Goal: Task Accomplishment & Management: Use online tool/utility

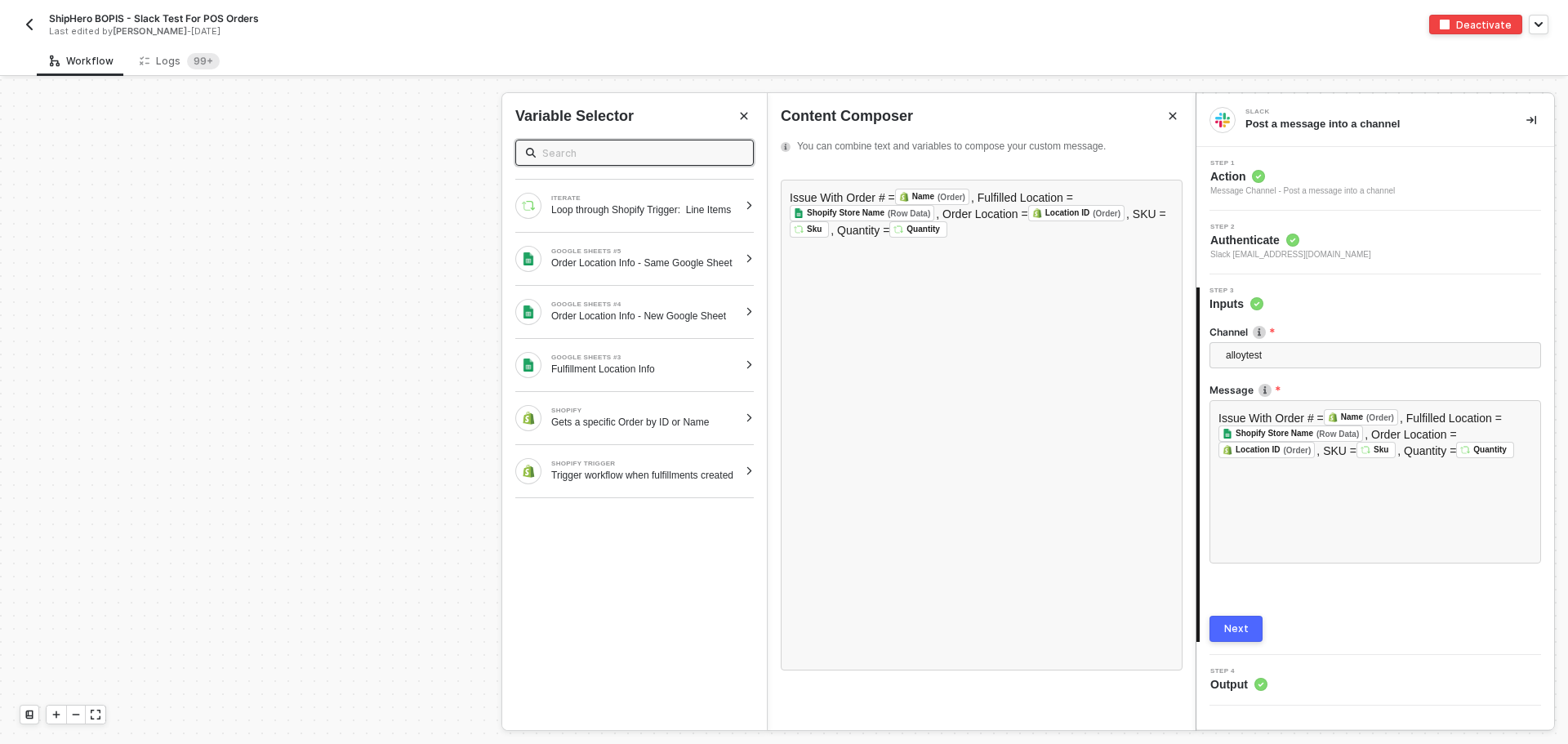
scroll to position [390, 1399]
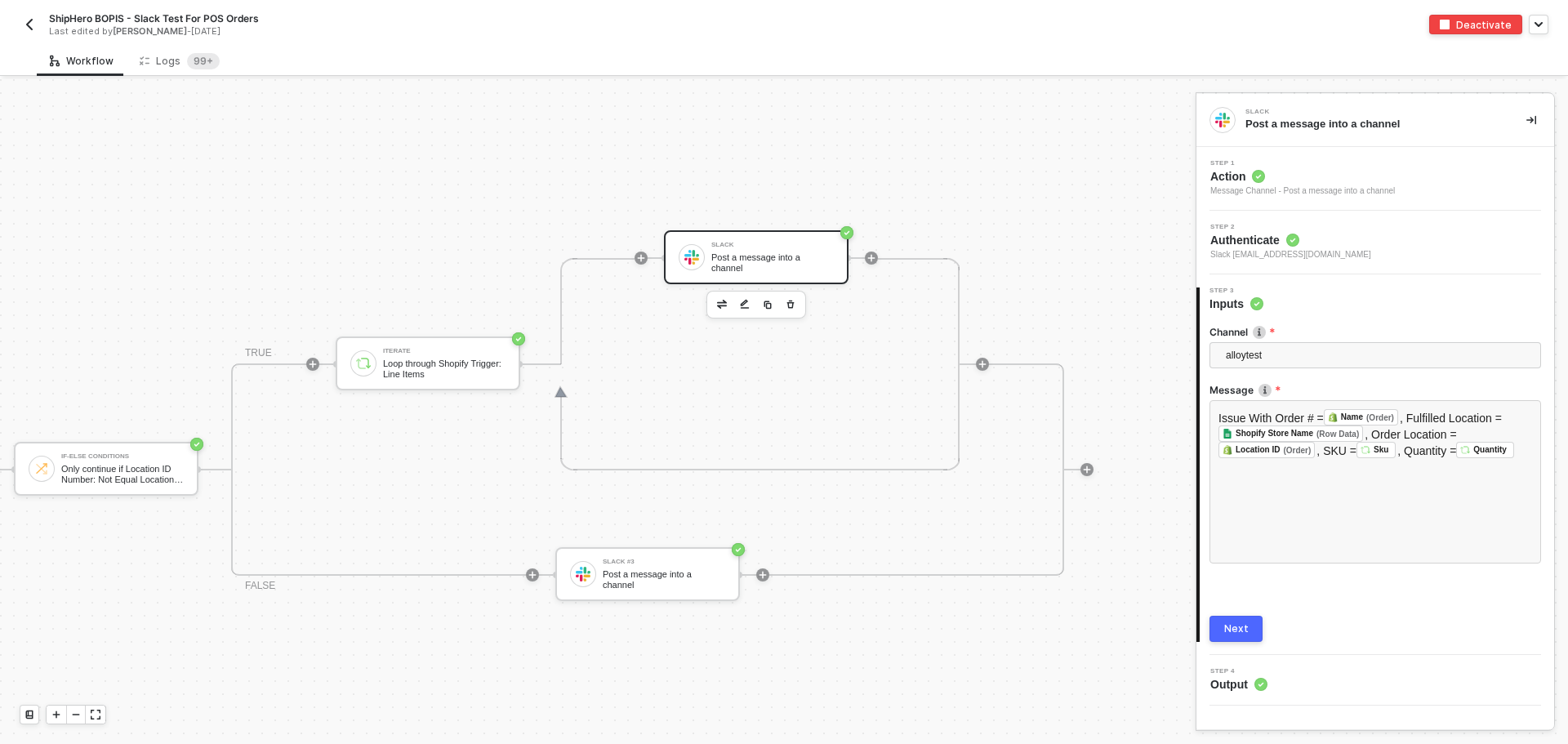
click at [30, 26] on img "button" at bounding box center [28, 24] width 13 height 13
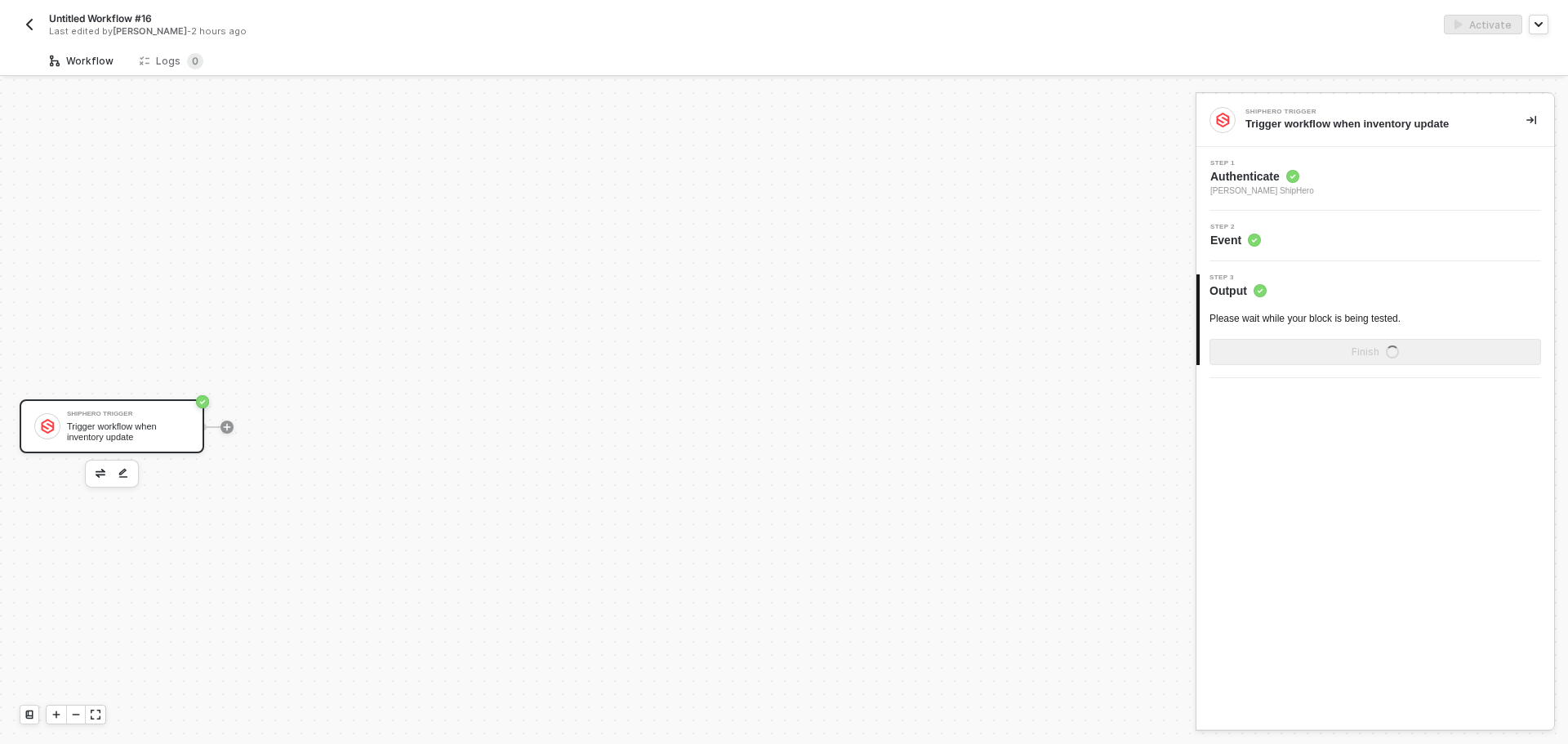
scroll to position [30, 0]
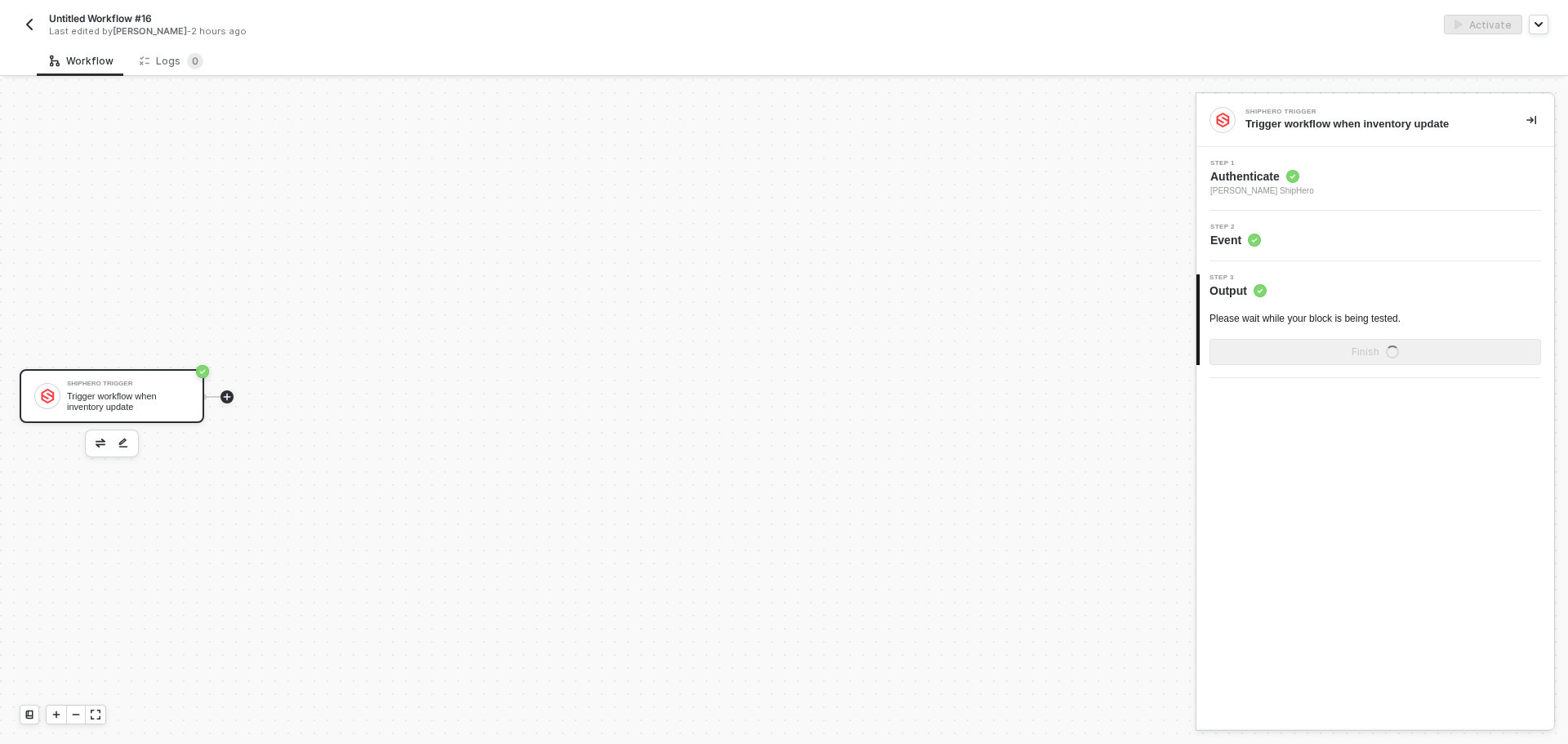
click at [226, 400] on icon "icon-play" at bounding box center [227, 397] width 10 height 10
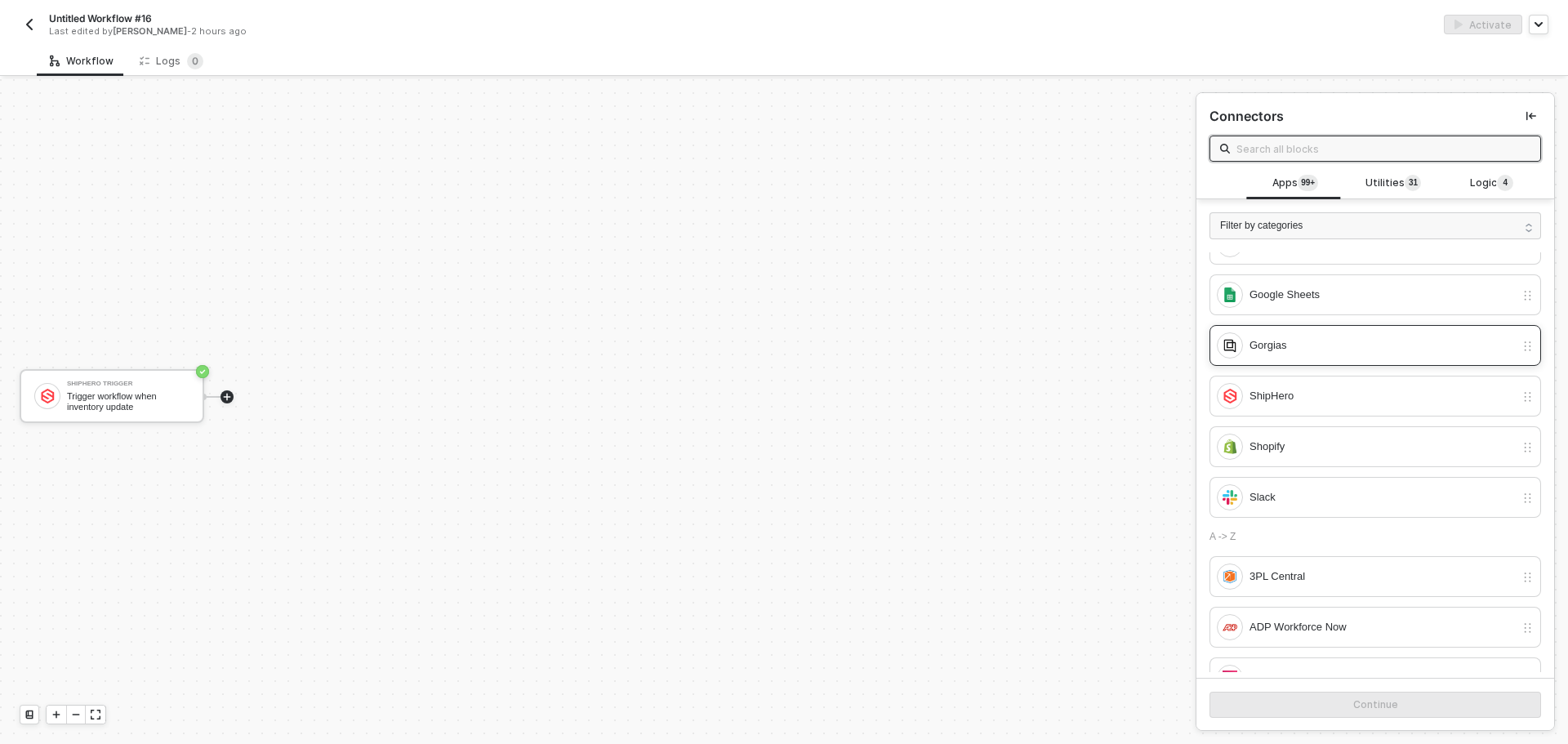
scroll to position [82, 0]
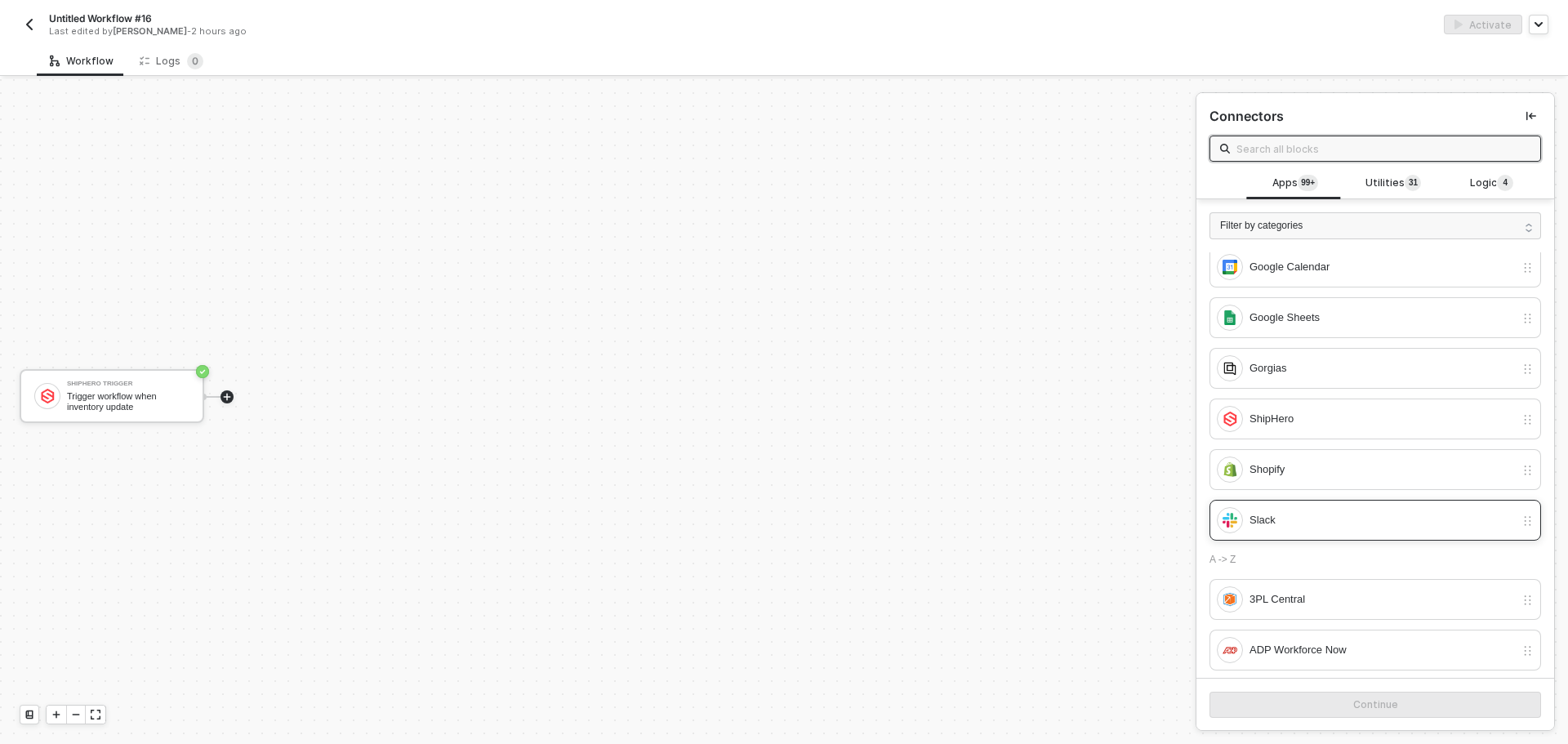
click at [1302, 514] on div "Slack" at bounding box center [1381, 520] width 265 height 18
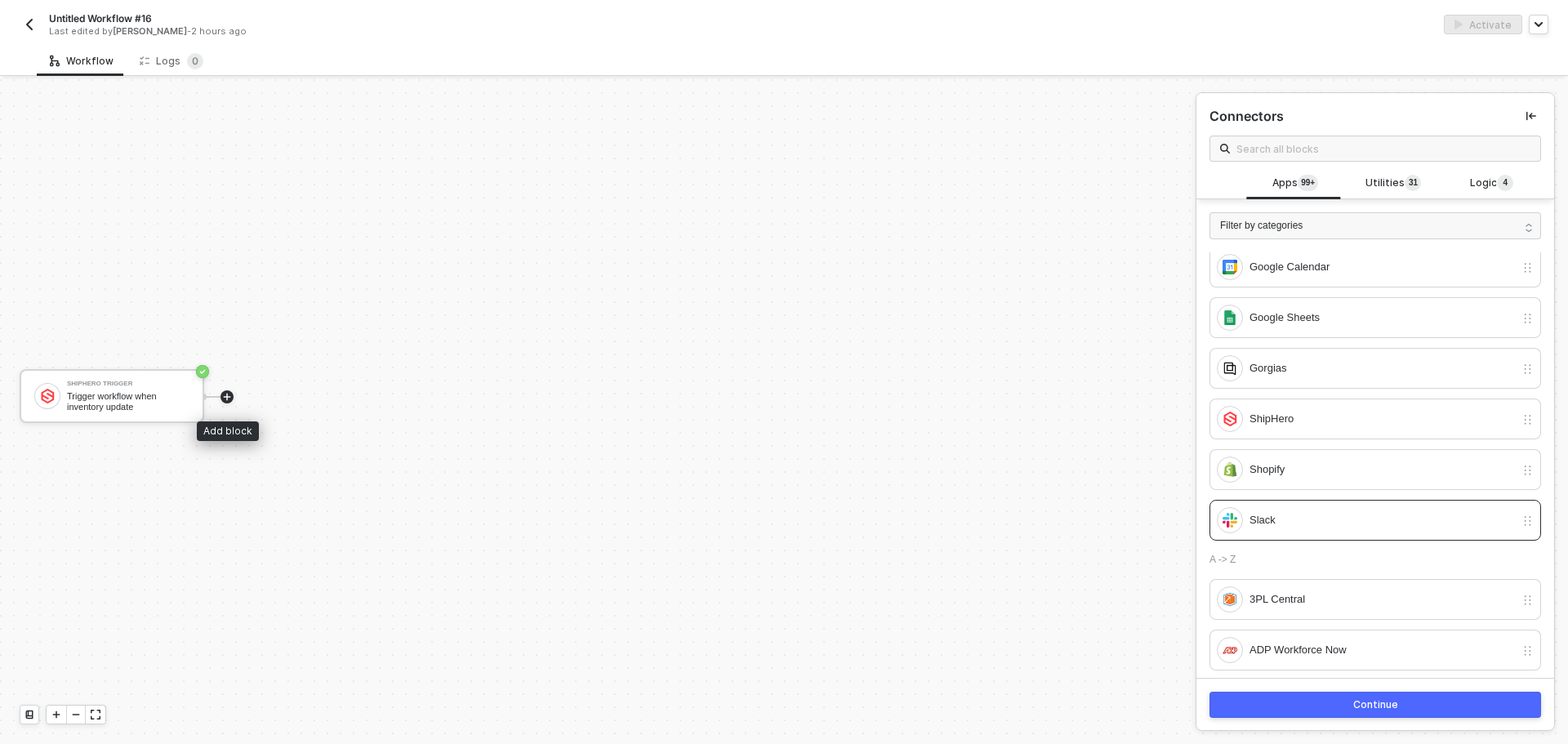
click at [221, 401] on div at bounding box center [226, 396] width 13 height 13
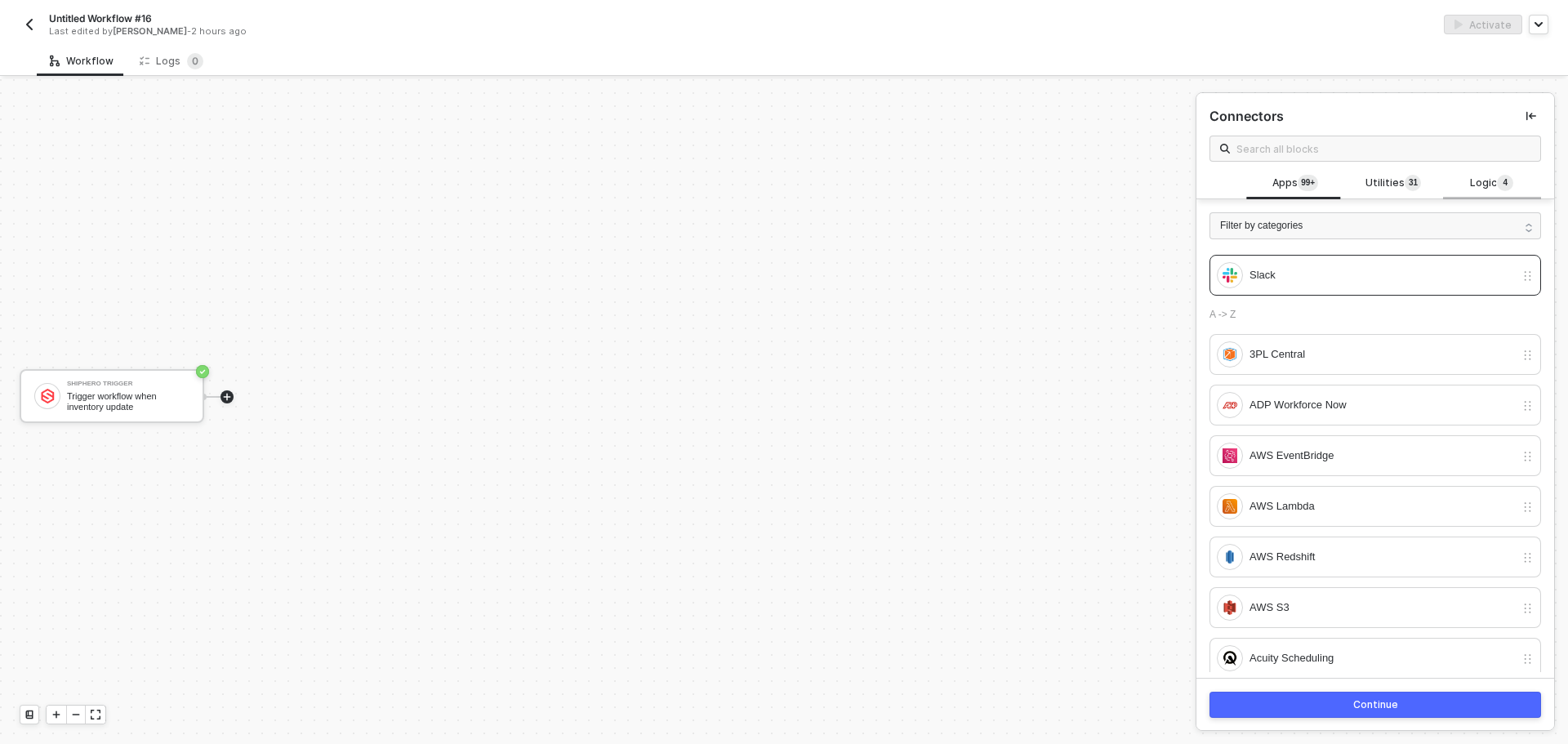
click at [1472, 183] on span "Logic 4" at bounding box center [1491, 184] width 43 height 18
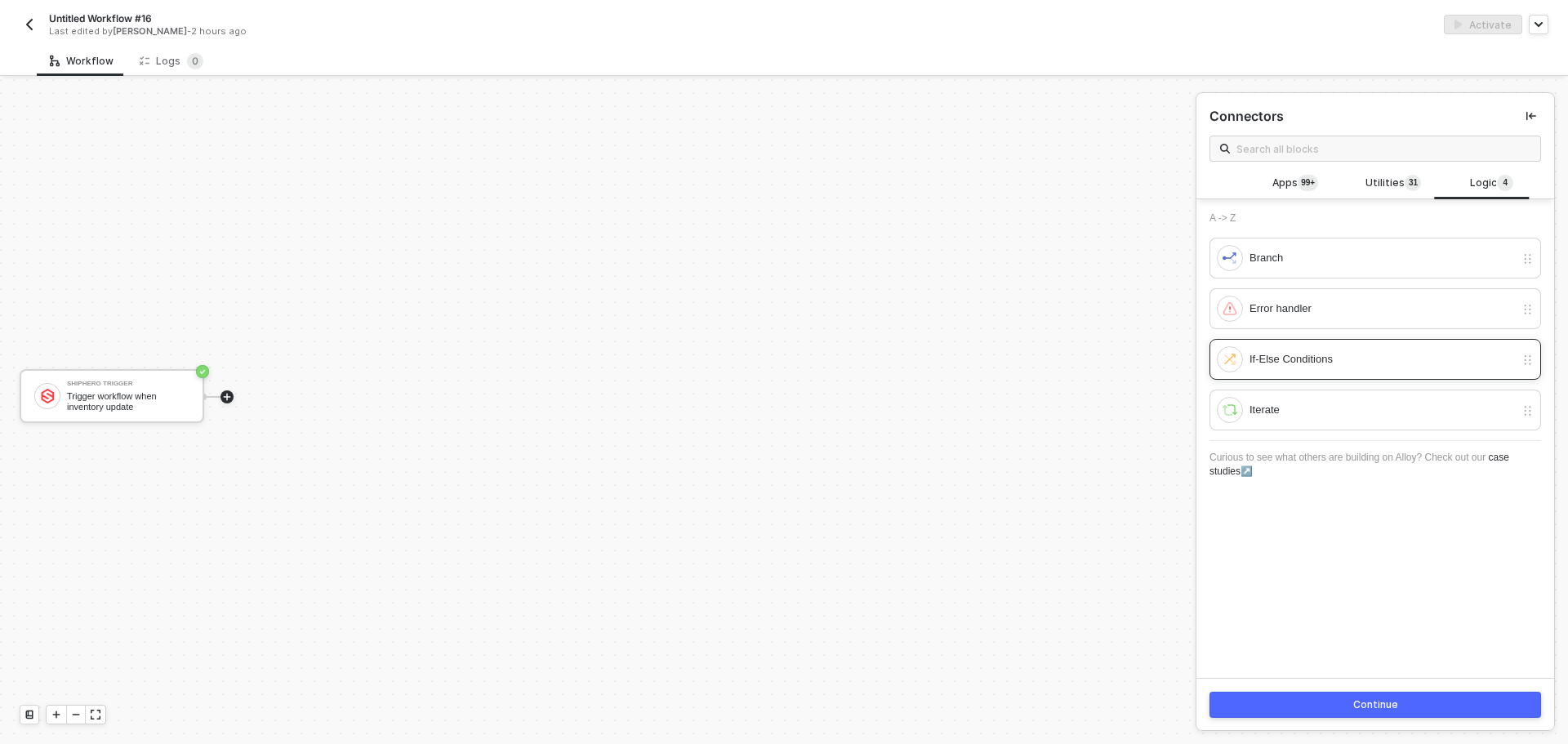
click at [1346, 360] on div "If-Else Conditions" at bounding box center [1381, 360] width 265 height 18
click at [1346, 714] on button "Continue" at bounding box center [1374, 705] width 331 height 27
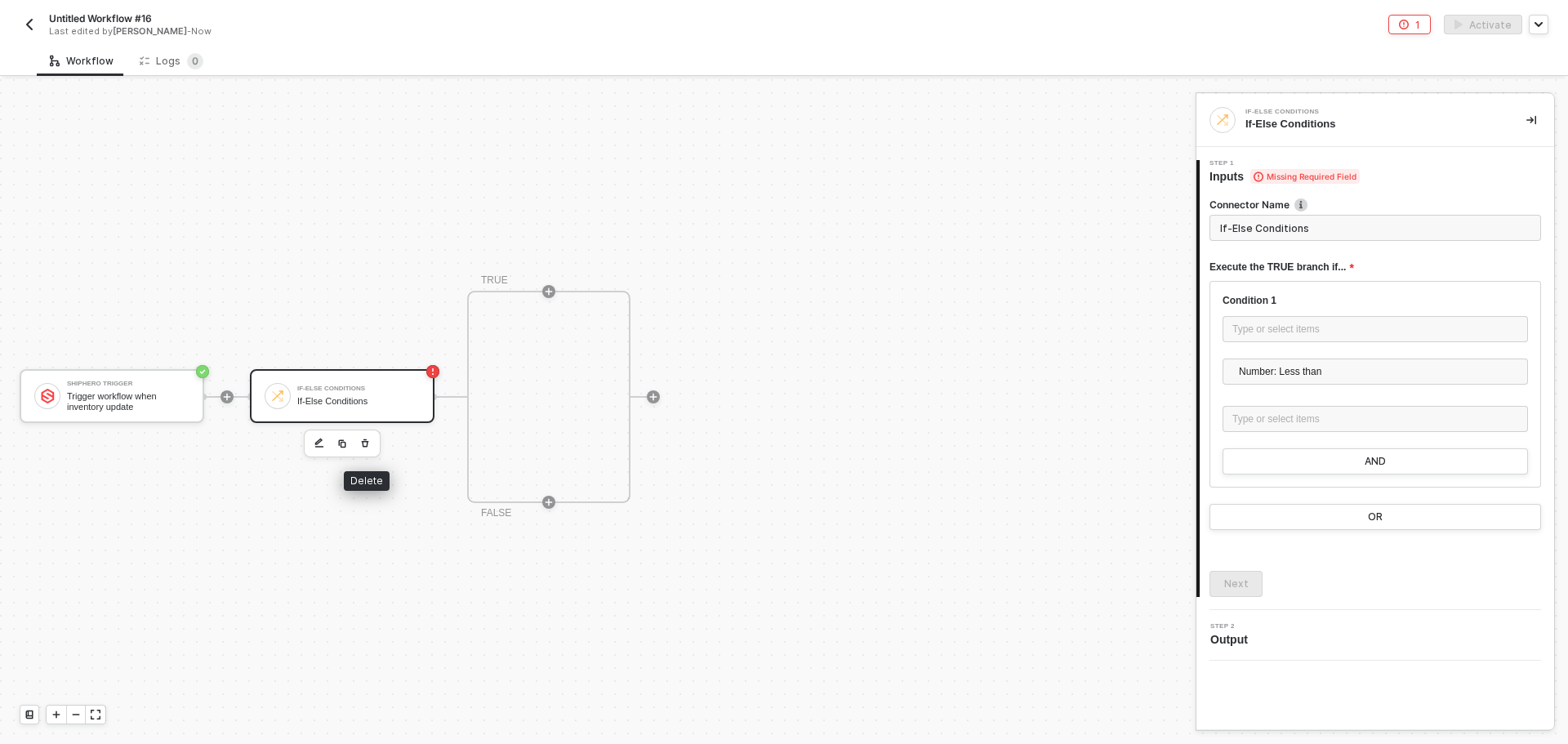
click at [369, 445] on button "button" at bounding box center [364, 443] width 20 height 20
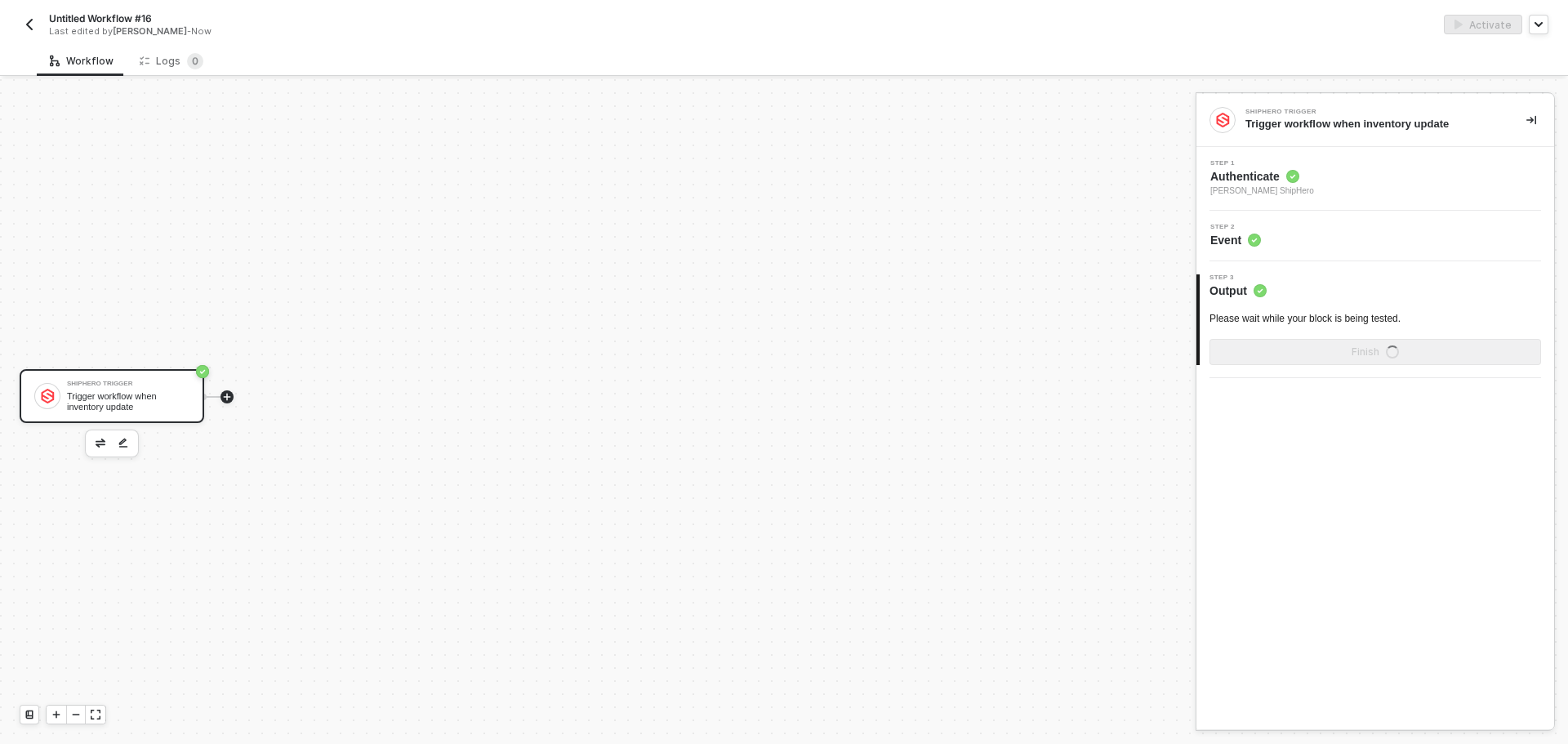
click at [225, 396] on icon "icon-play" at bounding box center [227, 396] width 7 height 7
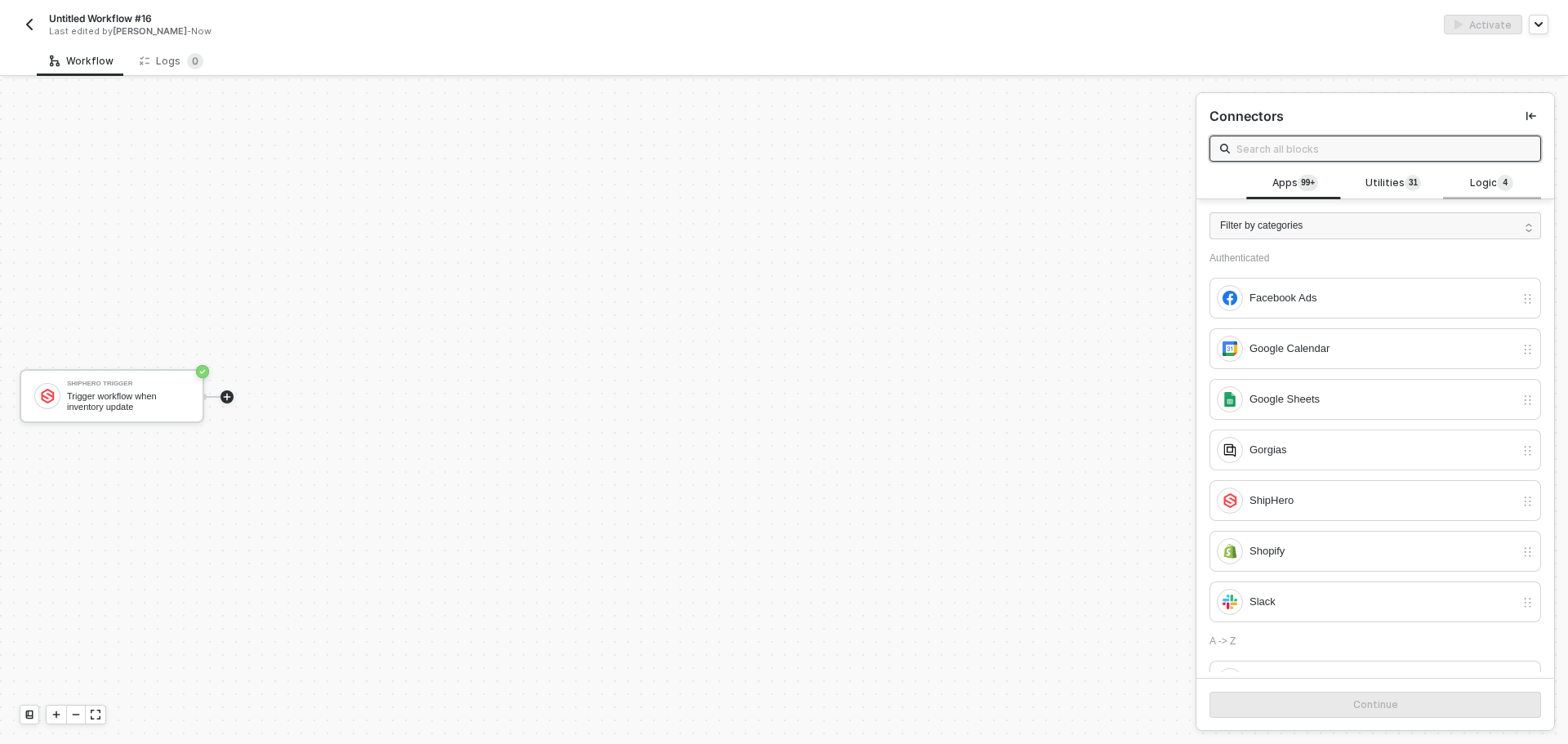
click at [1470, 187] on span "Logic 4" at bounding box center [1491, 184] width 43 height 18
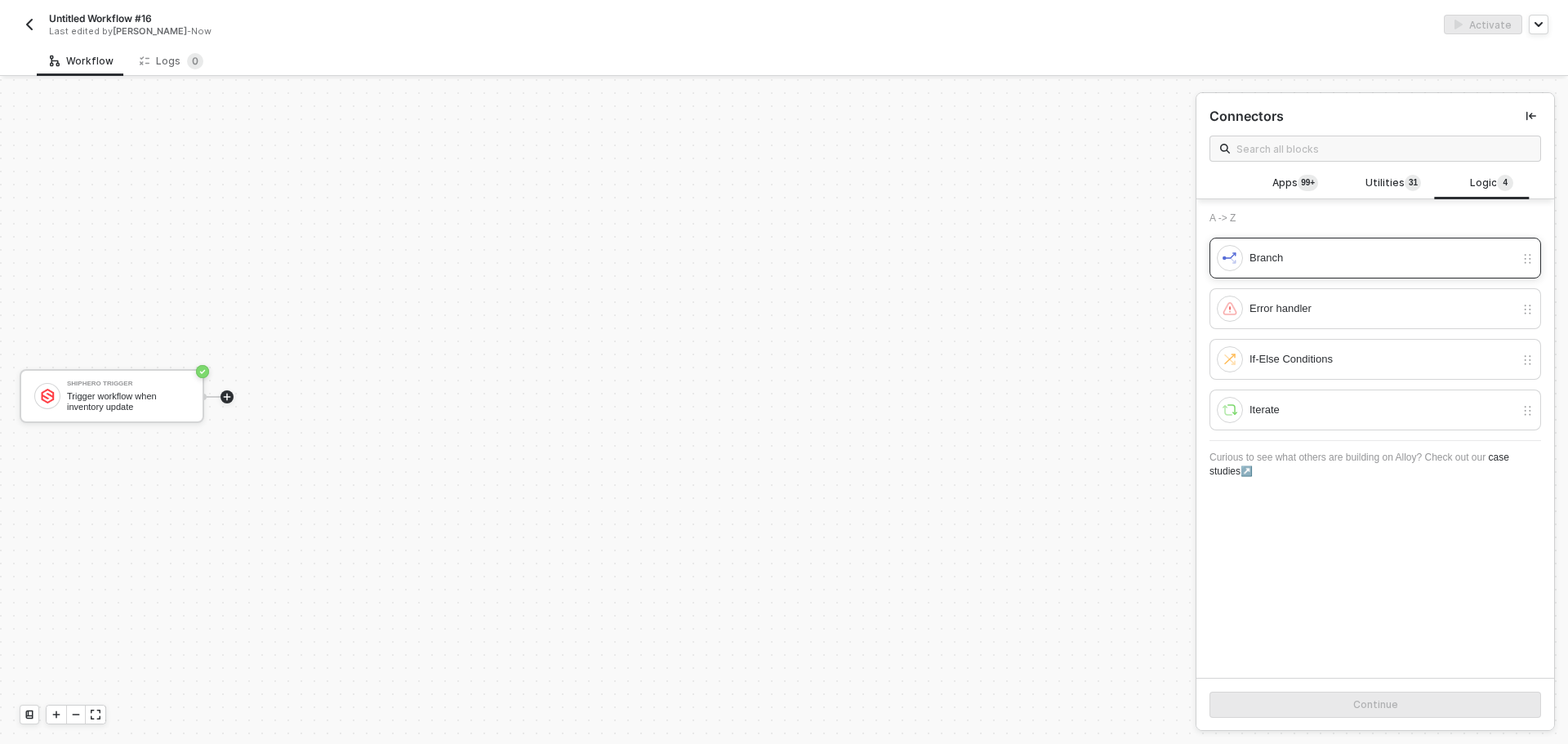
click at [1351, 256] on div "Branch" at bounding box center [1381, 258] width 265 height 18
click at [1378, 713] on button "Continue" at bounding box center [1374, 705] width 331 height 27
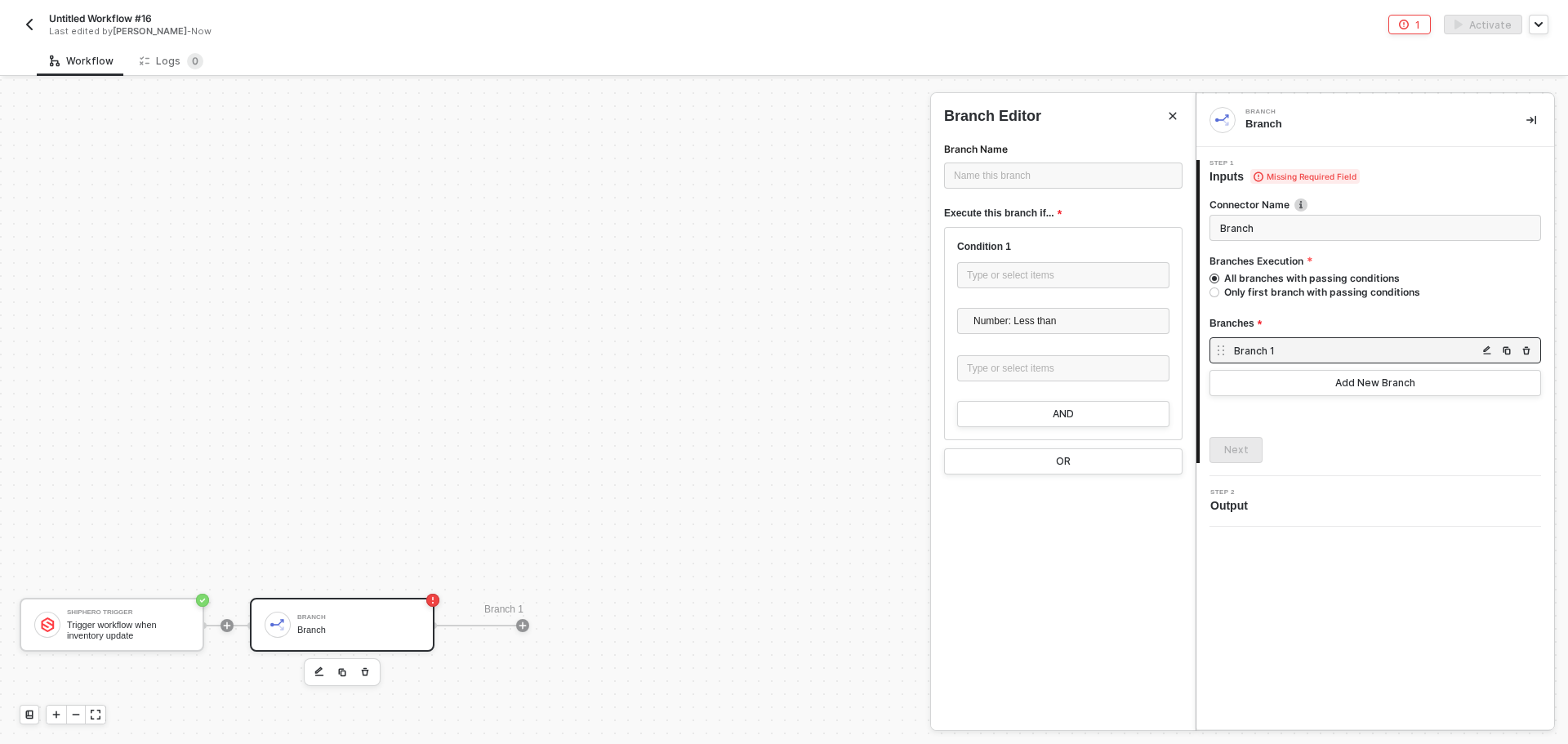
click at [485, 644] on div at bounding box center [784, 412] width 1568 height 664
click at [515, 628] on div at bounding box center [522, 626] width 217 height 128
click at [381, 617] on div "Branch" at bounding box center [358, 617] width 123 height 7
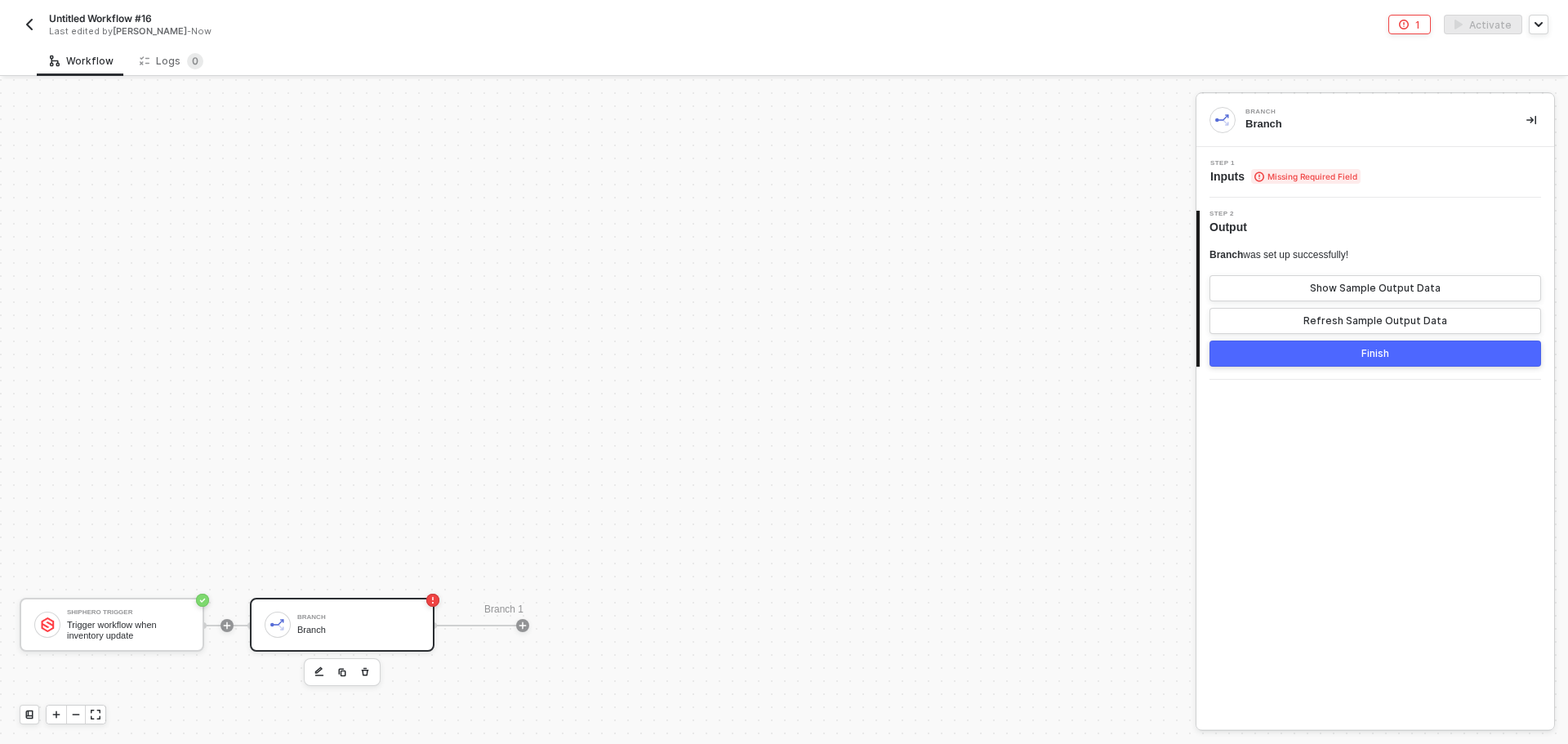
click at [1312, 237] on div "Branch was set up successfully! Show Sample Output Data Refresh Sample Output D…" at bounding box center [1374, 301] width 331 height 132
click at [1331, 173] on span "Missing Required Field" at bounding box center [1305, 176] width 109 height 15
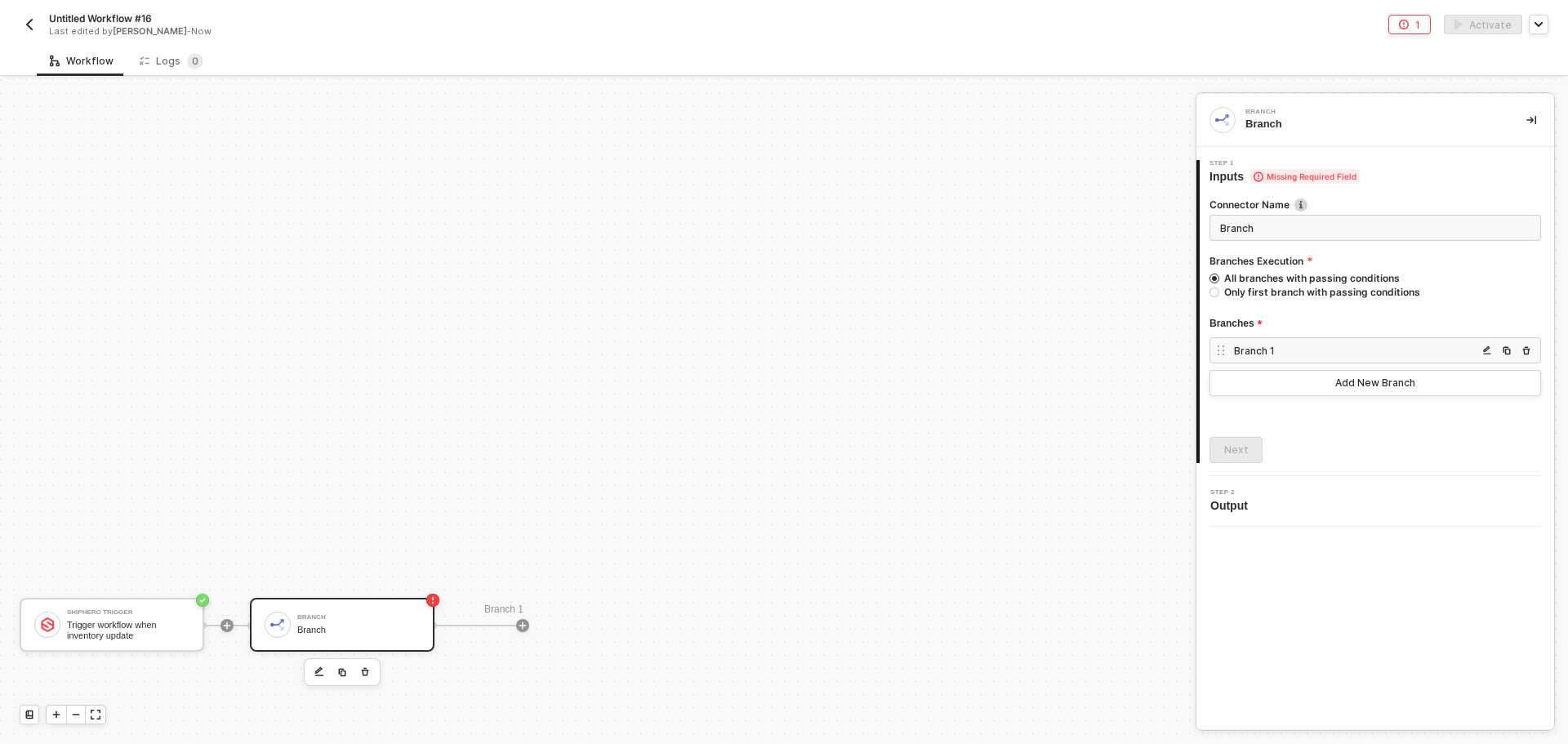
click at [1365, 342] on div "Branch 1" at bounding box center [1374, 350] width 331 height 27
click at [1462, 381] on button "Add New Branch" at bounding box center [1374, 382] width 331 height 27
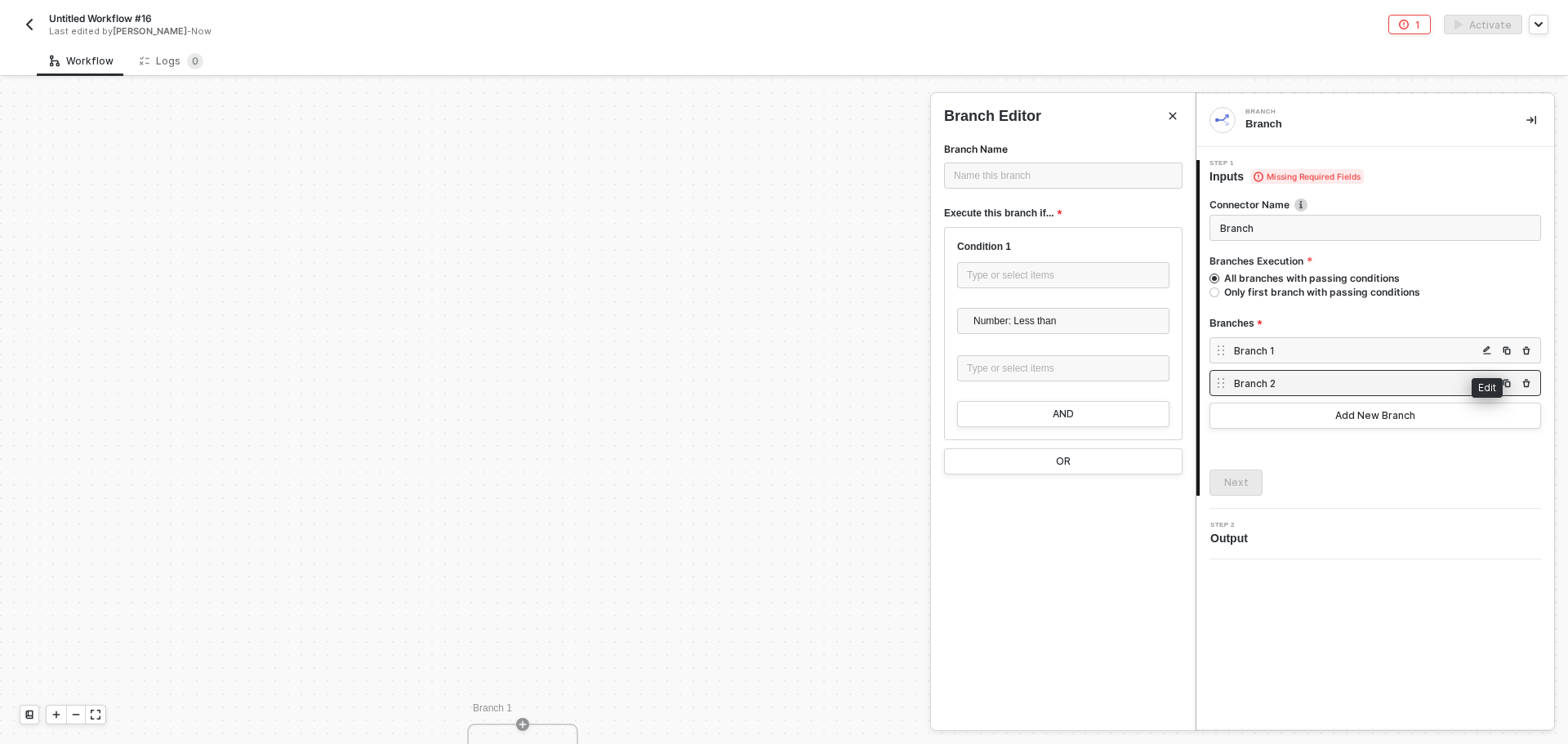
click at [1488, 352] on img "button" at bounding box center [1486, 351] width 10 height 10
click at [1060, 277] on div "Type or select items ﻿" at bounding box center [1063, 276] width 193 height 16
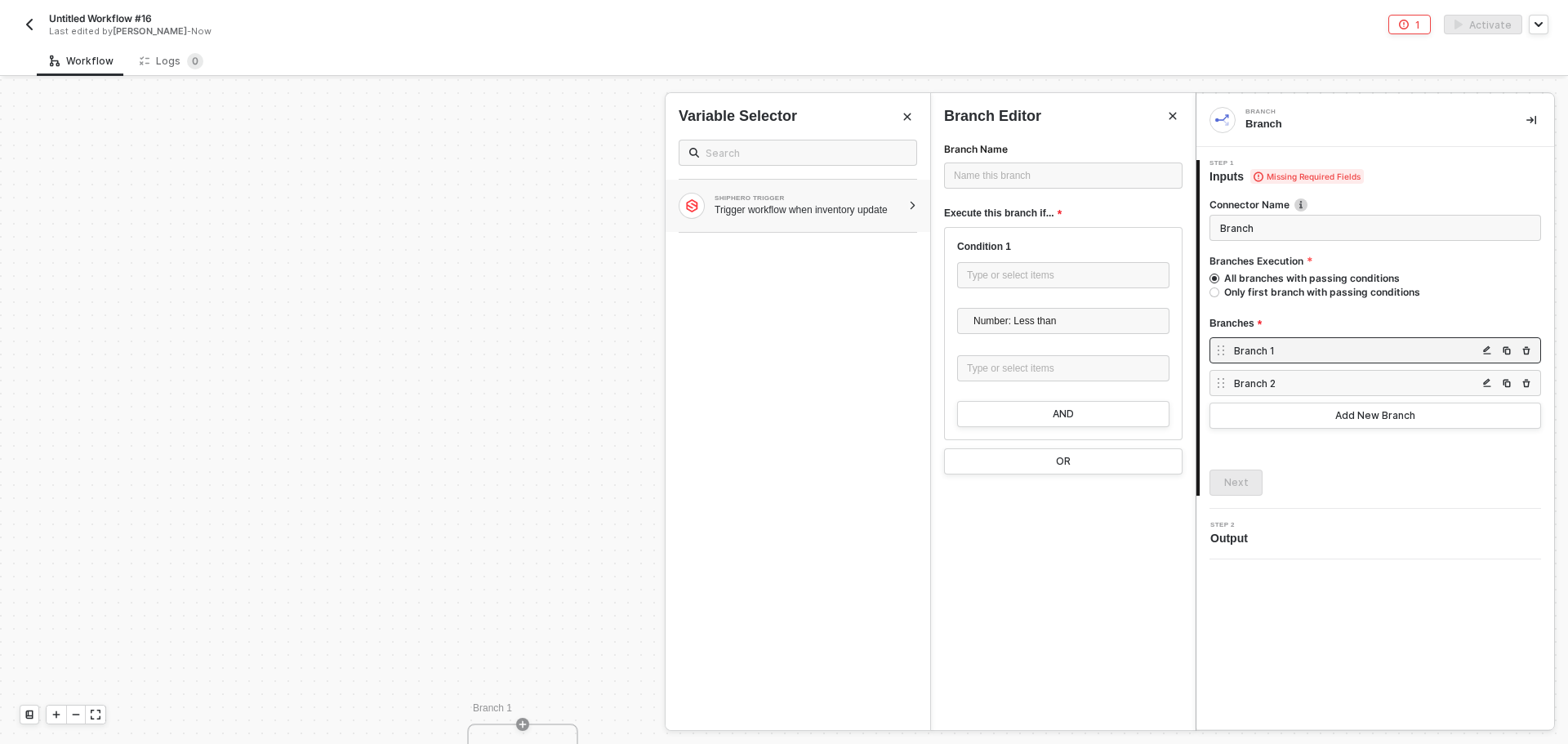
click at [775, 225] on div "SHIPHERO TRIGGER Trigger workflow when inventory update" at bounding box center [797, 205] width 264 height 52
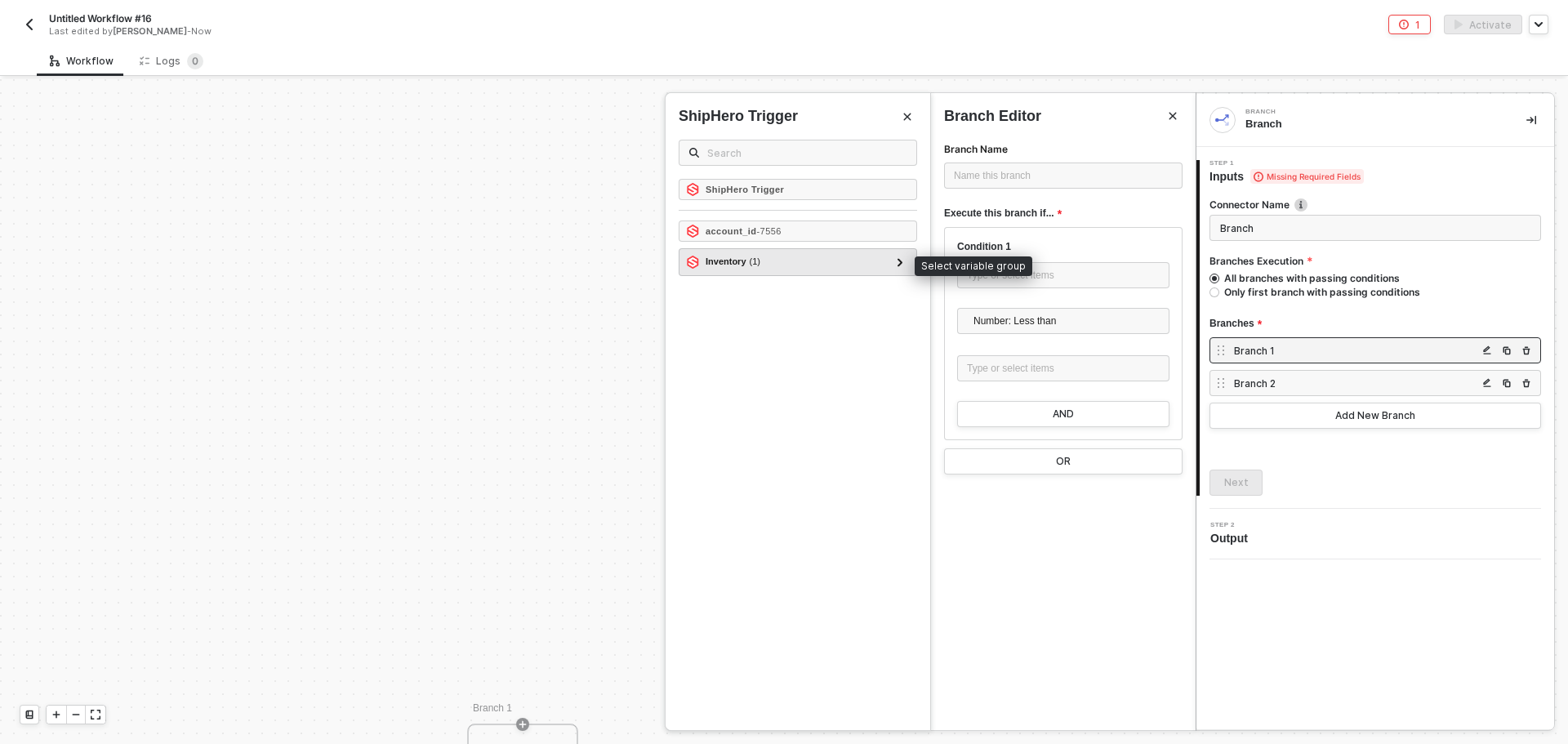
click at [763, 258] on div "Inventory ( 1 )" at bounding box center [788, 262] width 204 height 20
click at [897, 259] on icon at bounding box center [900, 262] width 6 height 8
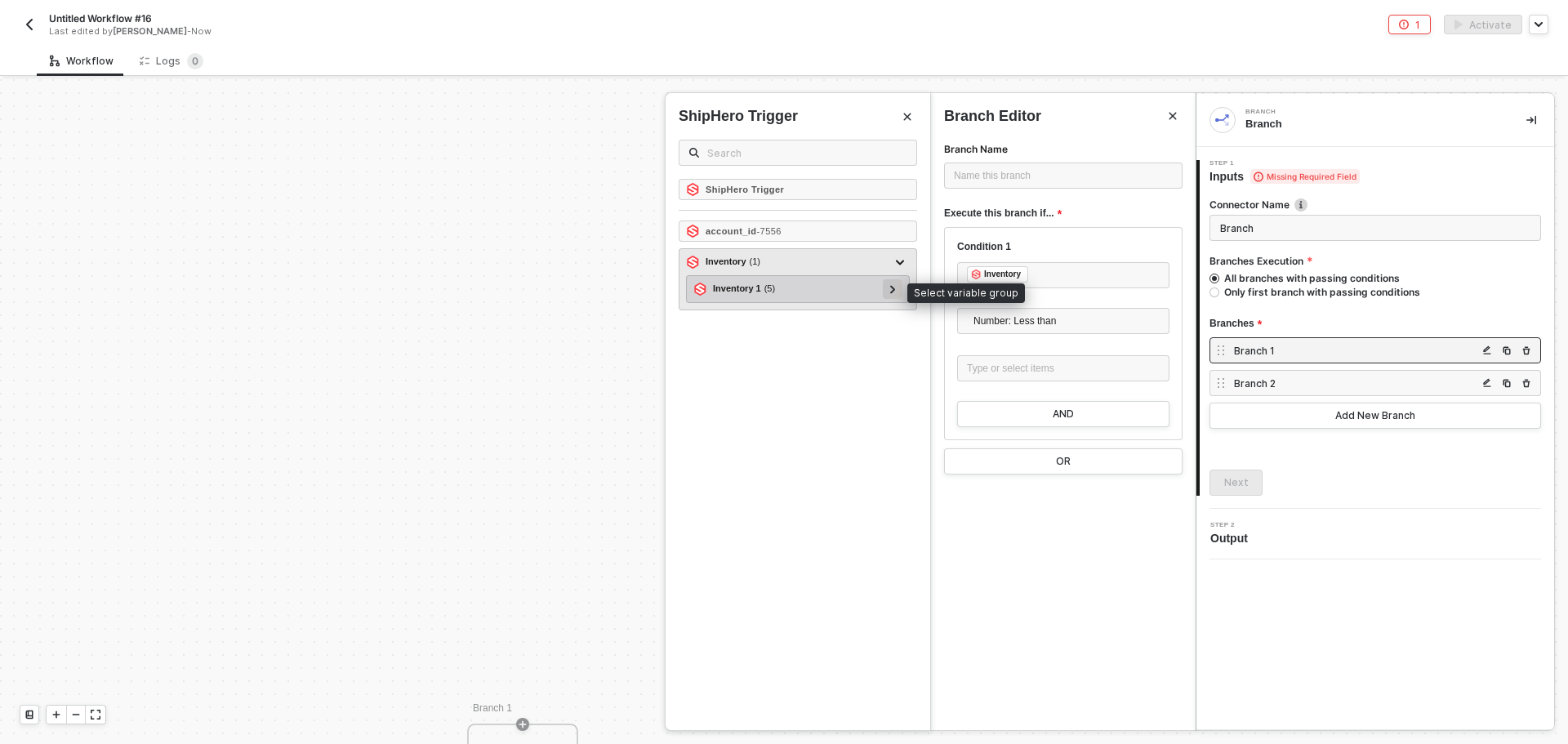
click at [895, 291] on icon at bounding box center [893, 289] width 6 height 8
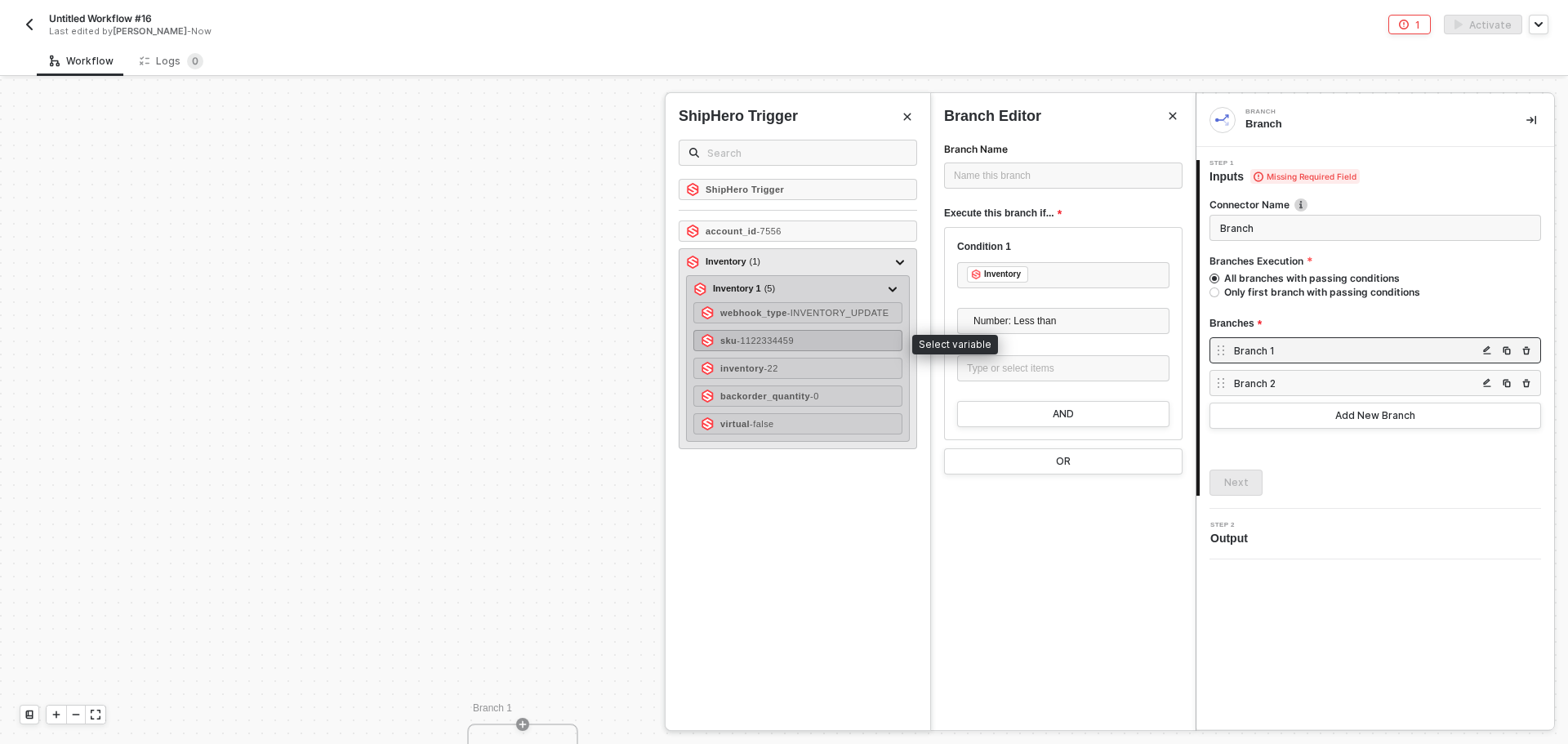
click at [852, 346] on div "sku - 1122334459" at bounding box center [798, 341] width 209 height 22
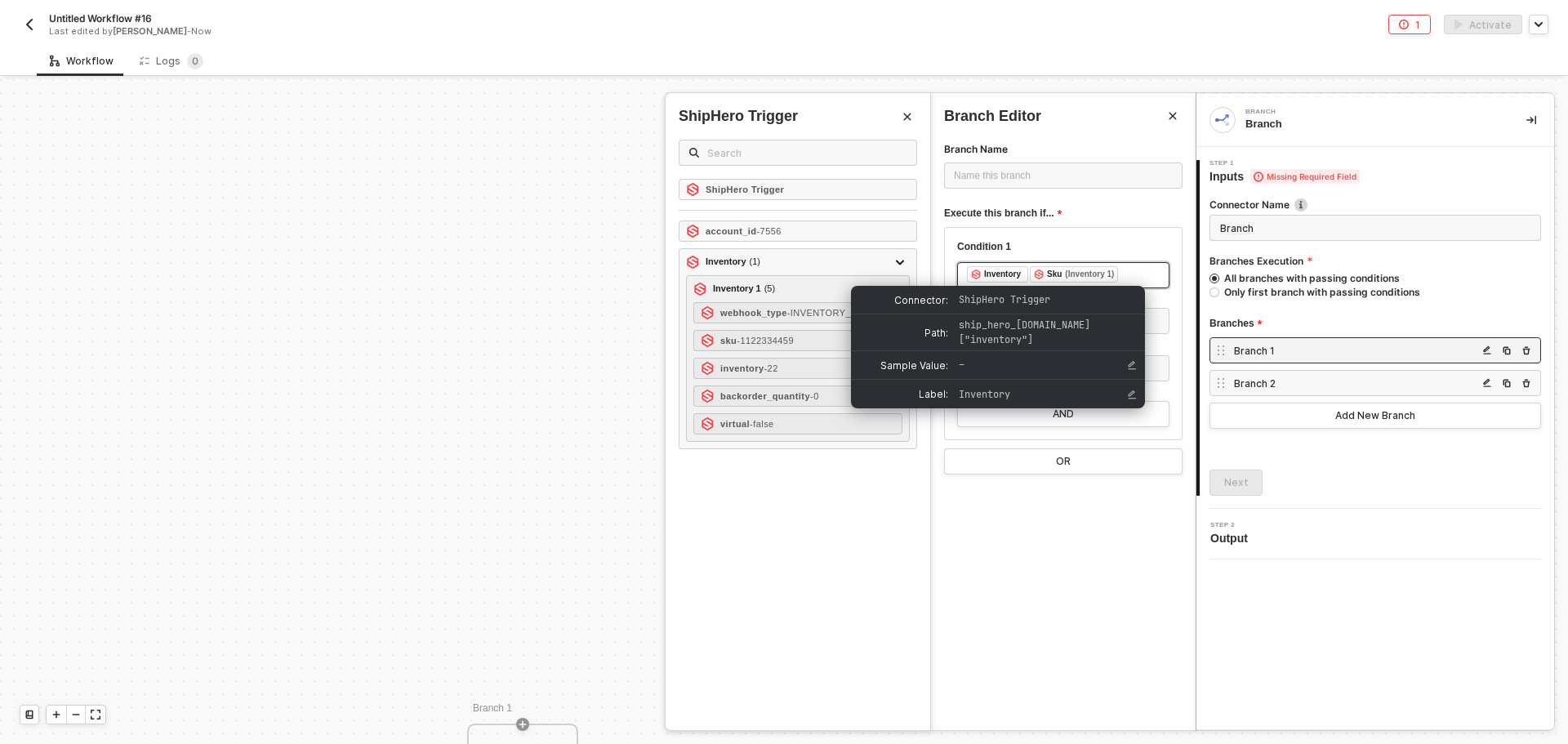
click at [1012, 269] on div "Inventory" at bounding box center [1001, 274] width 36 height 15
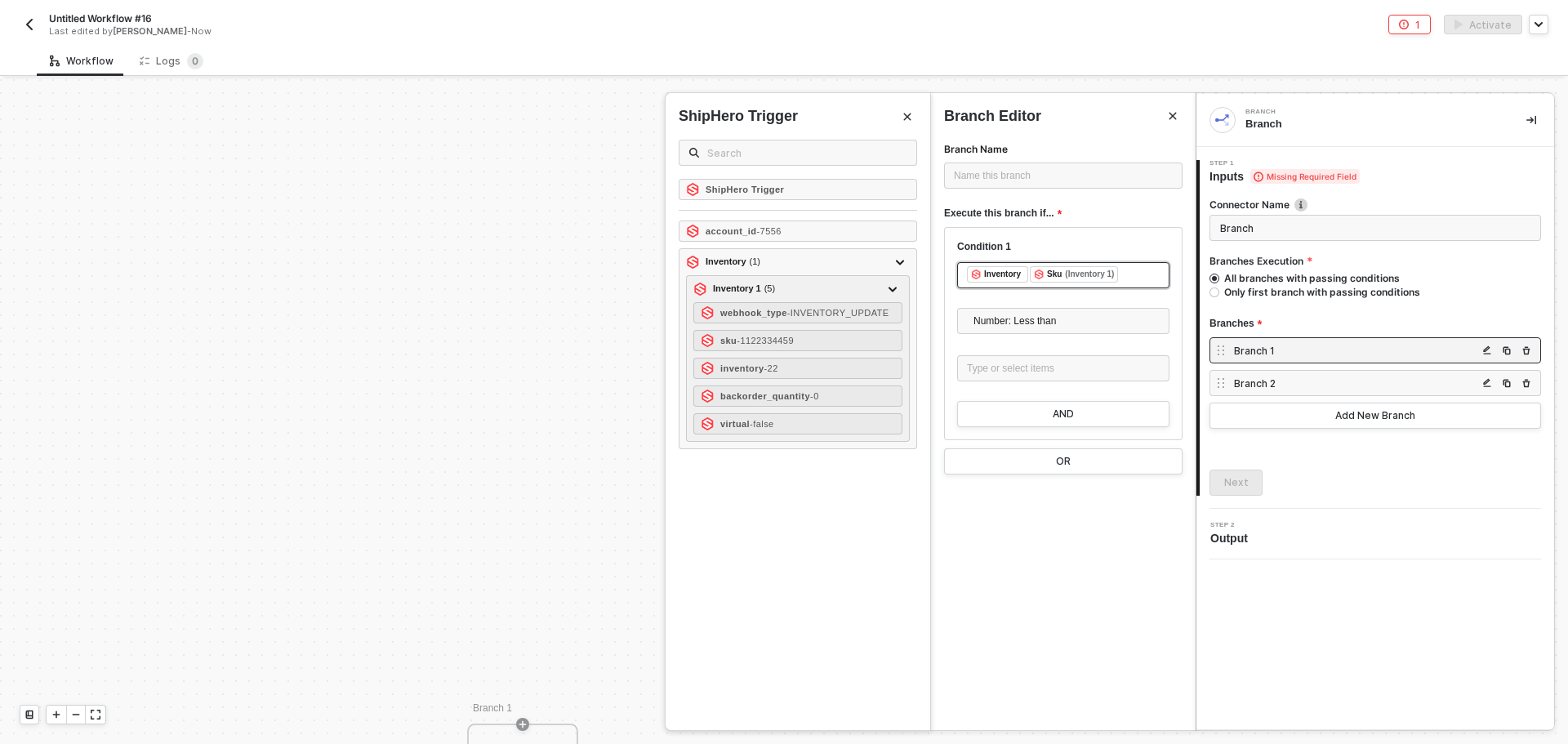
click at [1148, 275] on div "﻿ ﻿ Inventory ﻿ ﻿ Sku (Inventory 1) ﻿" at bounding box center [1063, 275] width 193 height 18
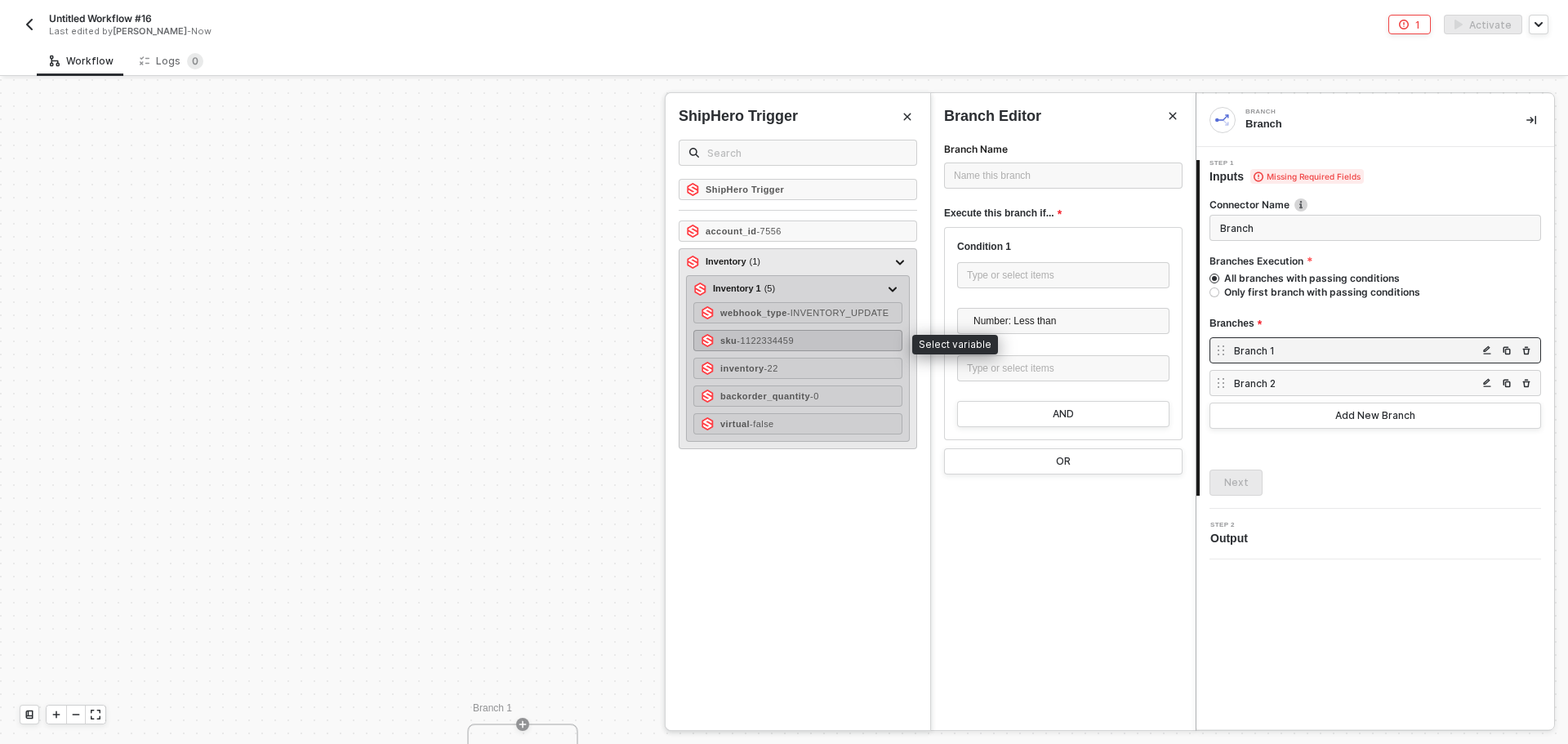
click at [839, 343] on div "sku - 1122334459" at bounding box center [798, 341] width 209 height 22
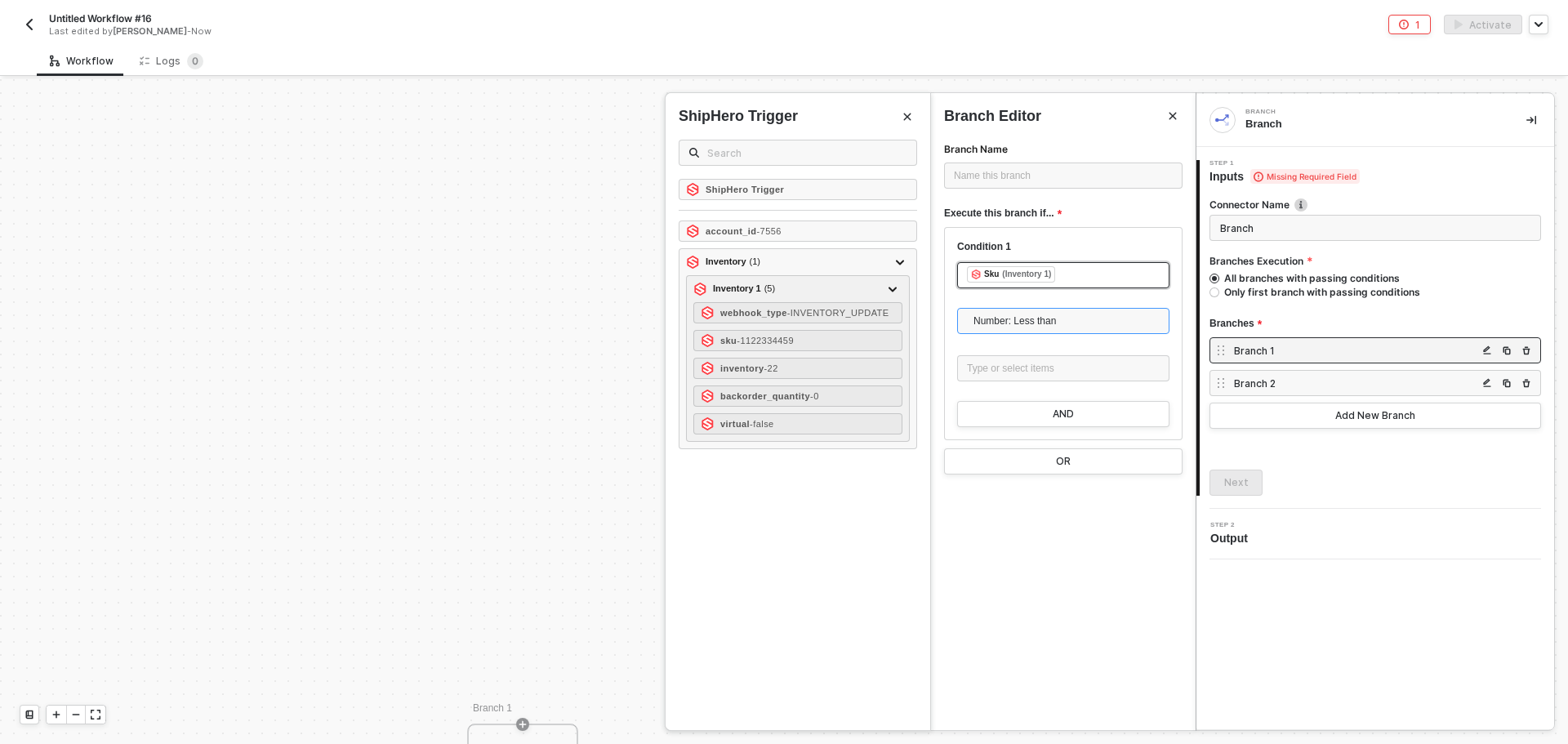
click at [1027, 321] on span "Number: Less than" at bounding box center [1066, 320] width 186 height 25
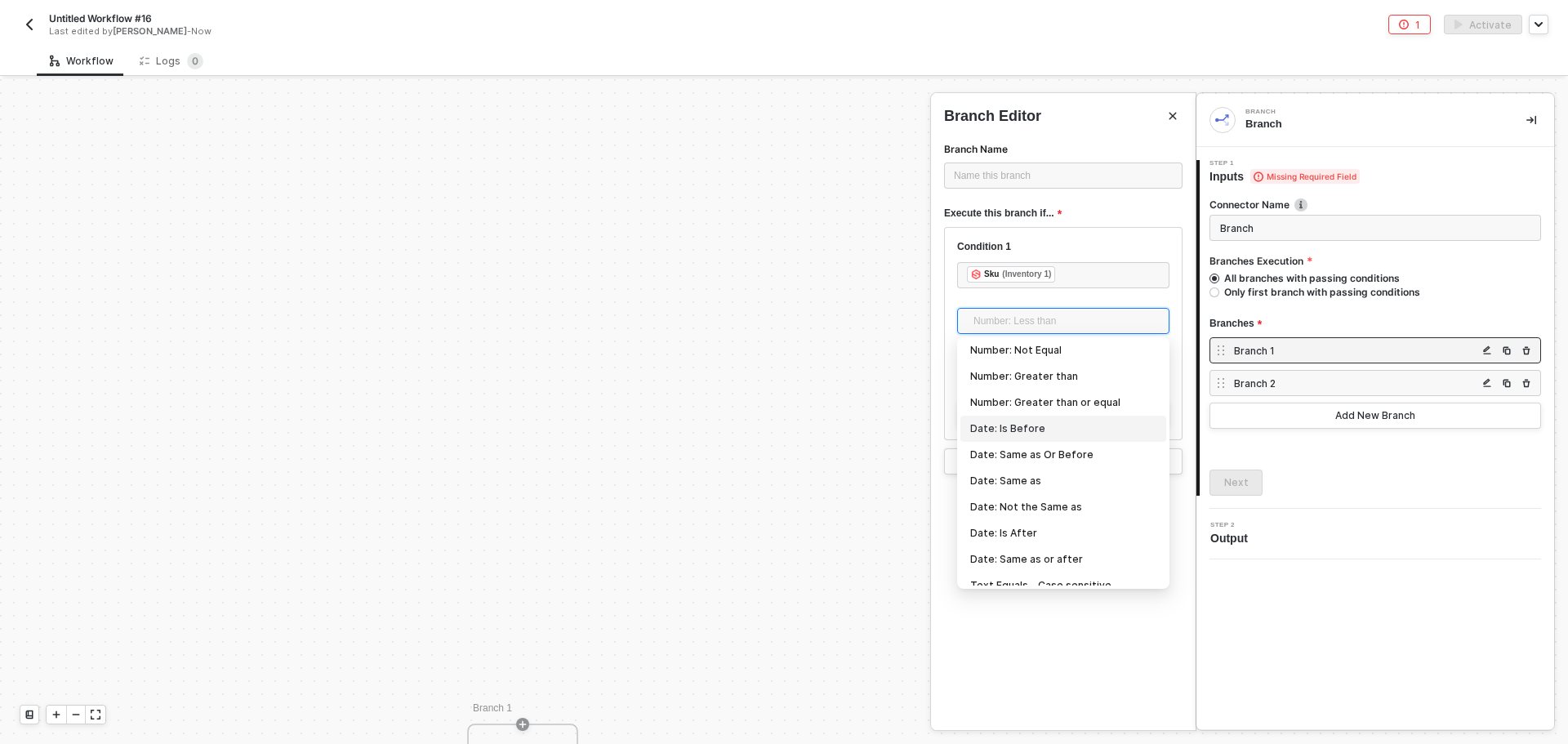
scroll to position [0, 0]
click at [1082, 284] on div "﻿ ﻿ Sku (Inventory 1) ﻿" at bounding box center [1063, 275] width 212 height 27
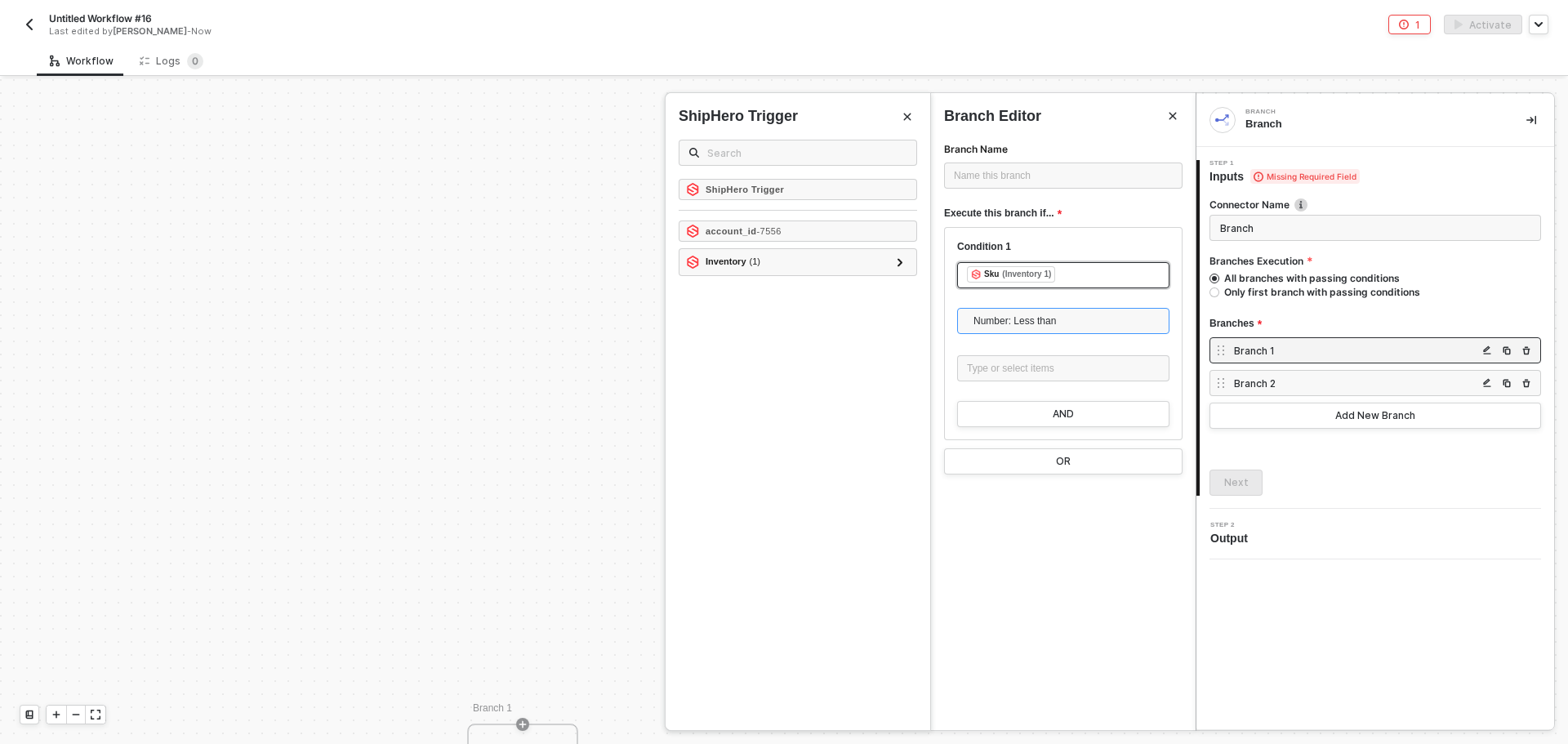
click at [1056, 326] on span "Number: Less than" at bounding box center [1066, 320] width 186 height 25
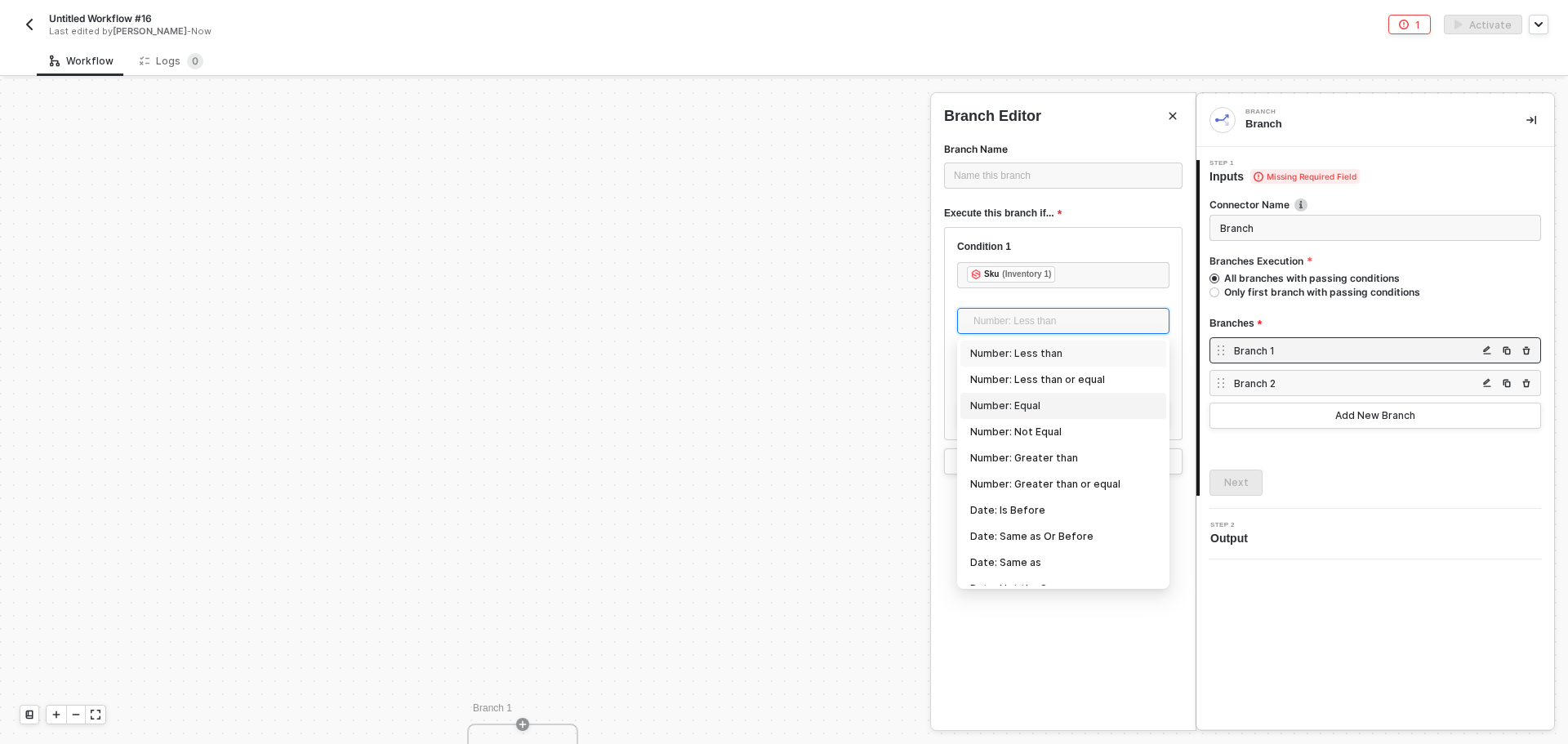
click at [1057, 401] on div "Number: Equal" at bounding box center [1062, 406] width 186 height 18
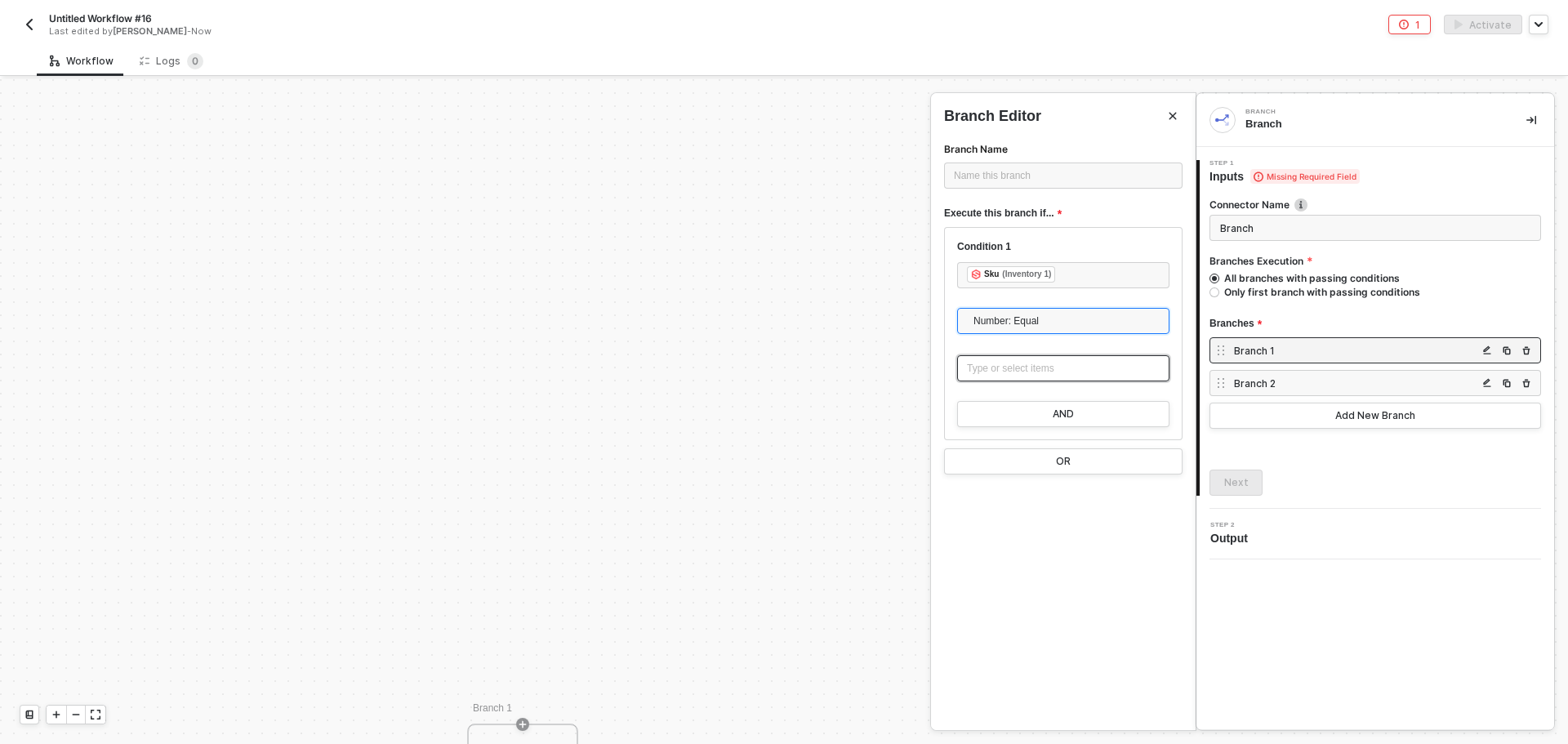
click at [1028, 370] on div "Type or select items ﻿" at bounding box center [1063, 369] width 193 height 16
click at [1017, 369] on div "Type or select items ﻿" at bounding box center [1063, 369] width 193 height 16
click at [1084, 402] on button "AND" at bounding box center [1063, 414] width 212 height 27
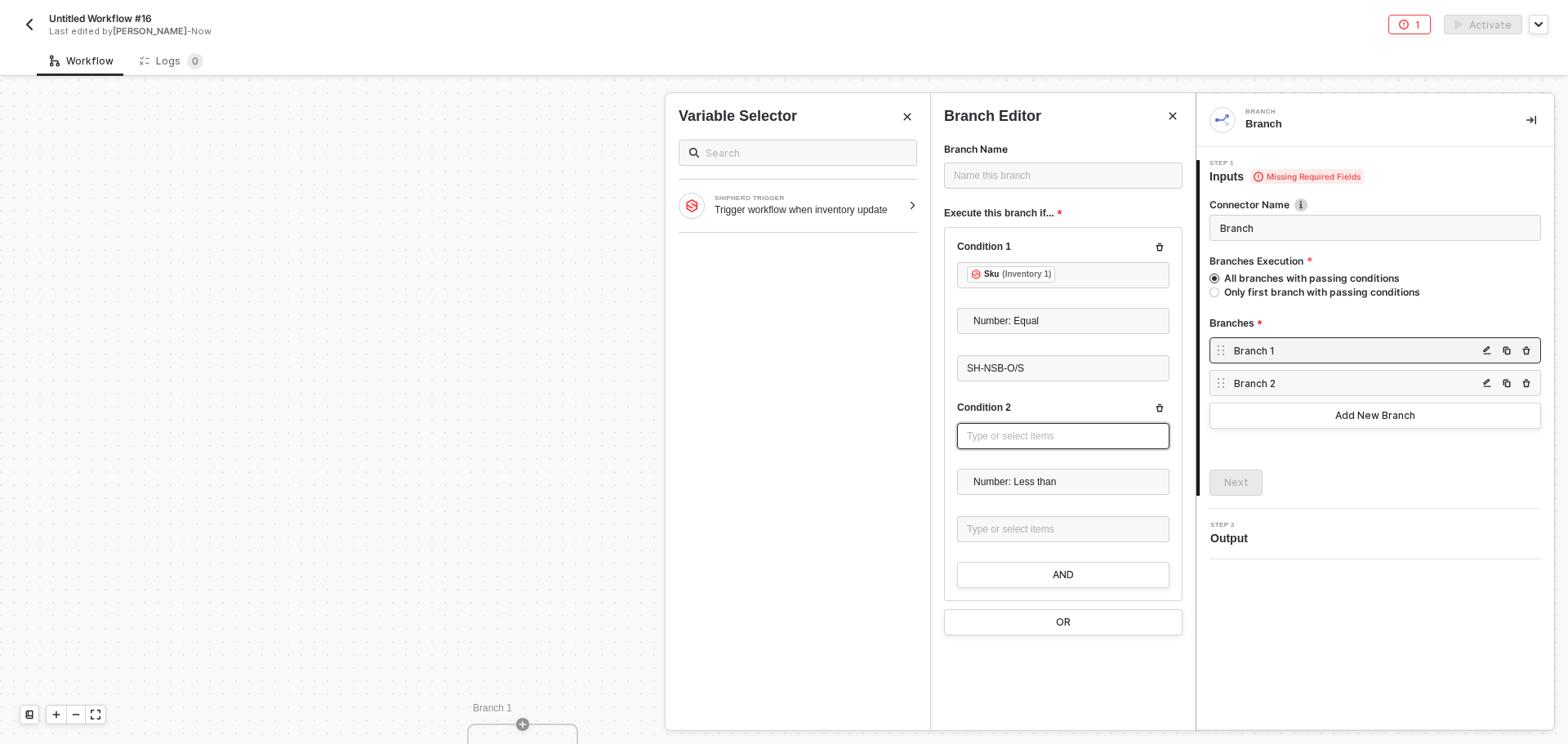
click at [1050, 429] on div "Type or select items ﻿" at bounding box center [1063, 436] width 193 height 16
click at [904, 212] on div "SHIPHERO TRIGGER Trigger workflow when inventory update" at bounding box center [797, 205] width 264 height 52
click at [901, 260] on icon at bounding box center [900, 262] width 6 height 8
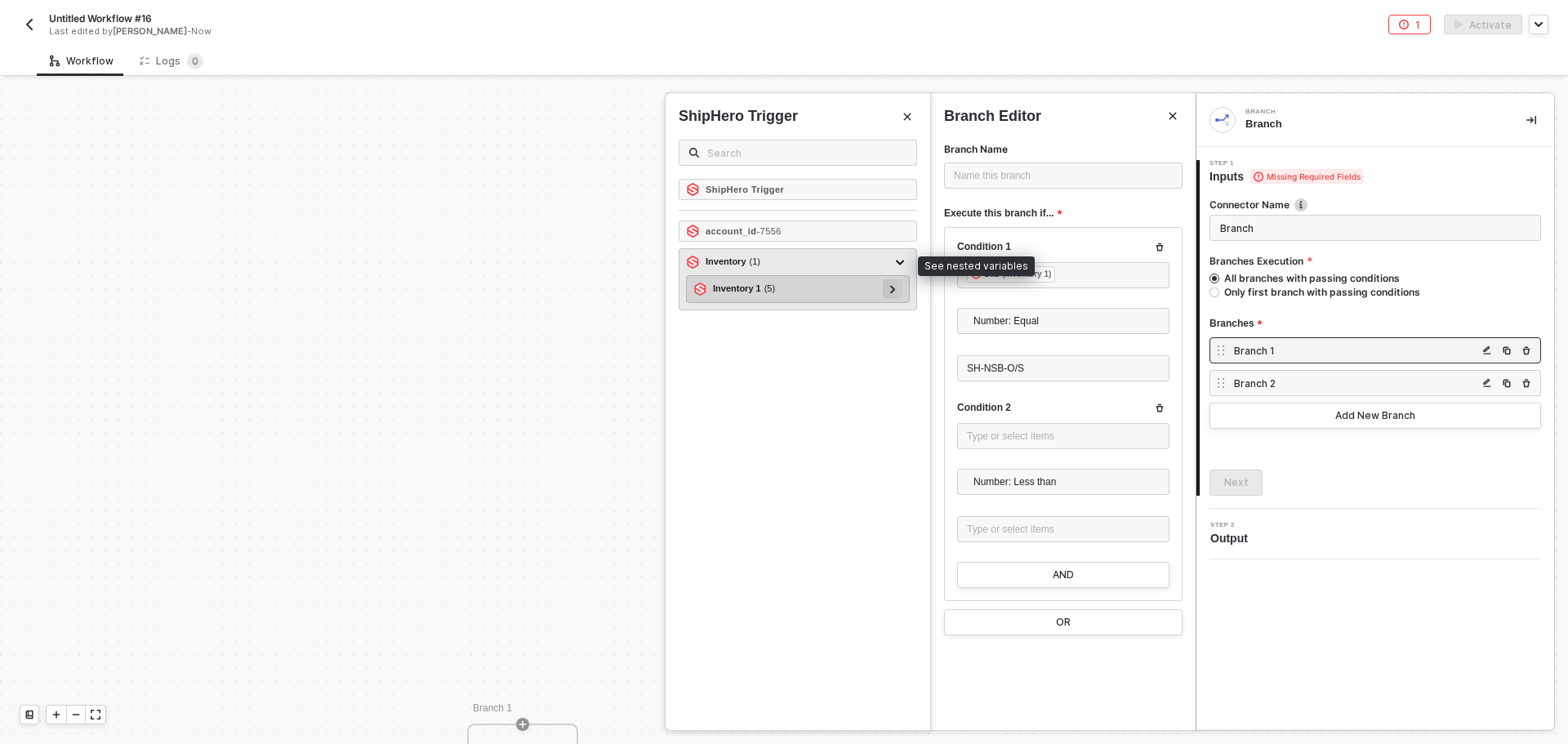
click at [891, 292] on icon at bounding box center [893, 289] width 6 height 8
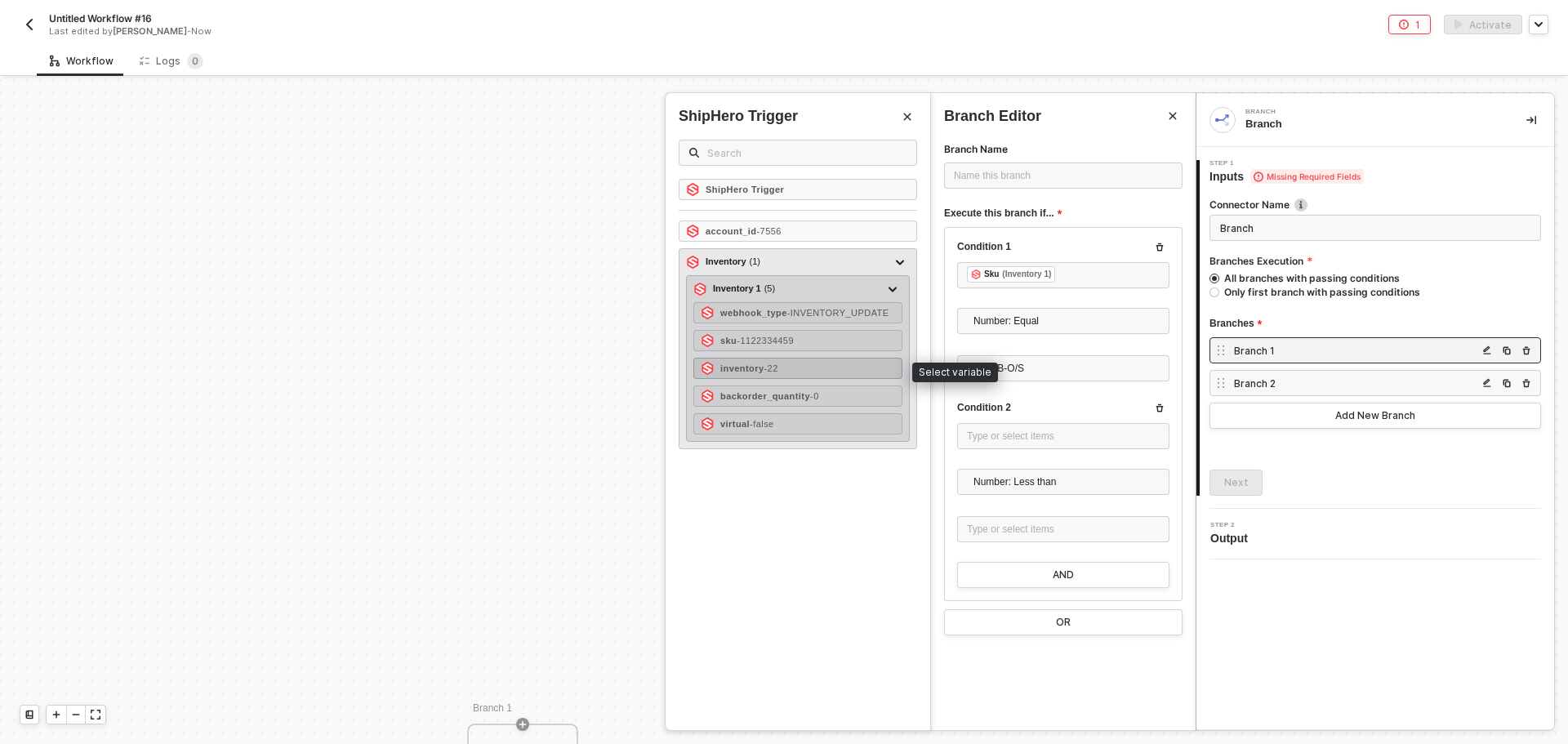
click at [830, 376] on div "inventory - 22" at bounding box center [798, 369] width 209 height 22
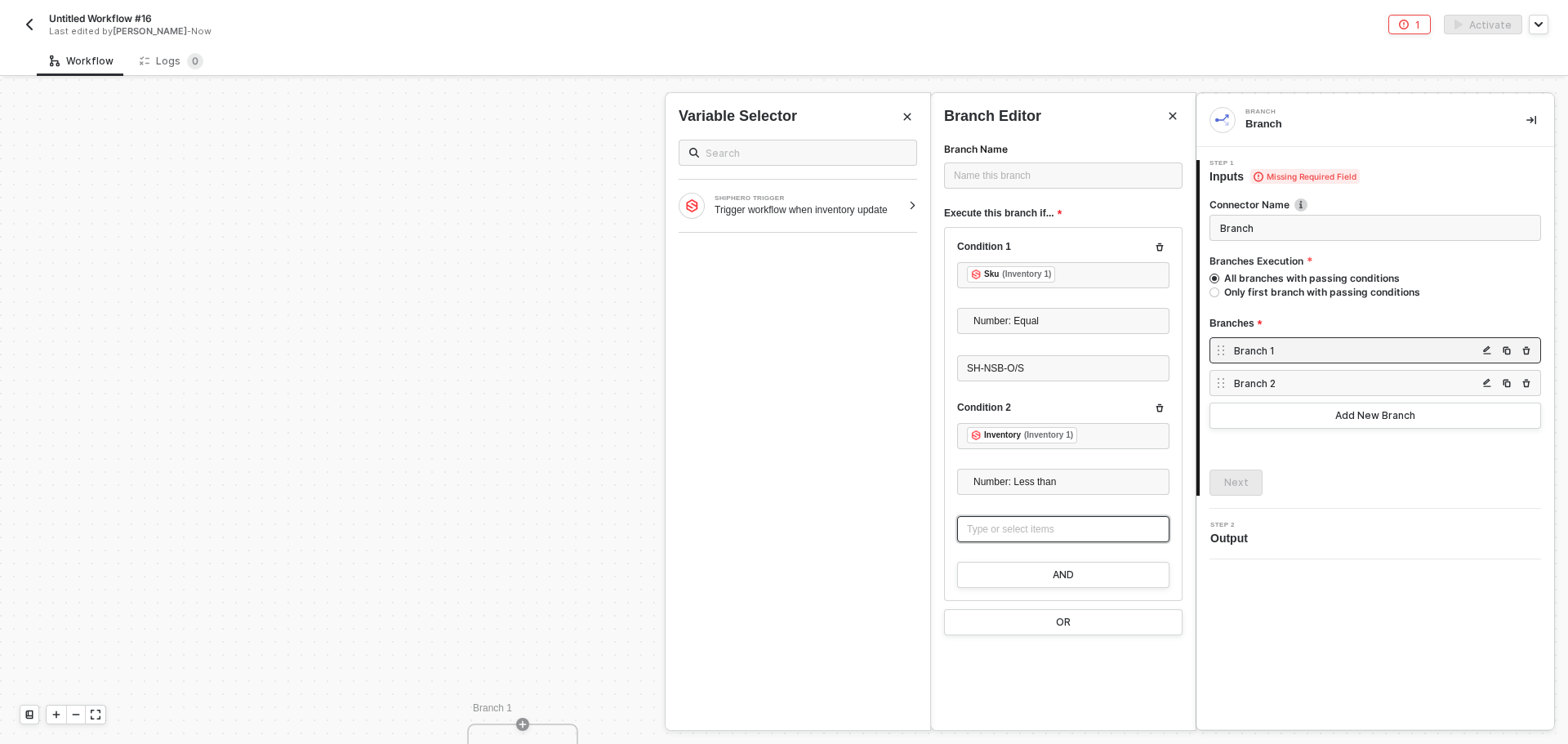
click at [1075, 530] on div "Type or select items ﻿" at bounding box center [1063, 530] width 193 height 16
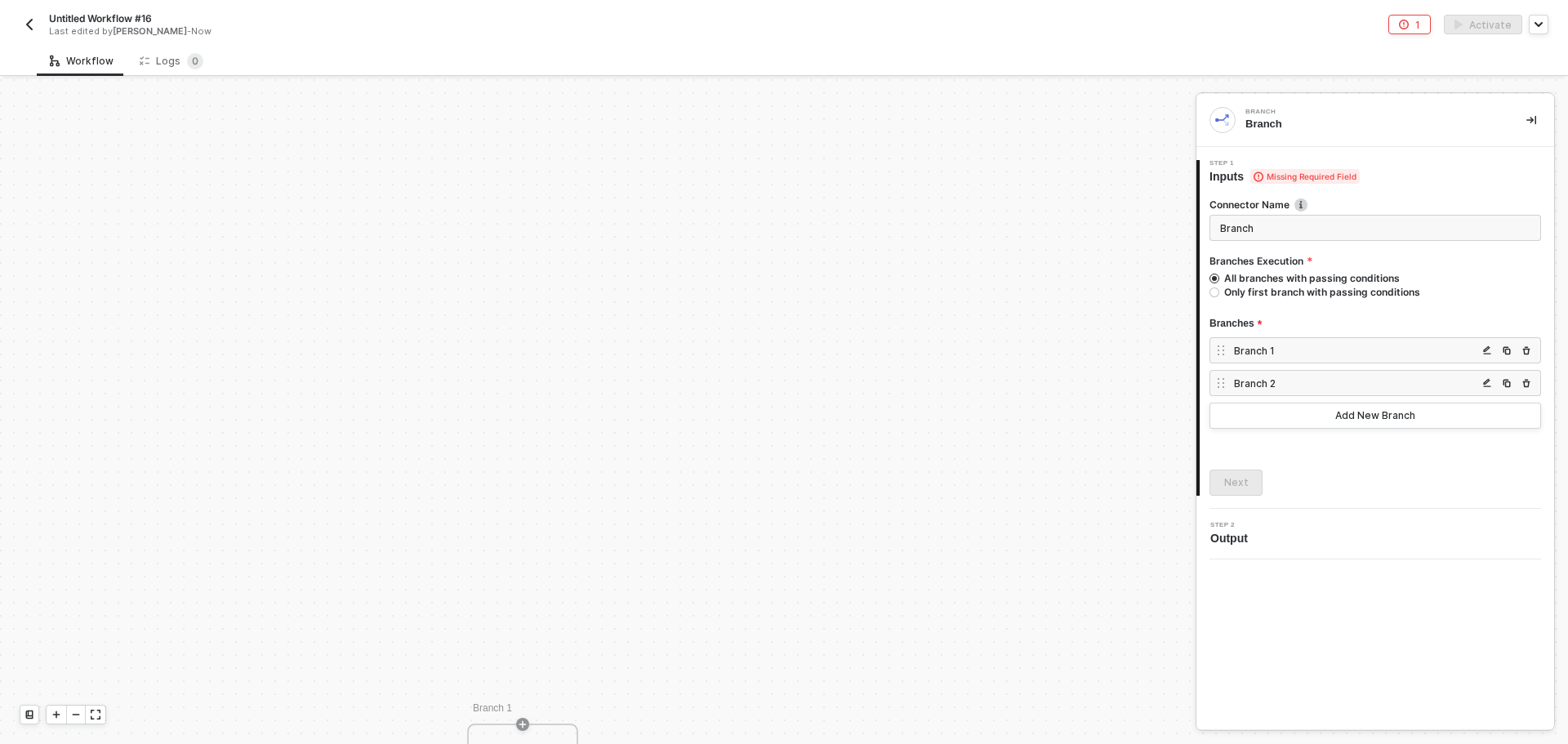
click at [1357, 621] on div "Branch Branch 1 Step 1 Inputs Missing Required Field Connector Name Branch Bran…" at bounding box center [1374, 412] width 358 height 636
click at [1310, 341] on div "Branch 1" at bounding box center [1374, 350] width 331 height 27
click at [1312, 353] on div "Branch 1" at bounding box center [1356, 351] width 244 height 14
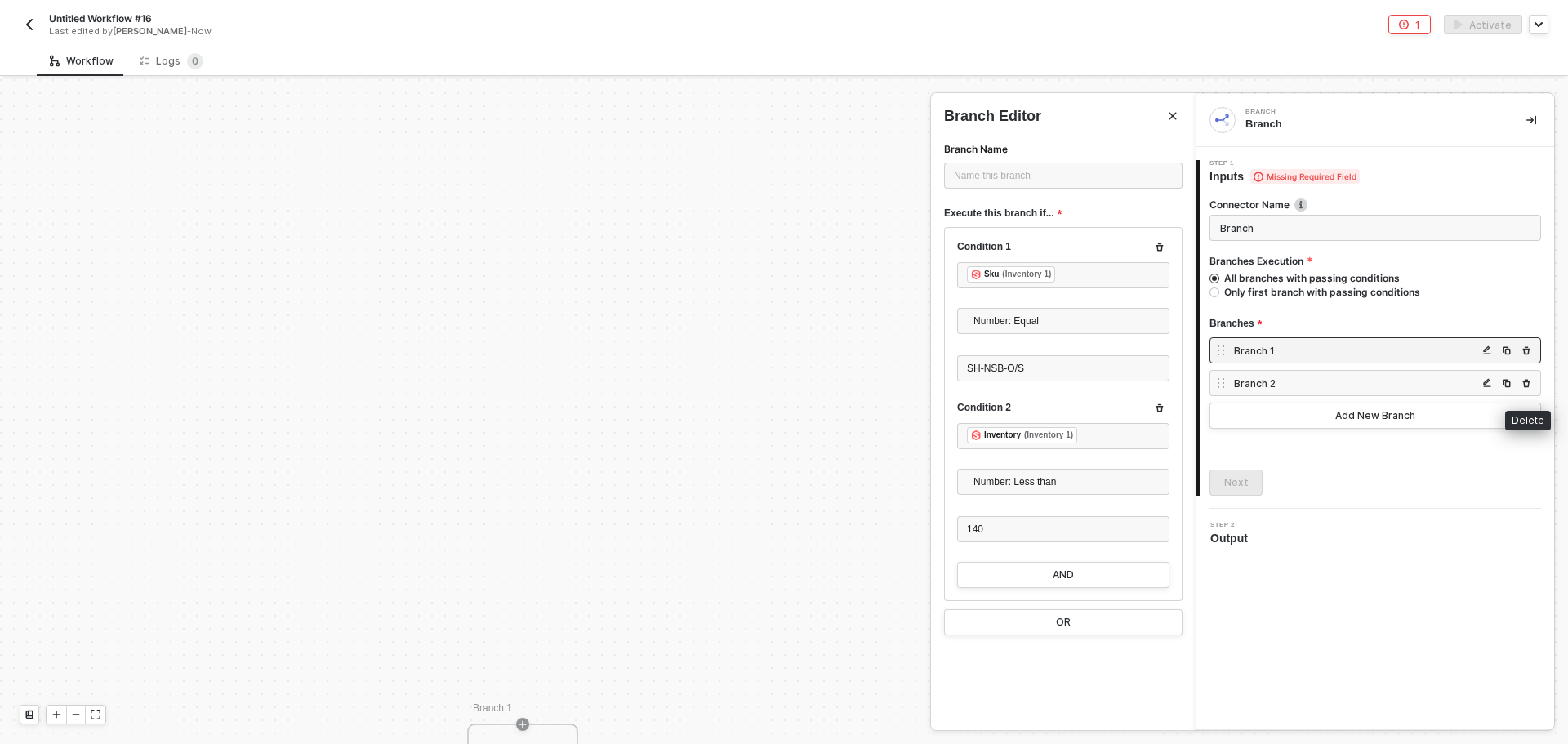
click at [1521, 389] on button "button" at bounding box center [1526, 383] width 20 height 20
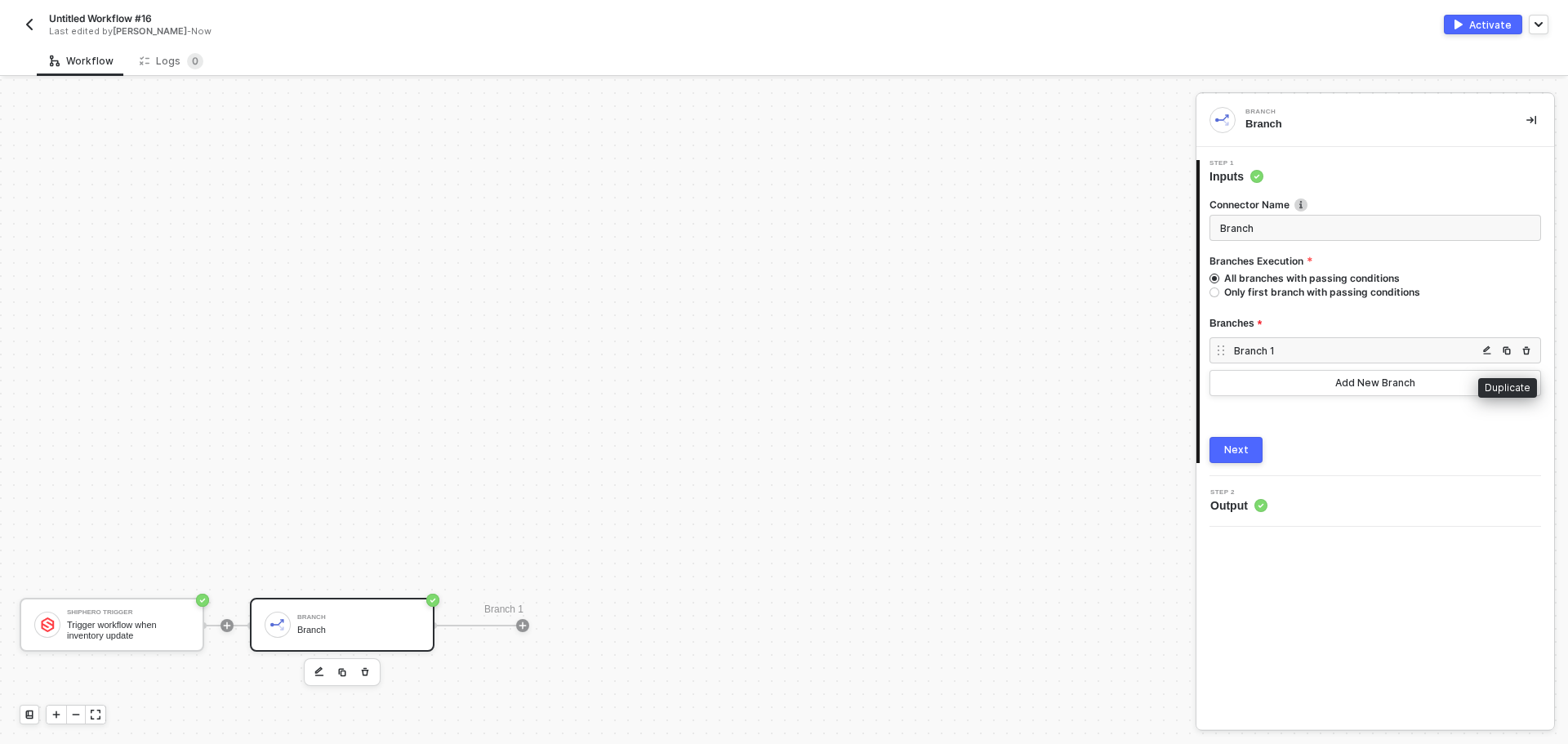
click at [1513, 353] on button "button" at bounding box center [1506, 351] width 20 height 20
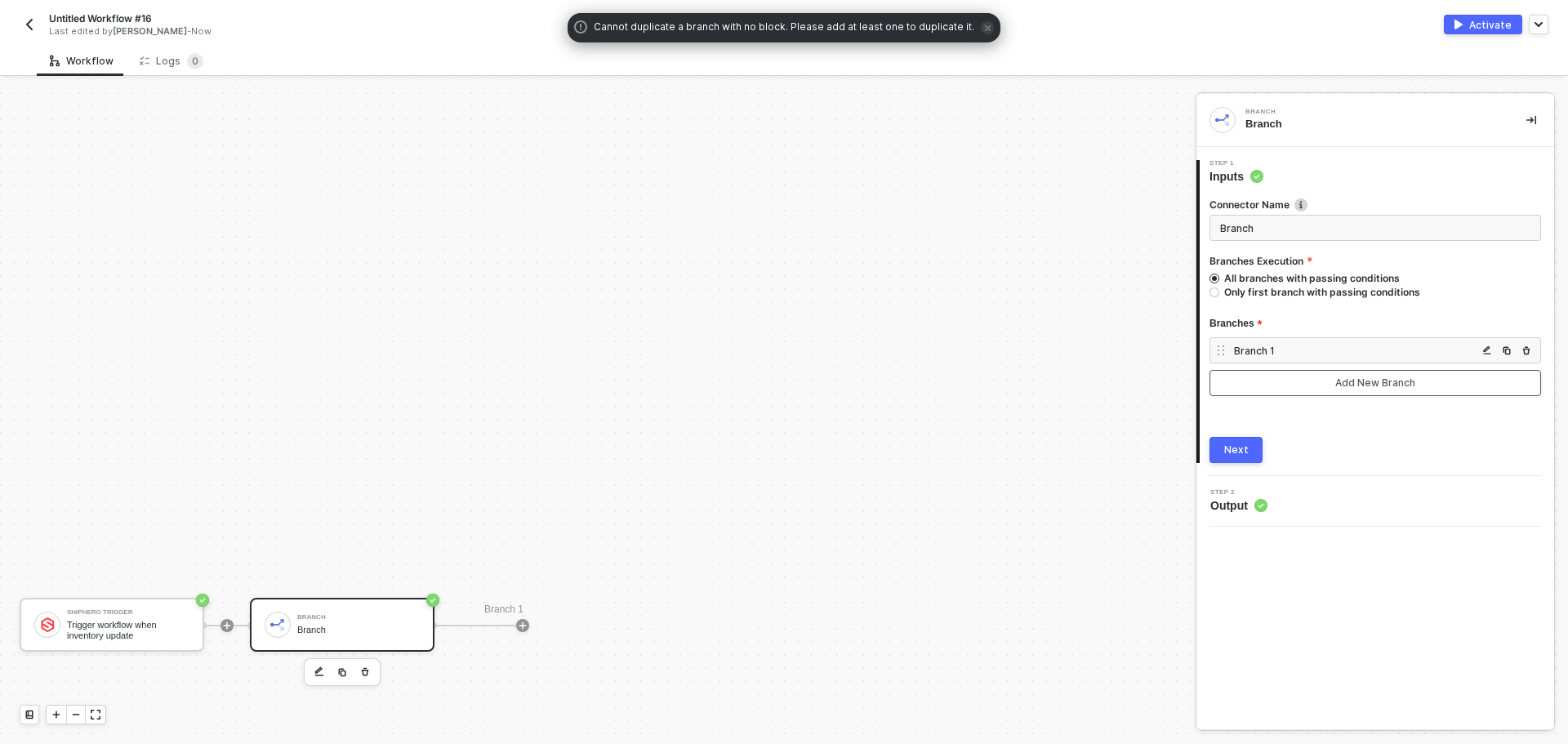
click at [1376, 385] on div "Add New Branch" at bounding box center [1374, 382] width 80 height 13
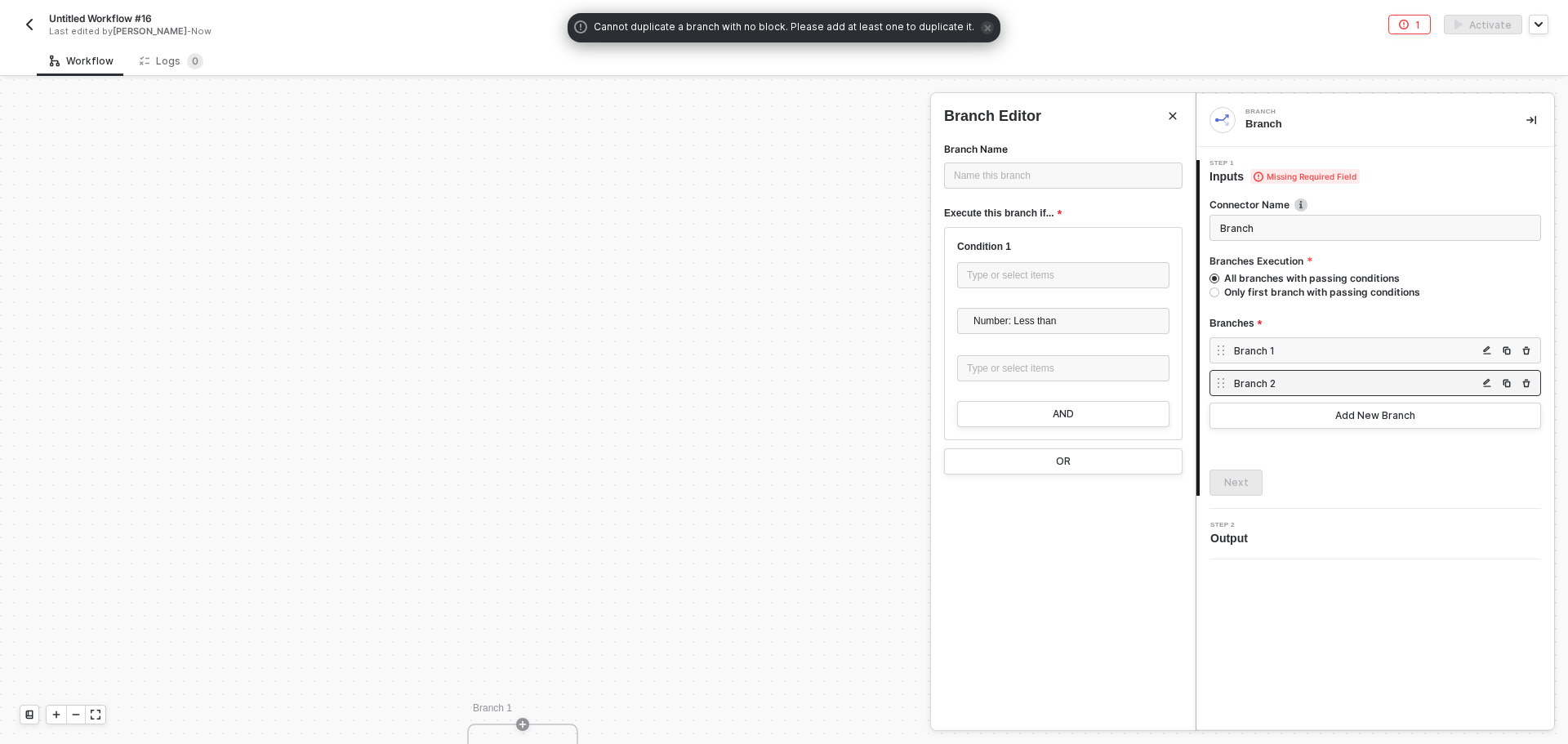
click at [1343, 381] on div "Branch 2" at bounding box center [1356, 383] width 244 height 14
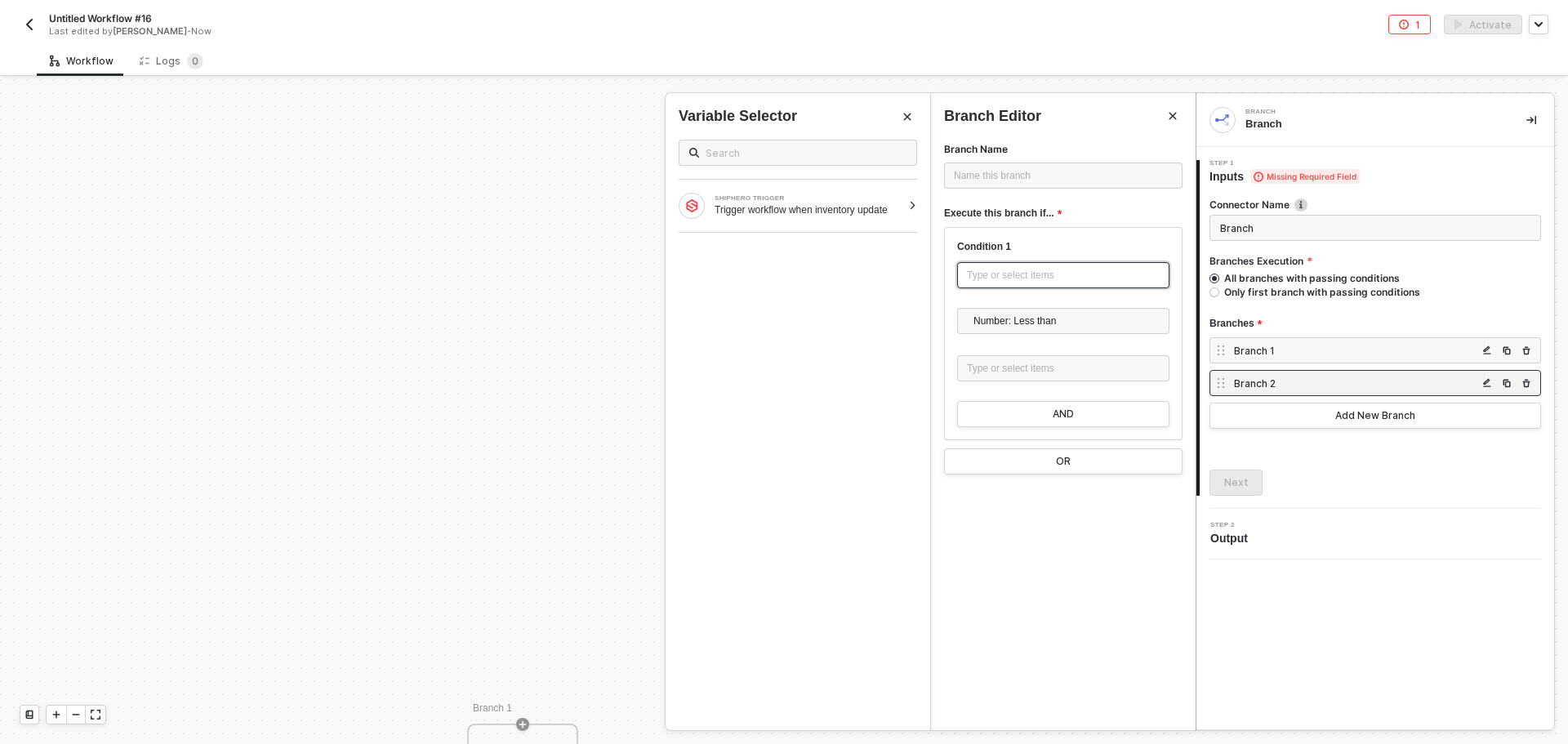
click at [1016, 277] on div "Type or select items ﻿" at bounding box center [1063, 276] width 193 height 16
click at [814, 214] on div "Trigger workflow when inventory update" at bounding box center [808, 209] width 187 height 13
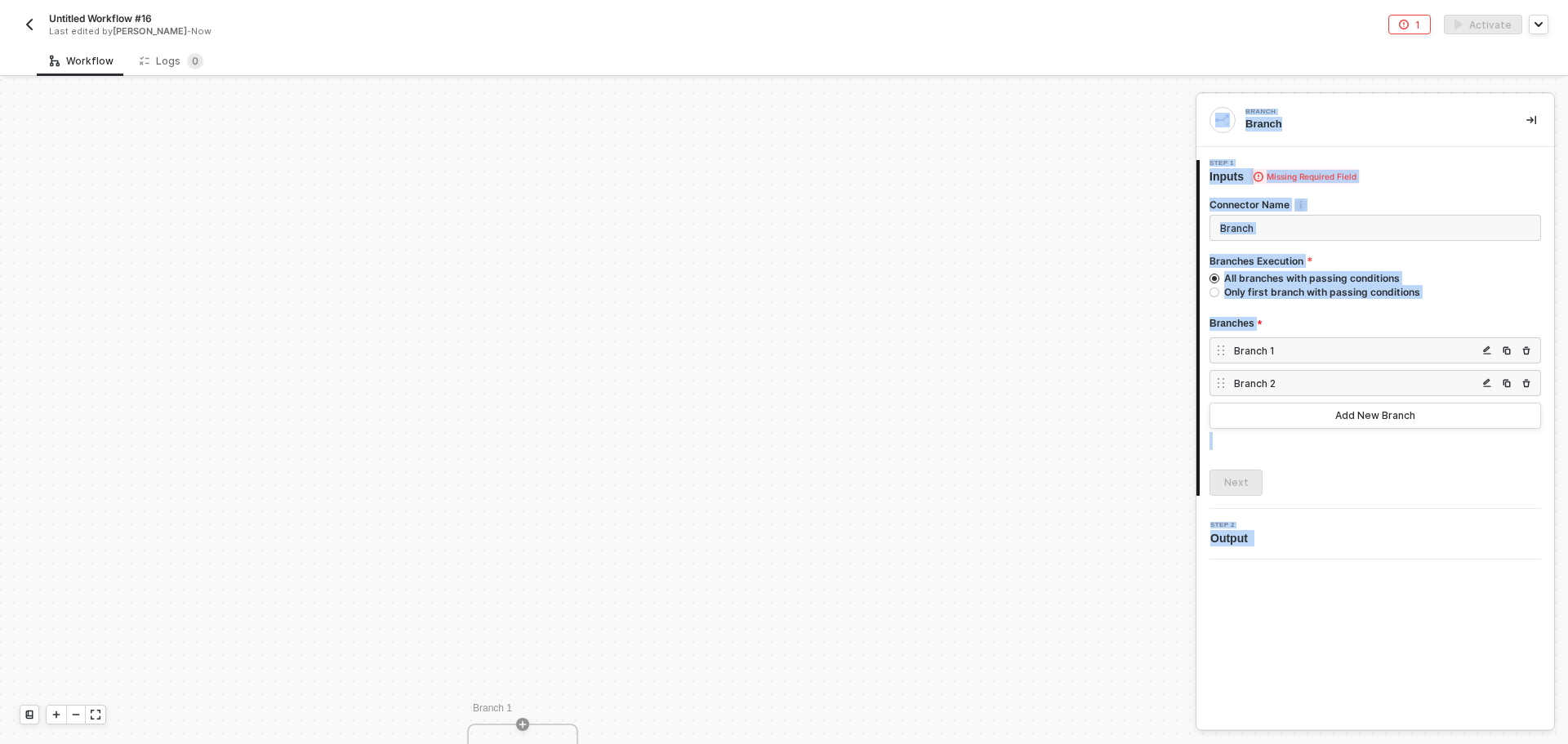
drag, startPoint x: 601, startPoint y: 531, endPoint x: 604, endPoint y: 210, distance: 321.0
click at [1283, 380] on div "Branch 2" at bounding box center [1356, 383] width 244 height 14
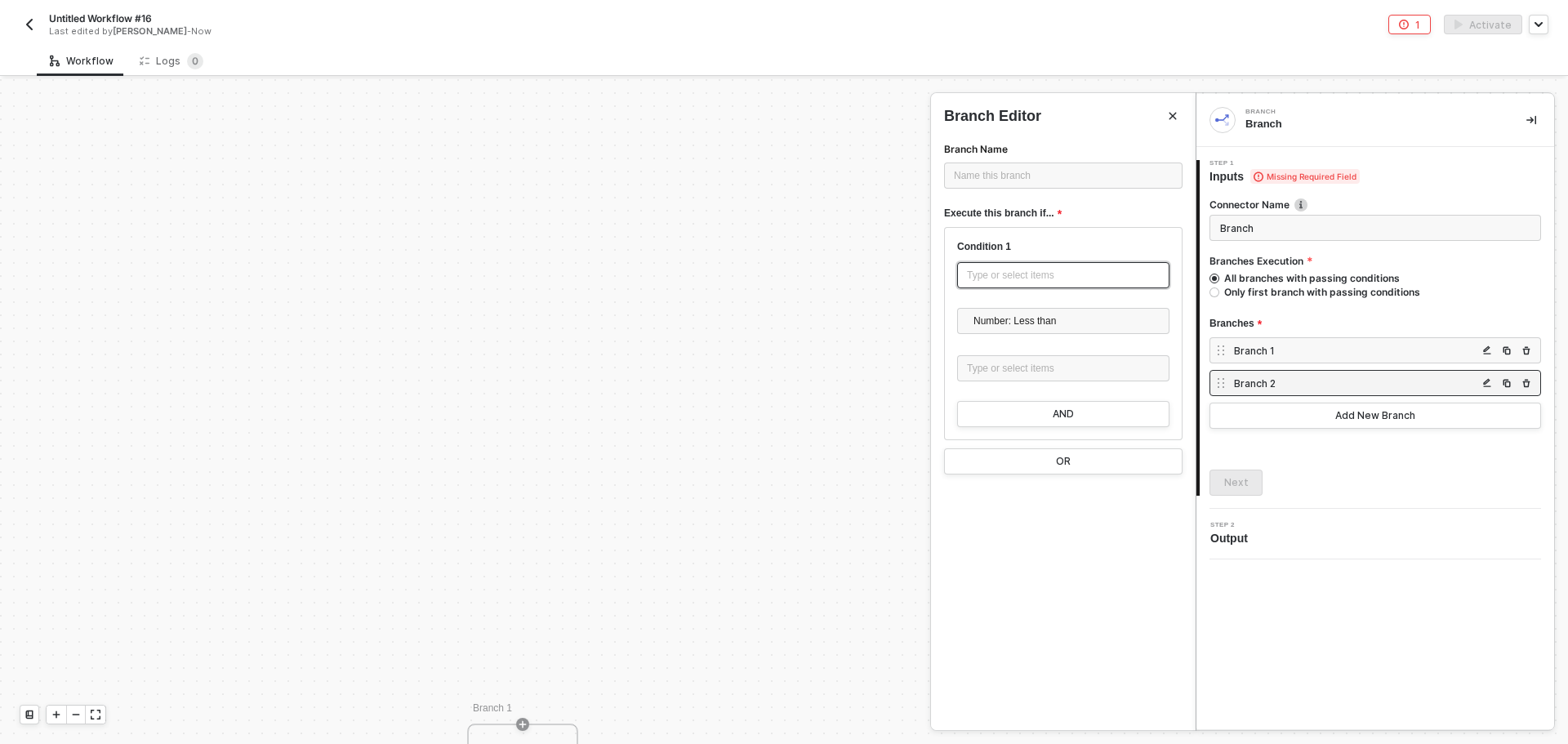
click at [1075, 270] on div "Type or select items ﻿" at bounding box center [1063, 276] width 193 height 16
click at [806, 202] on div "SHIPHERO TRIGGER Trigger workflow when inventory update" at bounding box center [808, 206] width 187 height 22
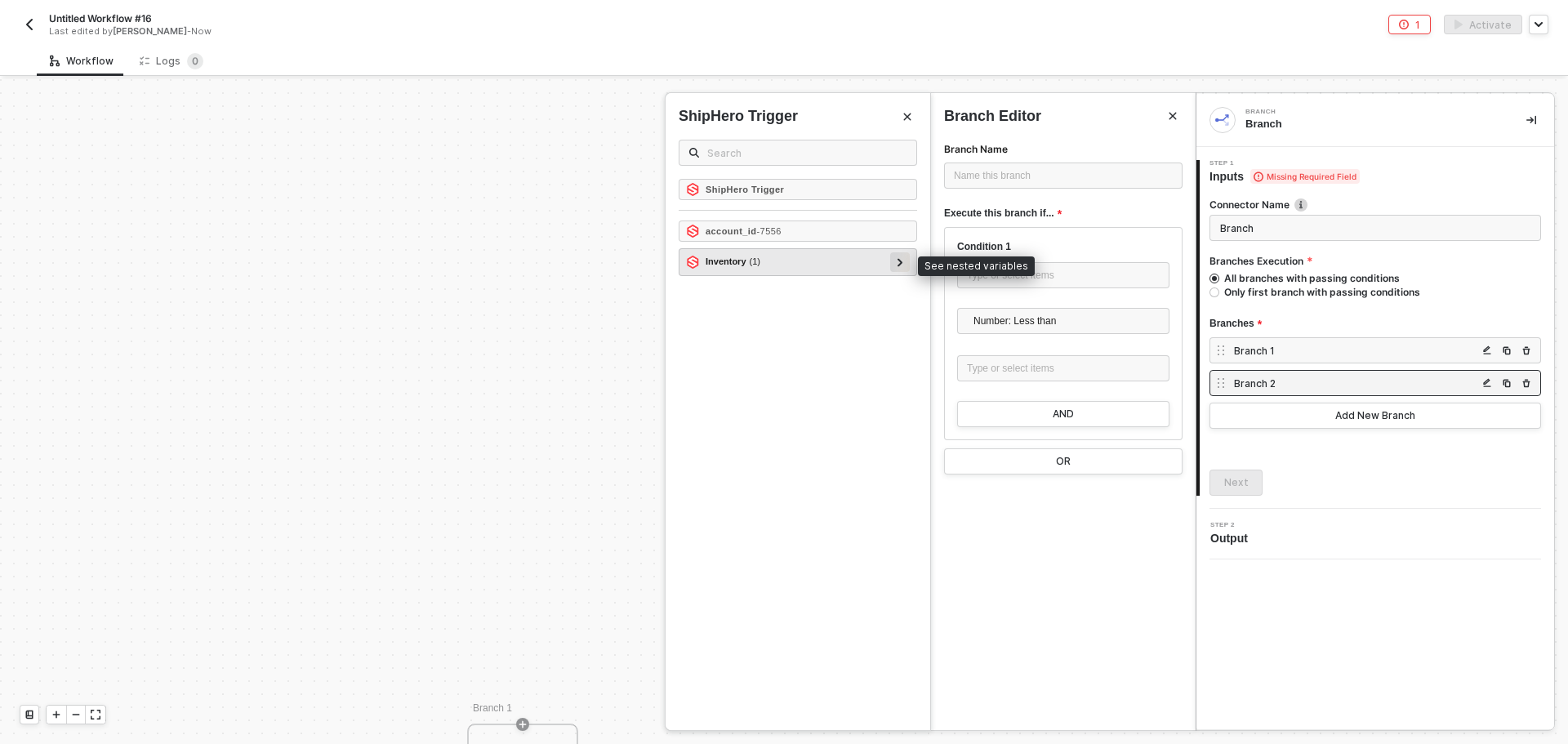
click at [897, 266] on icon at bounding box center [900, 262] width 6 height 8
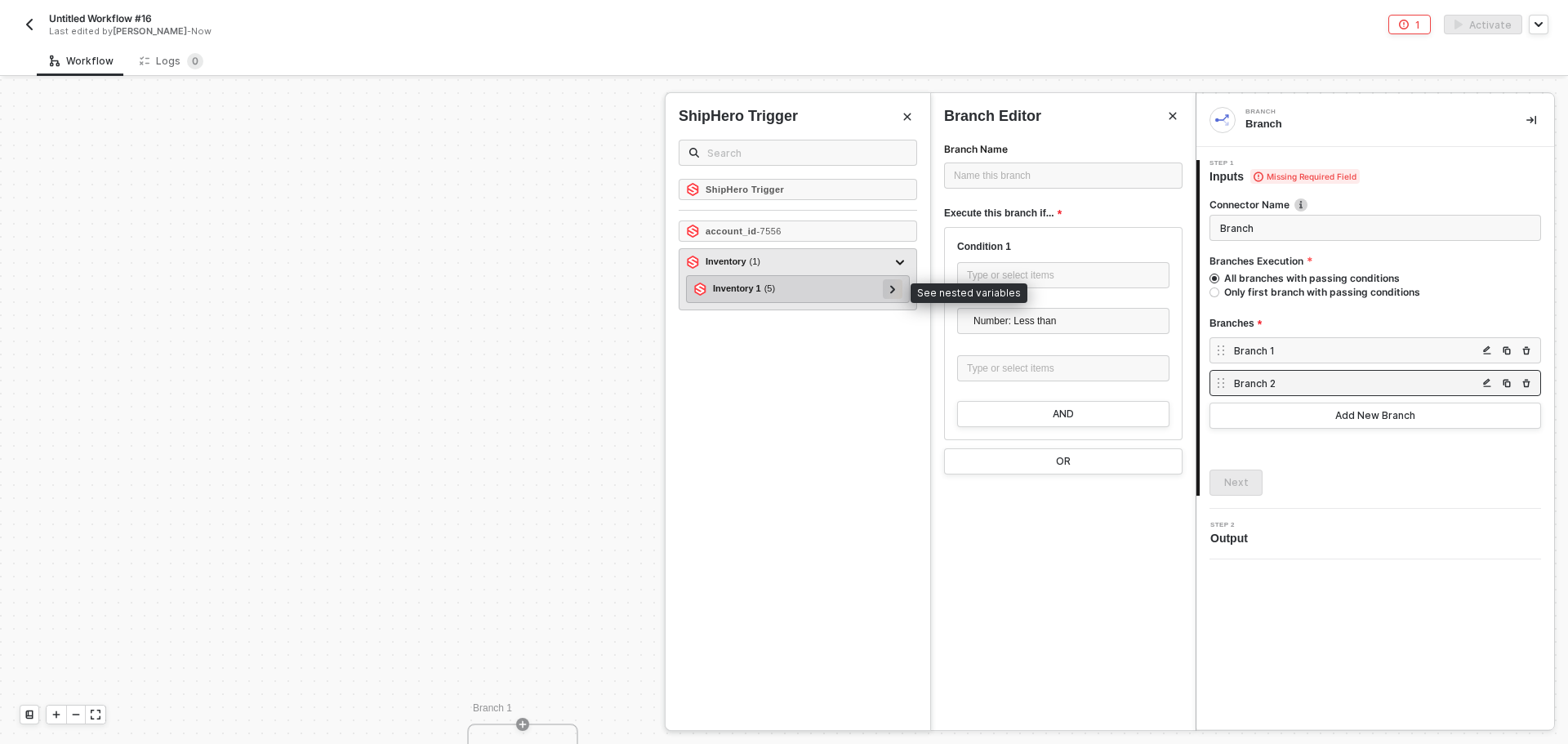
click at [888, 286] on div at bounding box center [892, 289] width 20 height 20
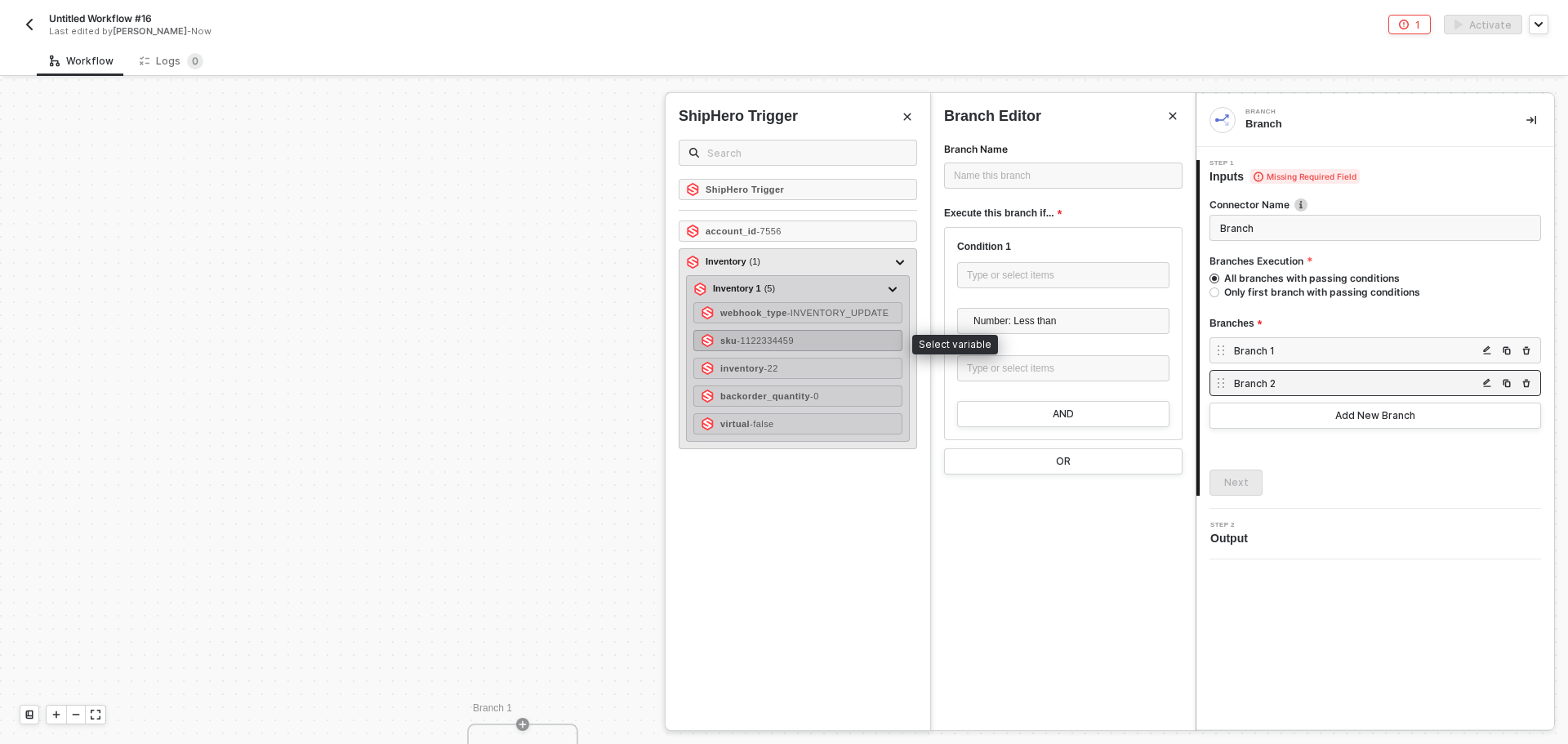
click at [825, 340] on div "sku - 1122334459" at bounding box center [798, 341] width 209 height 22
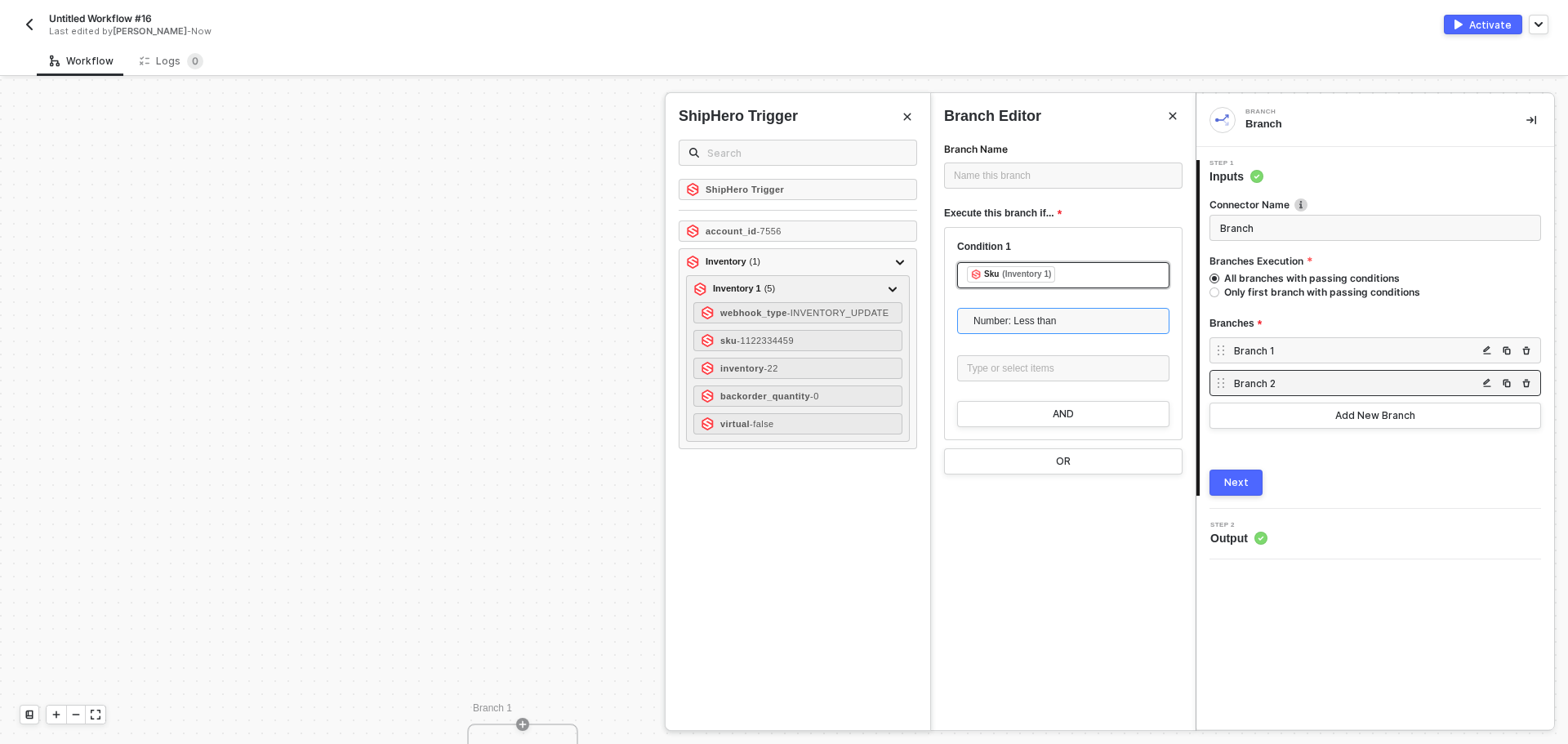
click at [1027, 312] on span "Number: Less than" at bounding box center [1066, 320] width 186 height 25
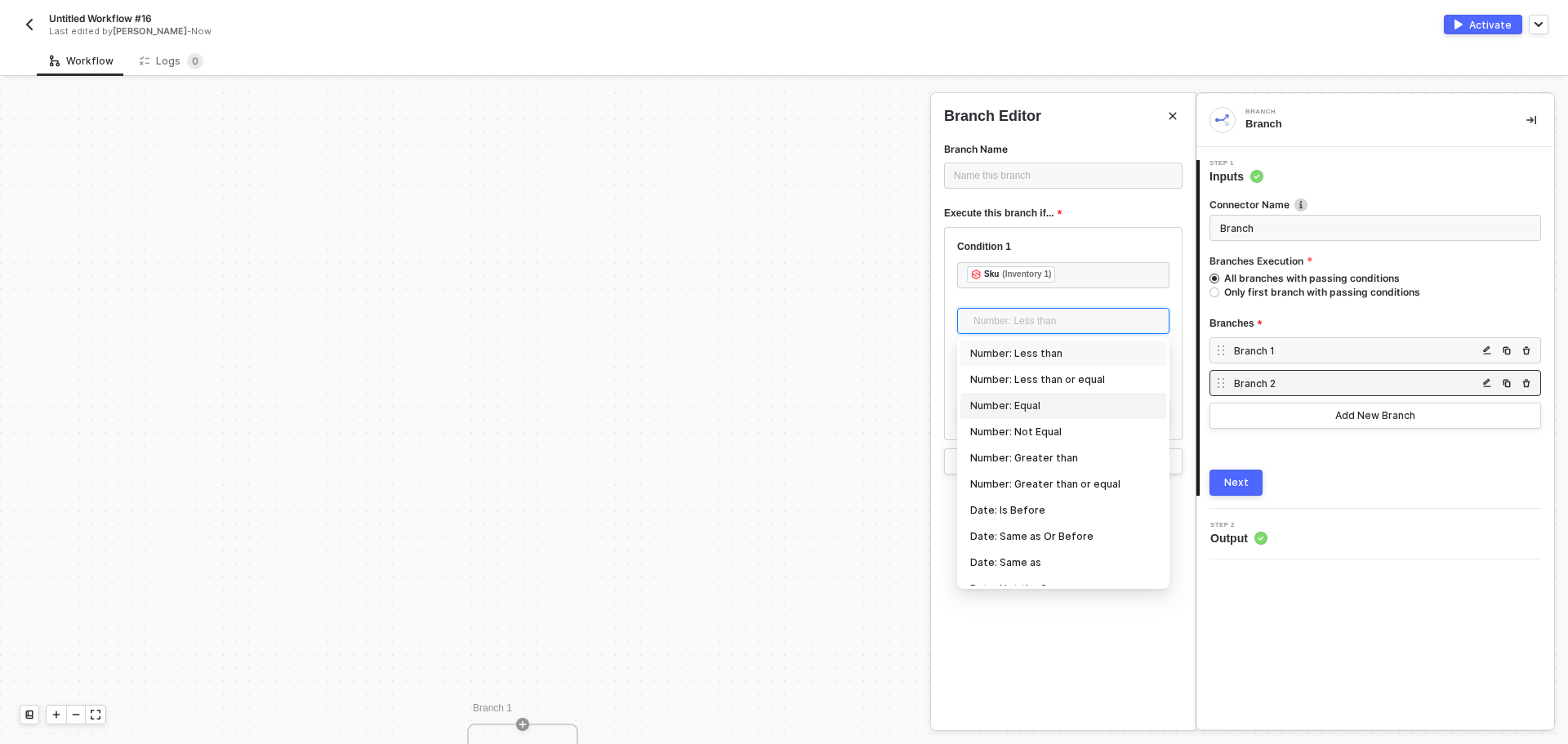
click at [1052, 394] on div "Number: Equal" at bounding box center [1062, 406] width 205 height 27
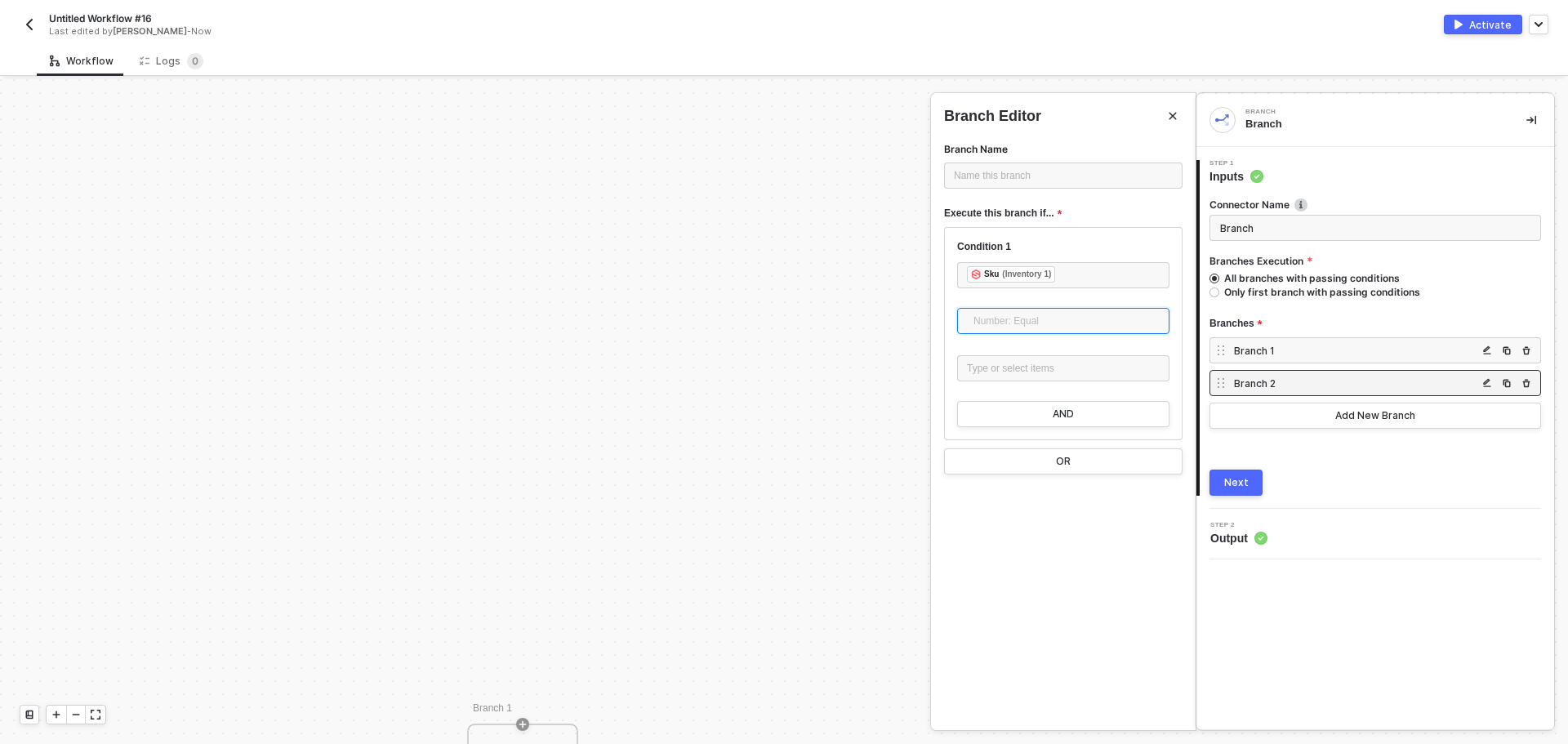
click at [1036, 322] on span "Number: Equal" at bounding box center [1066, 320] width 186 height 25
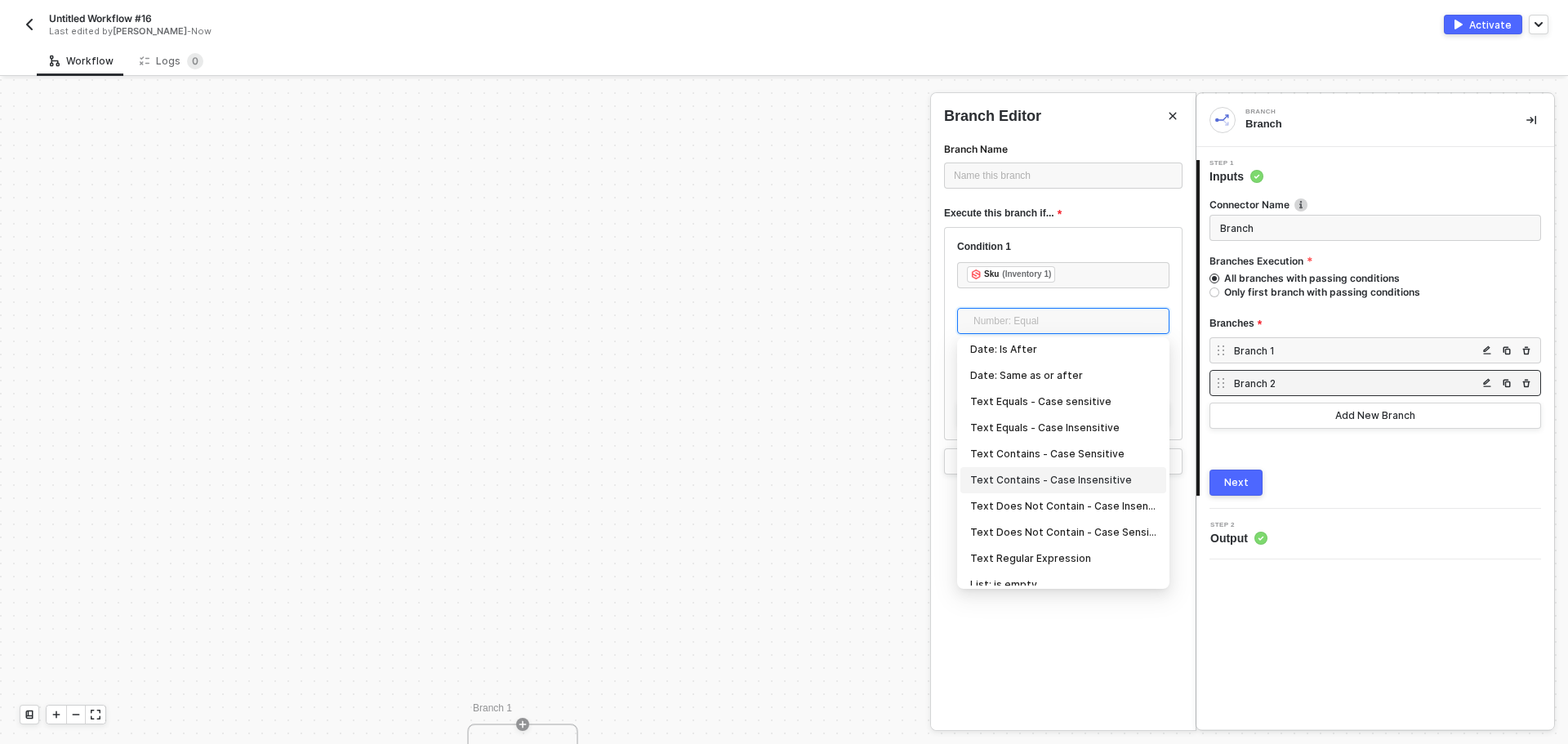
scroll to position [245, 0]
click at [1060, 453] on div "Text Equals - Case Insensitive" at bounding box center [1062, 448] width 186 height 18
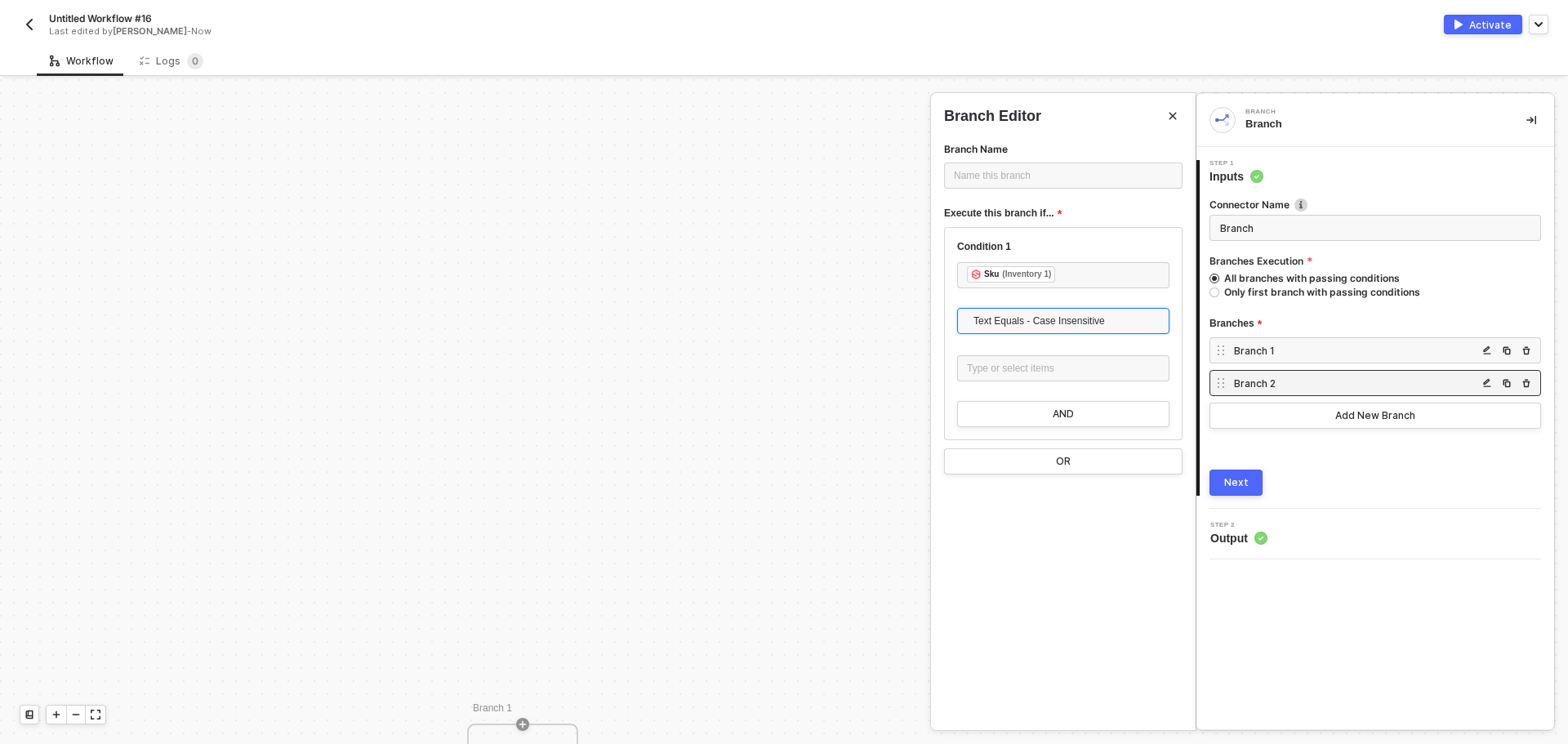
click at [1017, 384] on div "Type or select items ﻿" at bounding box center [1063, 370] width 212 height 29
click at [1013, 370] on div "Type or select items ﻿" at bounding box center [1063, 369] width 193 height 16
click at [1024, 413] on button "AND" at bounding box center [1063, 414] width 212 height 27
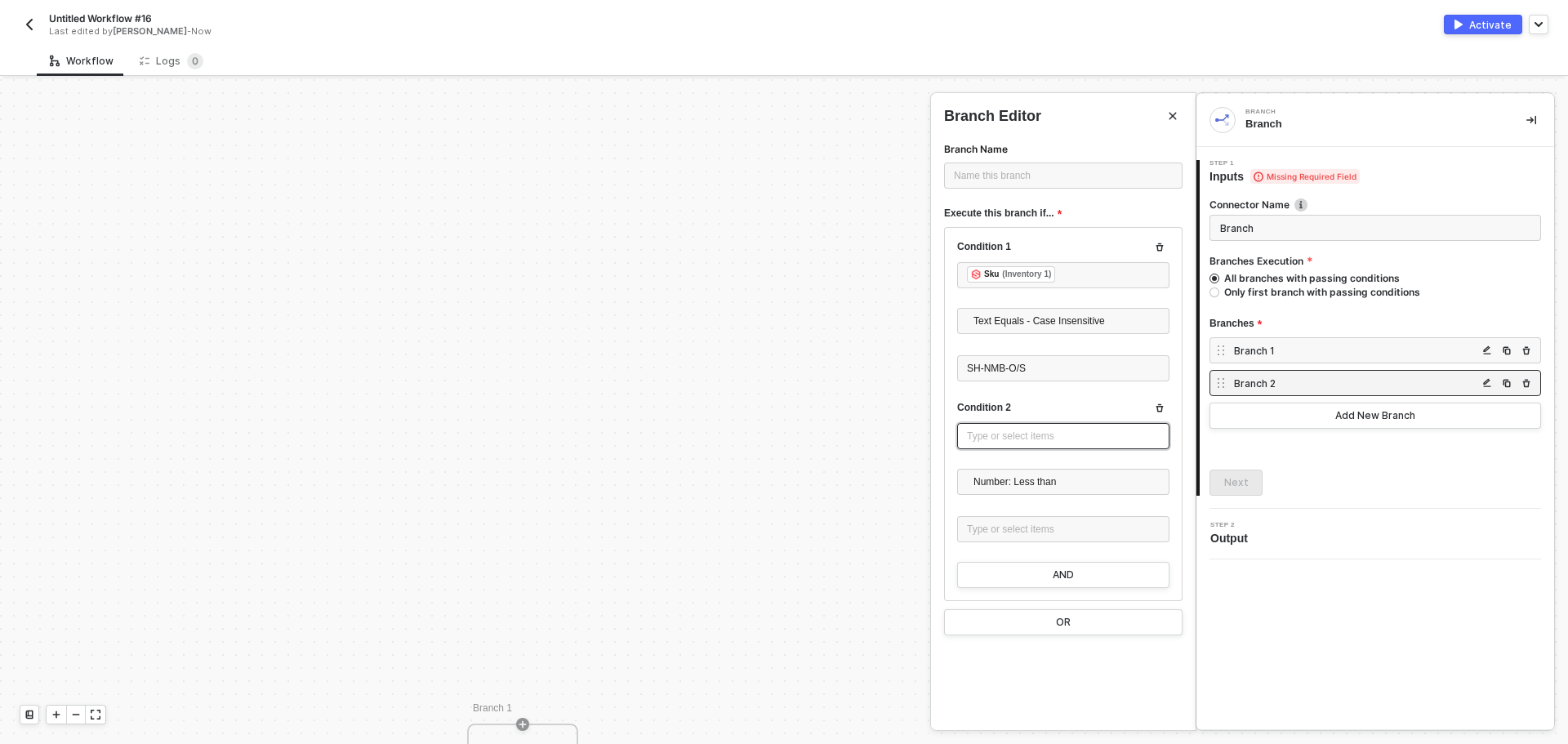
click at [1024, 437] on div "Type or select items ﻿" at bounding box center [1063, 436] width 193 height 16
click at [905, 201] on div "SHIPHERO TRIGGER Trigger workflow when inventory update" at bounding box center [797, 205] width 264 height 52
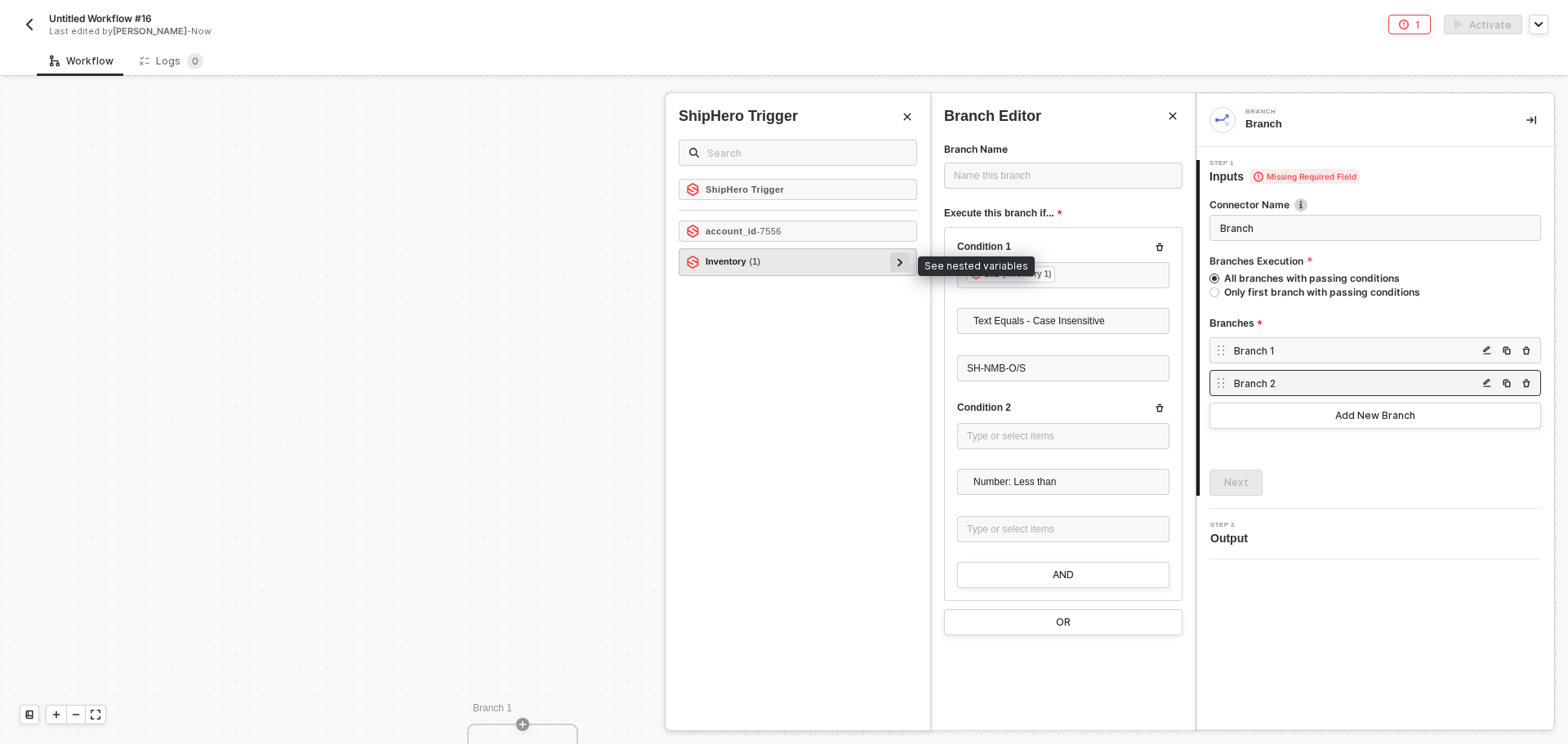
click at [899, 262] on icon at bounding box center [900, 262] width 6 height 8
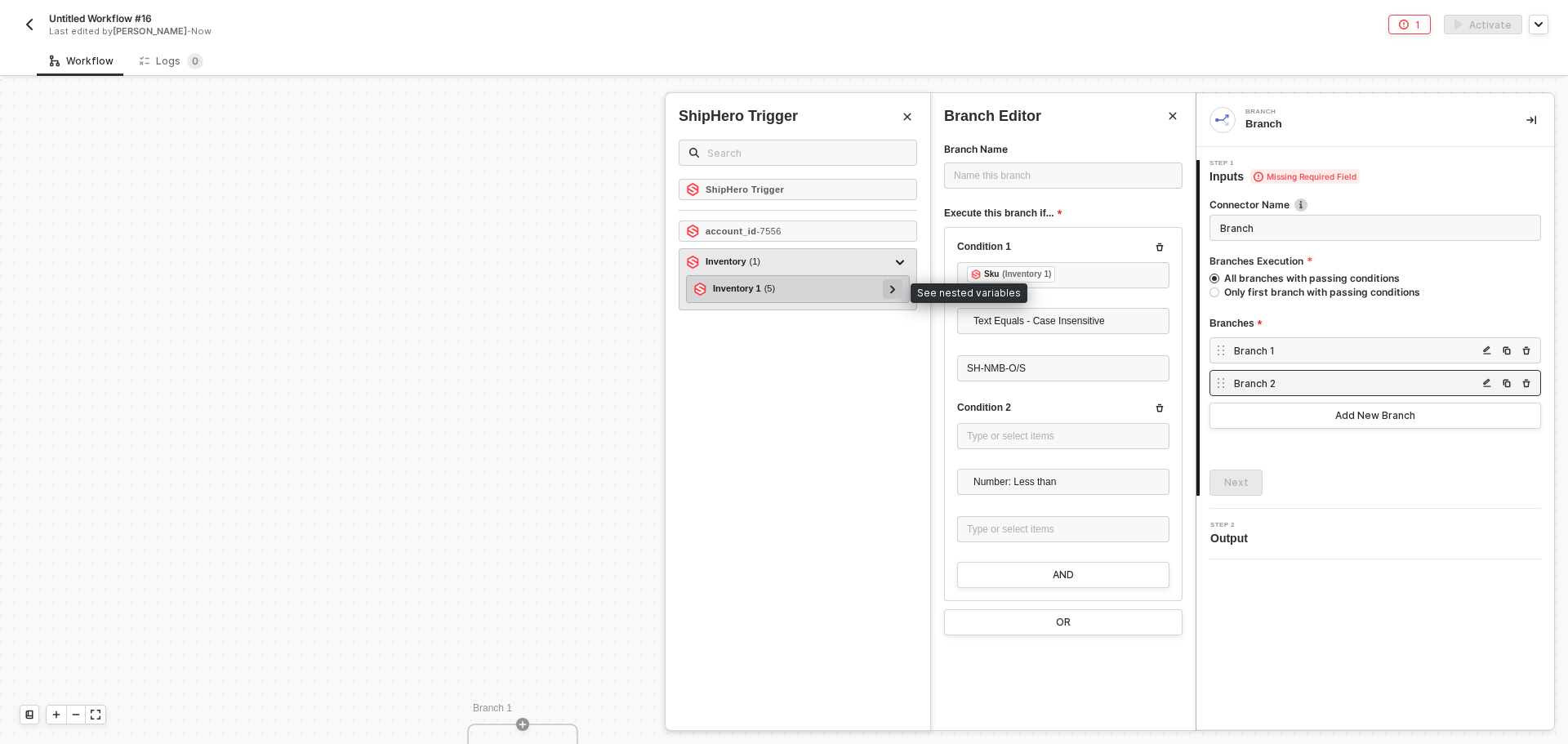
click at [894, 286] on icon at bounding box center [893, 289] width 6 height 8
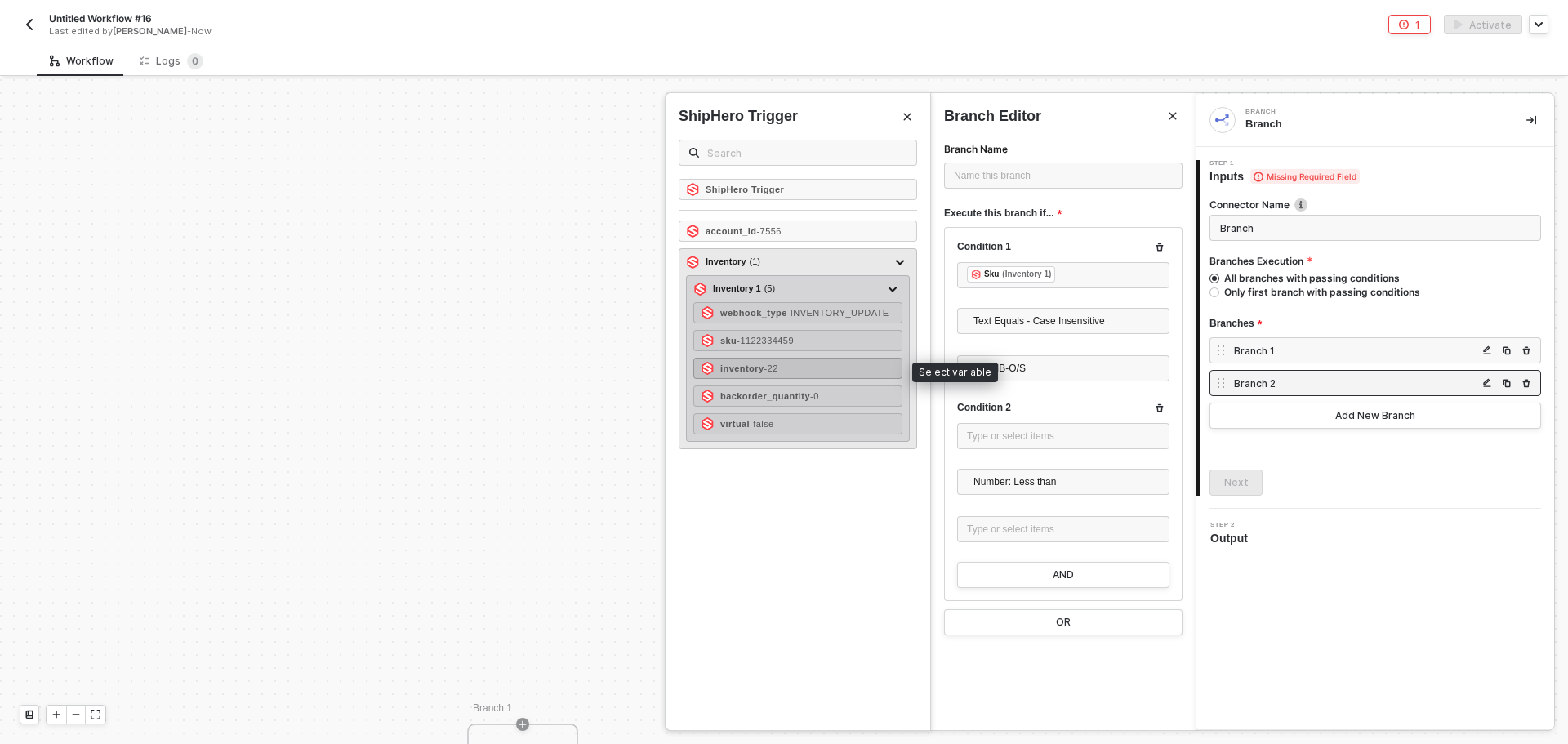
click at [843, 366] on div "inventory - 22" at bounding box center [798, 369] width 209 height 22
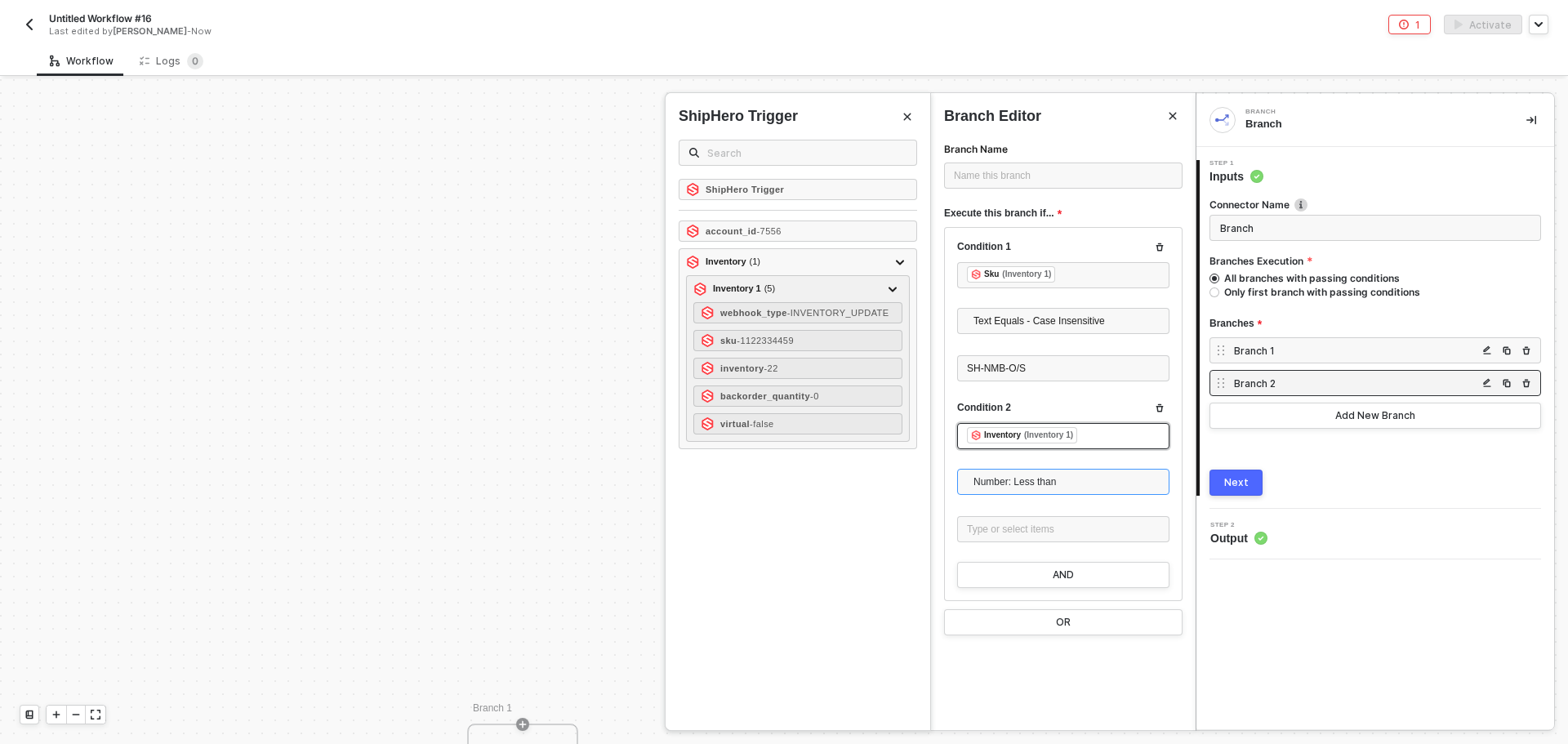
click at [1057, 480] on span "Number: Less than" at bounding box center [1066, 482] width 186 height 25
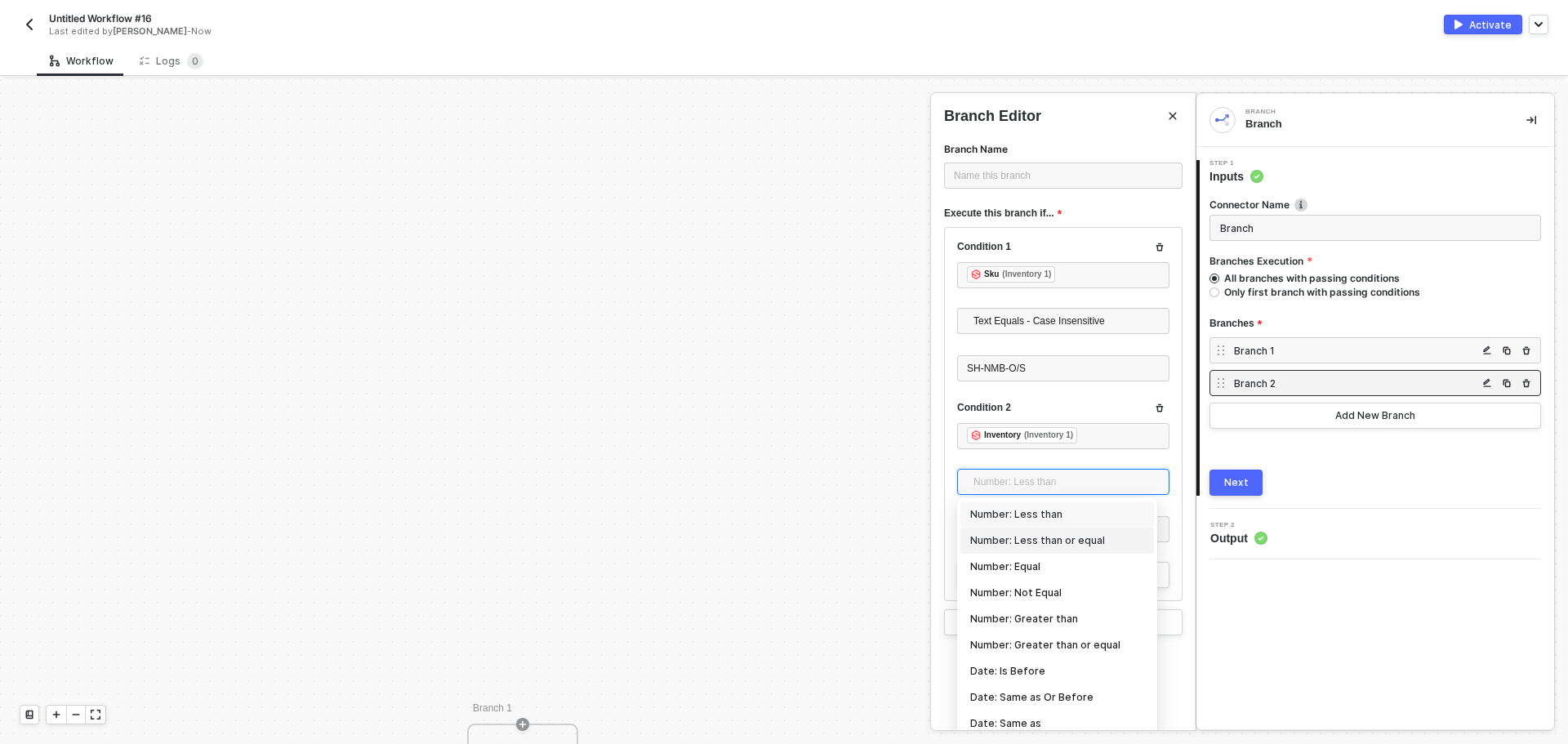
click at [1090, 537] on div "Number: Less than or equal" at bounding box center [1056, 541] width 174 height 18
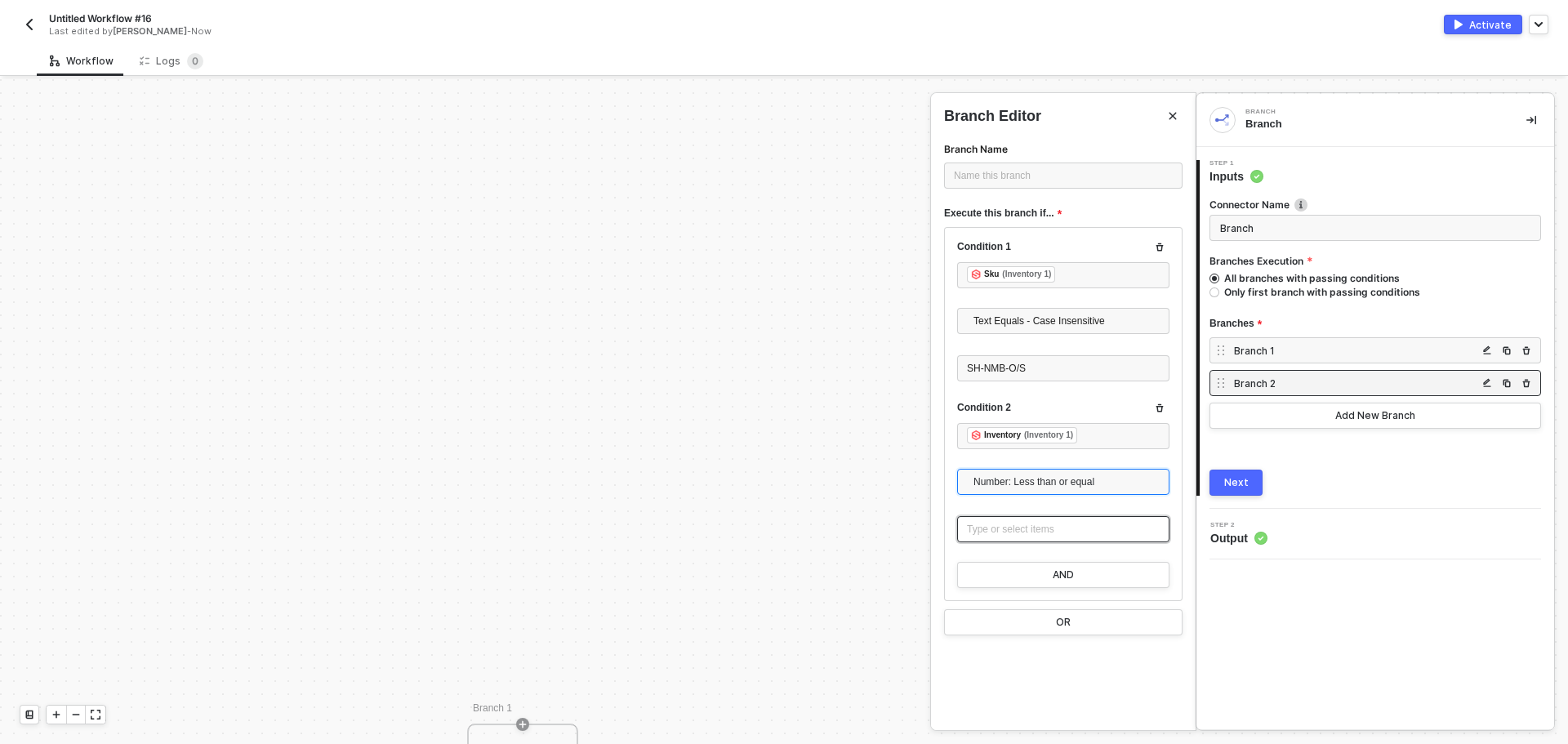
click at [1055, 525] on div "Type or select items ﻿" at bounding box center [1063, 530] width 193 height 16
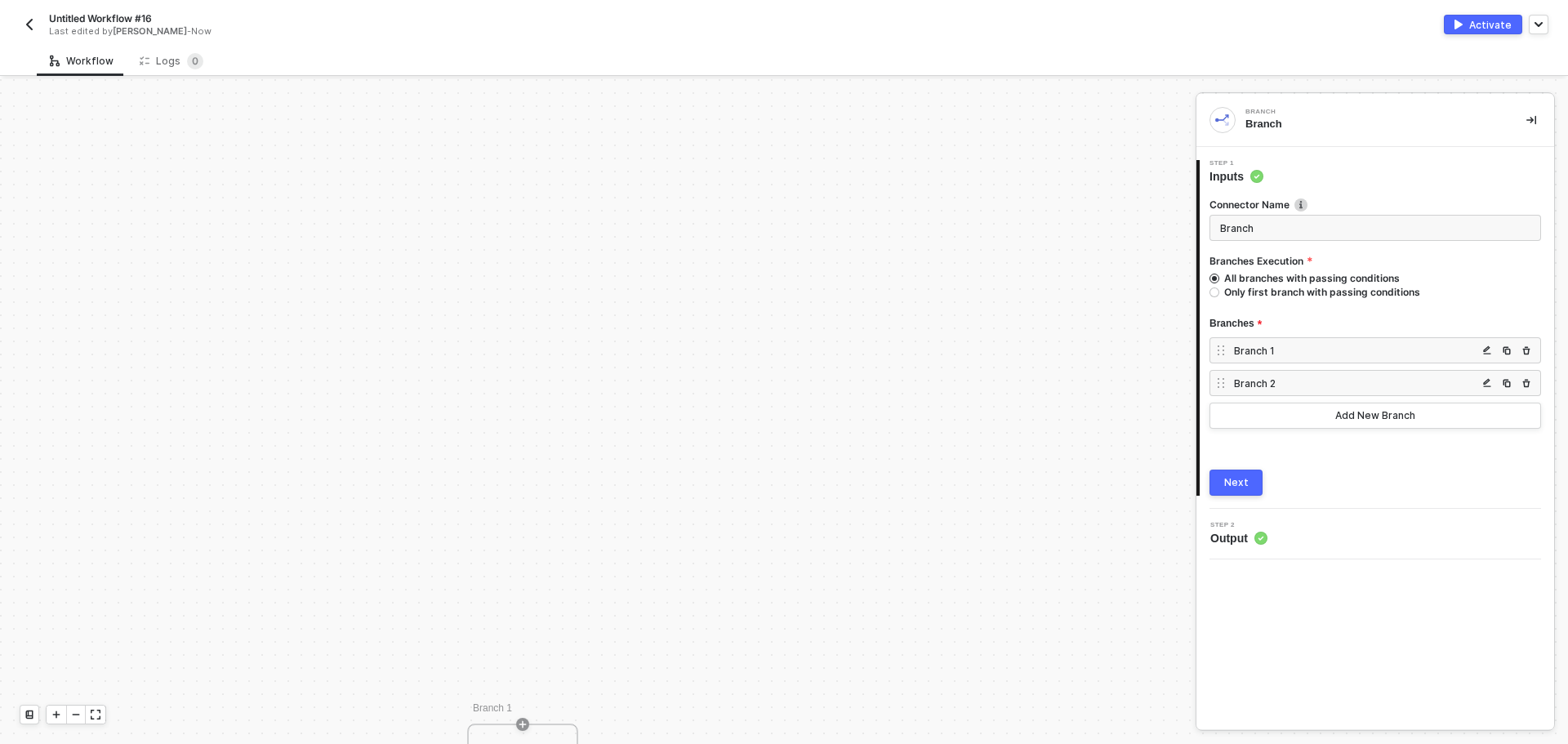
click at [1281, 357] on div "Branch 1" at bounding box center [1356, 351] width 244 height 14
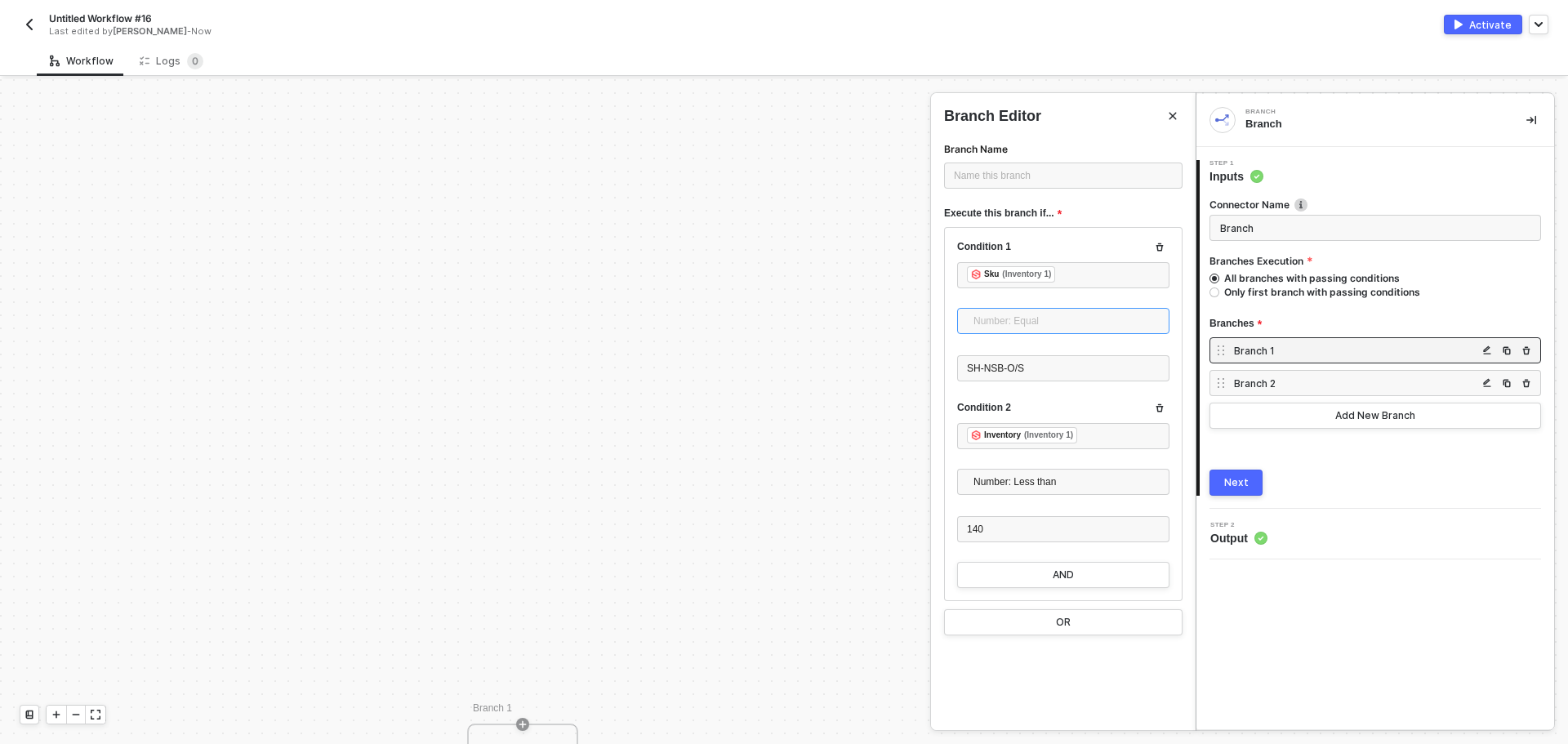
click at [1051, 323] on span "Number: Equal" at bounding box center [1066, 320] width 186 height 25
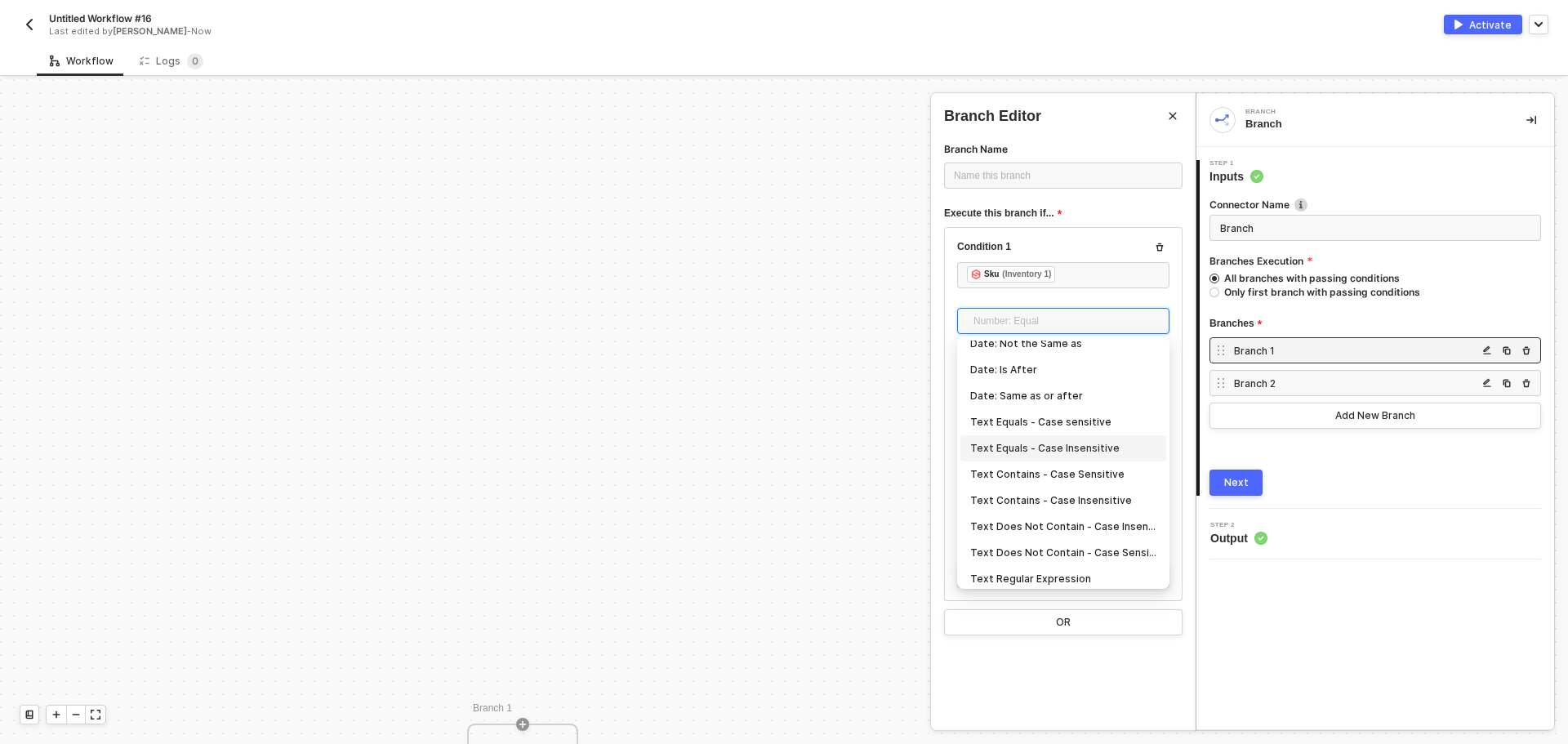
click at [1081, 438] on div "Text Equals - Case Insensitive" at bounding box center [1062, 448] width 205 height 27
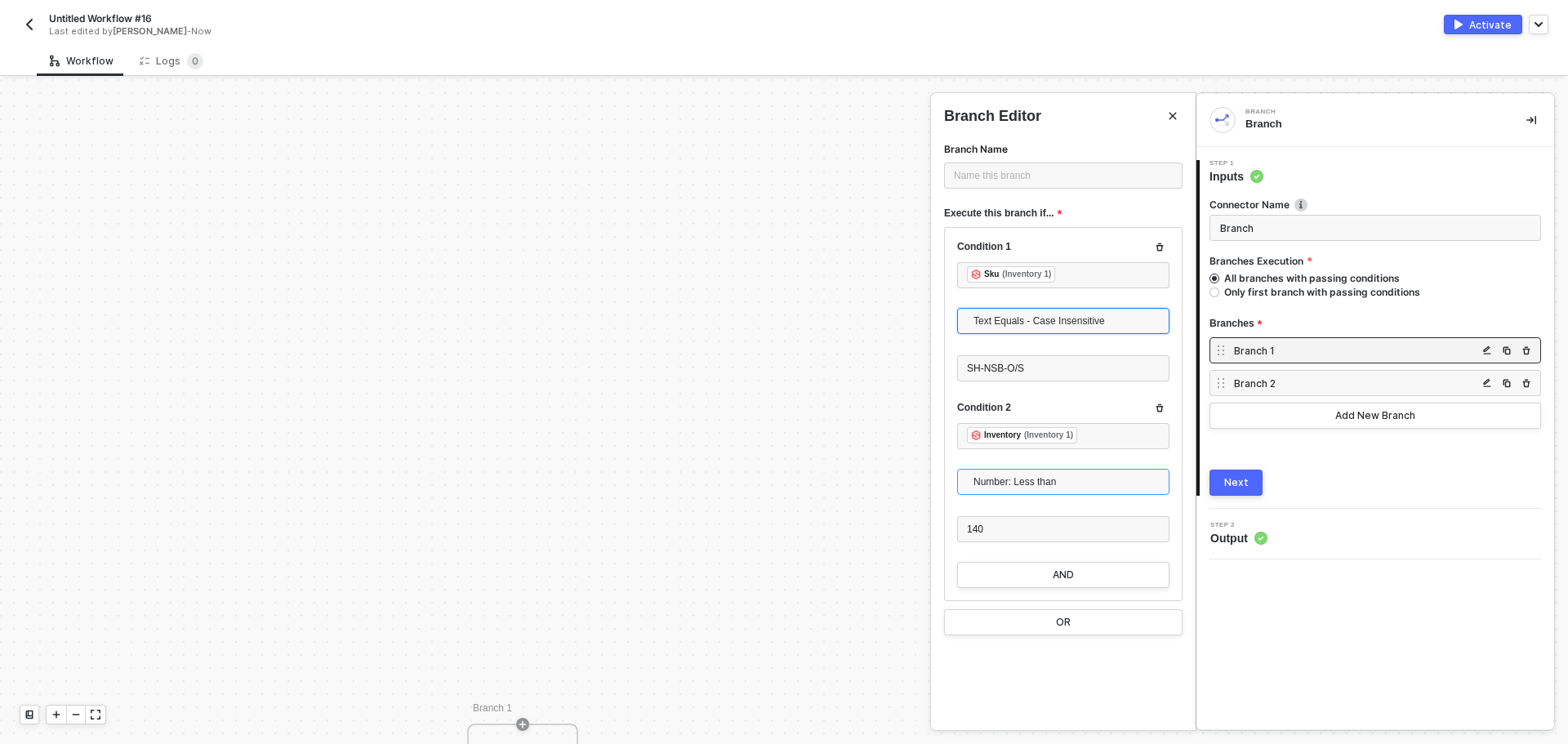
click at [1110, 494] on div "Number: Less than" at bounding box center [1063, 482] width 212 height 27
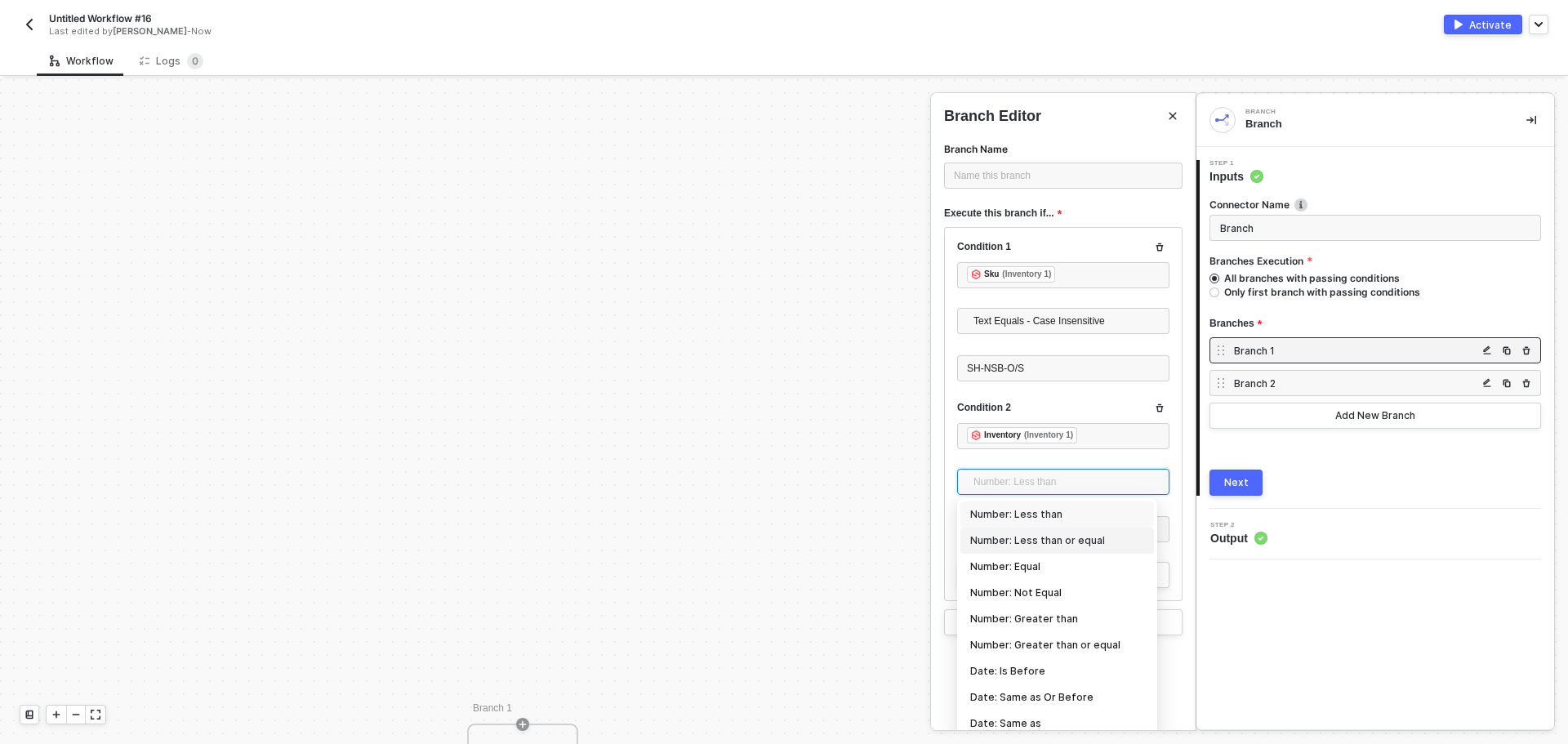
click at [1111, 540] on div "Number: Less than or equal" at bounding box center [1056, 541] width 174 height 18
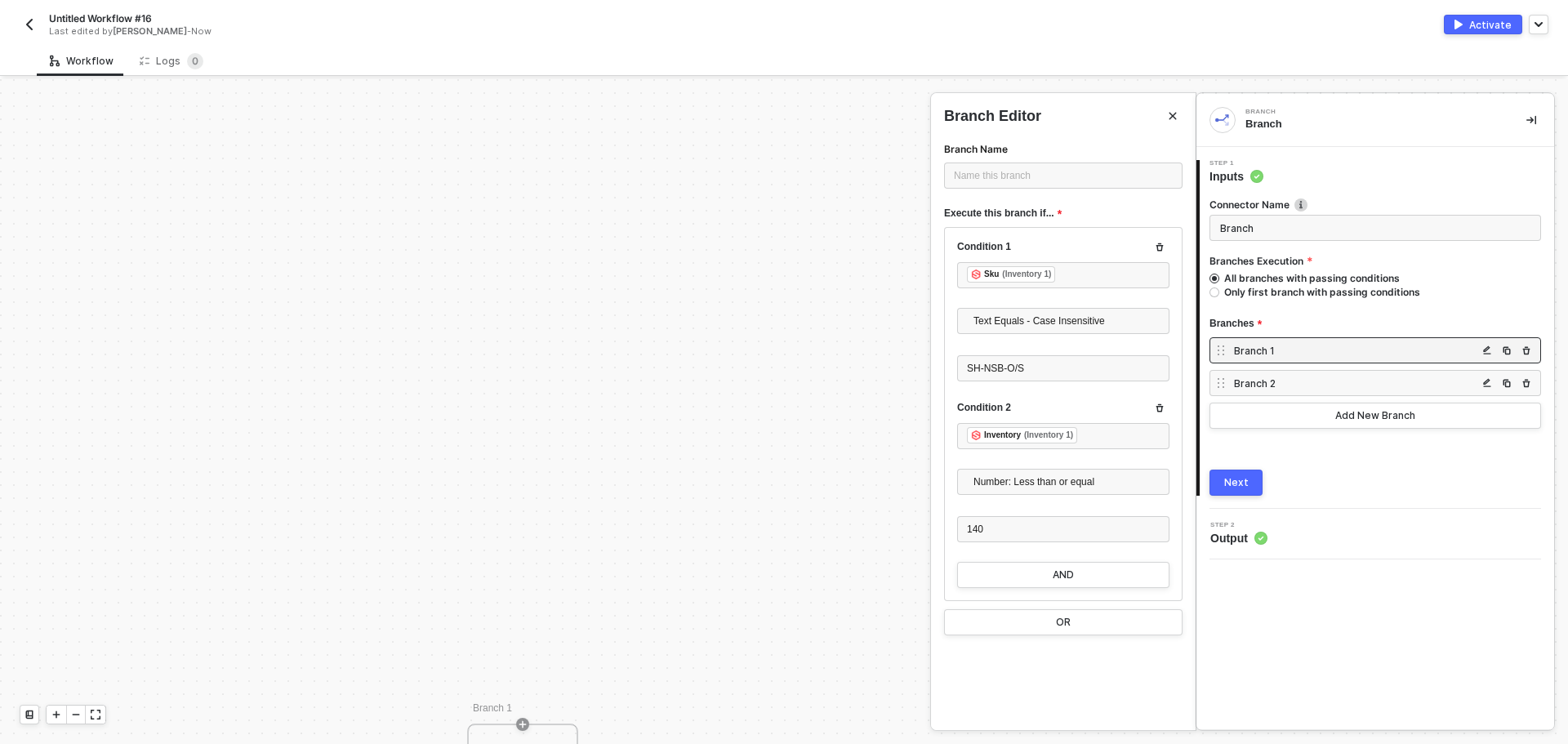
click at [1227, 490] on button "Next" at bounding box center [1236, 483] width 53 height 27
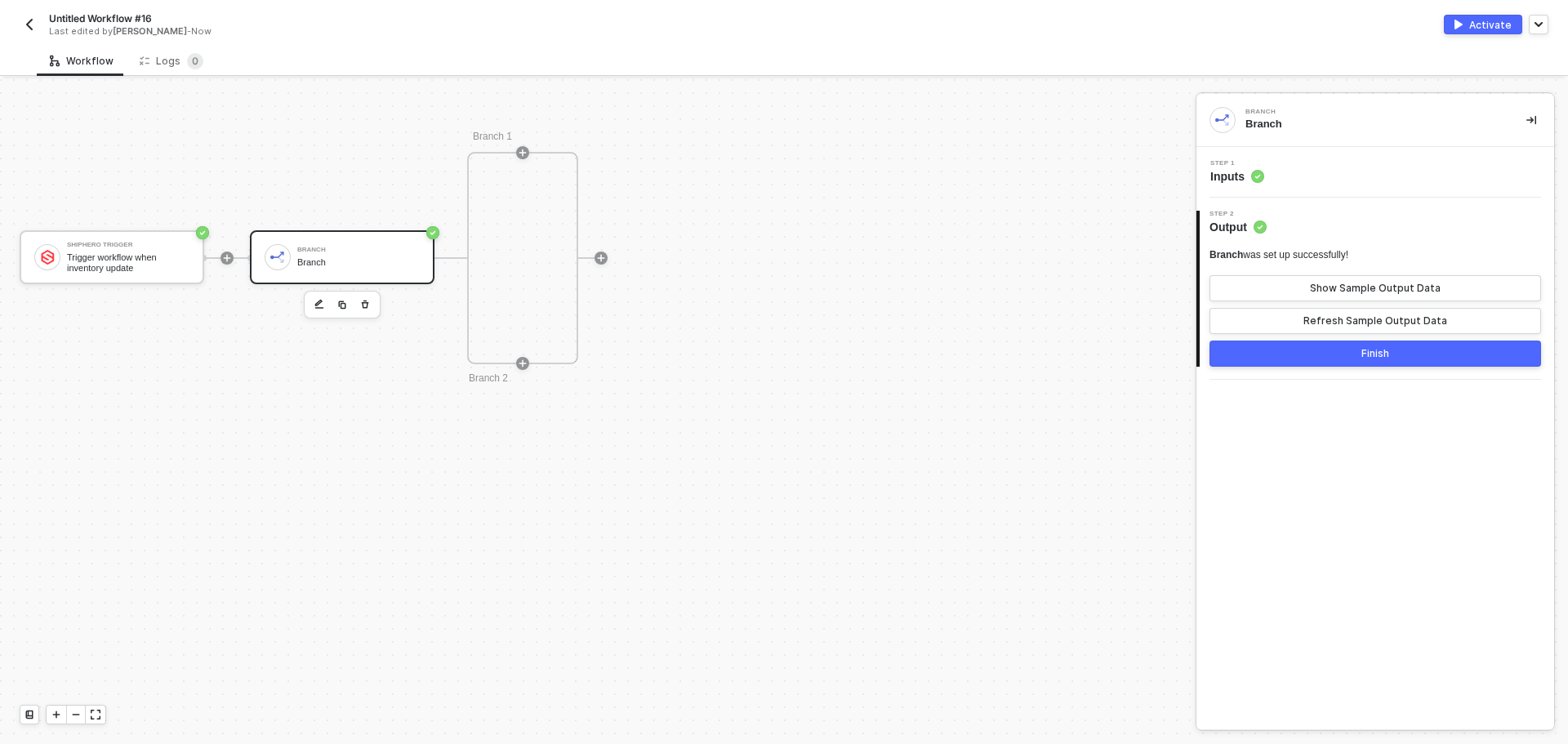
scroll to position [438, 0]
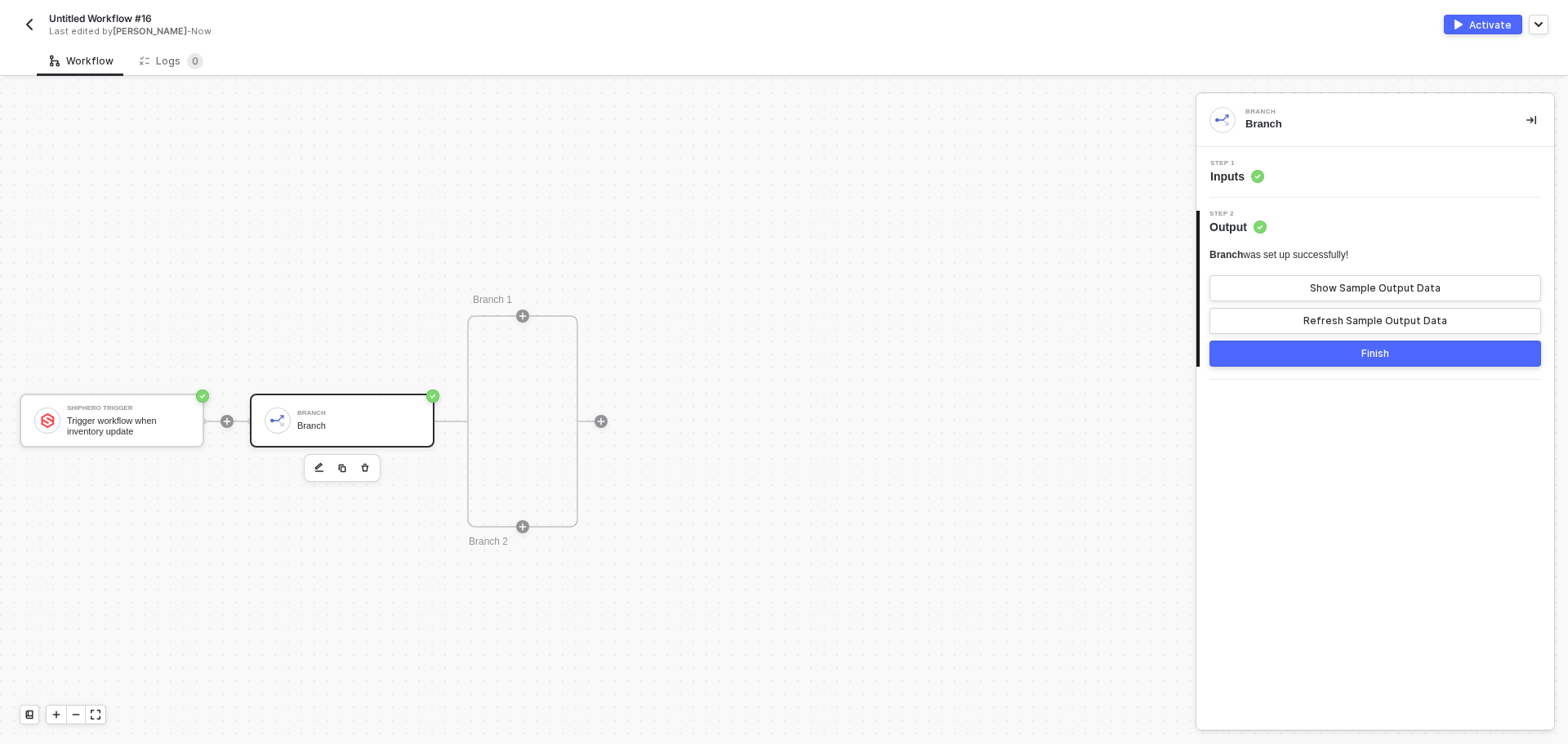
click at [378, 428] on div "Branch" at bounding box center [358, 426] width 123 height 11
click at [1287, 348] on button "Finish" at bounding box center [1374, 354] width 331 height 27
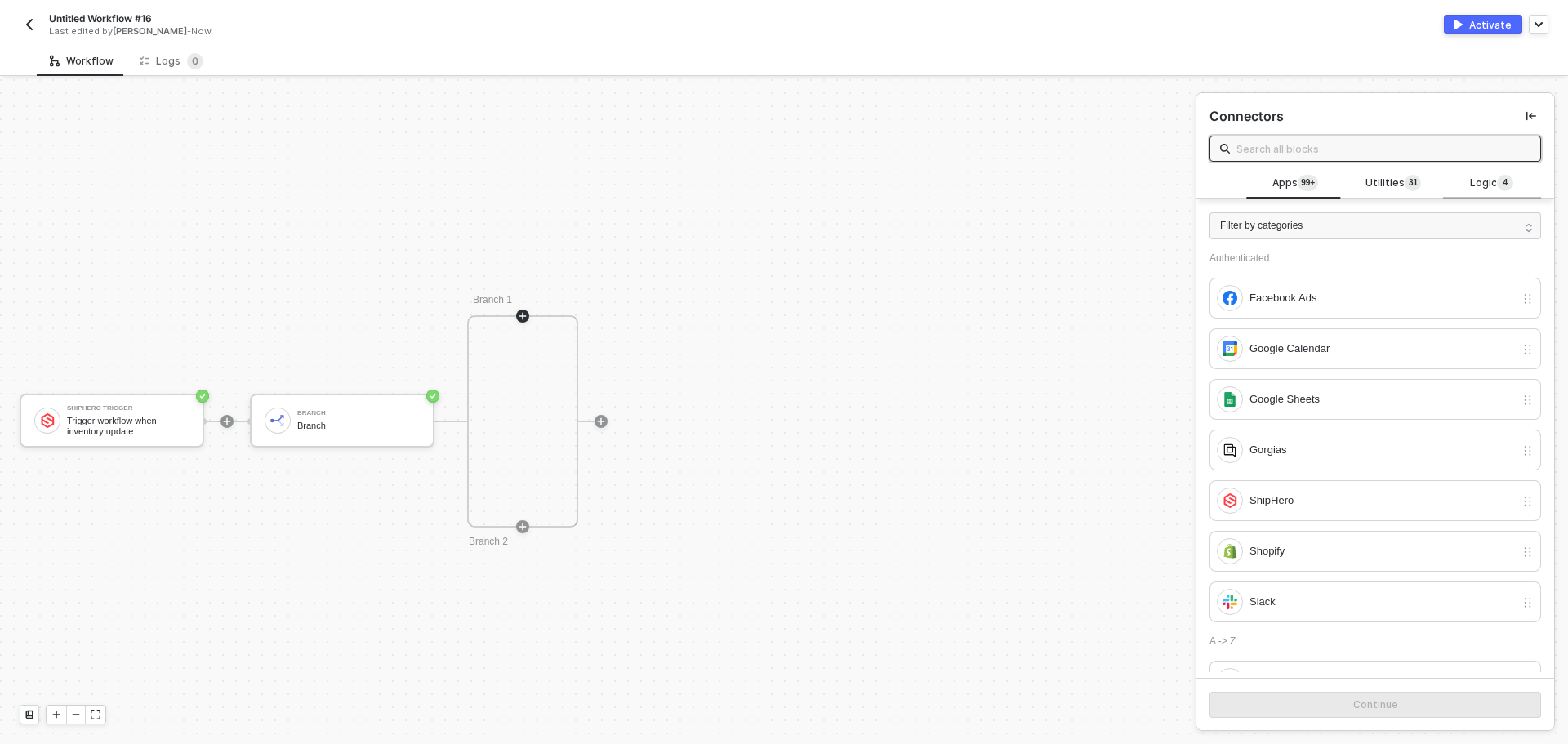
click at [1456, 182] on div "Logic 4" at bounding box center [1491, 184] width 72 height 18
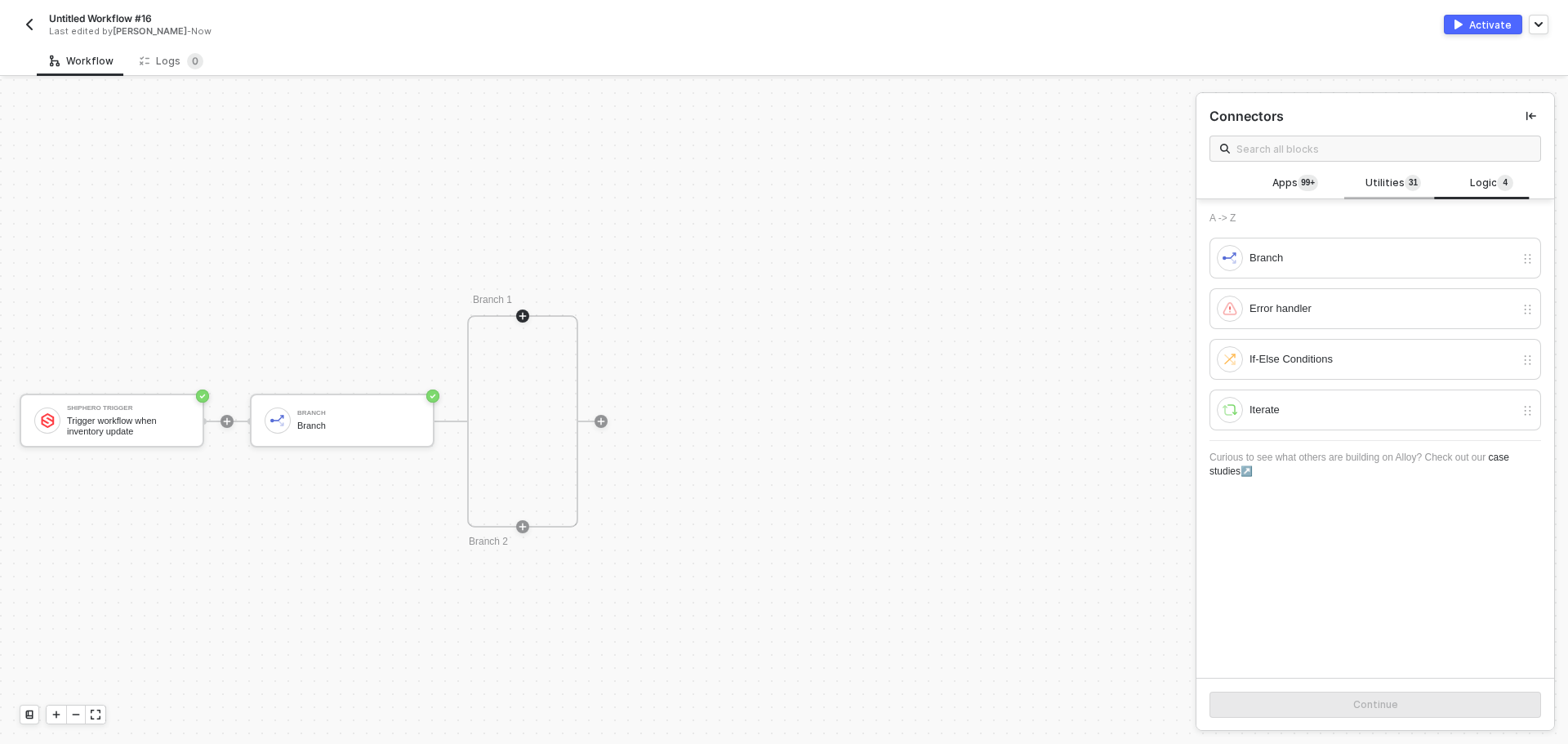
click at [1385, 196] on div "Utilities 3 1" at bounding box center [1393, 184] width 98 height 31
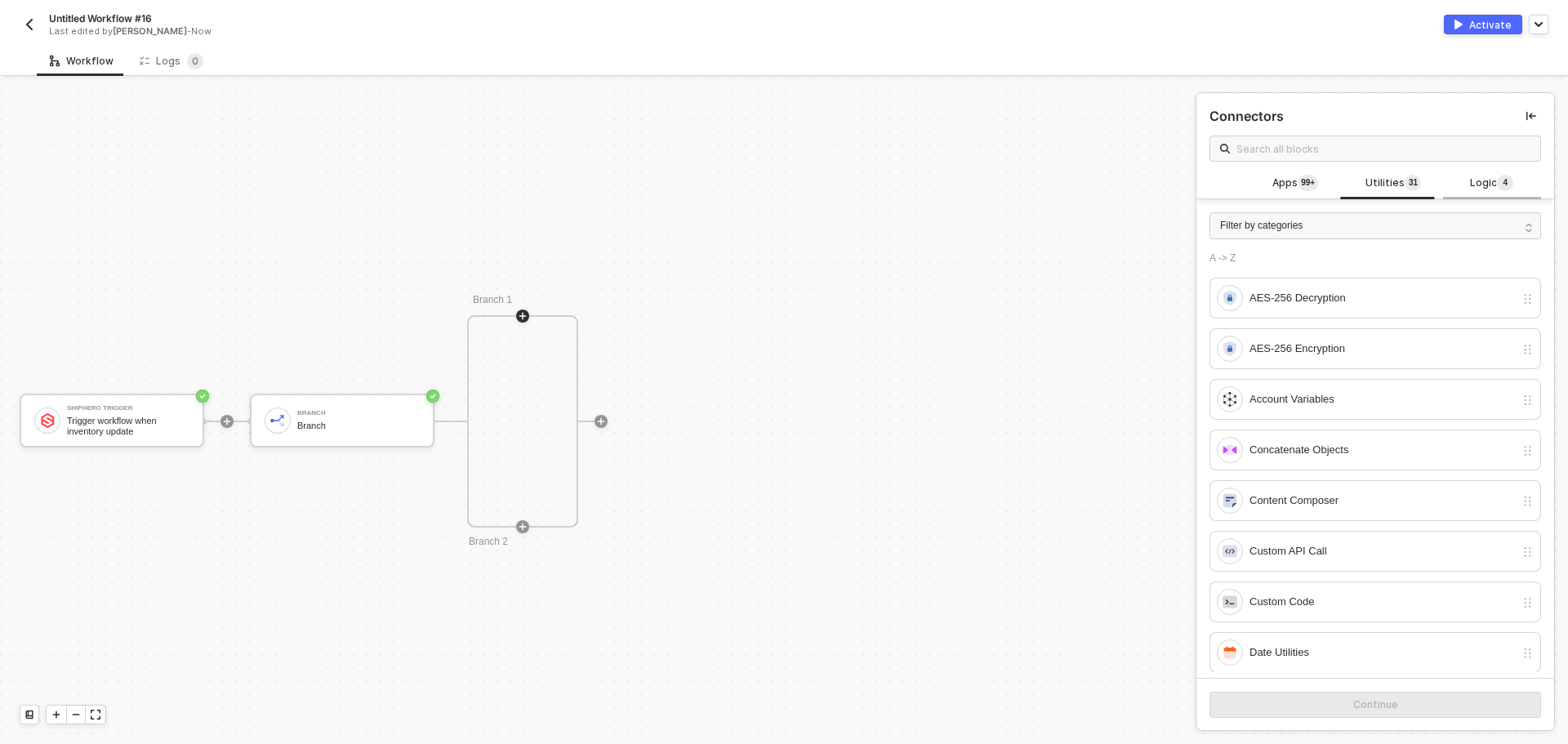
click at [1471, 187] on span "Logic 4" at bounding box center [1491, 184] width 43 height 18
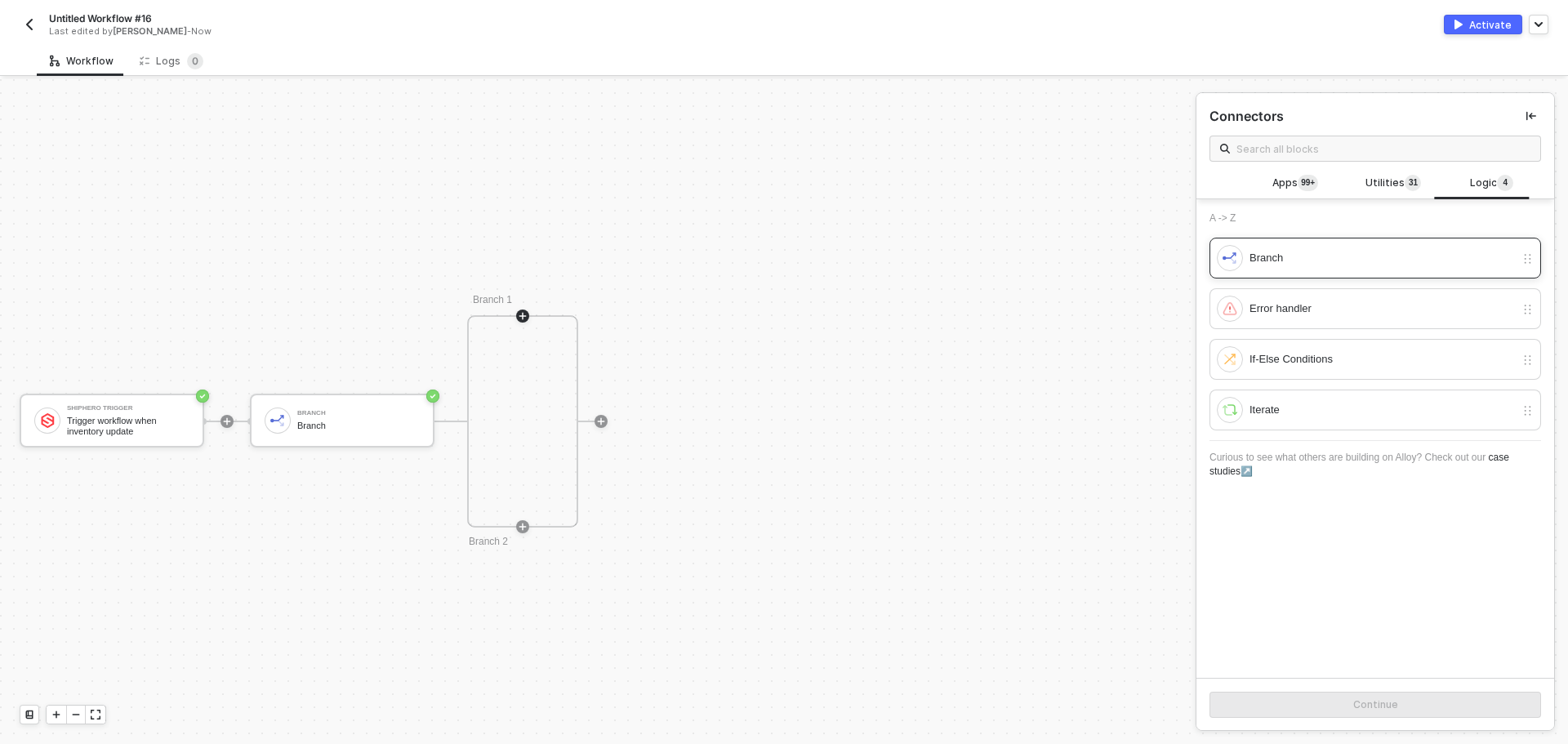
click at [1380, 240] on div "Branch" at bounding box center [1374, 258] width 331 height 41
click at [1369, 705] on div "Continue" at bounding box center [1375, 705] width 45 height 13
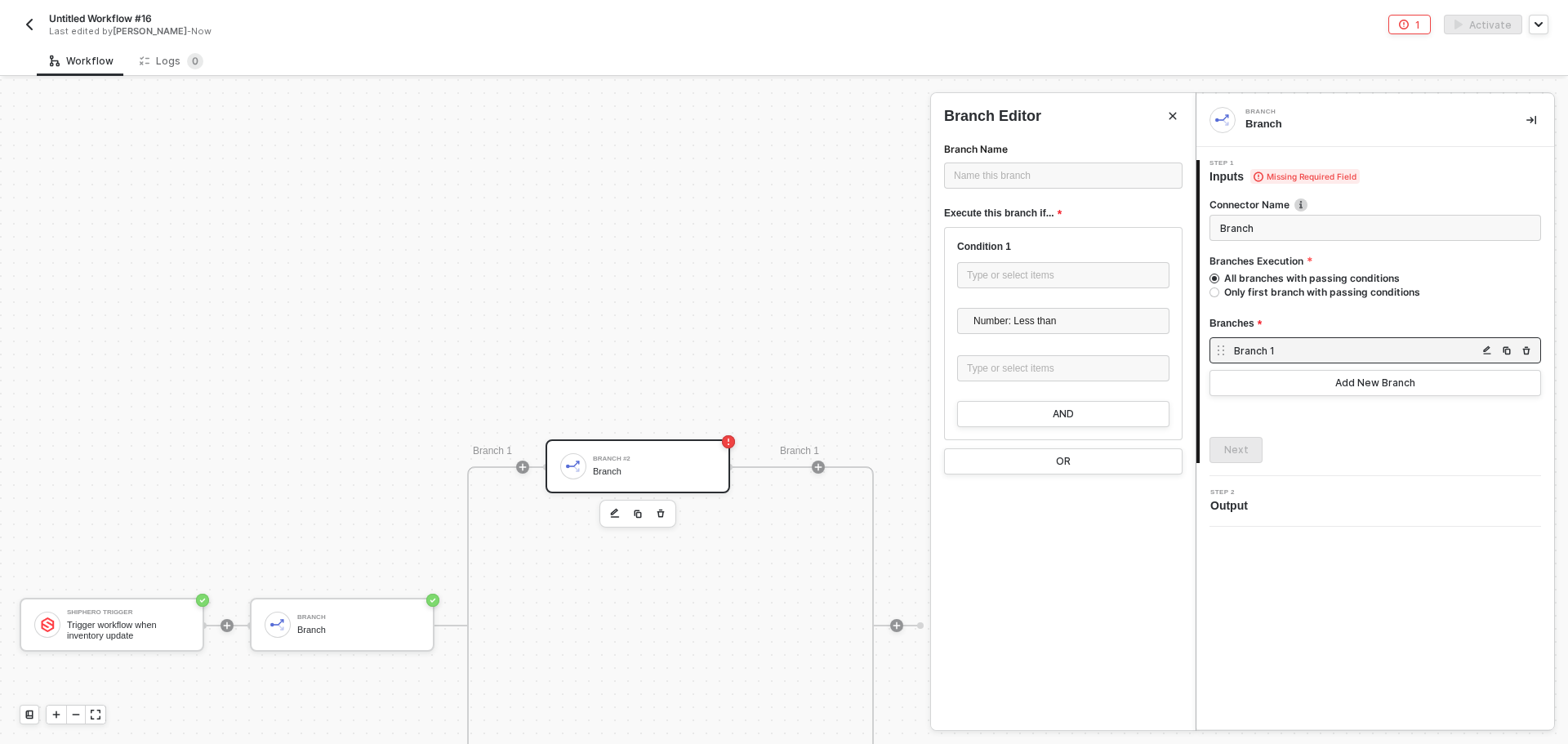
click at [662, 510] on div at bounding box center [784, 412] width 1568 height 664
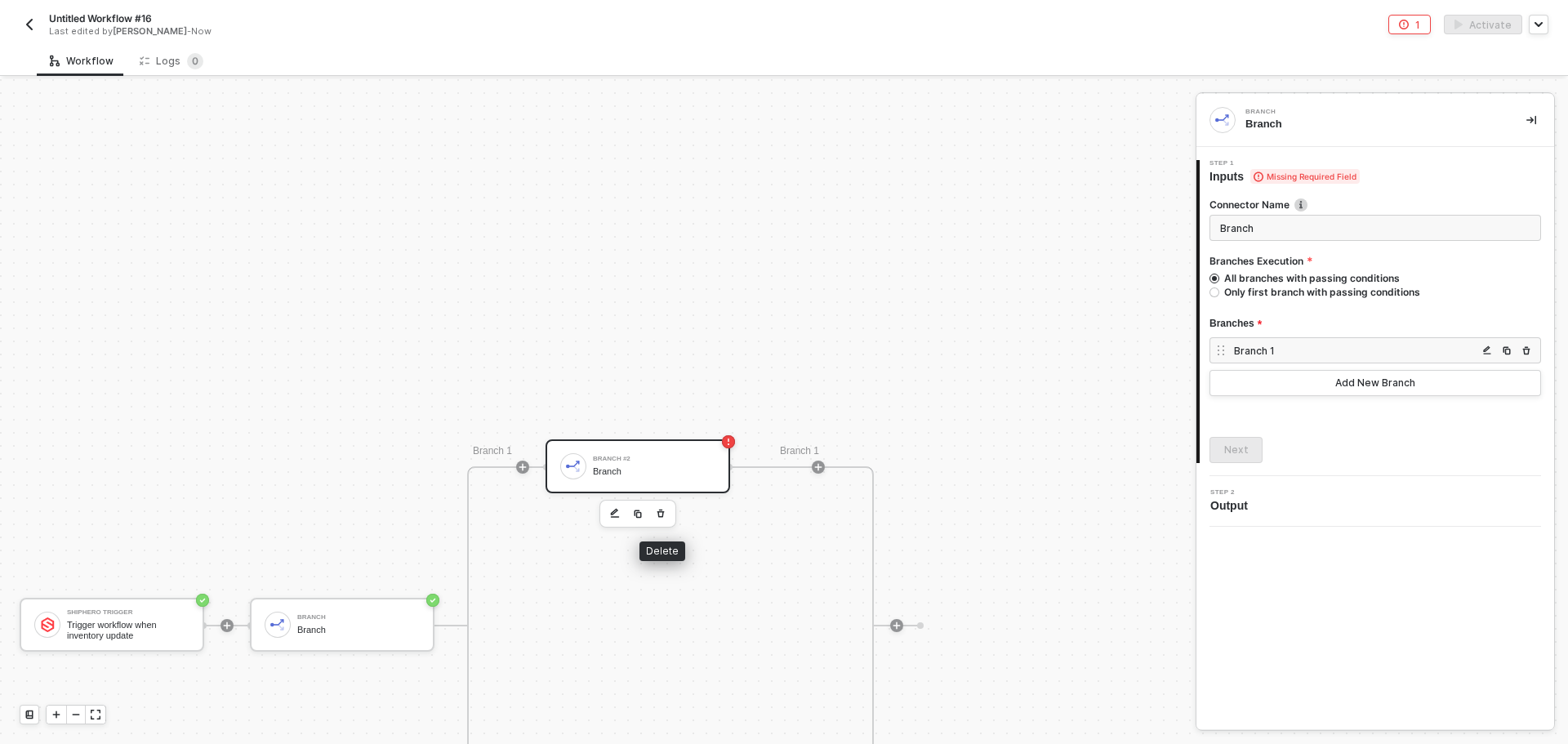
click at [661, 512] on icon "button" at bounding box center [660, 513] width 7 height 8
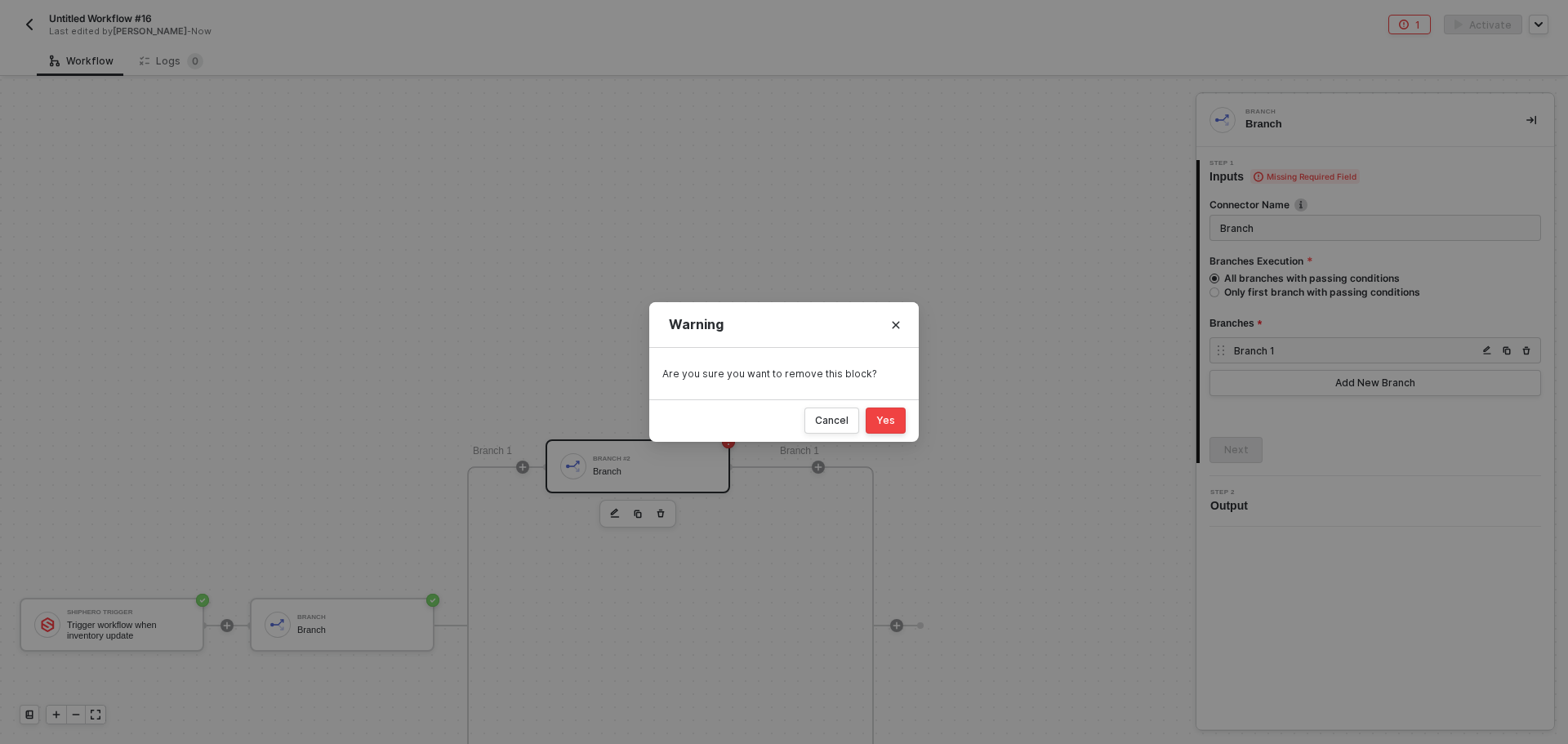
click at [873, 423] on button "Yes" at bounding box center [885, 421] width 40 height 27
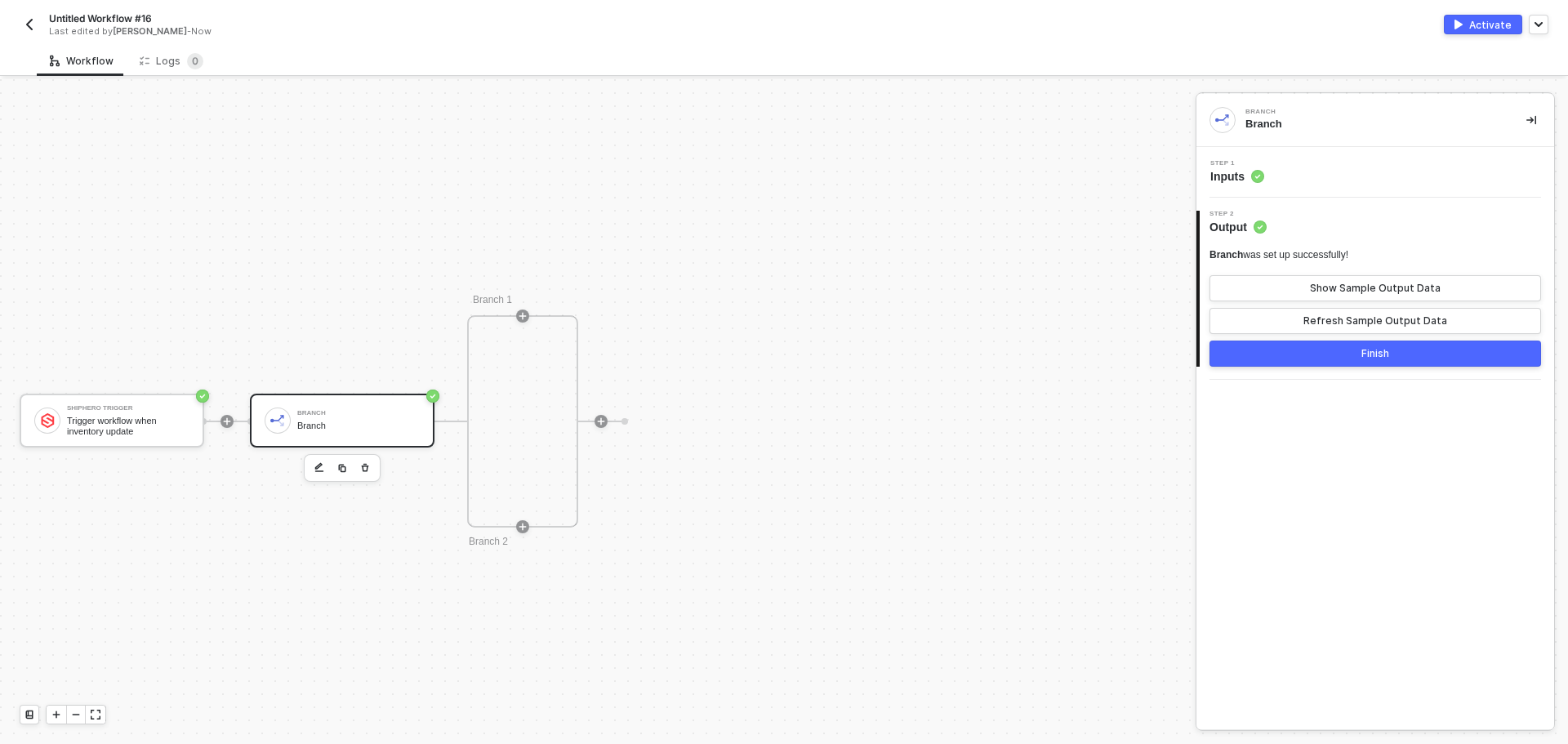
click at [401, 432] on div "Branch Branch" at bounding box center [358, 421] width 123 height 31
click at [367, 418] on div "Branch Branch" at bounding box center [358, 421] width 123 height 31
click at [1382, 346] on button "Finish" at bounding box center [1374, 354] width 331 height 27
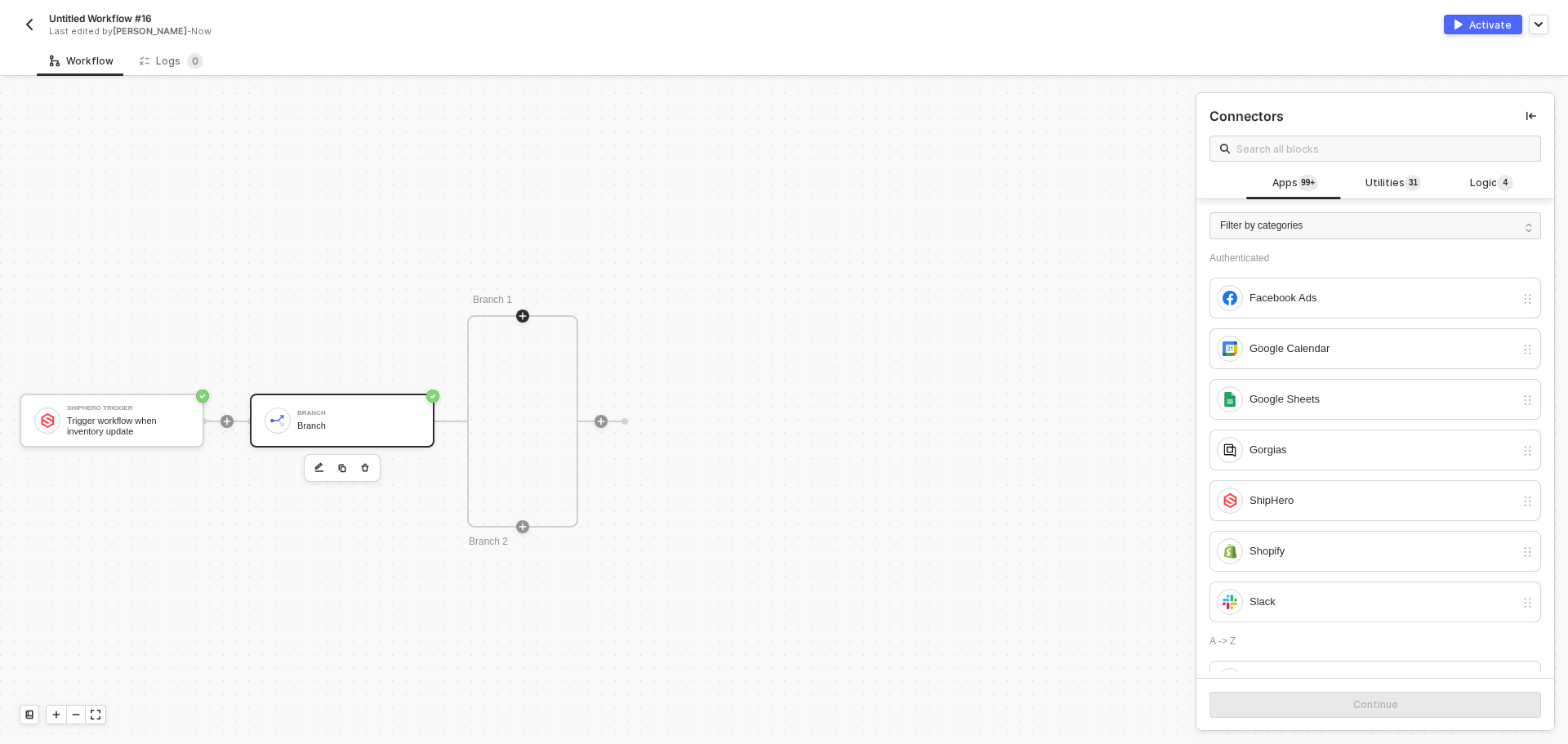
click at [349, 413] on div "Branch" at bounding box center [358, 413] width 123 height 7
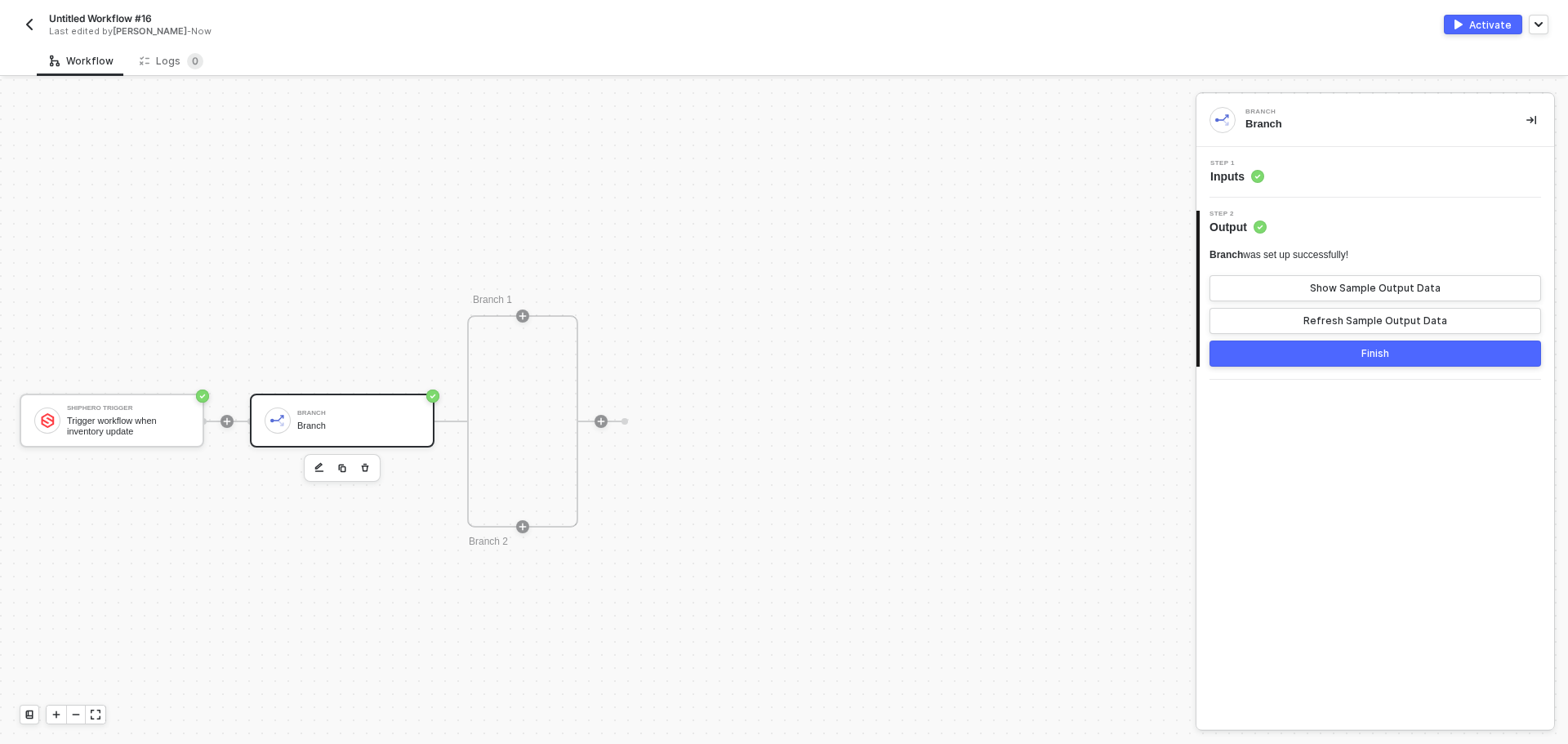
click at [1336, 188] on div "Step 1 Inputs" at bounding box center [1374, 173] width 358 height 51
click at [1345, 170] on div "Step 1 Inputs" at bounding box center [1377, 172] width 354 height 25
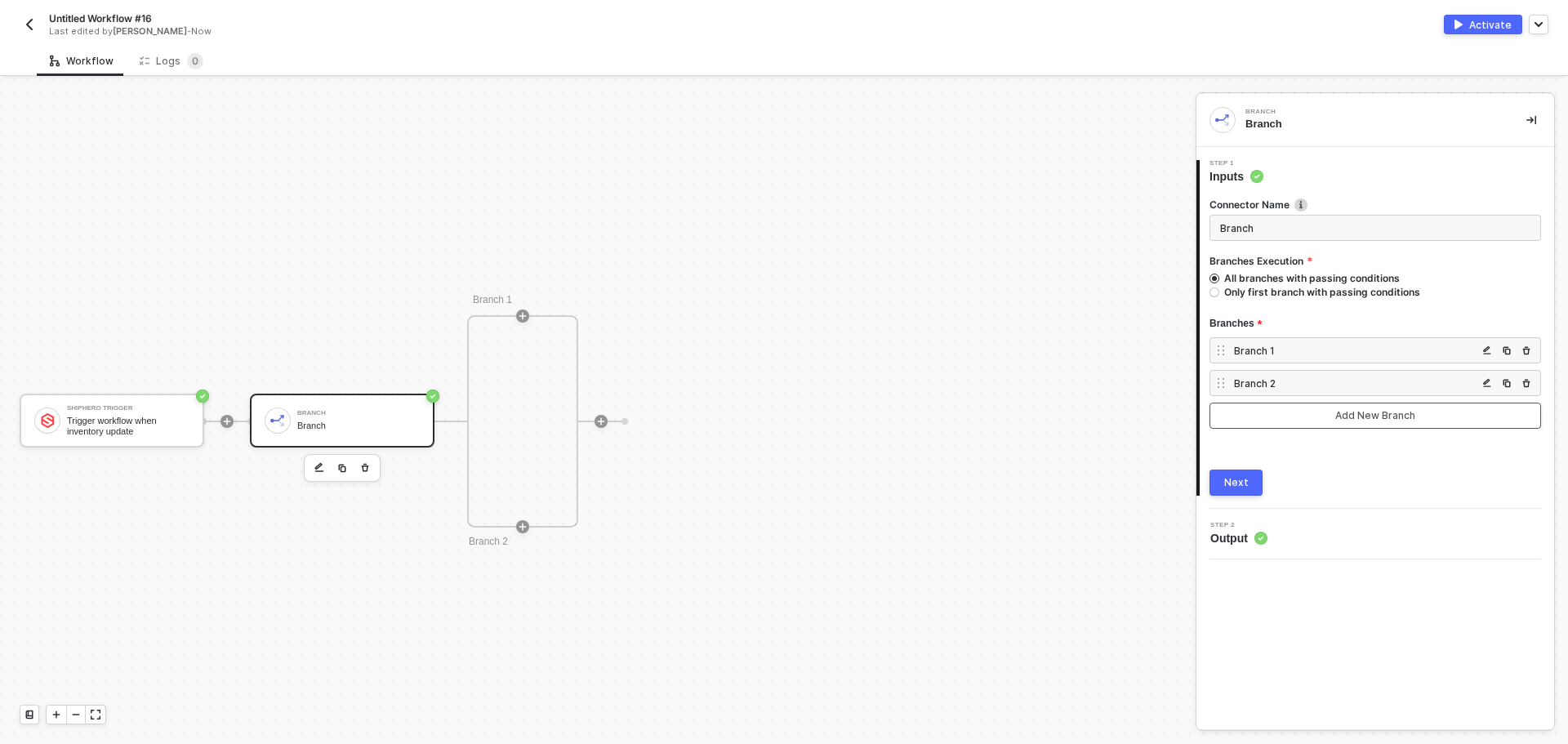
click at [1357, 423] on button "Add New Branch" at bounding box center [1374, 416] width 331 height 27
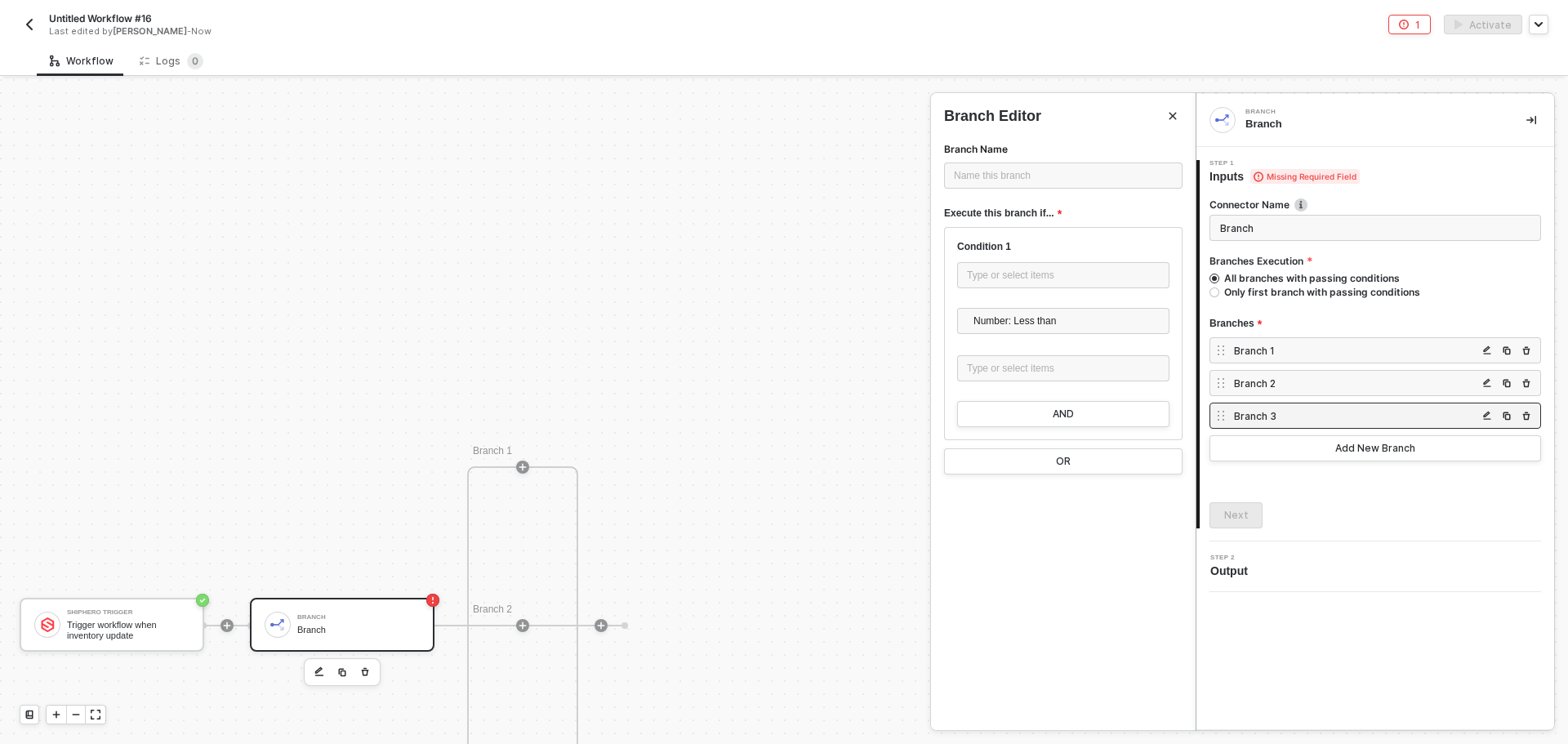
drag, startPoint x: 700, startPoint y: 478, endPoint x: 711, endPoint y: 337, distance: 141.4
click at [711, 337] on div at bounding box center [784, 412] width 1568 height 664
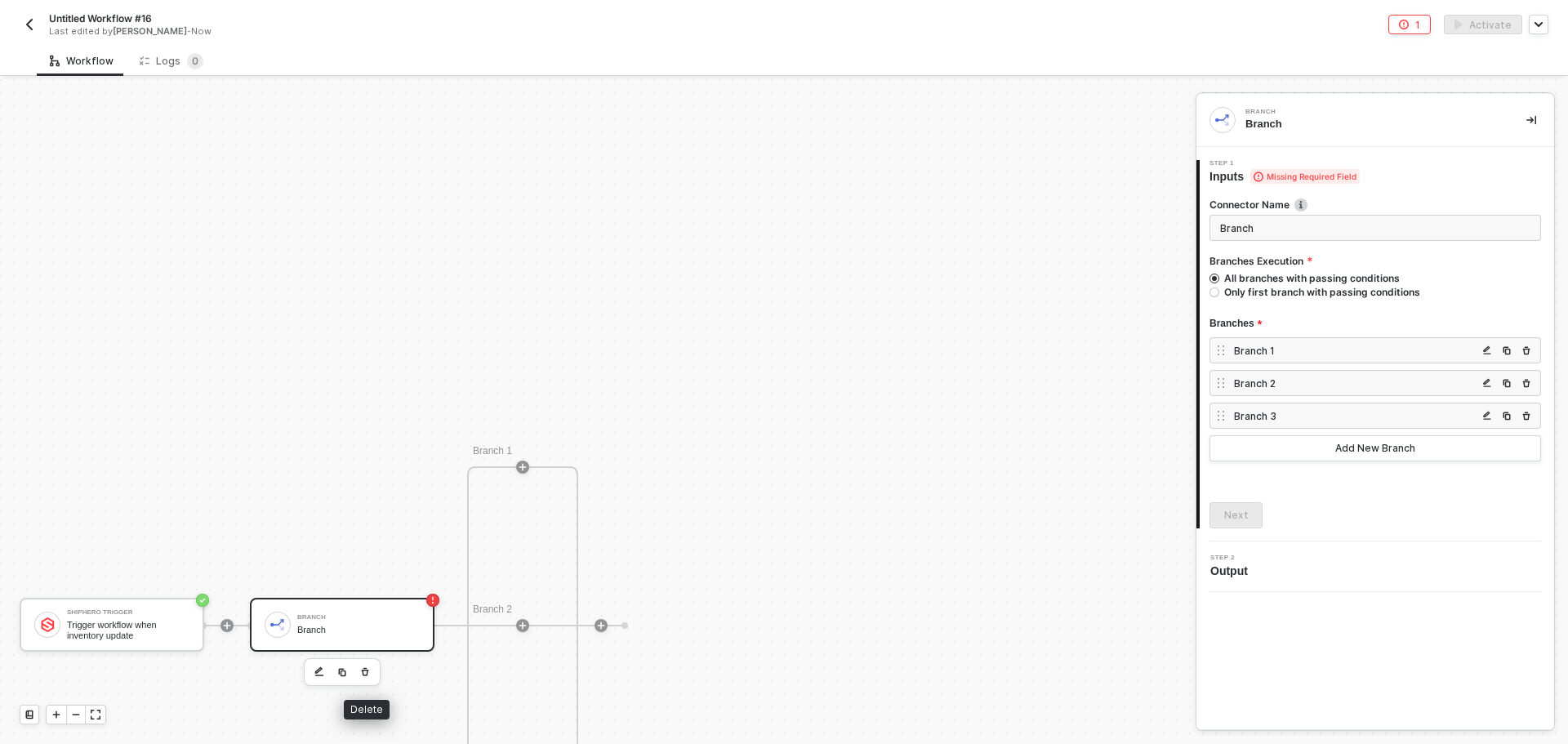
click at [364, 671] on icon "button" at bounding box center [364, 671] width 10 height 13
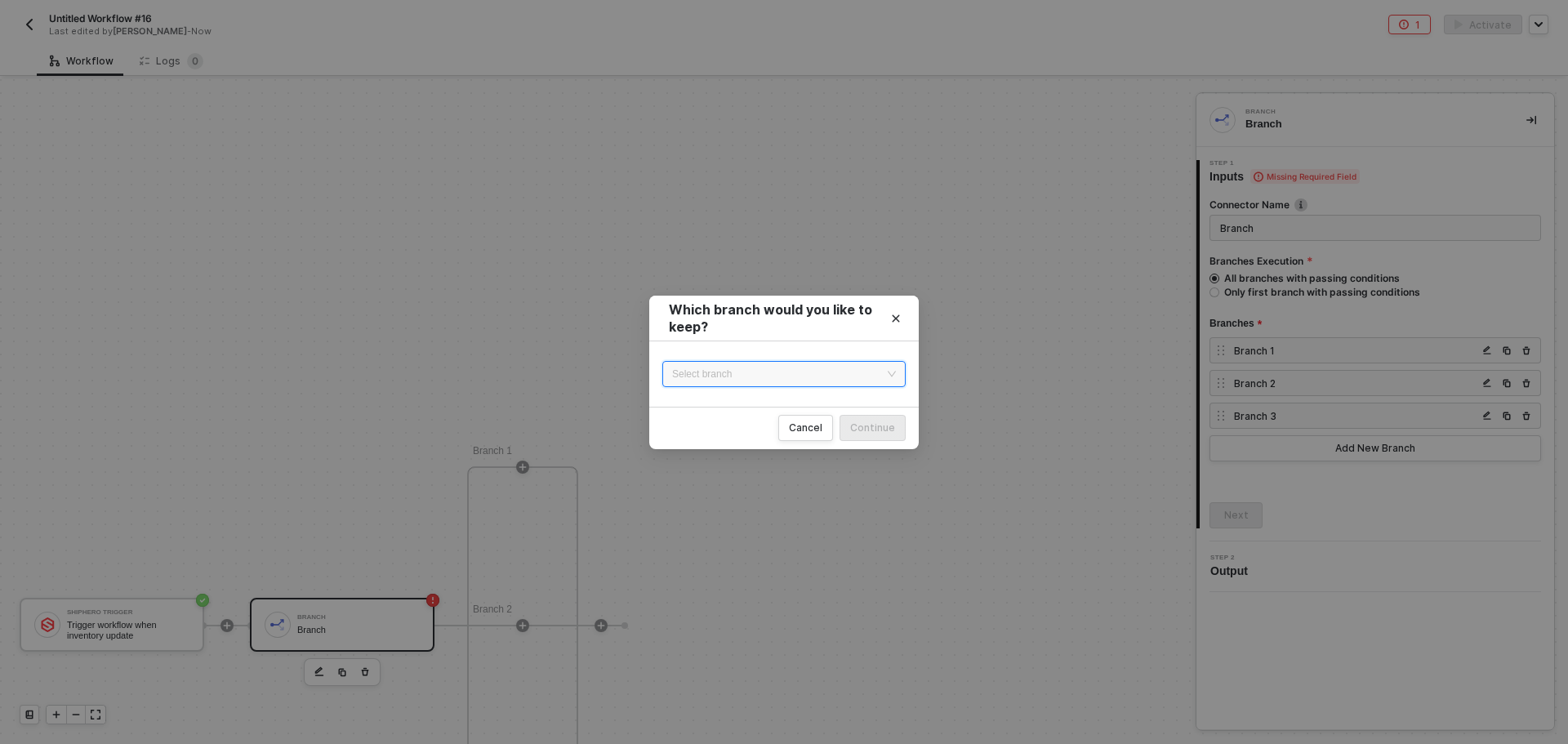
click at [798, 378] on input "search" at bounding box center [784, 373] width 224 height 25
click at [793, 402] on div "None" at bounding box center [783, 407] width 217 height 18
click at [877, 428] on div "Continue" at bounding box center [872, 428] width 45 height 13
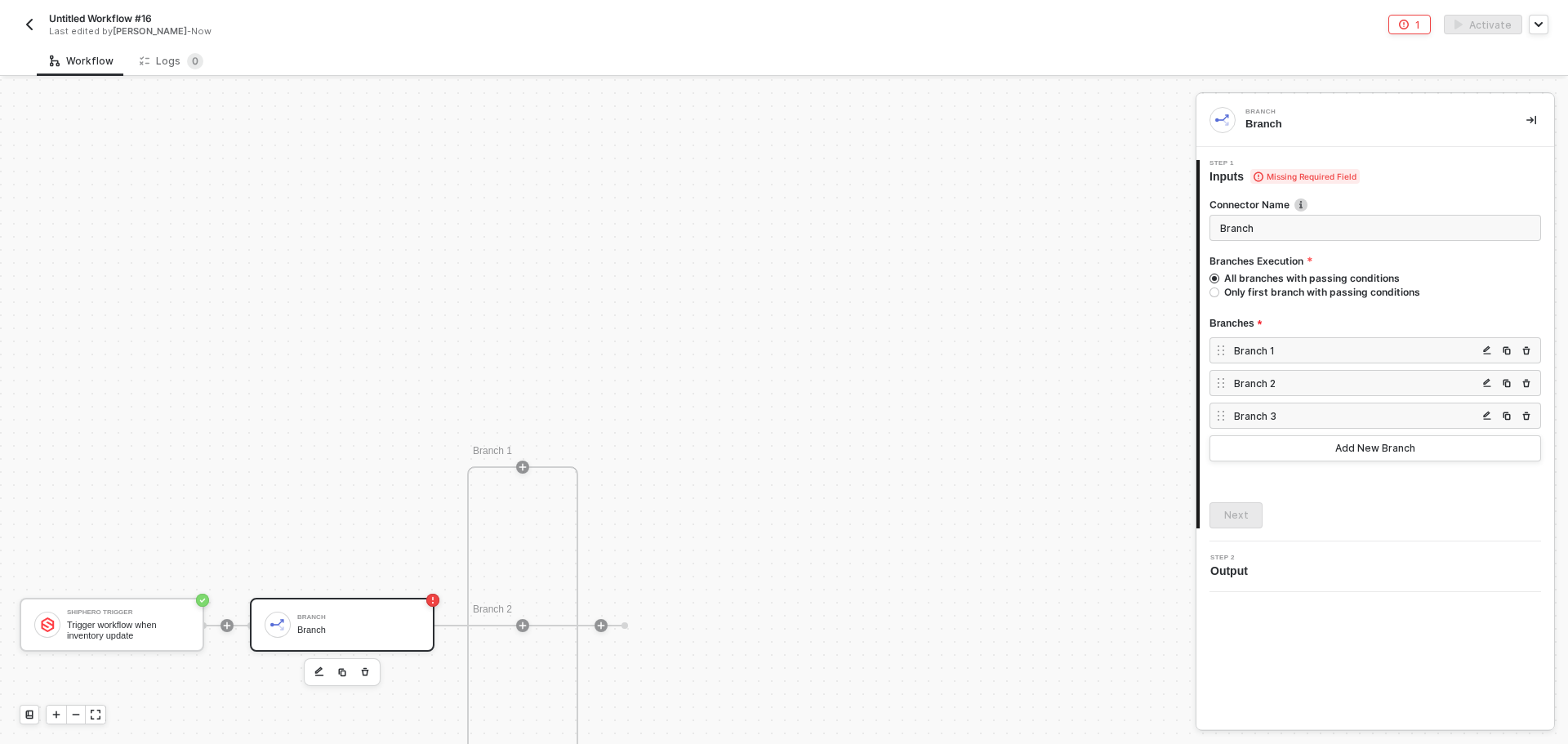
scroll to position [30, 0]
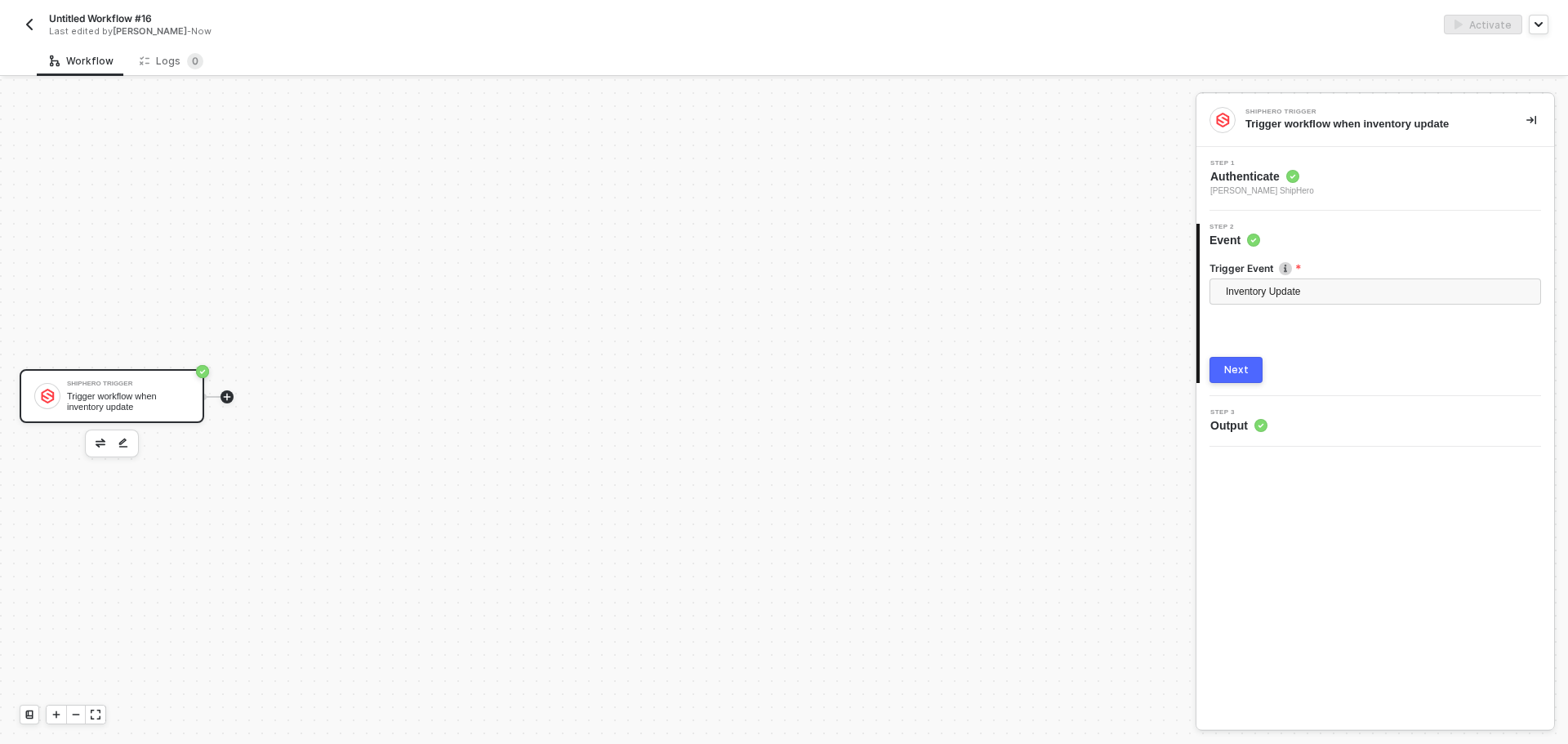
click at [229, 399] on icon "icon-play" at bounding box center [227, 397] width 10 height 10
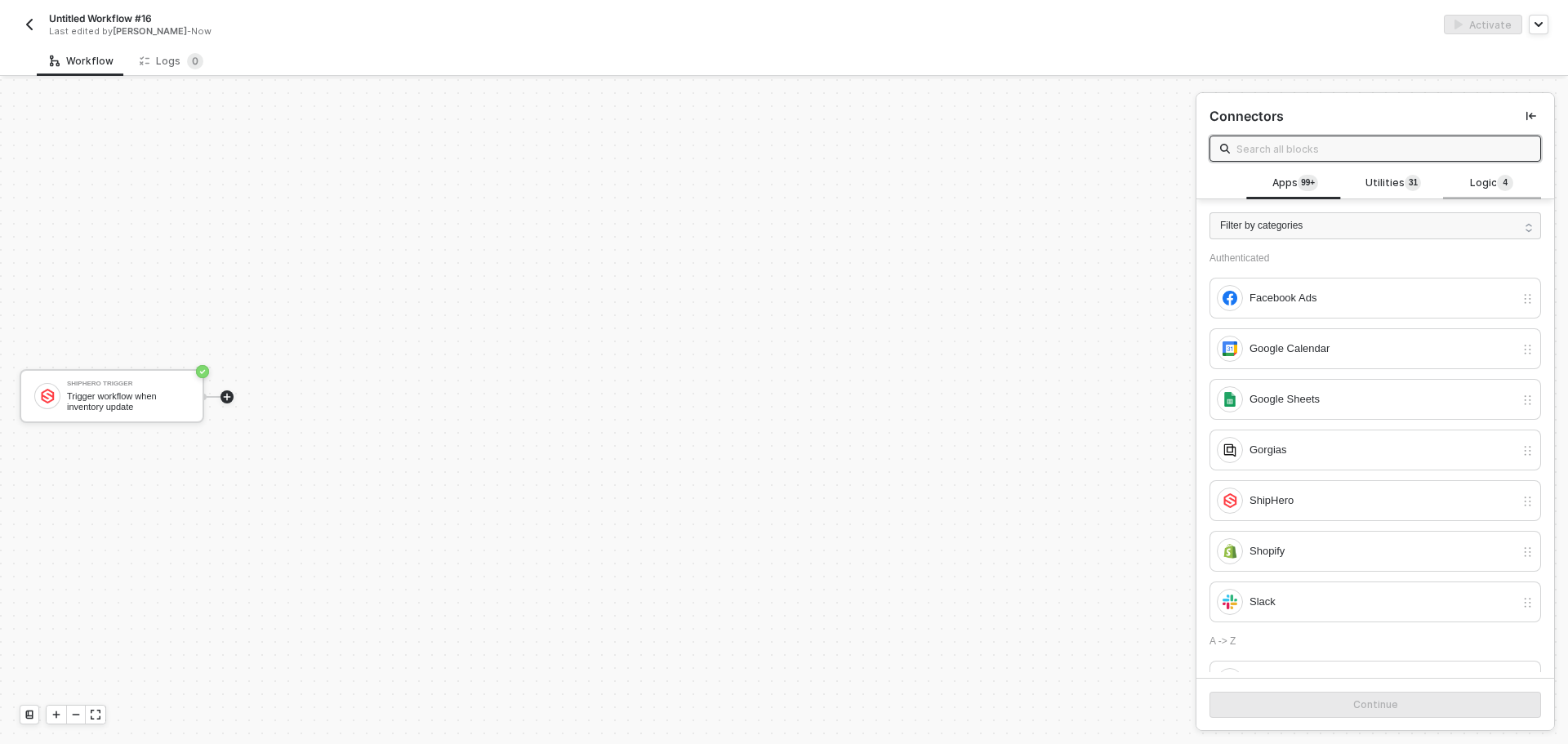
click at [1503, 176] on span "4" at bounding box center [1505, 183] width 5 height 17
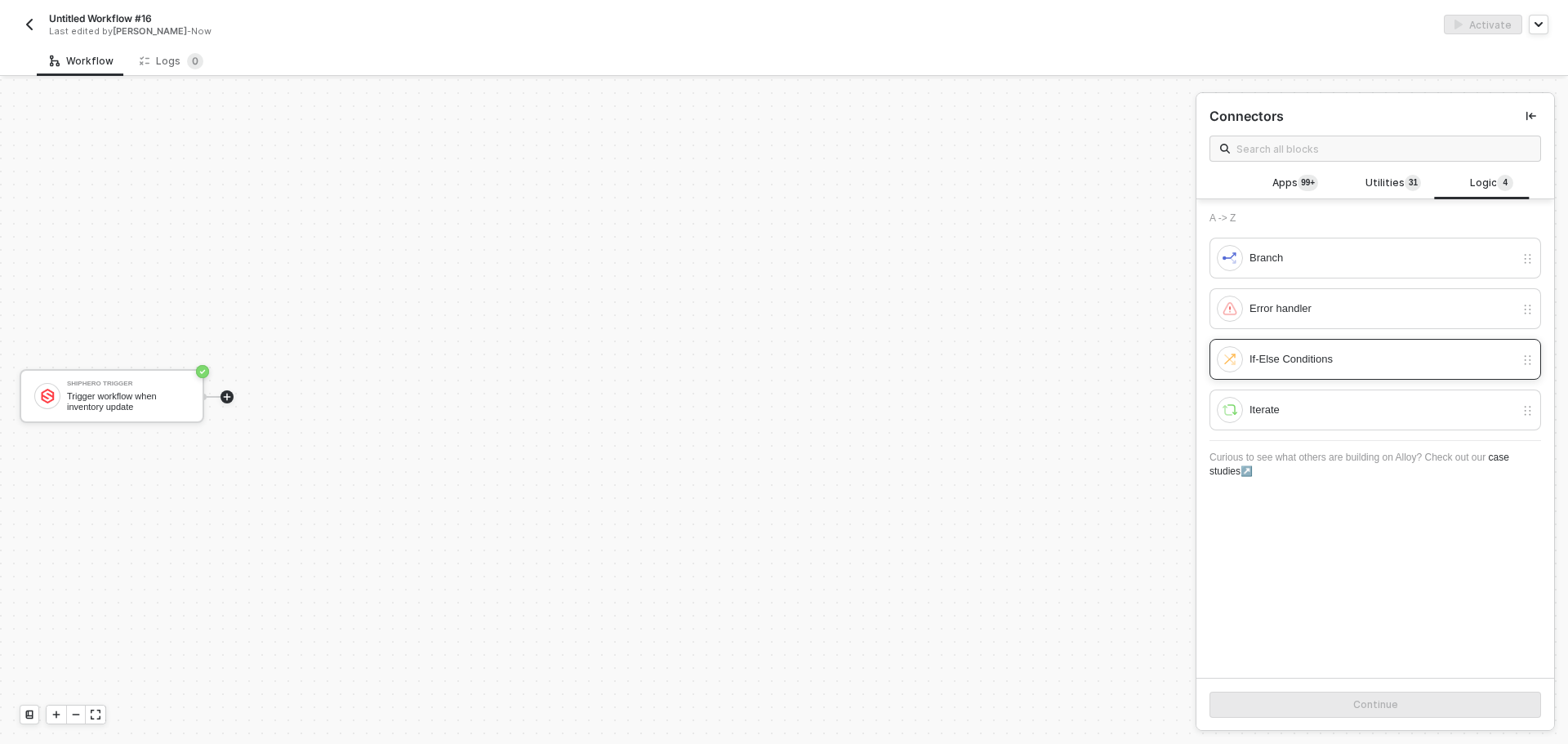
click at [1334, 363] on div "If-Else Conditions" at bounding box center [1381, 360] width 265 height 18
click at [1371, 367] on div "If-Else Conditions" at bounding box center [1381, 360] width 265 height 18
click at [1398, 695] on button "Continue" at bounding box center [1374, 705] width 331 height 27
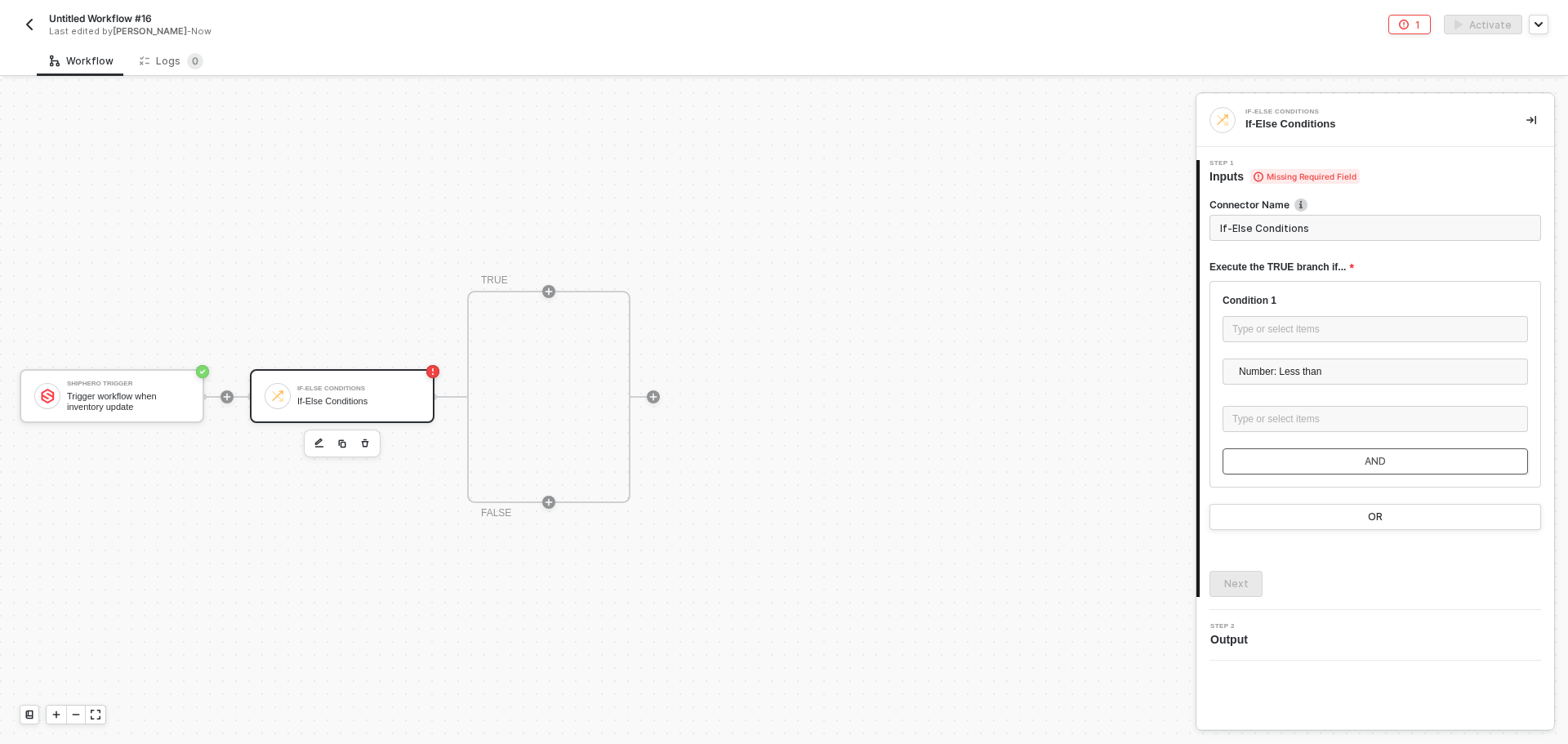
click at [1381, 467] on div "AND" at bounding box center [1375, 461] width 22 height 13
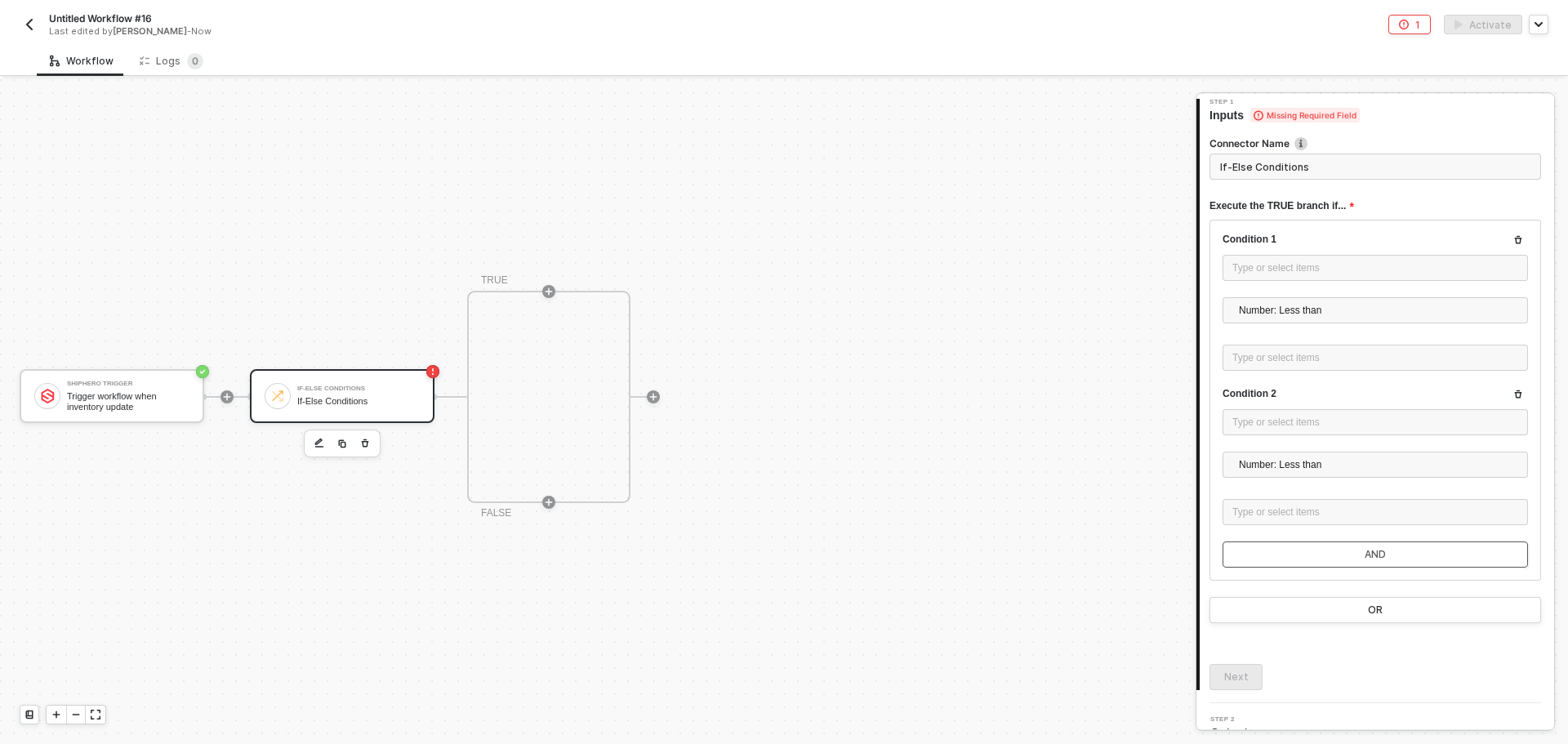
scroll to position [82, 0]
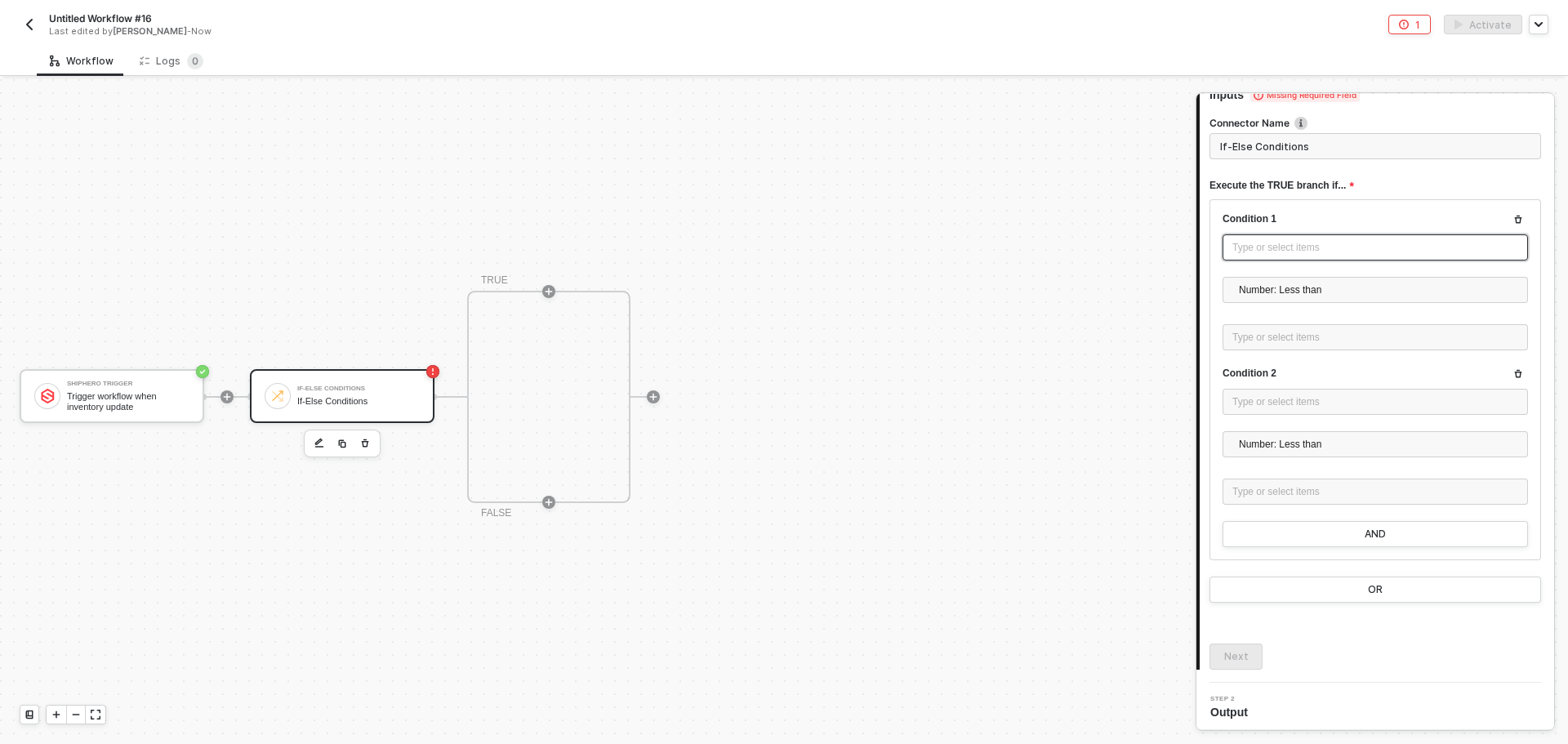
click at [1284, 244] on div "Type or select items ﻿" at bounding box center [1374, 248] width 286 height 16
click at [1065, 205] on div "Trigger workflow when inventory update" at bounding box center [1073, 209] width 187 height 13
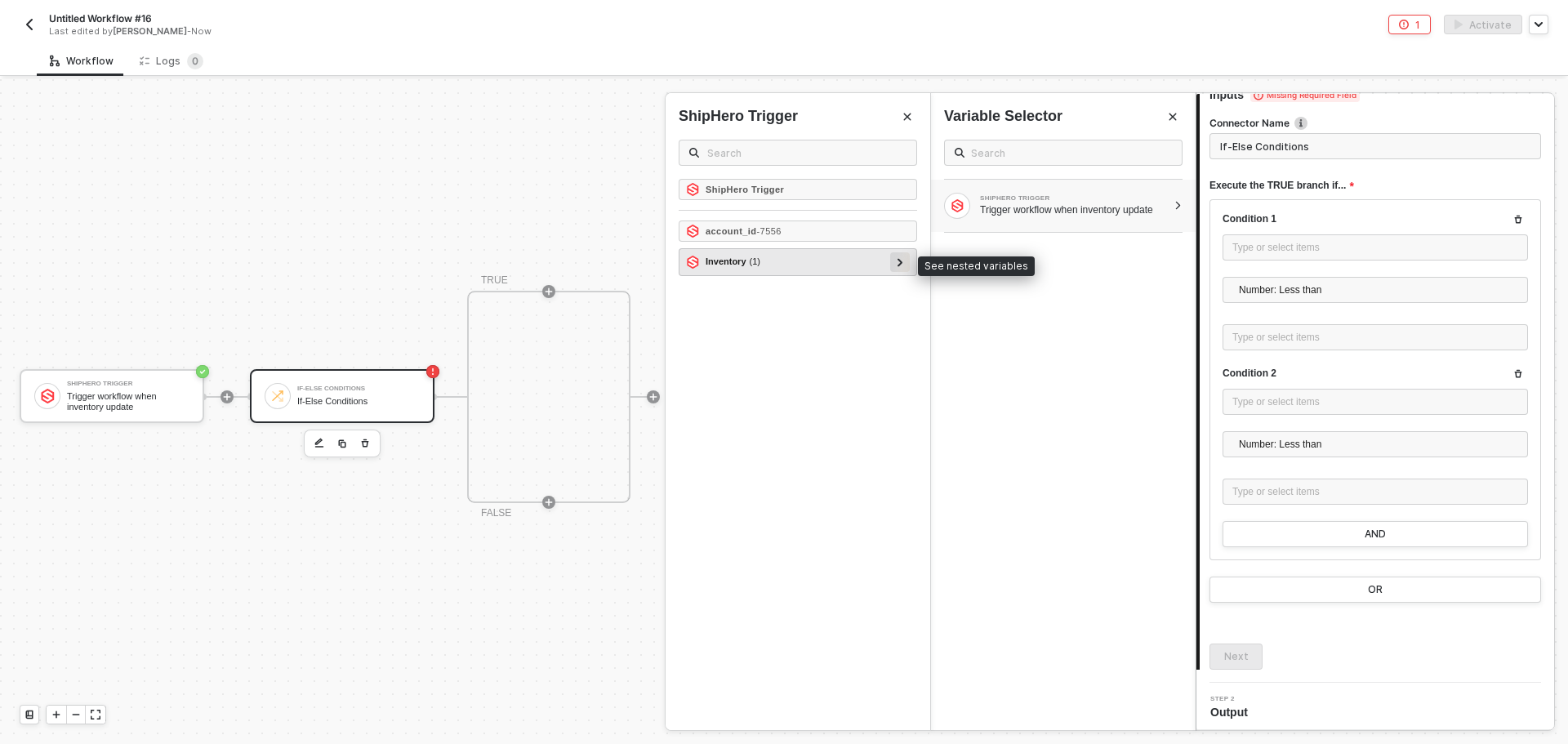
click at [897, 259] on icon at bounding box center [900, 262] width 6 height 8
click at [897, 292] on div at bounding box center [892, 289] width 20 height 20
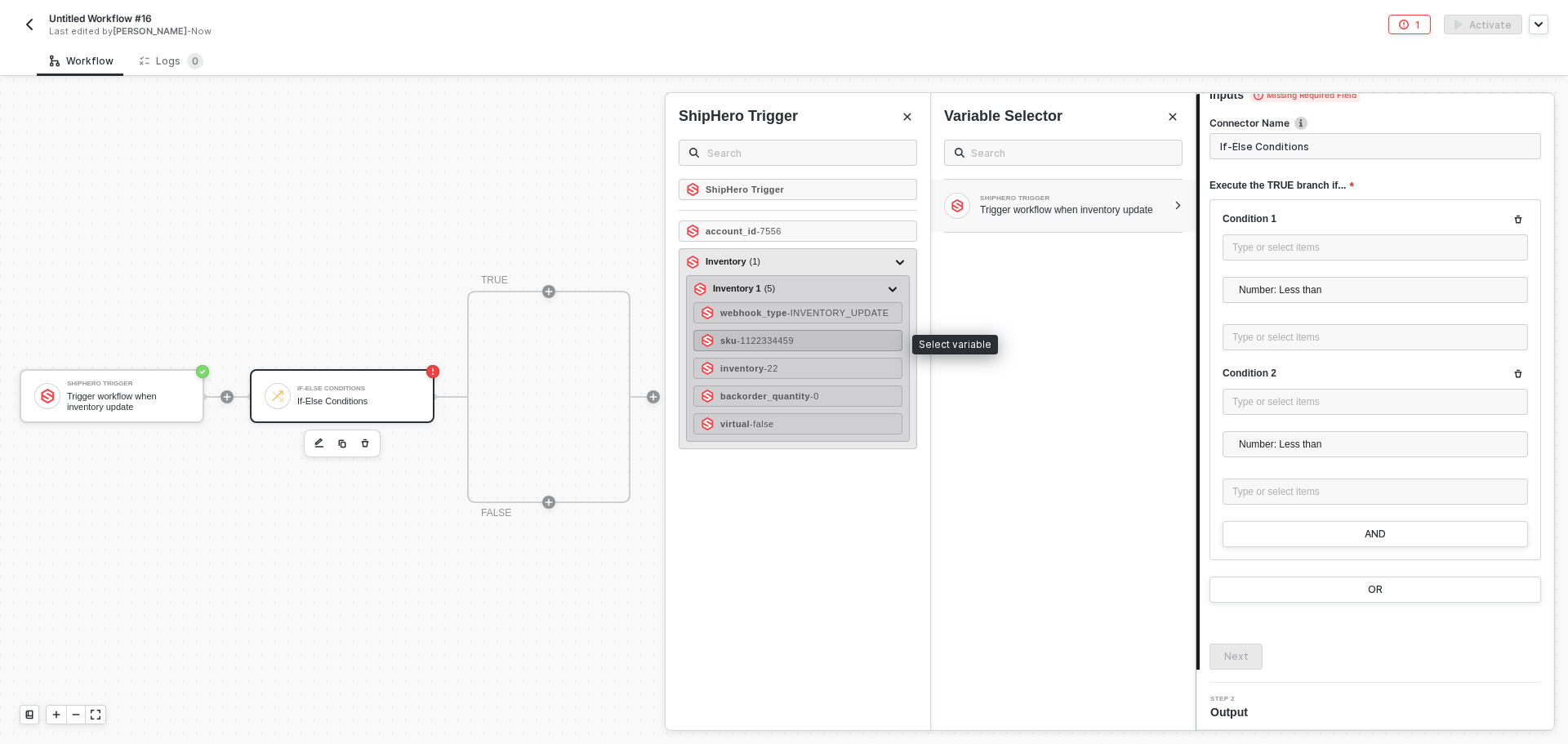
click at [864, 345] on div "sku - 1122334459" at bounding box center [798, 341] width 209 height 22
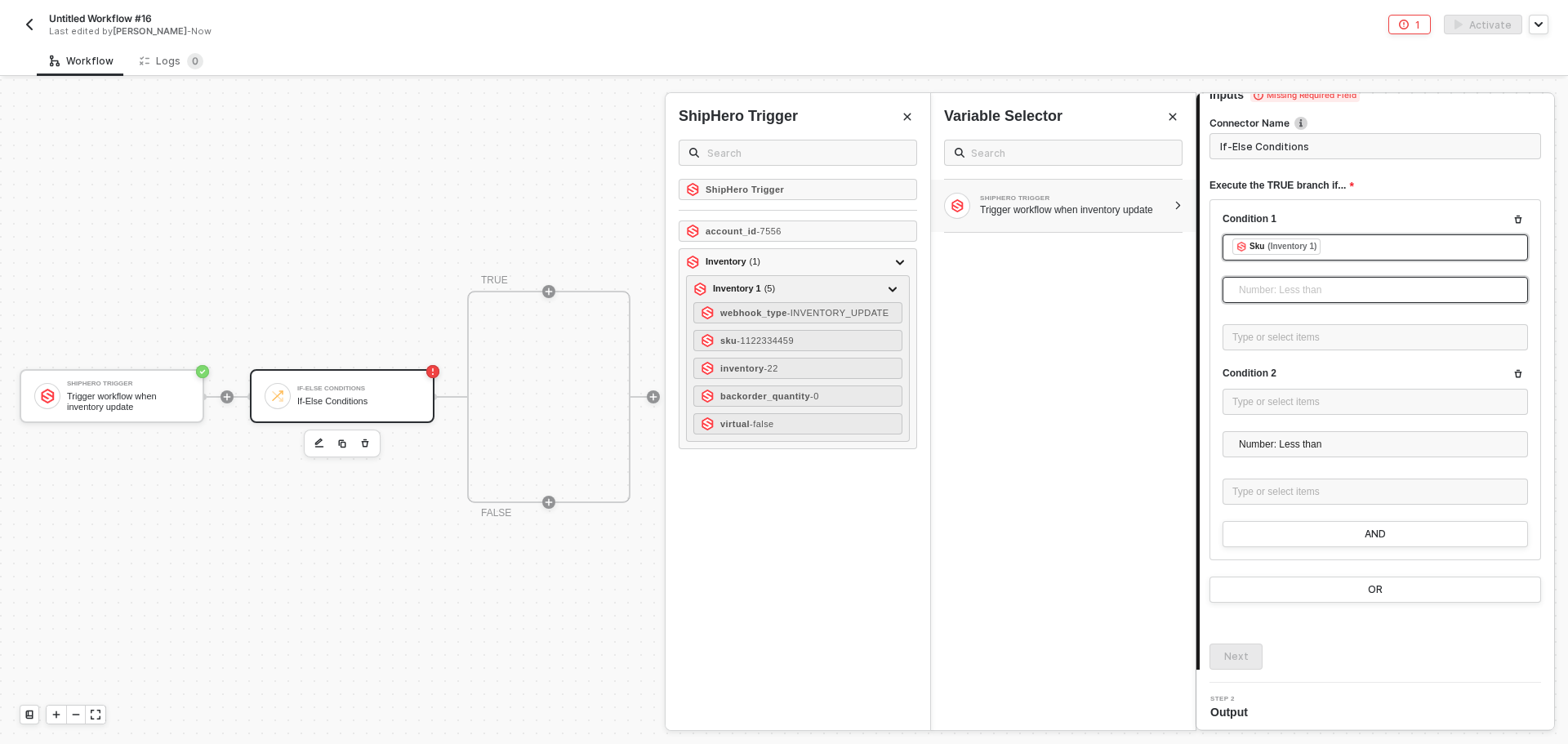
click at [1295, 284] on span "Number: Less than" at bounding box center [1378, 290] width 279 height 25
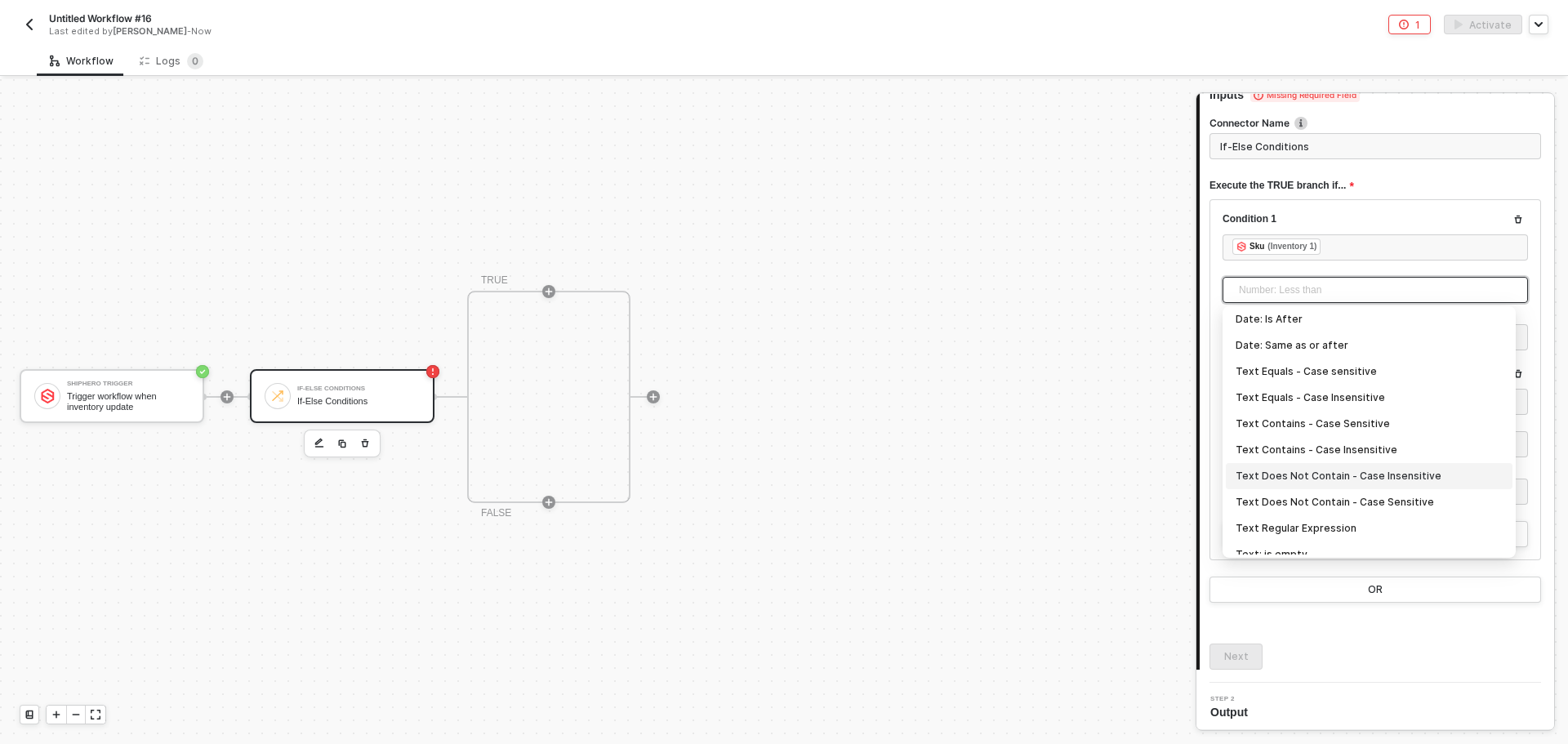
scroll to position [245, 0]
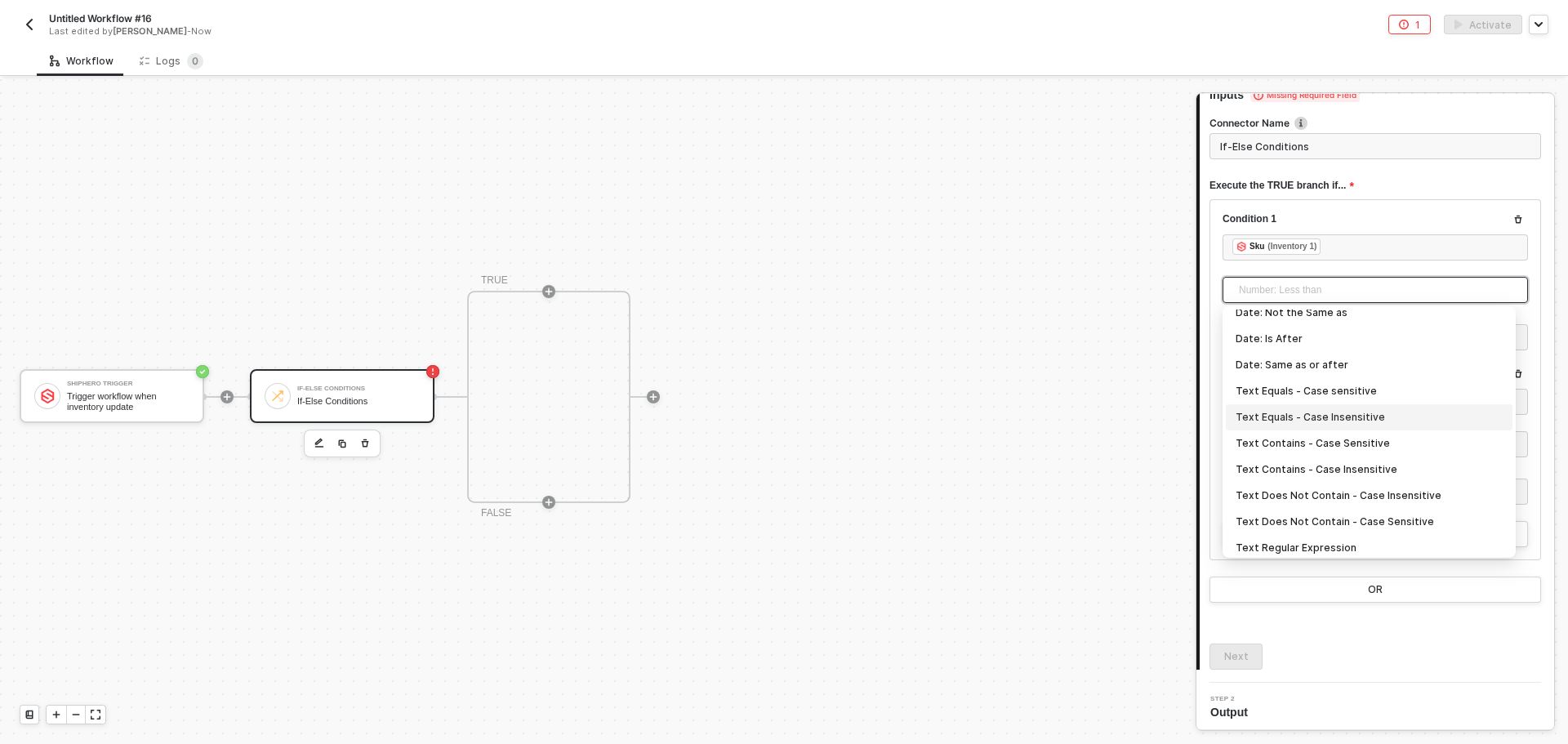
click at [1341, 412] on div "Text Equals - Case Insensitive" at bounding box center [1369, 418] width 267 height 18
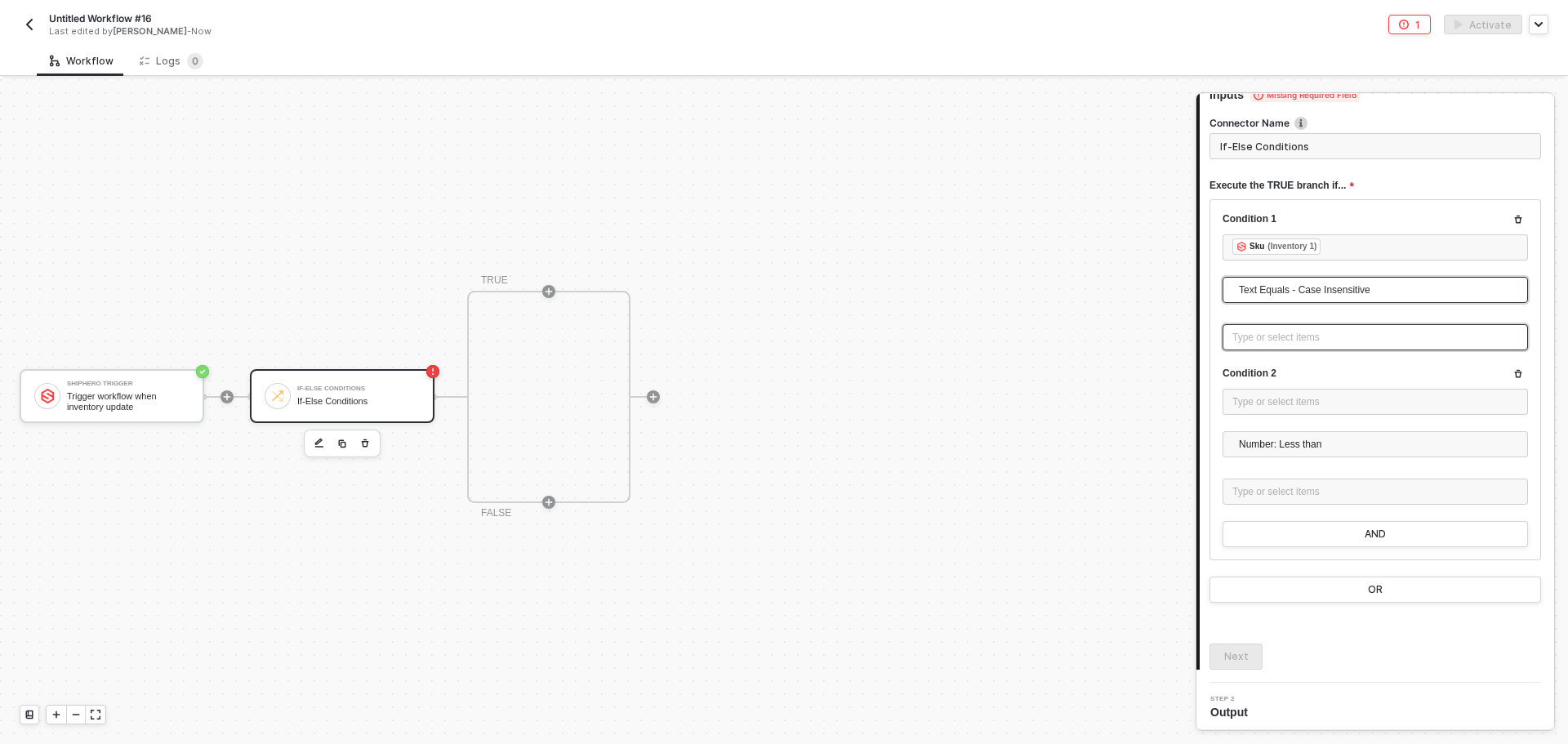
click at [1312, 334] on div "Type or select items ﻿" at bounding box center [1374, 338] width 286 height 16
click at [1105, 193] on div "SHIPHERO TRIGGER Trigger workflow when inventory update" at bounding box center [1055, 205] width 223 height 27
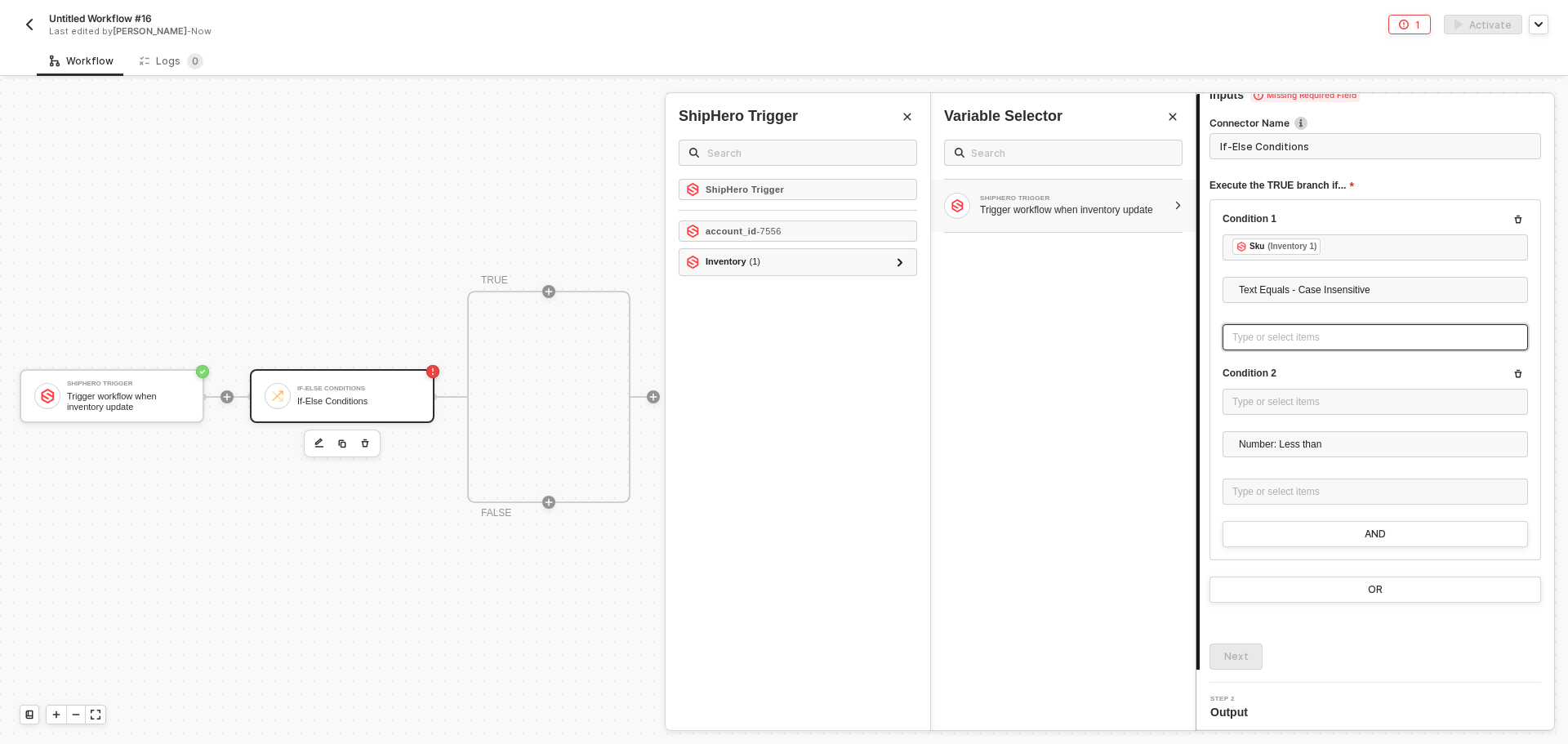
click at [1289, 336] on div "Type or select items ﻿" at bounding box center [1374, 338] width 286 height 16
type input "Only continue if Sku = SH-NSB-O/S"
click at [1307, 409] on div "Type or select items ﻿" at bounding box center [1374, 402] width 286 height 16
click at [1120, 238] on div "SHIPHERO TRIGGER Trigger workflow when inventory update" at bounding box center [1062, 429] width 264 height 603
click at [1119, 210] on div "Trigger workflow when inventory update" at bounding box center [1073, 209] width 187 height 13
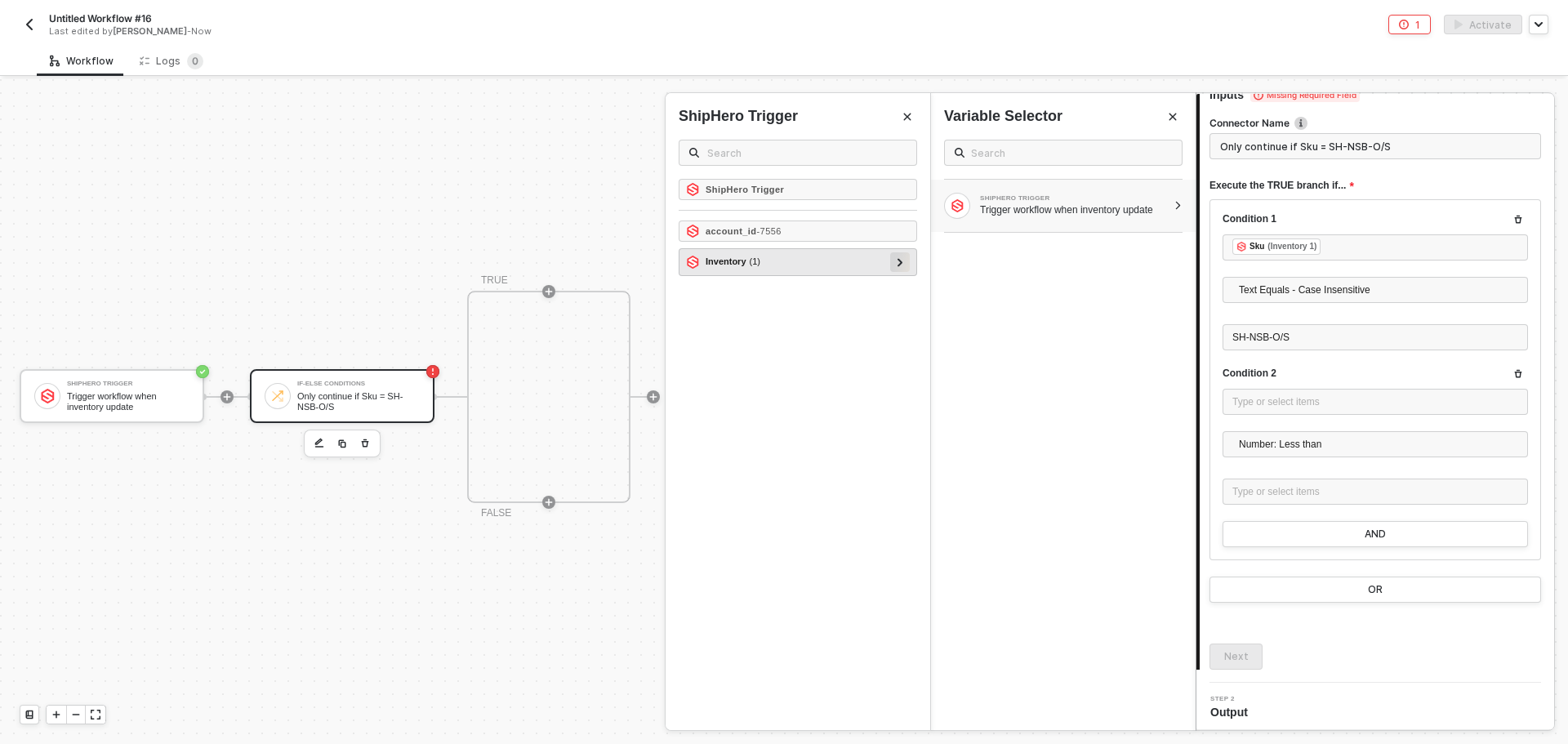
click at [894, 262] on div at bounding box center [900, 262] width 20 height 20
click at [904, 291] on div "Inventory 1 ( 5 ) webhook_type - INVENTORY_UPDATE sku - 1122334459 inventory - …" at bounding box center [798, 289] width 224 height 28
click at [898, 291] on div at bounding box center [892, 289] width 20 height 20
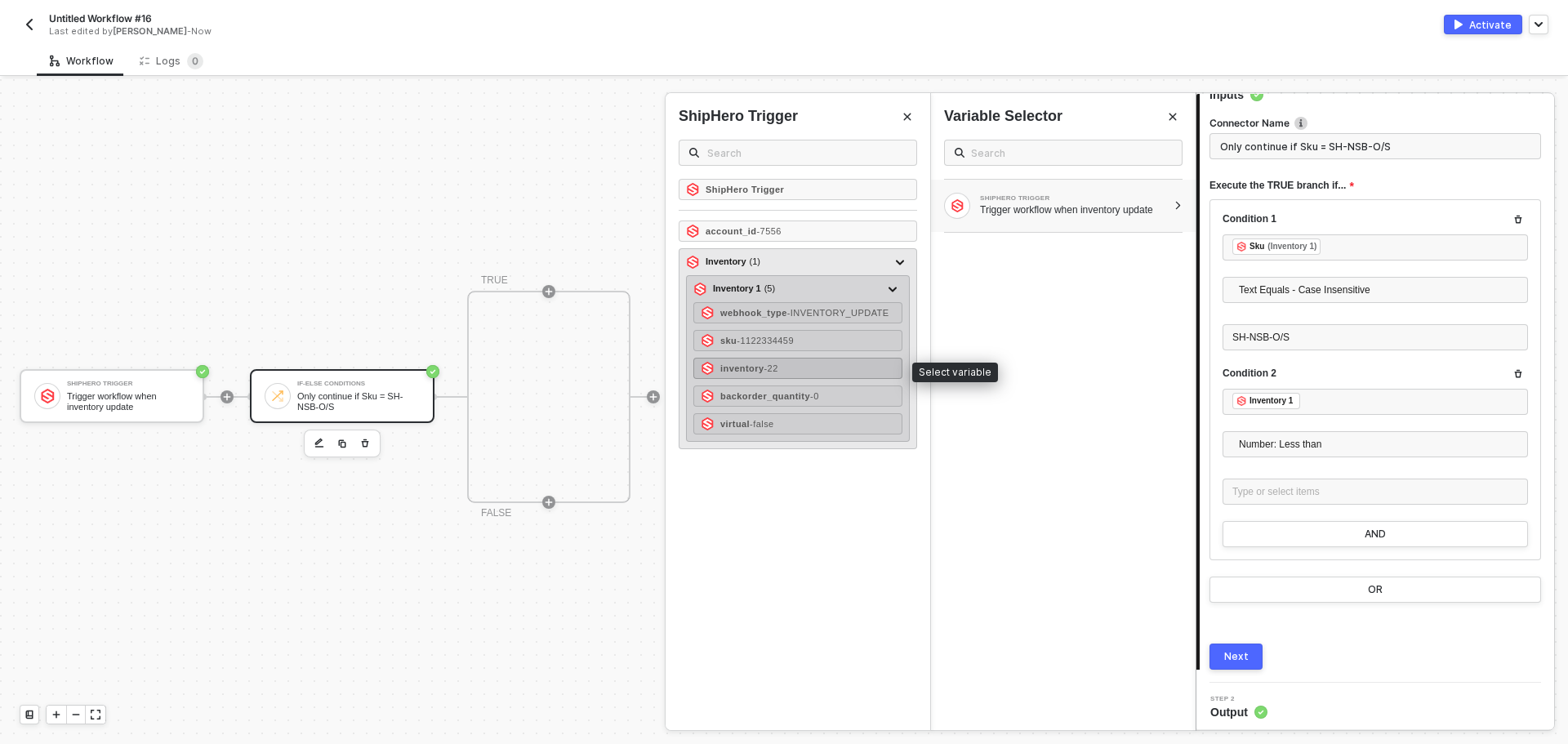
click at [843, 369] on div "inventory - 22" at bounding box center [798, 369] width 209 height 22
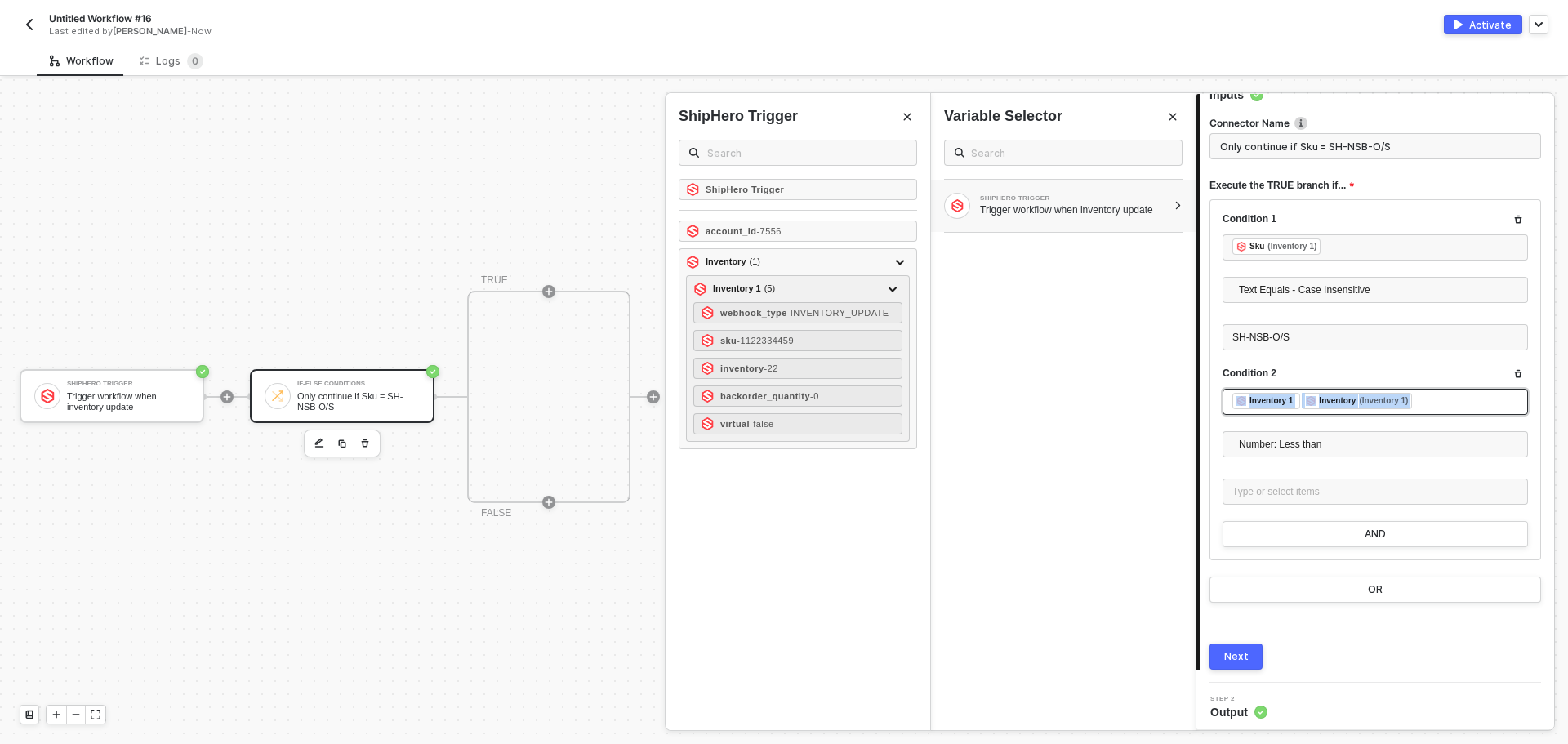
drag, startPoint x: 1423, startPoint y: 404, endPoint x: 1163, endPoint y: 396, distance: 260.1
click at [1196, 396] on div "If-Else Conditions Only continue if Sku = SH-NSB-O/S 1 Step 1 Inputs Connector …" at bounding box center [1381, 412] width 372 height 664
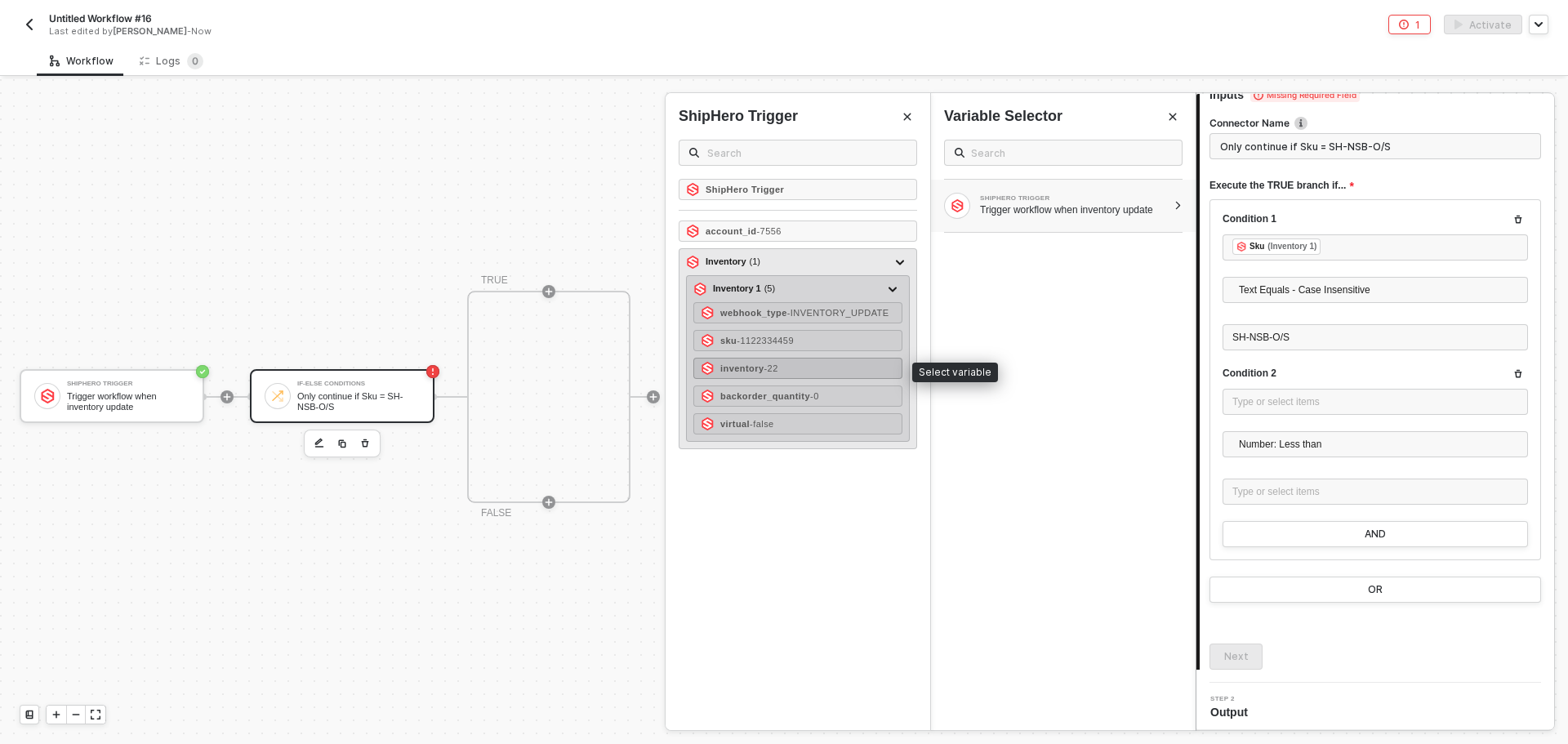
click at [777, 364] on span "- 22" at bounding box center [770, 369] width 14 height 10
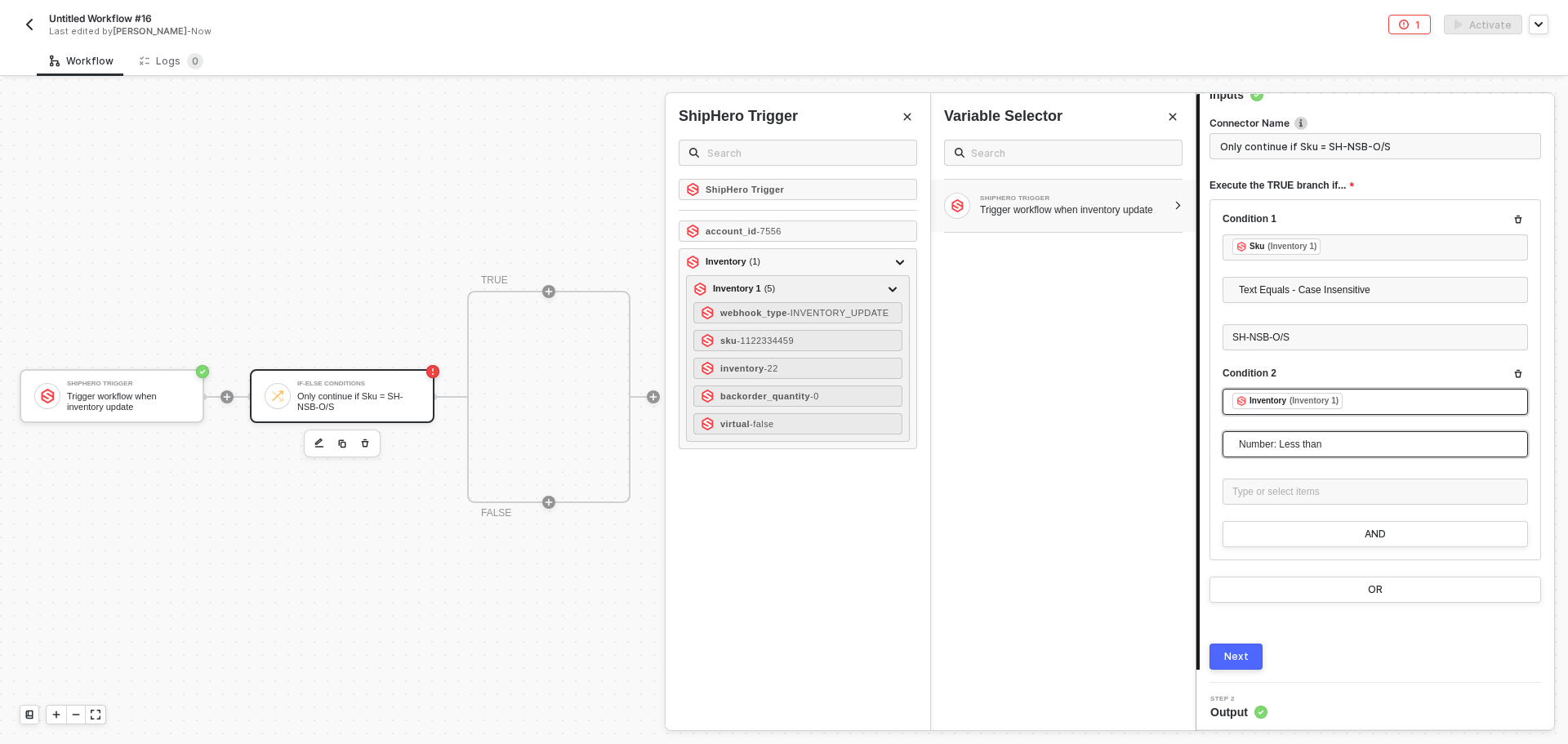
click at [1279, 438] on span "Number: Less than" at bounding box center [1378, 444] width 279 height 25
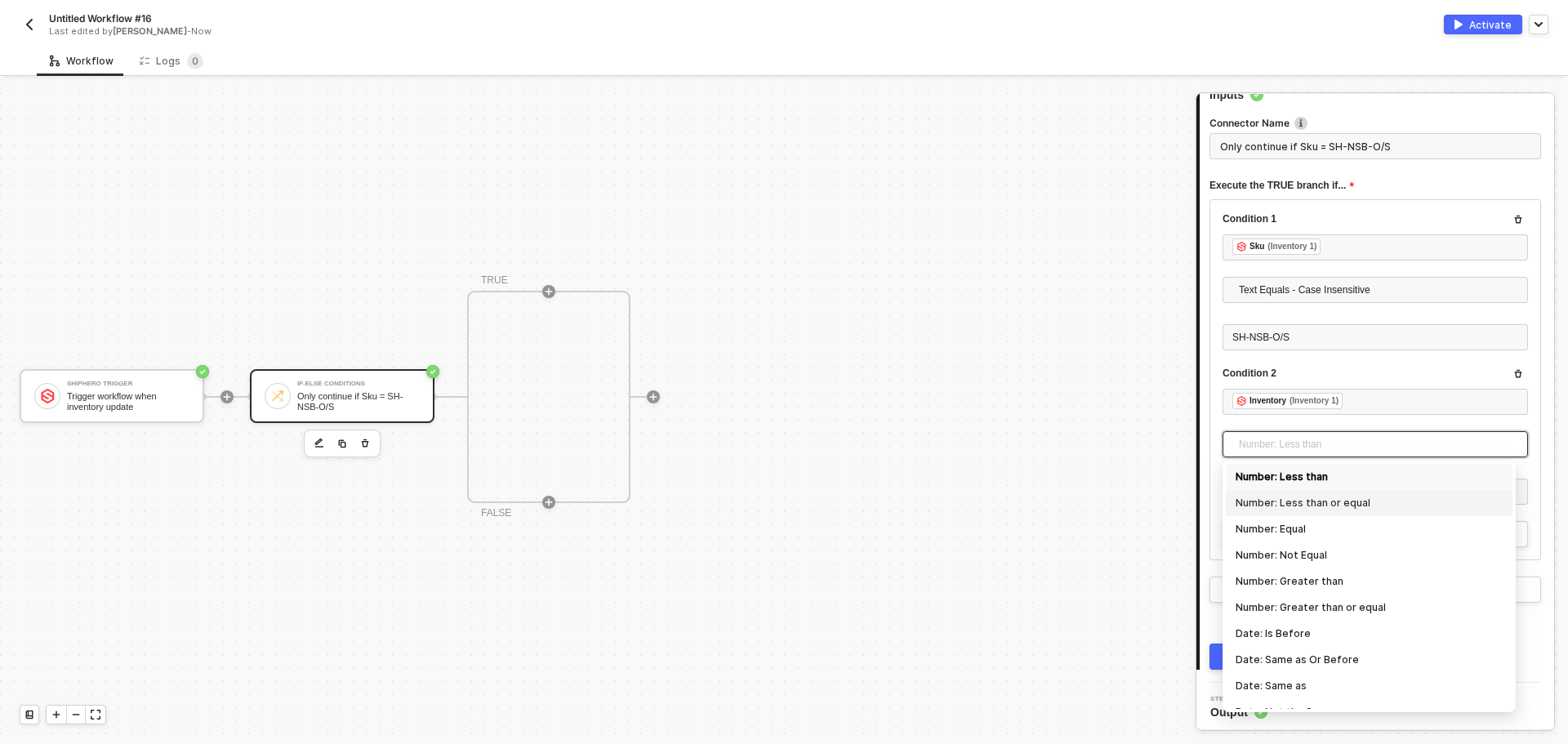
click at [1310, 500] on div "Number: Less than or equal" at bounding box center [1369, 503] width 267 height 18
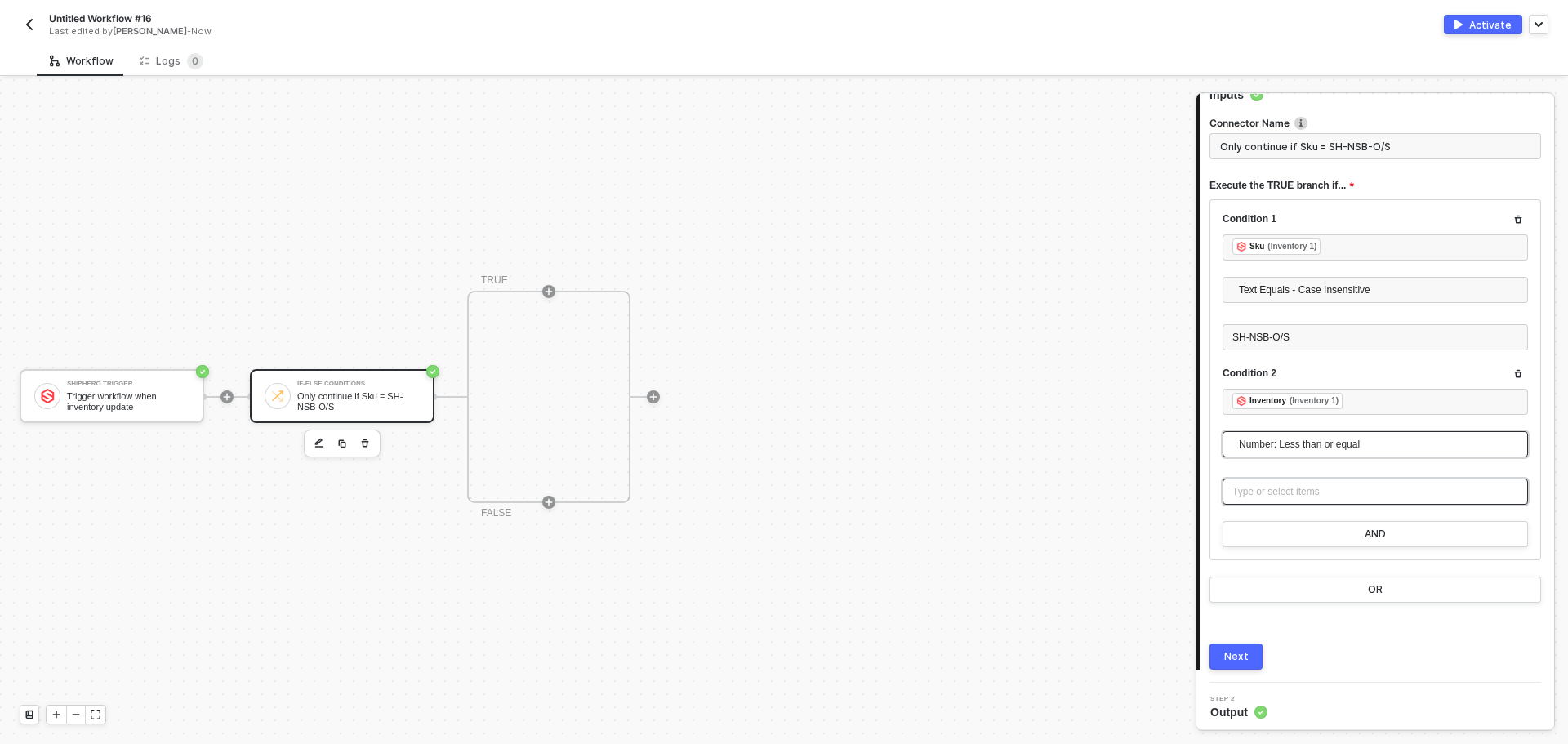
click at [1288, 480] on div "Type or select items ﻿" at bounding box center [1374, 491] width 306 height 27
click at [1347, 596] on button "OR" at bounding box center [1374, 590] width 331 height 27
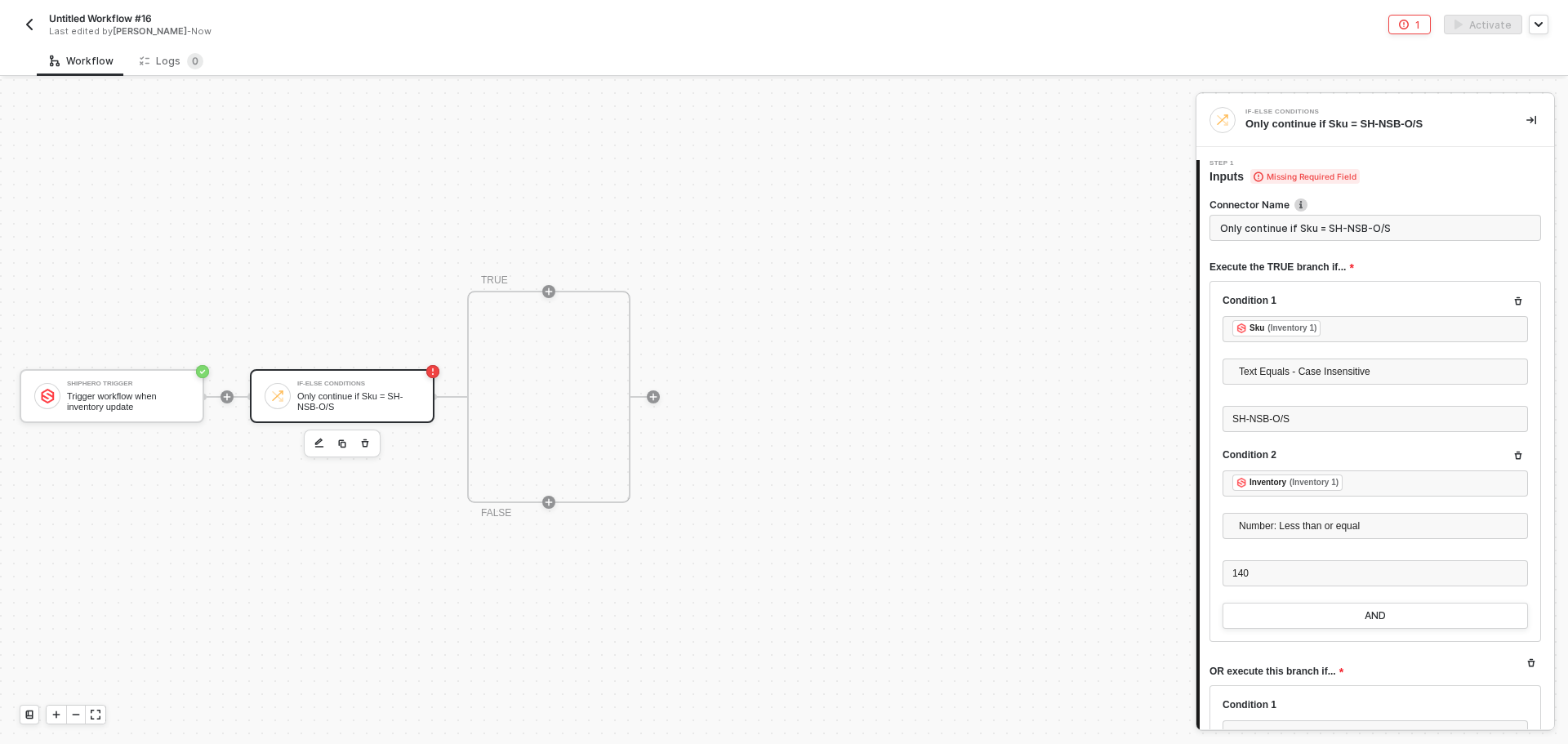
scroll to position [163, 0]
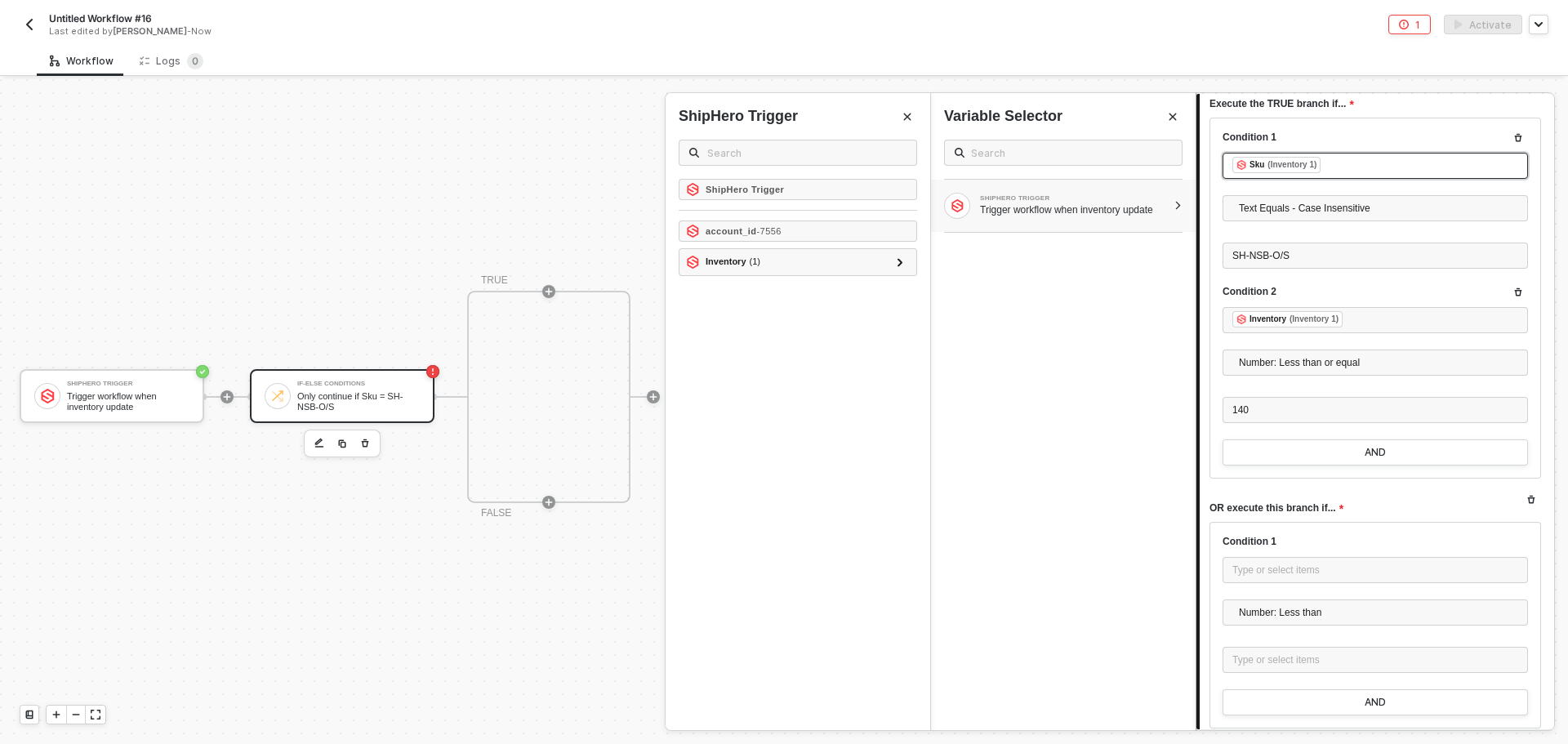
click at [1341, 172] on div "﻿ ﻿ Sku (Inventory 1) ﻿" at bounding box center [1374, 166] width 286 height 18
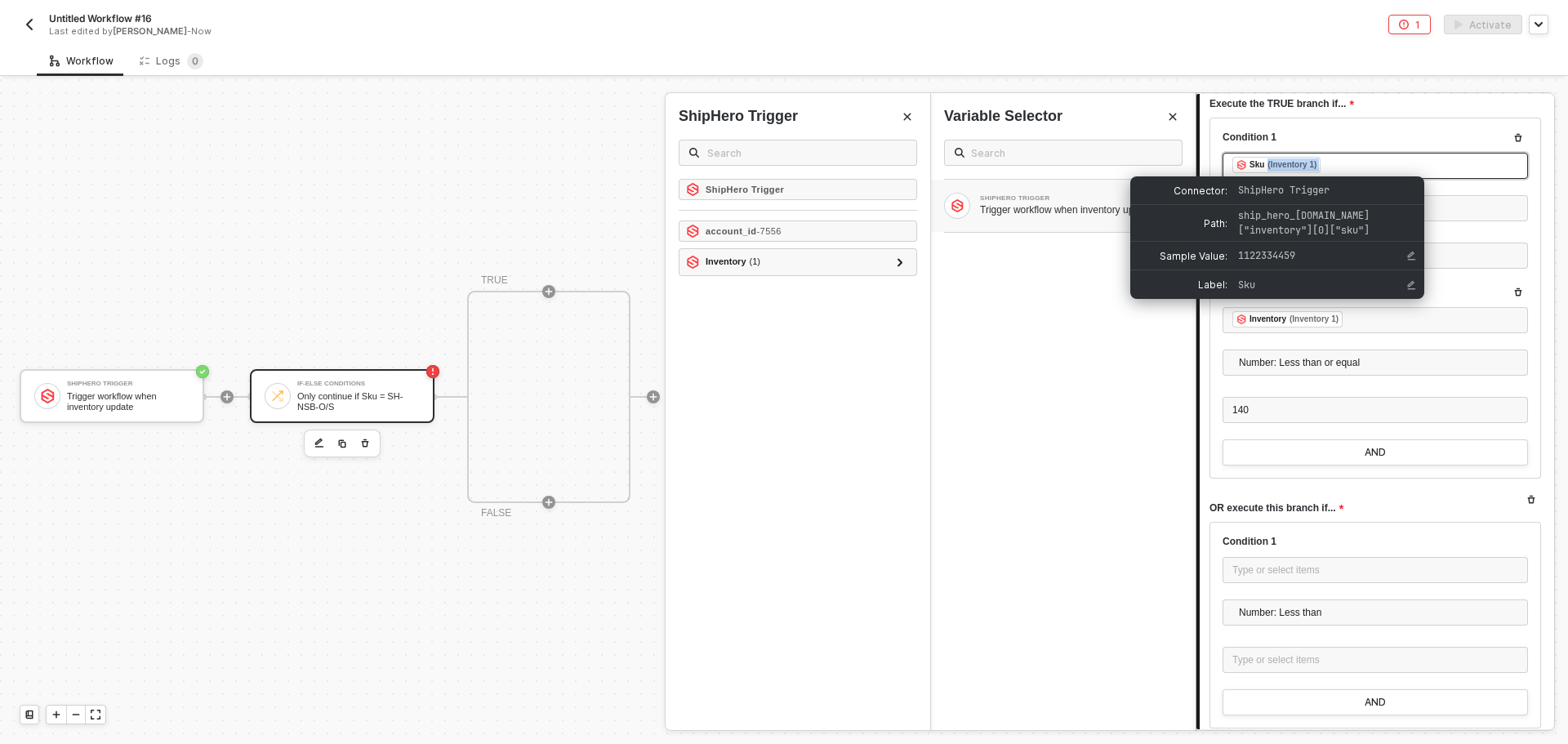
drag, startPoint x: 1373, startPoint y: 173, endPoint x: 1237, endPoint y: 165, distance: 136.2
click at [1237, 165] on div "﻿ ﻿ Sku (Inventory 1) ﻿" at bounding box center [1374, 166] width 286 height 18
copy div "(Inventory 1) ﻿"
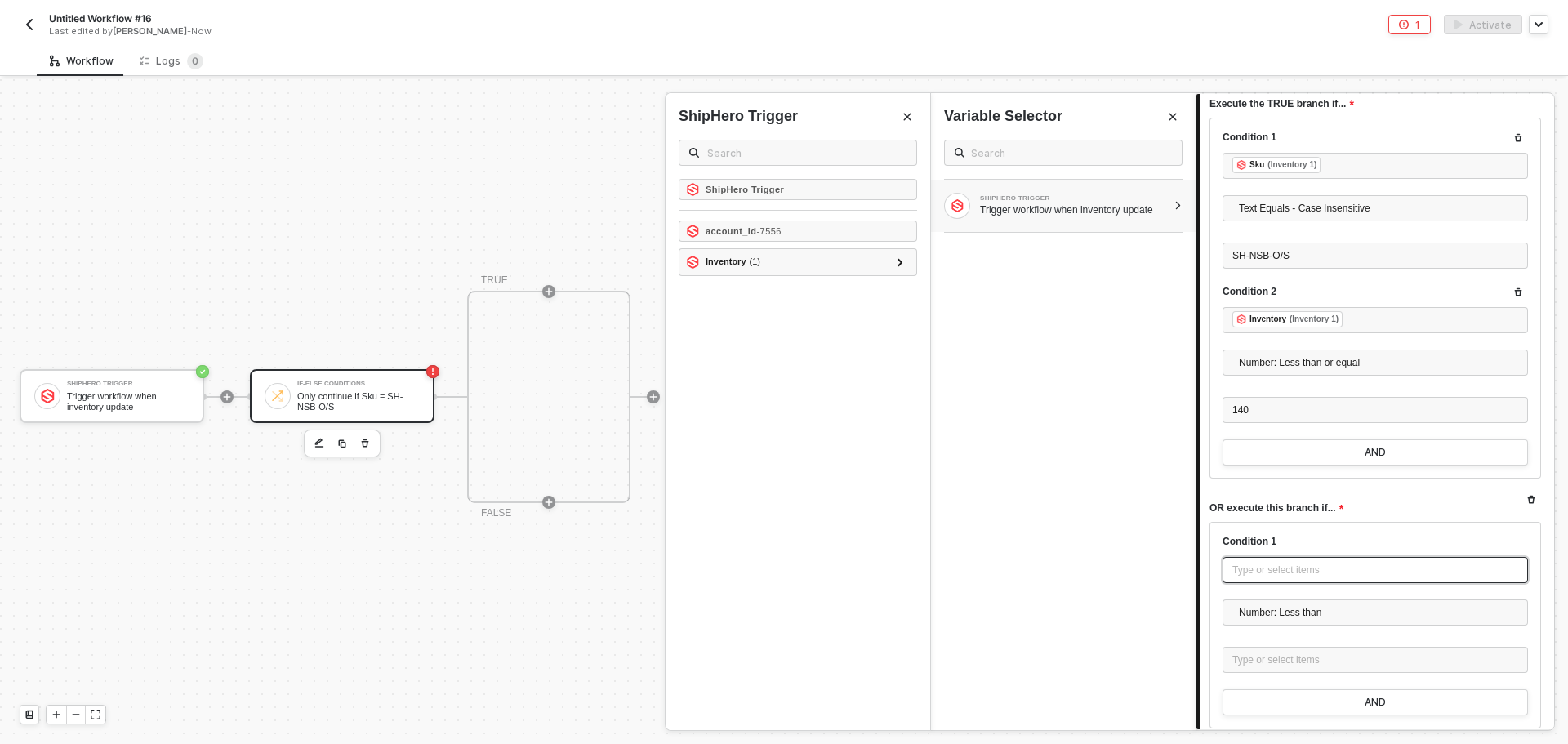
click at [1272, 573] on div "Type or select items ﻿" at bounding box center [1374, 571] width 286 height 16
drag, startPoint x: 1293, startPoint y: 573, endPoint x: 1034, endPoint y: 541, distance: 261.0
click at [1196, 541] on div "If-Else Conditions Only continue if Sku = SH-NSB-O/S 1 Step 1 Inputs Connector …" at bounding box center [1381, 412] width 372 height 664
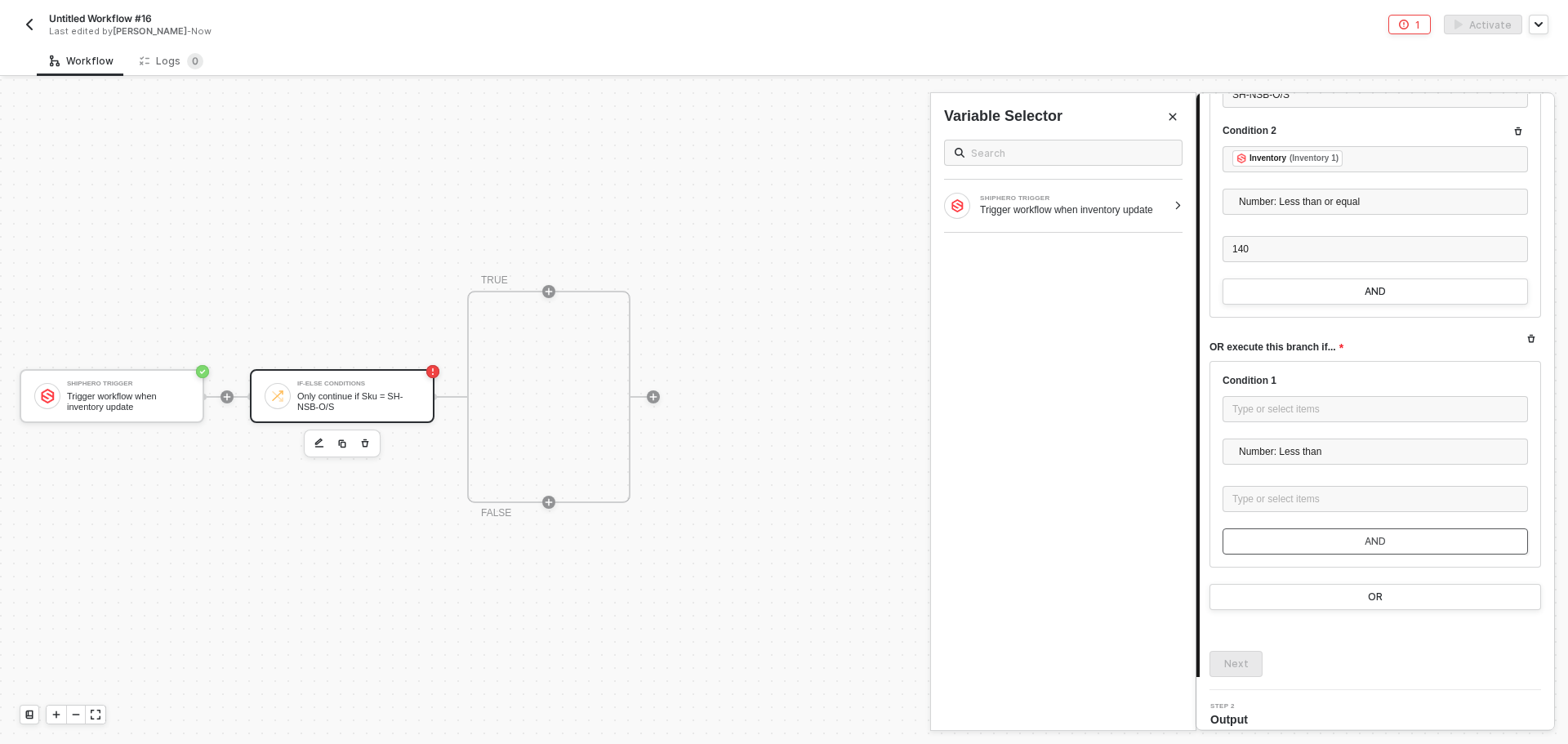
scroll to position [326, 0]
click at [1278, 500] on div "Type or select items ﻿" at bounding box center [1374, 497] width 286 height 16
click at [1330, 542] on button "AND" at bounding box center [1374, 539] width 306 height 27
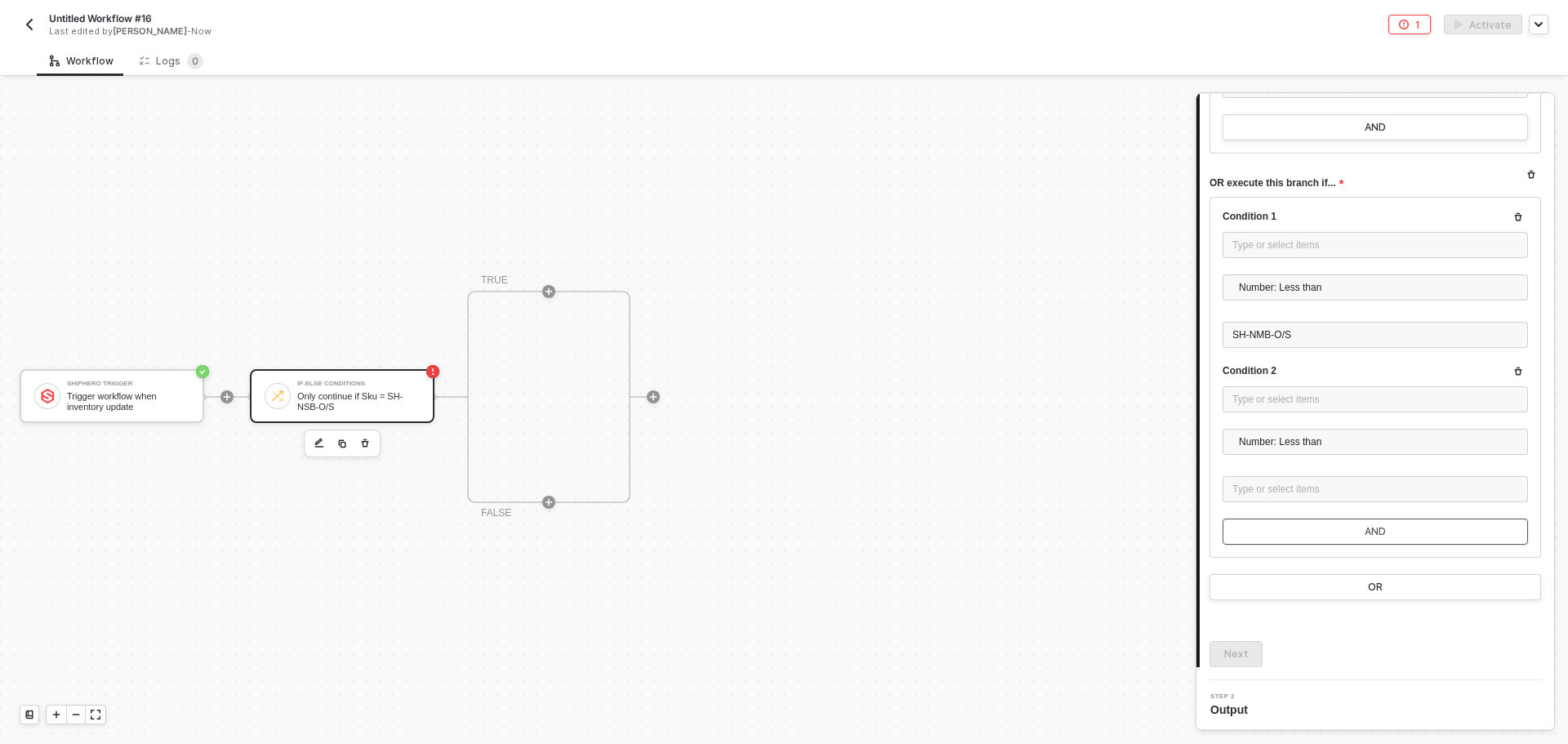
scroll to position [490, 0]
click at [1282, 492] on div "Type or select items ﻿" at bounding box center [1374, 488] width 286 height 16
click at [1316, 288] on span "Number: Less than" at bounding box center [1378, 285] width 279 height 25
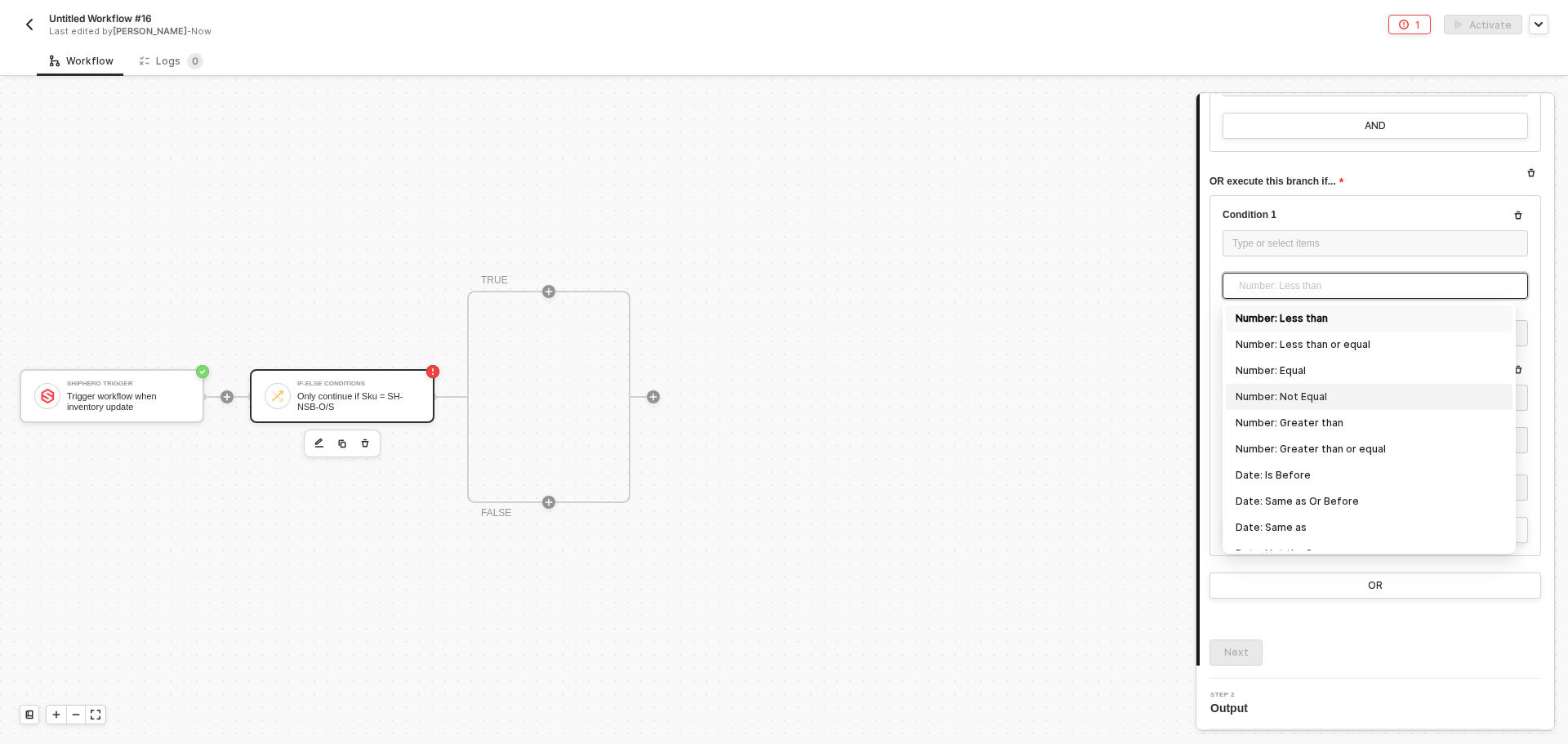
scroll to position [245, 0]
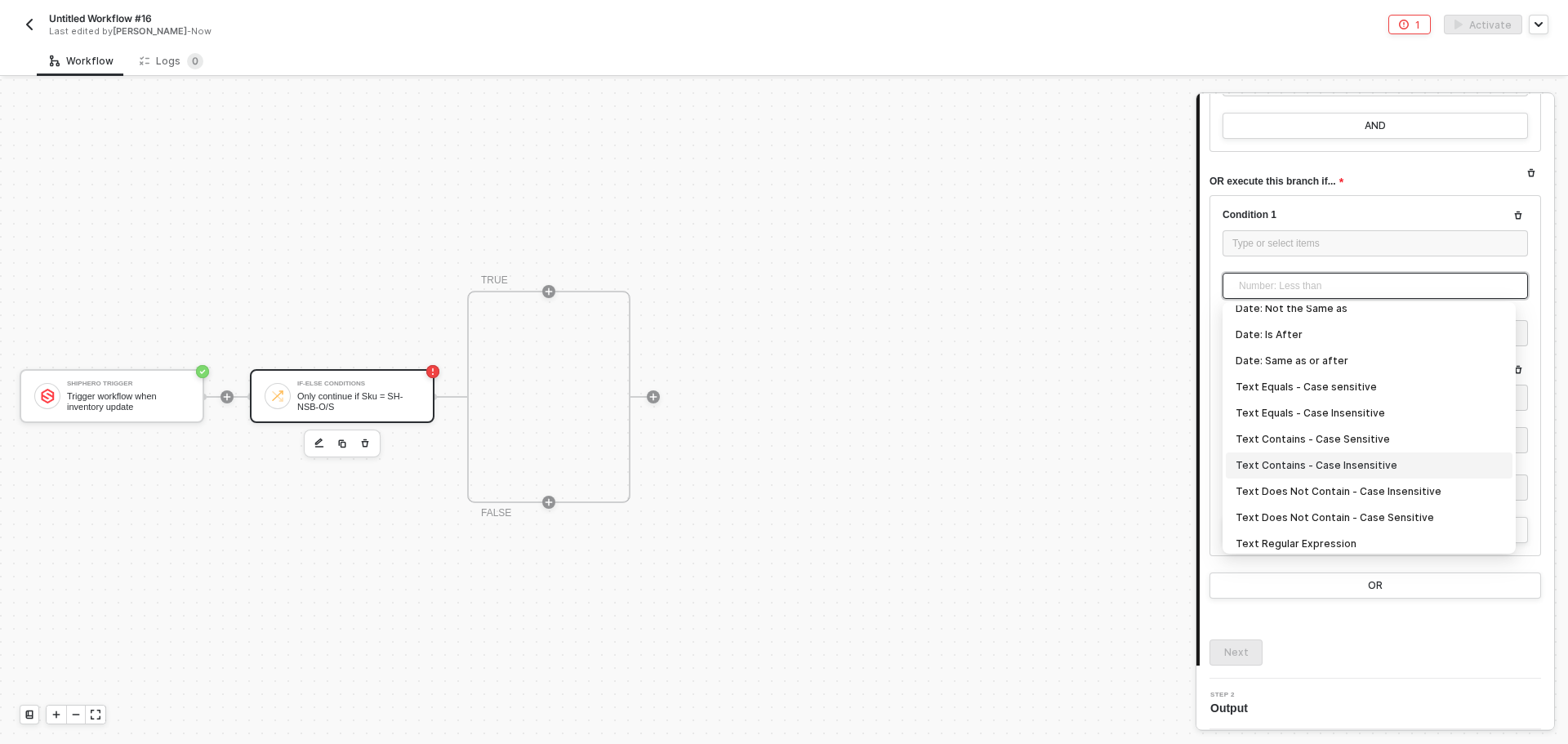
click at [1351, 471] on div "Text Contains - Case Insensitive" at bounding box center [1369, 466] width 267 height 18
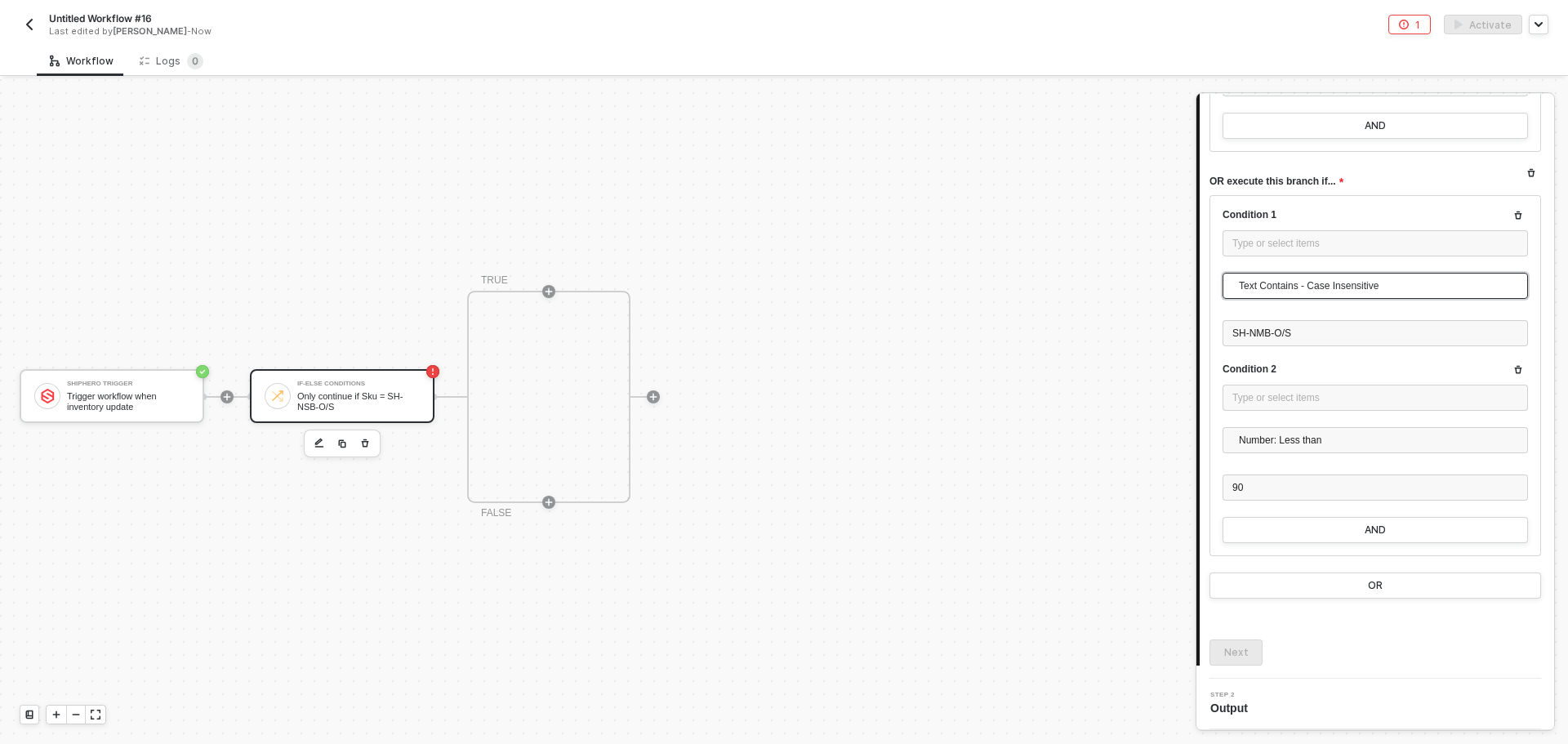
click at [1317, 278] on span "Text Contains - Case Insensitive" at bounding box center [1378, 285] width 279 height 25
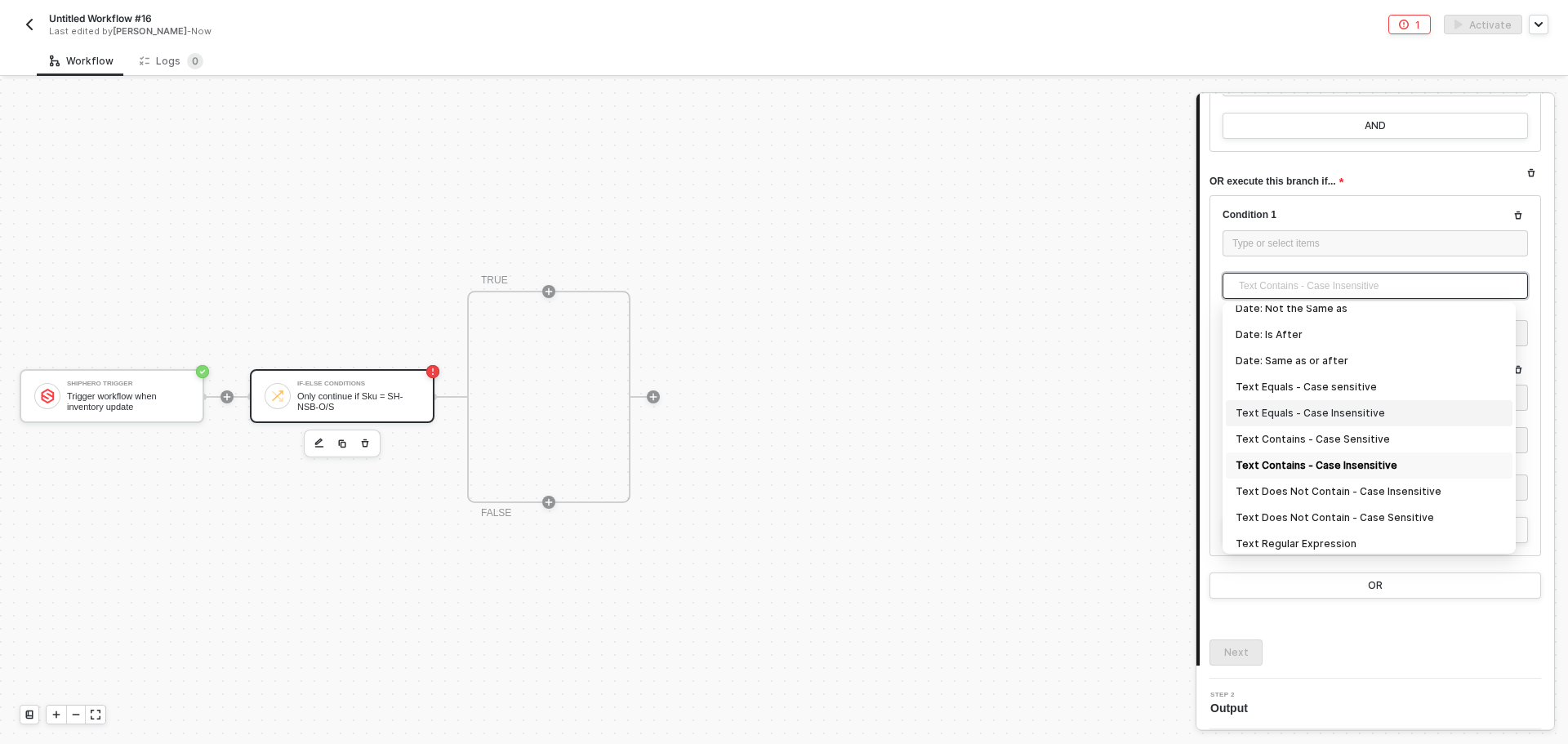
click at [1369, 406] on div "Text Equals - Case Insensitive" at bounding box center [1369, 413] width 267 height 18
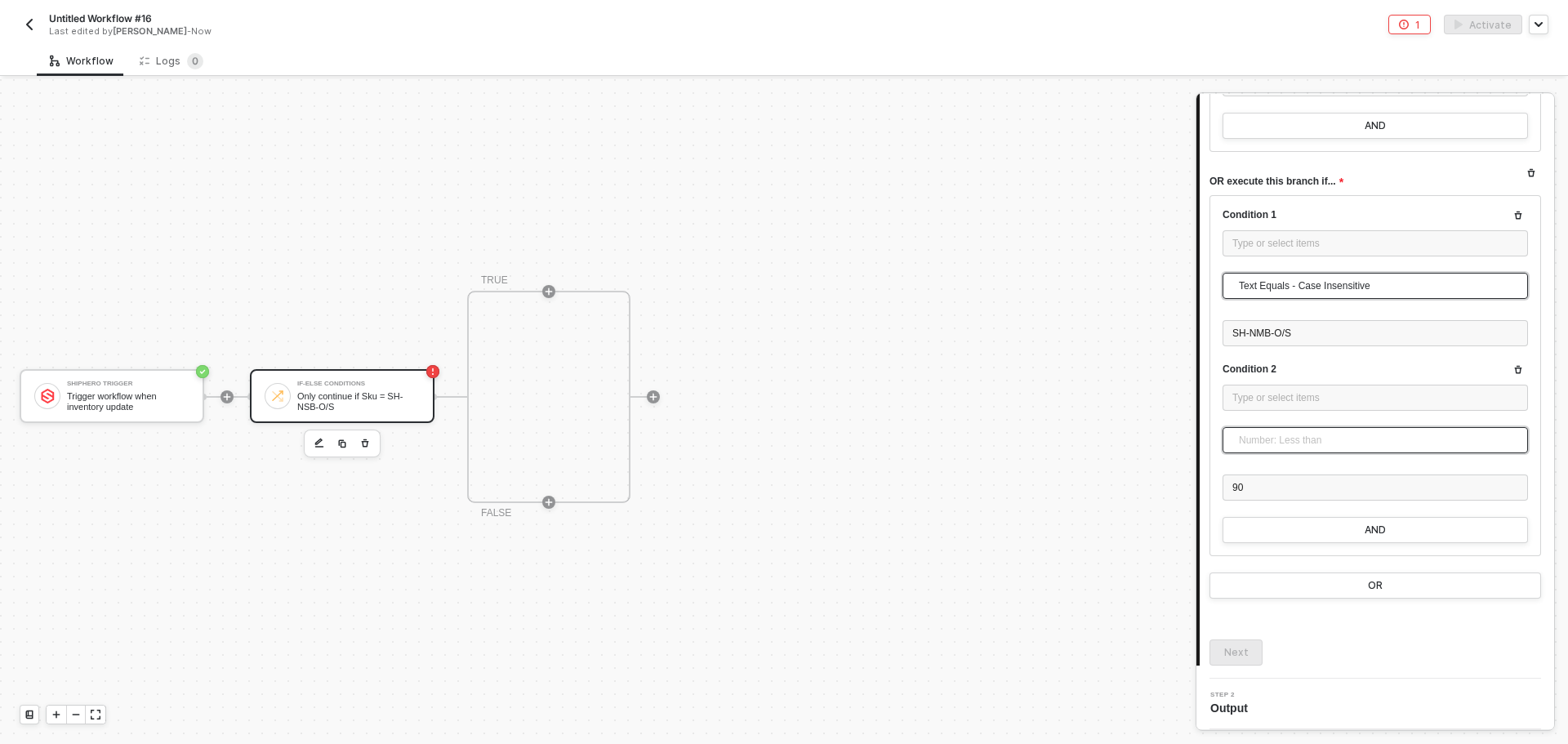
click at [1367, 442] on span "Number: Less than" at bounding box center [1378, 439] width 279 height 25
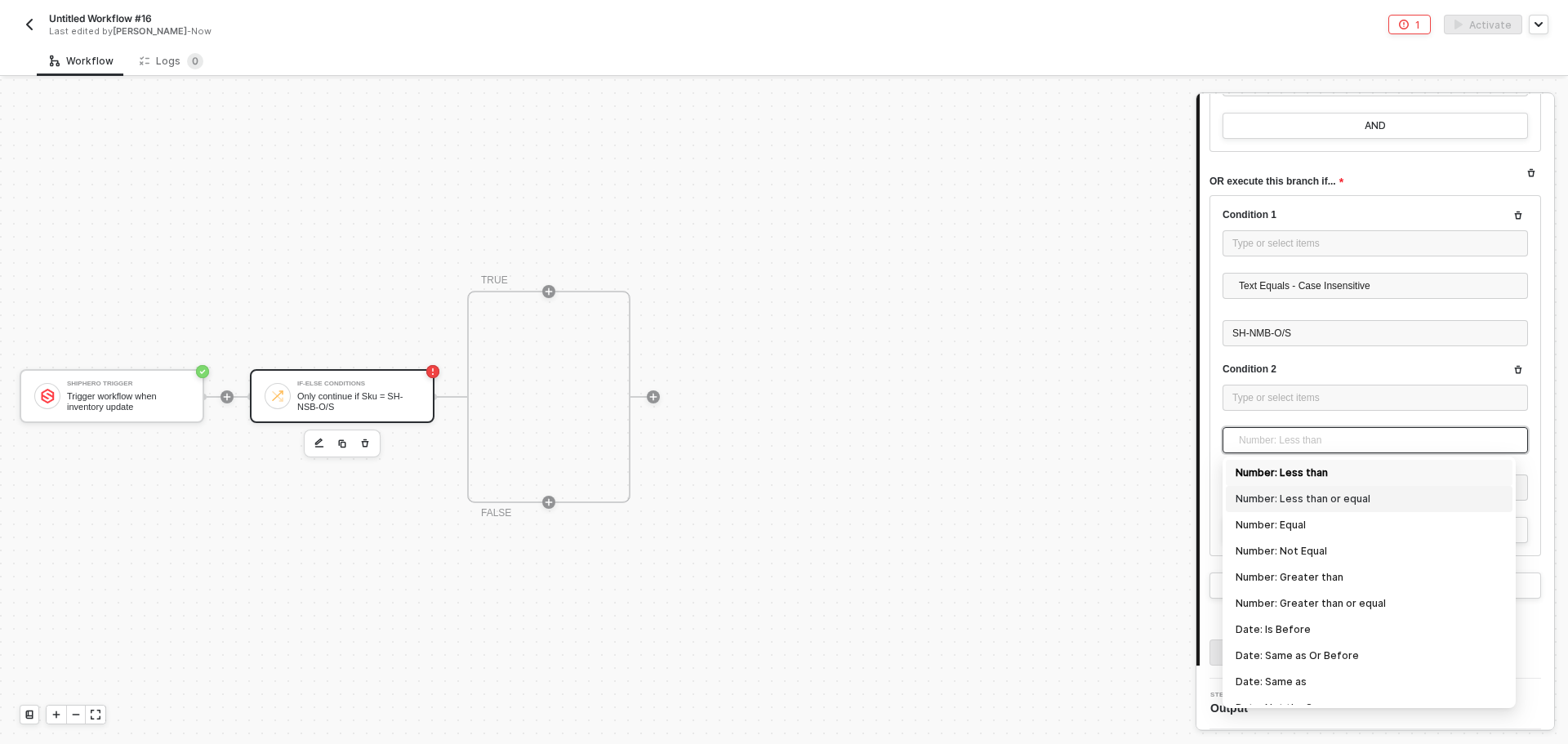
click at [1361, 486] on div "Number: Less than or equal" at bounding box center [1369, 498] width 287 height 27
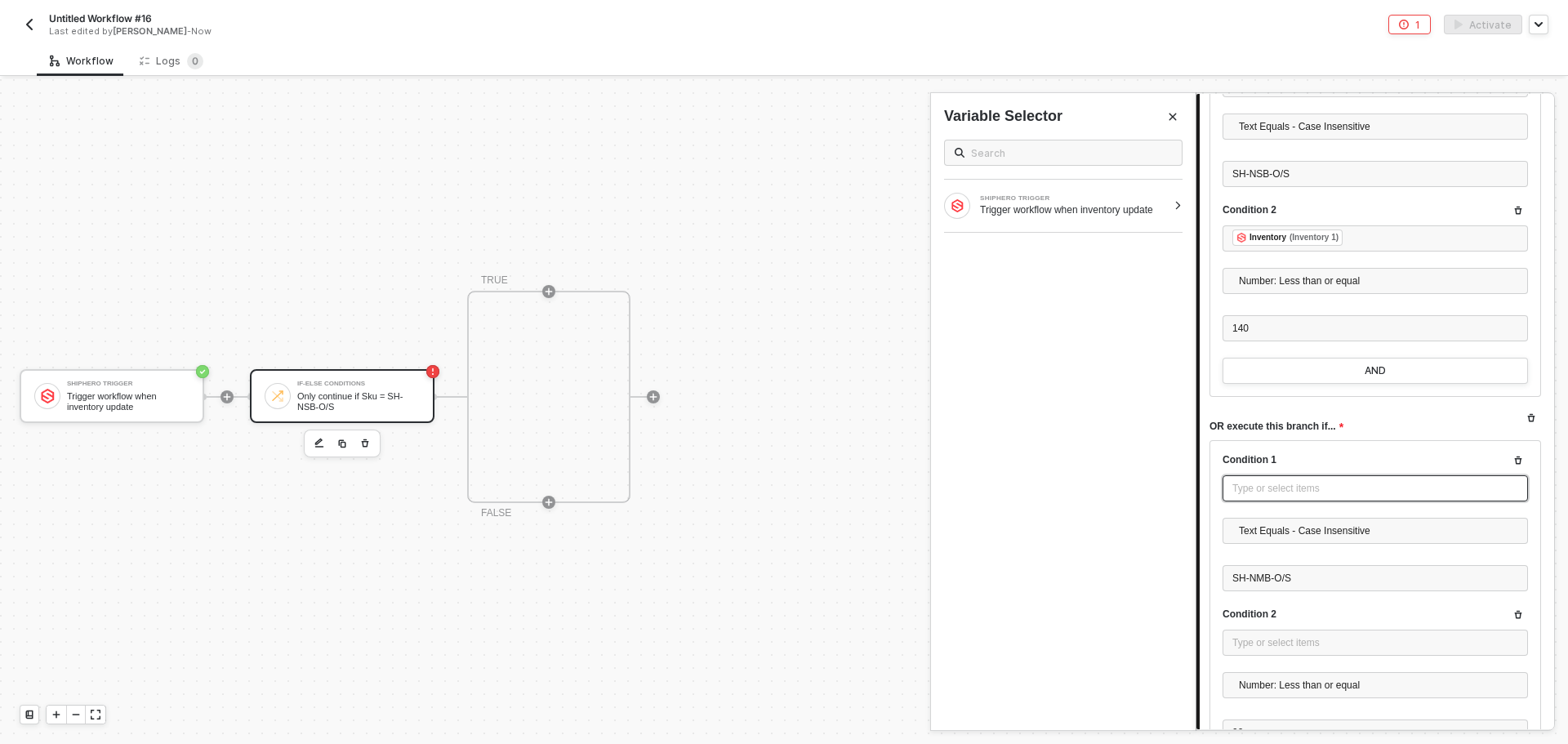
click at [1310, 493] on div "Type or select items ﻿" at bounding box center [1374, 488] width 286 height 16
click at [1174, 208] on div at bounding box center [1177, 205] width 9 height 10
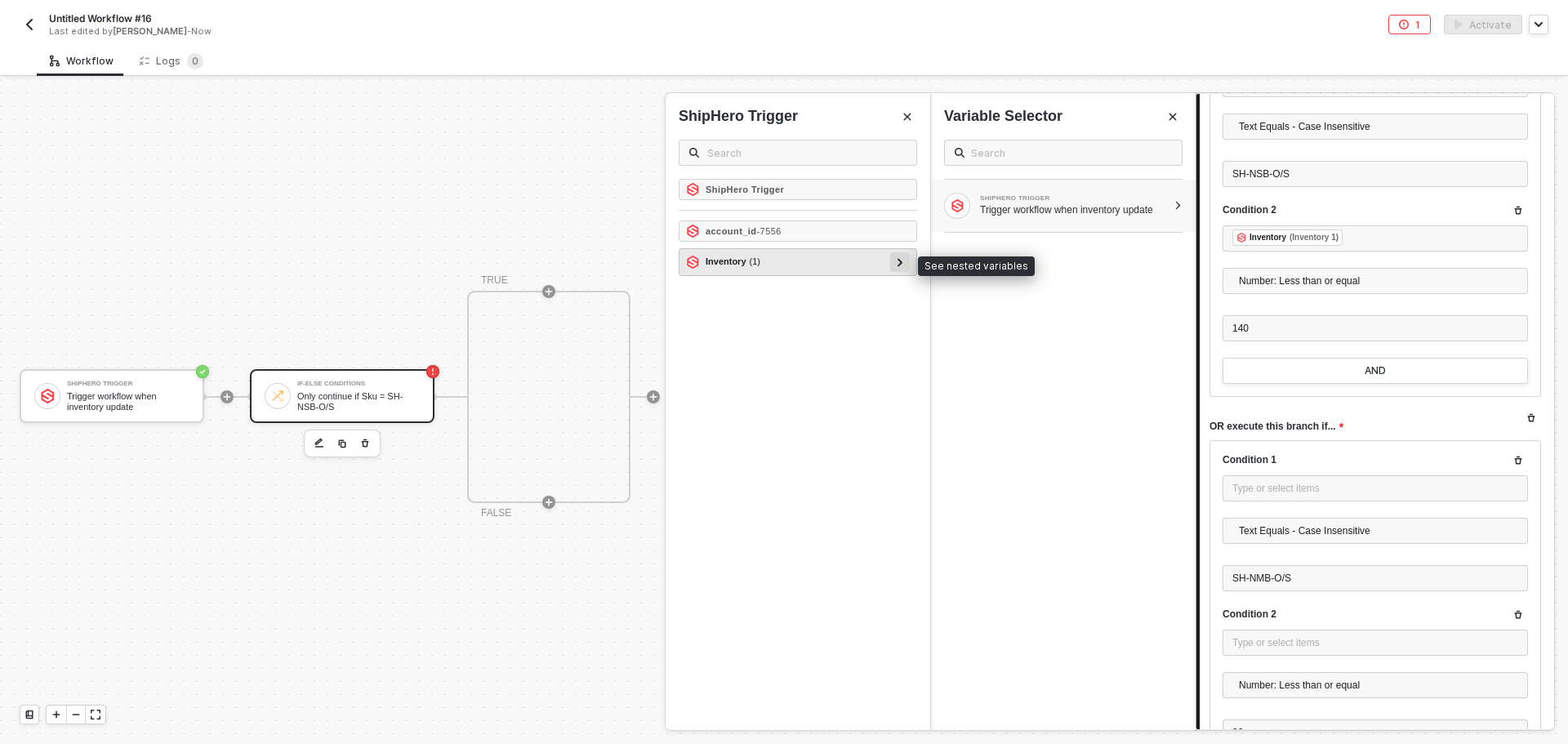
click at [897, 268] on div at bounding box center [900, 261] width 8 height 18
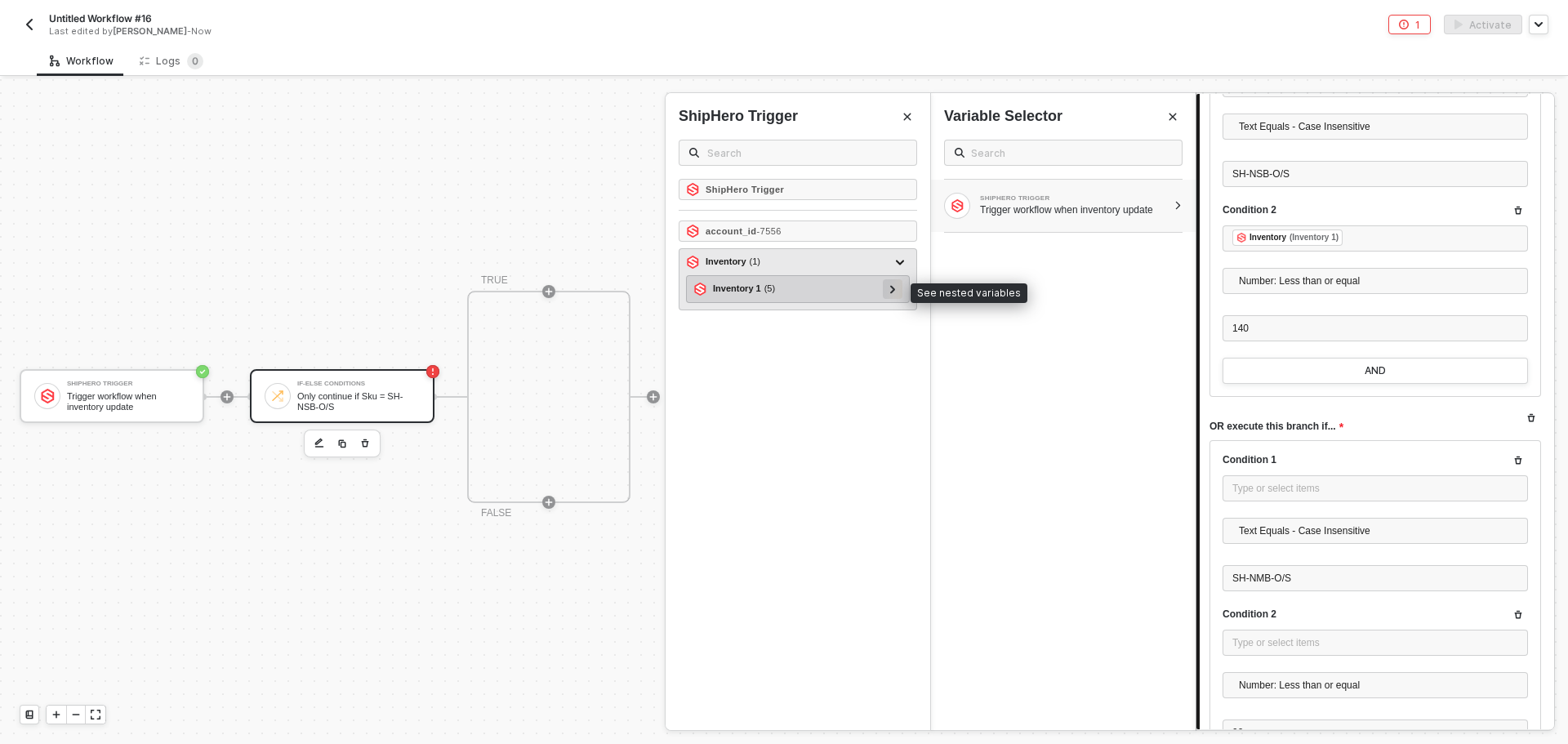
click at [886, 292] on div at bounding box center [892, 289] width 20 height 20
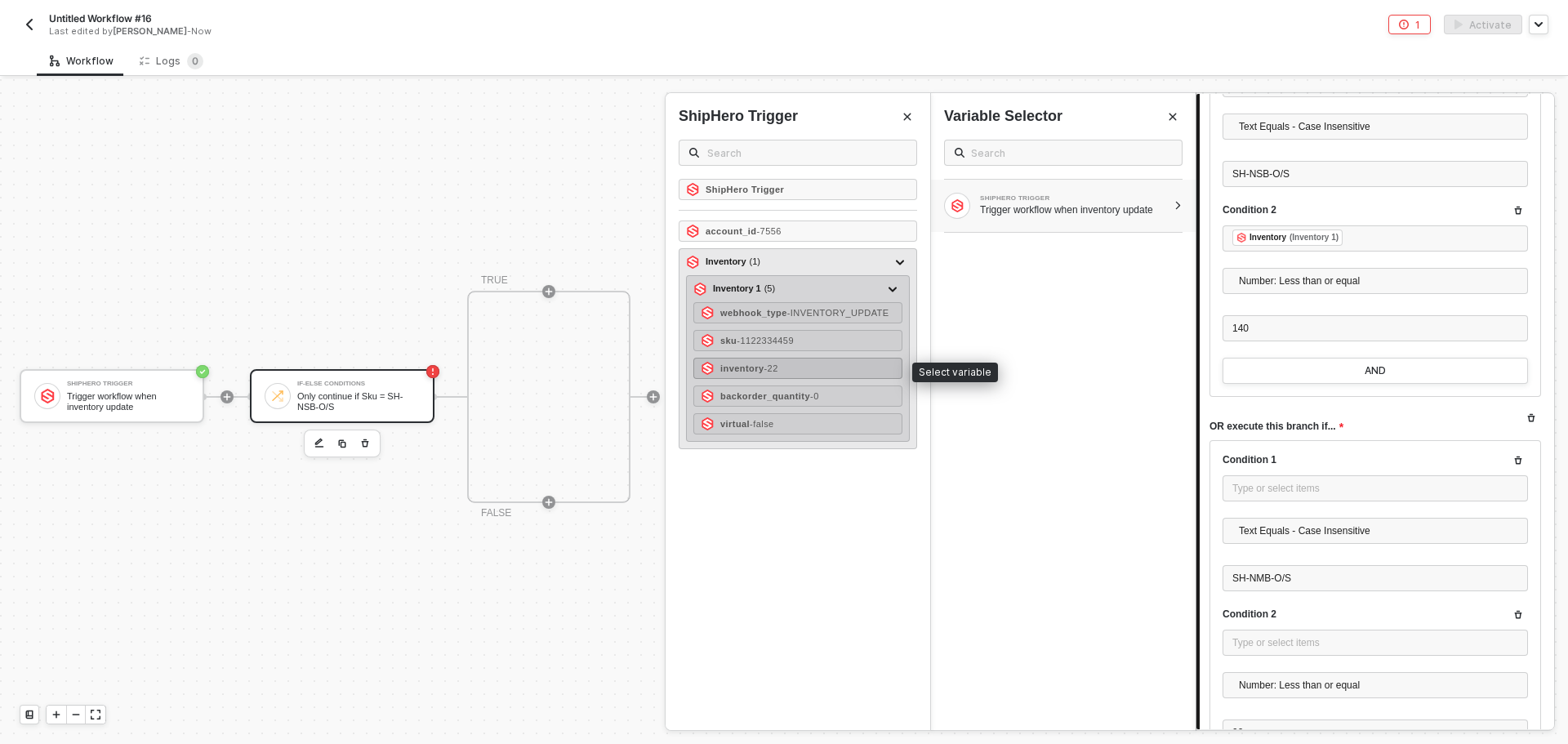
click at [835, 364] on div "inventory - 22" at bounding box center [798, 369] width 209 height 22
click at [834, 344] on div "sku - 1122334459" at bounding box center [798, 341] width 209 height 22
click at [850, 342] on div "sku - 1122334459" at bounding box center [798, 341] width 209 height 22
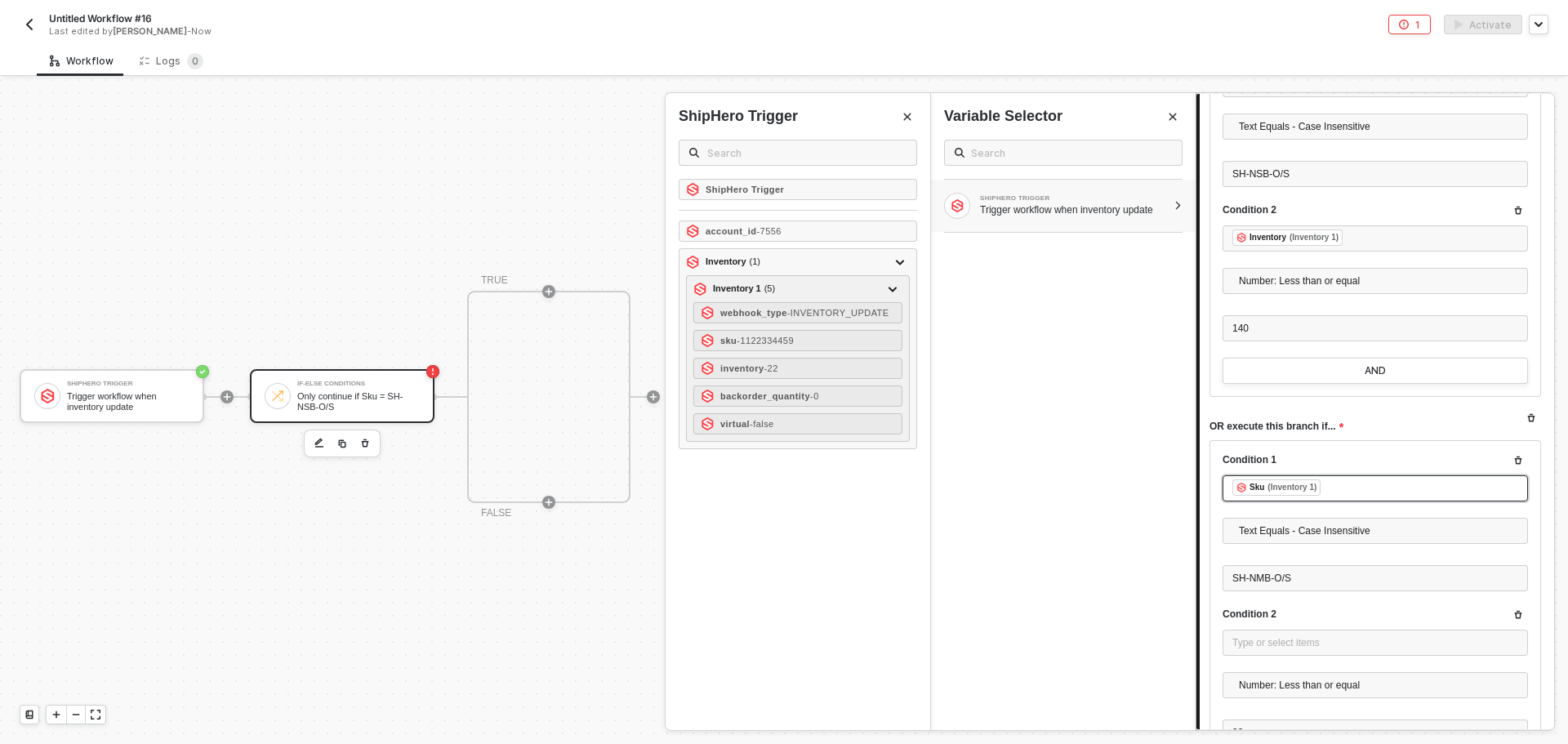
scroll to position [409, 0]
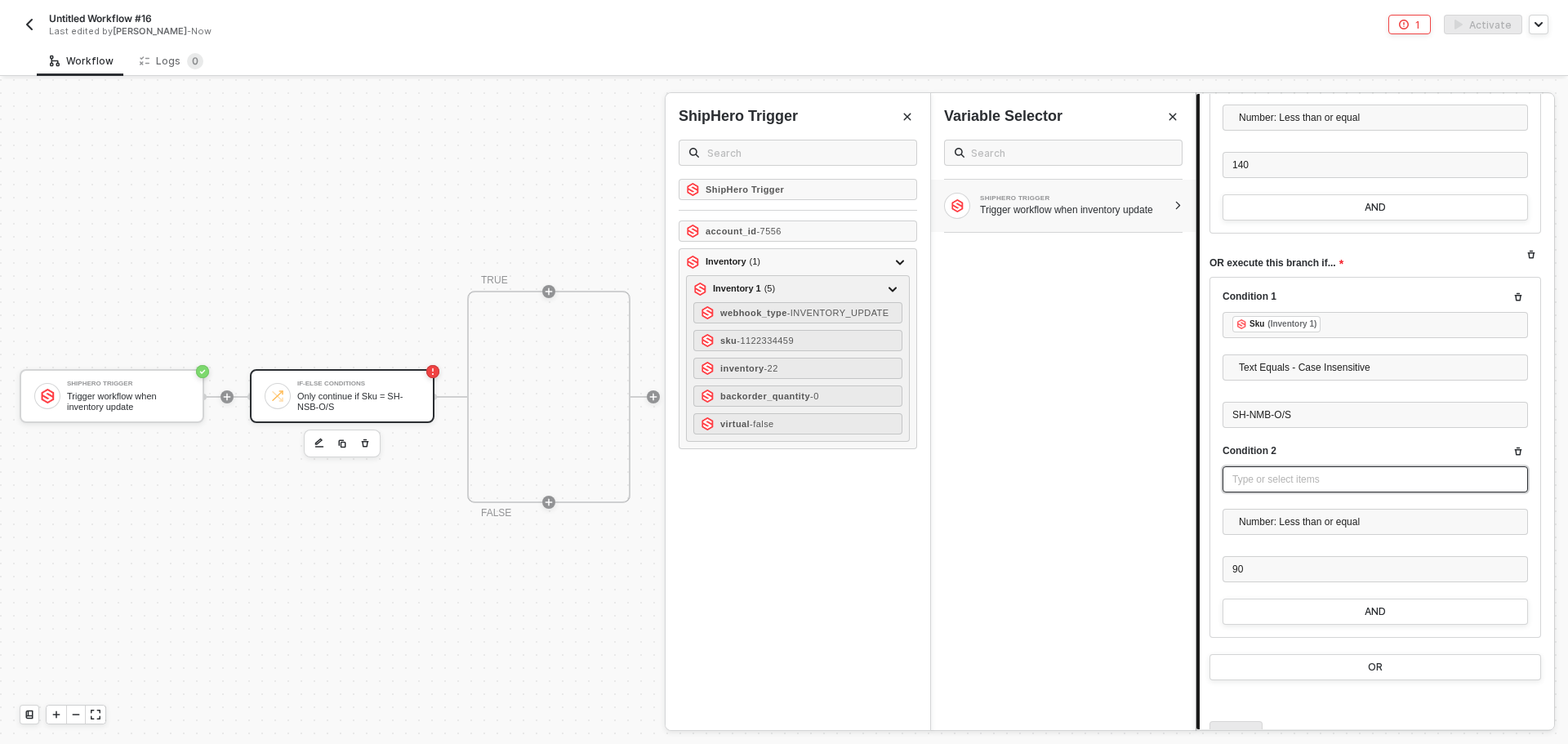
click at [1280, 478] on div "Type or select items ﻿" at bounding box center [1374, 480] width 286 height 16
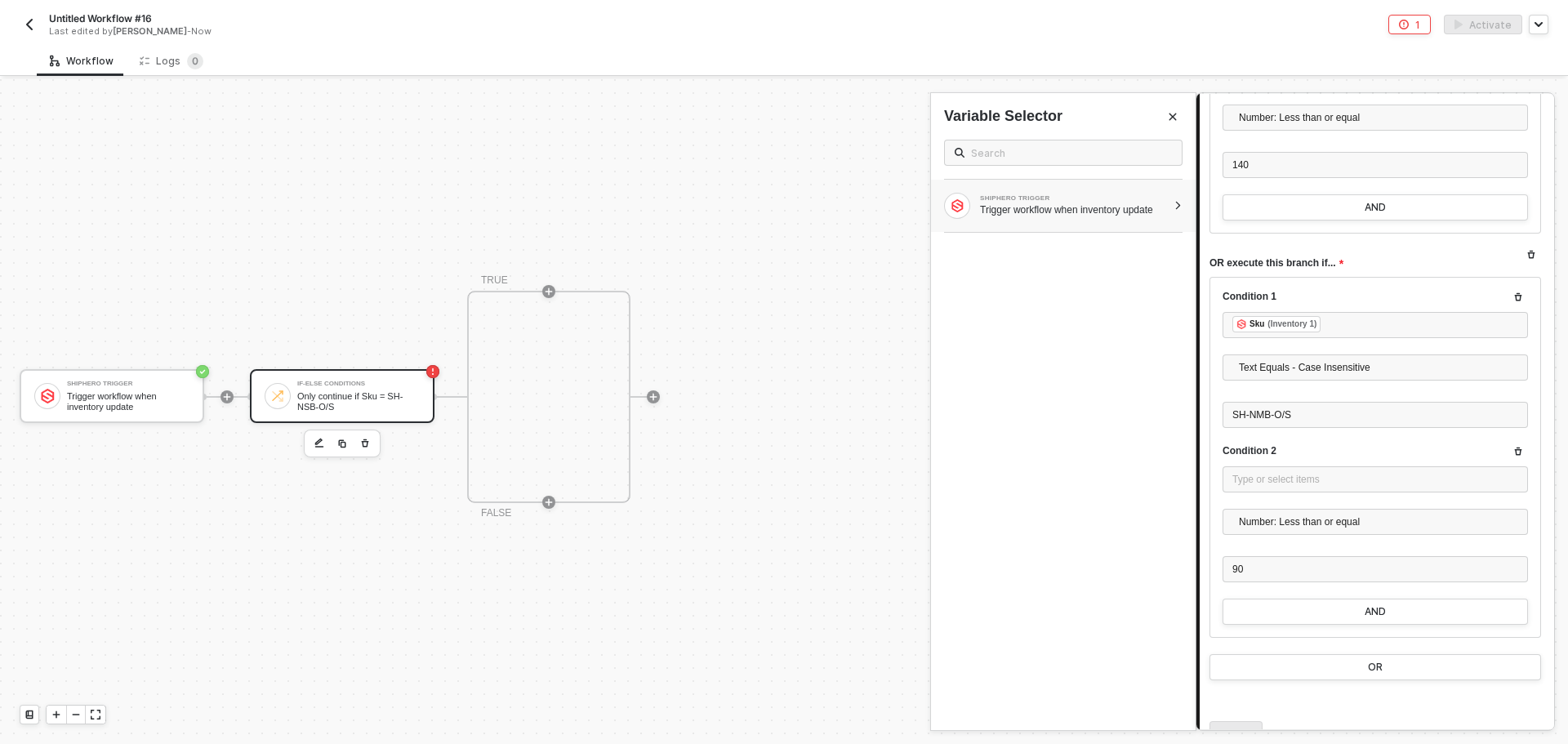
click at [1020, 203] on div "Trigger workflow when inventory update" at bounding box center [1073, 209] width 187 height 13
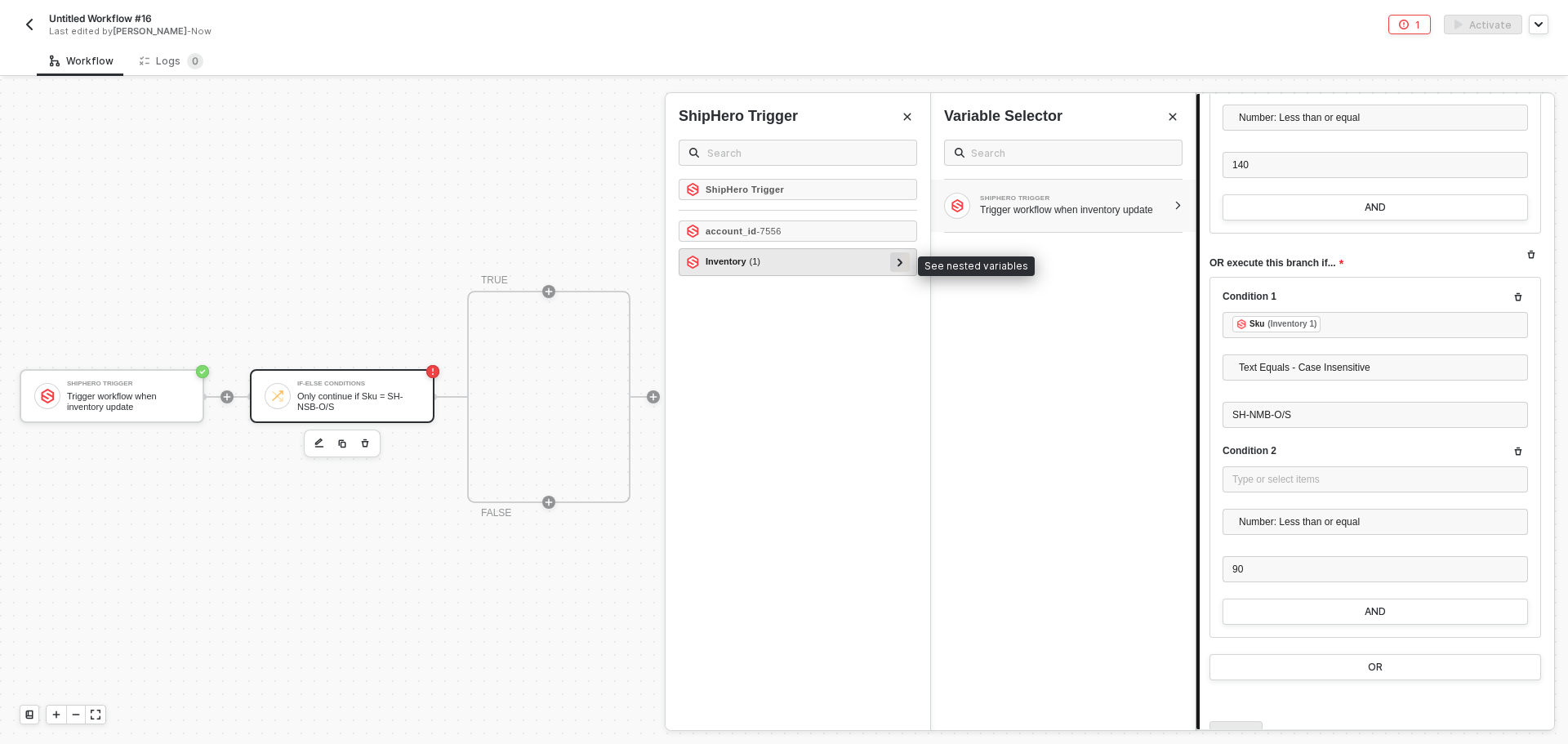
click at [901, 262] on icon at bounding box center [899, 262] width 5 height 8
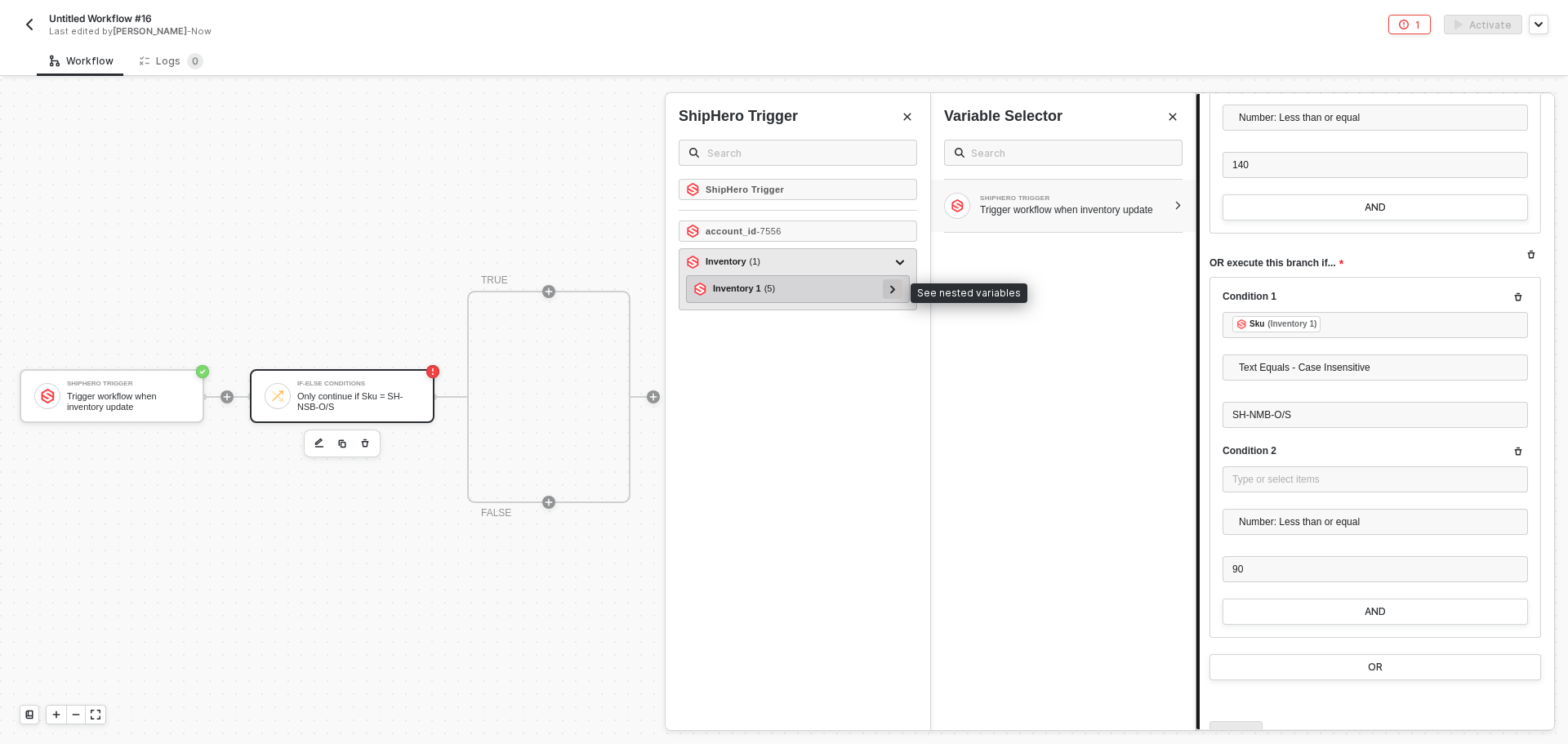
click at [894, 284] on div at bounding box center [892, 288] width 8 height 18
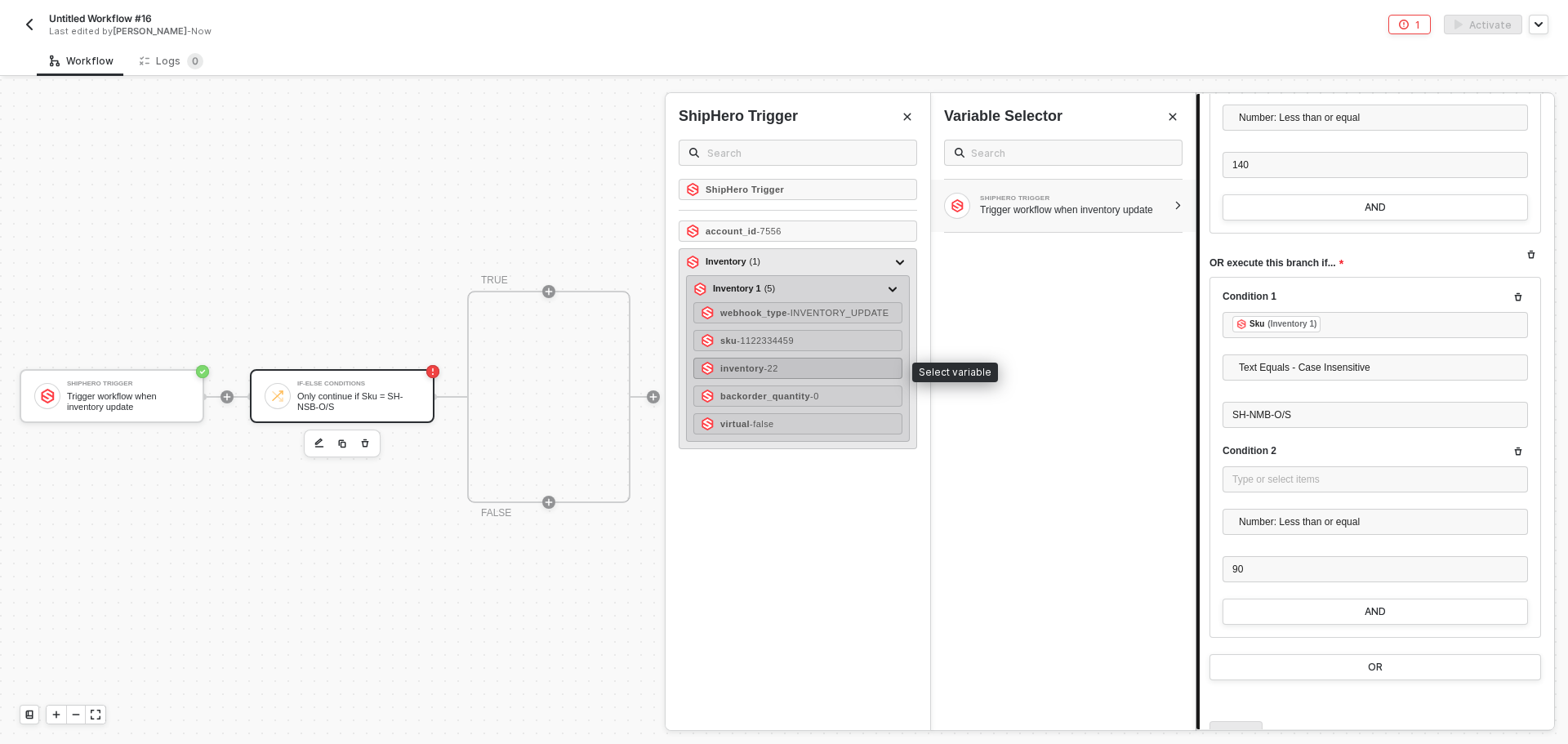
click at [839, 369] on div "inventory - 22" at bounding box center [798, 369] width 209 height 22
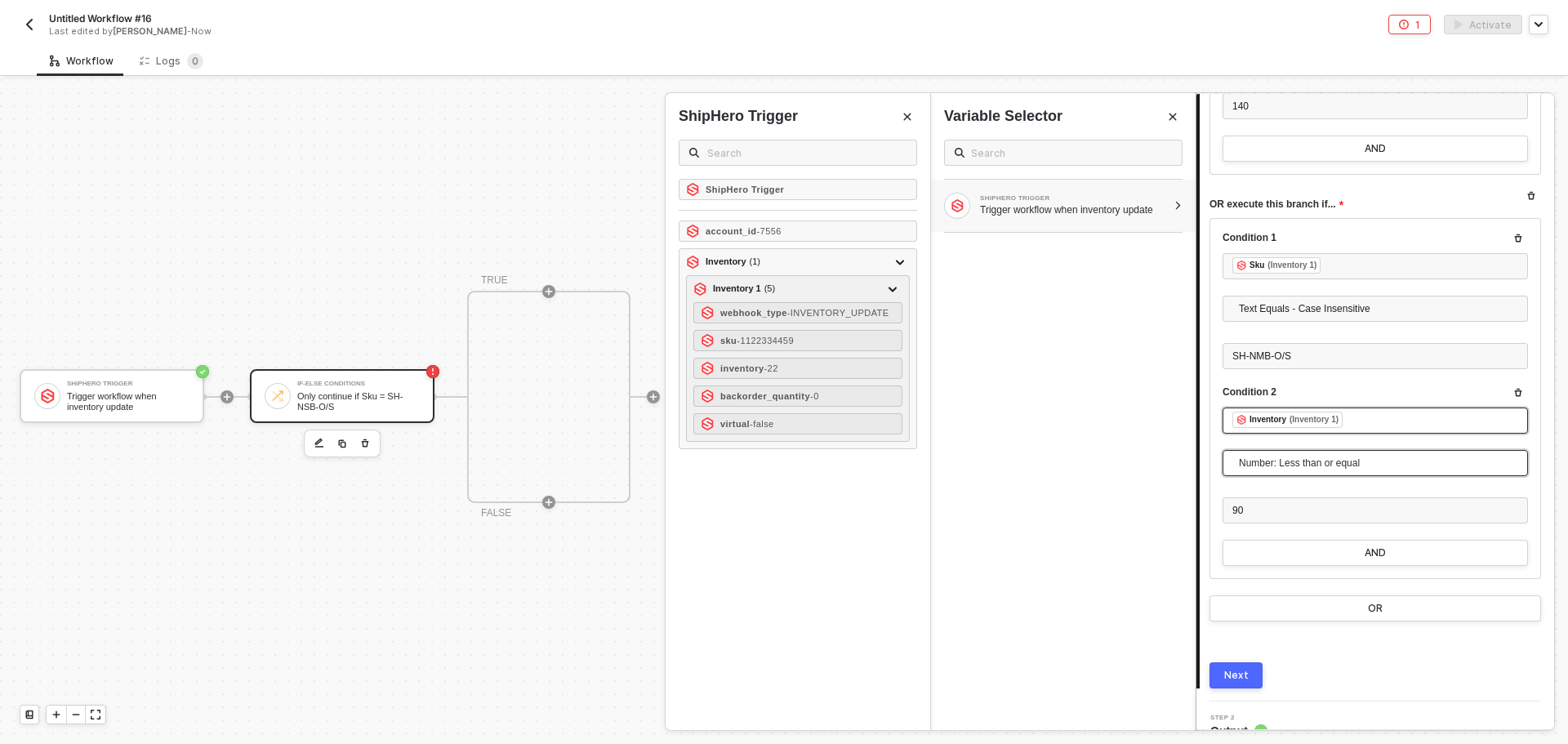
scroll to position [490, 0]
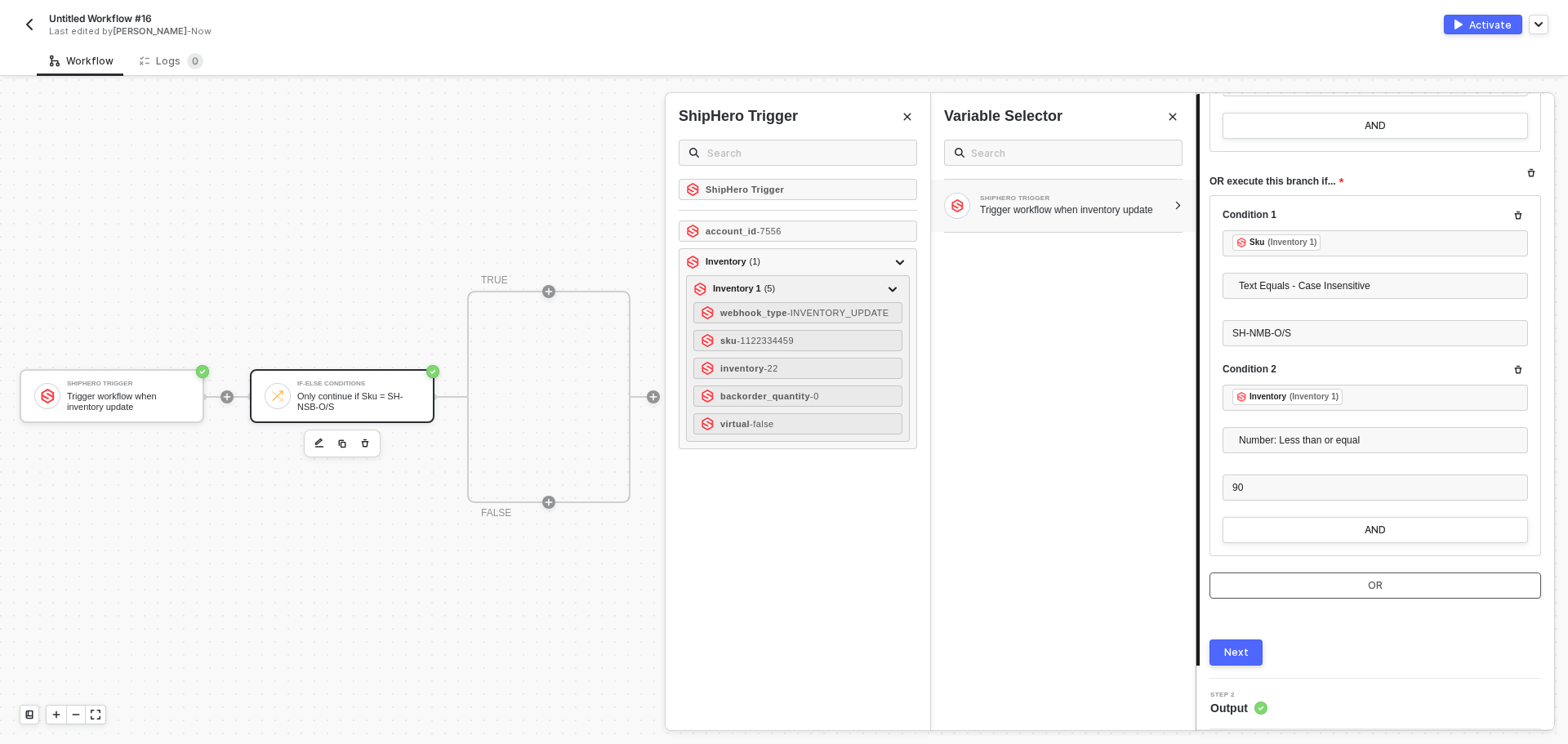
click at [1358, 584] on button "OR" at bounding box center [1374, 586] width 331 height 27
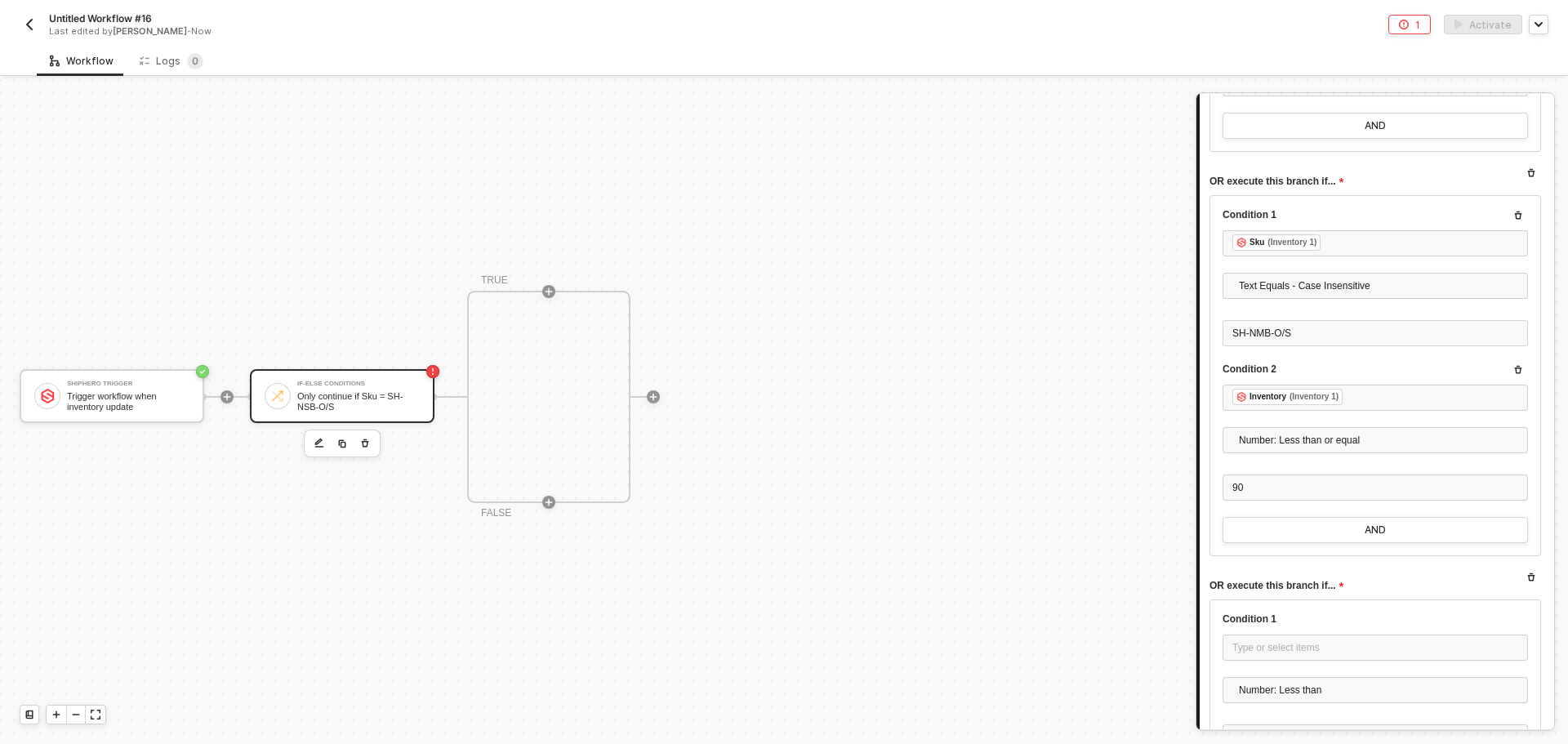
scroll to position [654, 0]
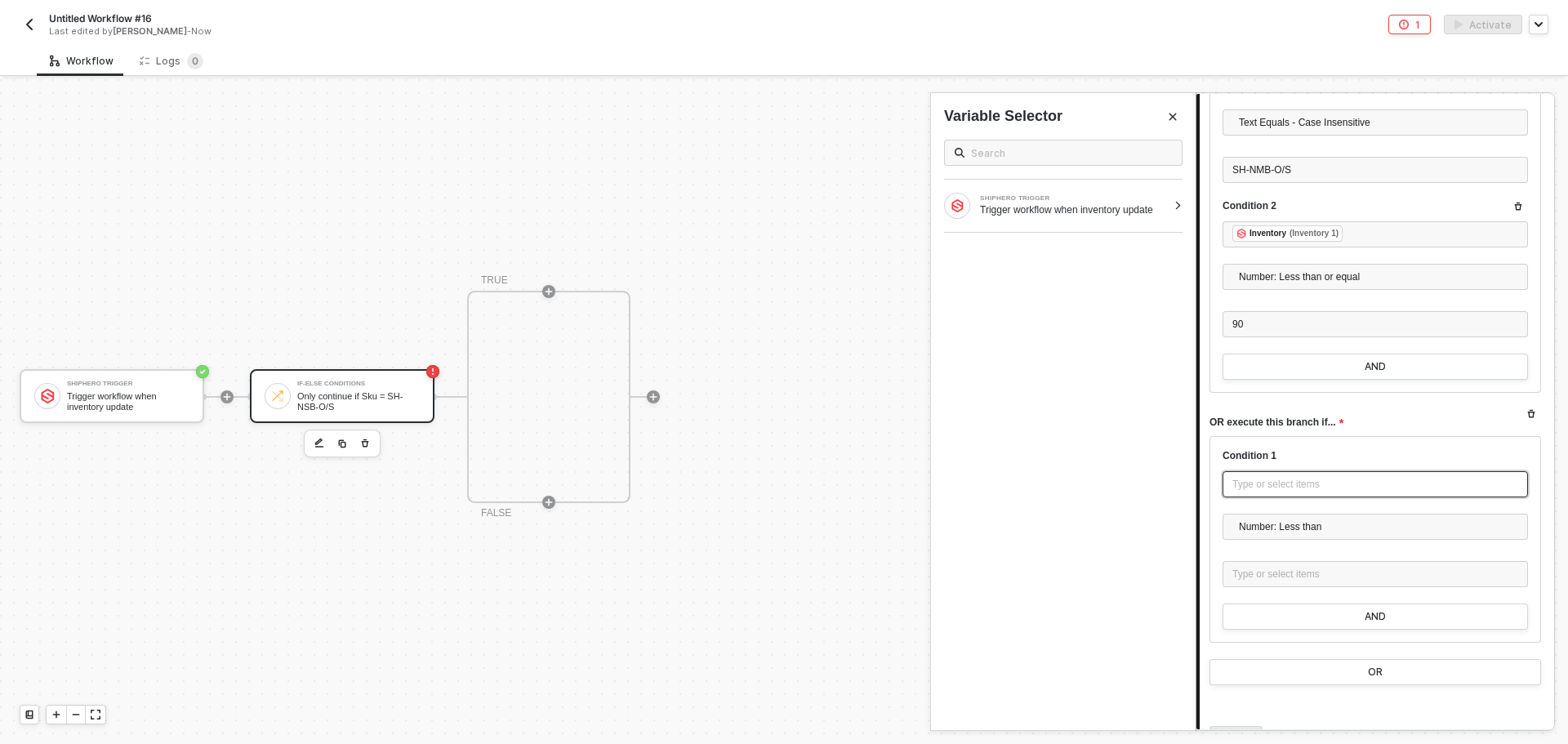
click at [1273, 488] on div "Type or select items ﻿" at bounding box center [1374, 485] width 286 height 16
click at [1172, 202] on div "SHIPHERO TRIGGER Trigger workflow when inventory update" at bounding box center [1062, 205] width 264 height 52
click at [909, 261] on div at bounding box center [900, 262] width 20 height 20
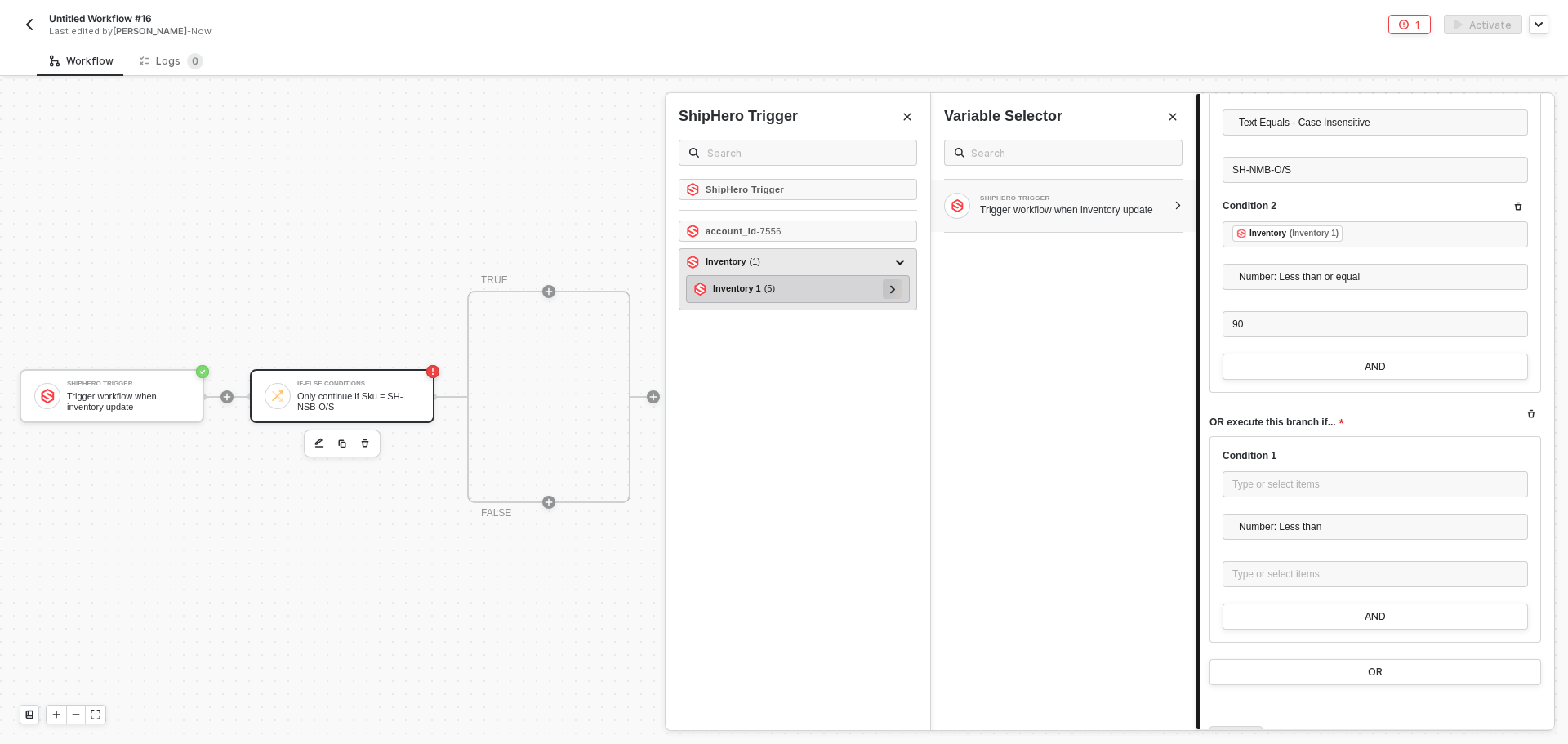
click at [901, 288] on div at bounding box center [892, 289] width 20 height 20
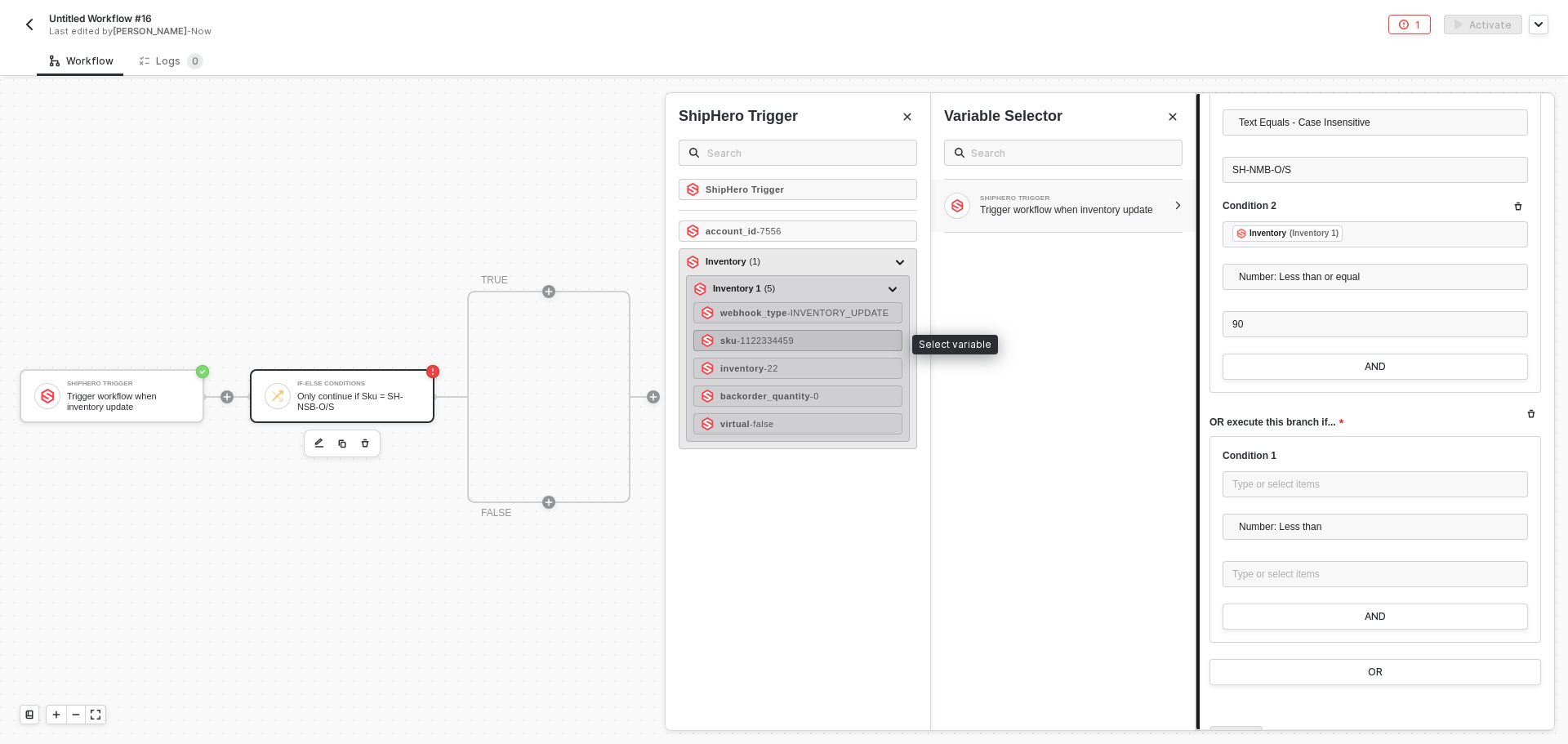
click at [844, 344] on div "sku - 1122334459" at bounding box center [798, 341] width 209 height 22
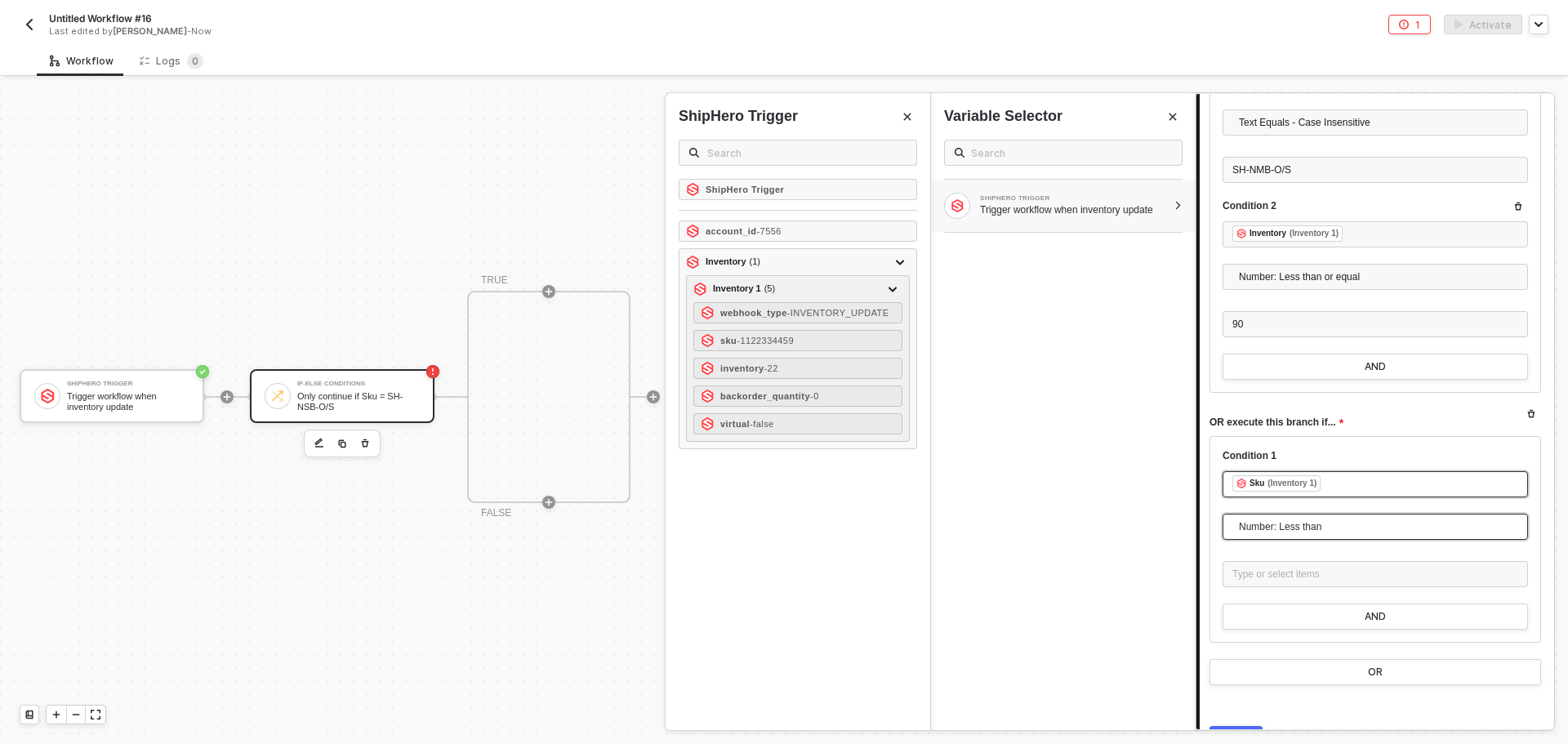
click at [1347, 521] on span "Number: Less than" at bounding box center [1378, 527] width 279 height 25
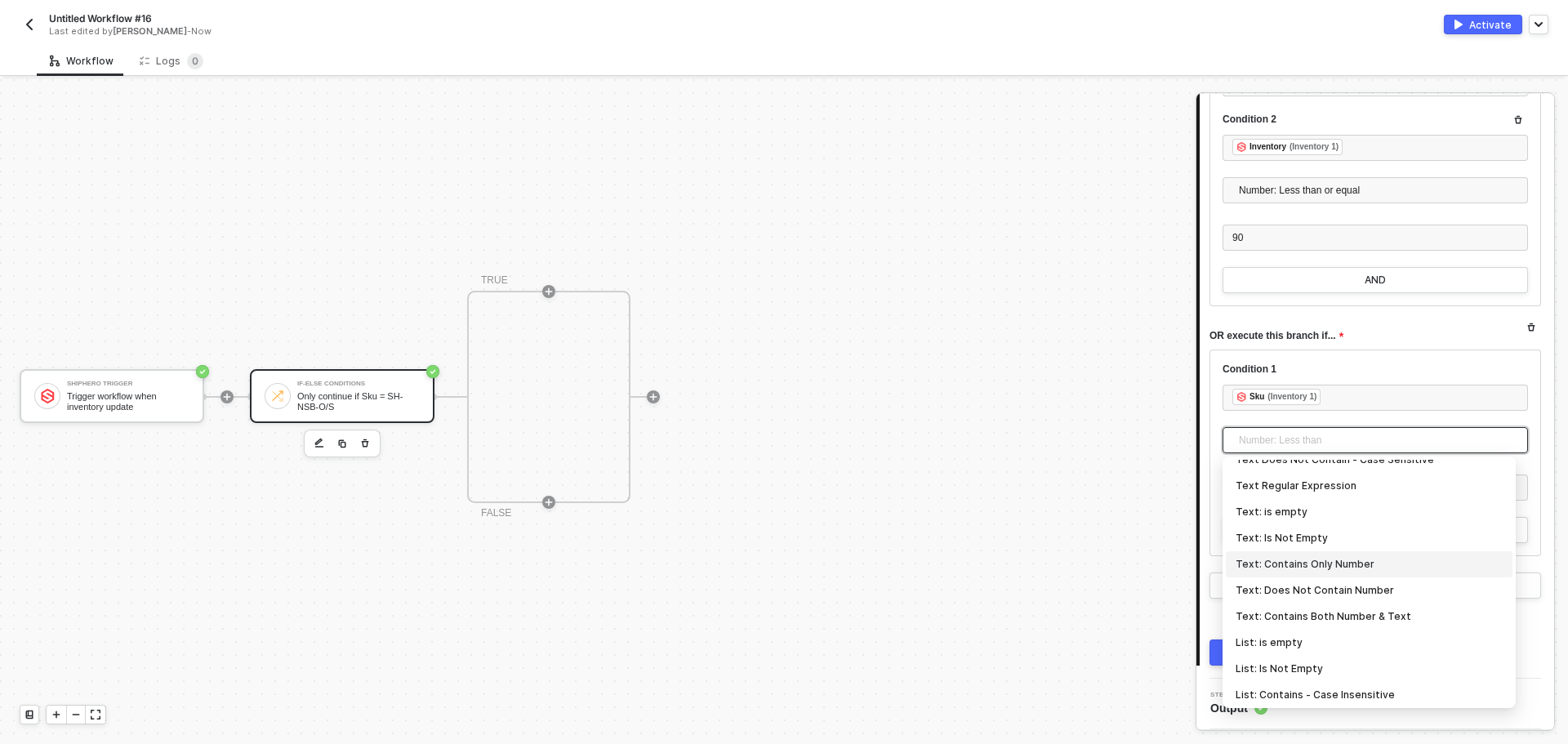
scroll to position [375, 0]
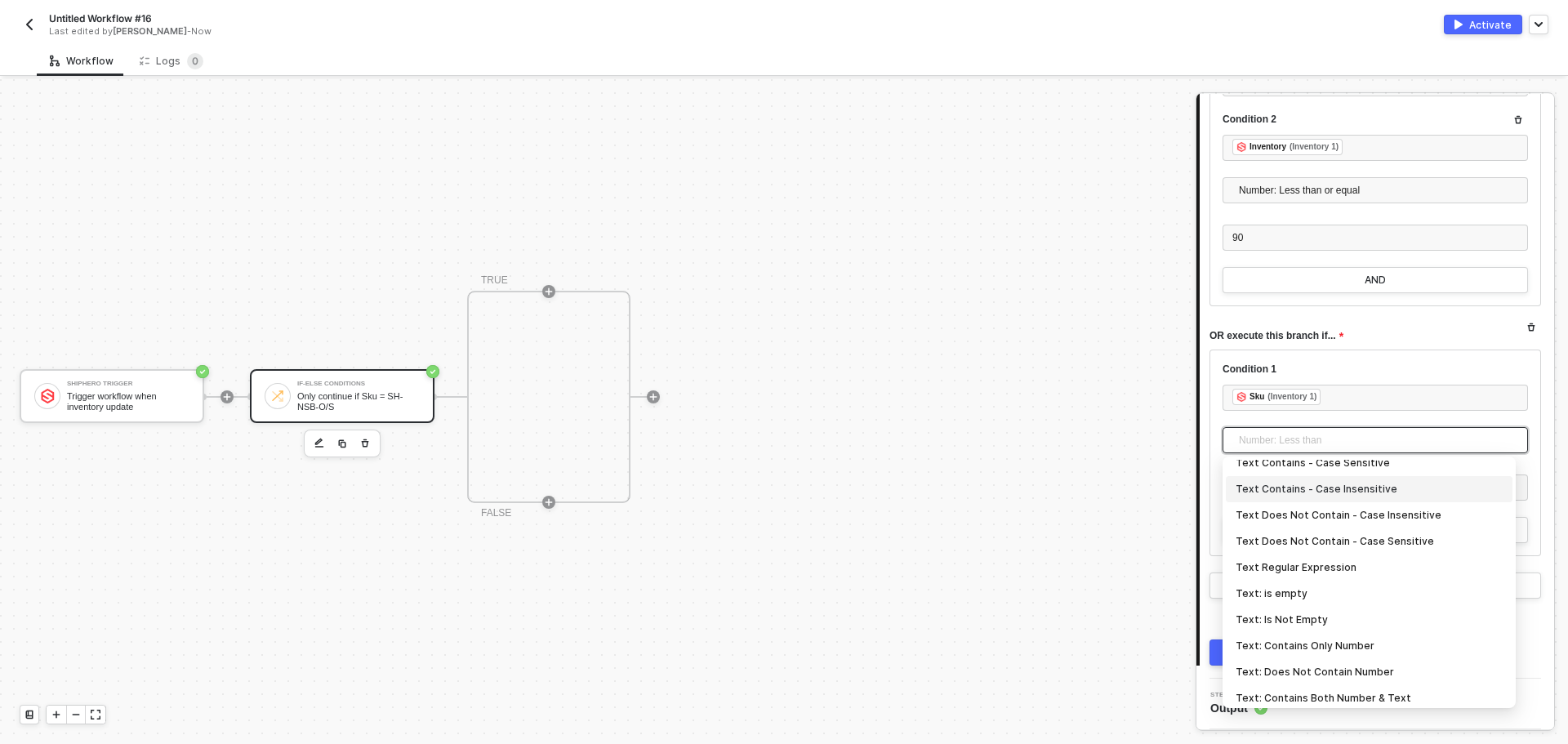
click at [1331, 487] on div "Text Contains - Case Insensitive" at bounding box center [1369, 489] width 267 height 18
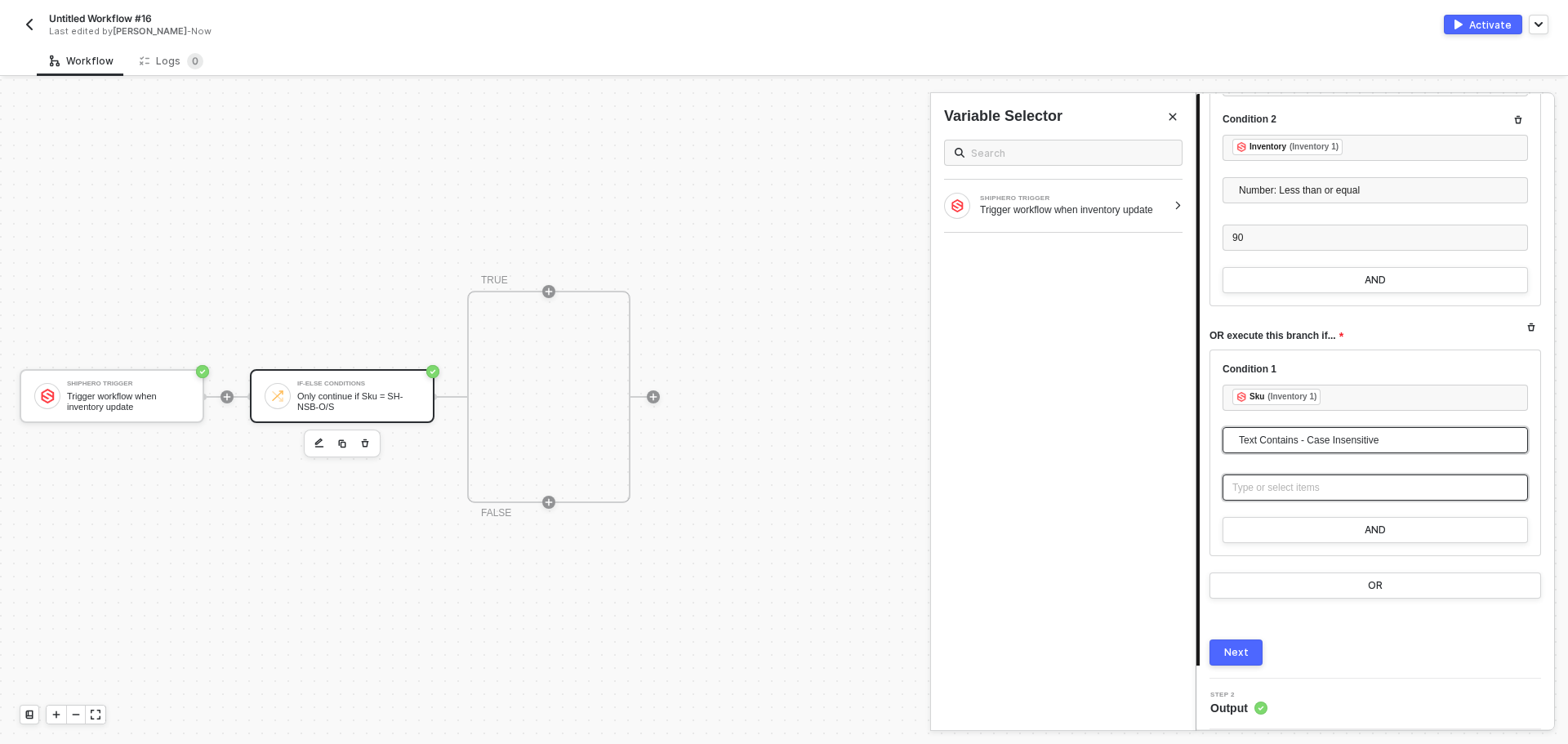
click at [1331, 487] on div "Type or select items ﻿" at bounding box center [1374, 488] width 286 height 16
click at [1311, 484] on div "Type or select items ﻿" at bounding box center [1374, 488] width 286 height 16
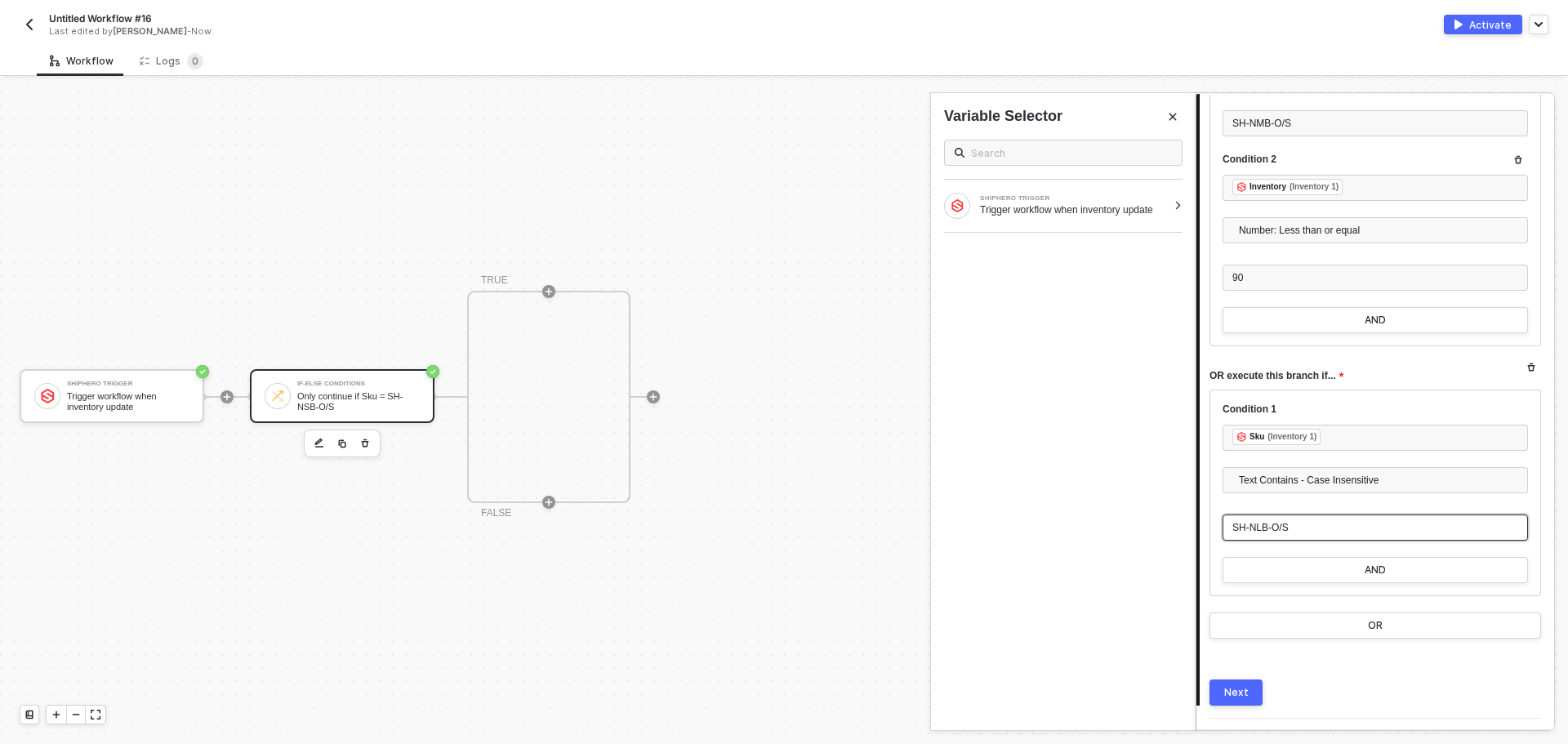
scroll to position [735, 0]
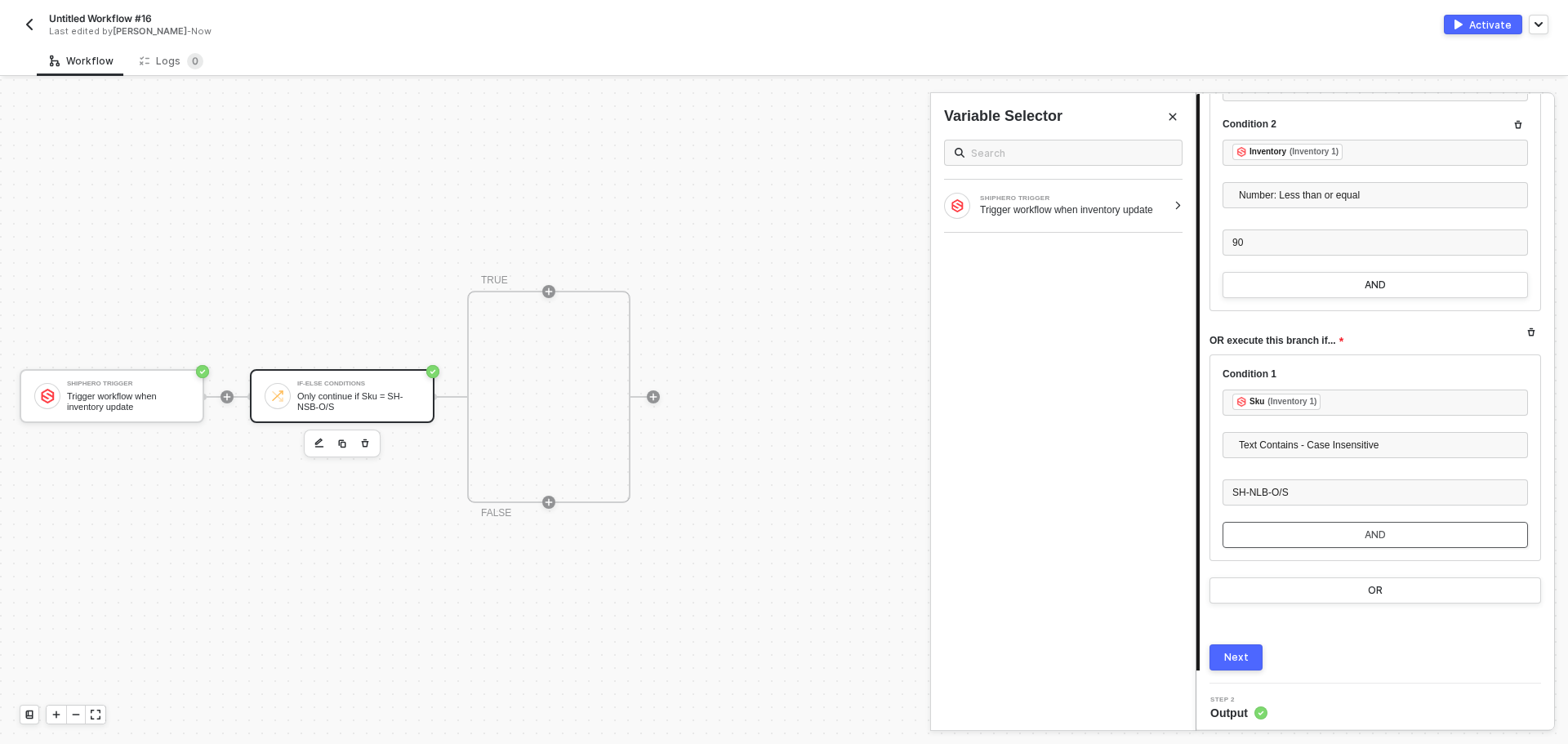
click at [1322, 537] on button "AND" at bounding box center [1374, 535] width 306 height 27
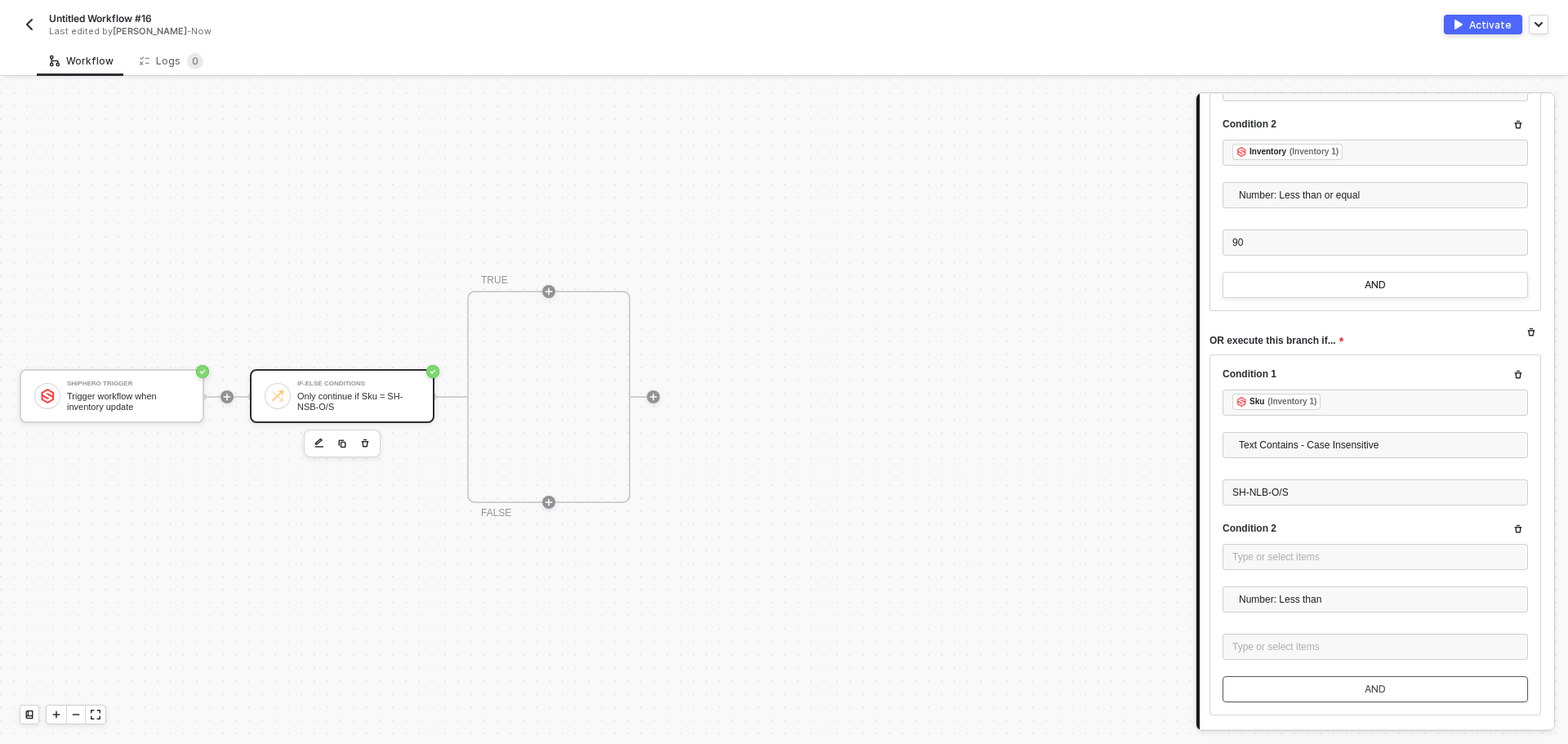
scroll to position [889, 0]
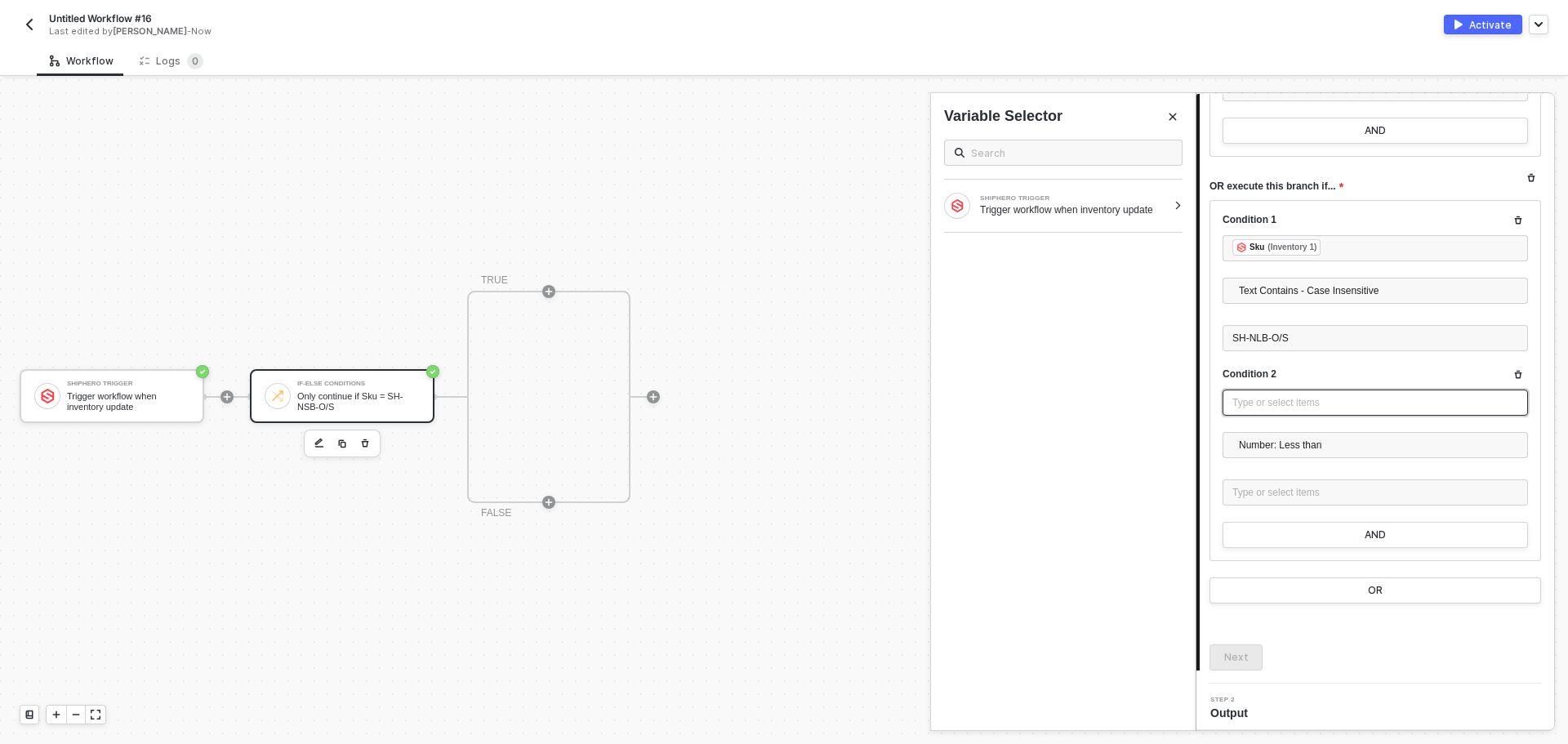
click at [1269, 404] on div "Type or select items ﻿" at bounding box center [1374, 403] width 286 height 16
click at [1094, 187] on div "SHIPHERO TRIGGER Trigger workflow when inventory update" at bounding box center [1062, 205] width 264 height 52
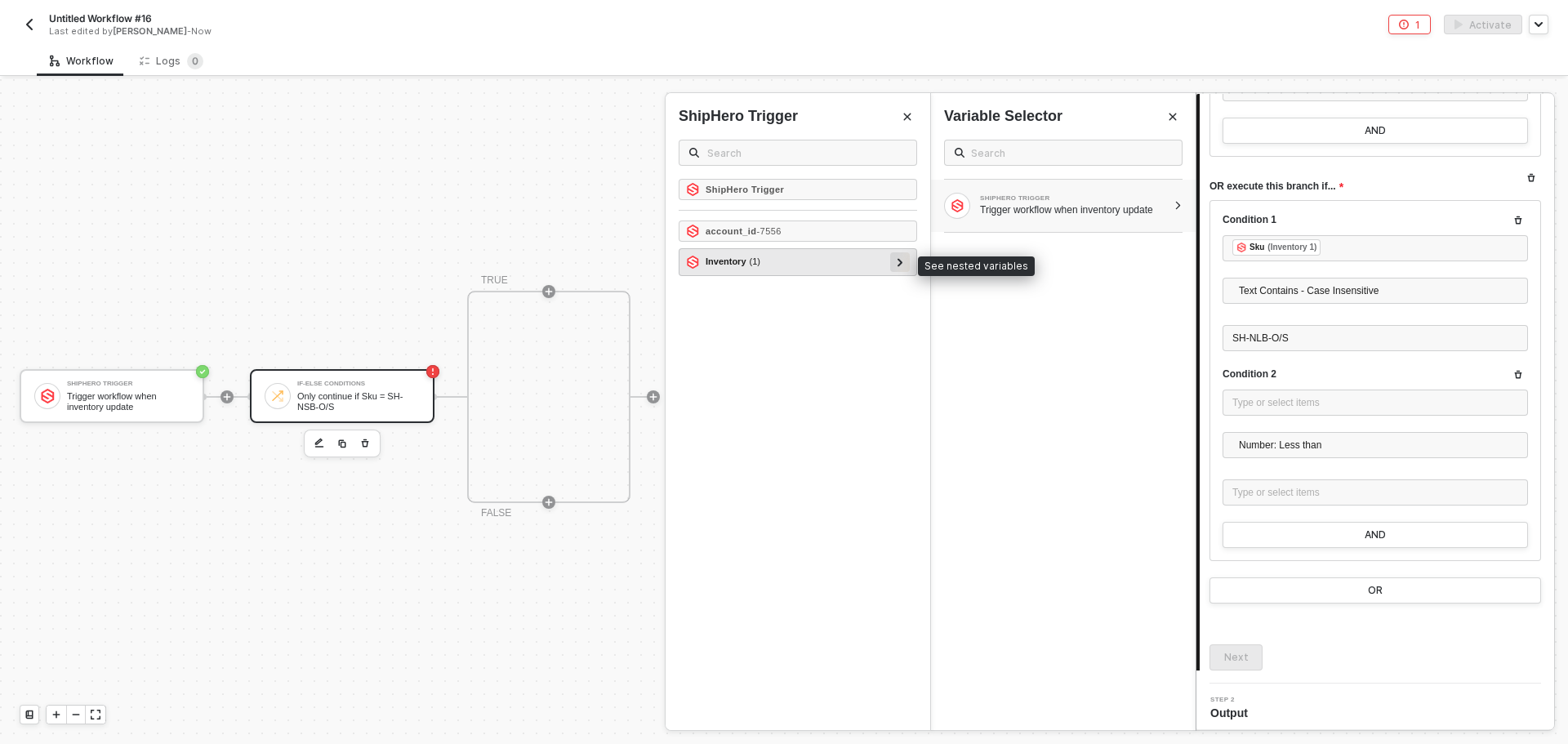
click at [905, 258] on div at bounding box center [900, 262] width 20 height 20
click at [891, 298] on div at bounding box center [892, 289] width 20 height 20
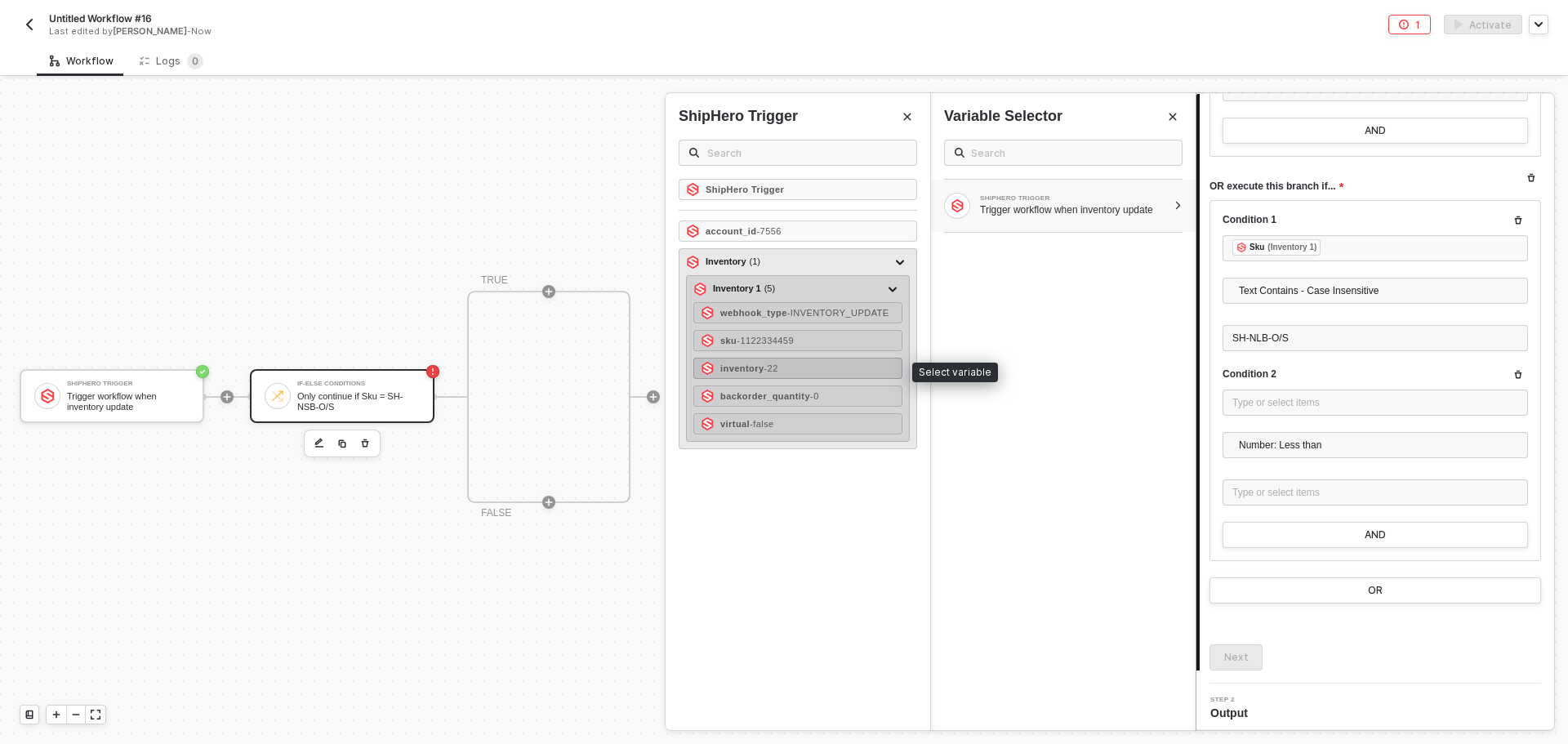
click at [816, 377] on div "inventory - 22" at bounding box center [798, 369] width 209 height 22
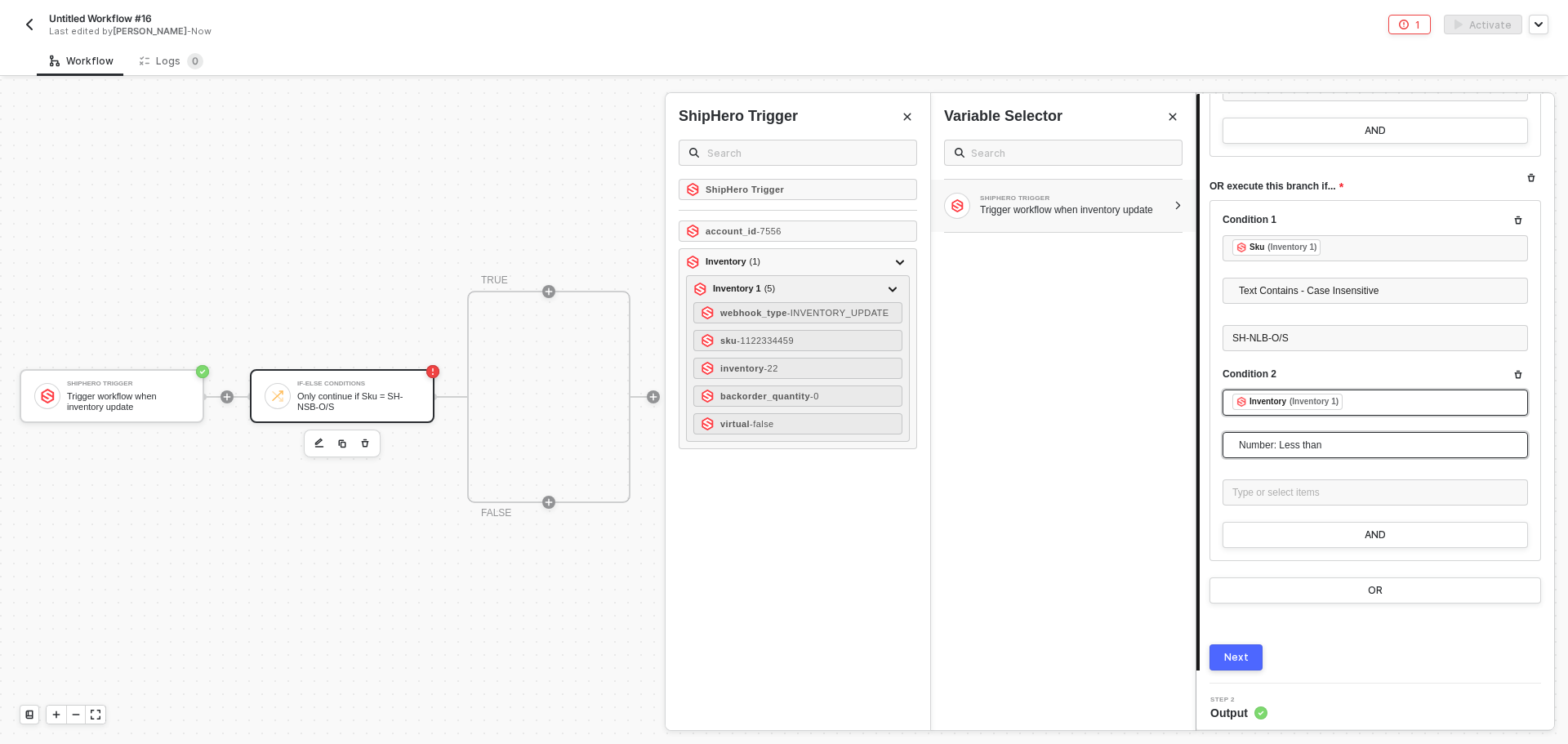
click at [1322, 449] on span "Number: Less than" at bounding box center [1378, 444] width 279 height 25
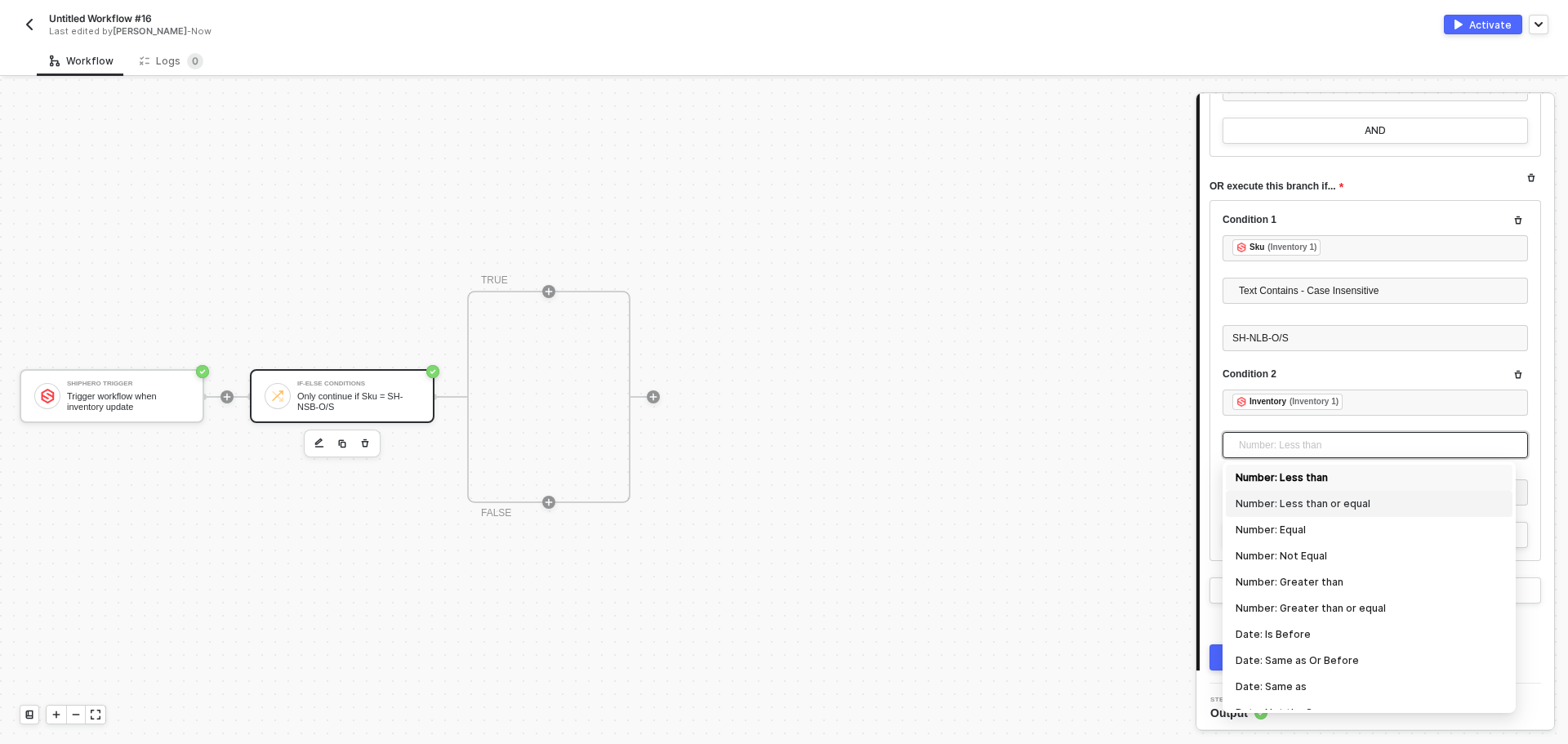
click at [1339, 510] on div "Number: Less than or equal" at bounding box center [1369, 504] width 267 height 18
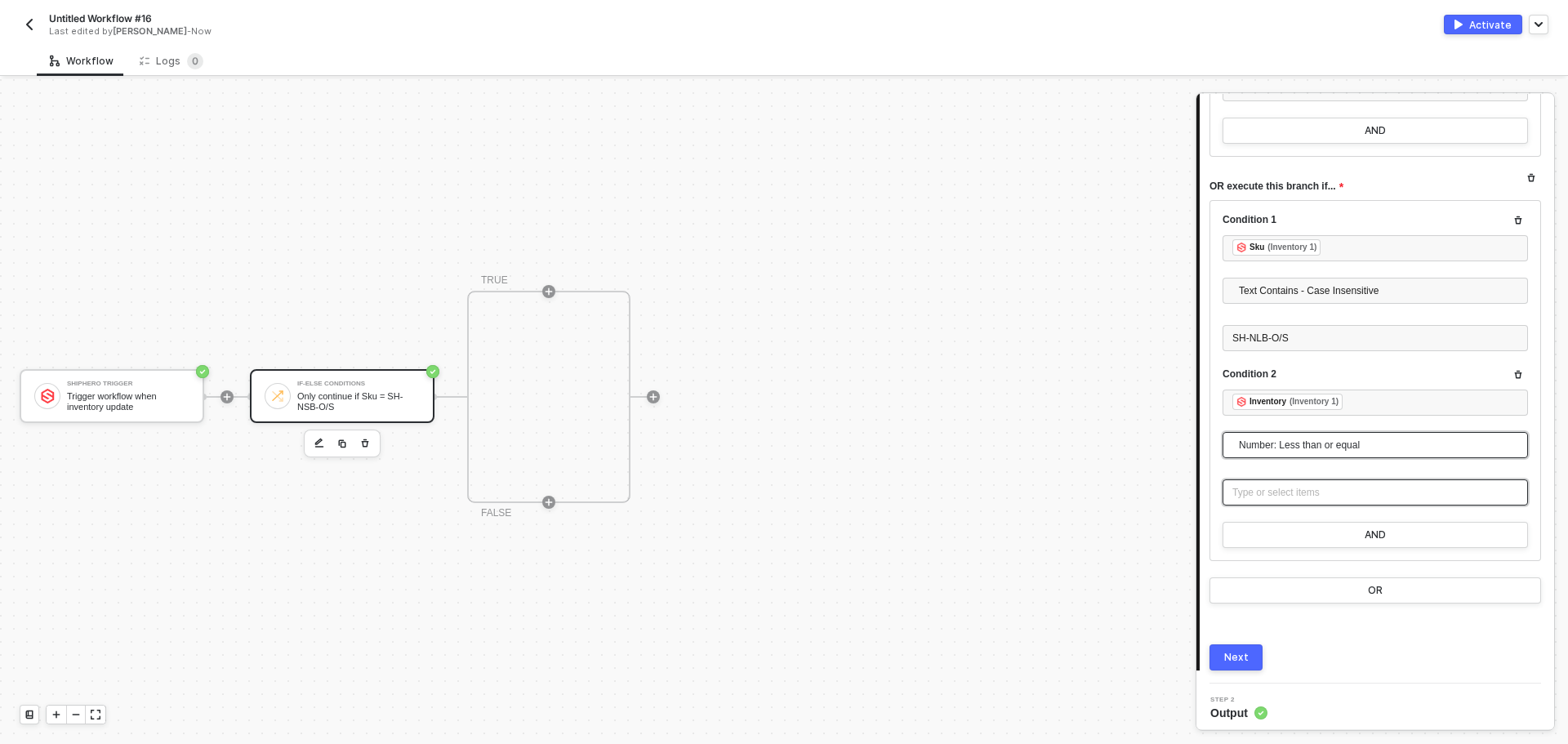
click at [1307, 486] on div "Type or select items ﻿" at bounding box center [1374, 493] width 286 height 16
click at [1381, 405] on div "﻿ ﻿ Inventory (Inventory 1) ﻿" at bounding box center [1374, 403] width 286 height 18
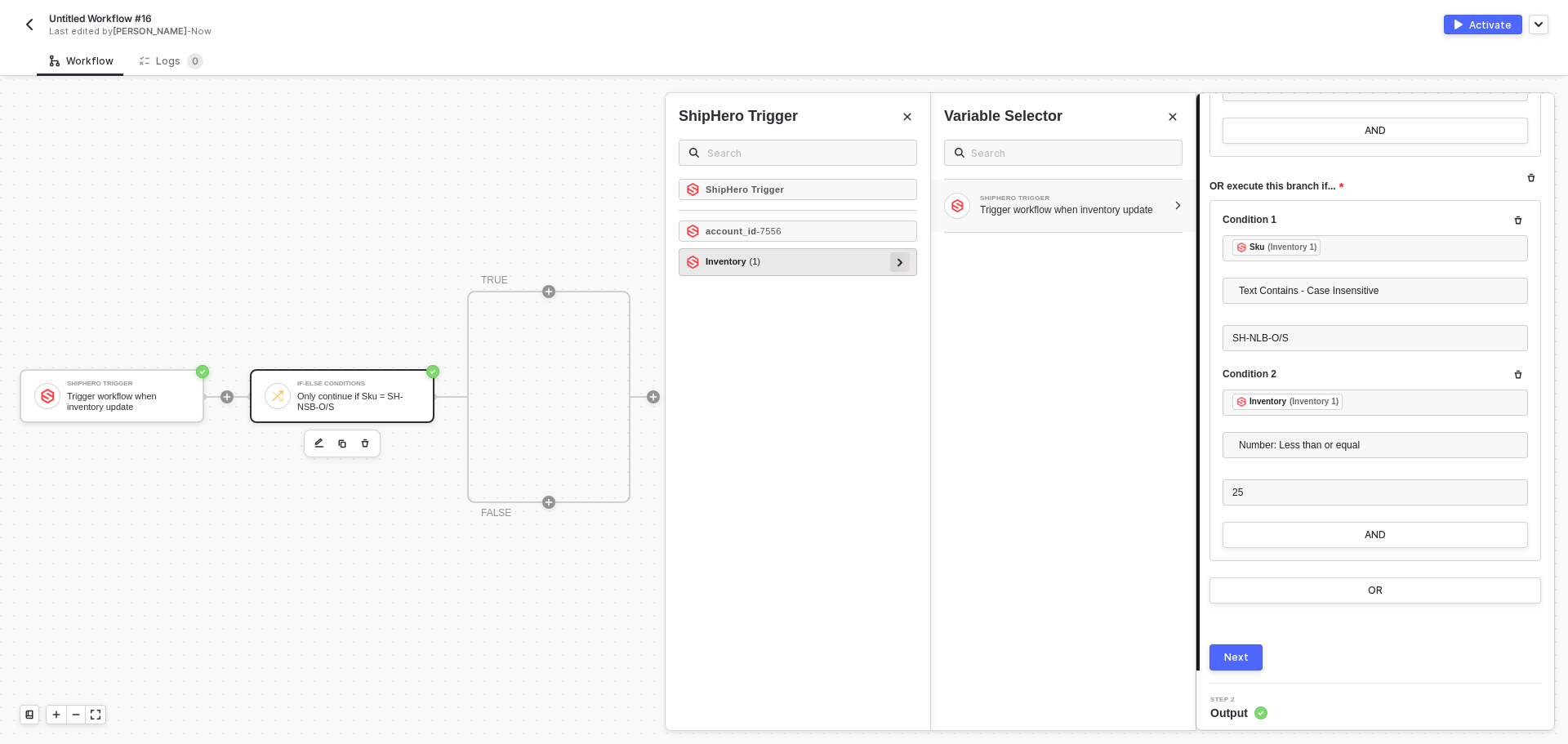
click at [903, 270] on div at bounding box center [900, 262] width 20 height 20
click at [886, 295] on div at bounding box center [892, 289] width 20 height 20
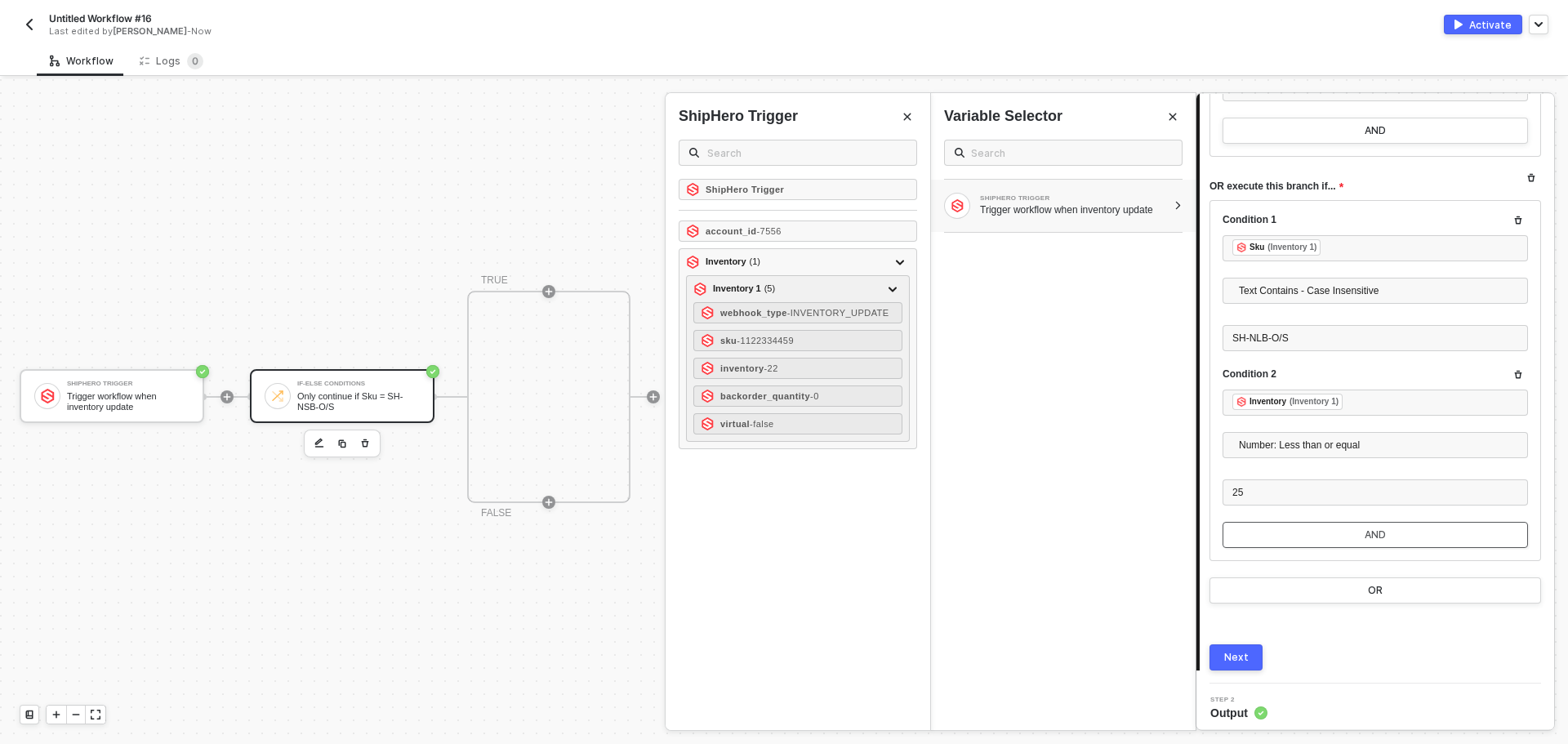
click at [1377, 544] on button "AND" at bounding box center [1374, 535] width 306 height 27
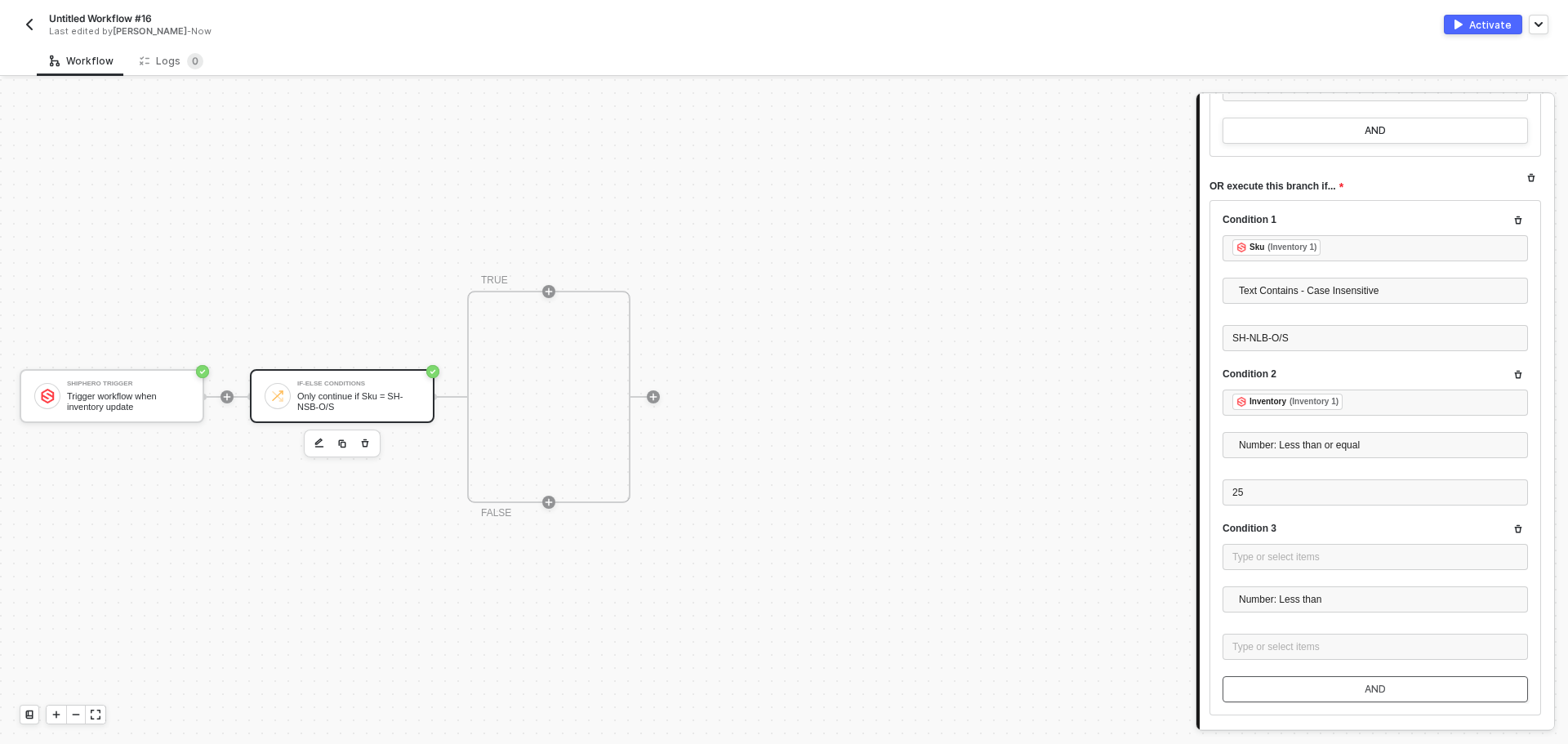
scroll to position [1044, 0]
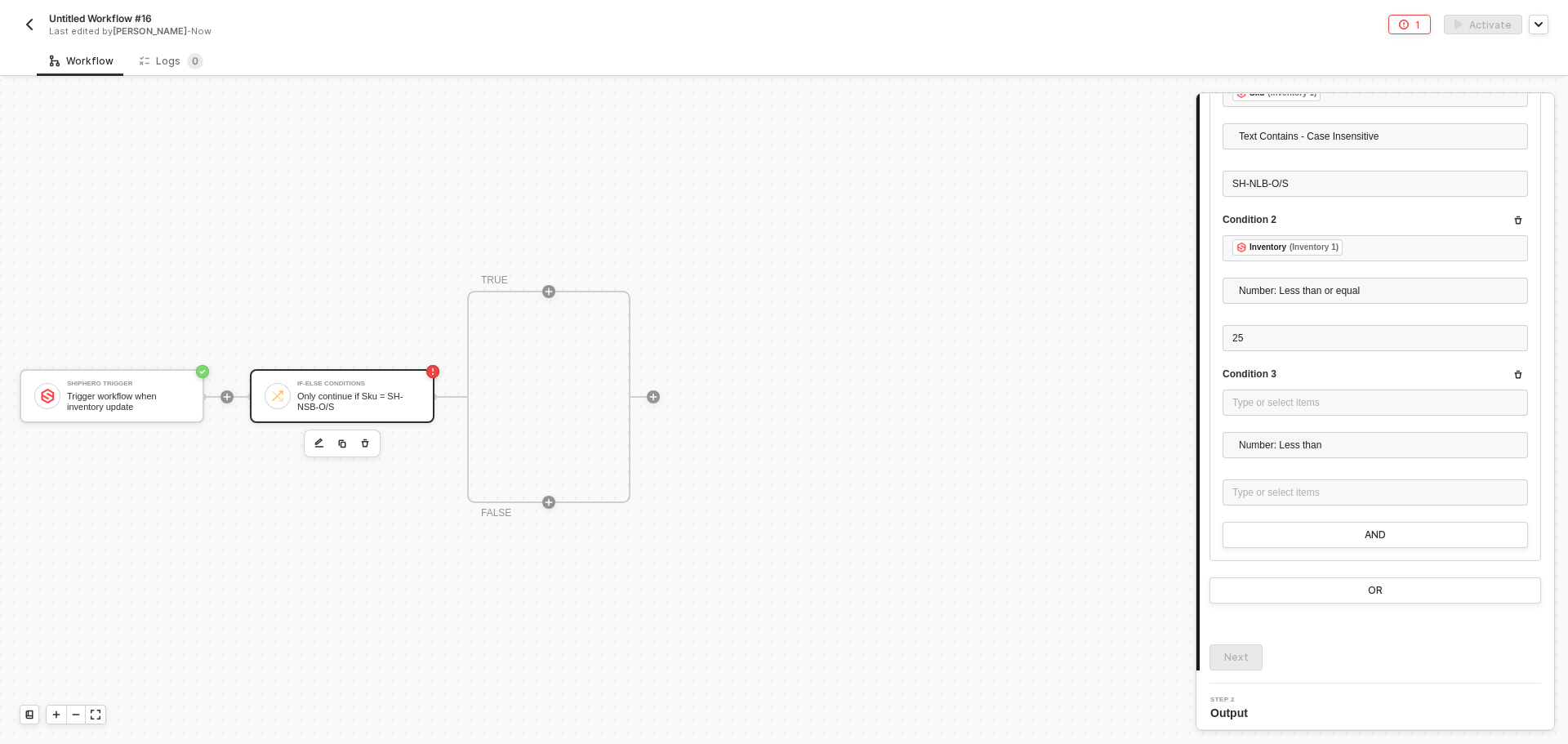
click at [1509, 384] on div "Condition 3 Type or select items ﻿ Number: Less than Type or select items ﻿" at bounding box center [1374, 444] width 306 height 154
click at [1513, 379] on icon "button" at bounding box center [1518, 374] width 10 height 10
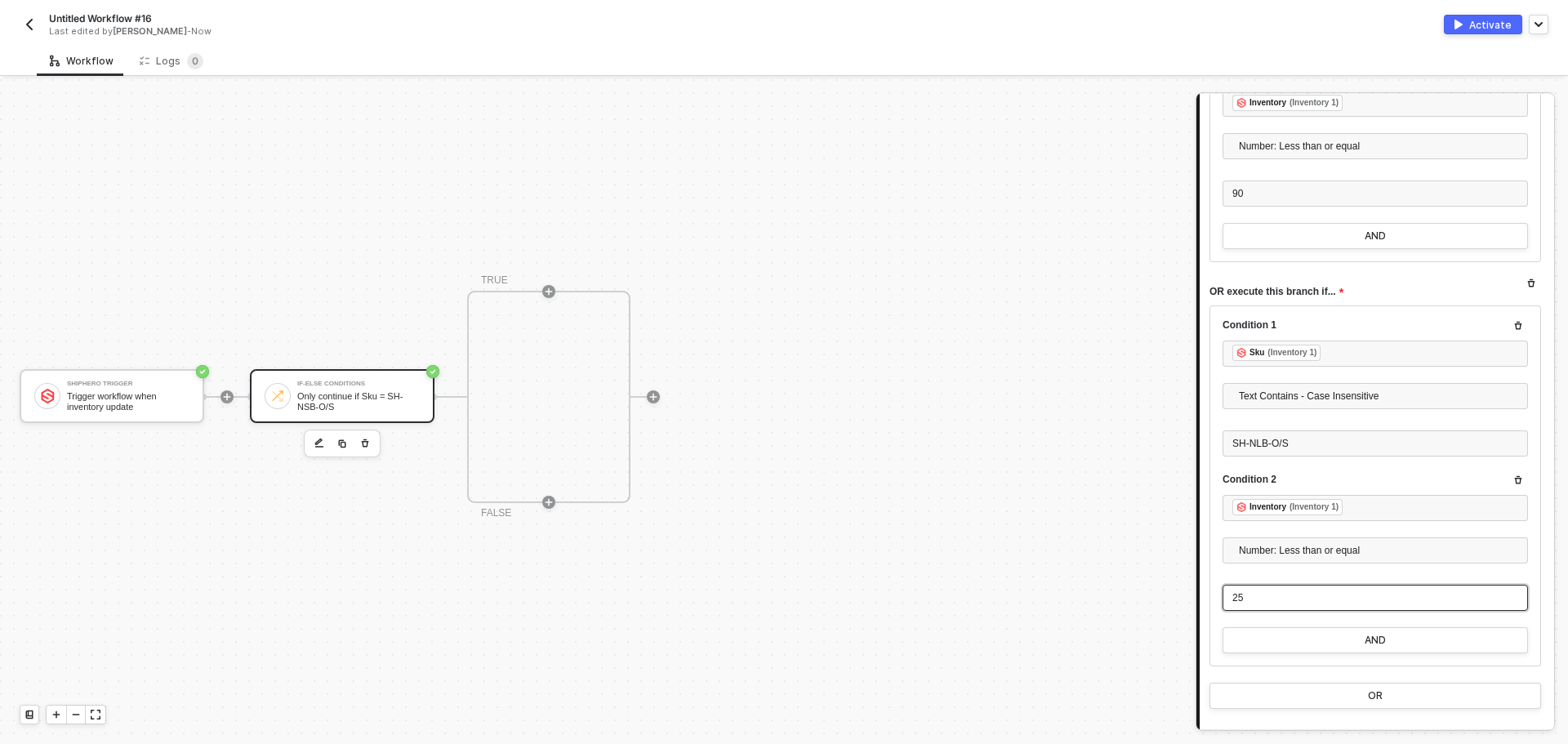
scroll to position [808, 0]
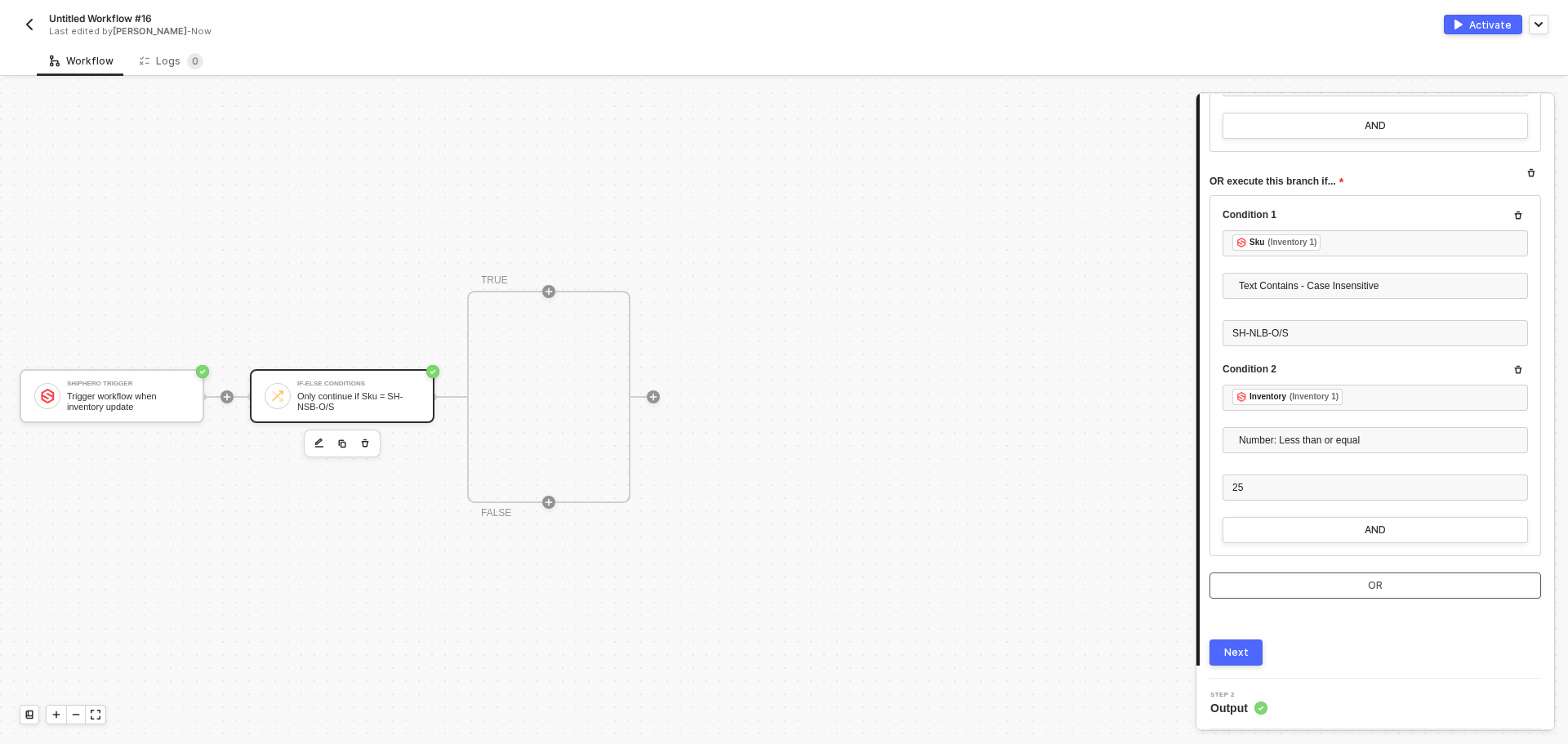
click at [1382, 588] on button "OR" at bounding box center [1374, 586] width 331 height 27
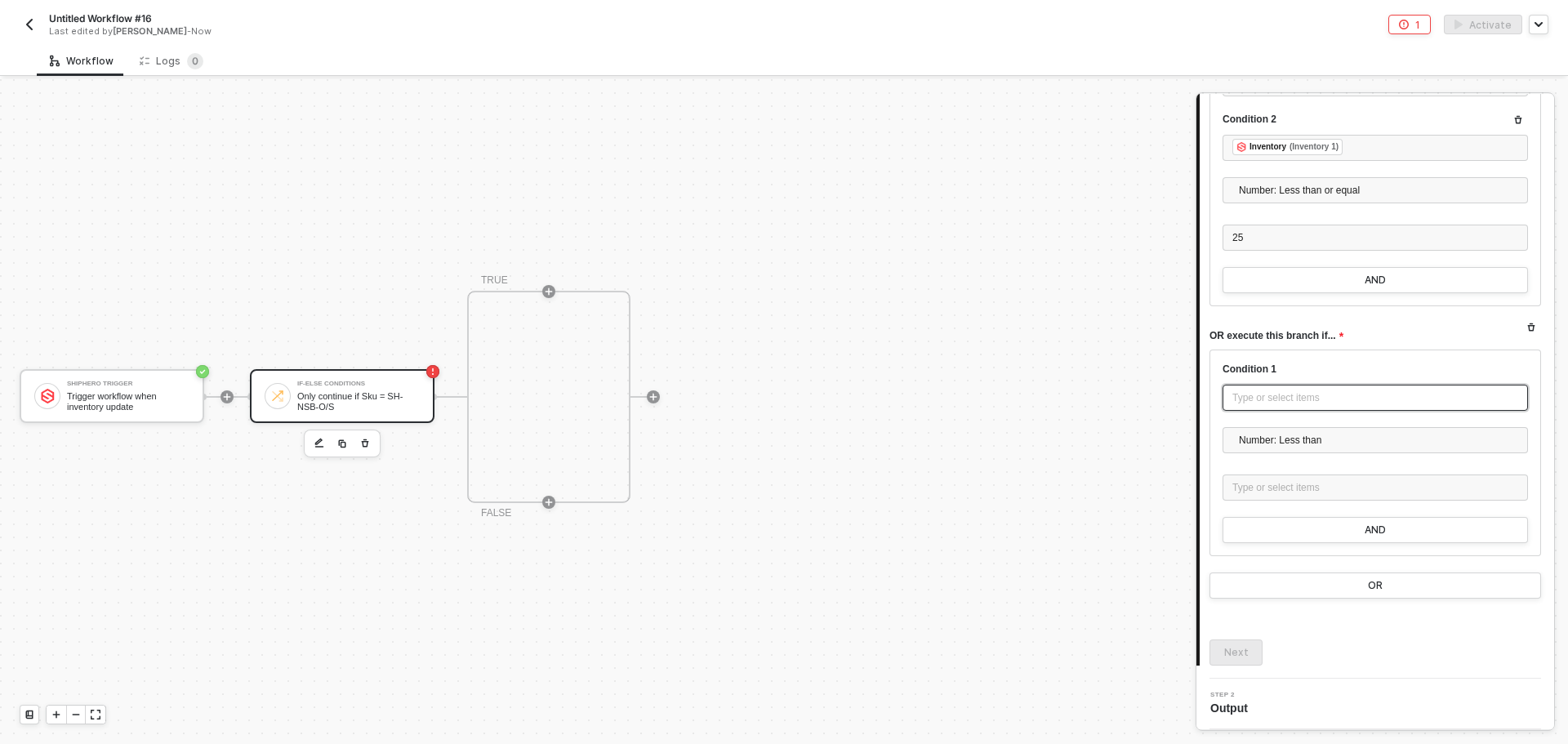
click at [1335, 403] on div "Type or select items ﻿" at bounding box center [1374, 398] width 286 height 16
click at [1080, 184] on div "SHIPHERO TRIGGER Trigger workflow when inventory update" at bounding box center [1062, 205] width 264 height 52
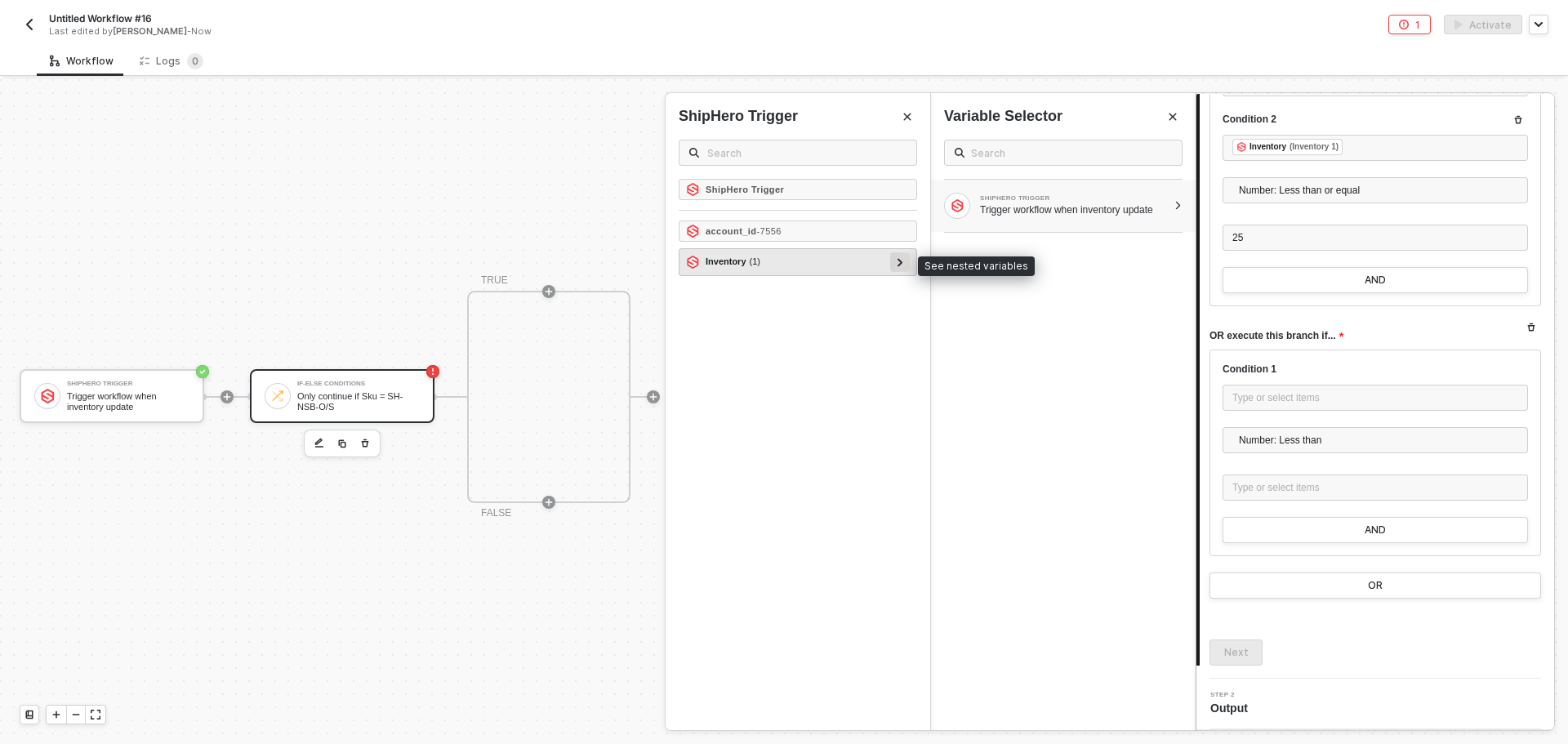
click at [901, 264] on icon at bounding box center [900, 262] width 6 height 8
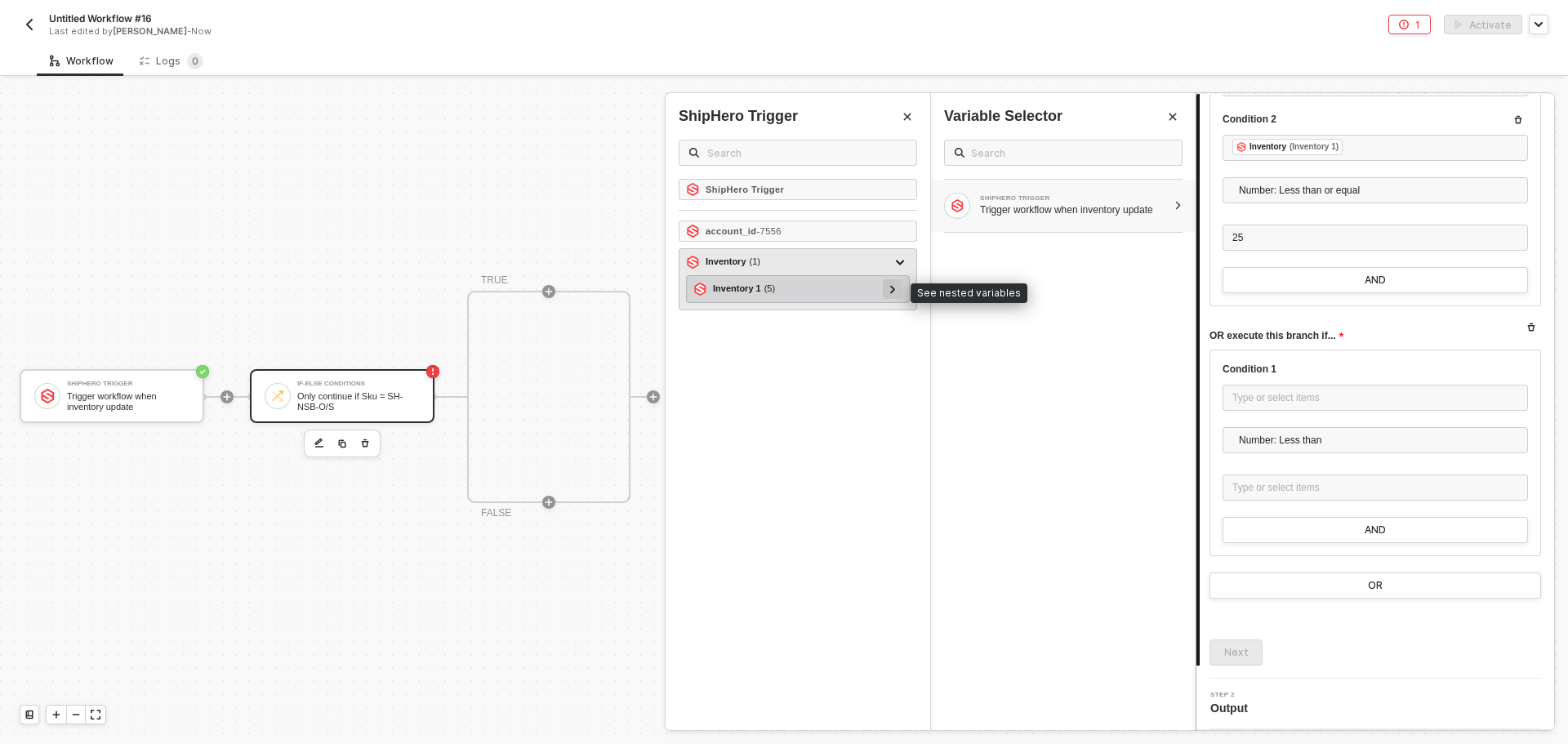
click at [896, 291] on div at bounding box center [892, 289] width 20 height 20
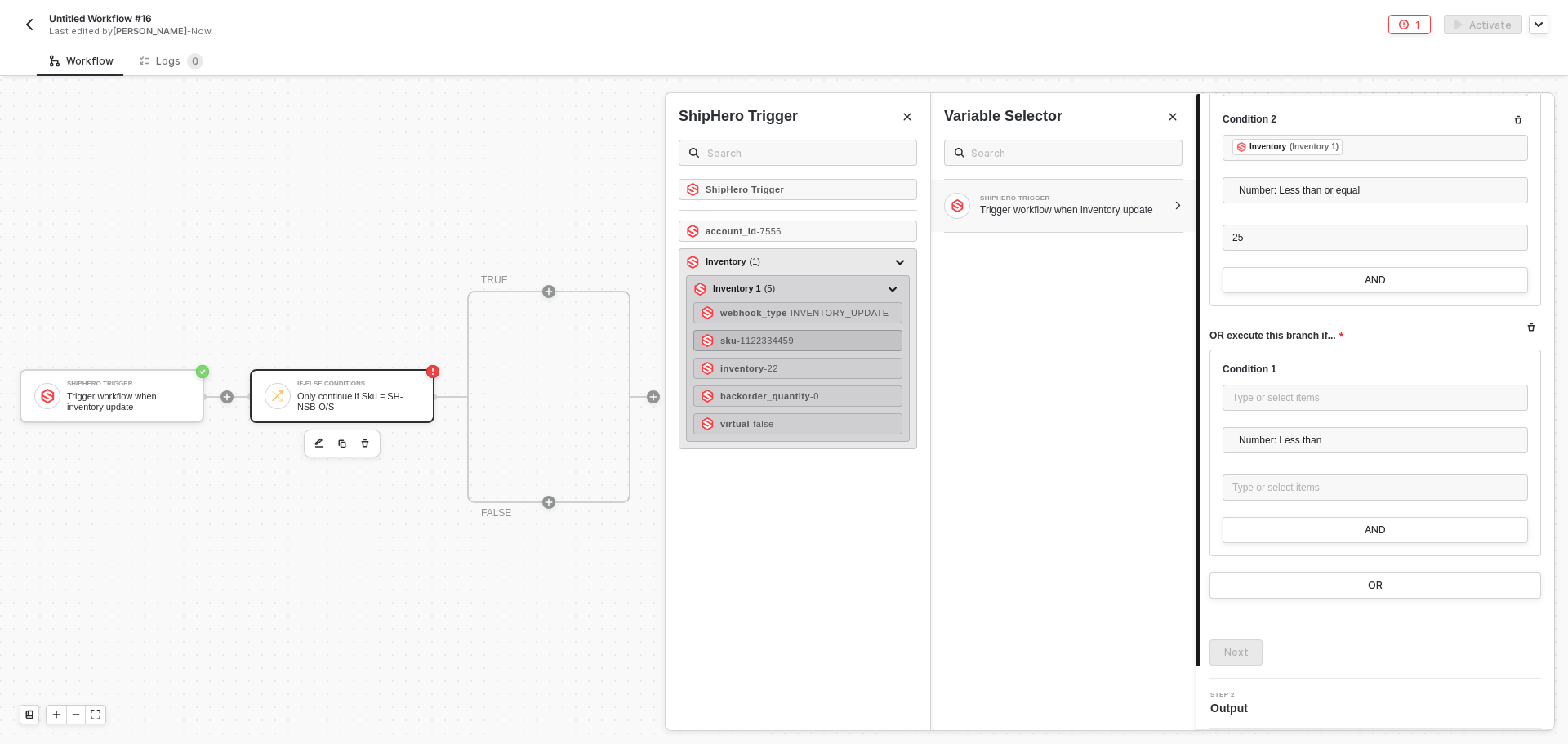
click at [812, 347] on div "sku - 1122334459" at bounding box center [798, 341] width 209 height 22
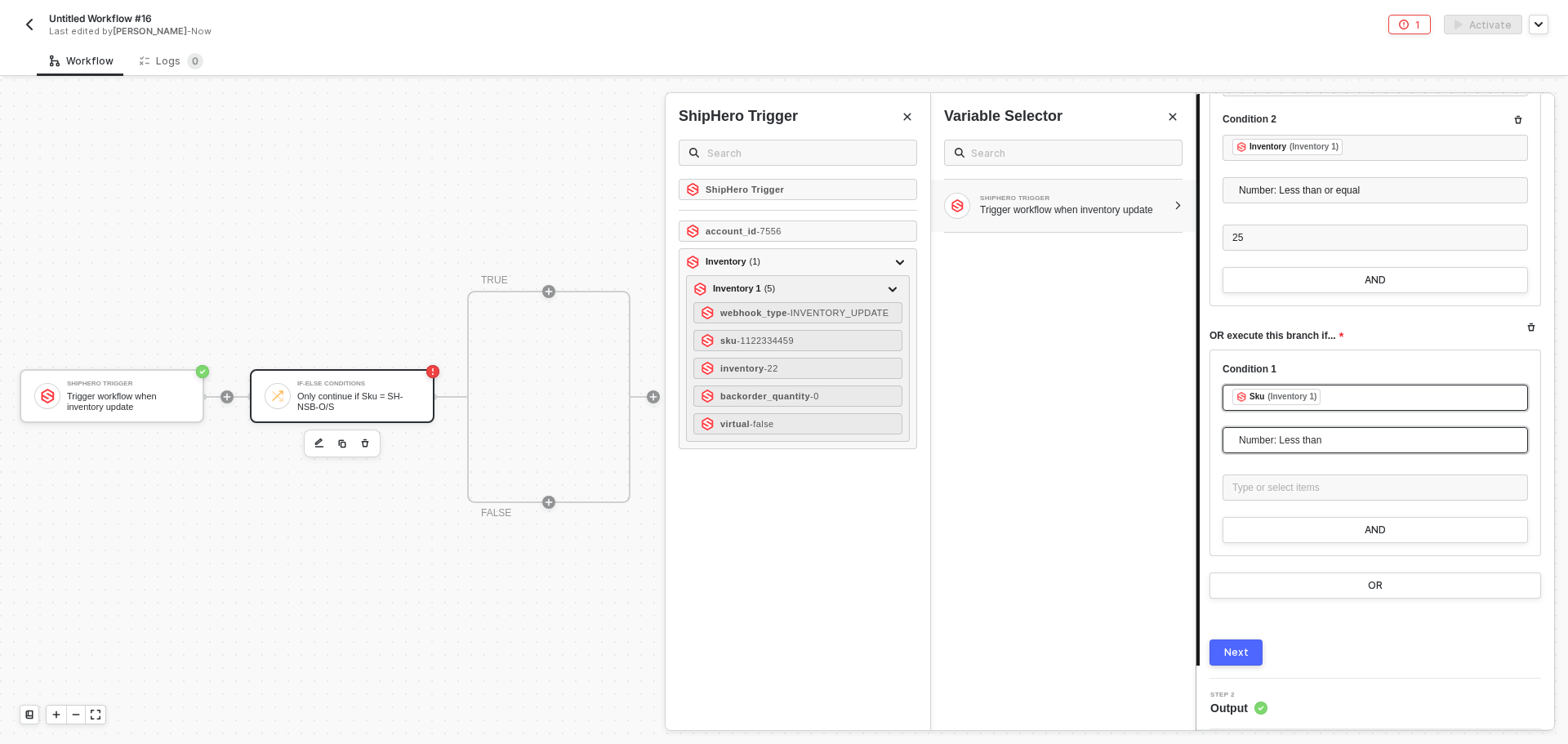
click at [1326, 430] on span "Number: Less than" at bounding box center [1378, 439] width 279 height 25
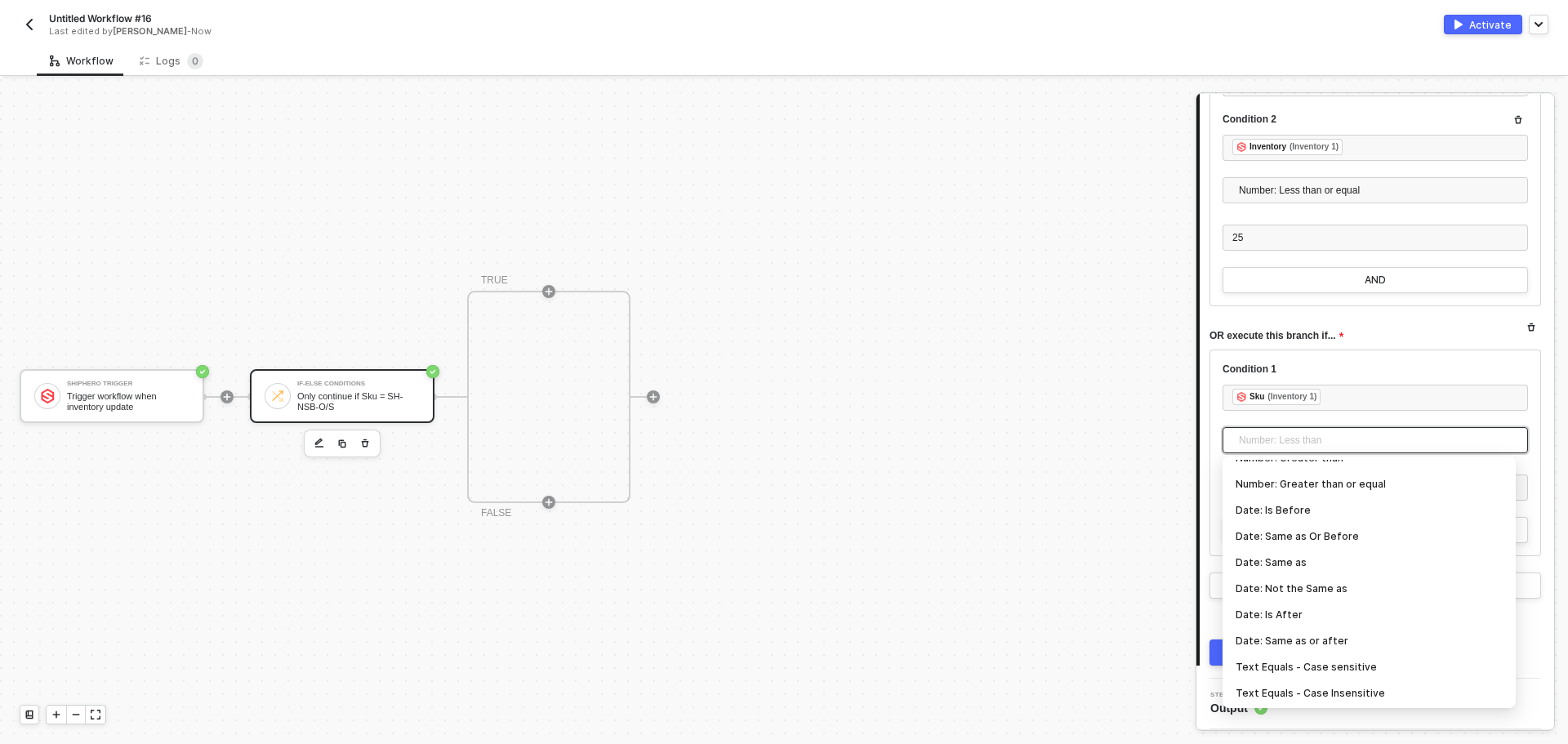
scroll to position [245, 0]
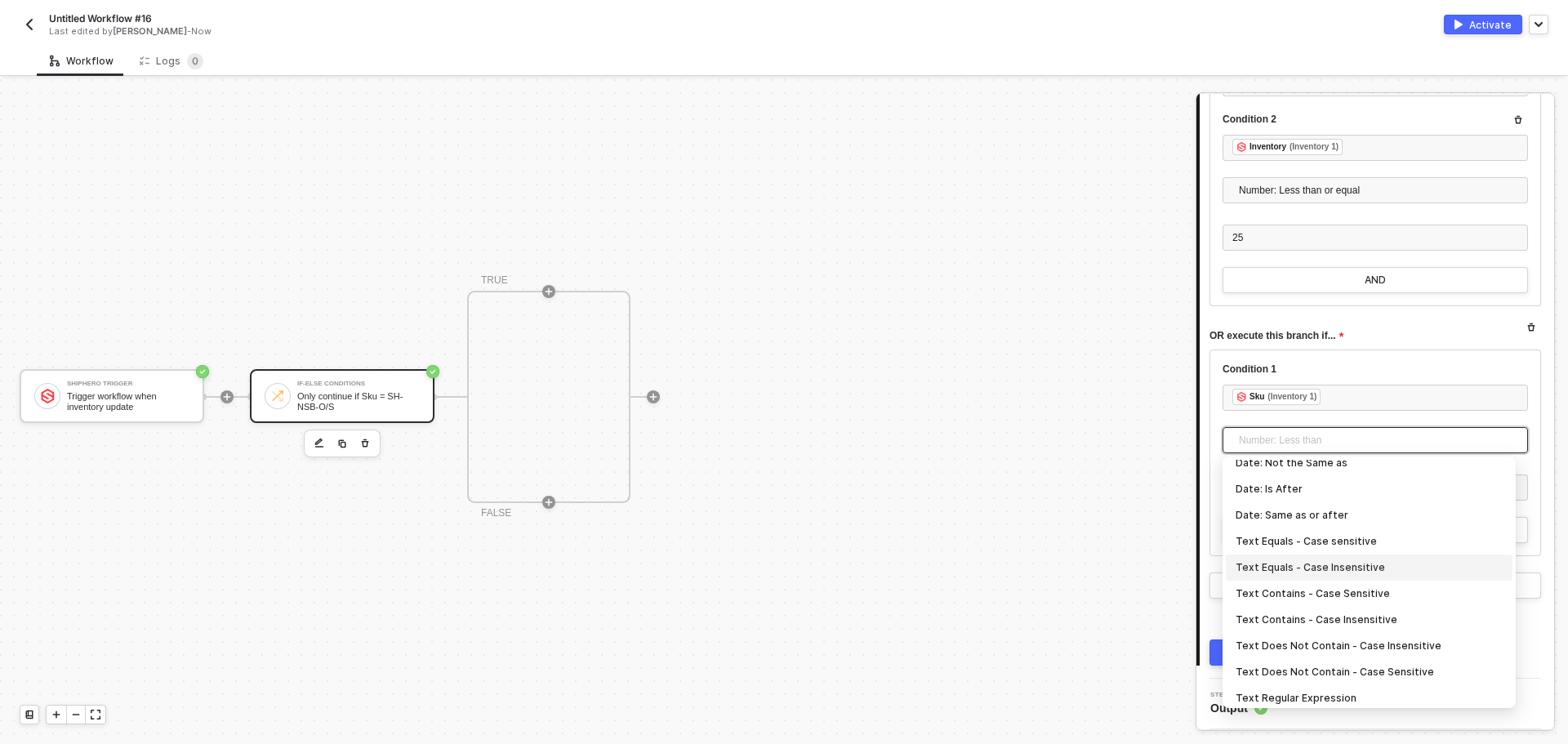
click at [1344, 568] on div "Text Equals - Case Insensitive" at bounding box center [1369, 567] width 267 height 18
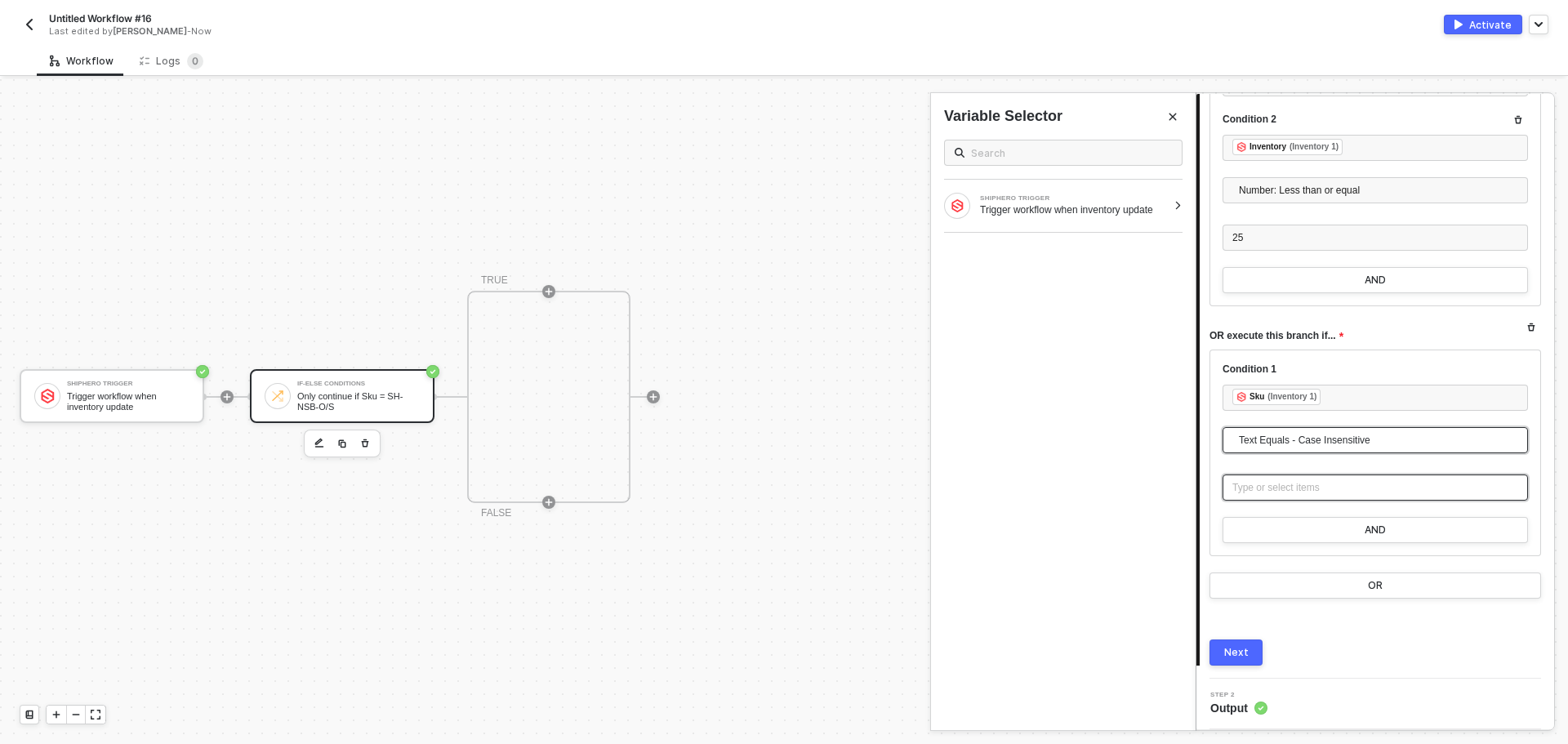
click at [1302, 495] on div "Type or select items ﻿" at bounding box center [1374, 488] width 286 height 16
click at [1319, 526] on button "AND" at bounding box center [1374, 530] width 306 height 27
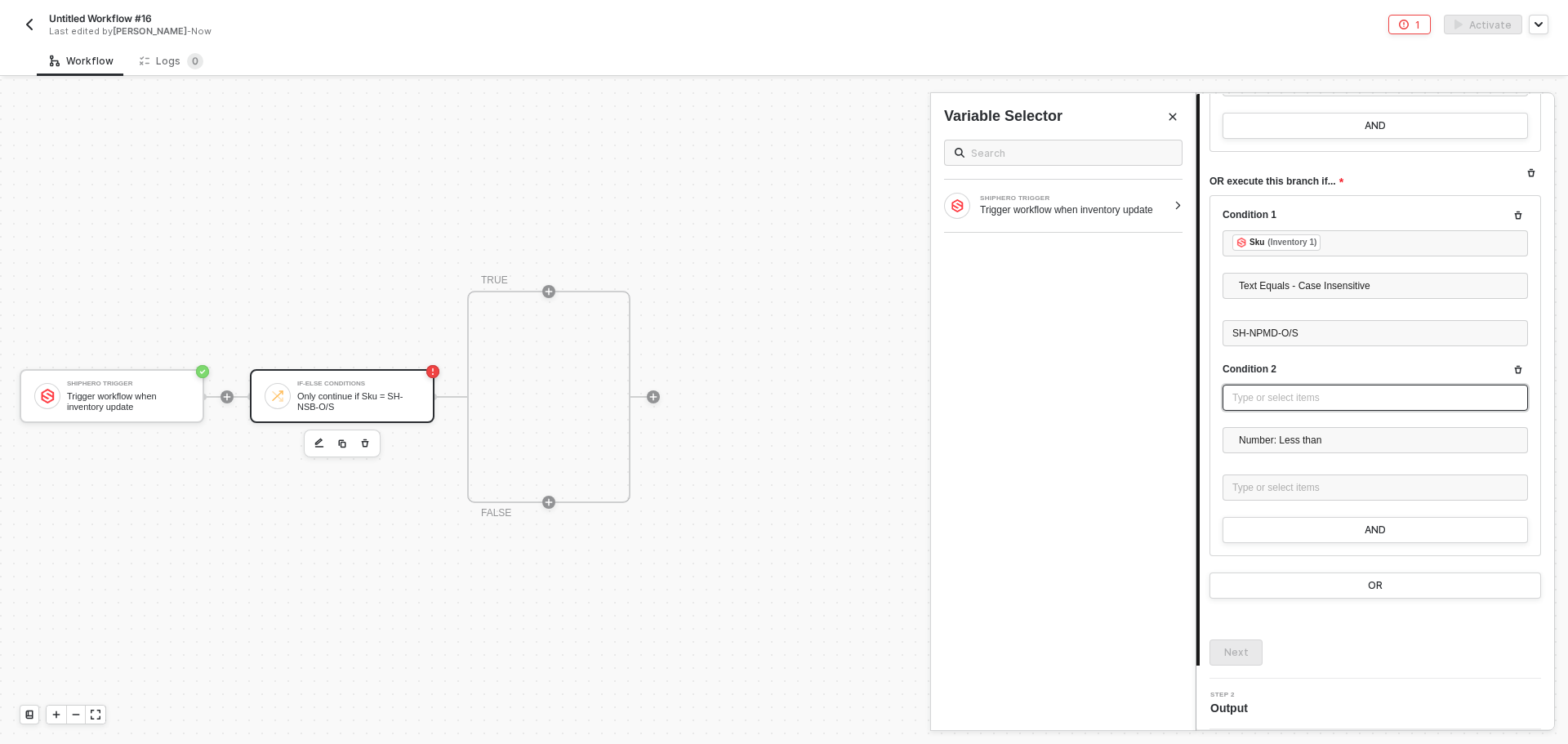
click at [1317, 409] on div "Type or select items ﻿" at bounding box center [1374, 397] width 306 height 27
click at [1147, 209] on div "Trigger workflow when inventory update" at bounding box center [1073, 209] width 187 height 13
click at [913, 266] on div "Inventory ( 1 ) Inventory 1 ( 5 ) webhook_type - INVENTORY_UPDATE sku - 1122334…" at bounding box center [798, 262] width 239 height 28
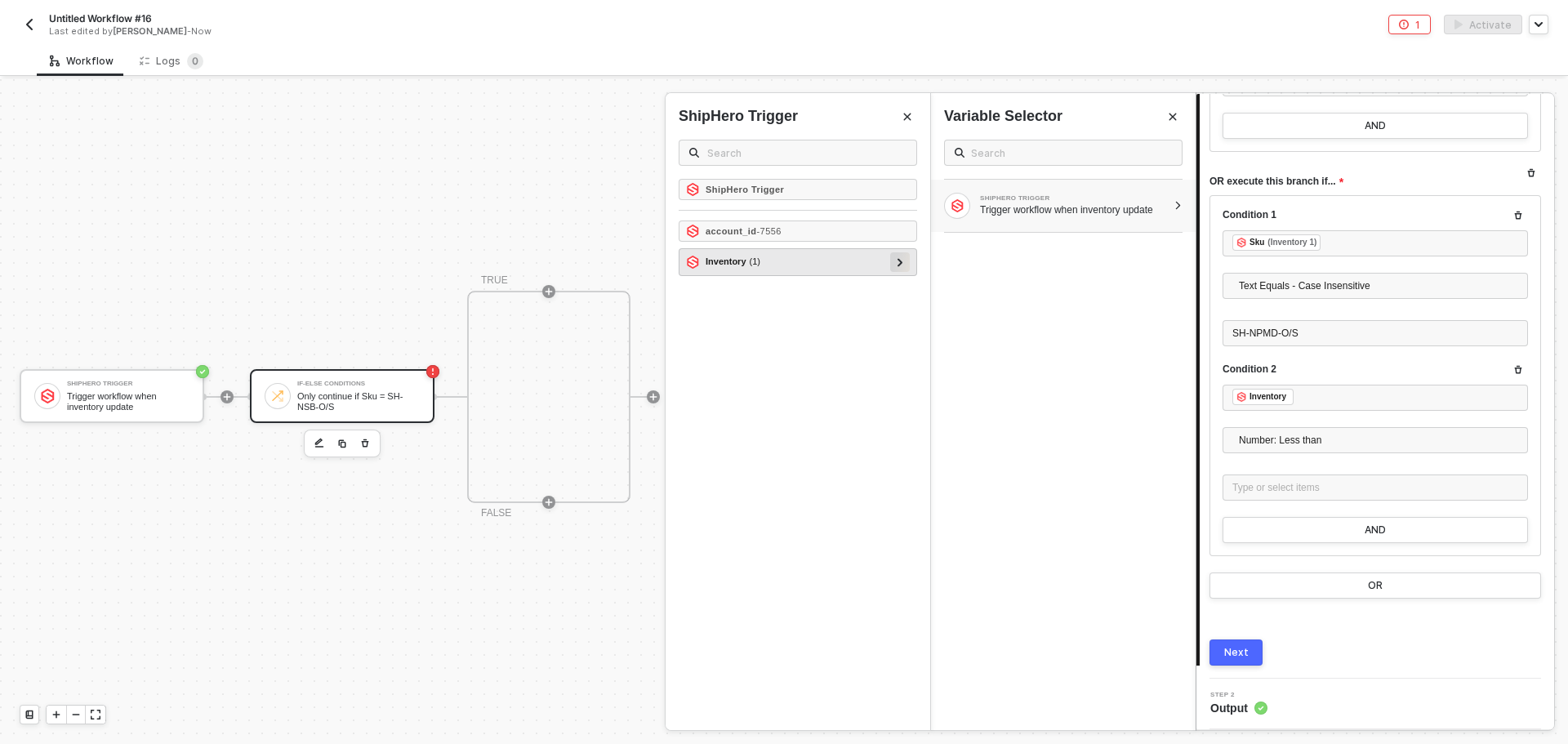
click at [906, 263] on div at bounding box center [900, 262] width 20 height 20
click at [895, 292] on icon at bounding box center [893, 289] width 6 height 8
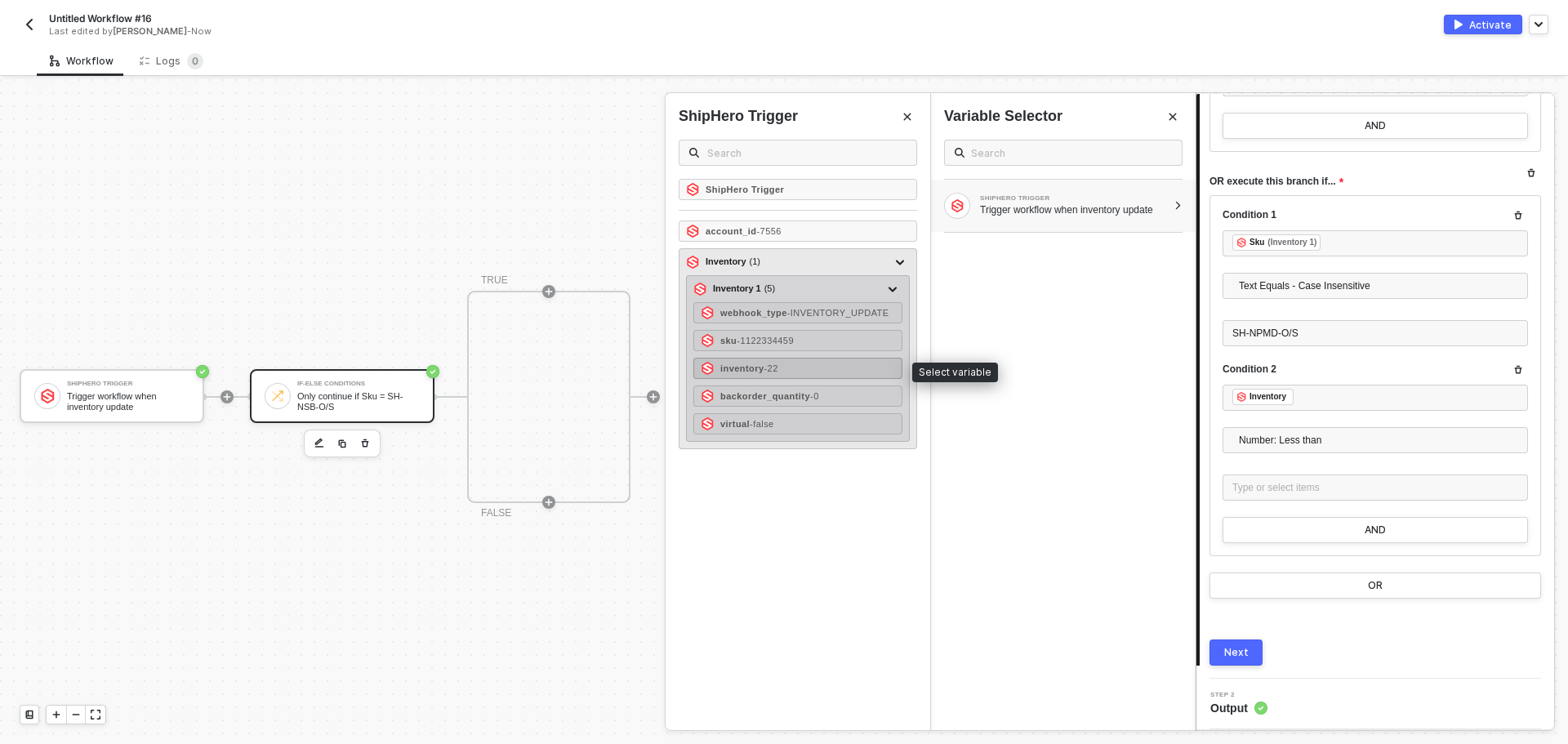
click at [838, 371] on div "inventory - 22" at bounding box center [798, 369] width 209 height 22
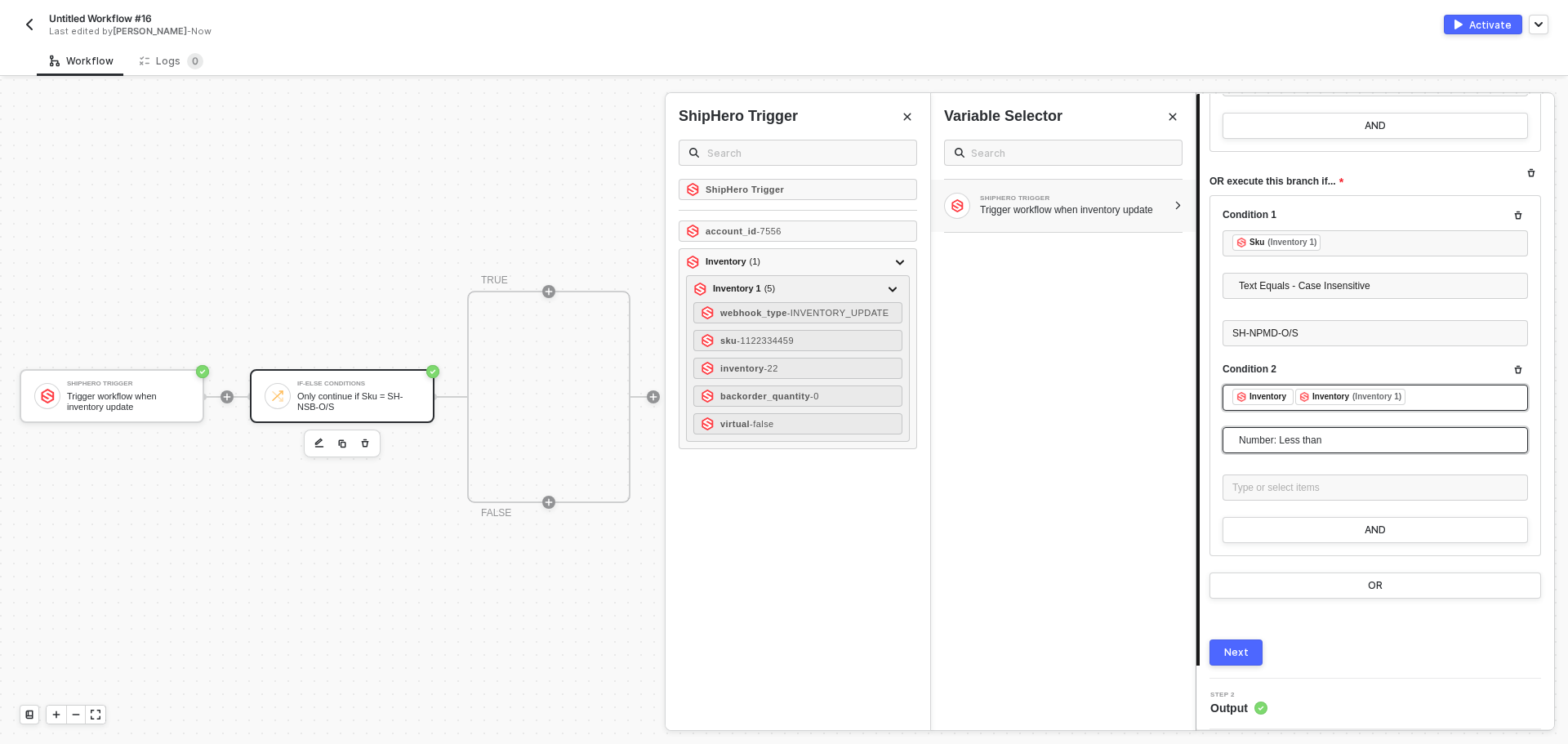
click at [1307, 447] on span "Number: Less than" at bounding box center [1378, 439] width 279 height 25
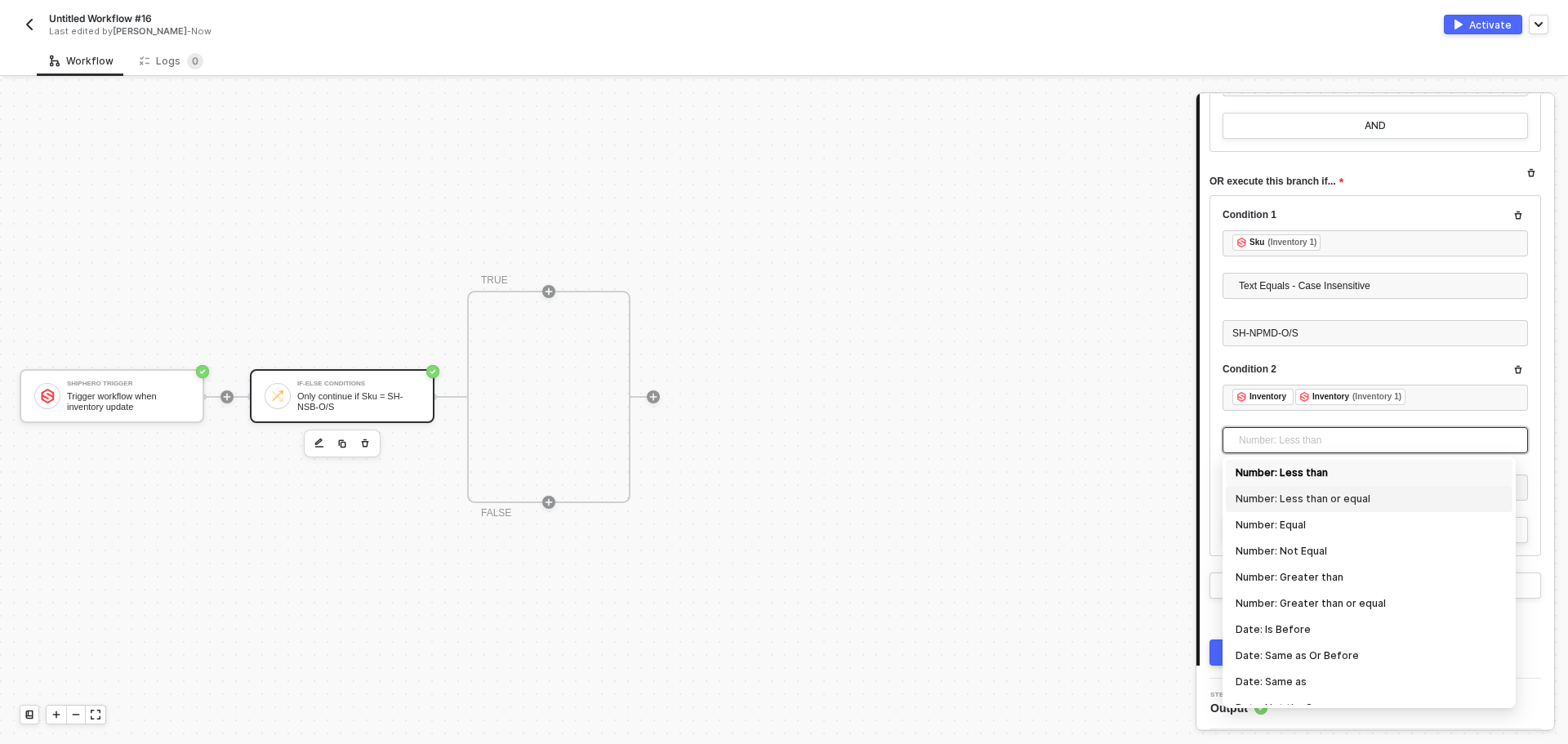
click at [1338, 500] on div "Number: Less than or equal" at bounding box center [1369, 499] width 267 height 18
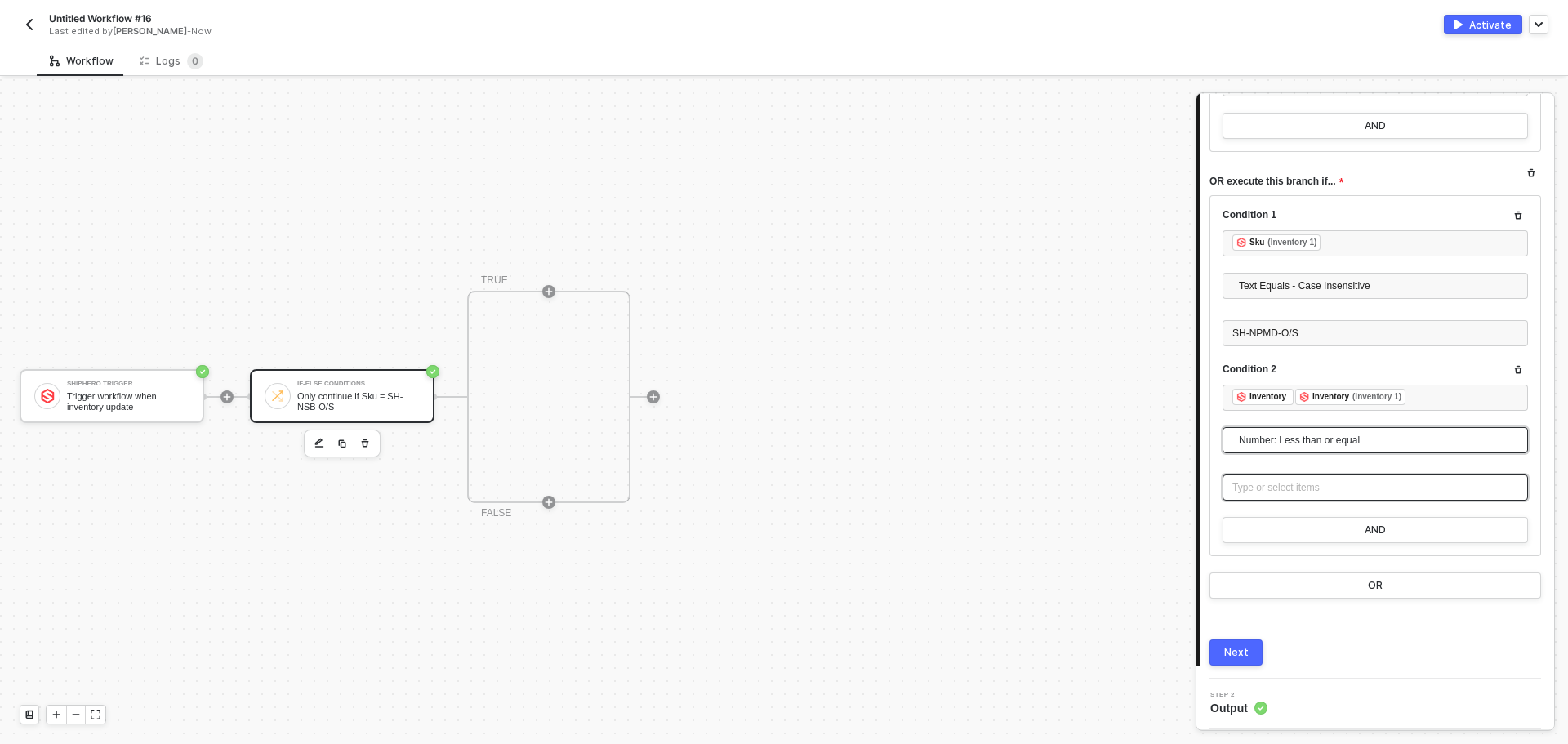
click at [1311, 486] on div "Type or select items ﻿" at bounding box center [1374, 488] width 286 height 16
click at [1323, 487] on div "25000" at bounding box center [1374, 488] width 286 height 16
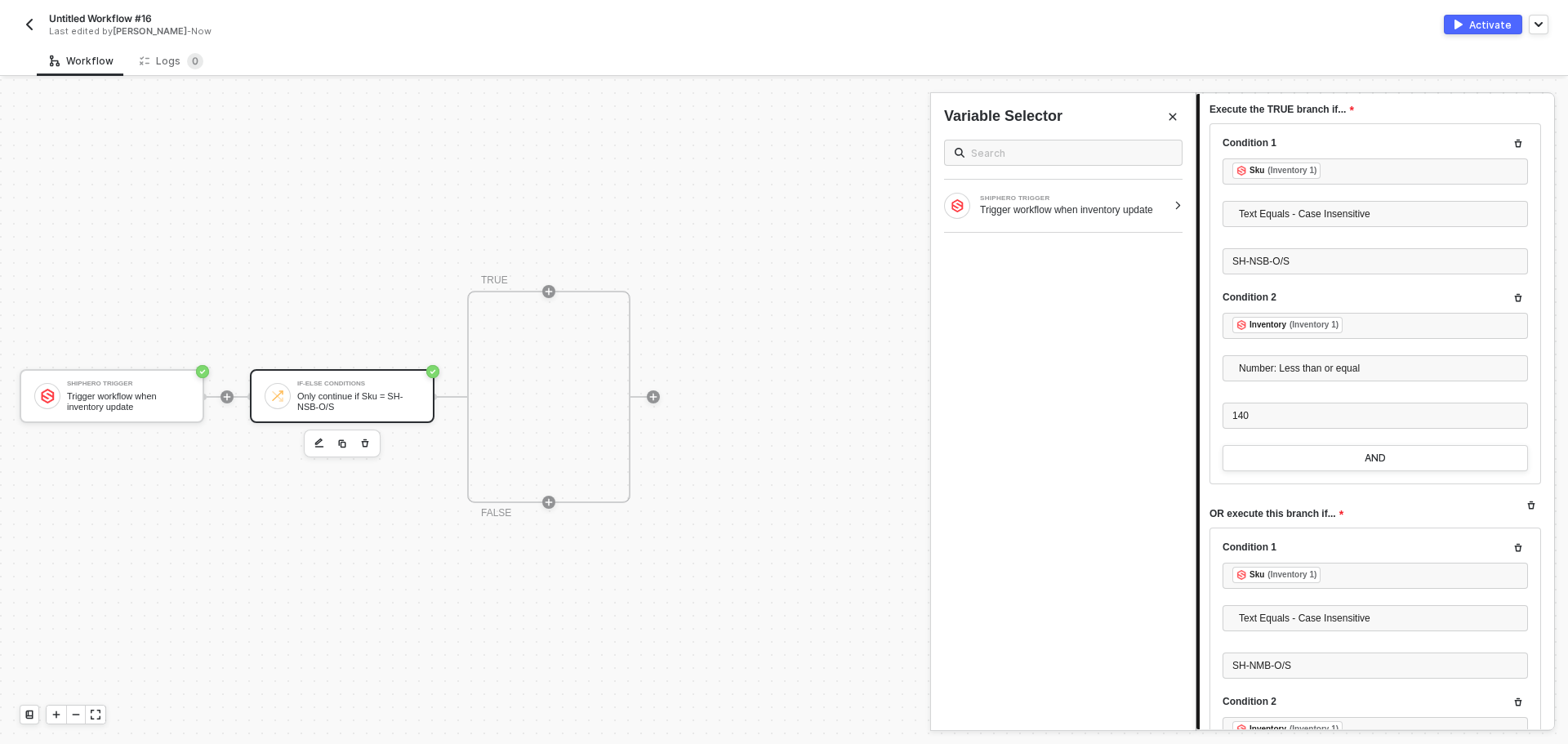
scroll to position [163, 0]
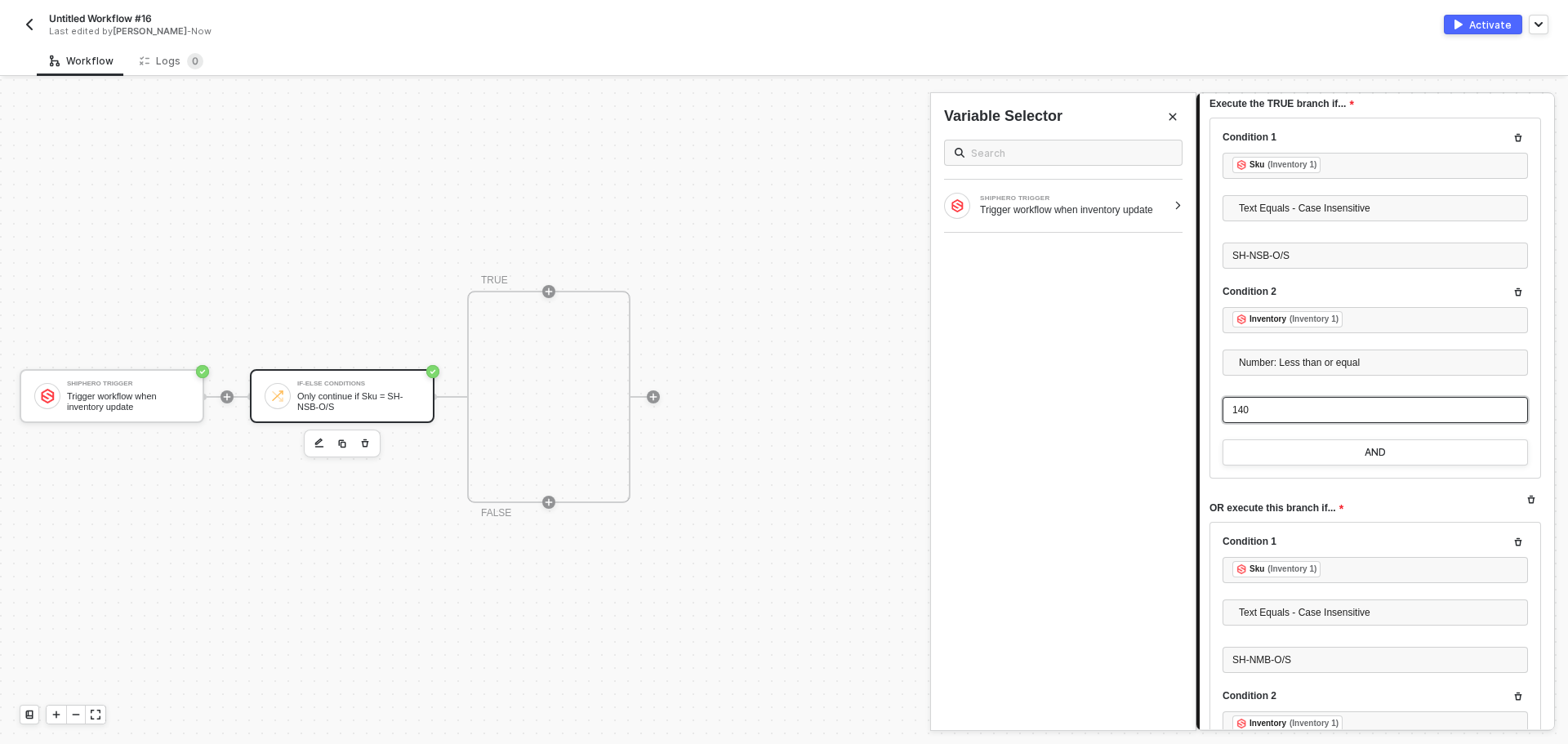
drag, startPoint x: 1276, startPoint y: 409, endPoint x: 1080, endPoint y: 374, distance: 199.1
click at [1196, 374] on div "If-Else Conditions Only continue if Sku = SH-NSB-O/S 1 Step 1 Inputs Connector …" at bounding box center [1381, 412] width 372 height 664
drag, startPoint x: 1289, startPoint y: 416, endPoint x: 1114, endPoint y: 390, distance: 176.9
click at [1196, 390] on div "If-Else Conditions Only continue if Sku = SH-NSB-O/S 1 Step 1 Inputs Connector …" at bounding box center [1381, 412] width 372 height 664
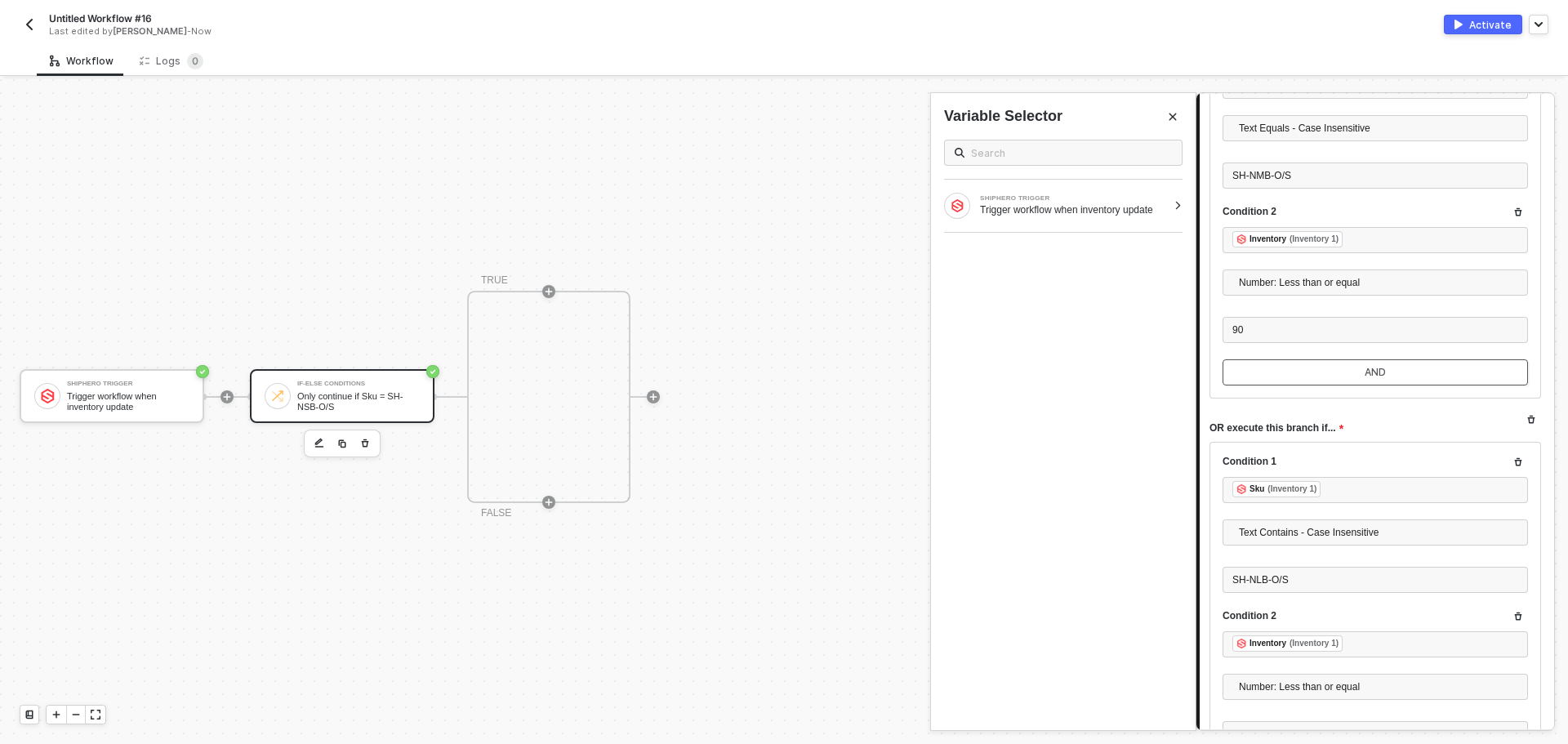
scroll to position [654, 0]
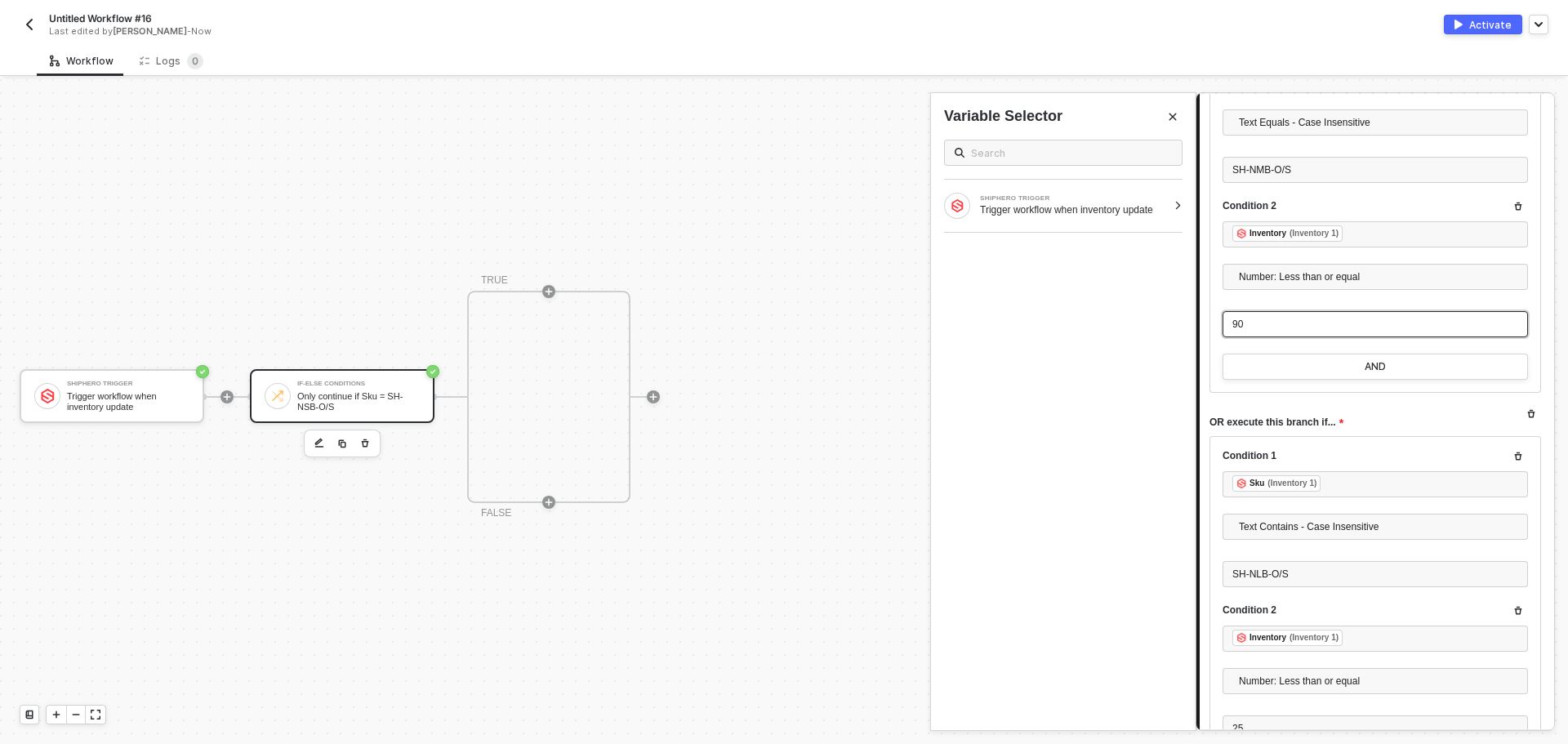
drag, startPoint x: 1233, startPoint y: 322, endPoint x: 1148, endPoint y: 314, distance: 85.4
click at [1196, 314] on div "If-Else Conditions Only continue if Sku = SH-NSB-O/S 1 Step 1 Inputs Connector …" at bounding box center [1381, 412] width 372 height 664
drag, startPoint x: 1282, startPoint y: 323, endPoint x: 1038, endPoint y: 297, distance: 245.4
click at [1196, 297] on div "If-Else Conditions Only continue if Sku = SH-NSB-O/S 1 Step 1 Inputs Connector …" at bounding box center [1381, 412] width 372 height 664
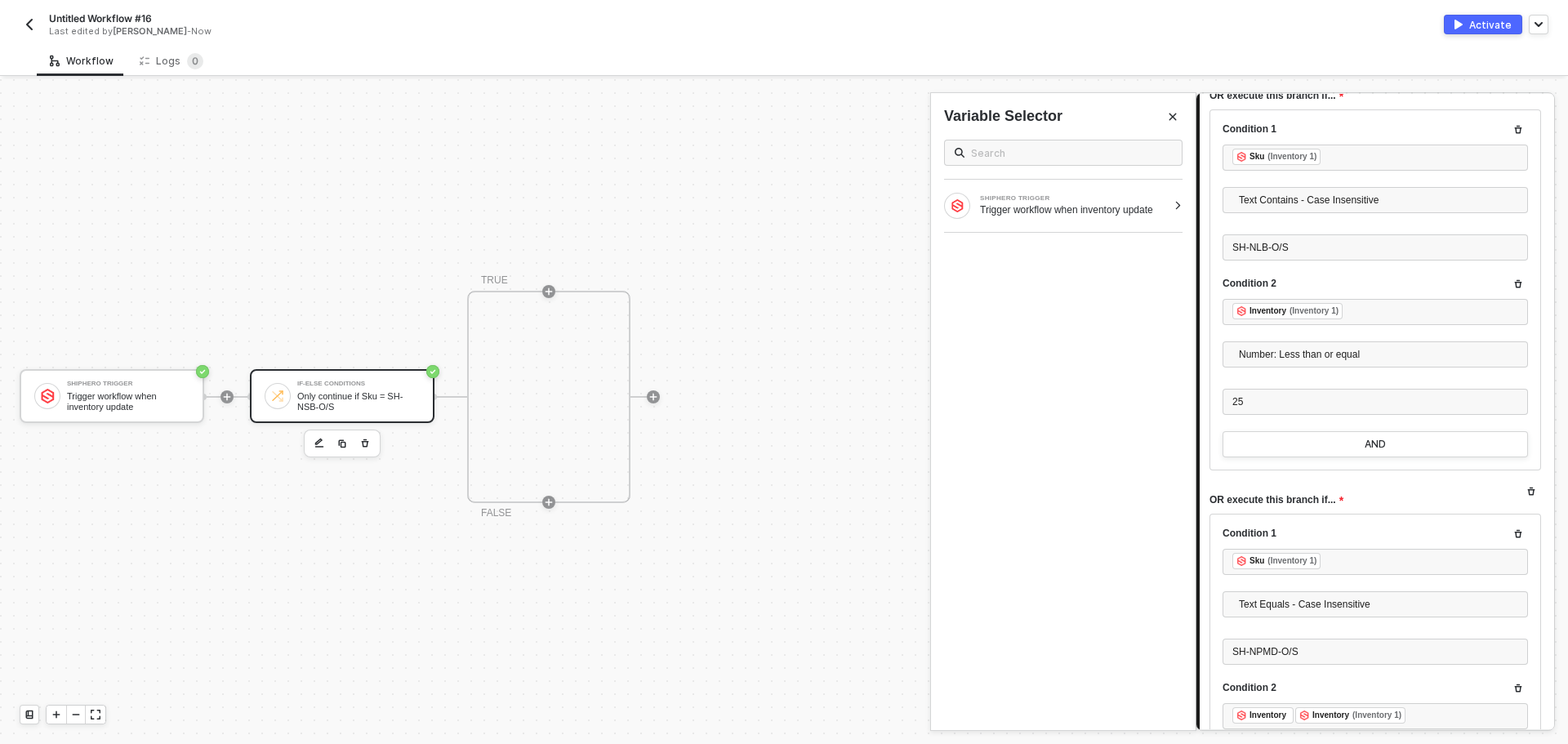
scroll to position [1061, 0]
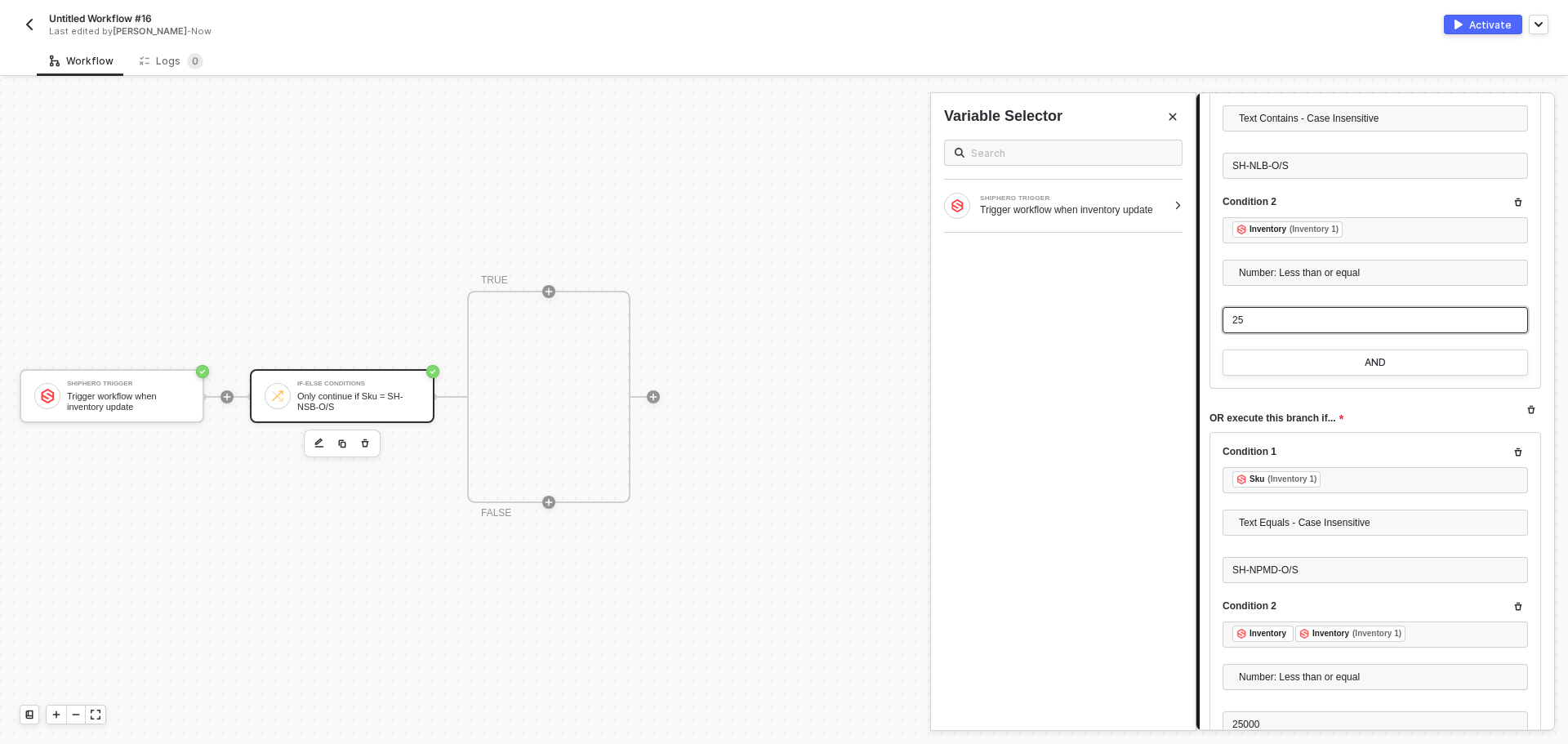
drag, startPoint x: 1262, startPoint y: 315, endPoint x: 1156, endPoint y: 312, distance: 106.0
click at [1196, 312] on div "If-Else Conditions Only continue if Sku = SH-NSB-O/S 1 Step 1 Inputs Connector …" at bounding box center [1381, 412] width 372 height 664
drag, startPoint x: 1280, startPoint y: 308, endPoint x: 1186, endPoint y: 310, distance: 94.0
click at [1196, 310] on div "If-Else Conditions Only continue if Sku = SH-NSB-O/S 1 Step 1 Inputs Connector …" at bounding box center [1381, 412] width 372 height 664
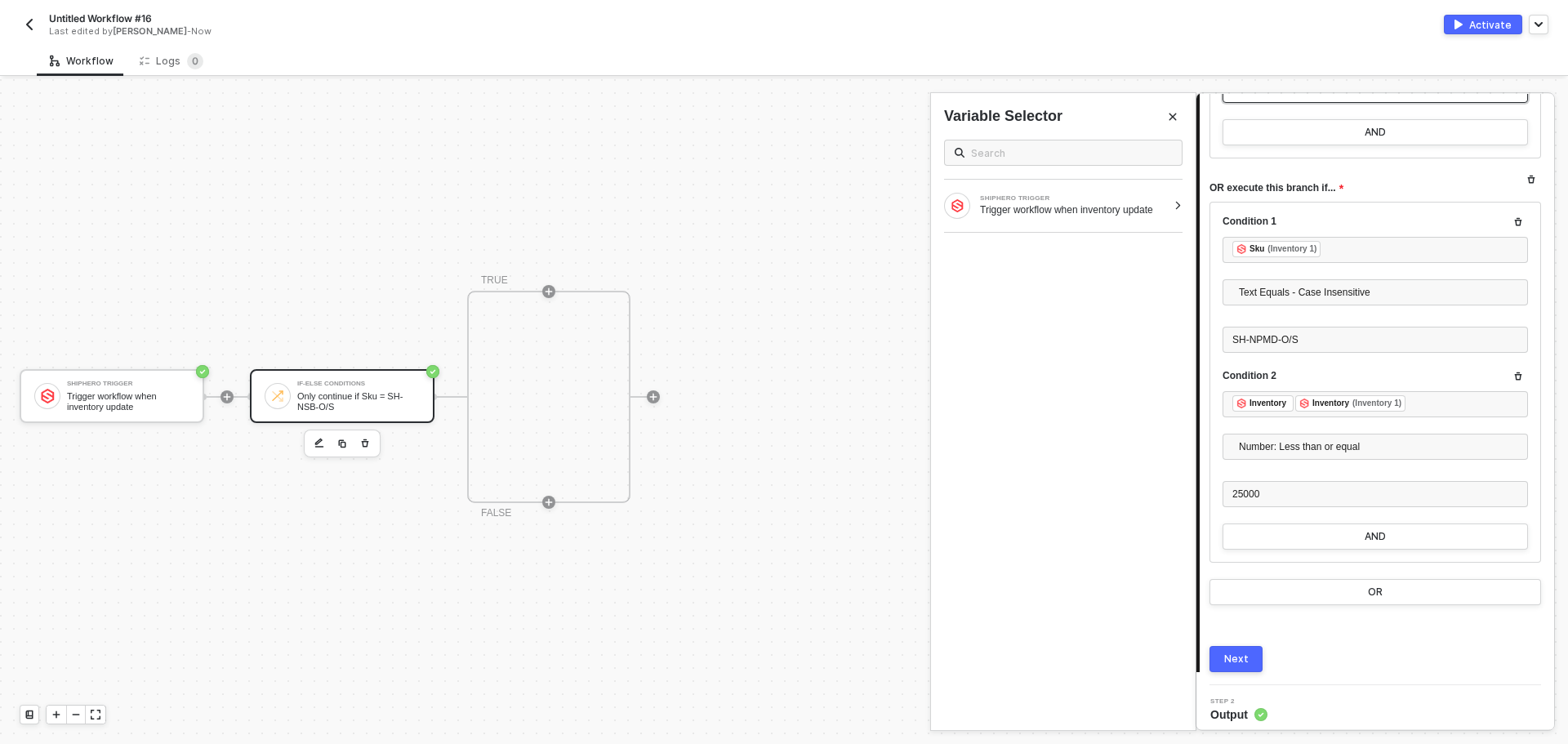
scroll to position [1298, 0]
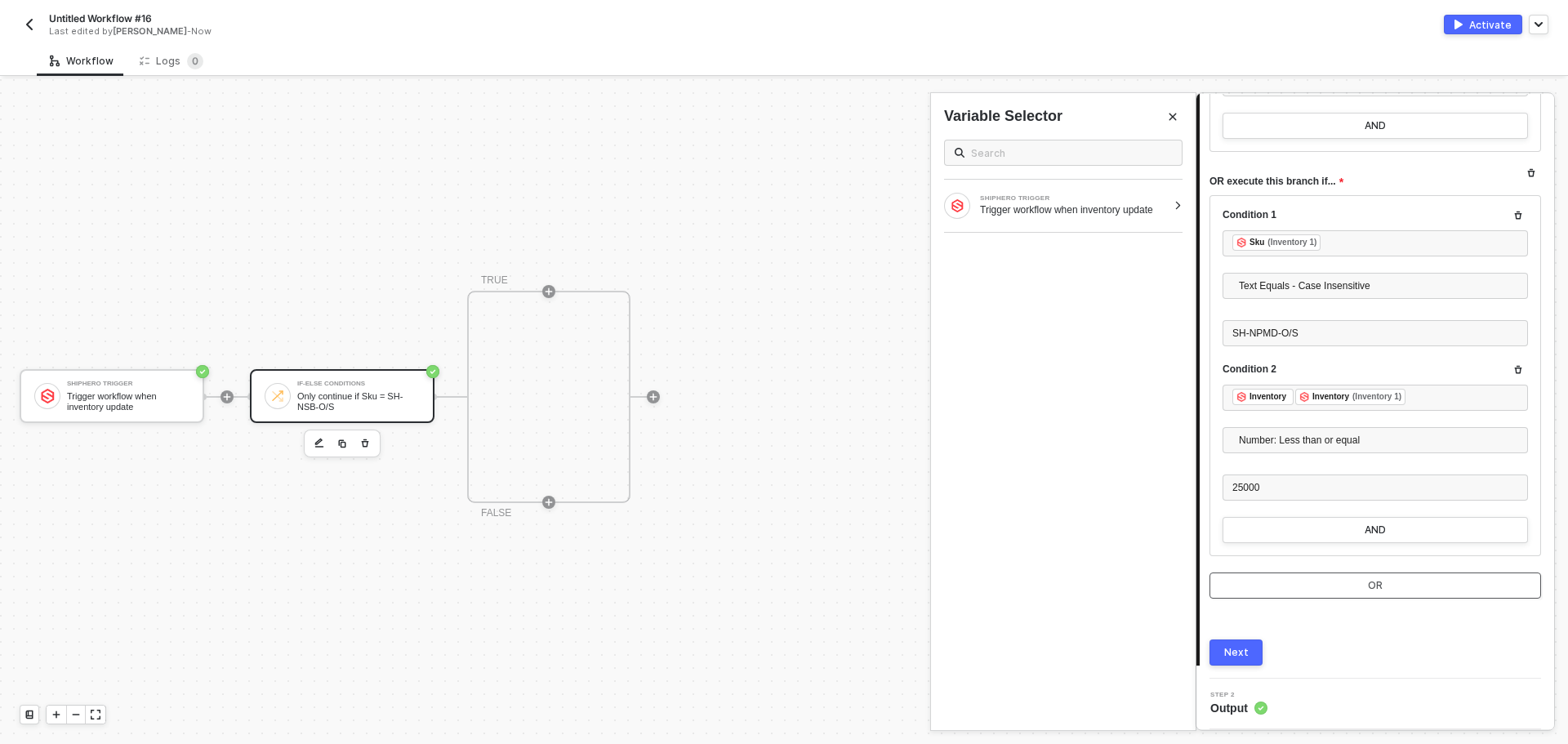
click at [1321, 587] on button "OR" at bounding box center [1374, 586] width 331 height 27
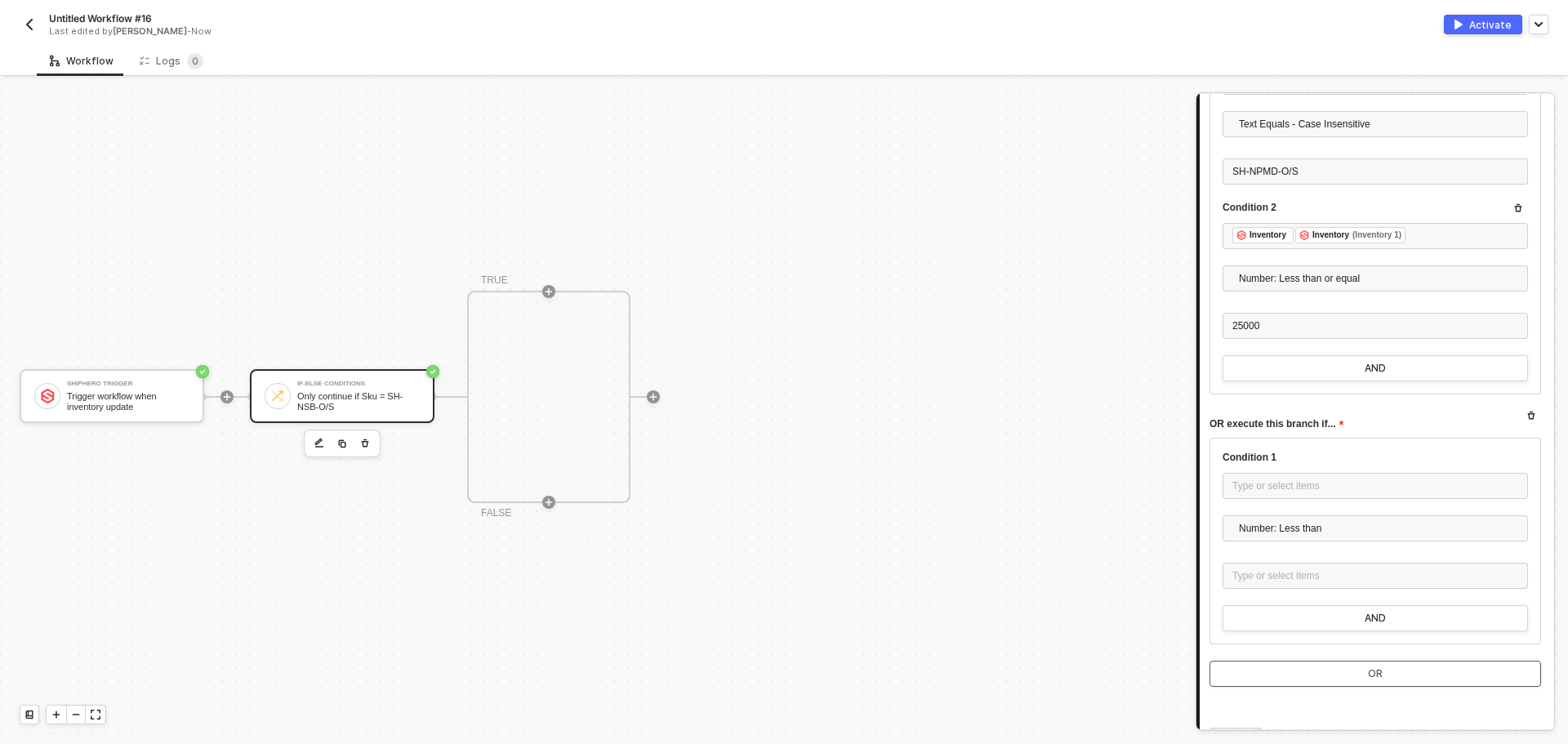
scroll to position [1385, 0]
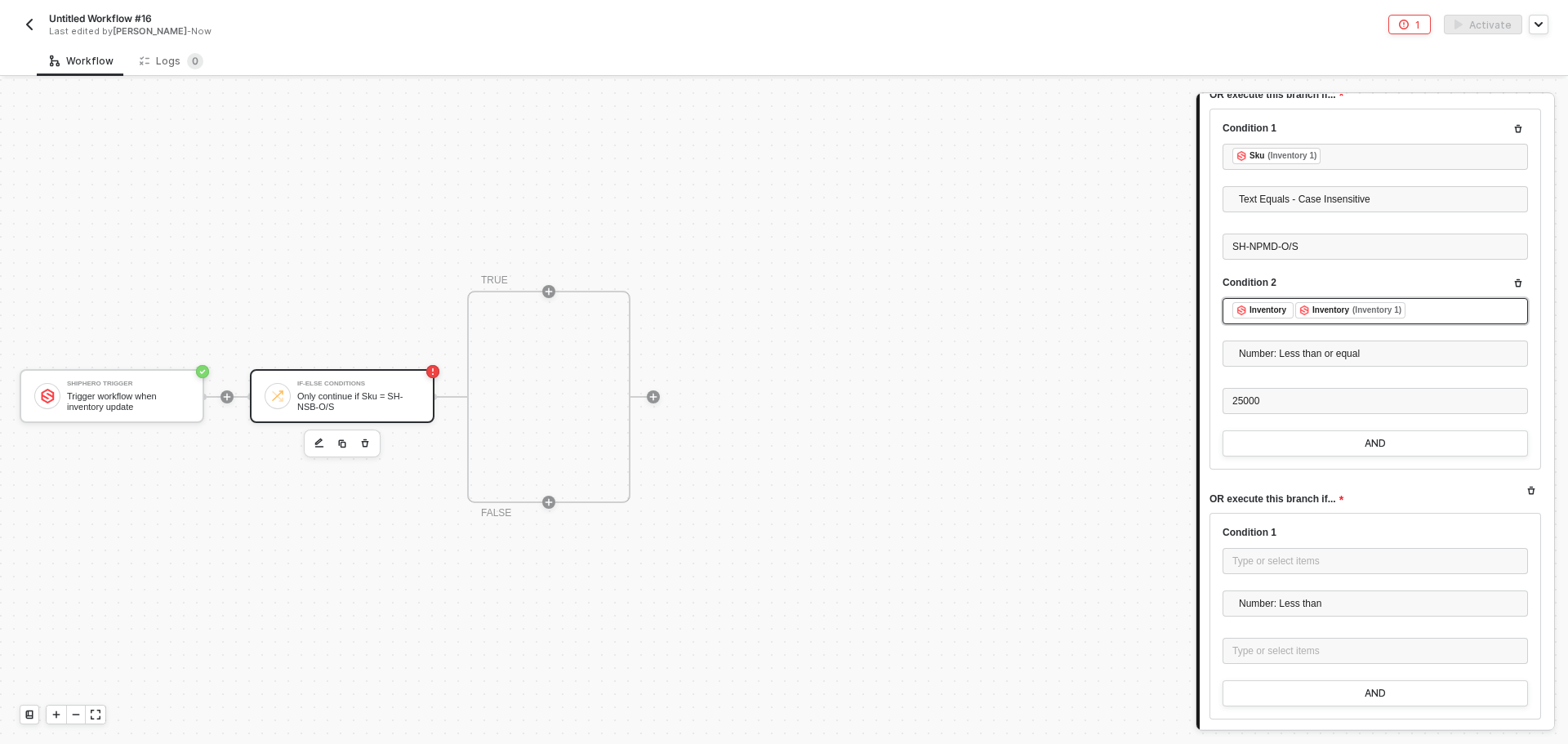
click at [1296, 316] on div "Inventory (Inventory 1)" at bounding box center [1350, 310] width 110 height 17
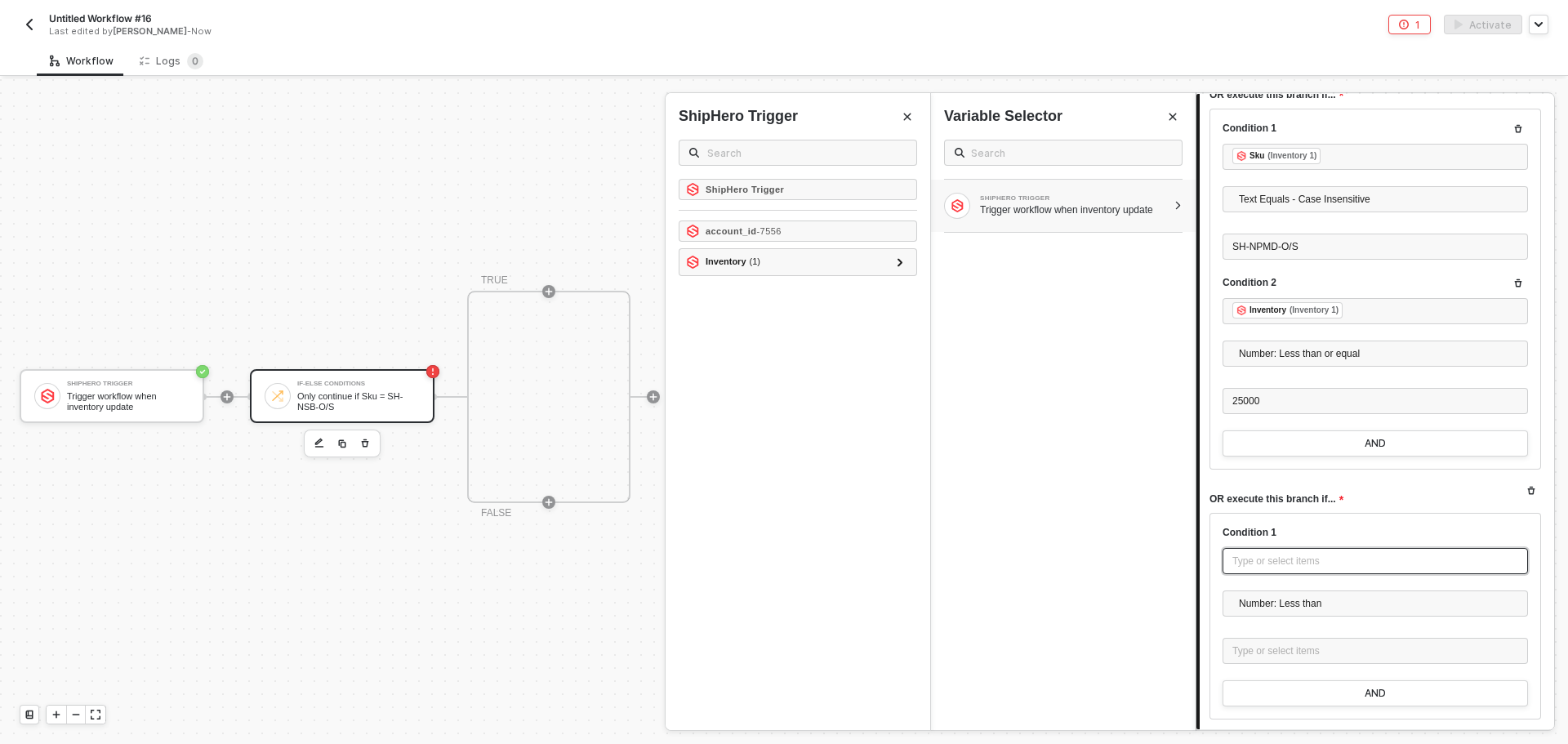
click at [1320, 557] on div "Type or select items ﻿" at bounding box center [1374, 561] width 286 height 16
click at [1277, 564] on div "Type or select items ﻿" at bounding box center [1374, 561] width 286 height 16
click at [1315, 647] on div "Type or select items ﻿" at bounding box center [1374, 652] width 286 height 16
drag, startPoint x: 1286, startPoint y: 563, endPoint x: 1064, endPoint y: 547, distance: 222.6
click at [1196, 547] on div "If-Else Conditions Only continue if Sku = SH-NSB-O/S 1 Step 1 Inputs Connector …" at bounding box center [1381, 412] width 372 height 664
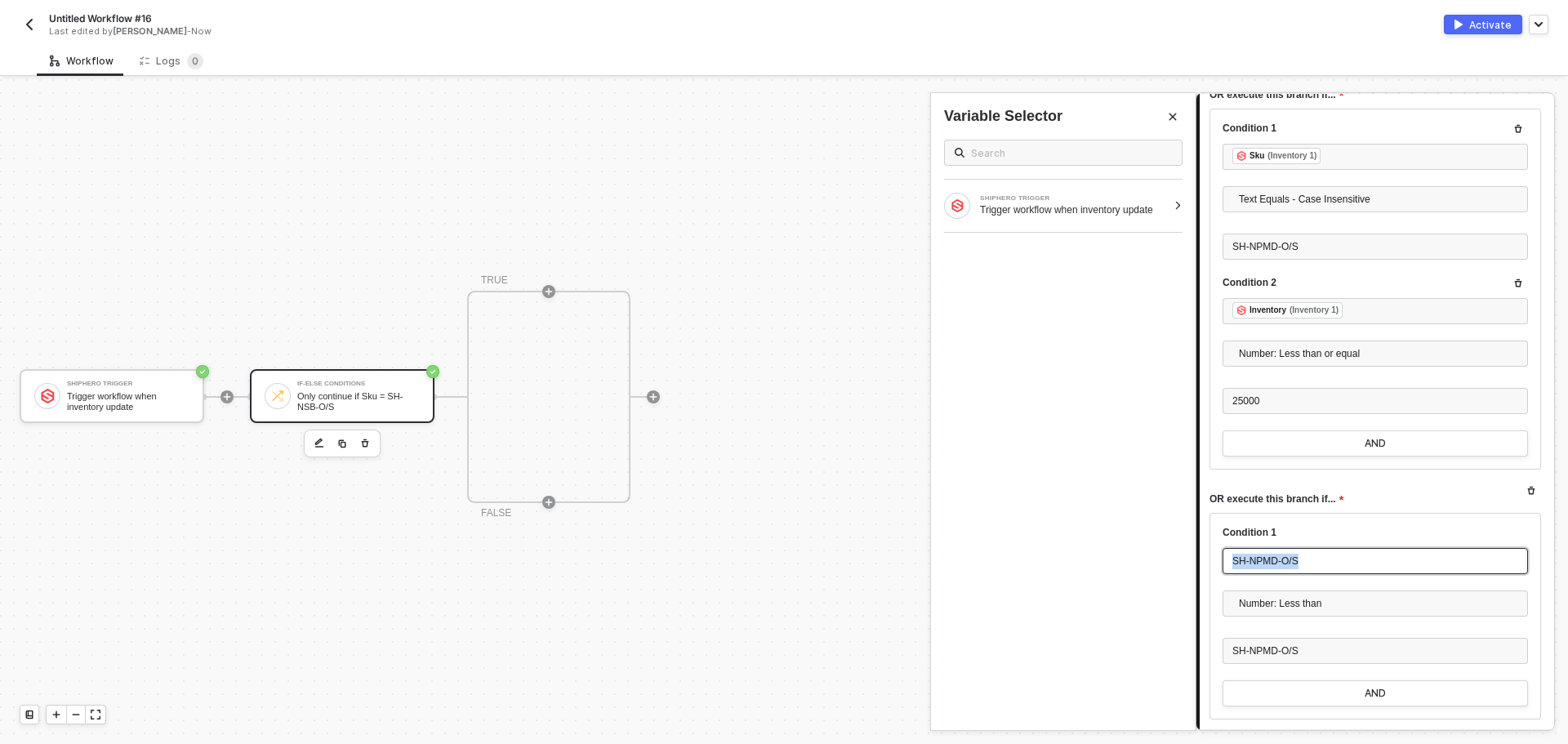
drag, startPoint x: 1325, startPoint y: 565, endPoint x: 1099, endPoint y: 554, distance: 226.3
click at [1196, 554] on div "If-Else Conditions Only continue if Sku = SH-NSB-O/S 1 Step 1 Inputs Connector …" at bounding box center [1381, 412] width 372 height 664
click at [1275, 571] on div "Type or select items ﻿" at bounding box center [1374, 561] width 306 height 27
click at [1300, 615] on span "Number: Less than" at bounding box center [1378, 603] width 279 height 25
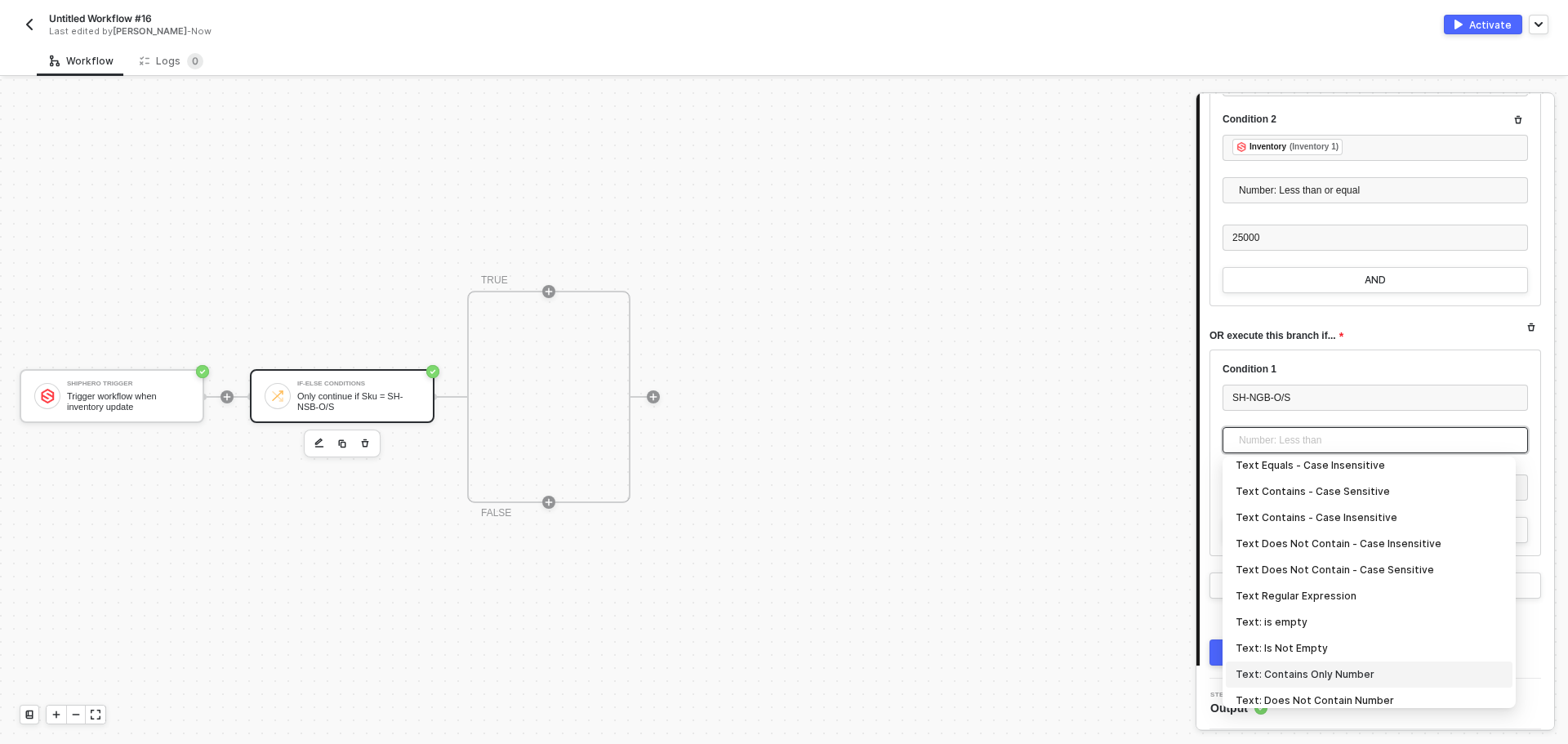
scroll to position [326, 0]
click at [1341, 534] on div "Text Contains - Case Insensitive" at bounding box center [1369, 539] width 267 height 18
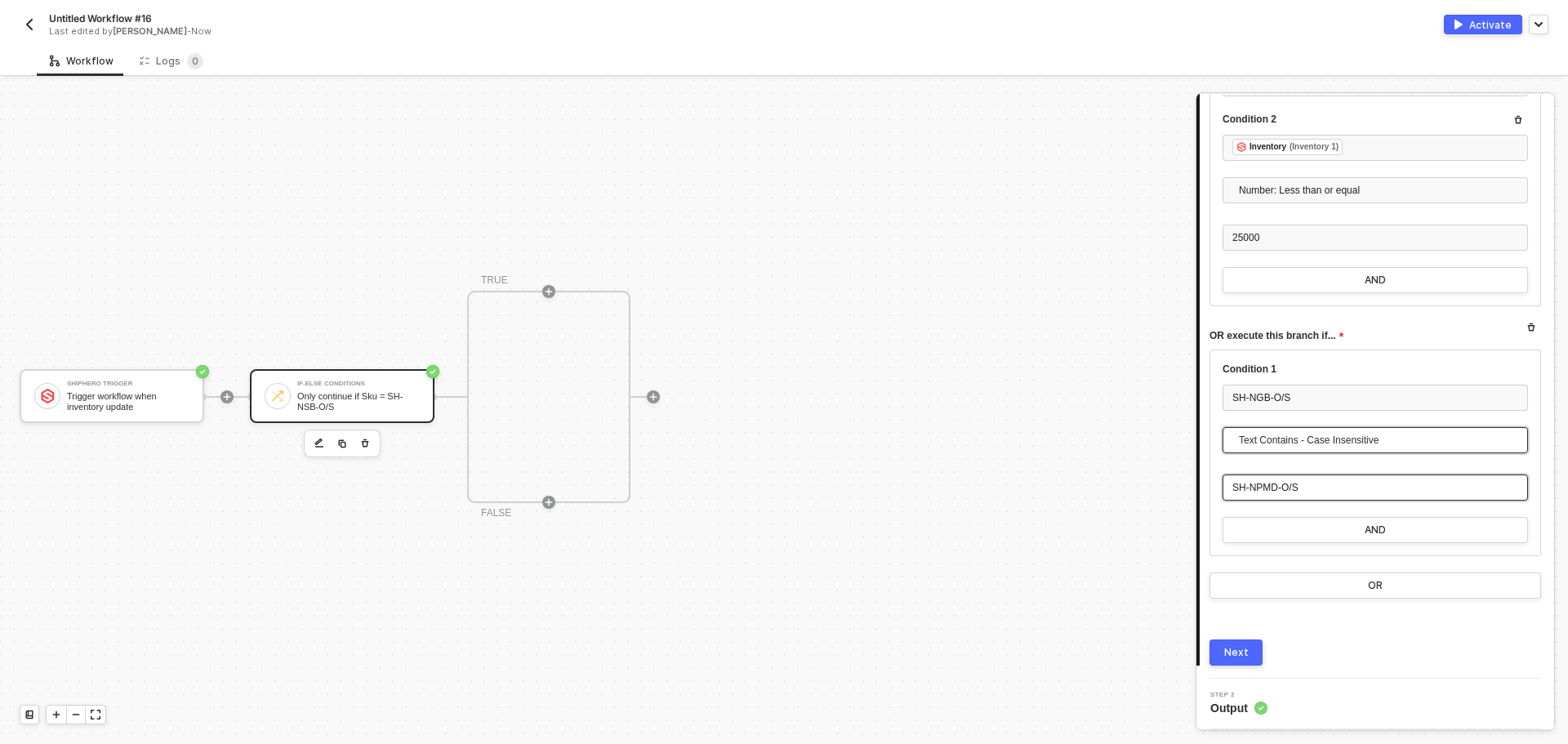
click at [1294, 483] on span "SH-NPMD-O/S" at bounding box center [1264, 487] width 66 height 12
drag, startPoint x: 1310, startPoint y: 490, endPoint x: 1124, endPoint y: 472, distance: 186.9
click at [1196, 472] on div "If-Else Conditions Only continue if Sku = SH-NSB-O/S 1 Step 1 Inputs Connector …" at bounding box center [1381, 412] width 372 height 664
click at [1167, 211] on div "SHIPHERO TRIGGER Trigger workflow when inventory update" at bounding box center [1062, 205] width 264 height 52
drag, startPoint x: 1293, startPoint y: 398, endPoint x: 1066, endPoint y: 375, distance: 228.2
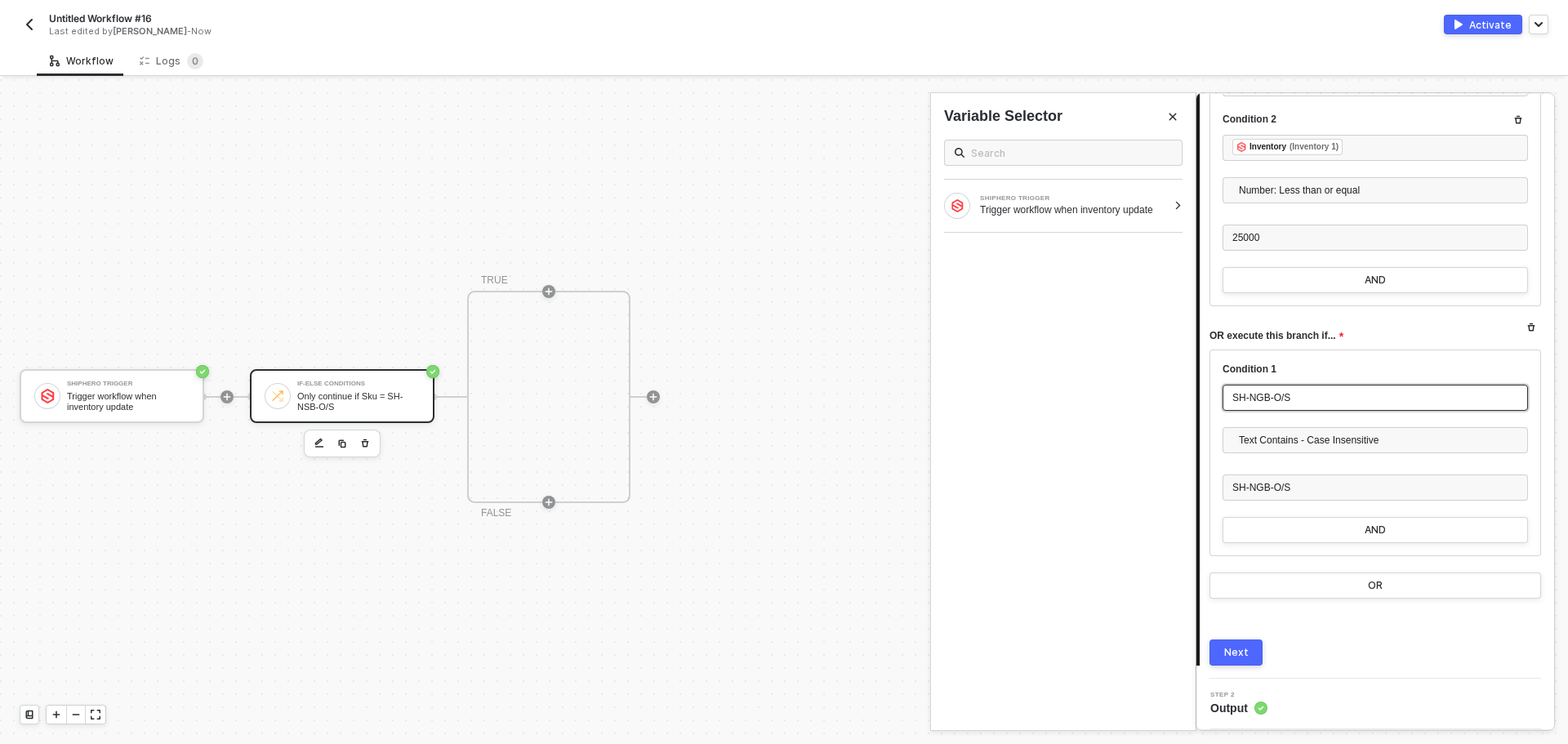
click at [1196, 375] on div "If-Else Conditions Only continue if Sku = SH-NSB-O/S 1 Step 1 Inputs Connector …" at bounding box center [1381, 412] width 372 height 664
drag, startPoint x: 1303, startPoint y: 401, endPoint x: 1009, endPoint y: 376, distance: 295.1
click at [1196, 376] on div "If-Else Conditions Only continue if Sku = SH-NSB-O/S 1 Step 1 Inputs Connector …" at bounding box center [1381, 412] width 372 height 664
click at [1182, 200] on div "SHIPHERO TRIGGER Trigger workflow when inventory update" at bounding box center [1062, 205] width 264 height 52
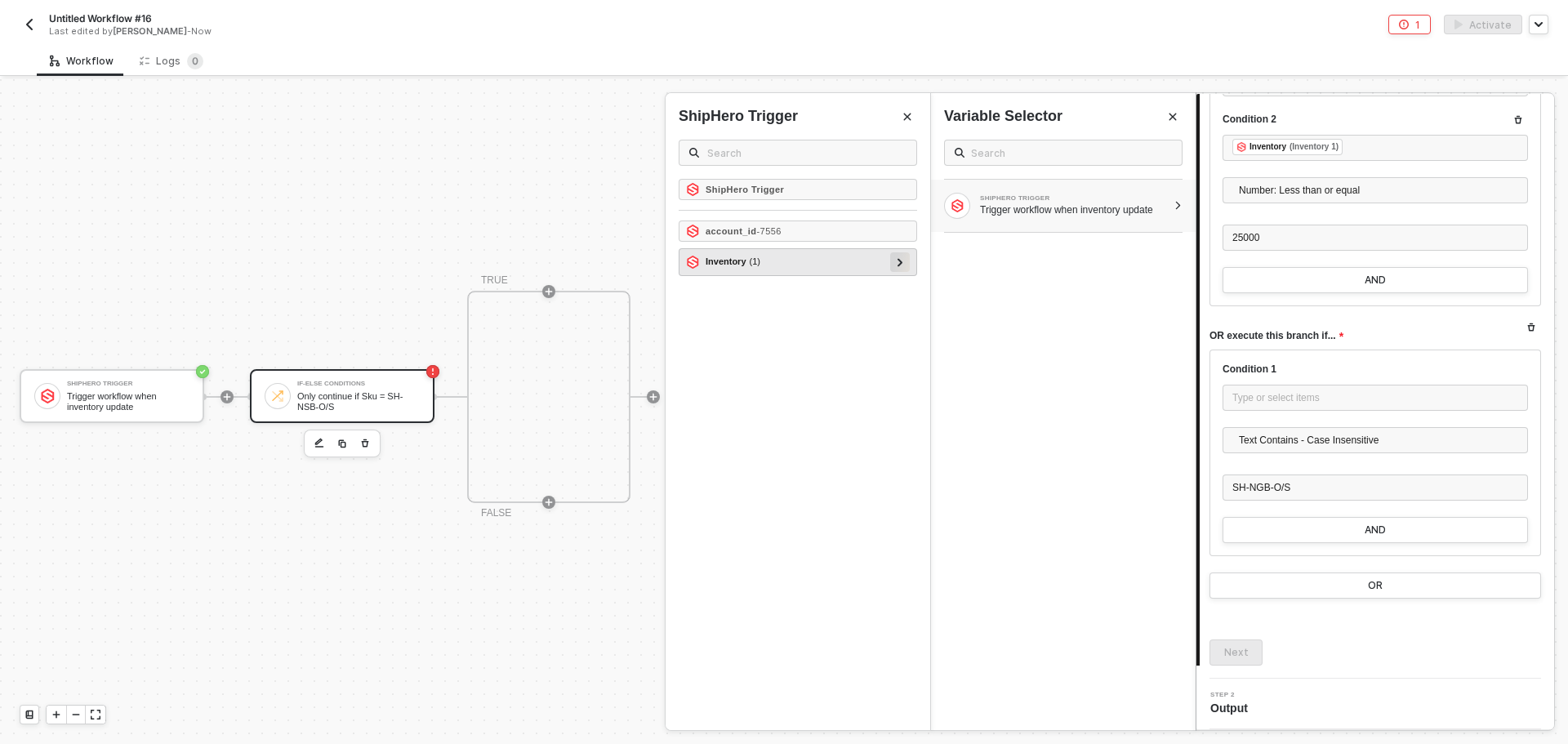
click at [903, 264] on div at bounding box center [900, 261] width 8 height 18
click at [899, 285] on div at bounding box center [892, 289] width 20 height 20
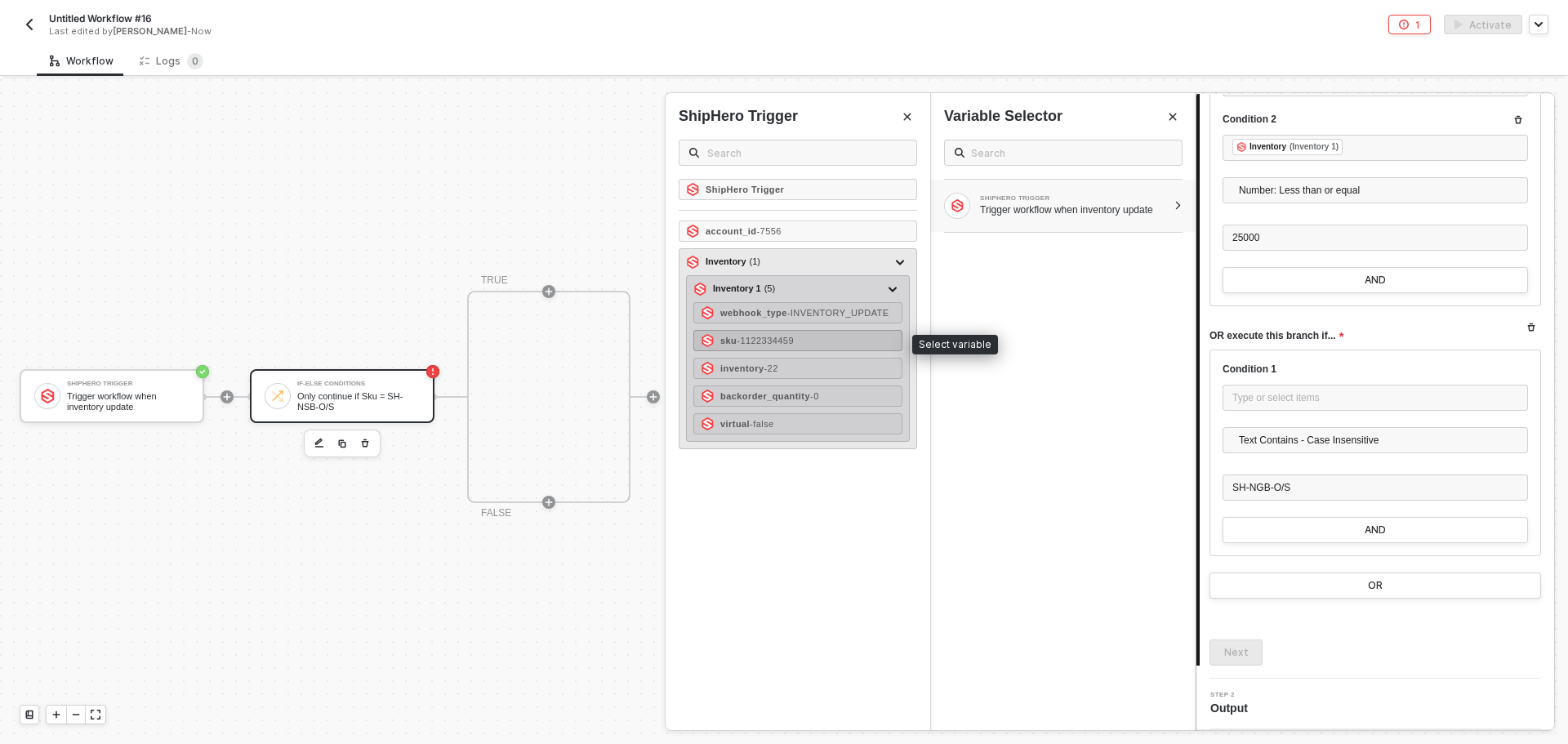
click at [808, 348] on div "sku - 1122334459" at bounding box center [798, 341] width 209 height 22
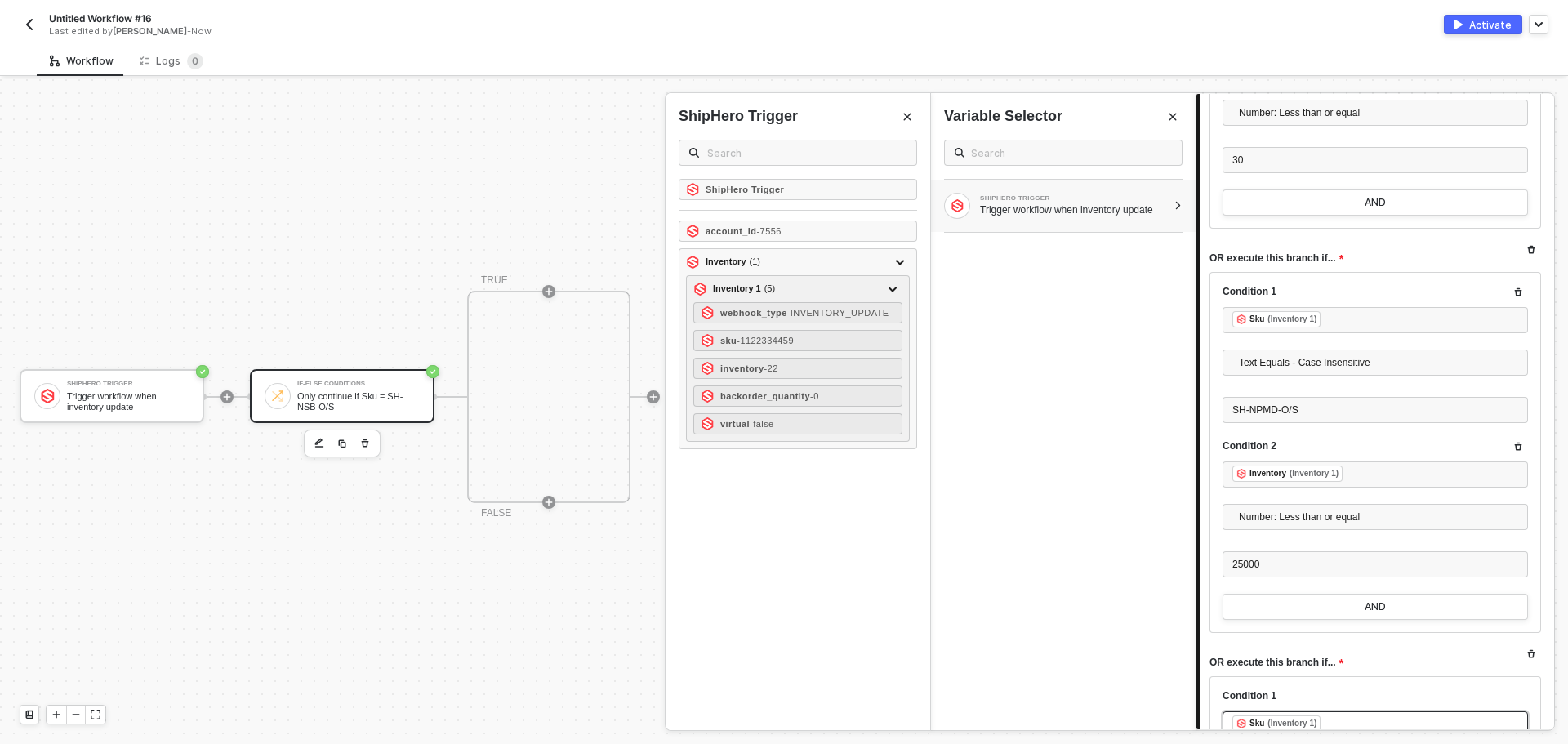
scroll to position [1549, 0]
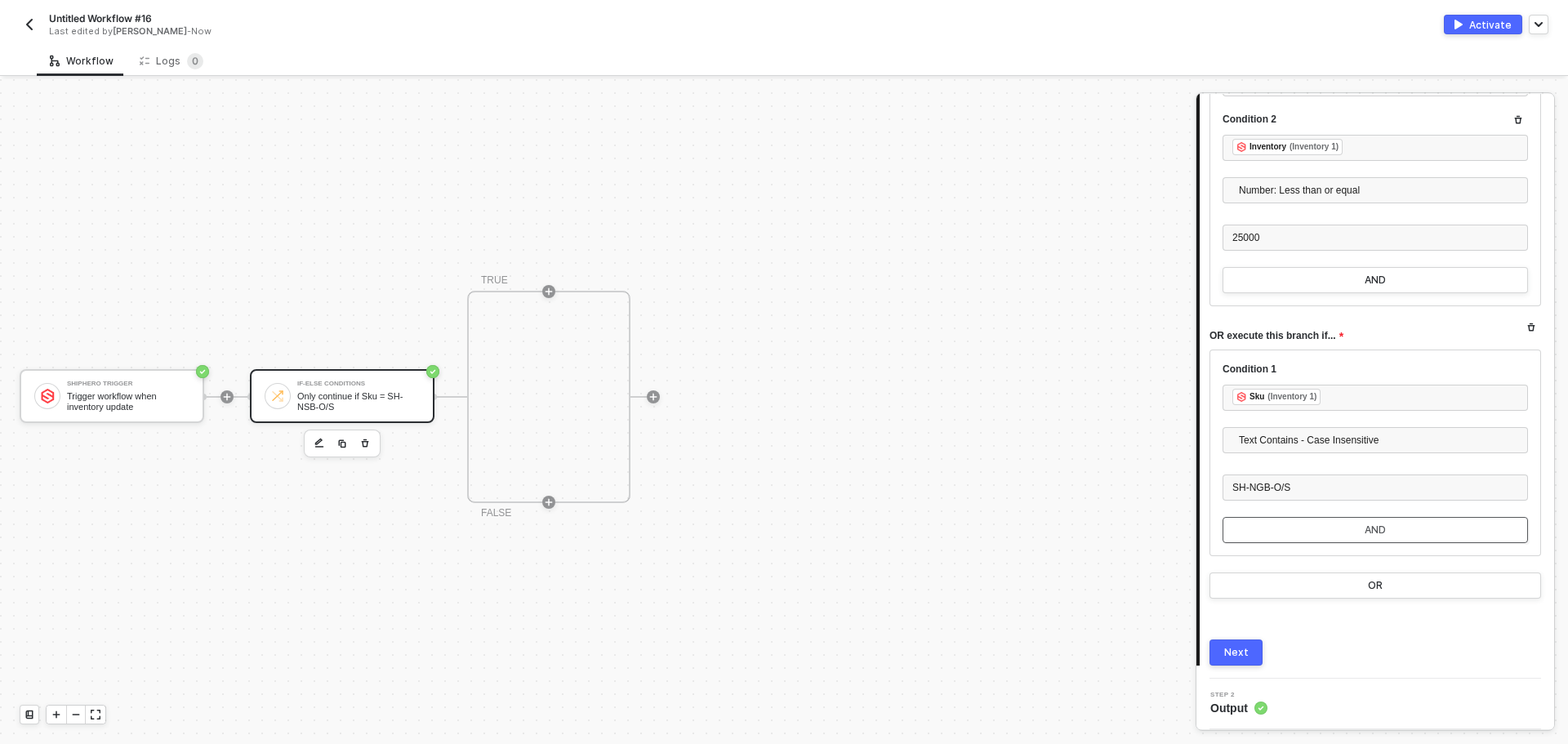
click at [1373, 523] on button "AND" at bounding box center [1374, 530] width 306 height 27
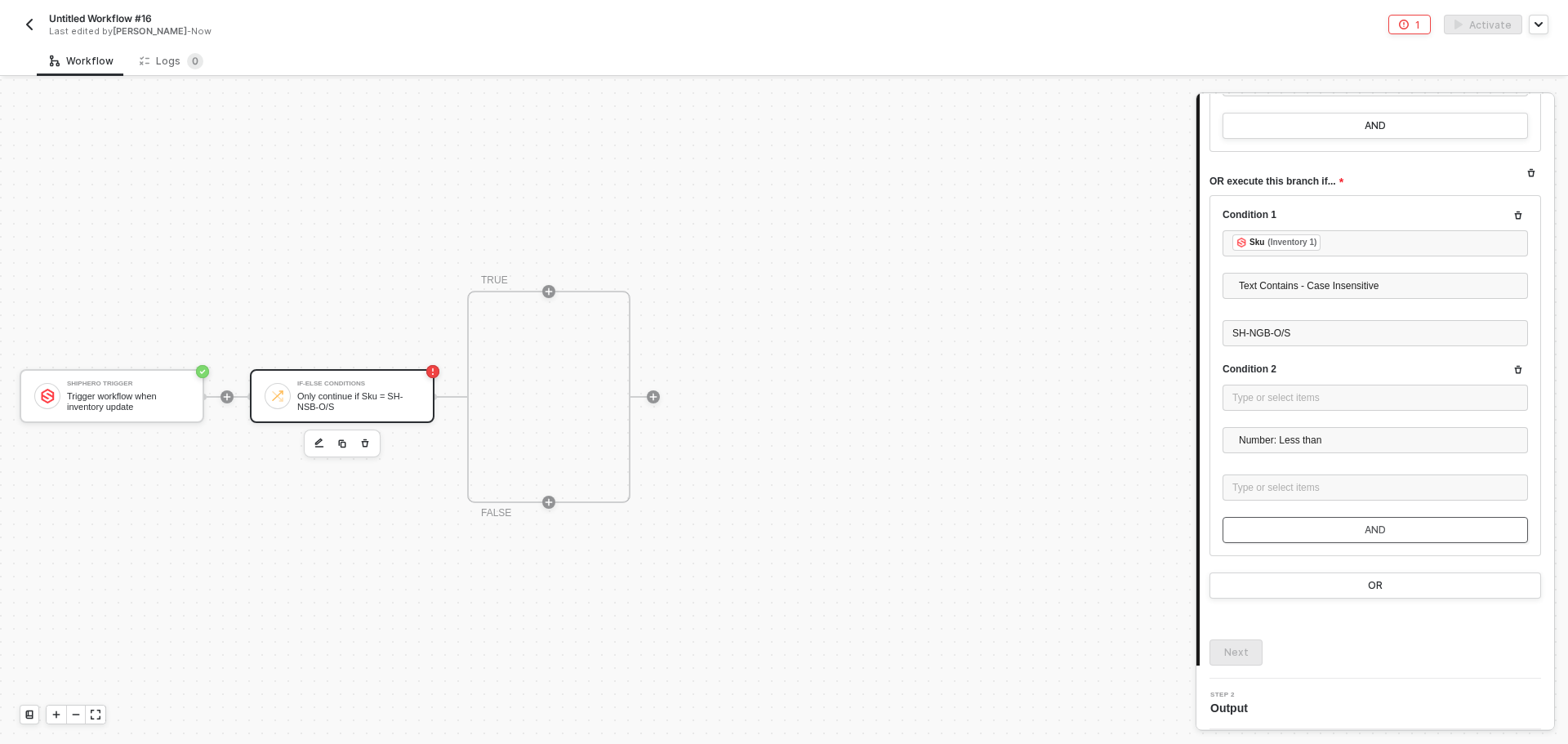
scroll to position [1622, 0]
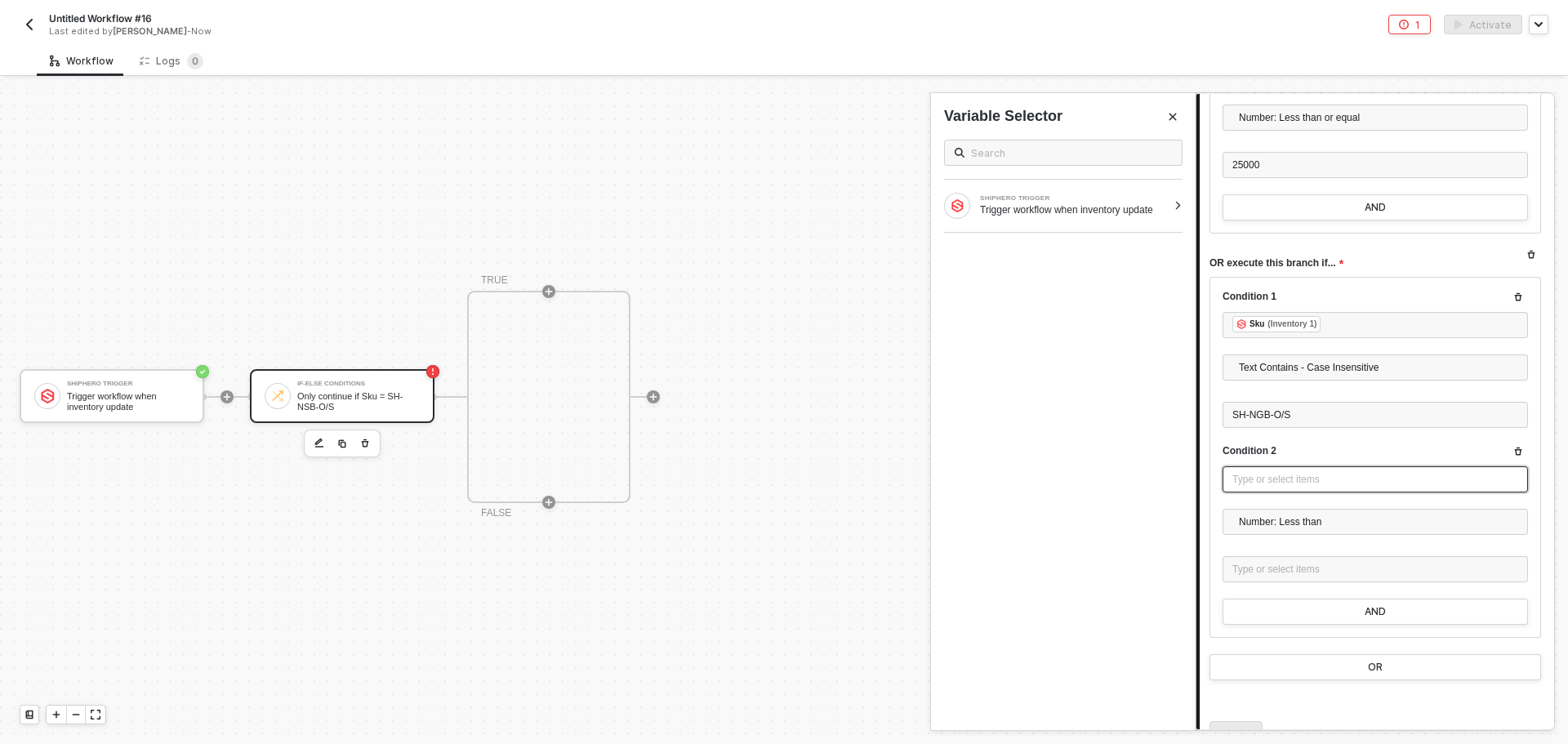
click at [1352, 484] on div "Type or select items ﻿" at bounding box center [1374, 480] width 286 height 16
click at [1175, 212] on div "SHIPHERO TRIGGER Trigger workflow when inventory update" at bounding box center [1062, 205] width 264 height 52
click at [913, 262] on div "Inventory ( 1 ) Inventory 1 ( 5 ) webhook_type - INVENTORY_UPDATE sku - 1122334…" at bounding box center [798, 262] width 239 height 28
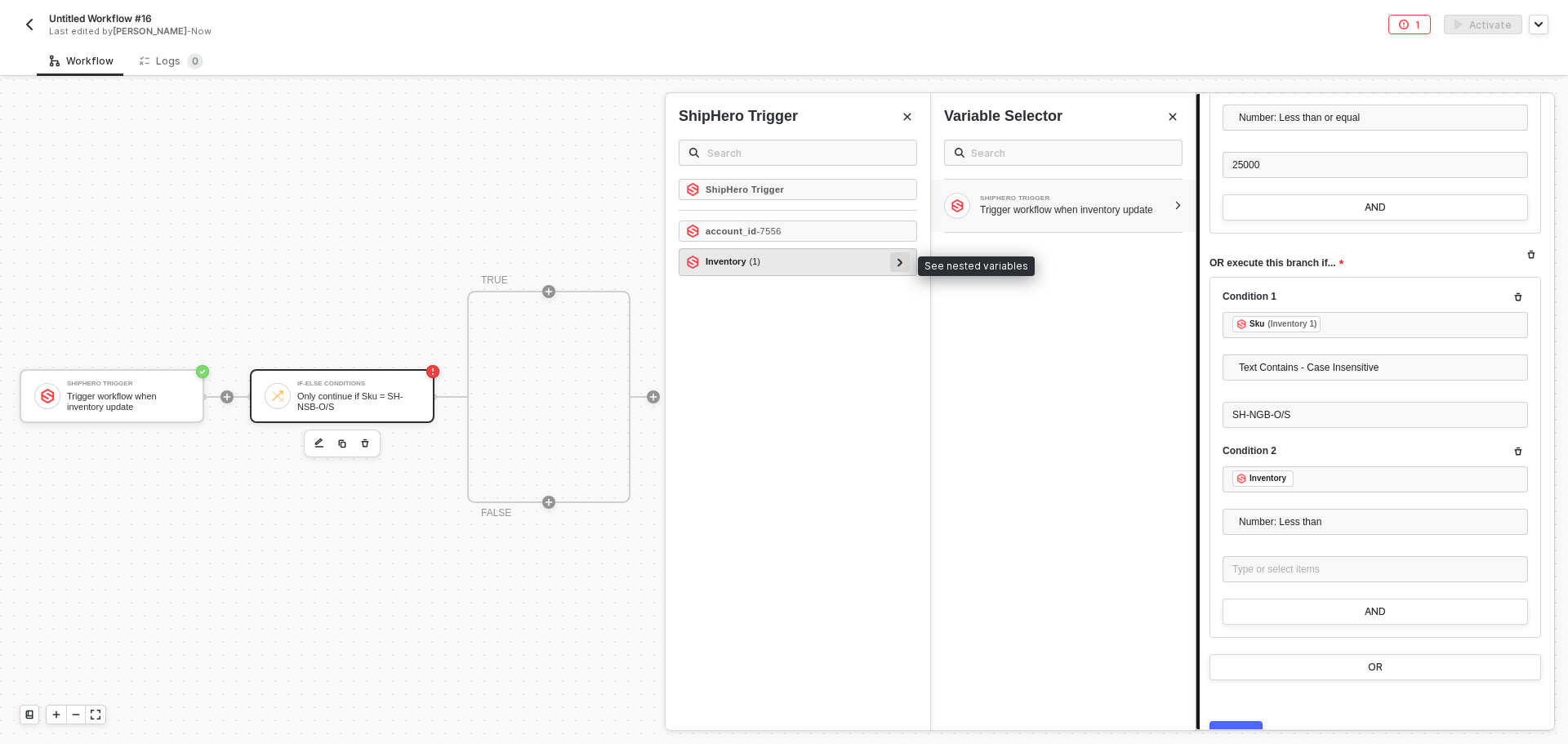
click at [904, 263] on div at bounding box center [900, 262] width 20 height 20
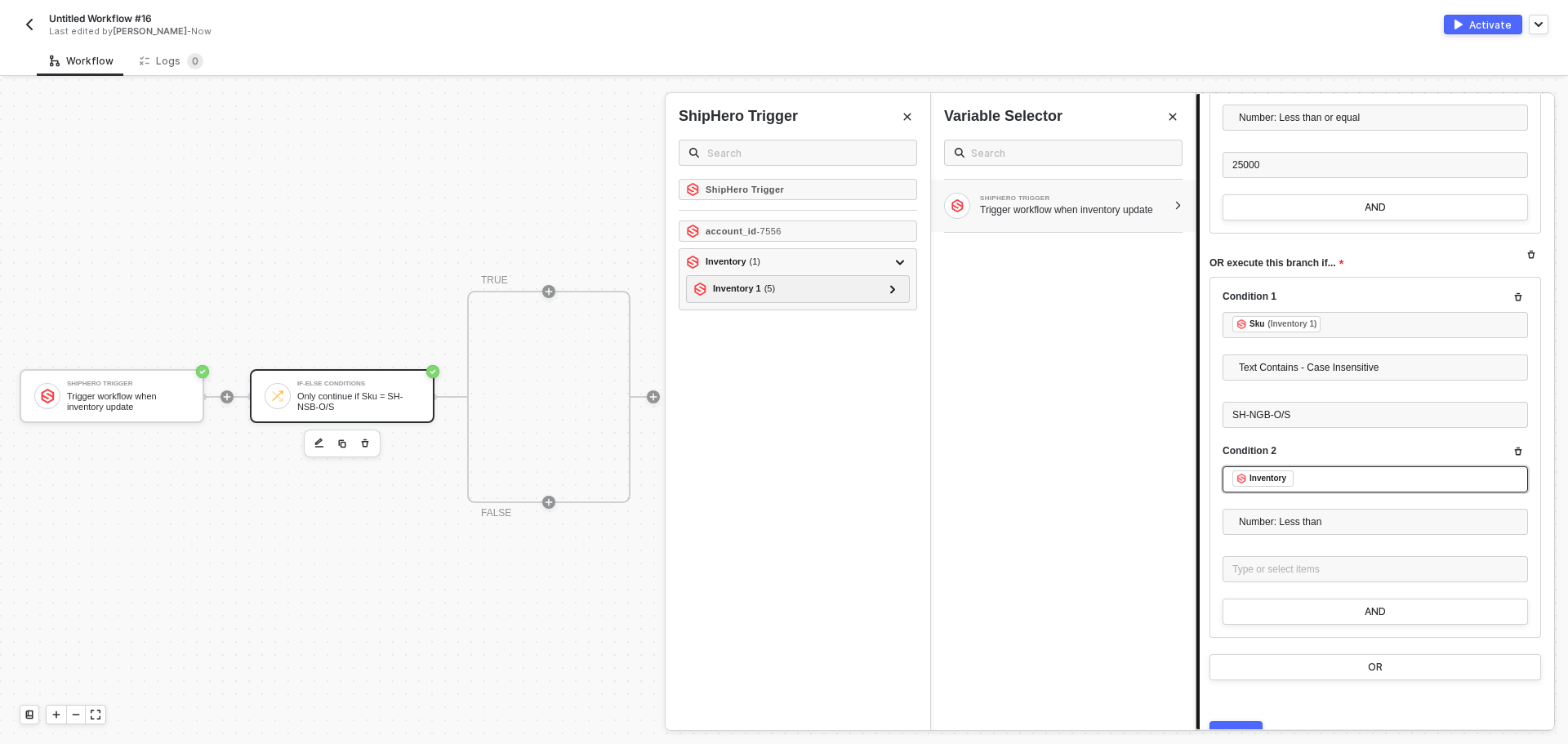
click at [1326, 477] on div "﻿ ﻿ Inventory ﻿" at bounding box center [1374, 480] width 286 height 18
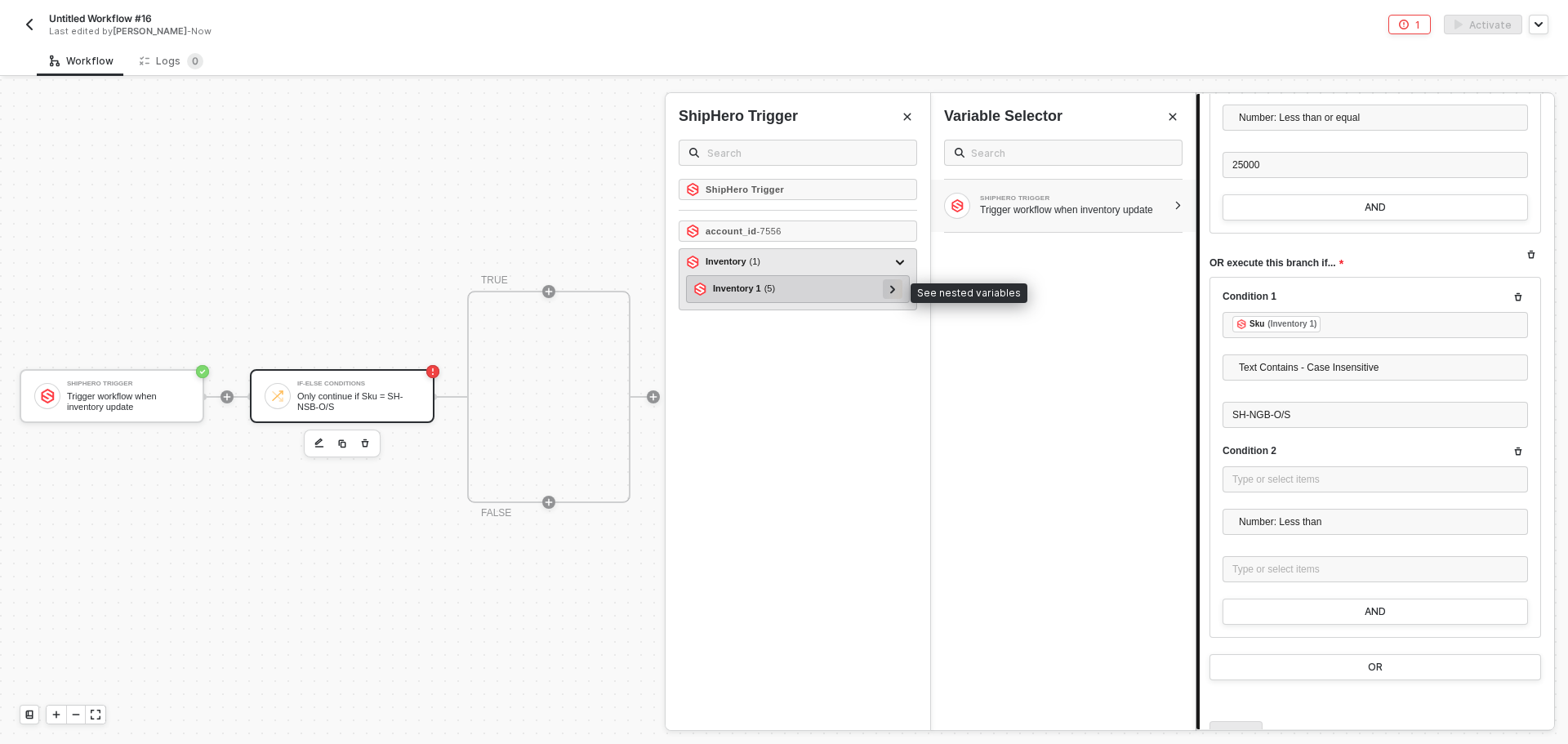
click at [897, 288] on div at bounding box center [892, 289] width 20 height 20
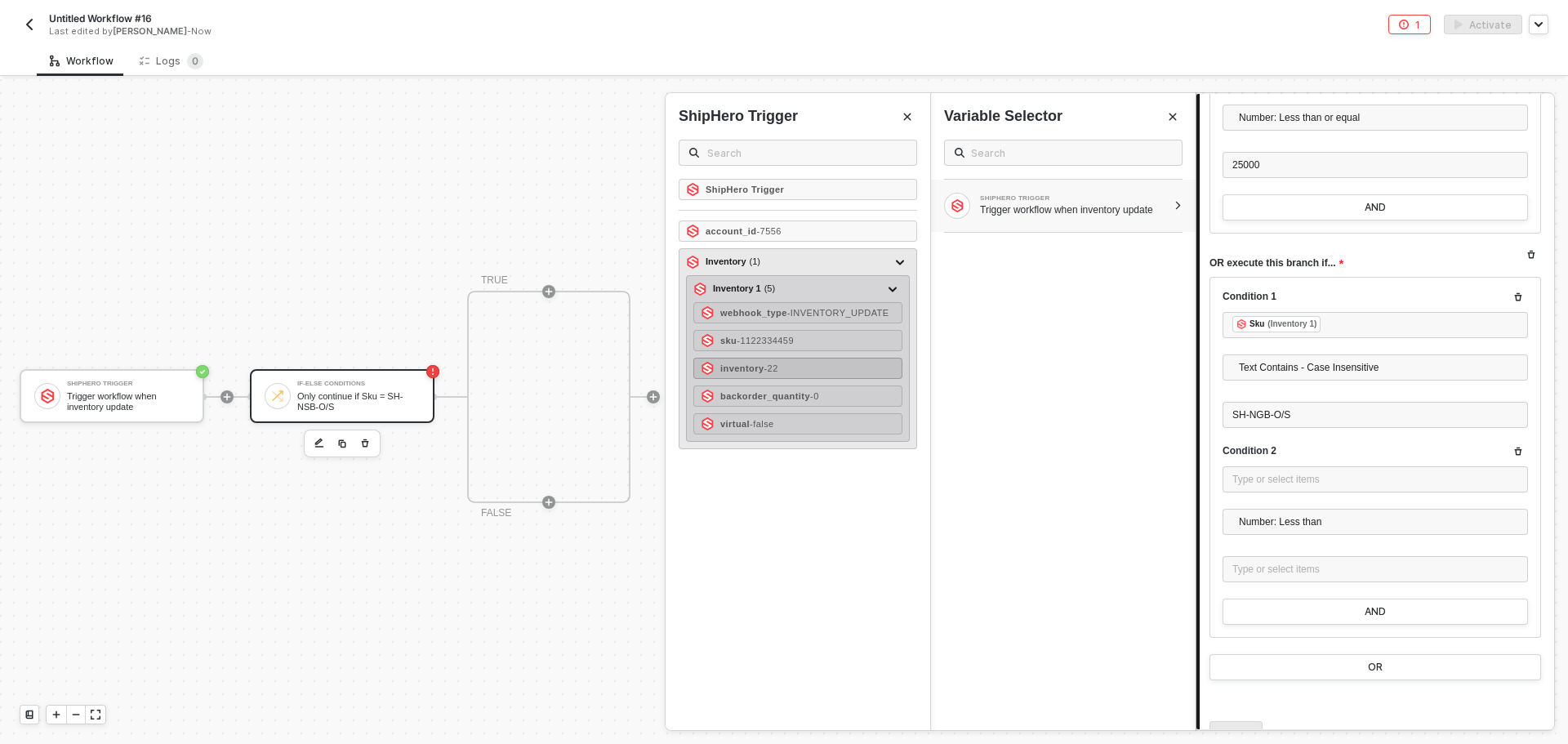
click at [848, 374] on div "inventory - 22" at bounding box center [798, 369] width 209 height 22
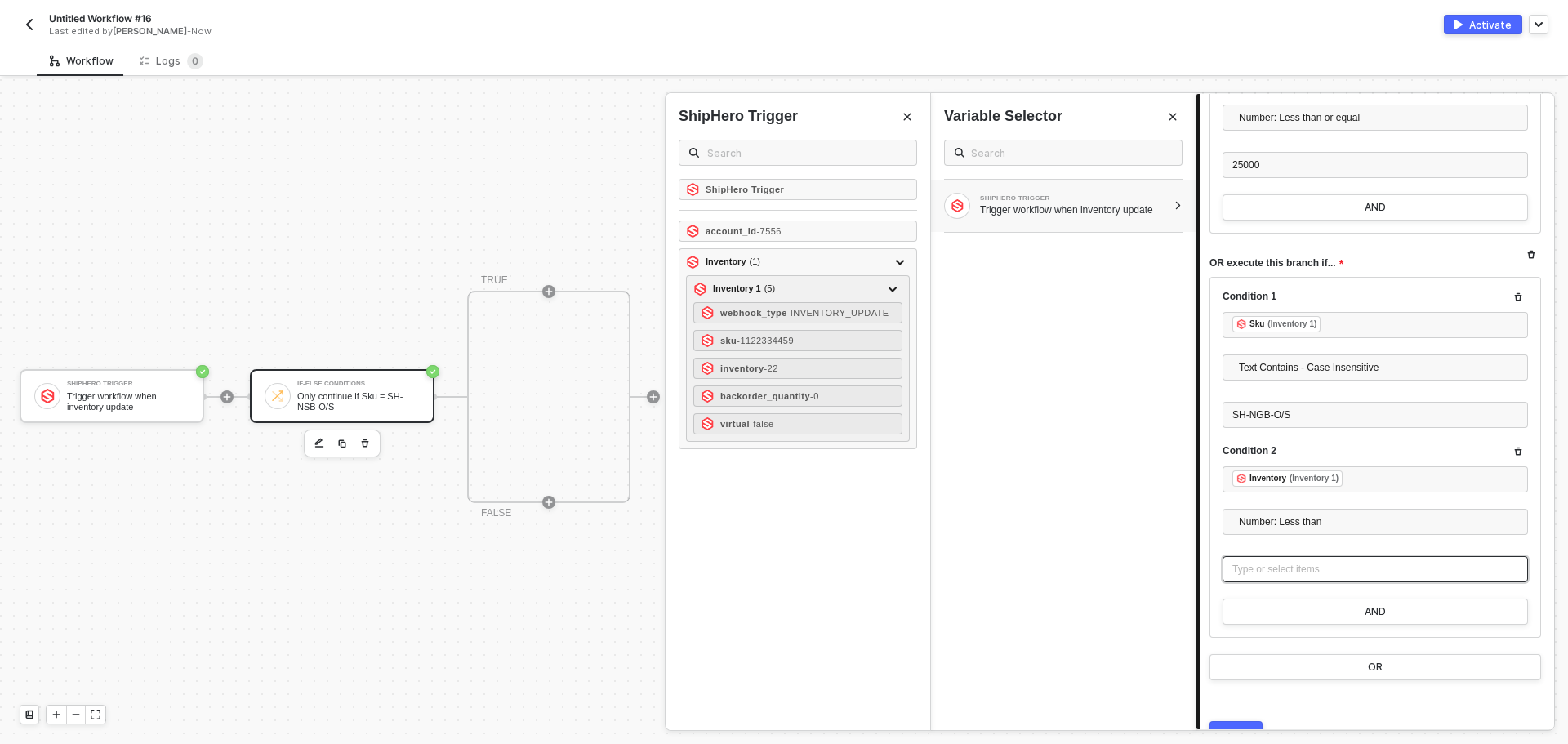
click at [1442, 573] on div "Type or select items ﻿" at bounding box center [1374, 570] width 286 height 16
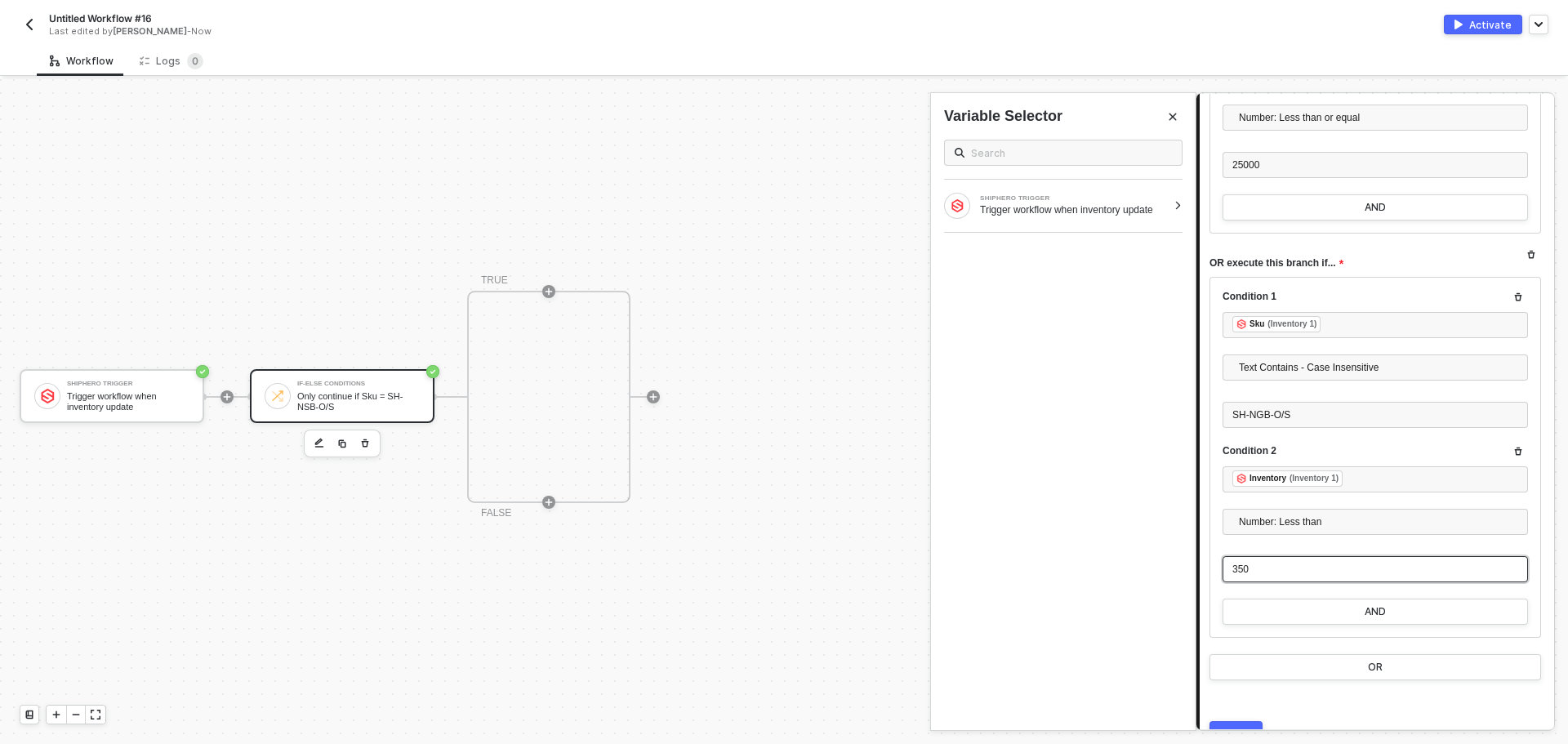
scroll to position [1703, 0]
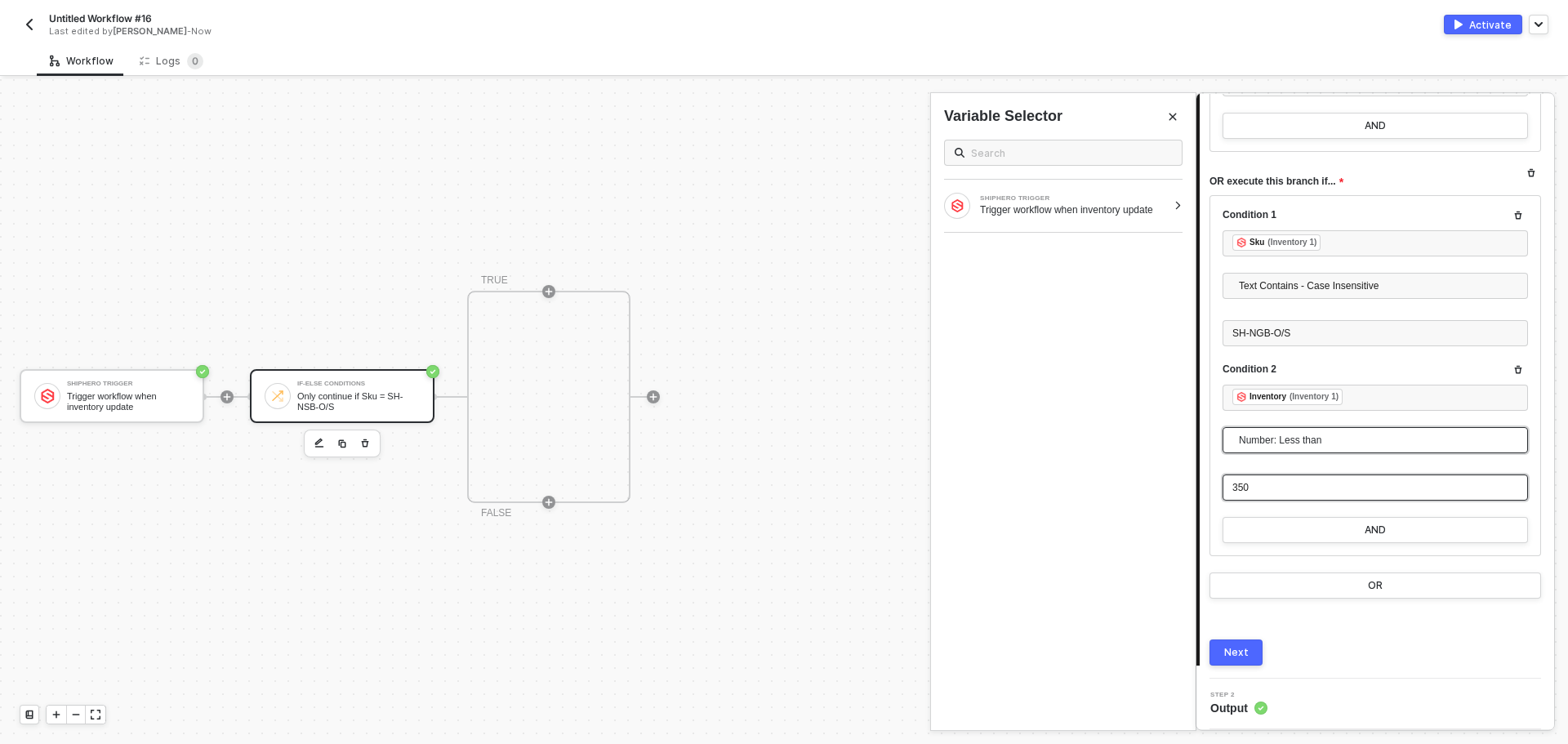
click at [1365, 444] on span "Number: Less than" at bounding box center [1378, 439] width 279 height 25
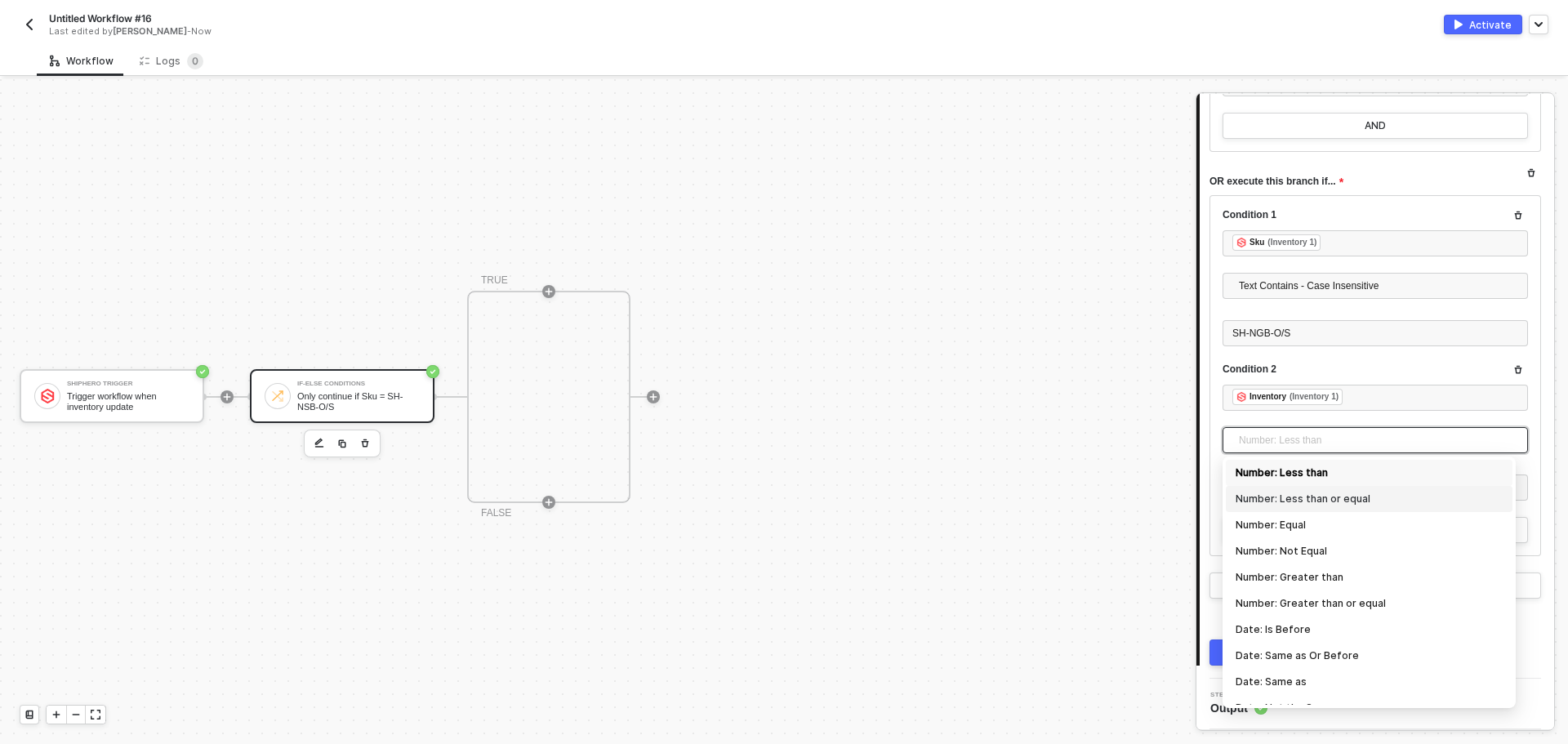
click at [1340, 498] on div "Number: Less than or equal" at bounding box center [1369, 499] width 267 height 18
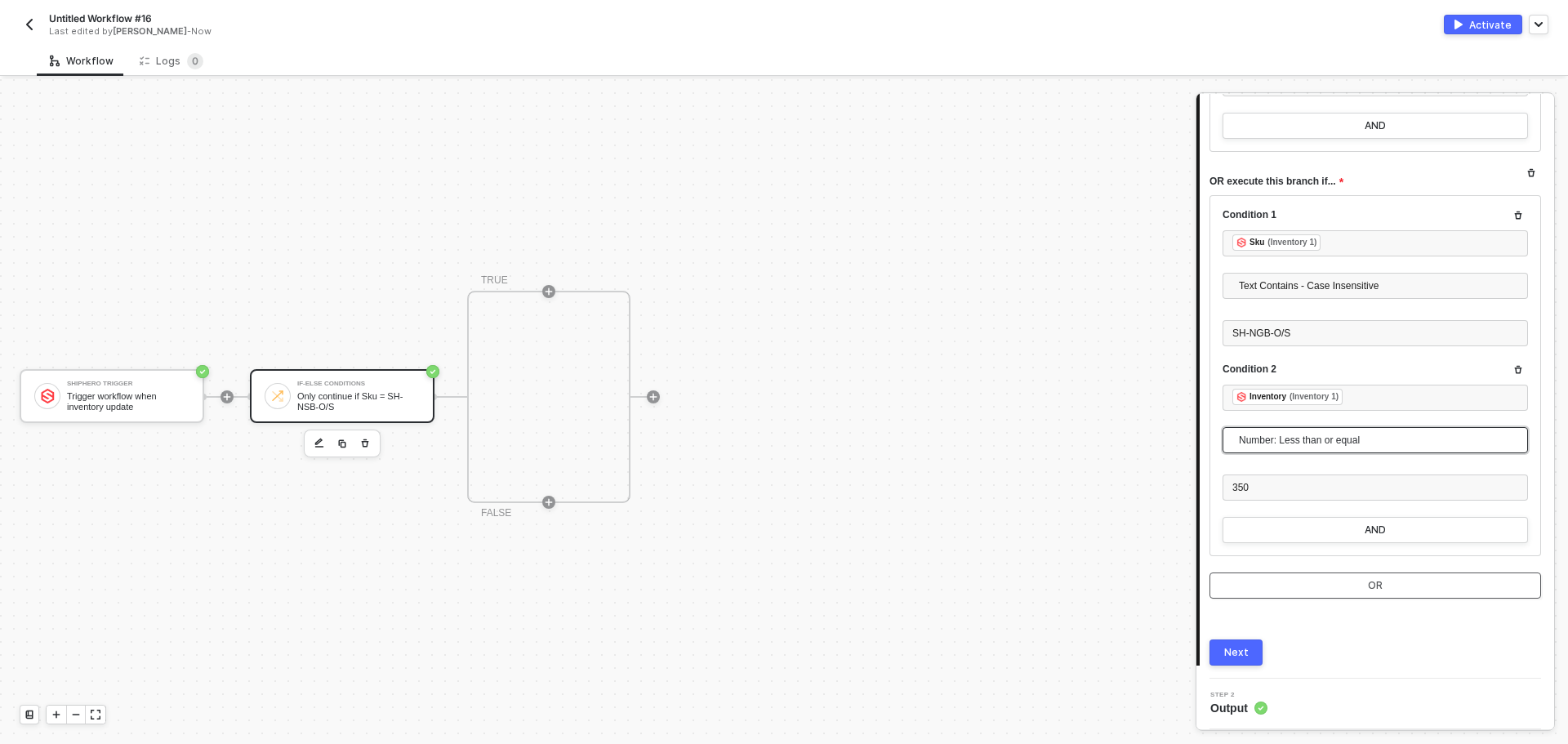
click at [1392, 591] on button "OR" at bounding box center [1374, 586] width 331 height 27
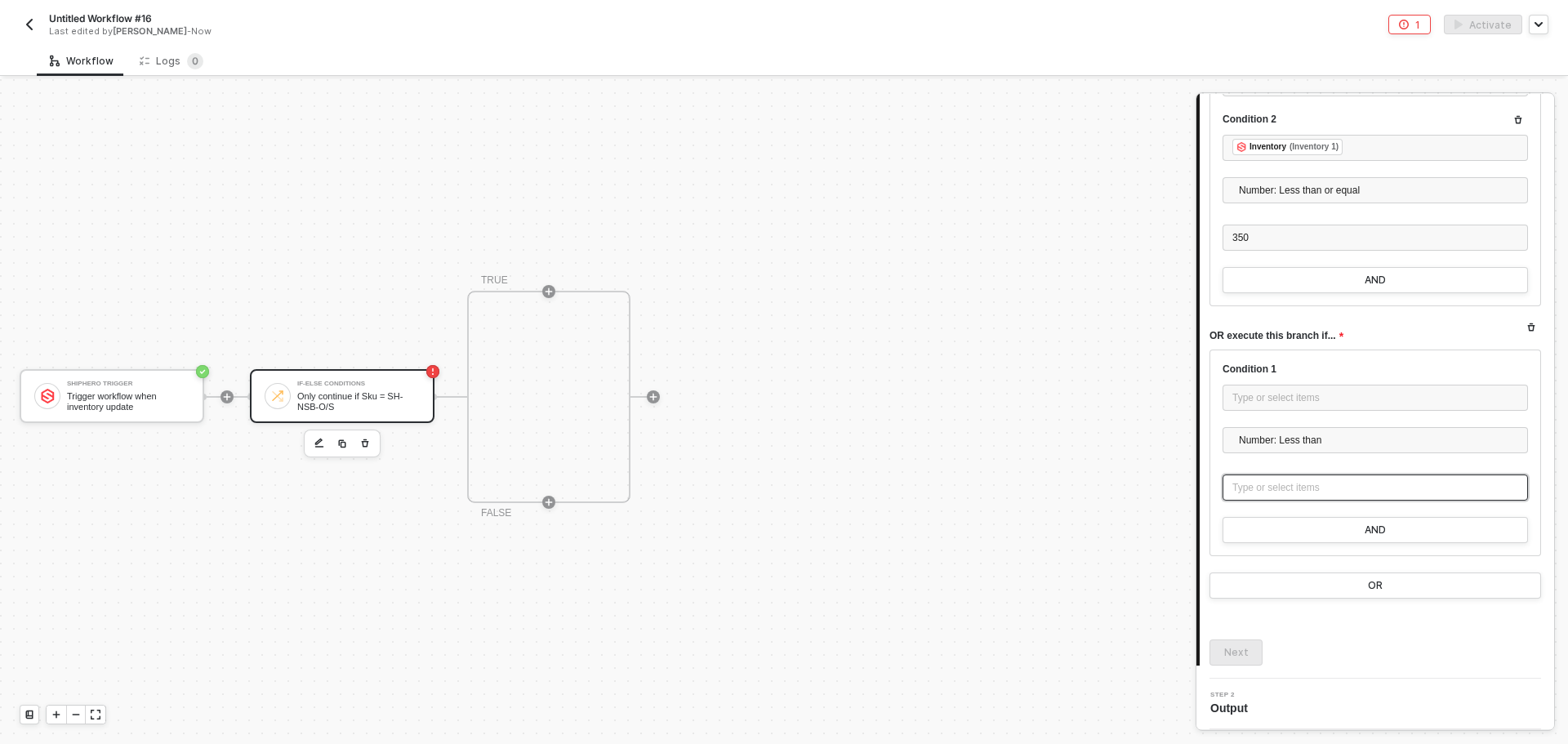
click at [1277, 495] on div "Type or select items ﻿" at bounding box center [1374, 488] width 286 height 16
click at [1325, 454] on div "Number: Less than" at bounding box center [1374, 444] width 306 height 34
click at [1323, 443] on span "Number: Less than" at bounding box center [1378, 439] width 279 height 25
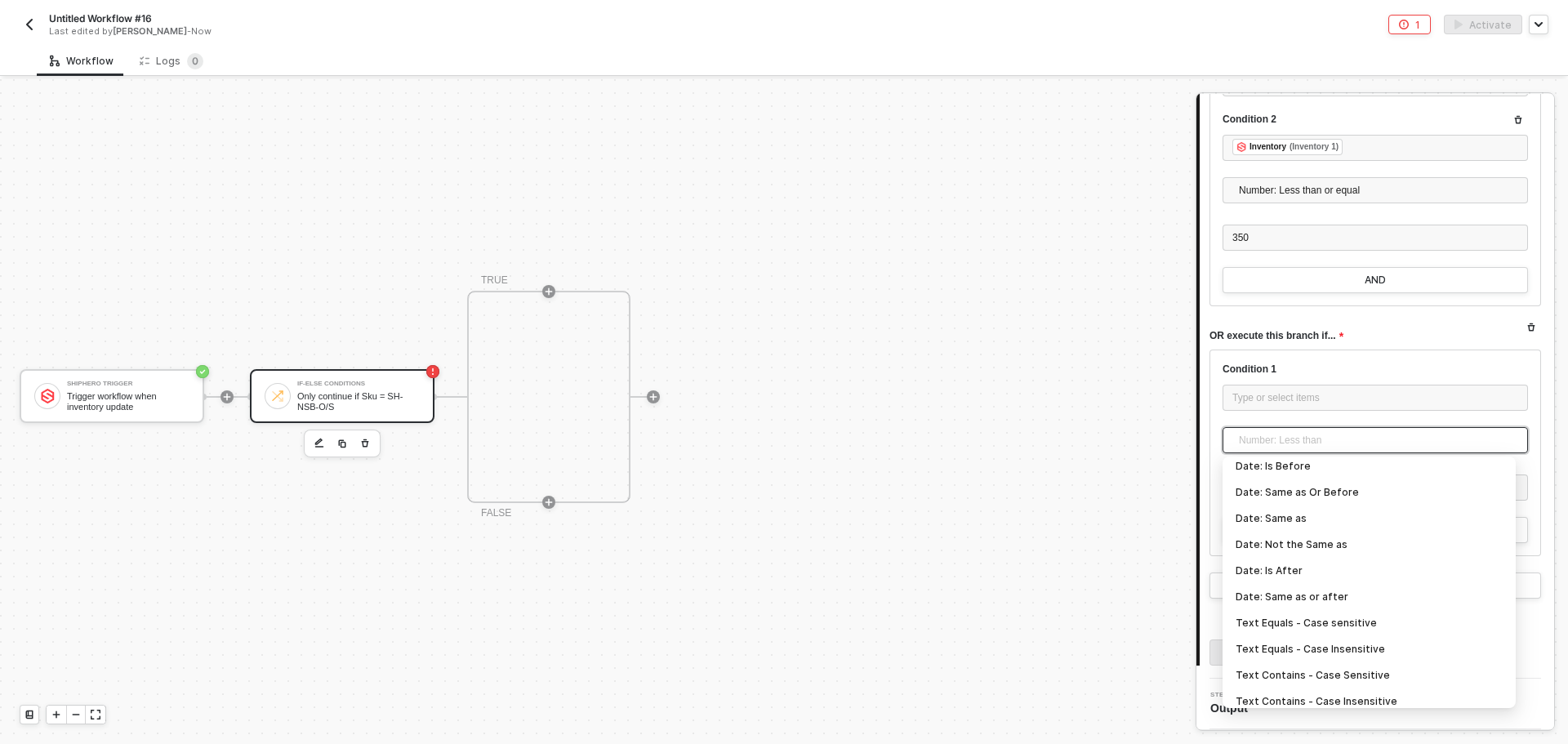
scroll to position [326, 0]
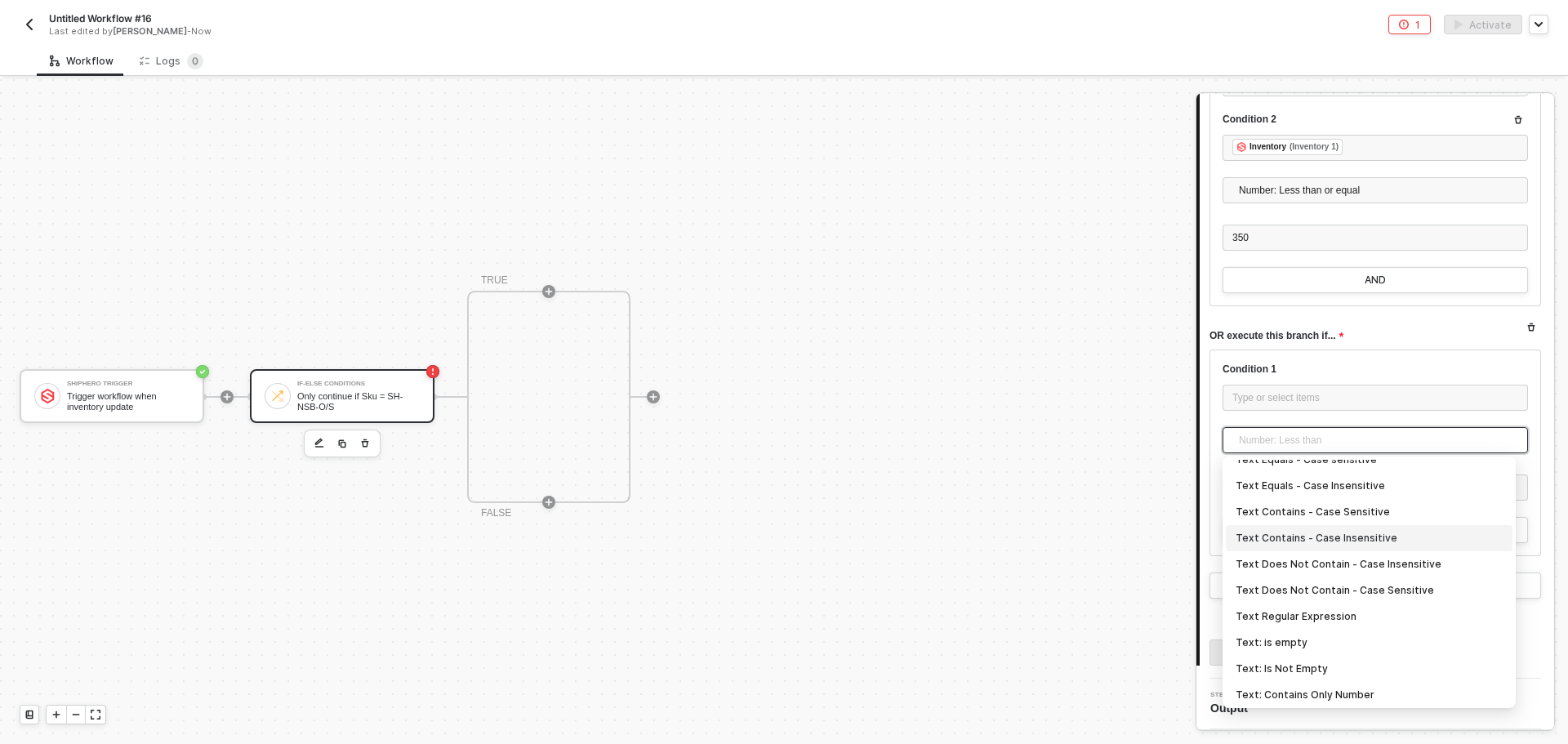
click at [1376, 542] on div "Text Contains - Case Insensitive" at bounding box center [1369, 539] width 267 height 18
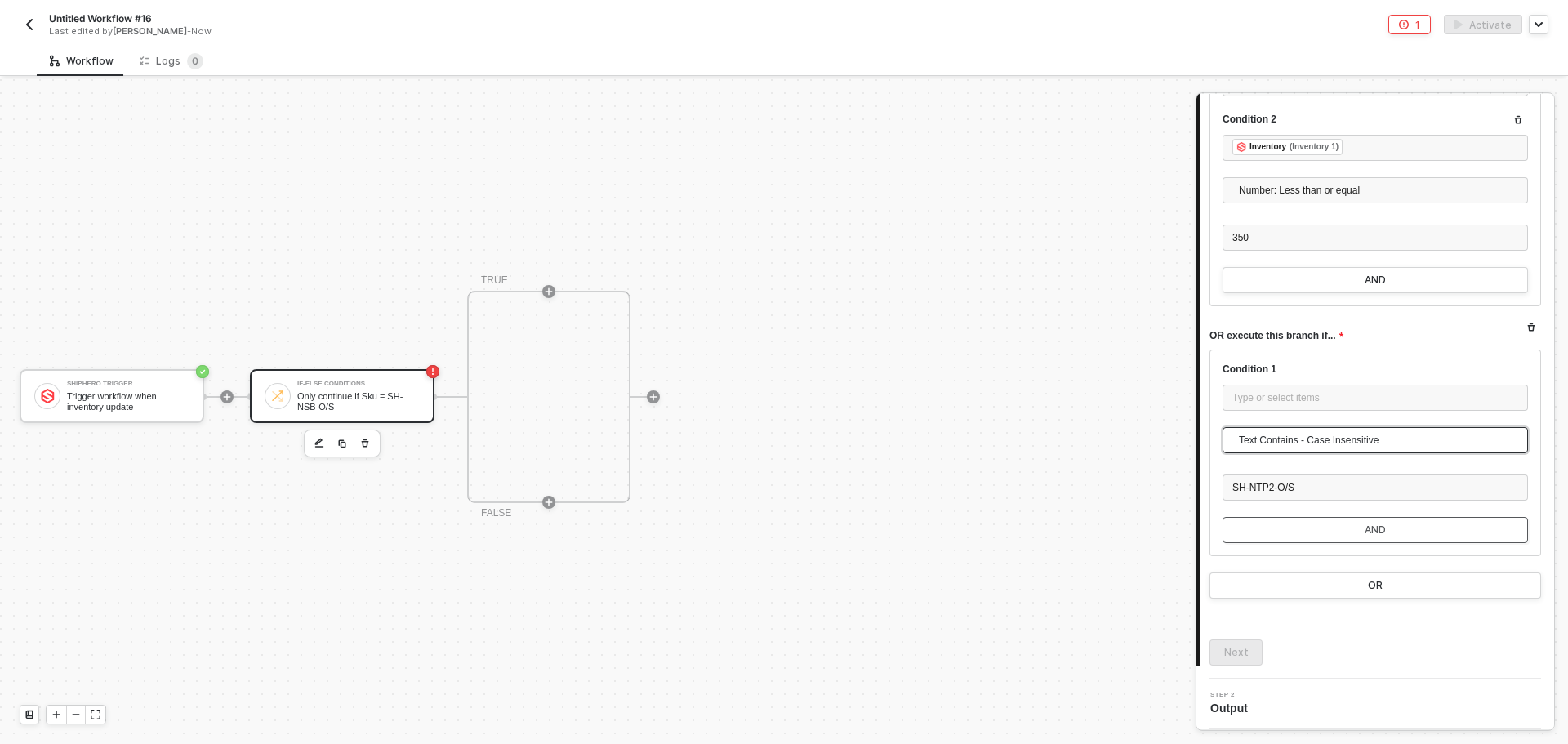
click at [1365, 533] on div "AND" at bounding box center [1375, 530] width 22 height 13
click at [1276, 495] on div "Type or select items ﻿" at bounding box center [1374, 488] width 286 height 16
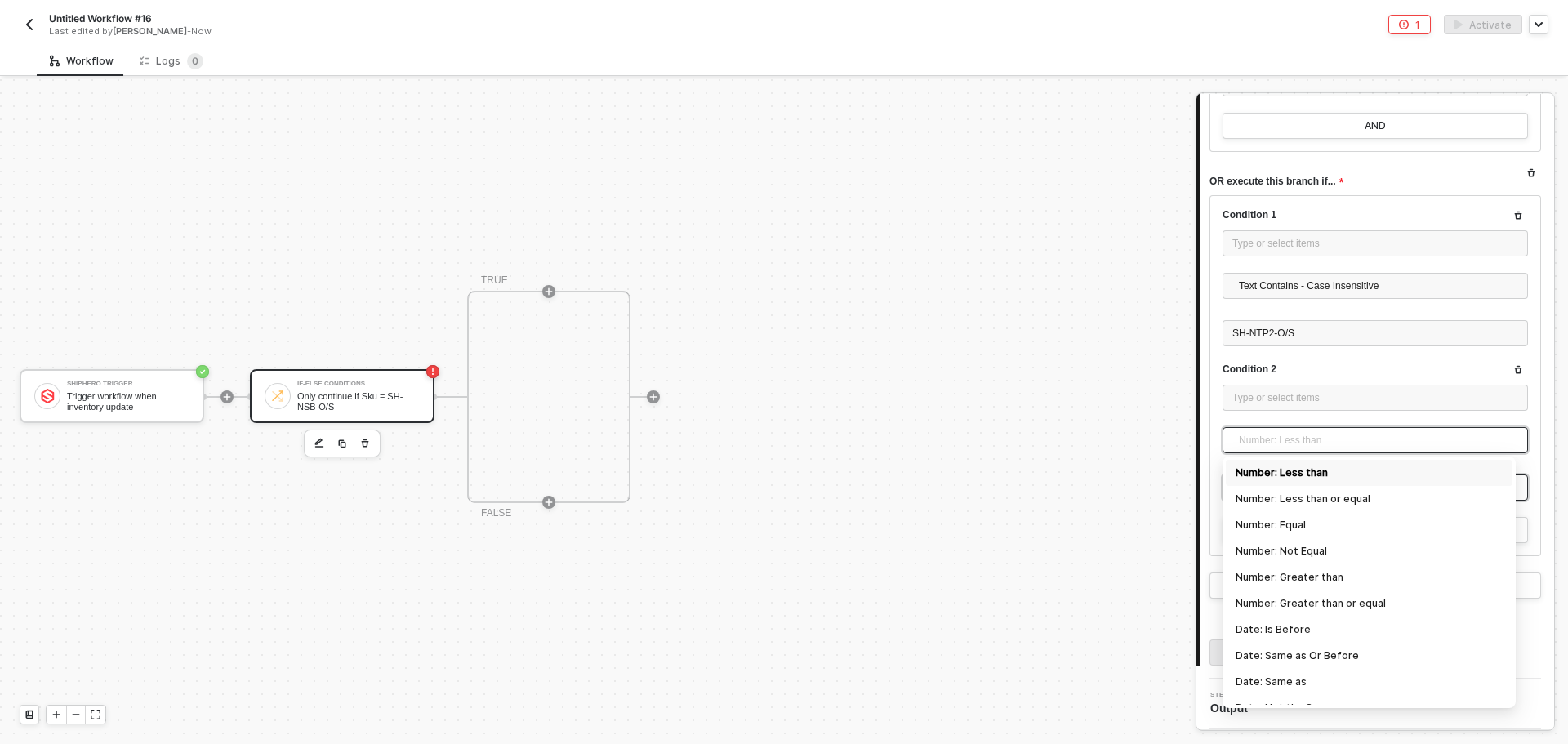
click at [1306, 438] on span "Number: Less than" at bounding box center [1378, 439] width 279 height 25
click at [1354, 491] on div "Number: Less than or equal" at bounding box center [1369, 499] width 267 height 18
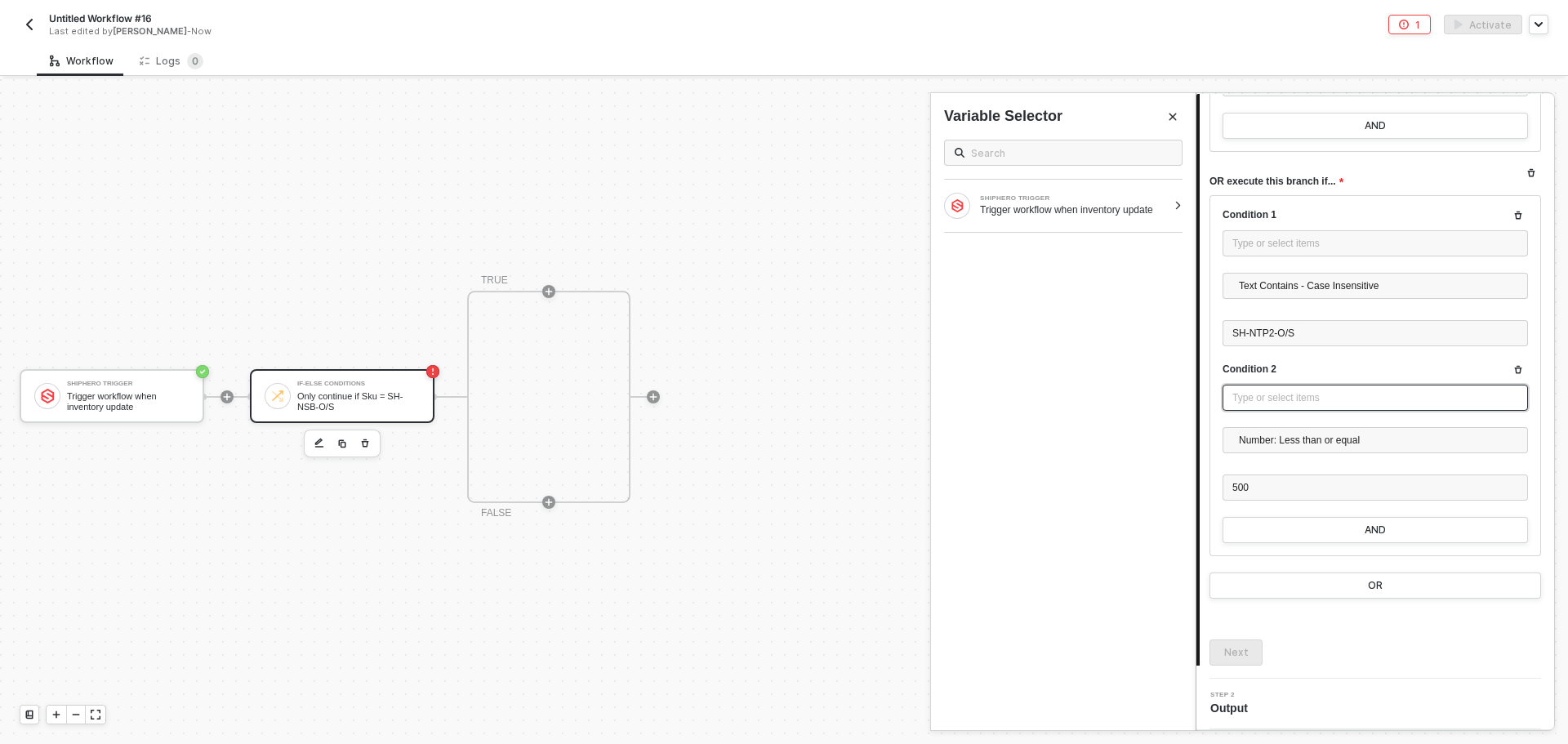
click at [1296, 399] on div "Type or select items ﻿" at bounding box center [1374, 398] width 286 height 16
drag, startPoint x: 1345, startPoint y: 399, endPoint x: 1081, endPoint y: 374, distance: 265.2
click at [1196, 374] on div "If-Else Conditions Only continue if Sku = SH-NSB-O/S 1 Step 1 Inputs Missing Re…" at bounding box center [1381, 412] width 372 height 664
click at [1316, 241] on div "Type or select items ﻿" at bounding box center [1374, 244] width 286 height 16
click at [1125, 224] on div "SHIPHERO TRIGGER Trigger workflow when inventory update" at bounding box center [1062, 205] width 264 height 52
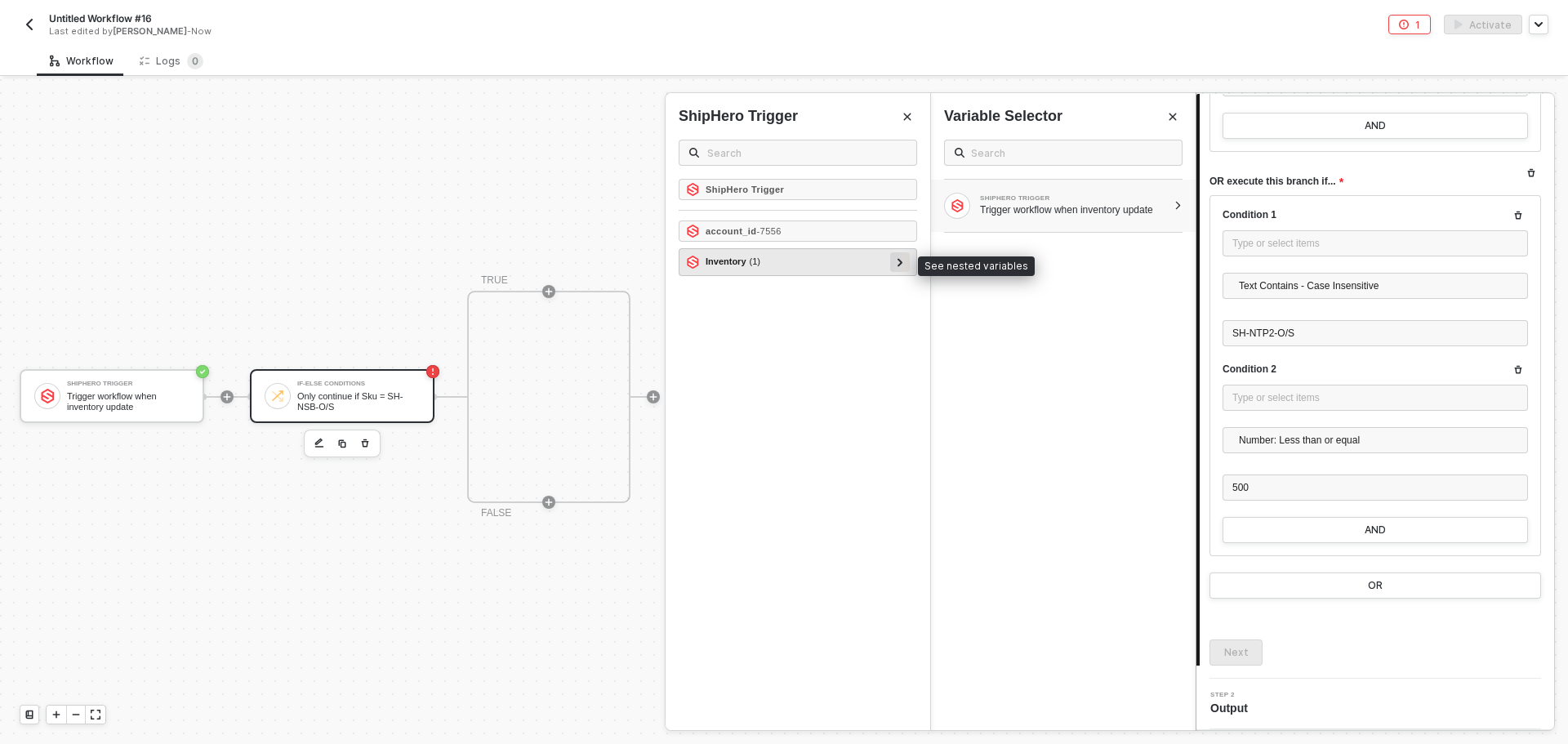
click at [904, 270] on div at bounding box center [900, 262] width 20 height 20
click at [897, 294] on div at bounding box center [892, 289] width 20 height 20
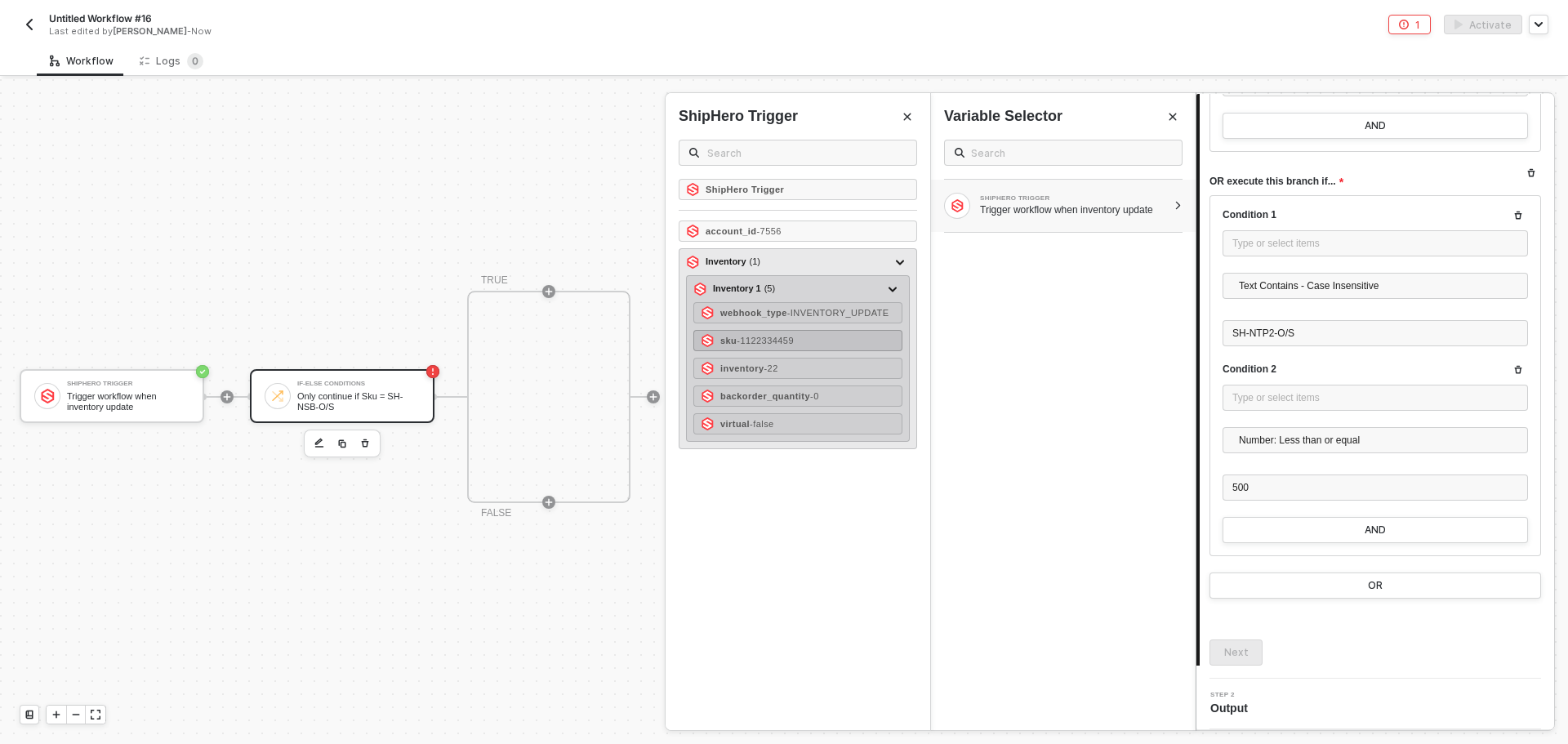
click at [820, 338] on div "sku - 1122334459" at bounding box center [798, 341] width 209 height 22
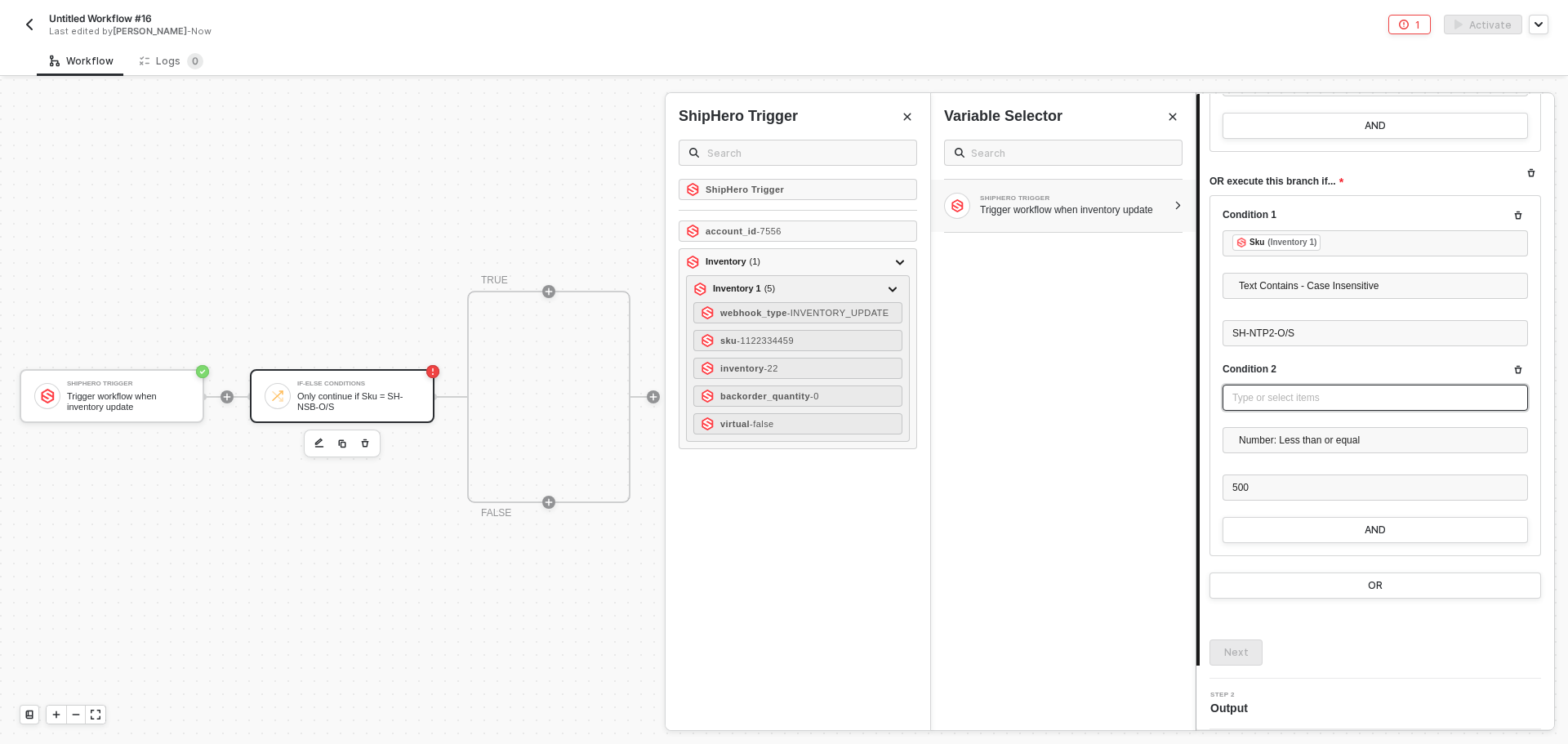
click at [1288, 394] on div "Type or select items ﻿" at bounding box center [1374, 398] width 286 height 16
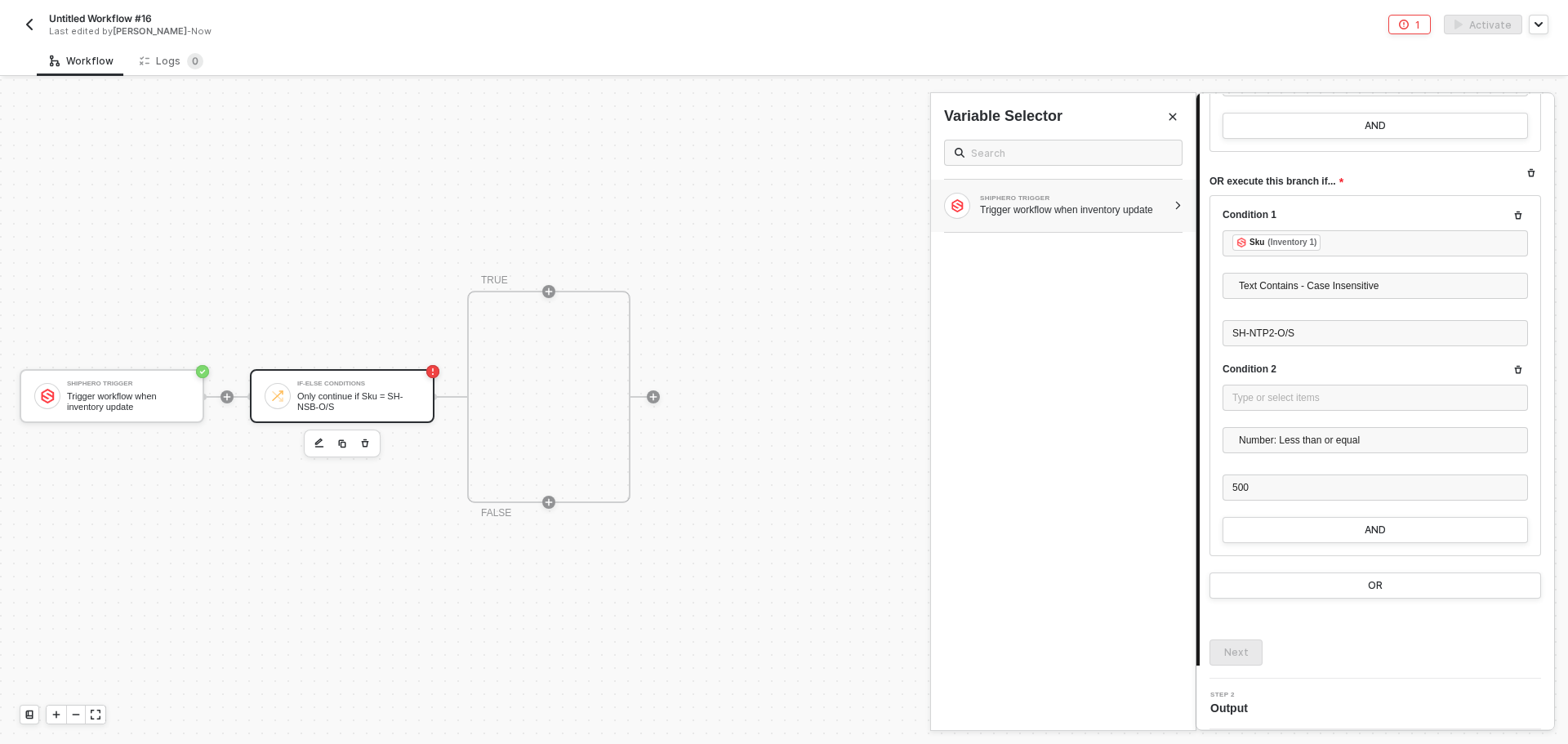
click at [1181, 212] on div "SHIPHERO TRIGGER Trigger workflow when inventory update" at bounding box center [1062, 205] width 264 height 52
click at [906, 263] on div at bounding box center [900, 262] width 20 height 20
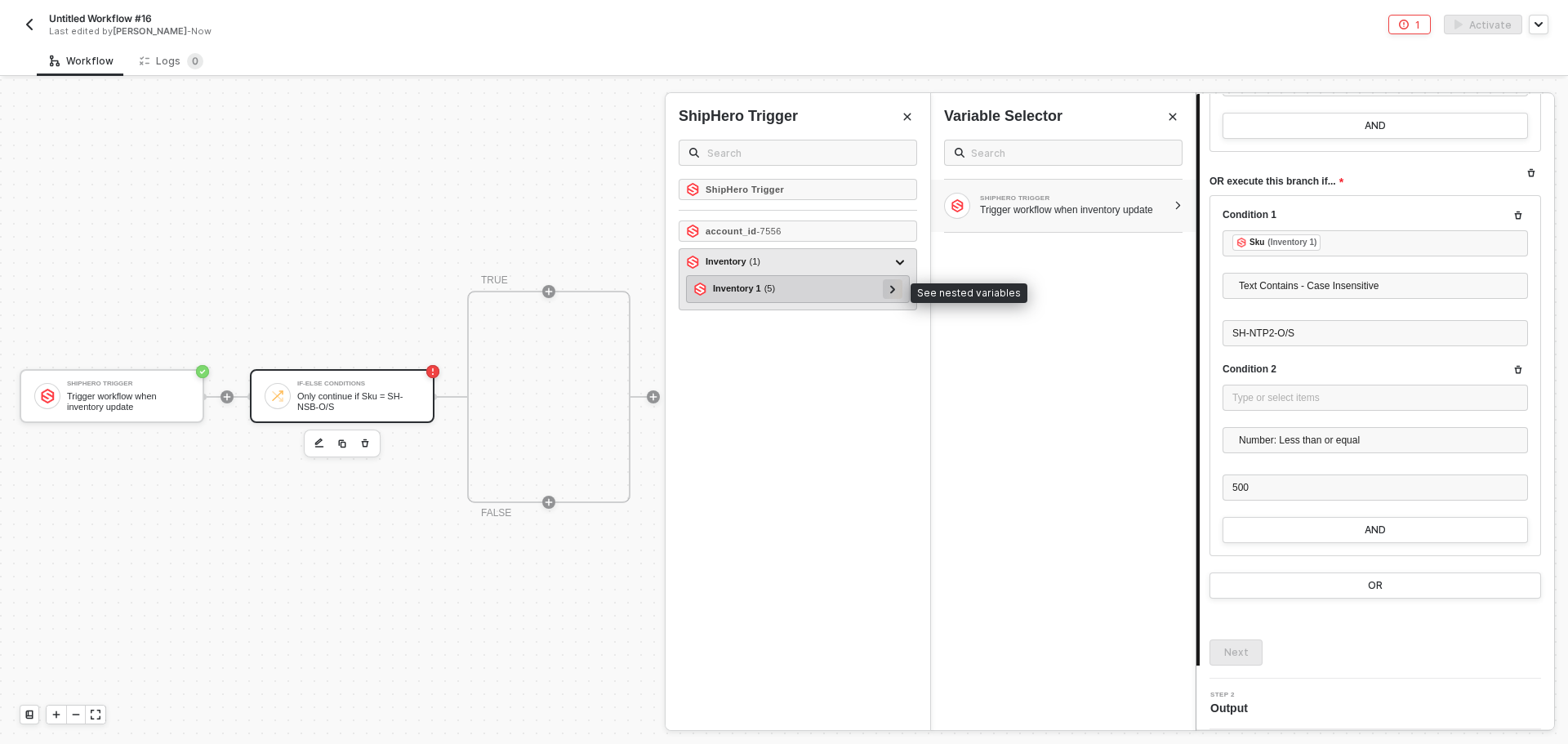
click at [900, 292] on div at bounding box center [892, 289] width 20 height 20
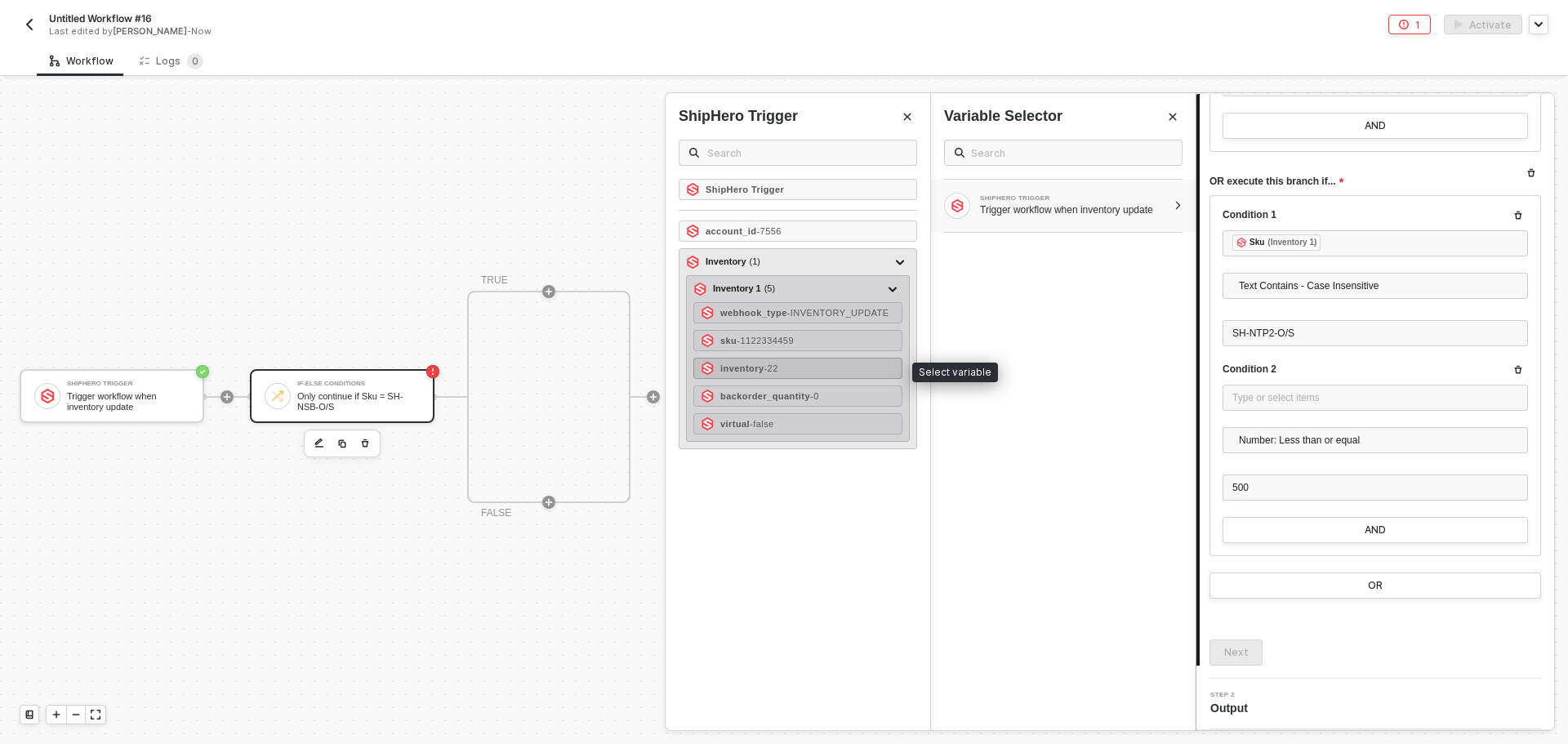
click at [811, 370] on div "inventory - 22" at bounding box center [798, 369] width 209 height 22
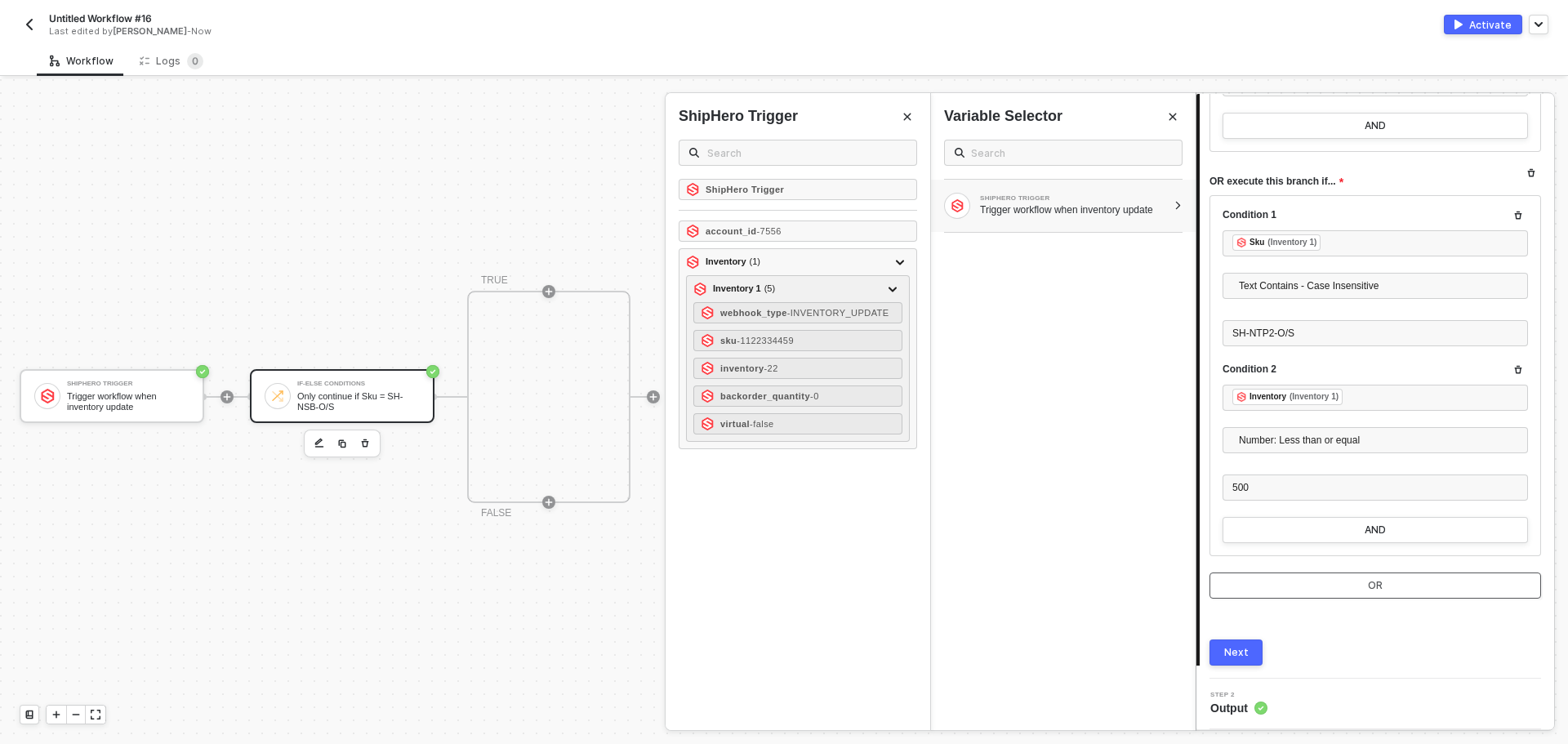
click at [1329, 575] on button "OR" at bounding box center [1374, 586] width 331 height 27
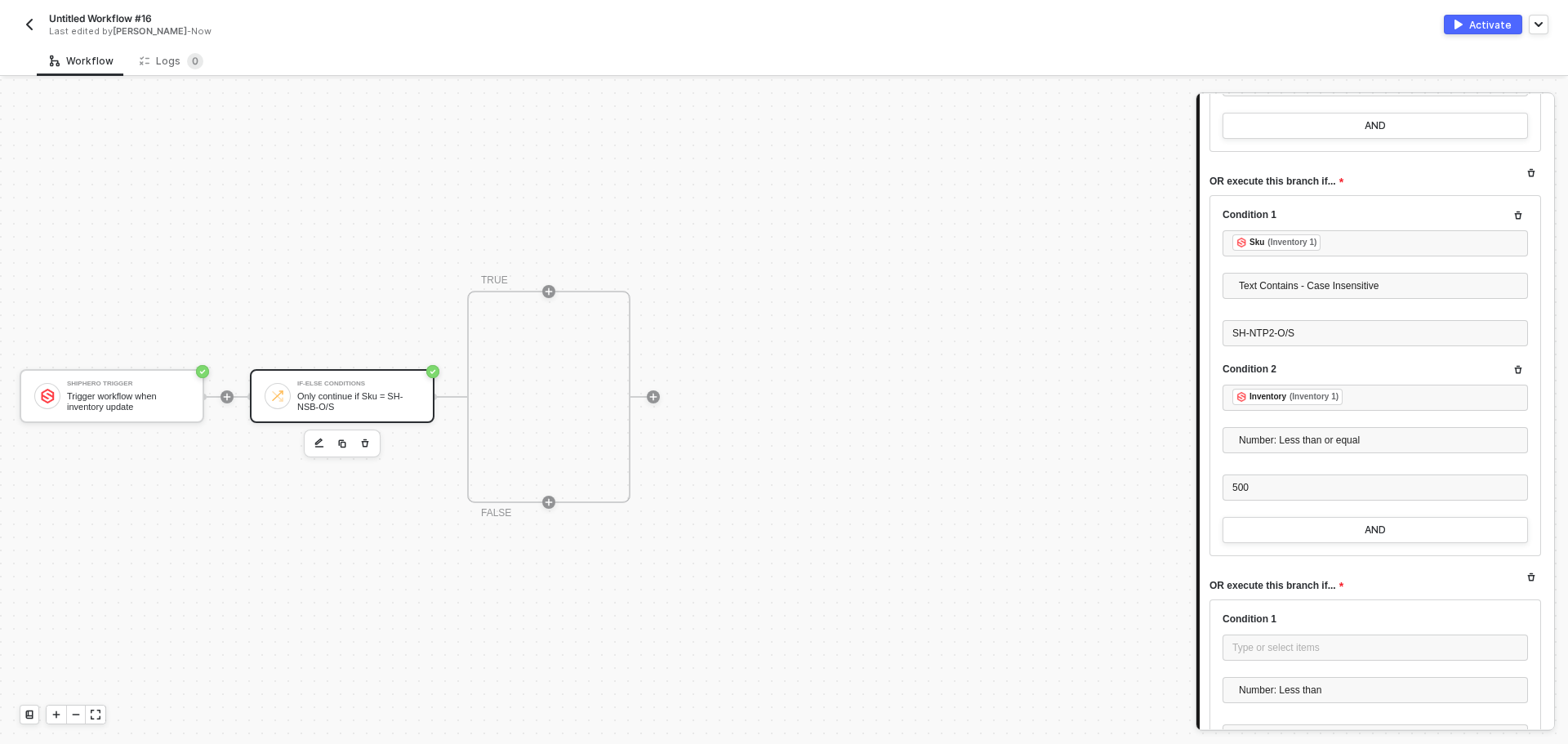
scroll to position [2357, 0]
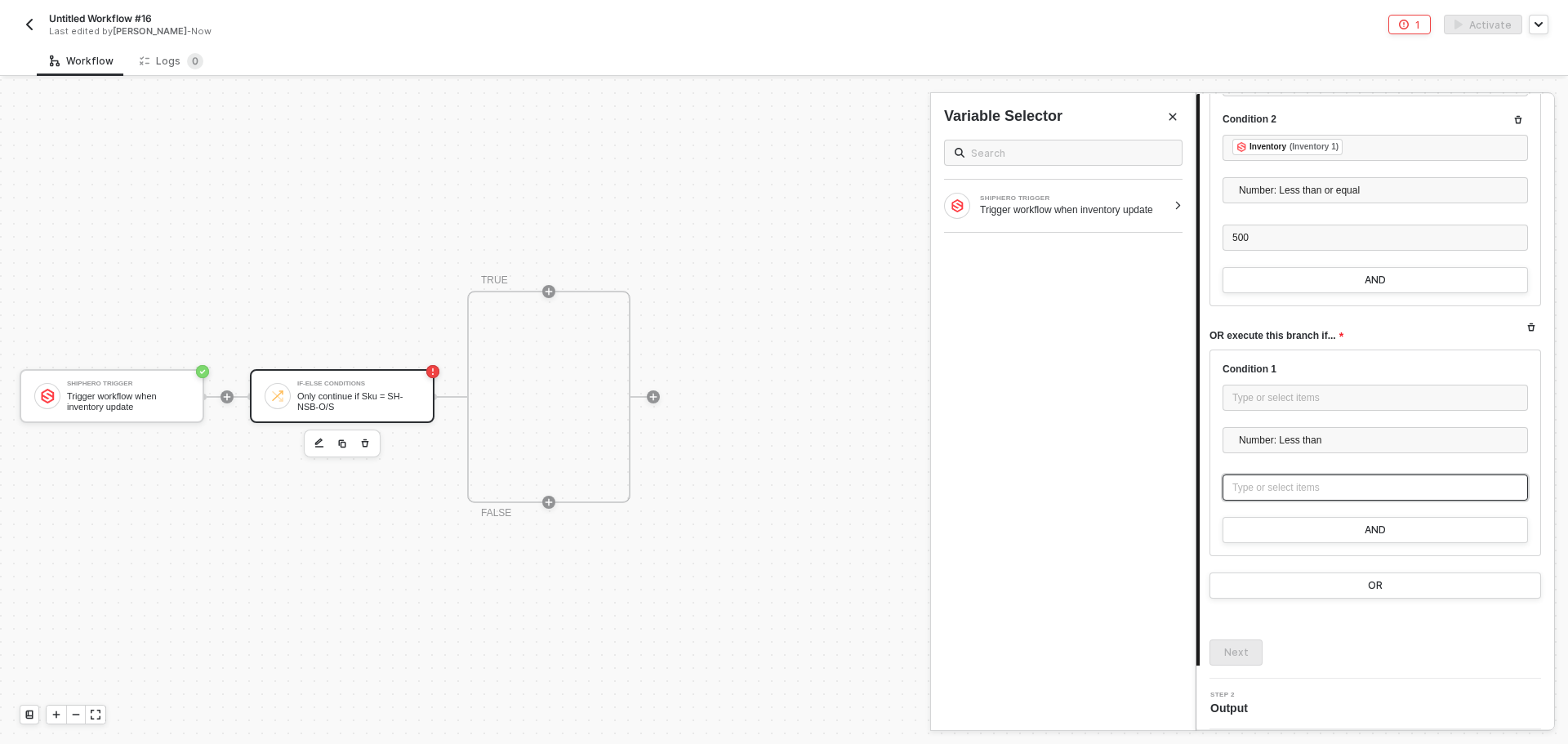
click at [1298, 482] on div "Type or select items ﻿" at bounding box center [1374, 488] width 286 height 16
click at [1295, 397] on div "Type or select items ﻿" at bounding box center [1374, 398] width 286 height 16
click at [1180, 205] on div at bounding box center [1177, 205] width 9 height 10
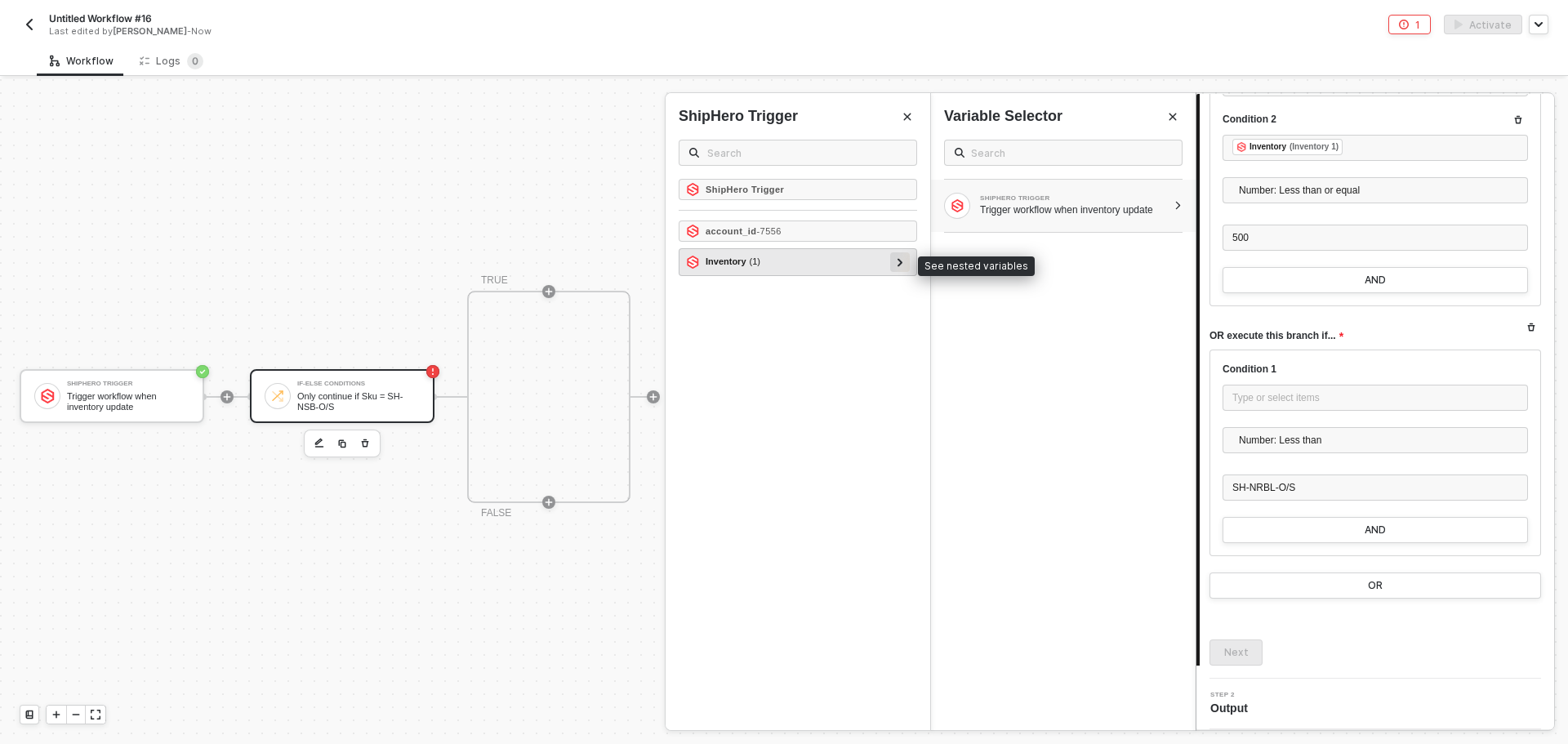
click at [904, 260] on div at bounding box center [900, 262] width 20 height 20
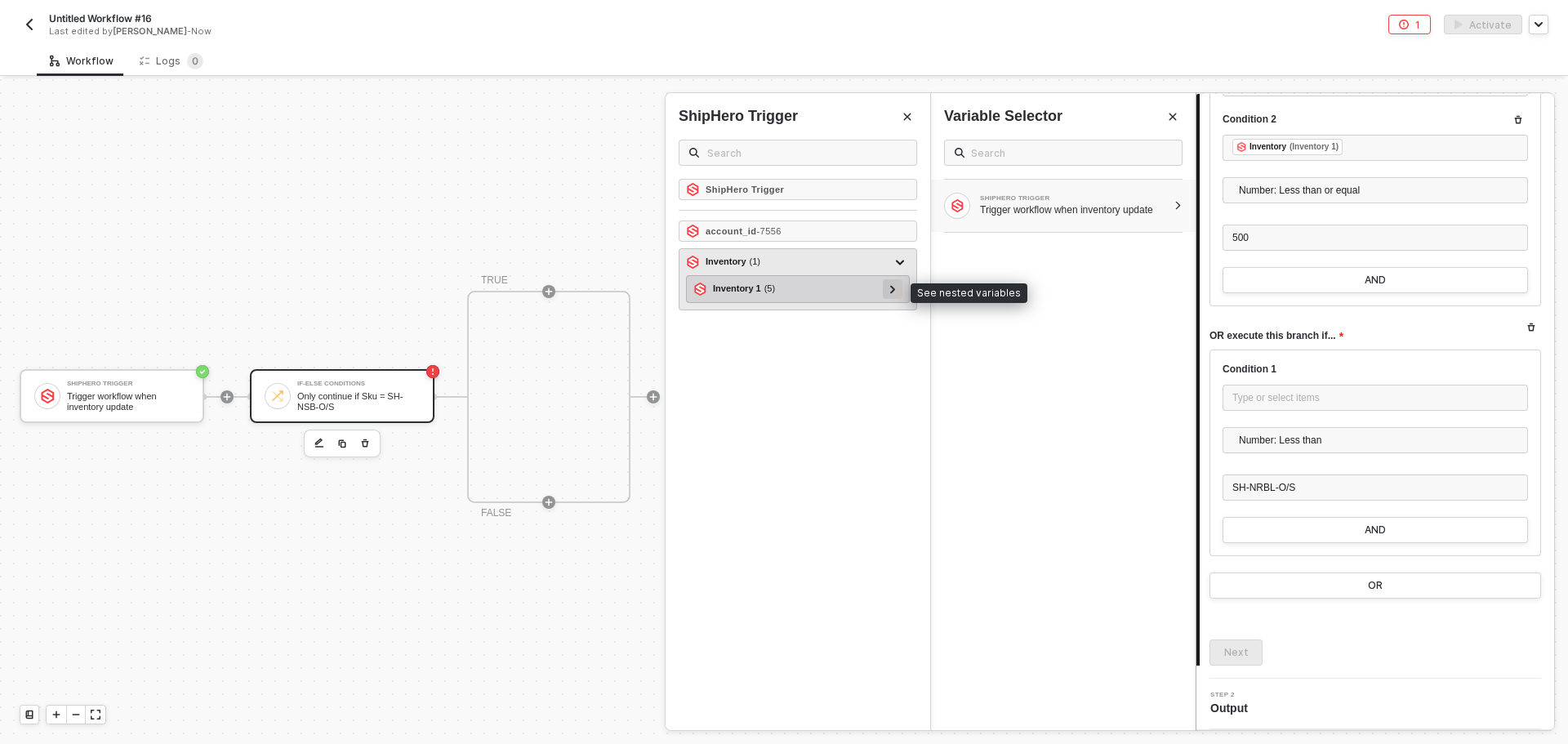
click at [892, 294] on div at bounding box center [892, 288] width 8 height 18
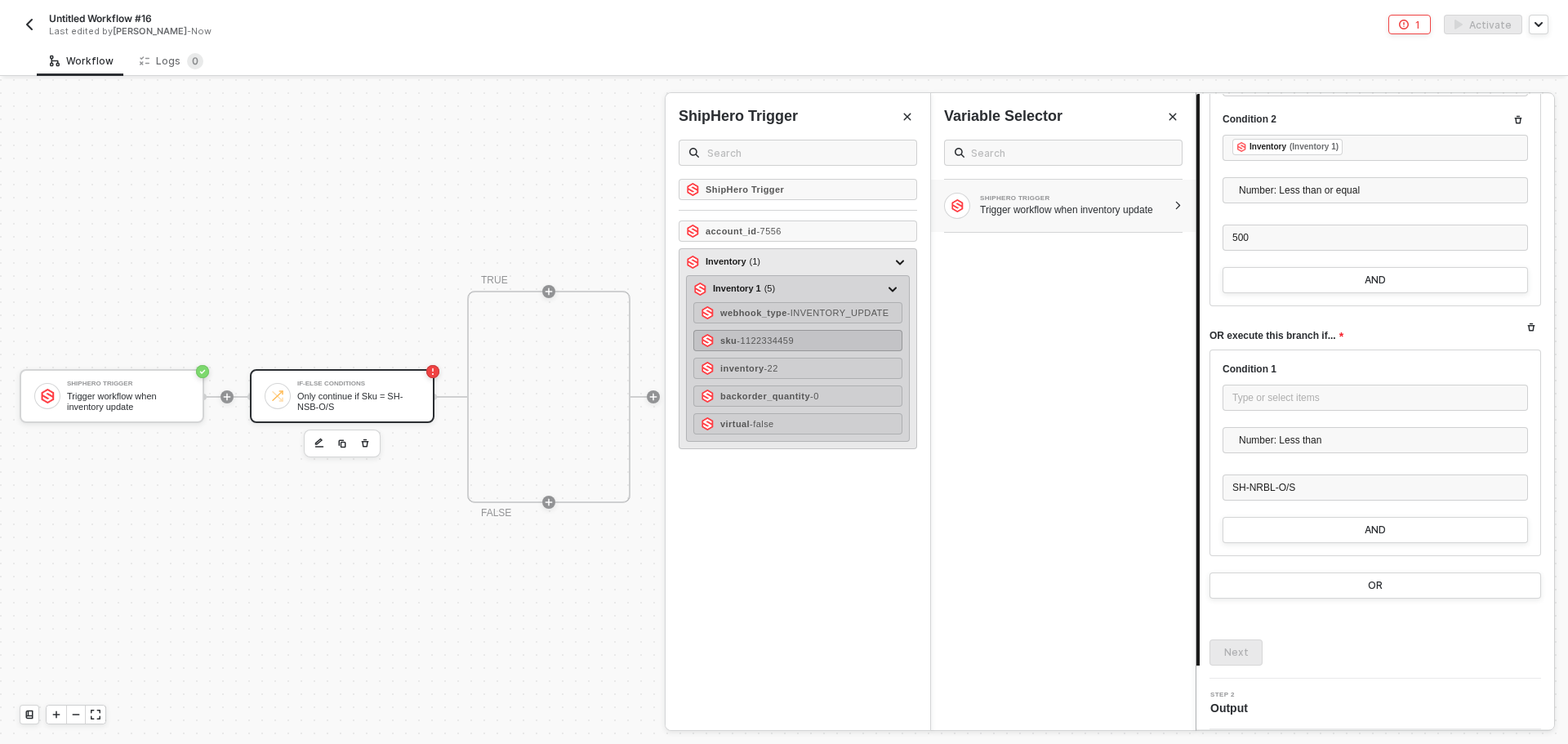
click at [795, 348] on div "sku - 1122334459" at bounding box center [798, 341] width 209 height 22
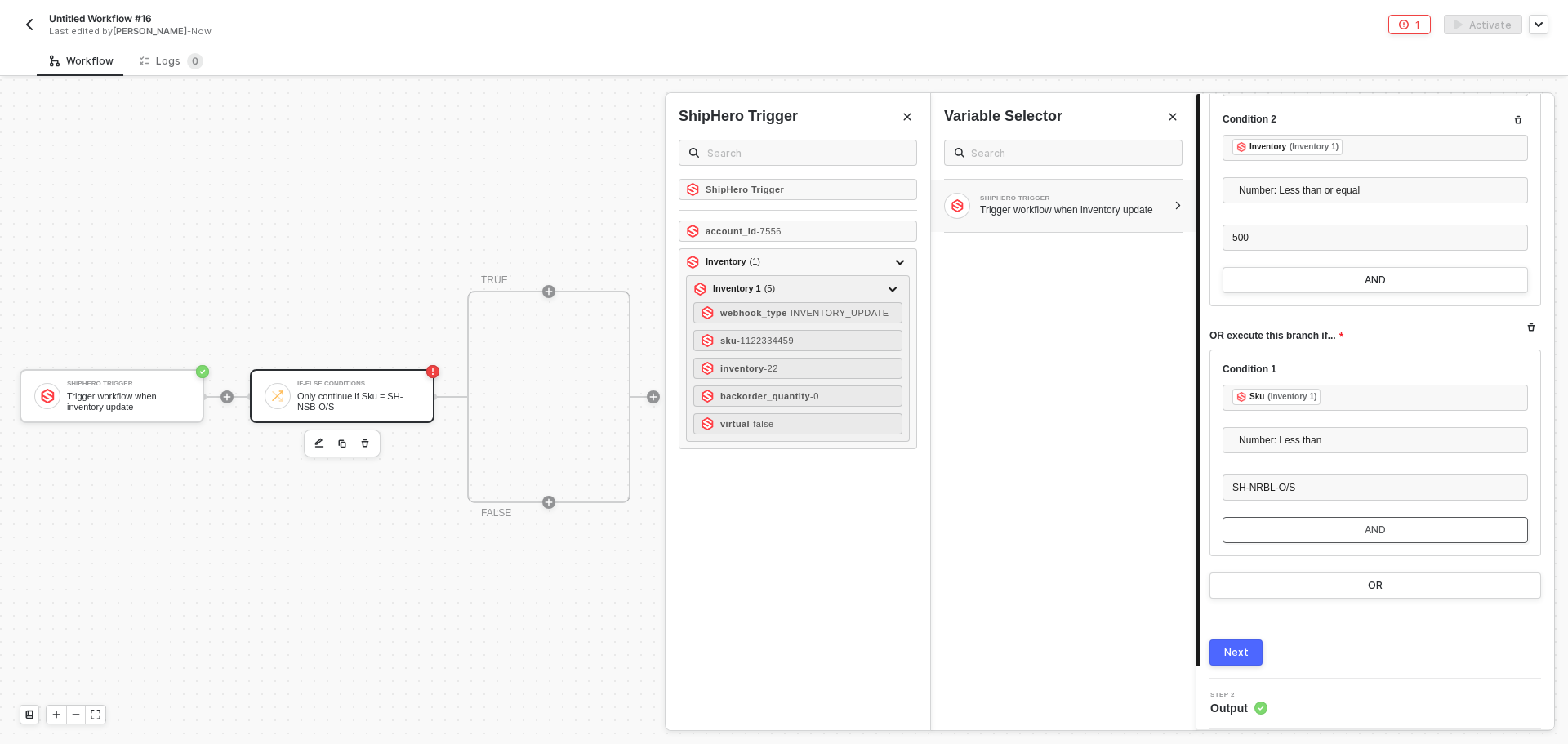
click at [1278, 519] on button "AND" at bounding box center [1374, 530] width 306 height 27
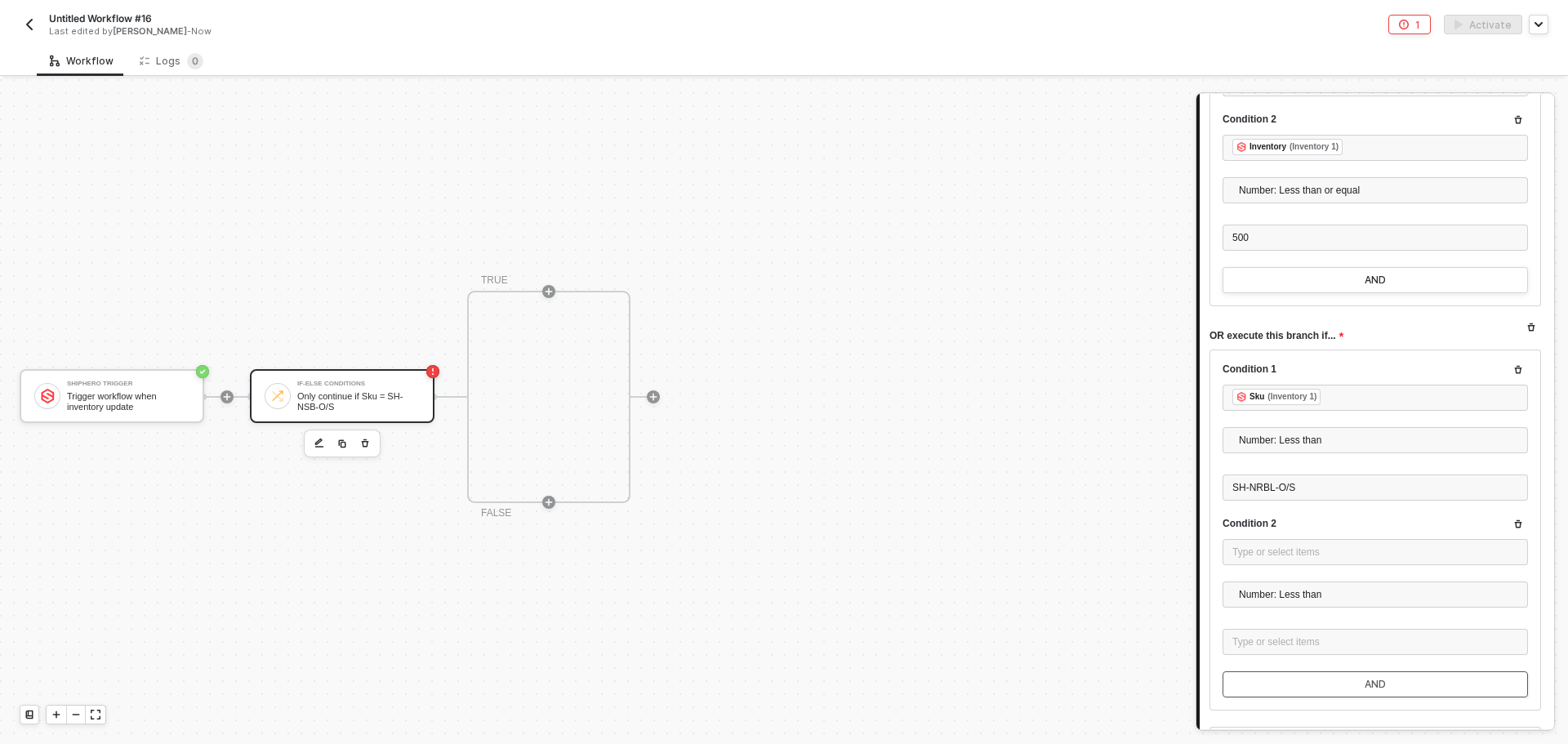
scroll to position [2511, 0]
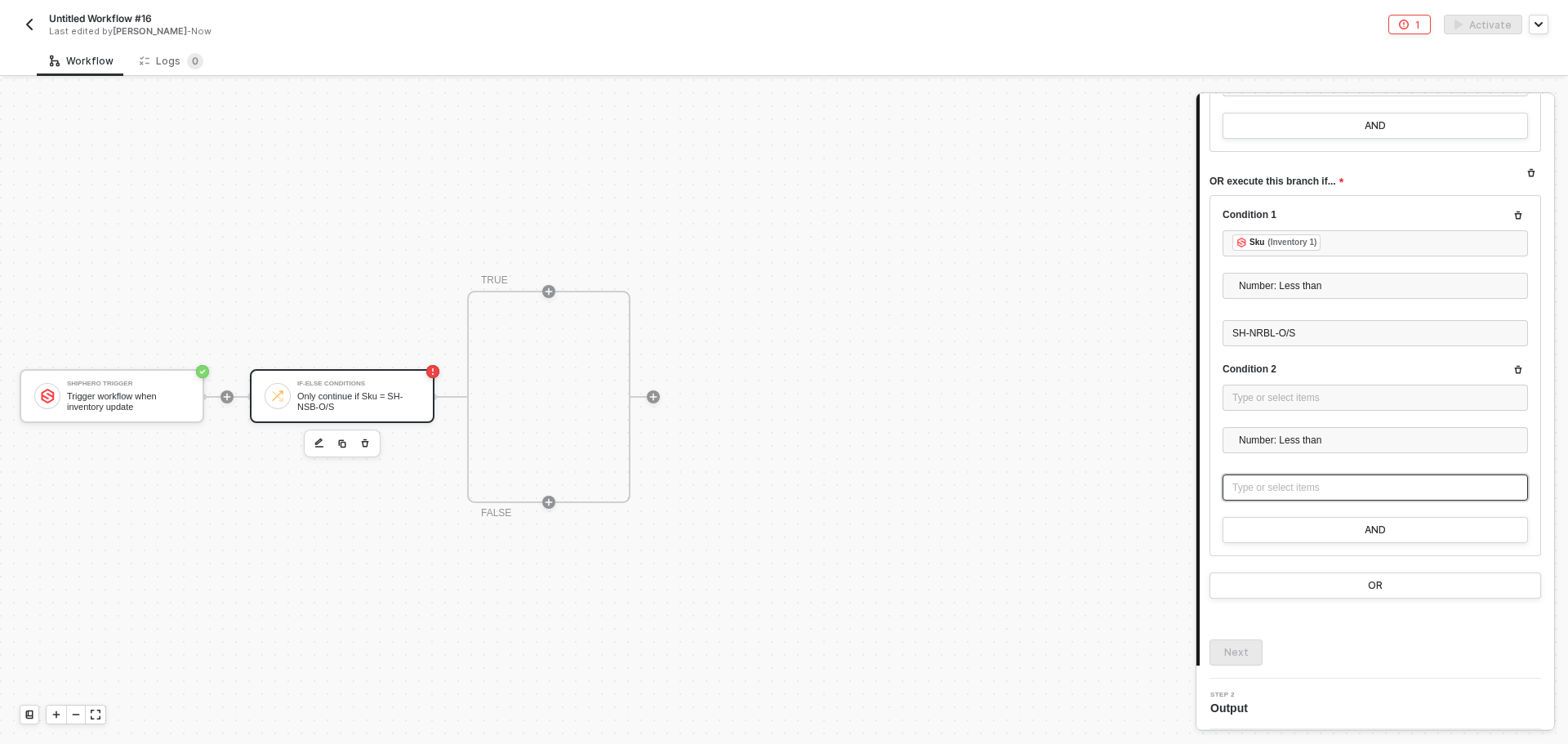
click at [1272, 479] on div "Type or select items ﻿" at bounding box center [1374, 487] width 306 height 27
click at [1297, 389] on div "Type or select items ﻿" at bounding box center [1374, 397] width 306 height 27
click at [1175, 199] on div "SHIPHERO TRIGGER Trigger workflow when inventory update" at bounding box center [1062, 205] width 264 height 52
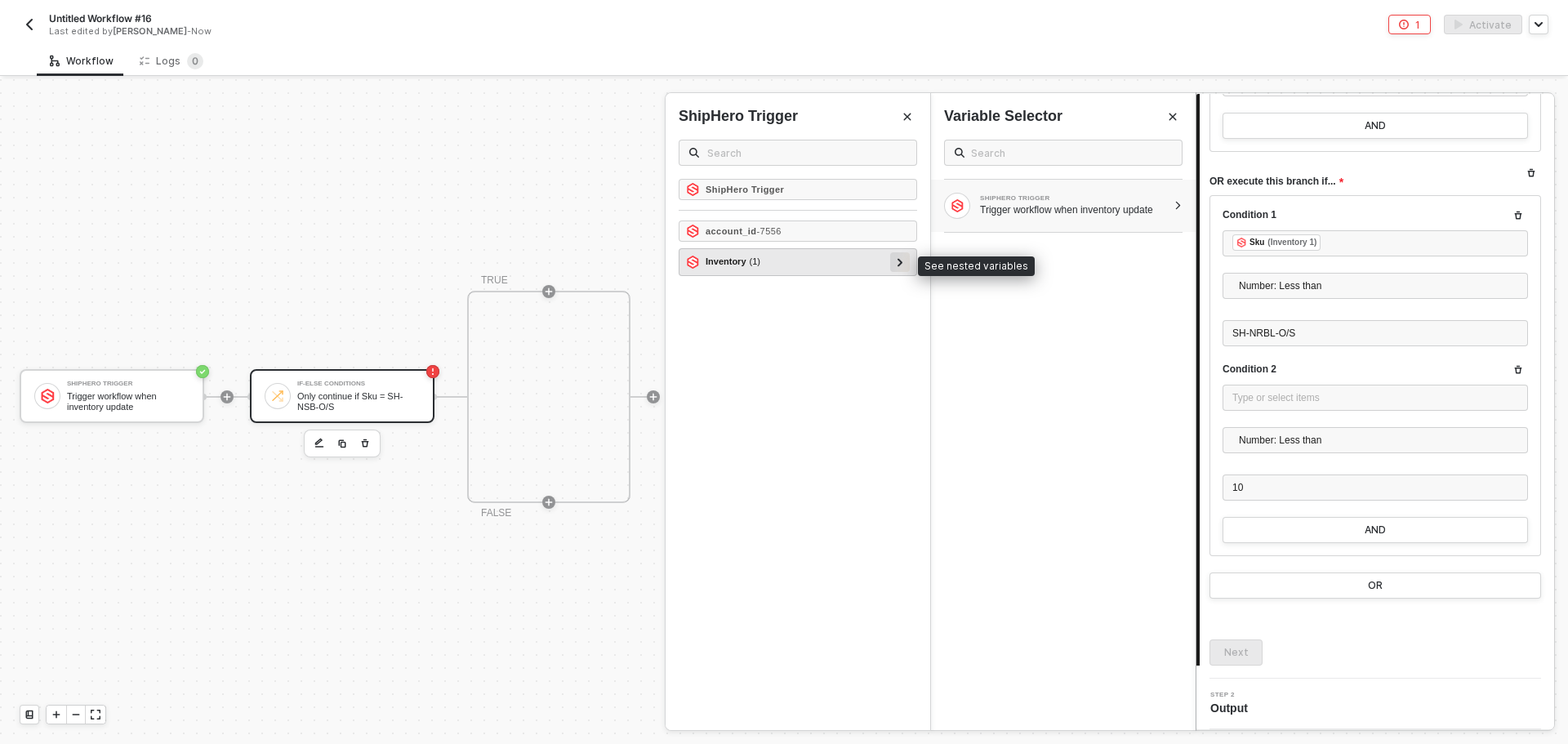
click at [902, 261] on icon at bounding box center [900, 262] width 6 height 8
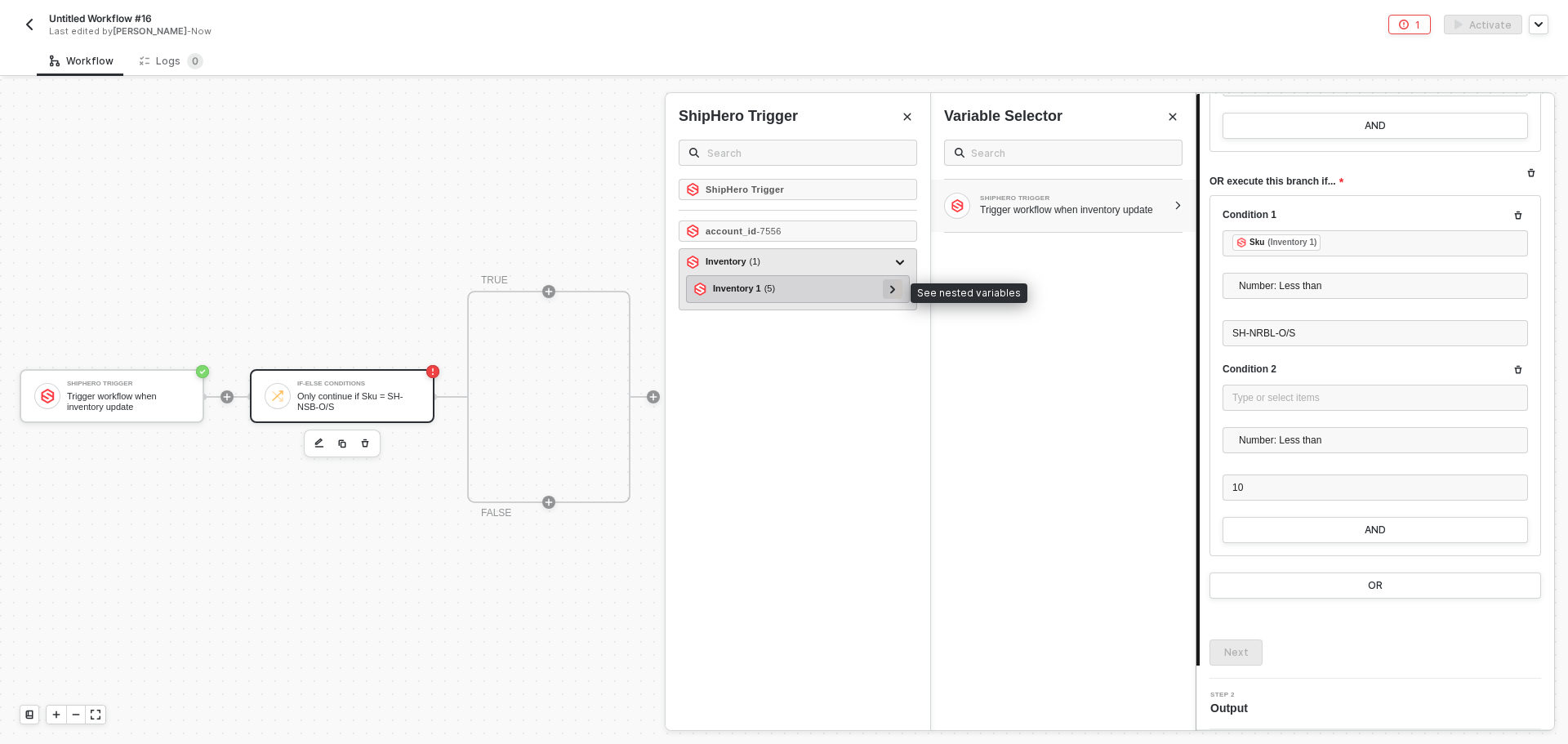
click at [896, 289] on div at bounding box center [892, 288] width 8 height 18
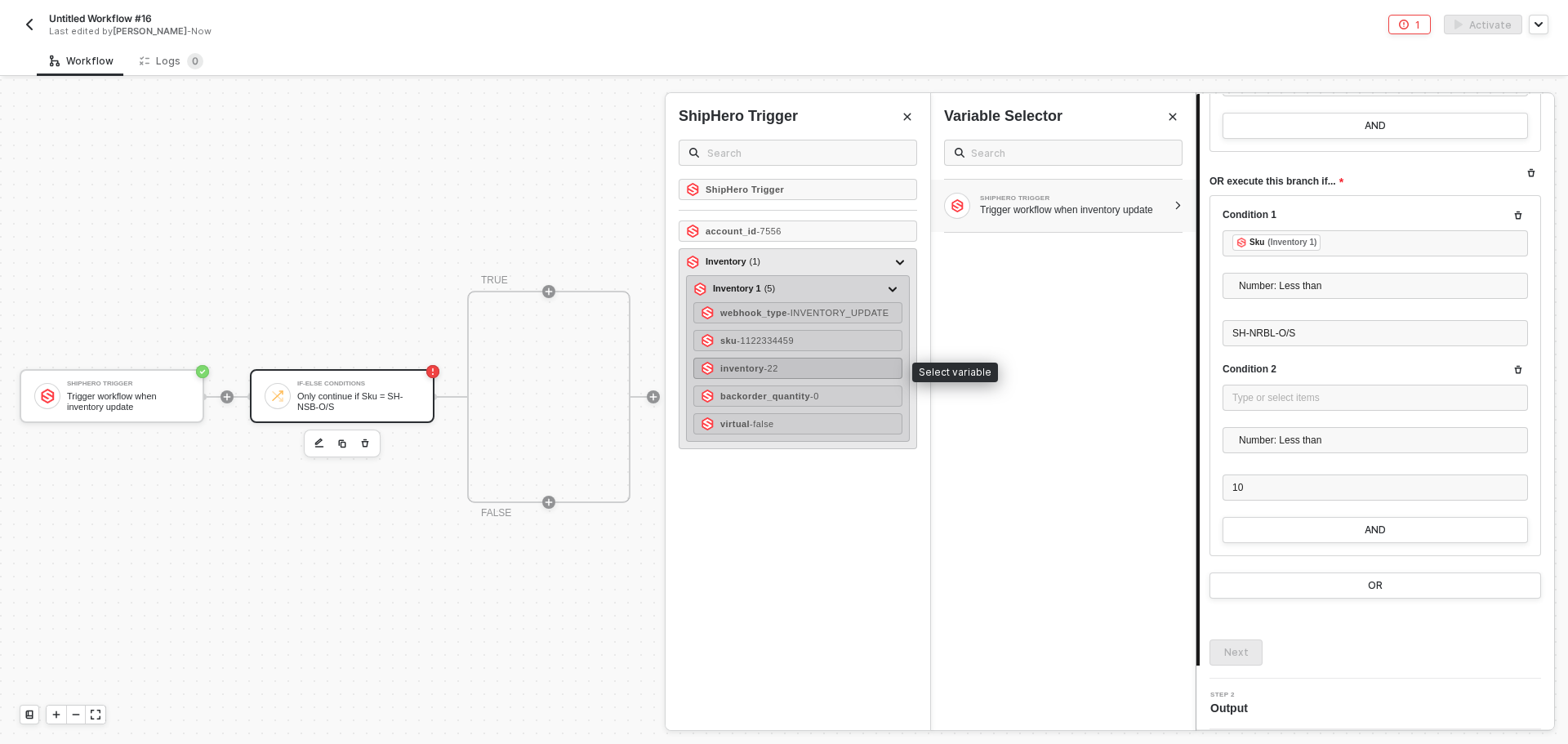
click at [807, 372] on div "inventory - 22" at bounding box center [798, 369] width 209 height 22
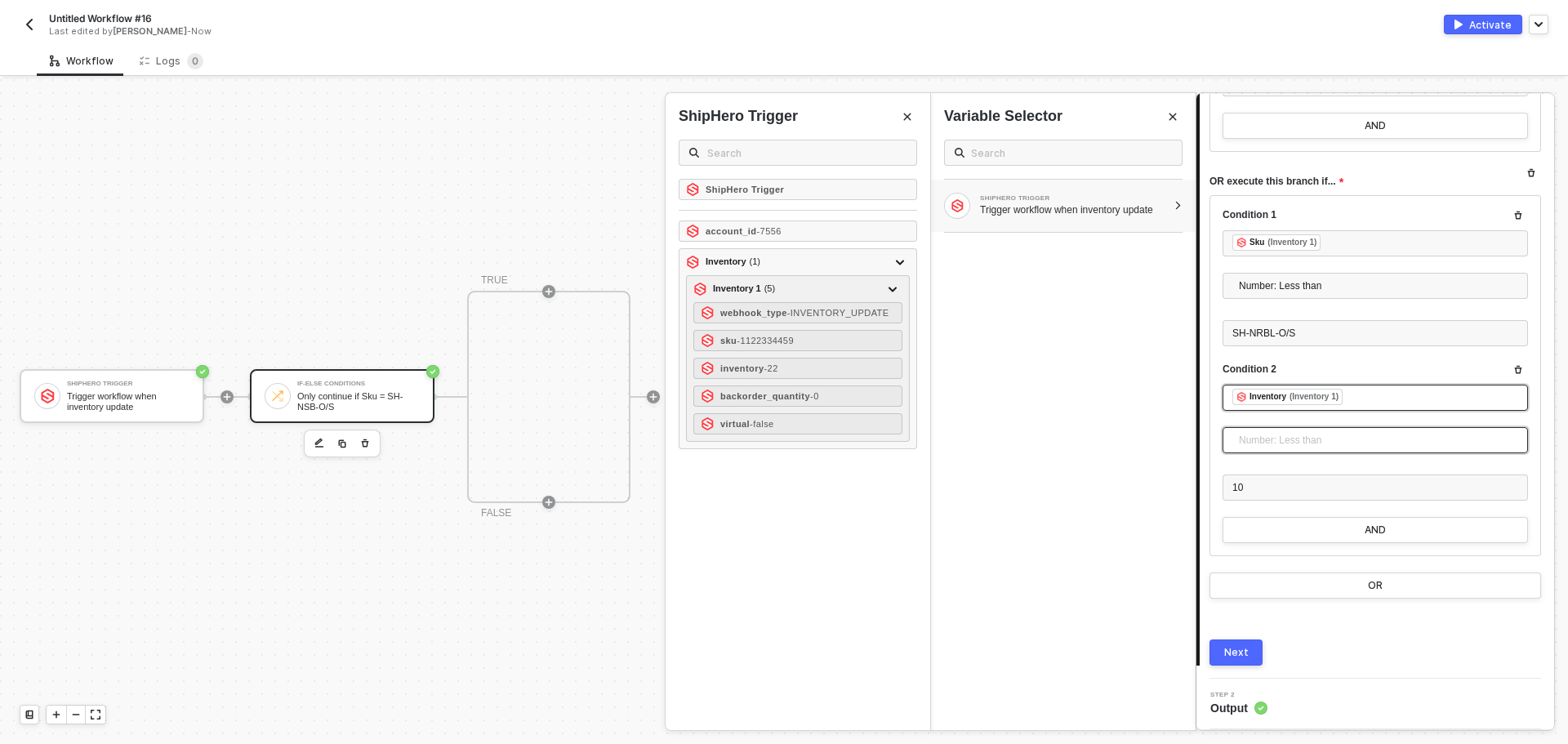
click at [1321, 452] on span "Number: Less than" at bounding box center [1378, 439] width 279 height 25
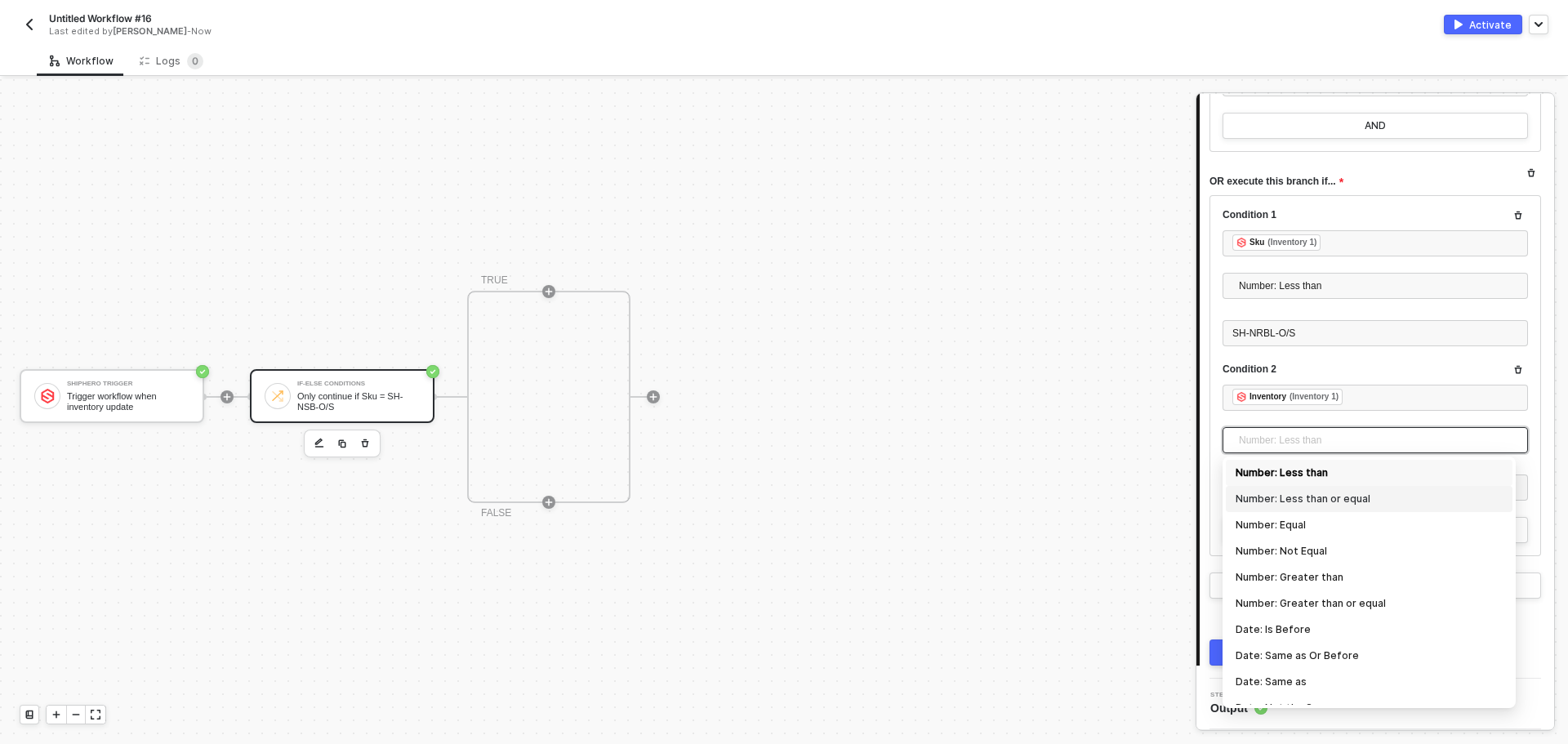
click at [1331, 495] on div "Number: Less than or equal" at bounding box center [1369, 499] width 267 height 18
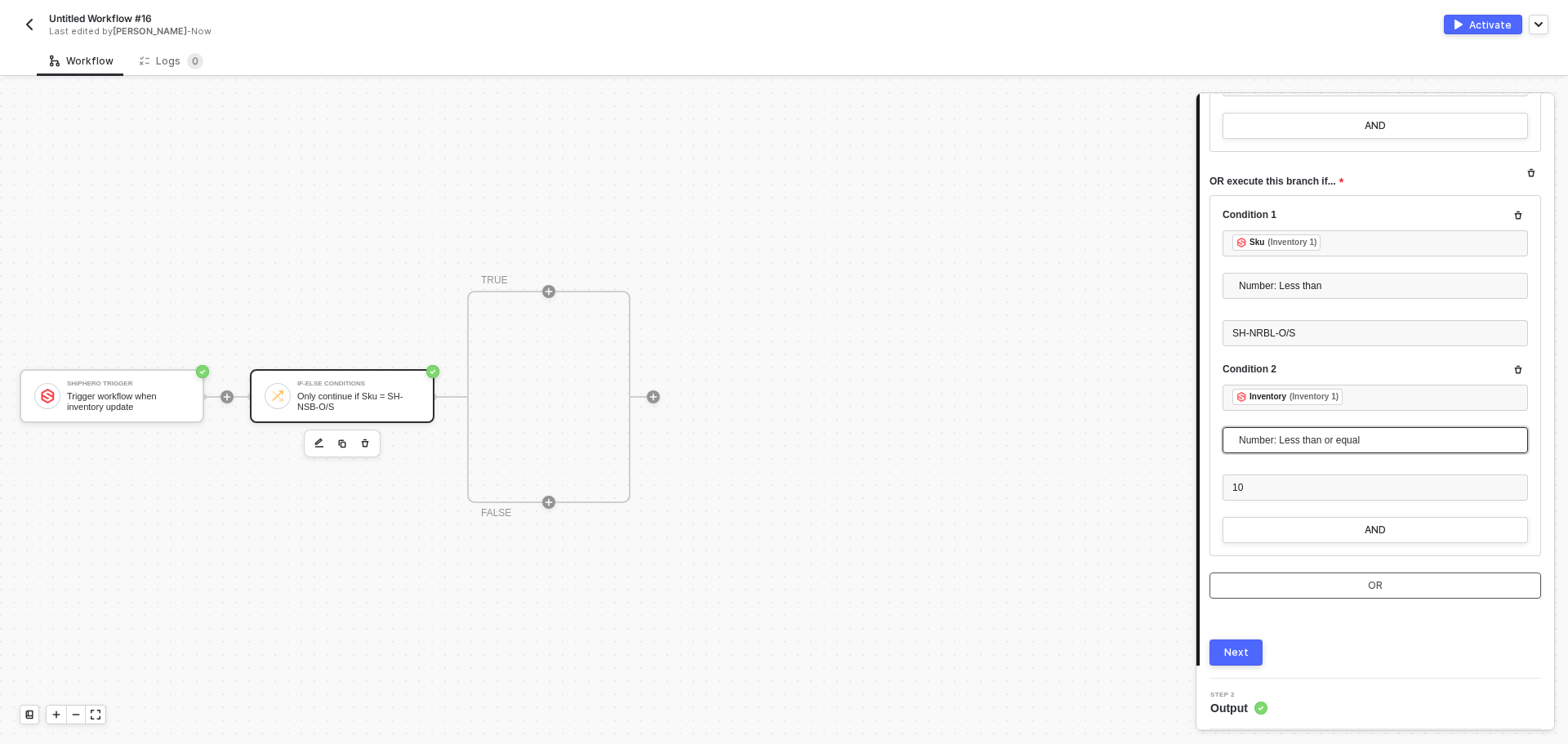
click at [1374, 577] on button "OR" at bounding box center [1374, 586] width 331 height 27
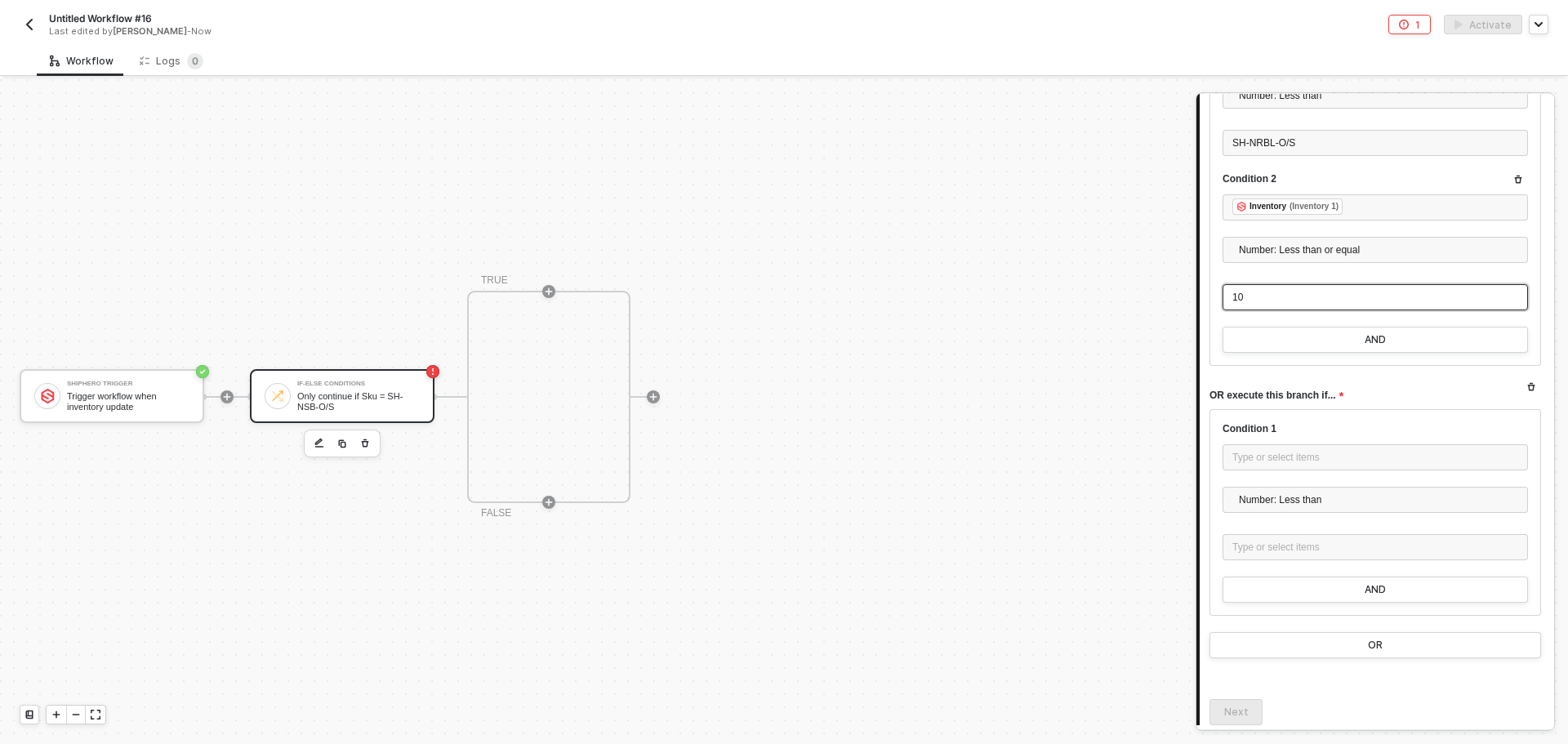
scroll to position [2762, 0]
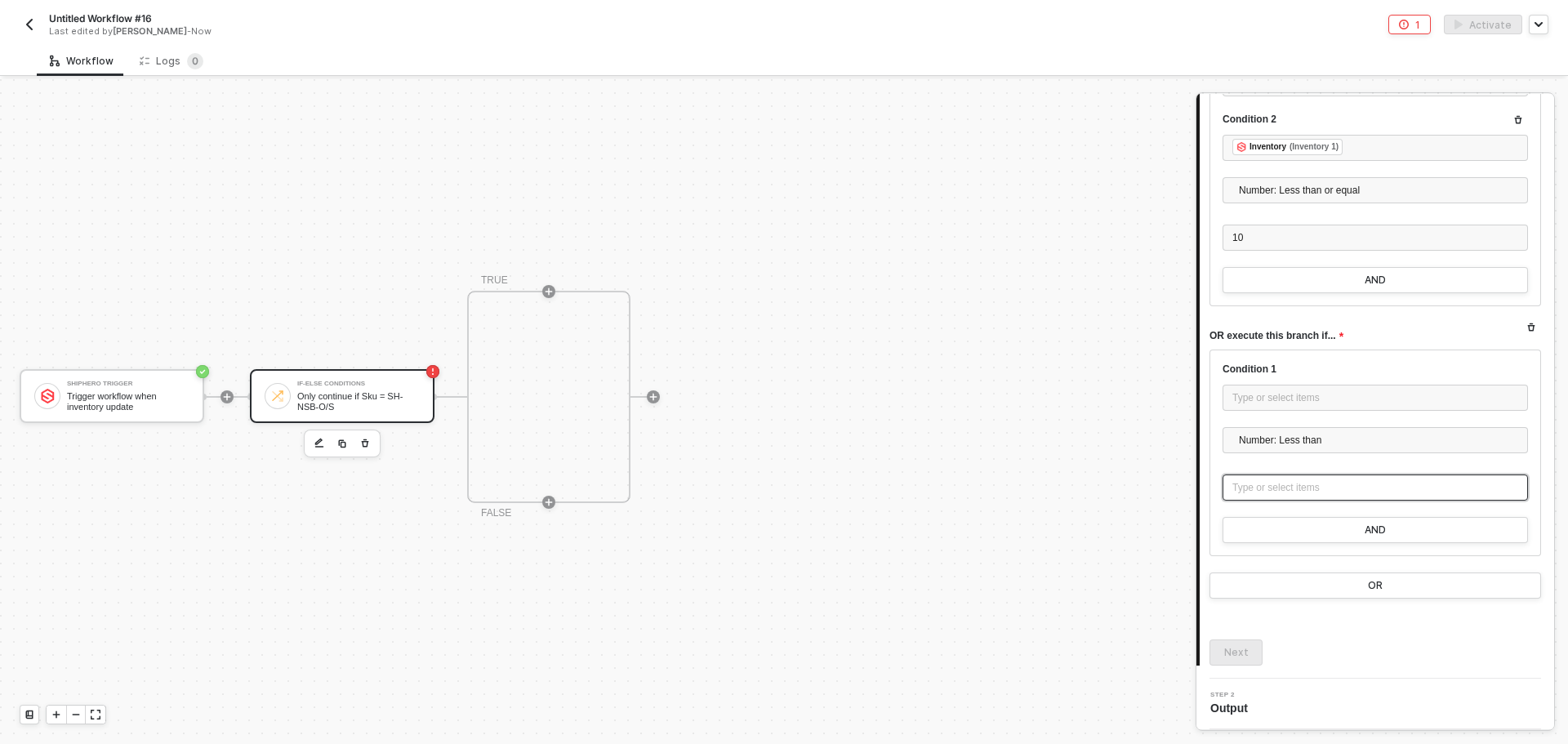
click at [1291, 487] on div "Type or select items ﻿" at bounding box center [1374, 488] width 286 height 16
click at [1298, 440] on span "Number: Less than" at bounding box center [1378, 439] width 279 height 25
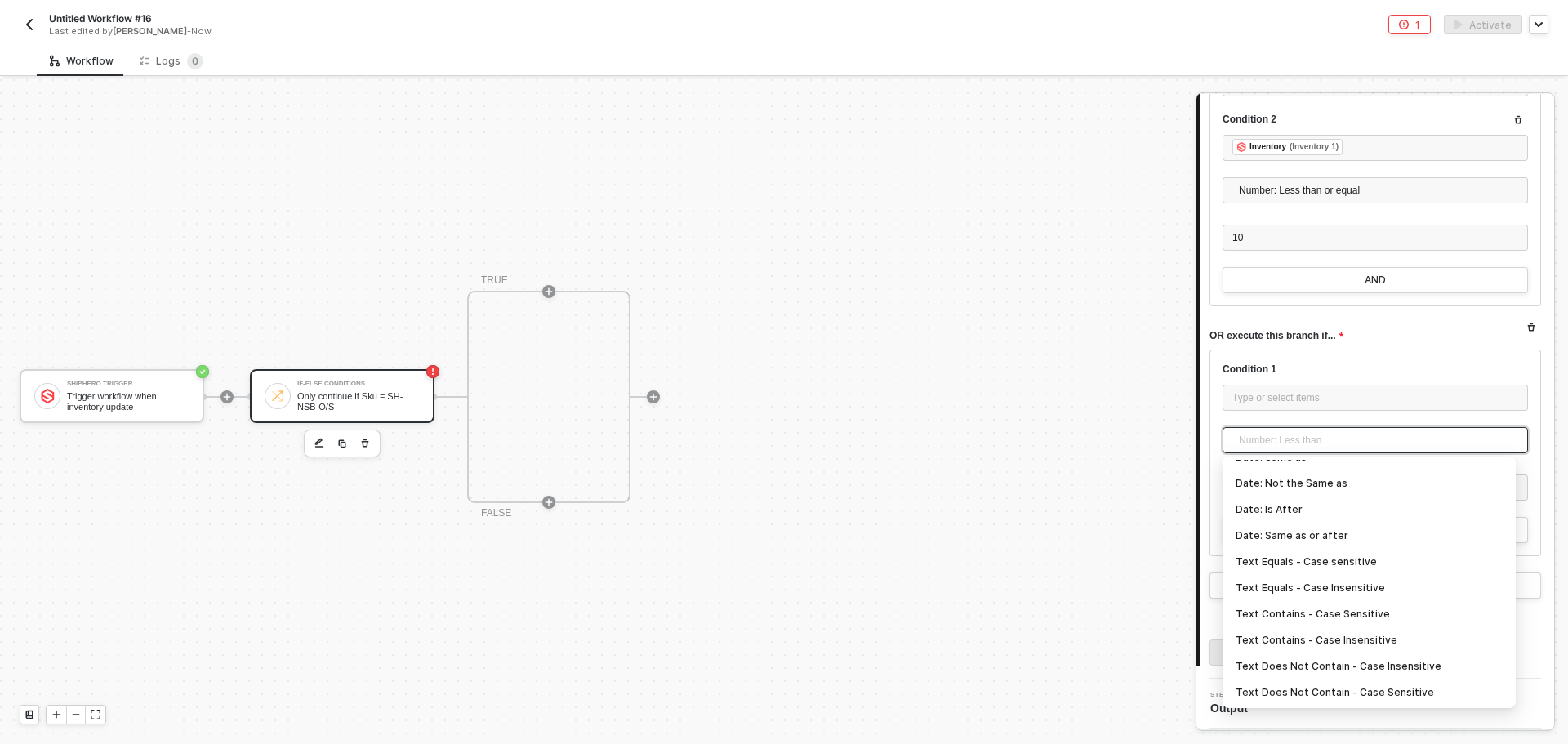
scroll to position [245, 0]
drag, startPoint x: 1356, startPoint y: 625, endPoint x: 1346, endPoint y: 583, distance: 43.2
click at [1356, 625] on div "Text Contains - Case Insensitive" at bounding box center [1369, 620] width 267 height 18
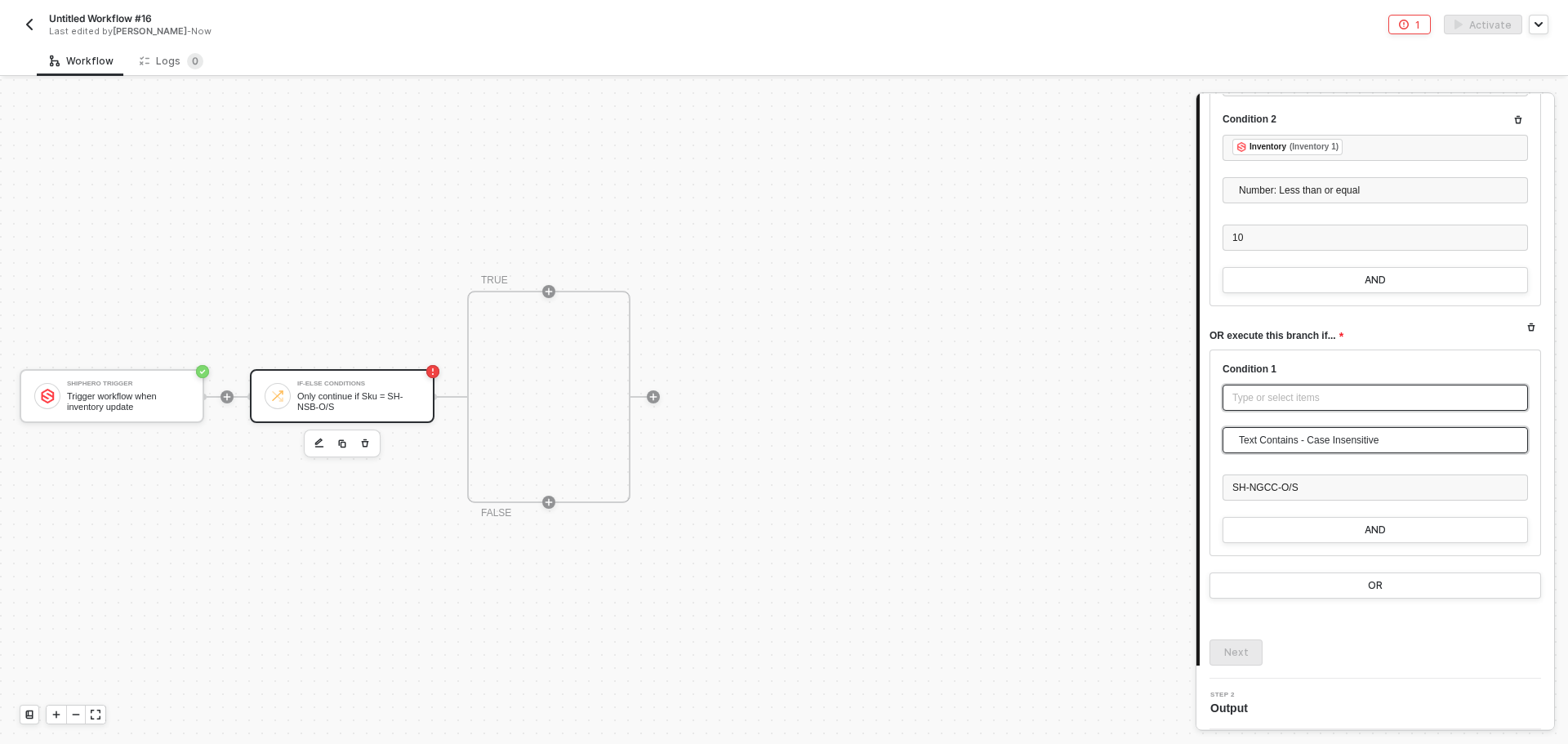
click at [1308, 409] on div "Type or select items ﻿" at bounding box center [1374, 397] width 306 height 27
click at [1181, 210] on div "SHIPHERO TRIGGER Trigger workflow when inventory update" at bounding box center [1062, 205] width 264 height 52
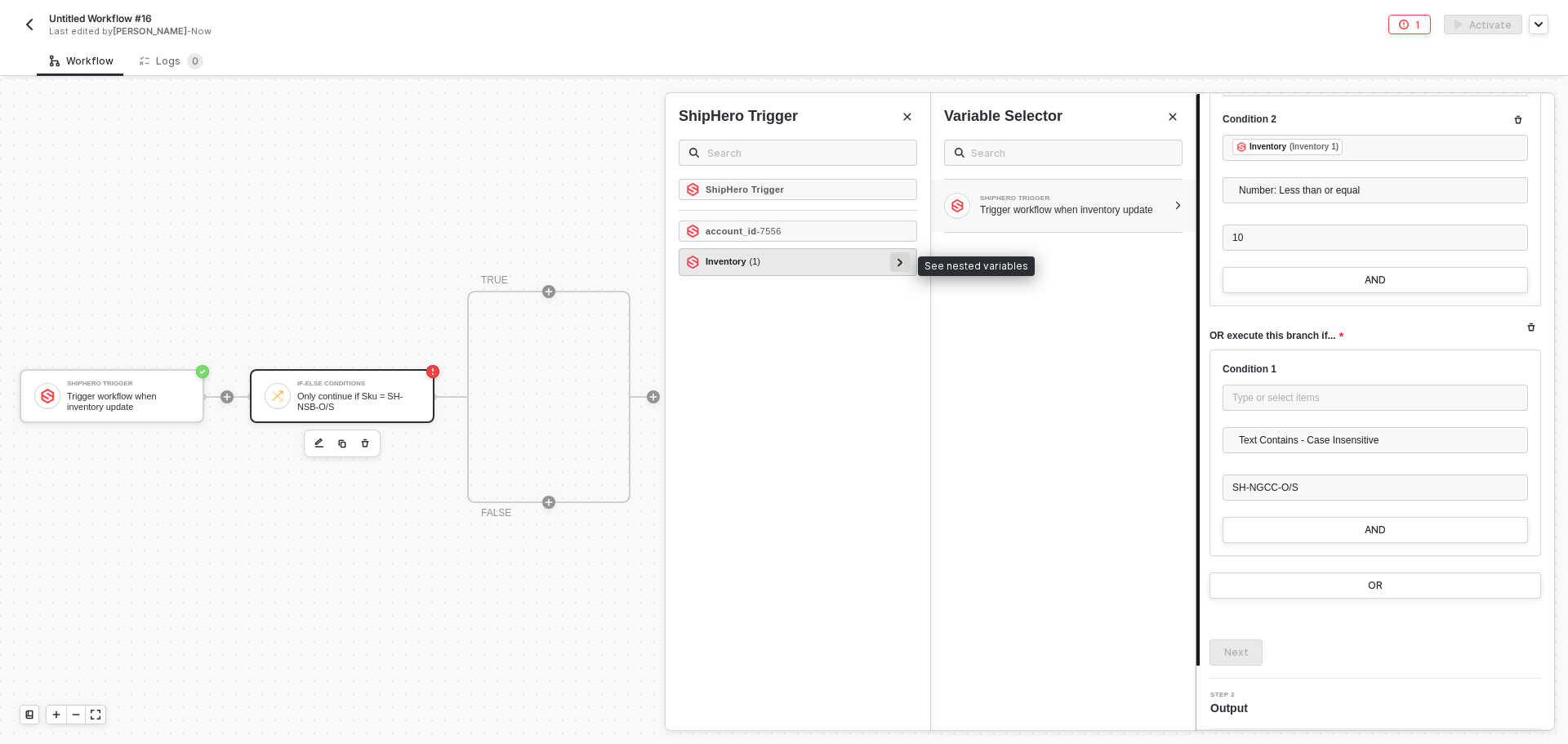
click at [898, 258] on icon at bounding box center [899, 262] width 5 height 8
click at [890, 293] on icon at bounding box center [893, 289] width 6 height 8
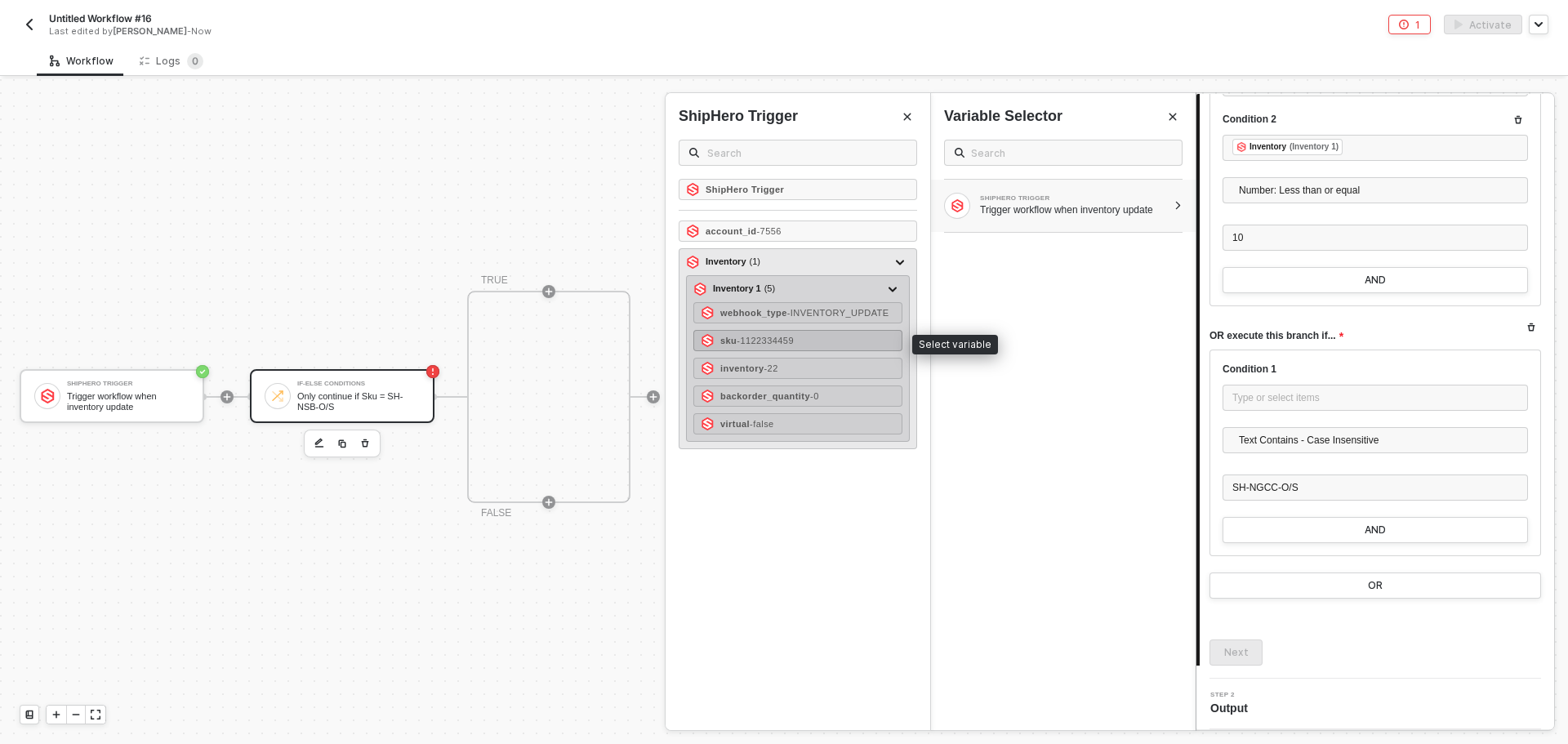
click at [841, 336] on div "sku - 1122334459" at bounding box center [798, 341] width 209 height 22
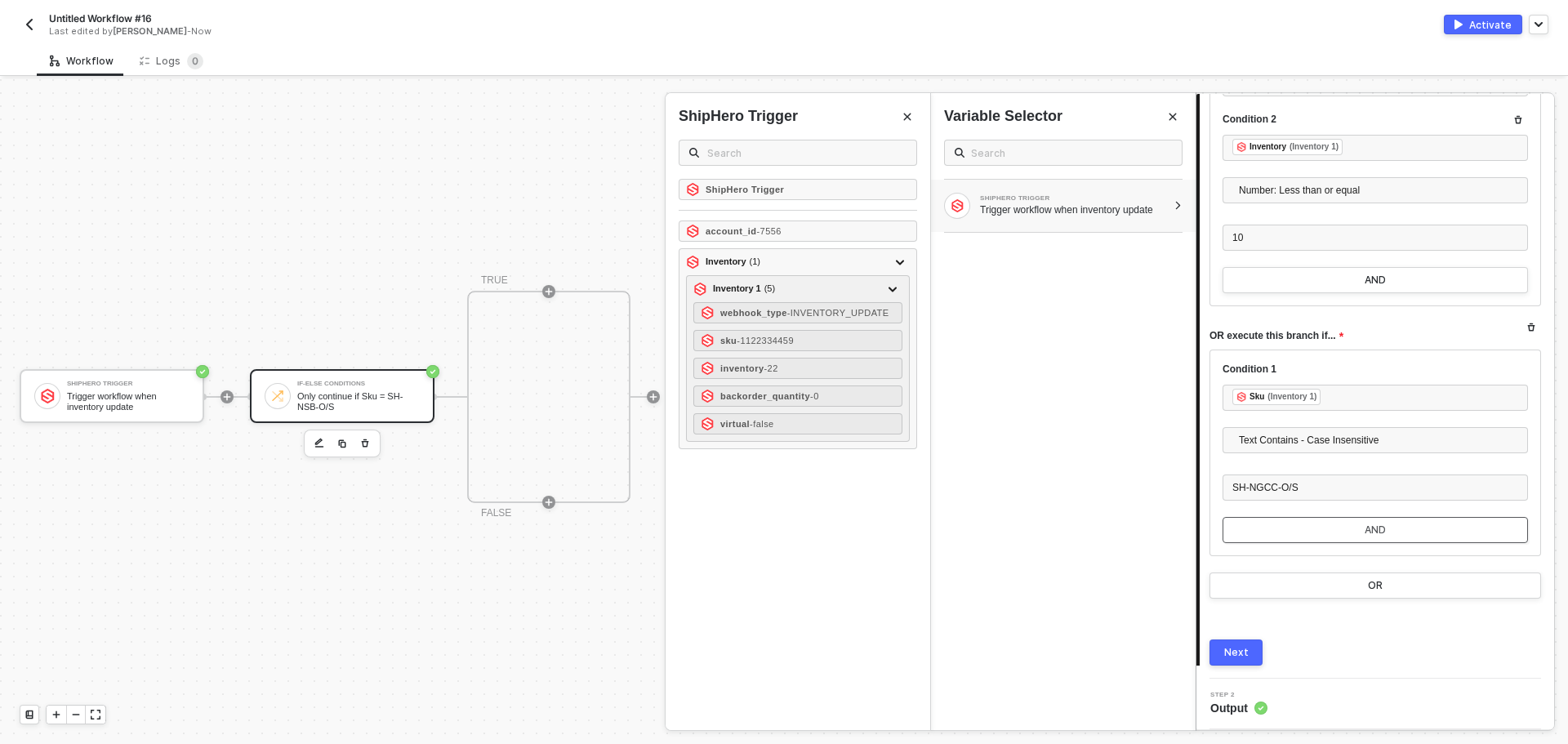
click at [1349, 533] on button "AND" at bounding box center [1374, 530] width 306 height 27
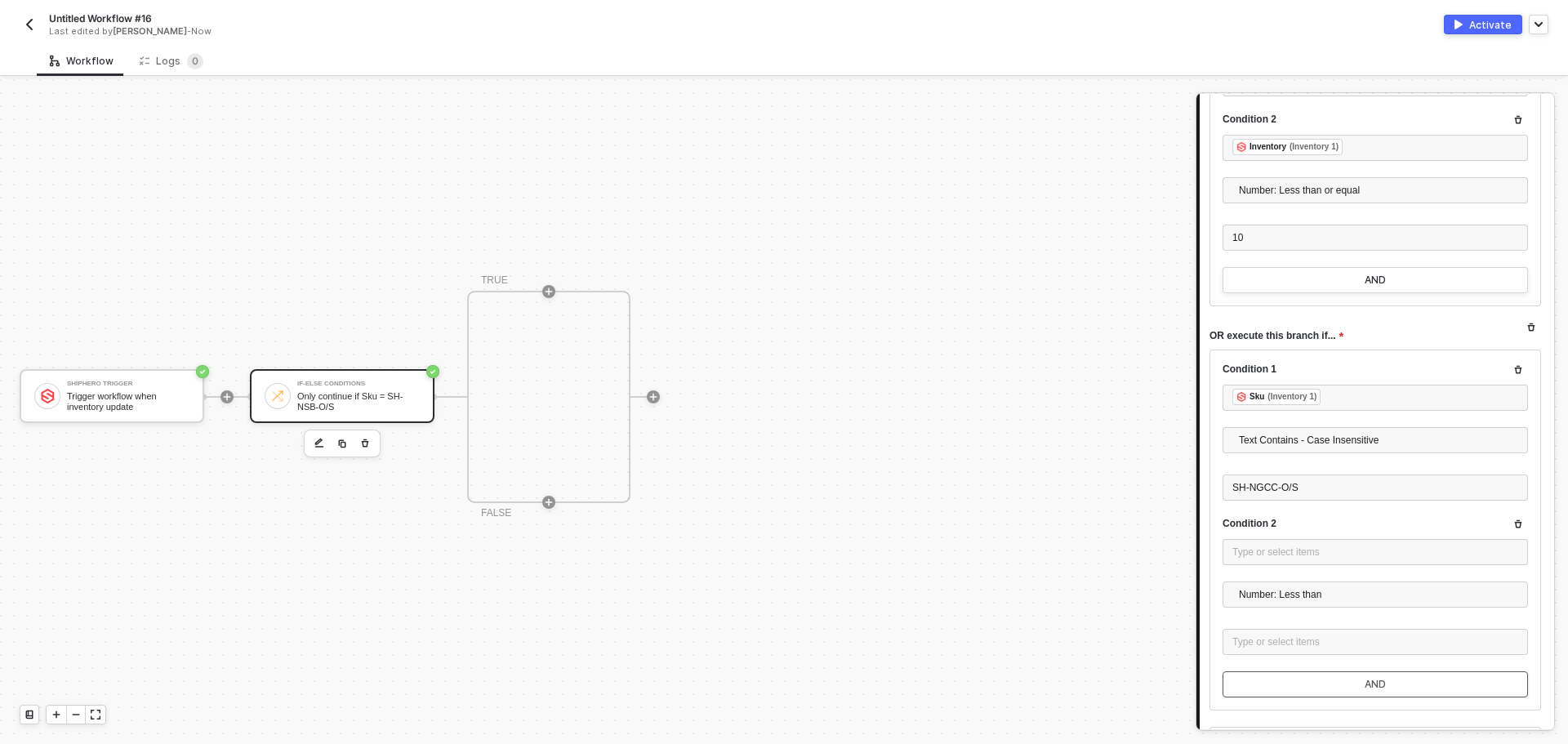
scroll to position [2916, 0]
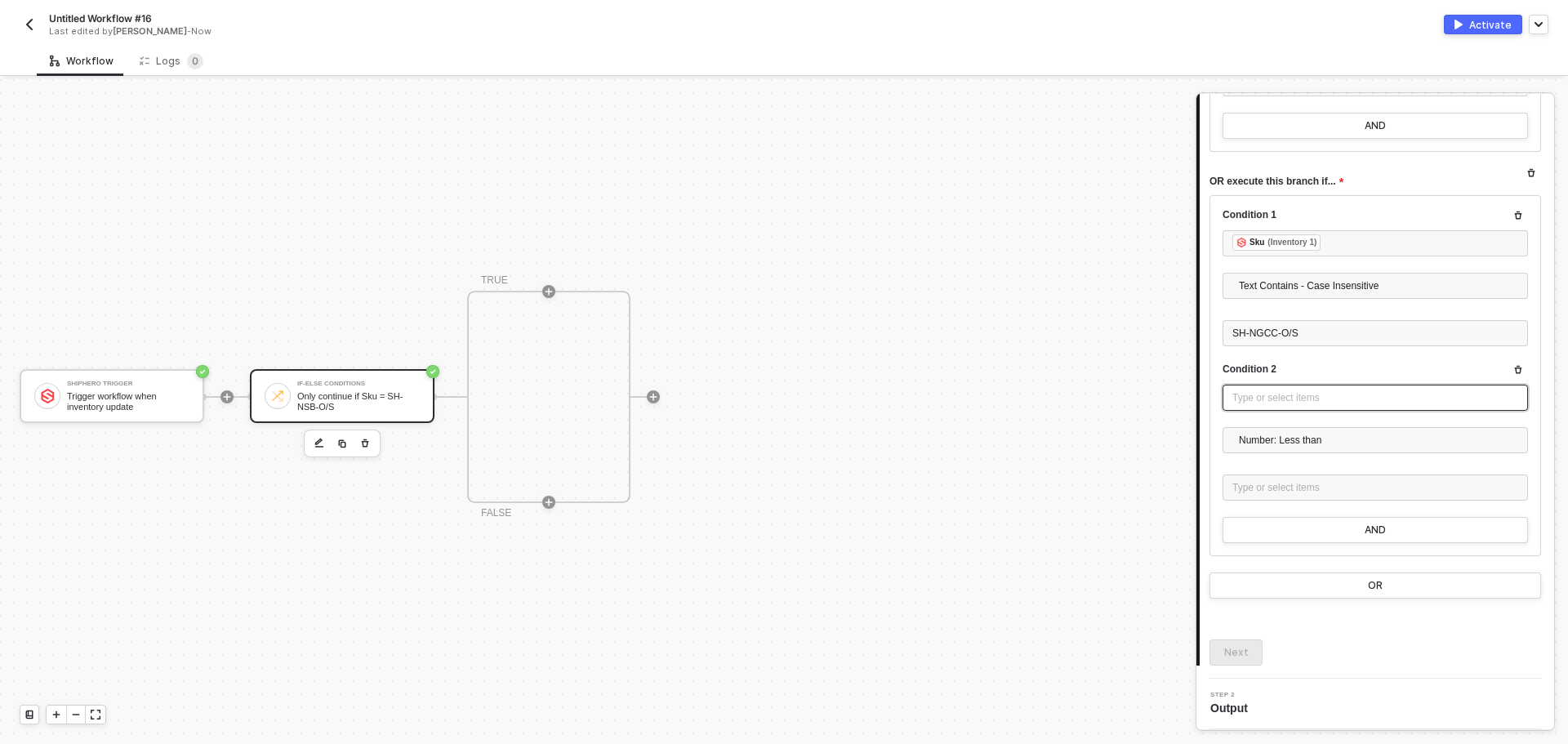
click at [1305, 403] on div "Type or select items ﻿" at bounding box center [1374, 398] width 286 height 16
click at [1166, 205] on div "Trigger workflow when inventory update" at bounding box center [1073, 209] width 187 height 13
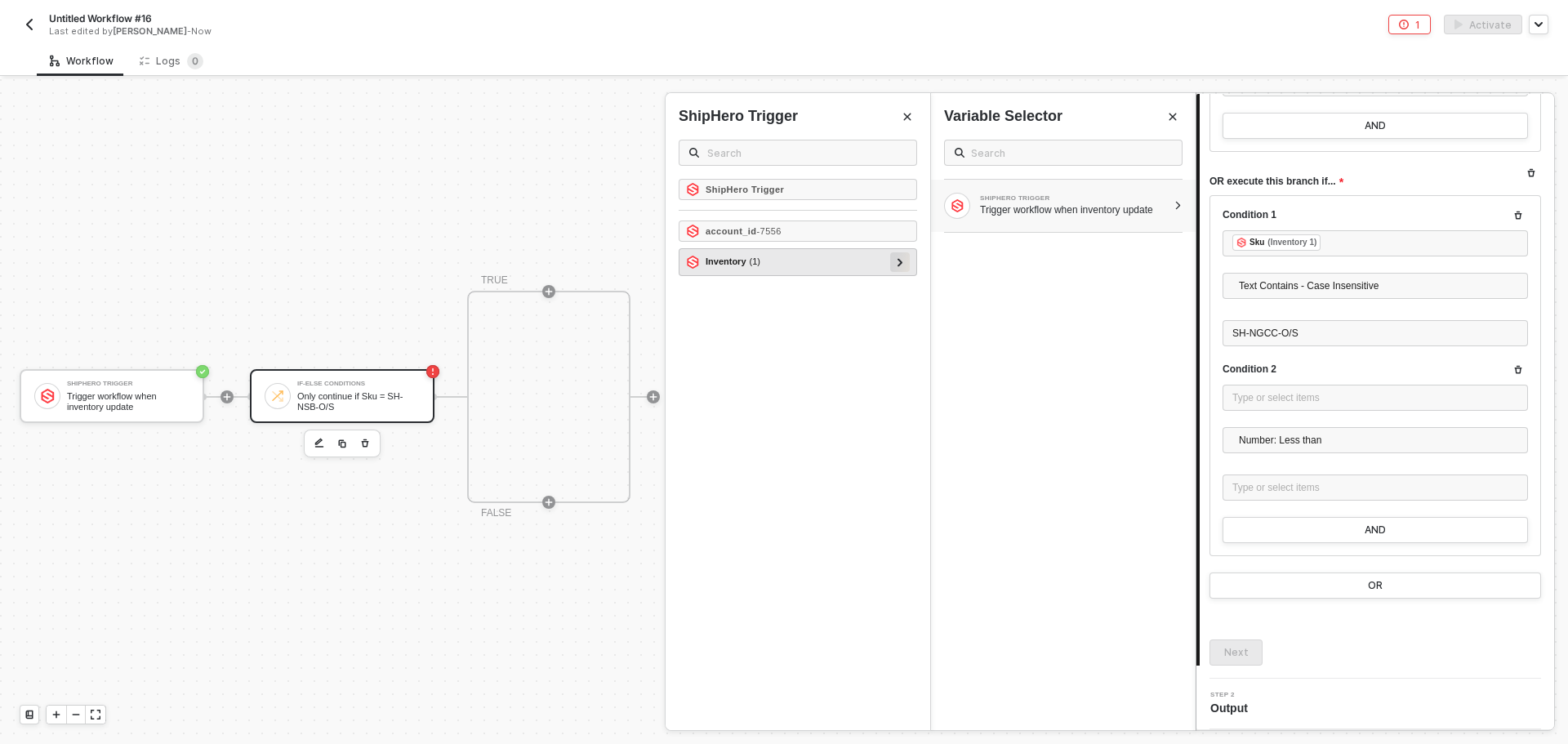
click at [903, 263] on div at bounding box center [900, 261] width 8 height 18
click at [901, 290] on div at bounding box center [892, 289] width 20 height 20
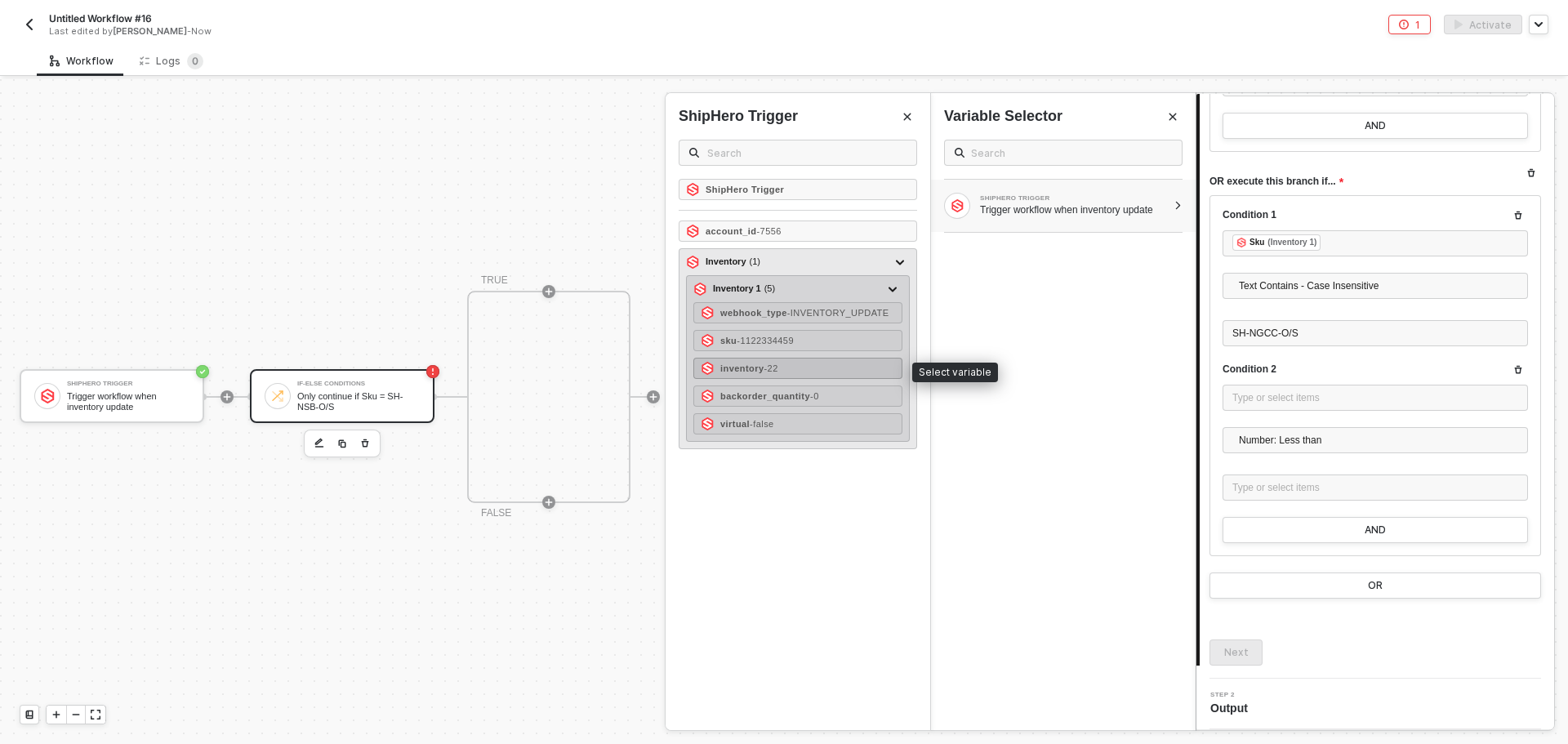
click at [838, 371] on div "inventory - 22" at bounding box center [798, 369] width 209 height 22
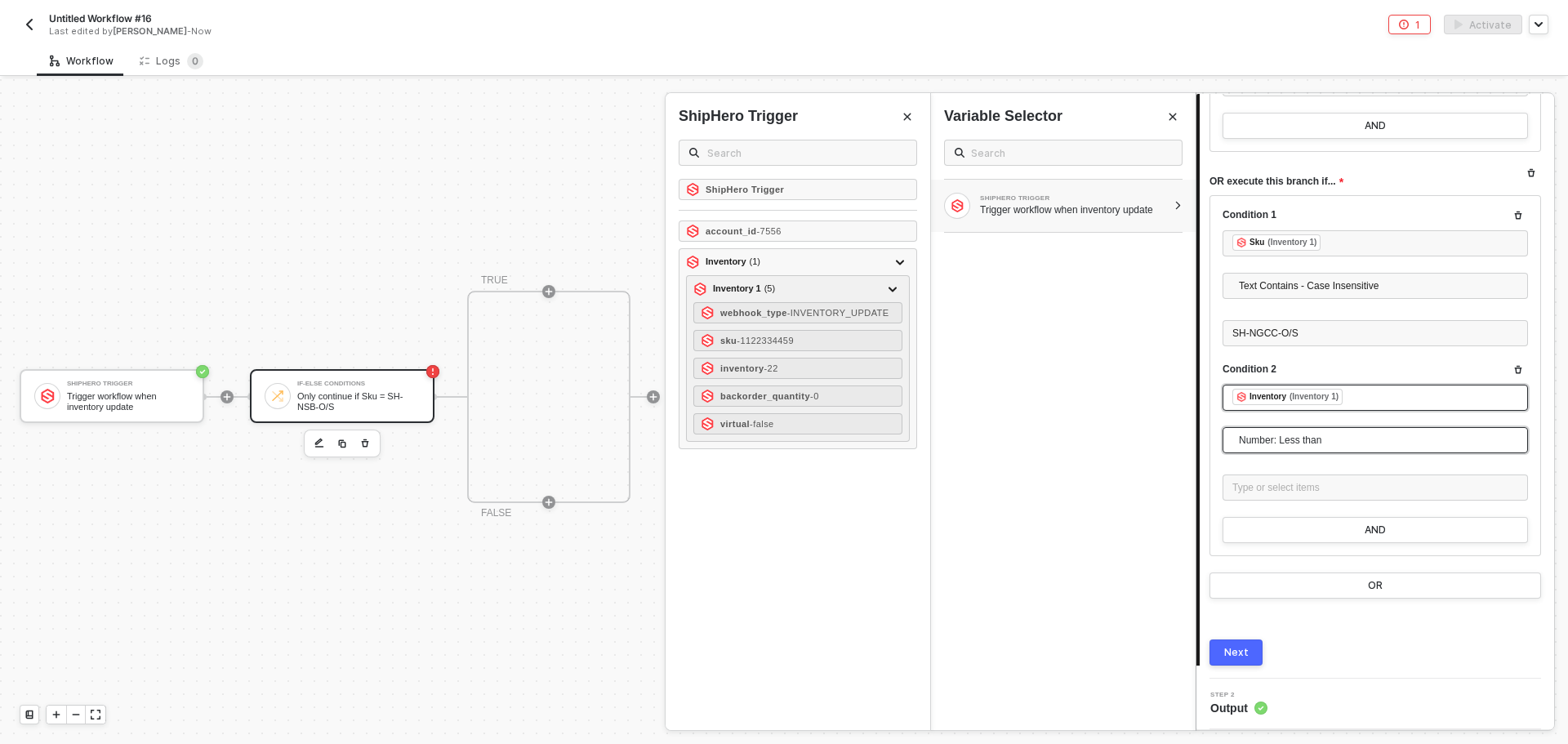
click at [1316, 442] on span "Number: Less than" at bounding box center [1378, 439] width 279 height 25
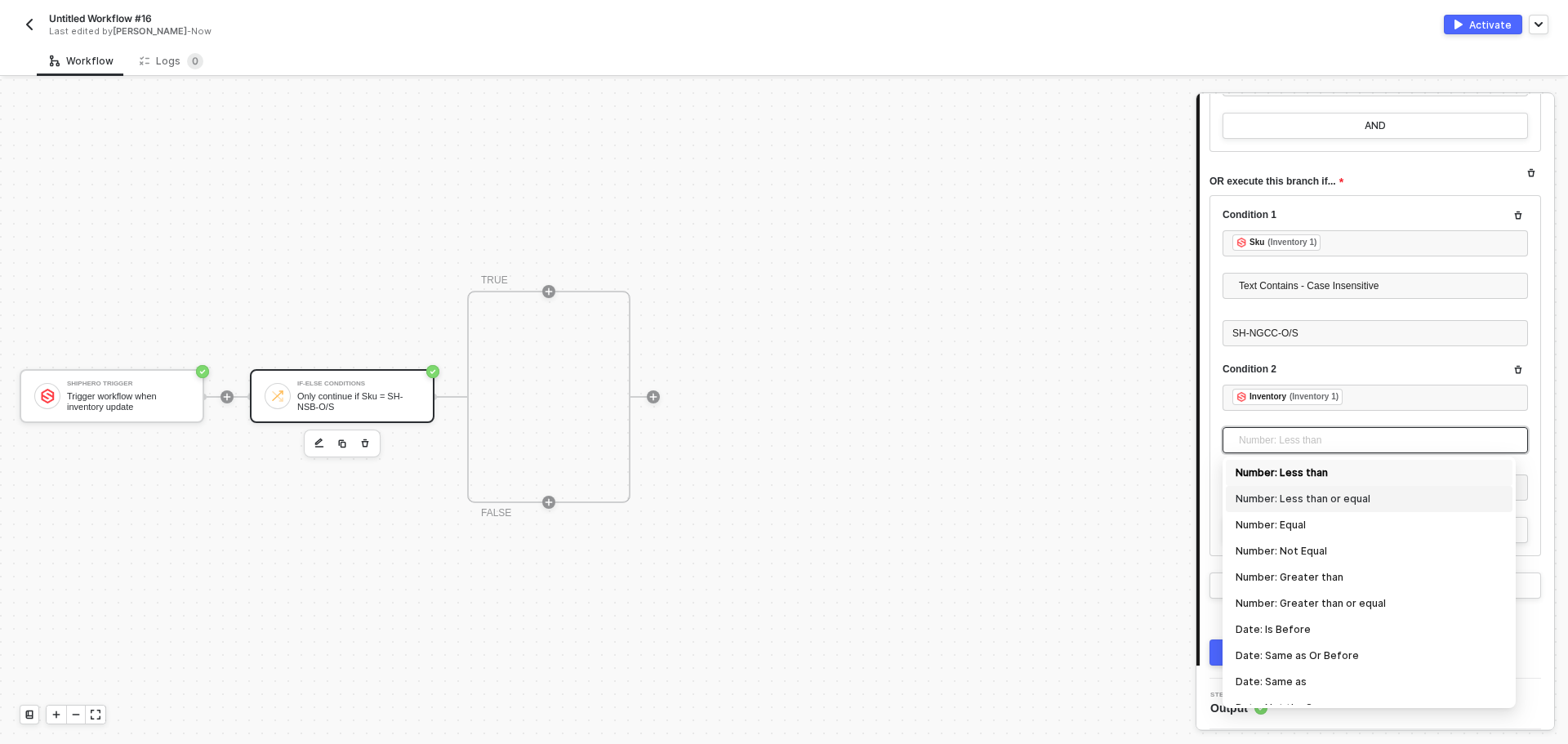
click at [1334, 505] on div "Number: Less than or equal" at bounding box center [1369, 499] width 267 height 18
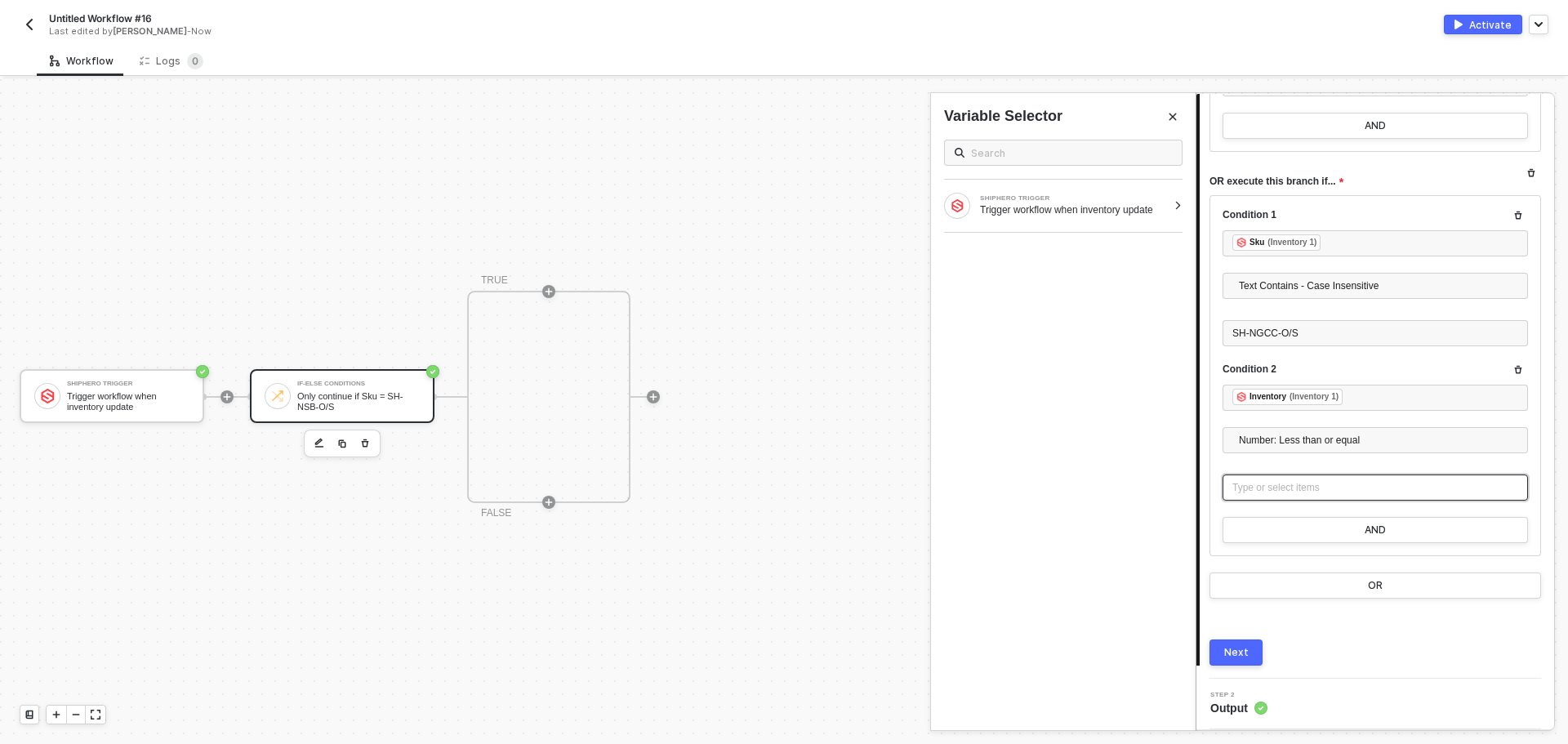
click at [1316, 494] on div "Type or select items ﻿" at bounding box center [1374, 488] width 286 height 16
drag, startPoint x: 1262, startPoint y: 486, endPoint x: 1183, endPoint y: 475, distance: 79.8
click at [1196, 475] on div "If-Else Conditions Only continue if Sku = SH-NSB-O/S 1 Step 1 Inputs Connector …" at bounding box center [1381, 412] width 372 height 664
click at [1356, 584] on button "OR" at bounding box center [1374, 586] width 331 height 27
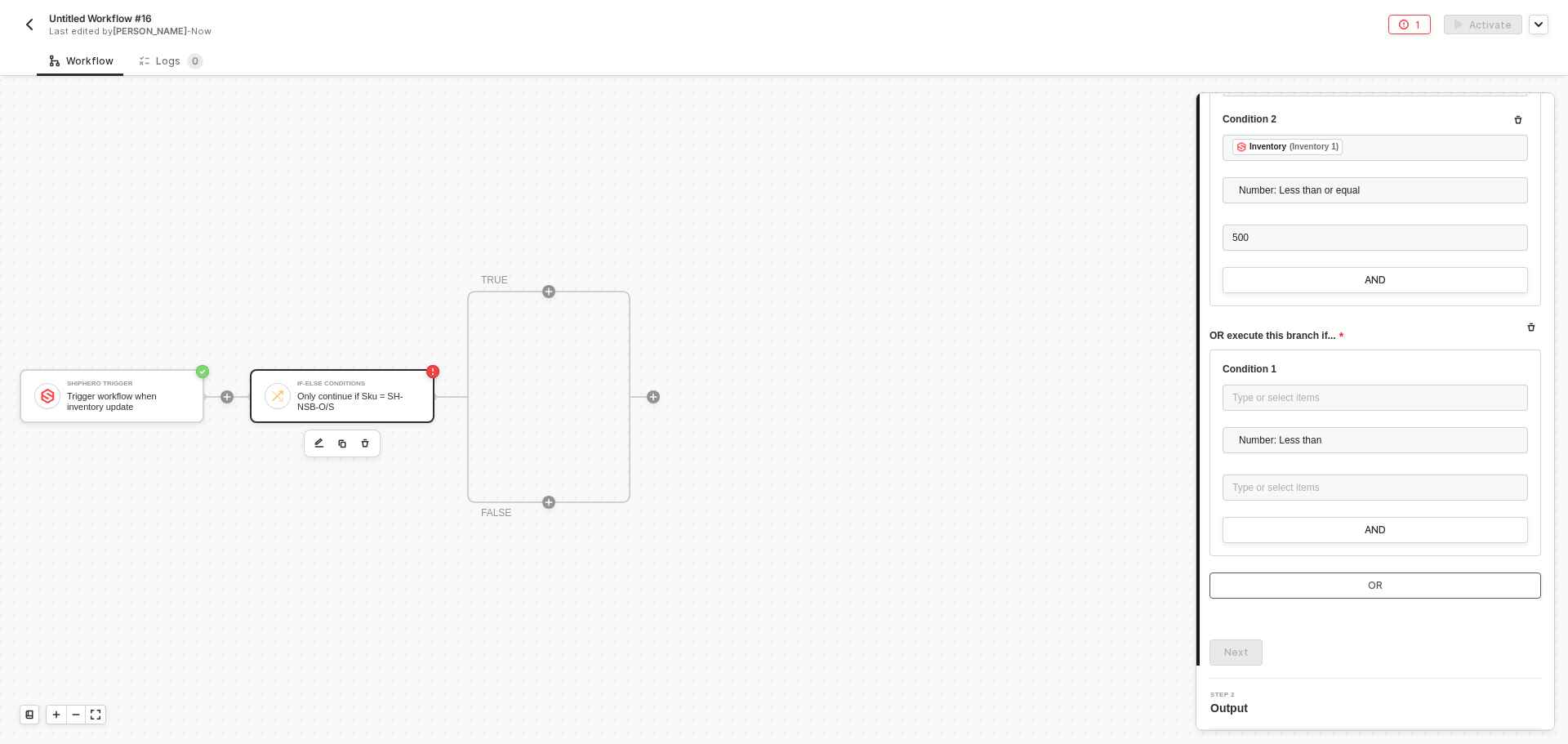
scroll to position [3003, 0]
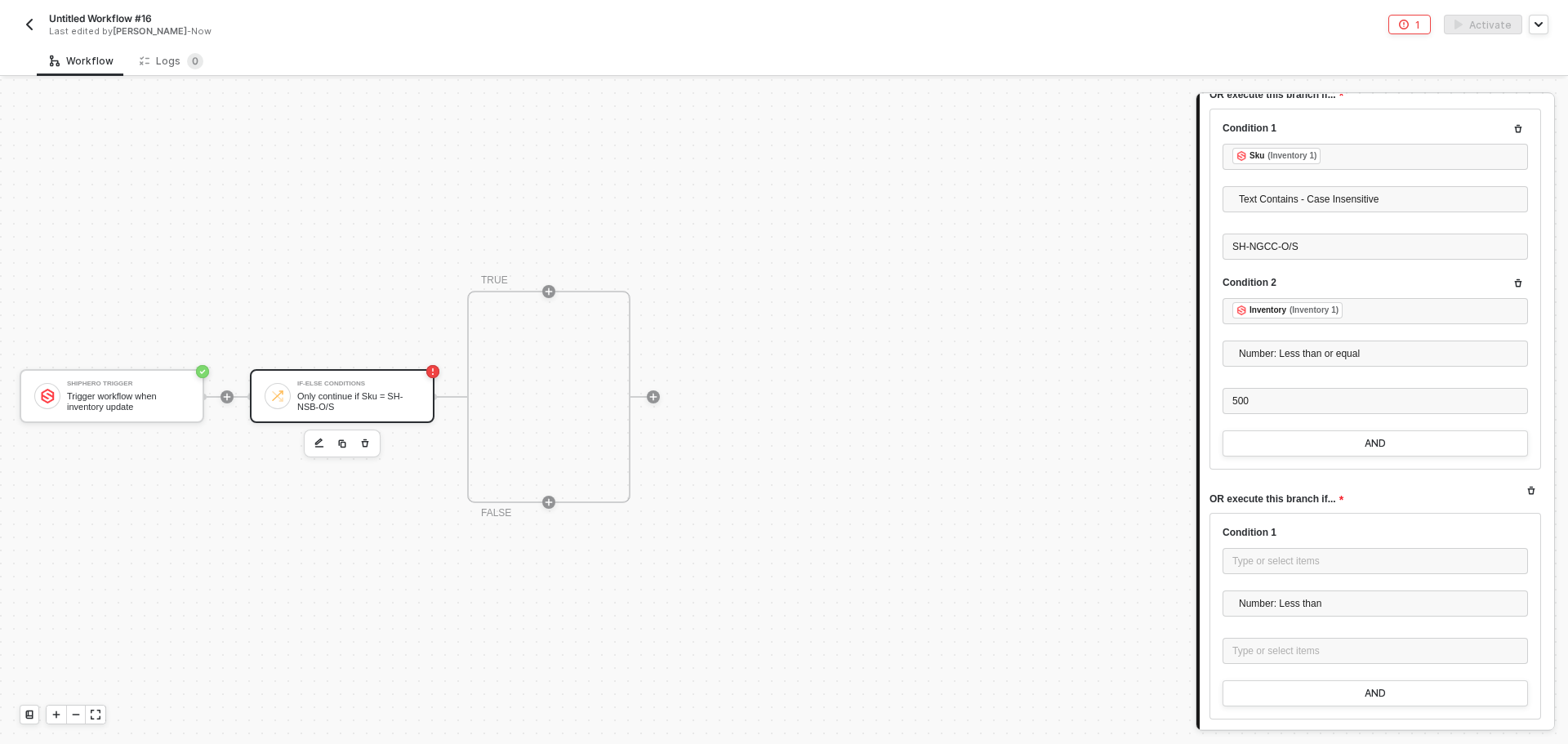
click at [1328, 212] on div "Text Contains - Case Insensitive Number: Less than Number: Less than or equal N…" at bounding box center [1374, 202] width 306 height 34
click at [1328, 207] on span "Text Contains - Case Insensitive" at bounding box center [1378, 199] width 279 height 25
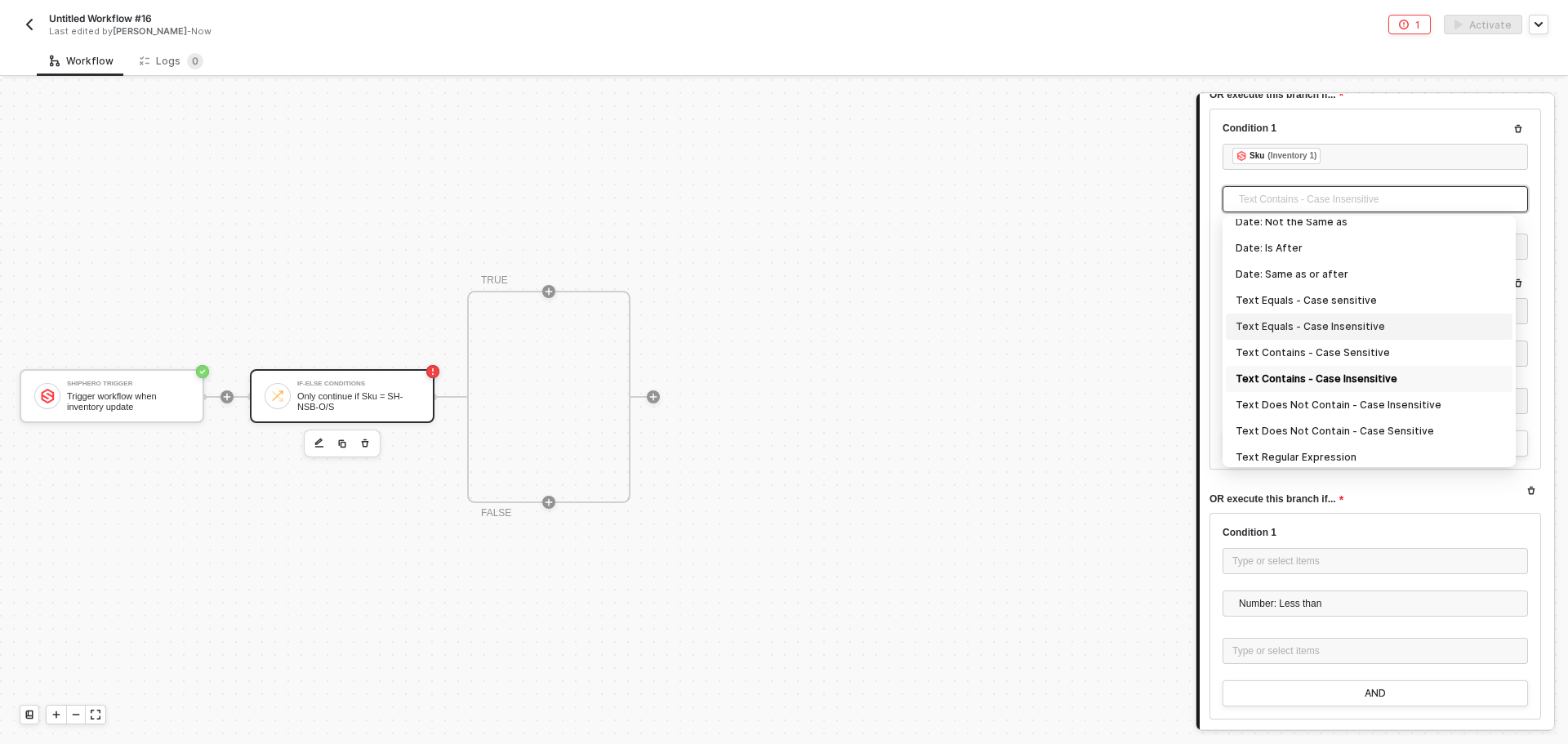
click at [1338, 327] on div "Text Equals - Case Insensitive" at bounding box center [1369, 326] width 267 height 18
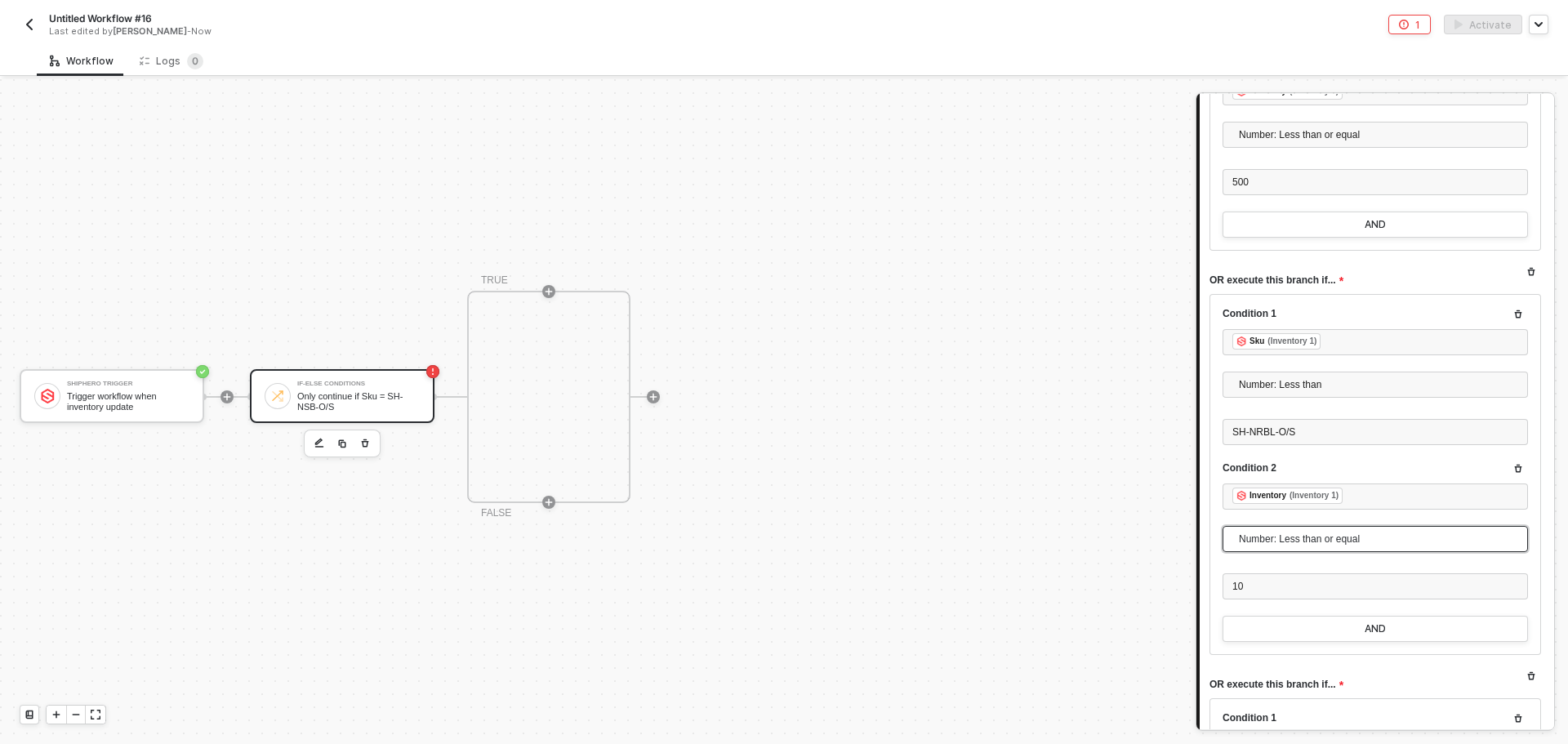
scroll to position [2431, 0]
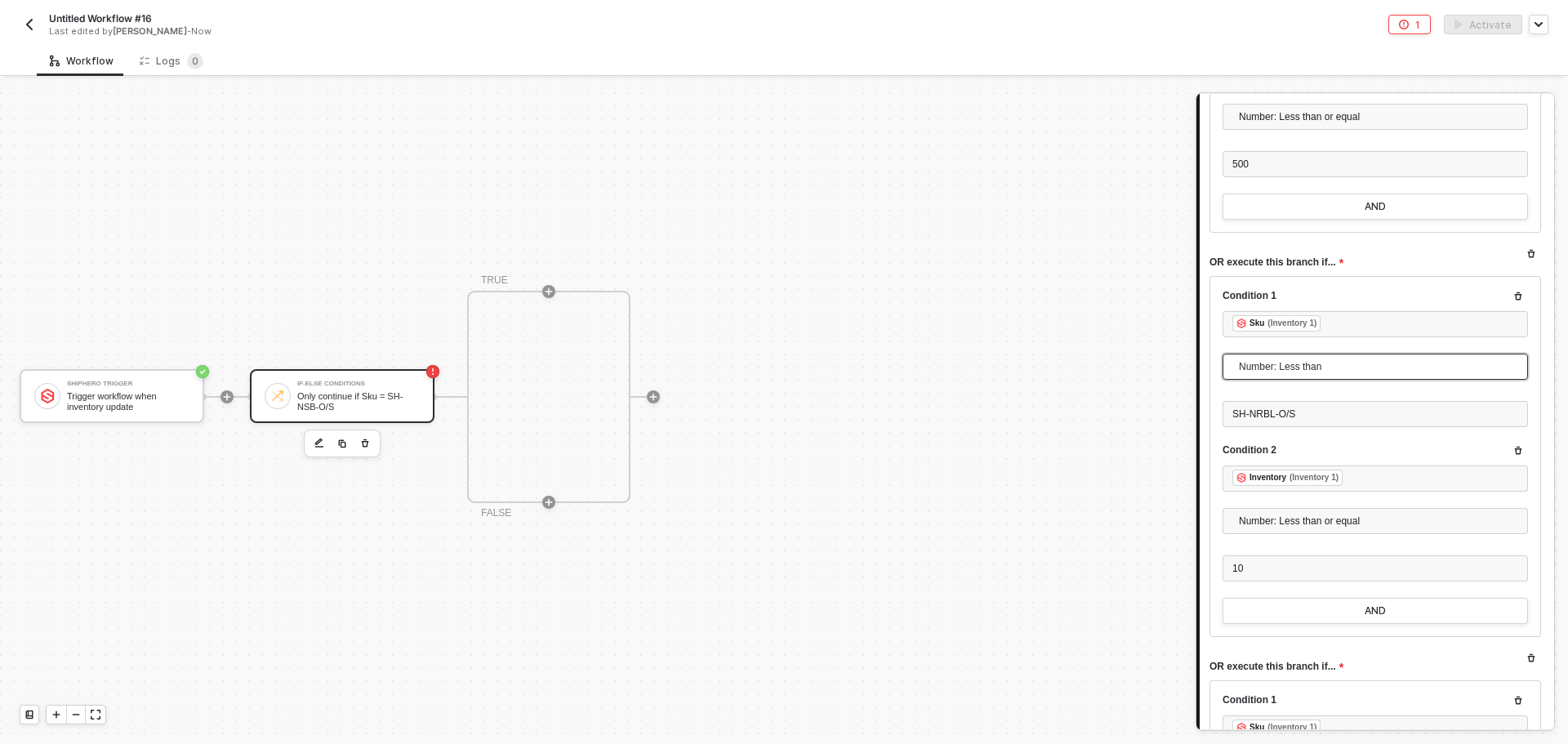
click at [1361, 362] on span "Number: Less than" at bounding box center [1378, 367] width 279 height 25
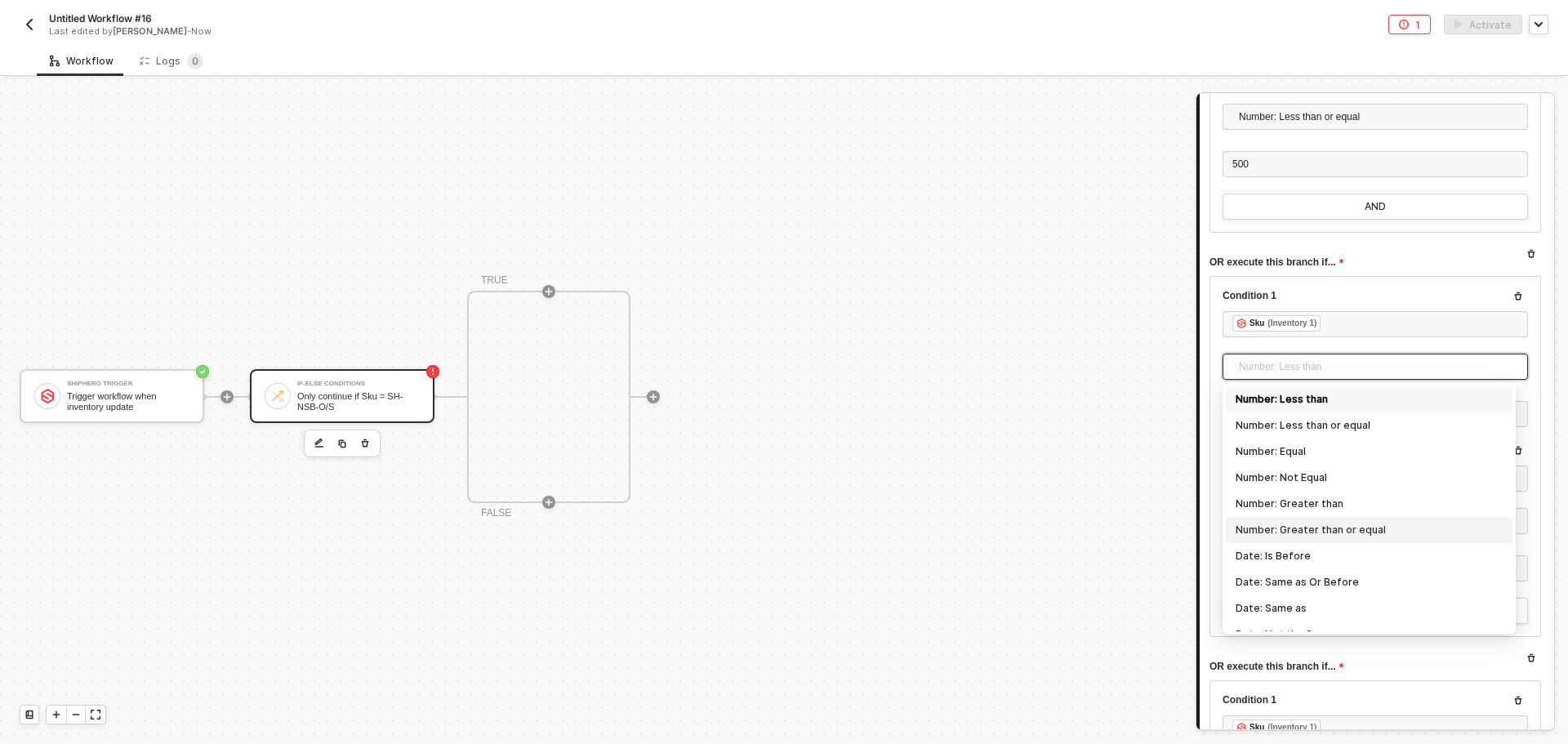
scroll to position [163, 0]
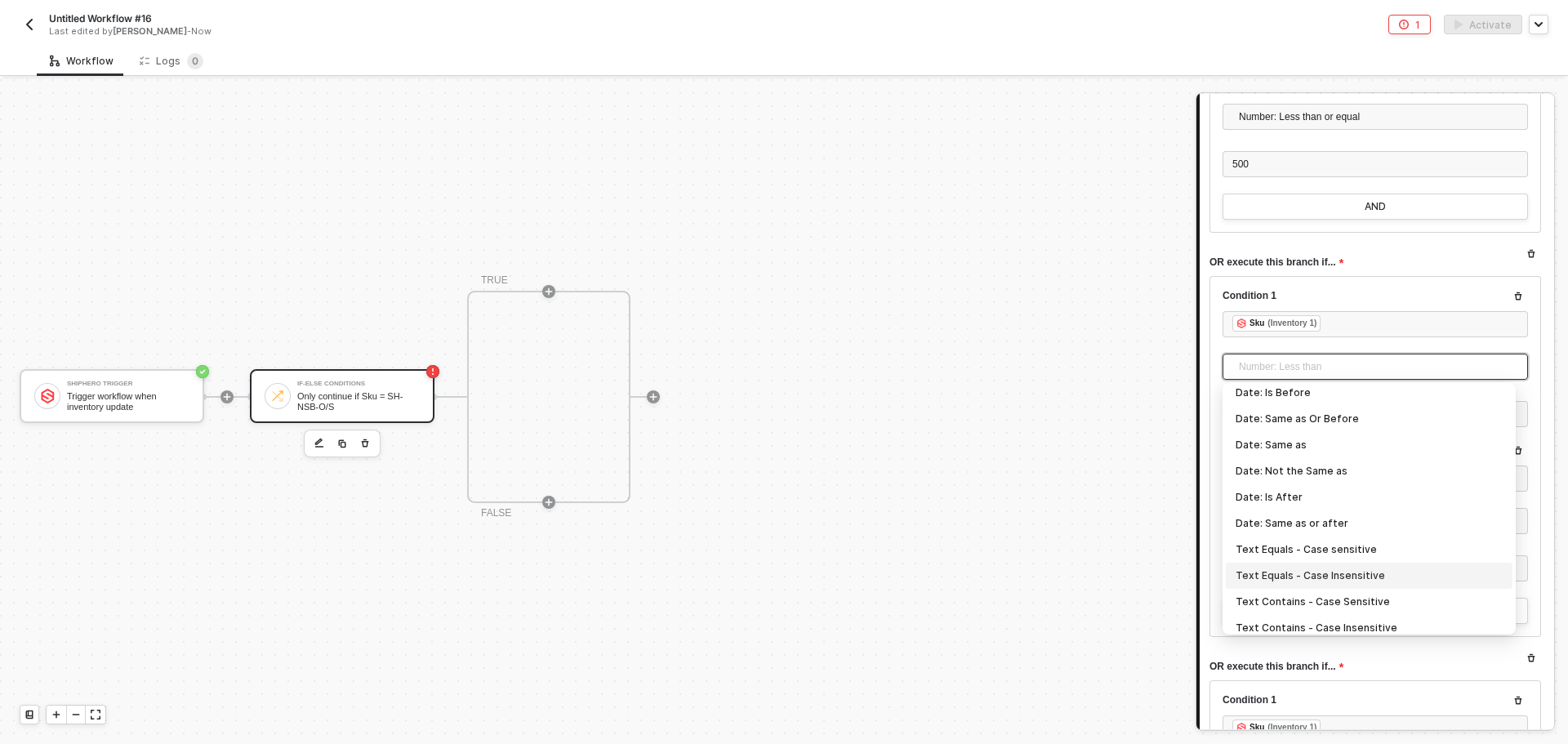
click at [1368, 568] on div "Text Equals - Case Insensitive" at bounding box center [1369, 576] width 267 height 18
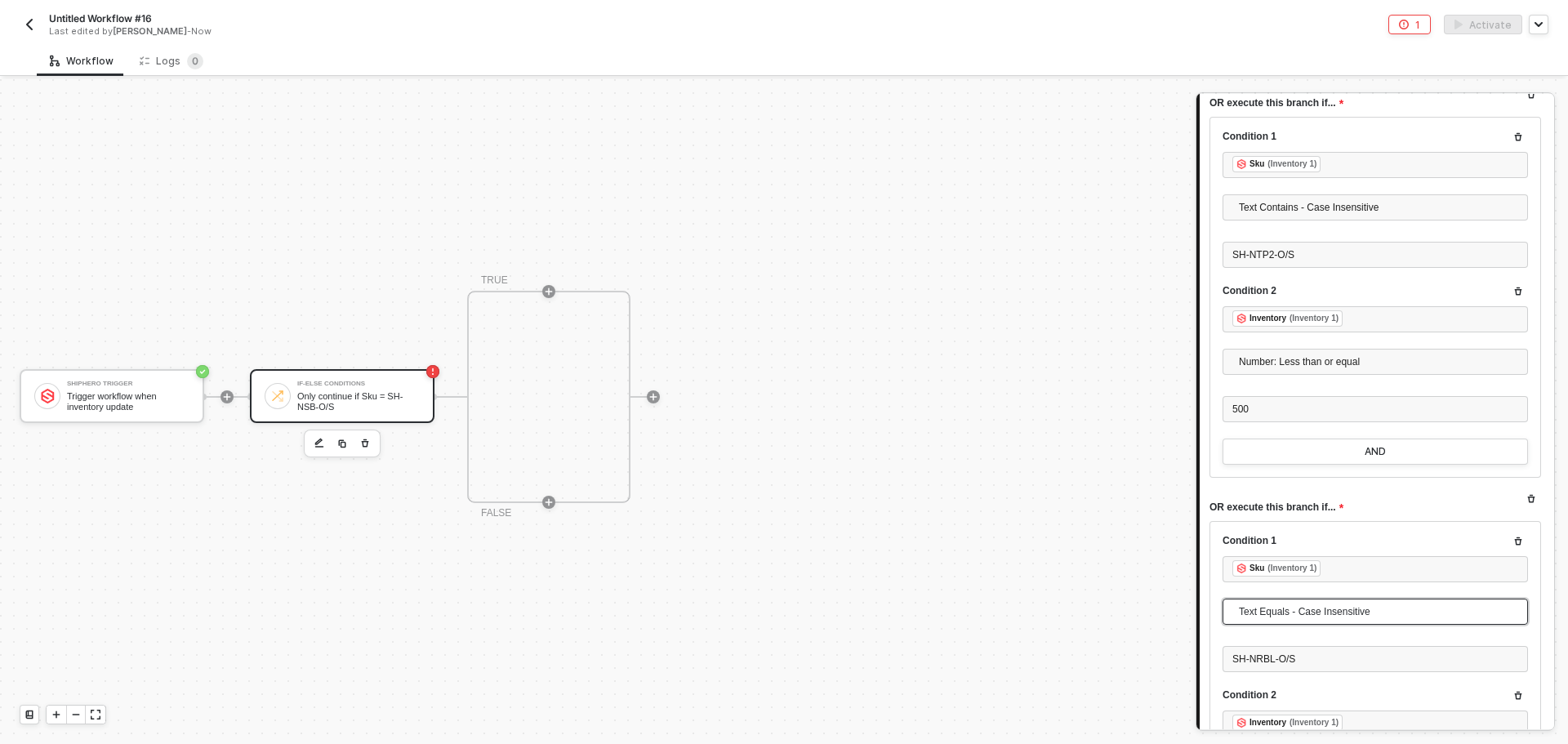
scroll to position [2023, 0]
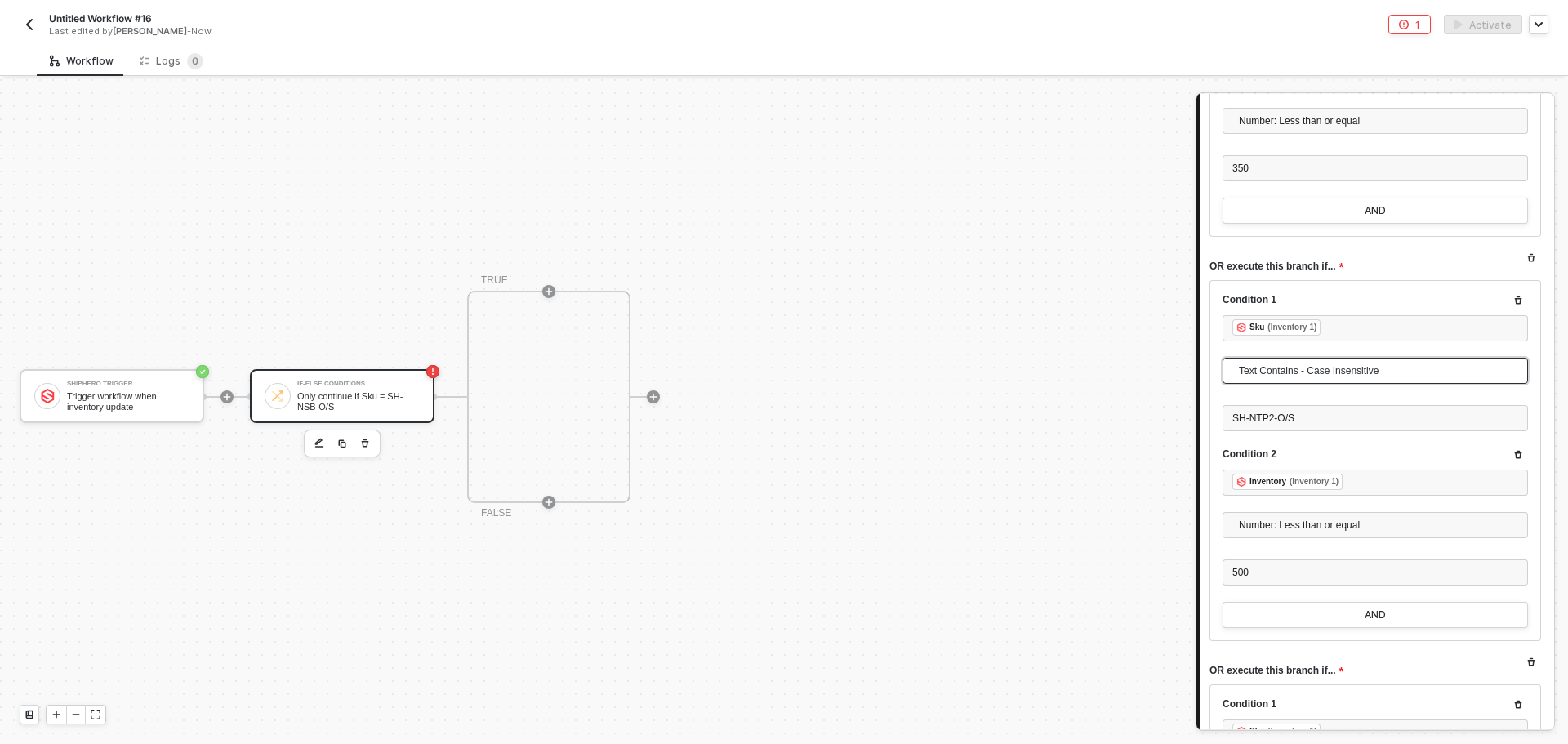
click at [1385, 376] on span "Text Contains - Case Insensitive" at bounding box center [1378, 371] width 279 height 25
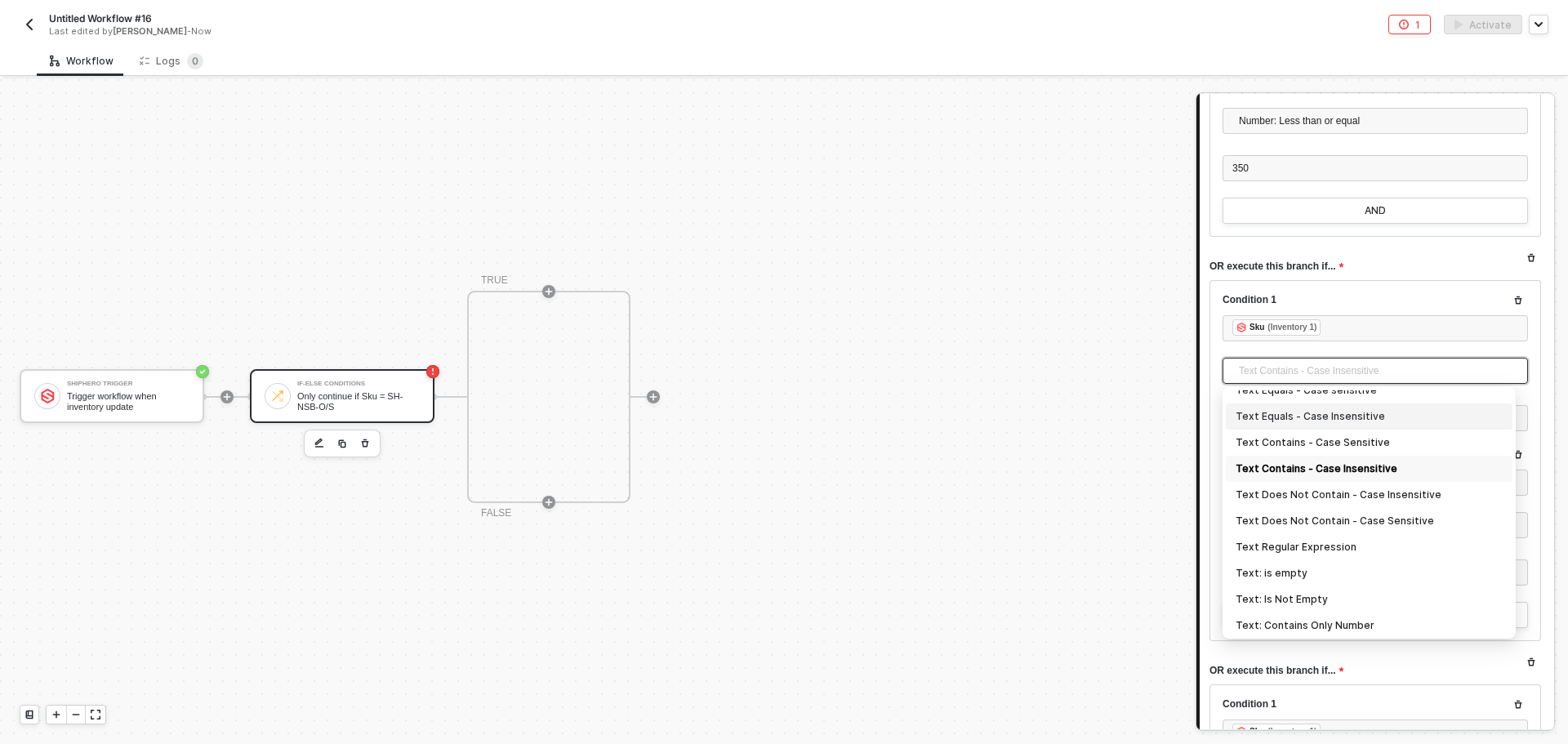
click at [1367, 426] on div "Text Equals - Case Insensitive" at bounding box center [1369, 417] width 287 height 27
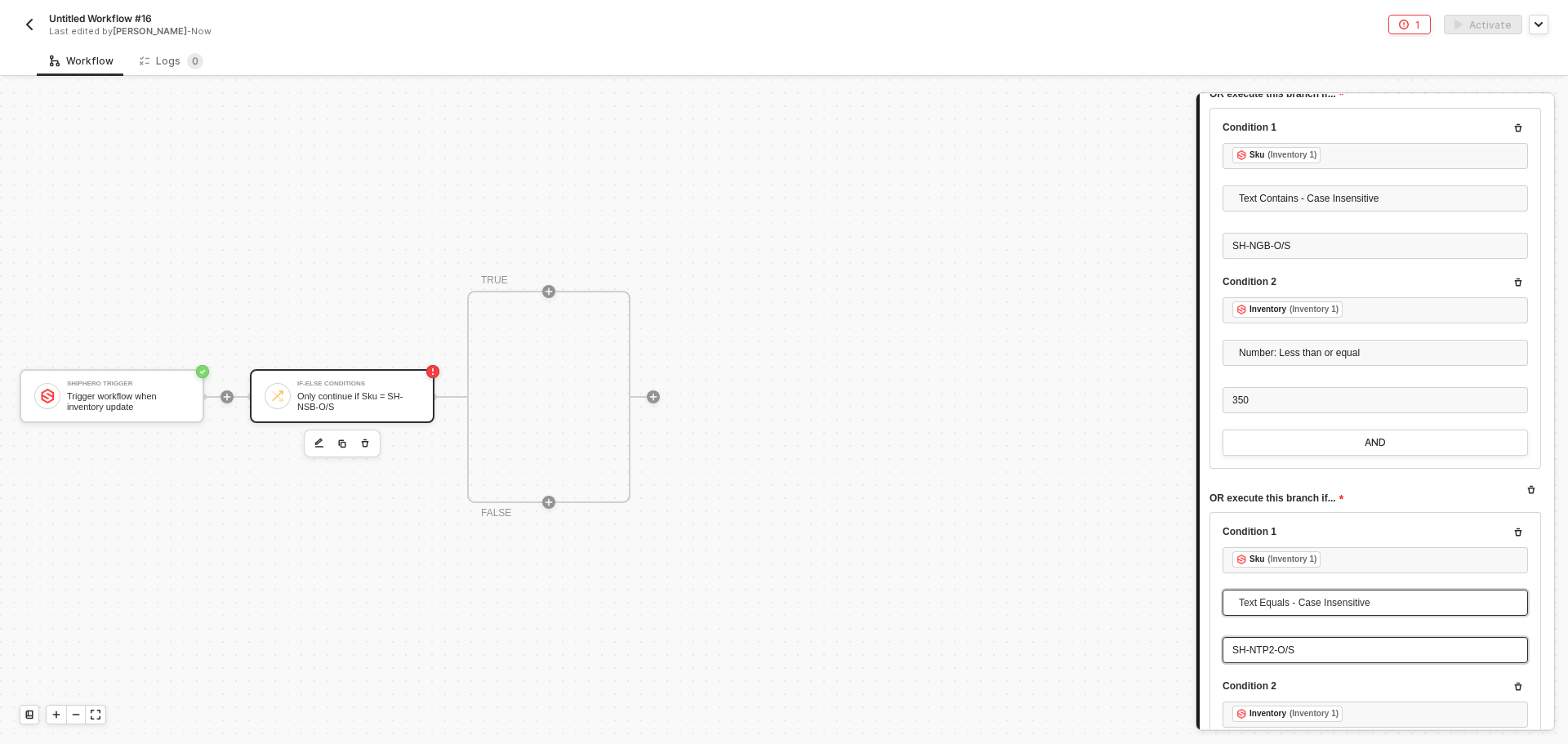
scroll to position [1695, 0]
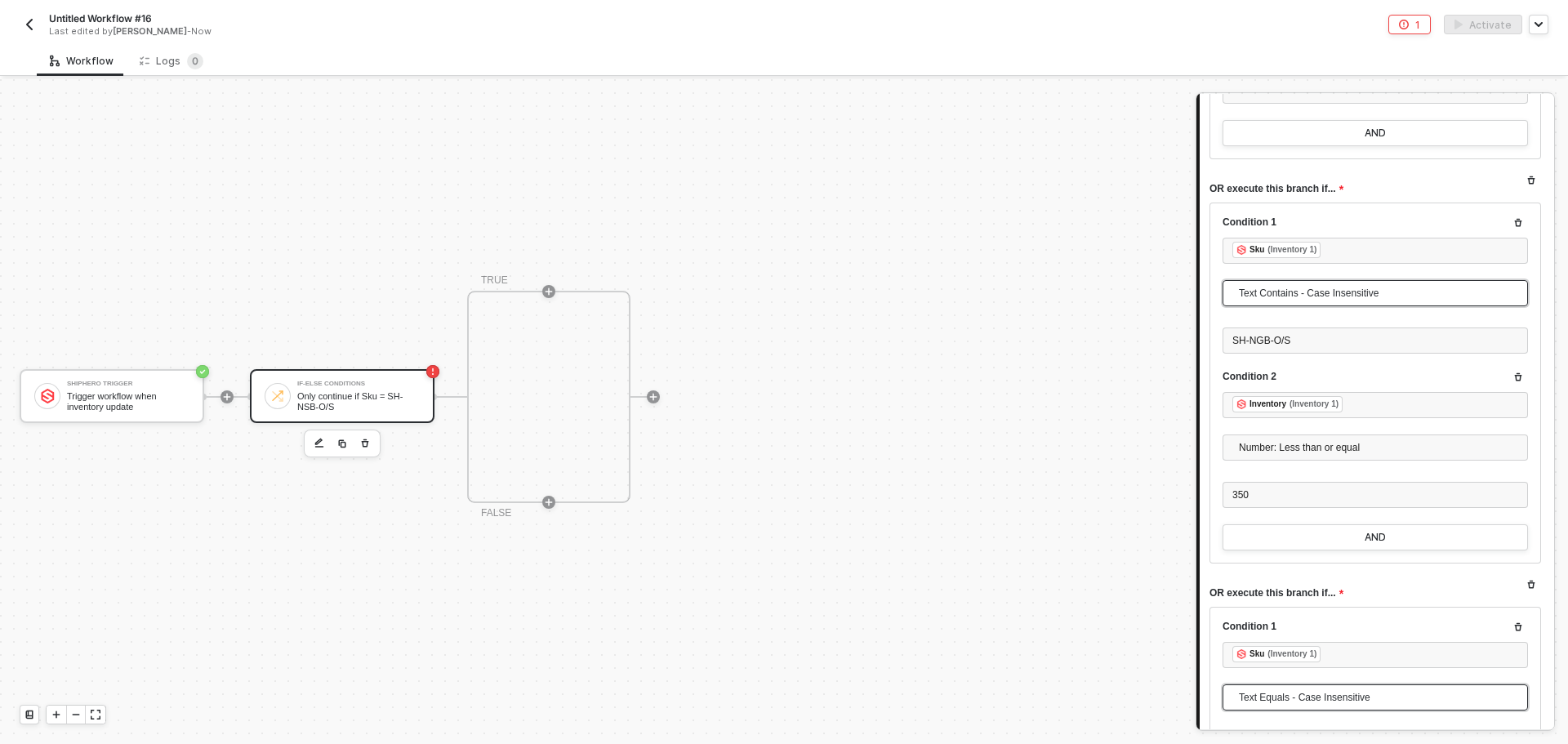
click at [1376, 302] on span "Text Contains - Case Insensitive" at bounding box center [1378, 293] width 279 height 25
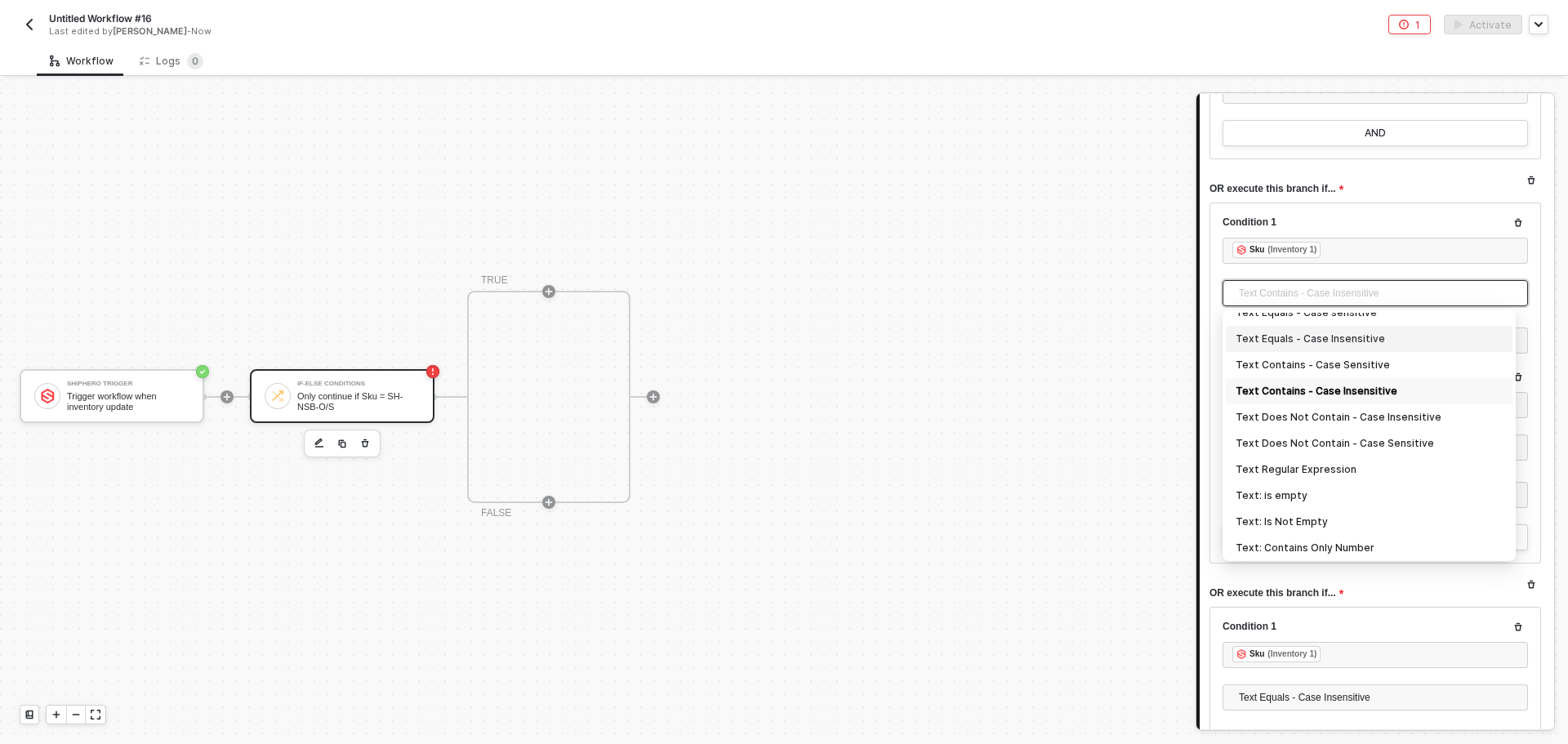
click at [1376, 343] on div "Text Equals - Case Insensitive" at bounding box center [1369, 339] width 267 height 18
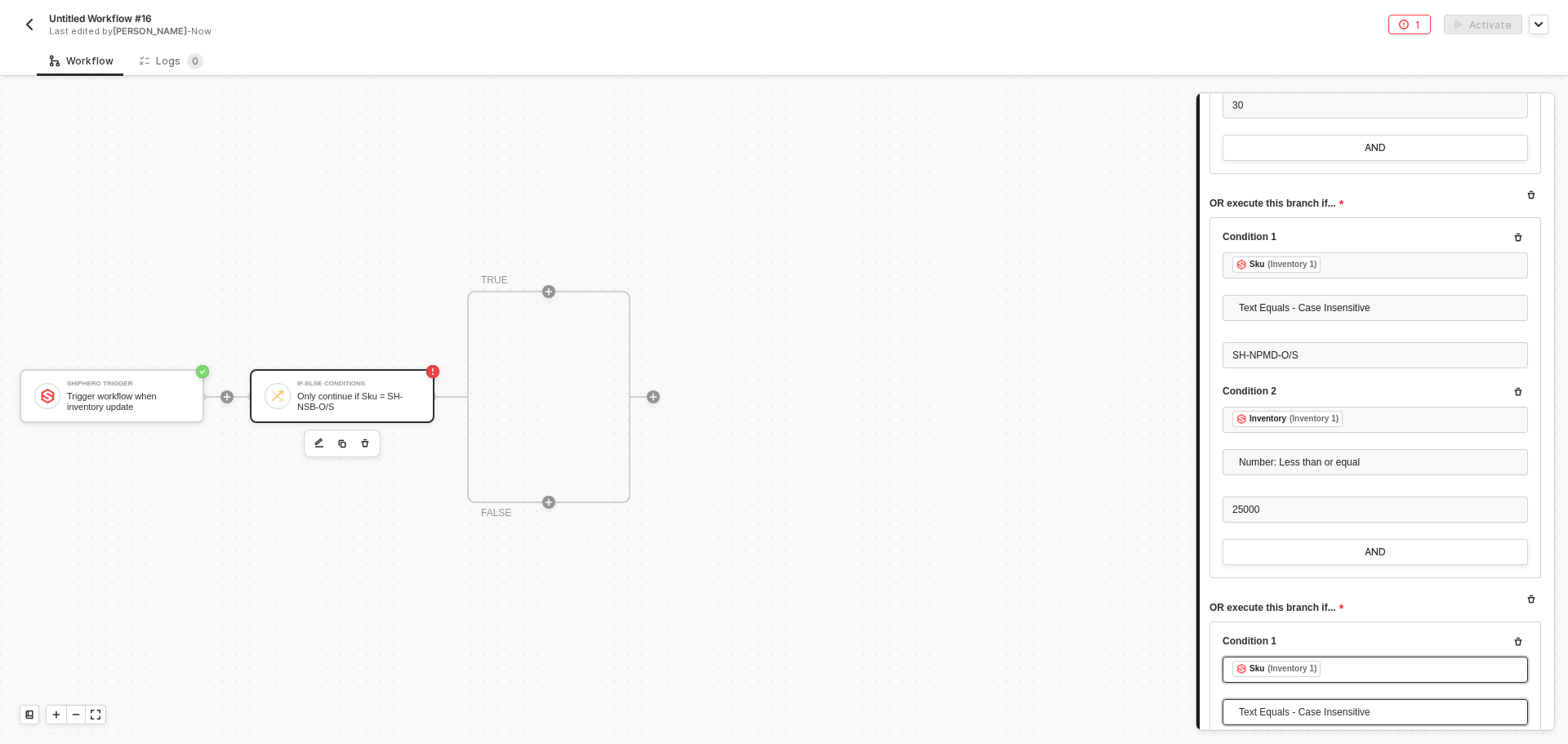
scroll to position [1123, 0]
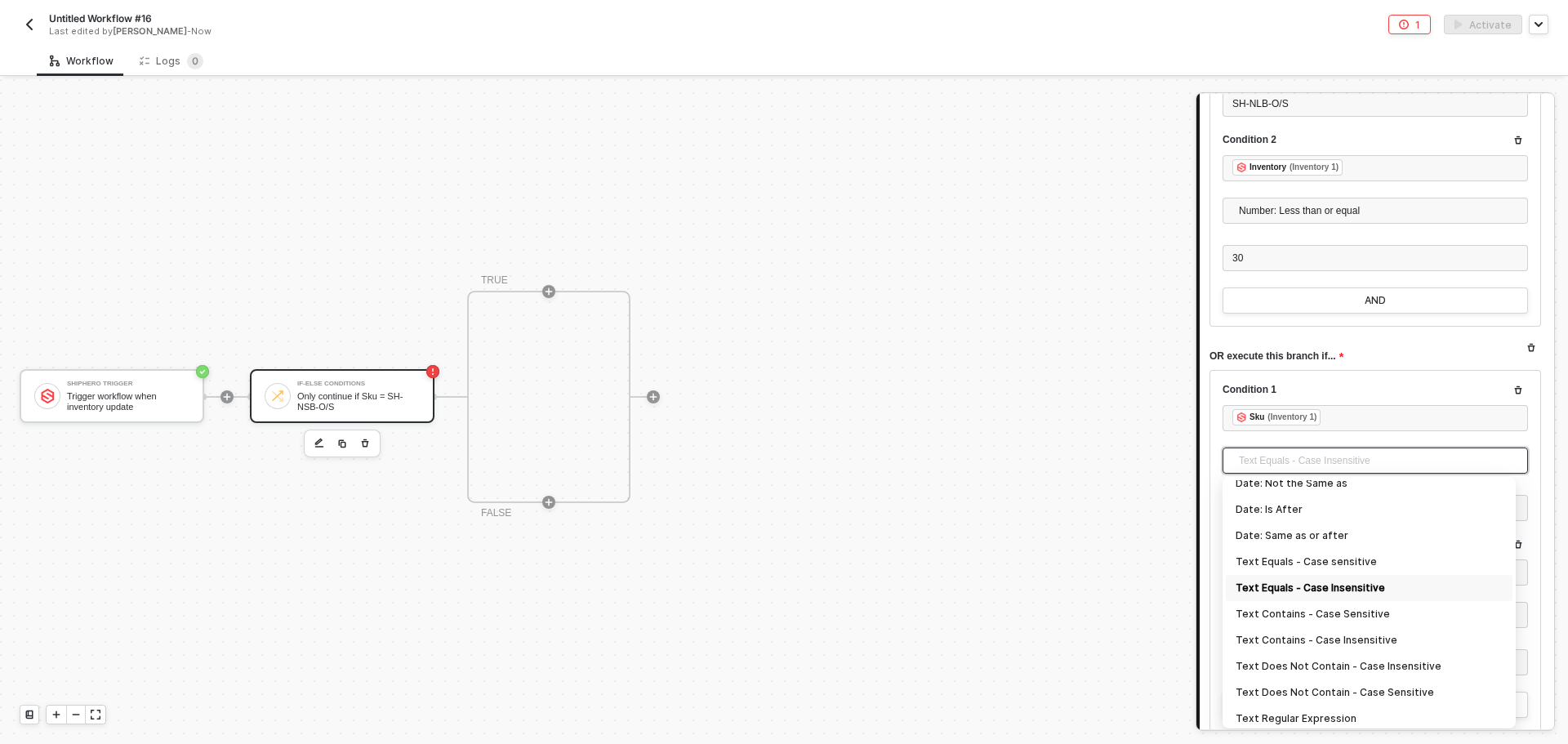
click at [1353, 456] on span "Text Equals - Case Insensitive" at bounding box center [1378, 460] width 279 height 25
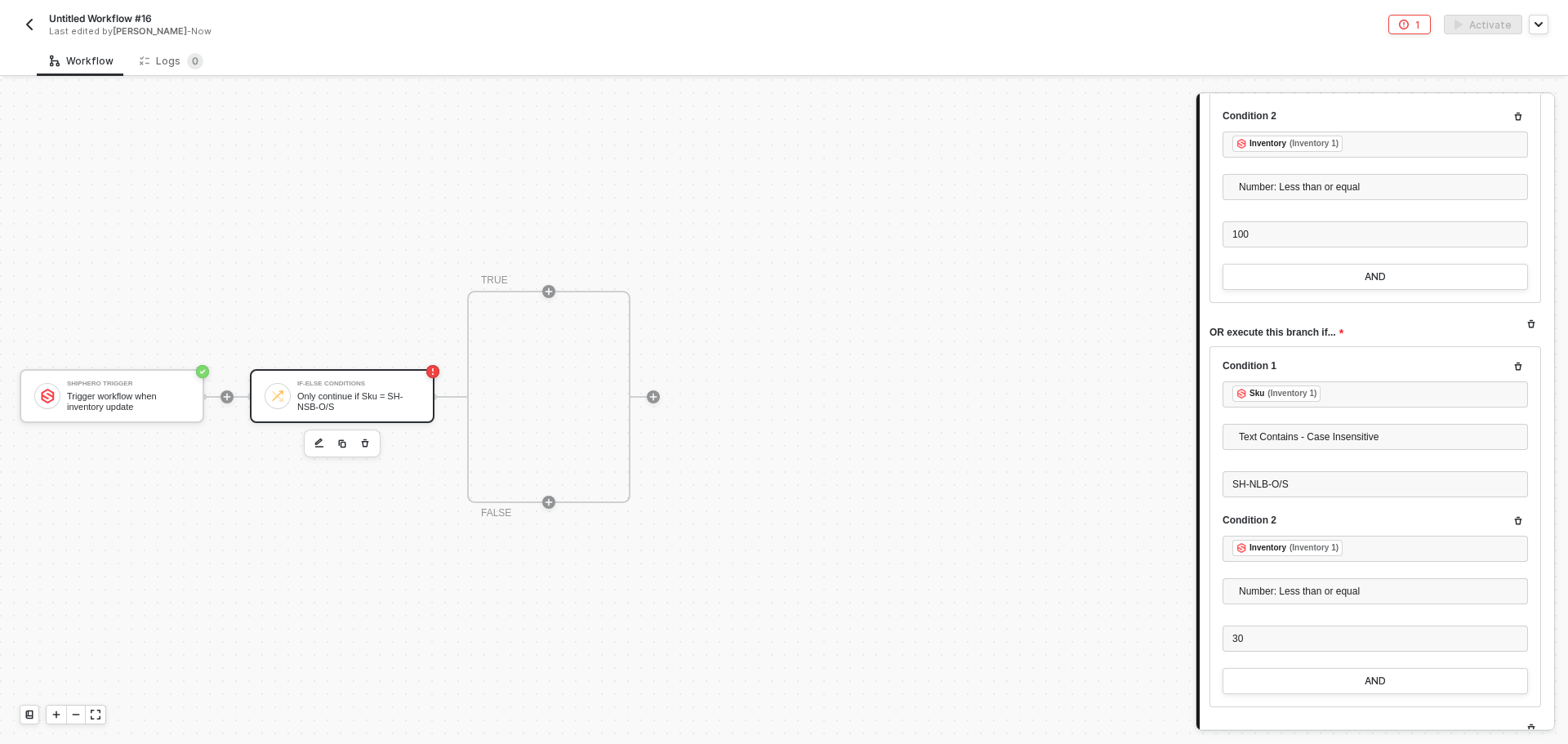
scroll to position [715, 0]
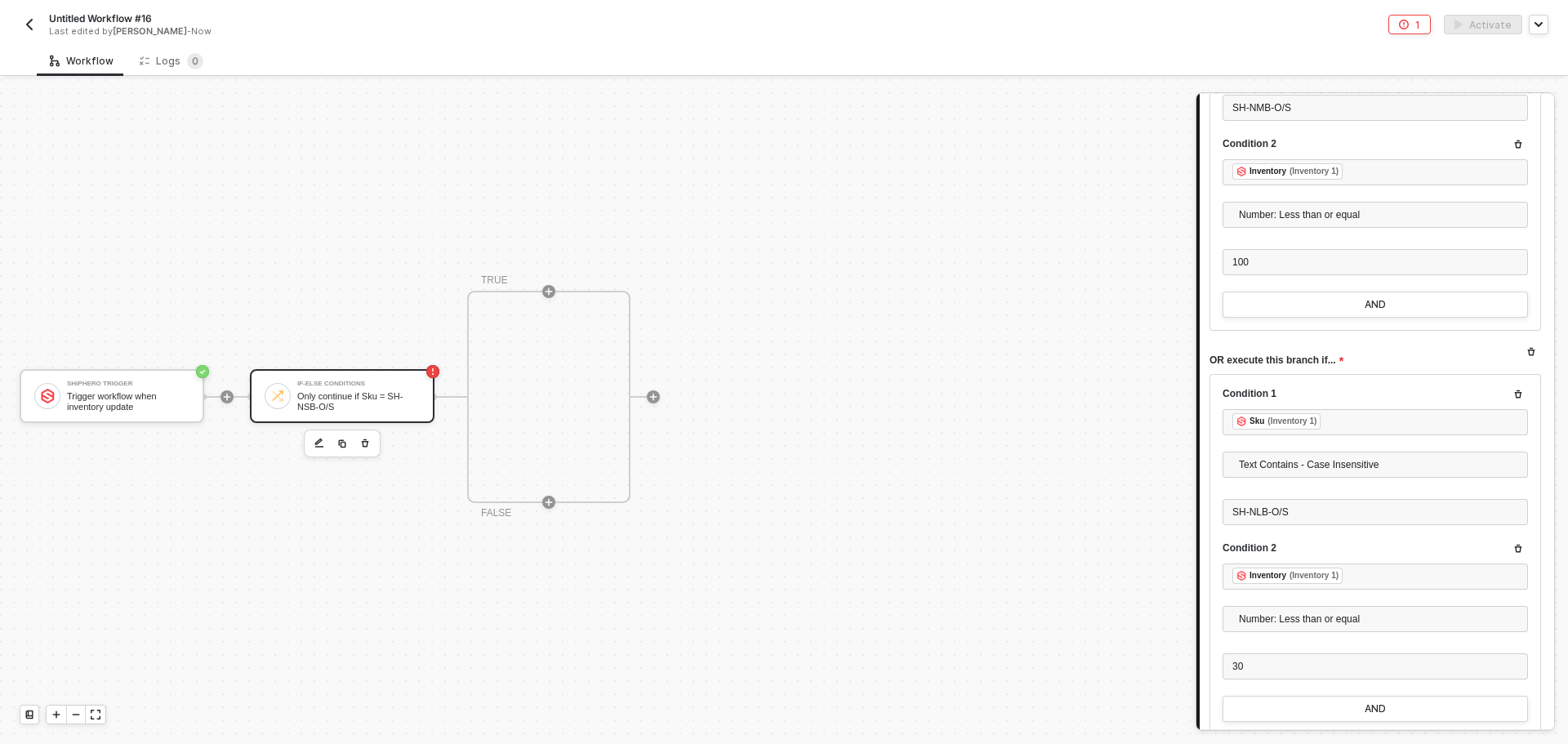
click at [1353, 448] on div at bounding box center [1374, 444] width 306 height 13
click at [1354, 465] on span "Text Contains - Case Insensitive" at bounding box center [1378, 464] width 279 height 25
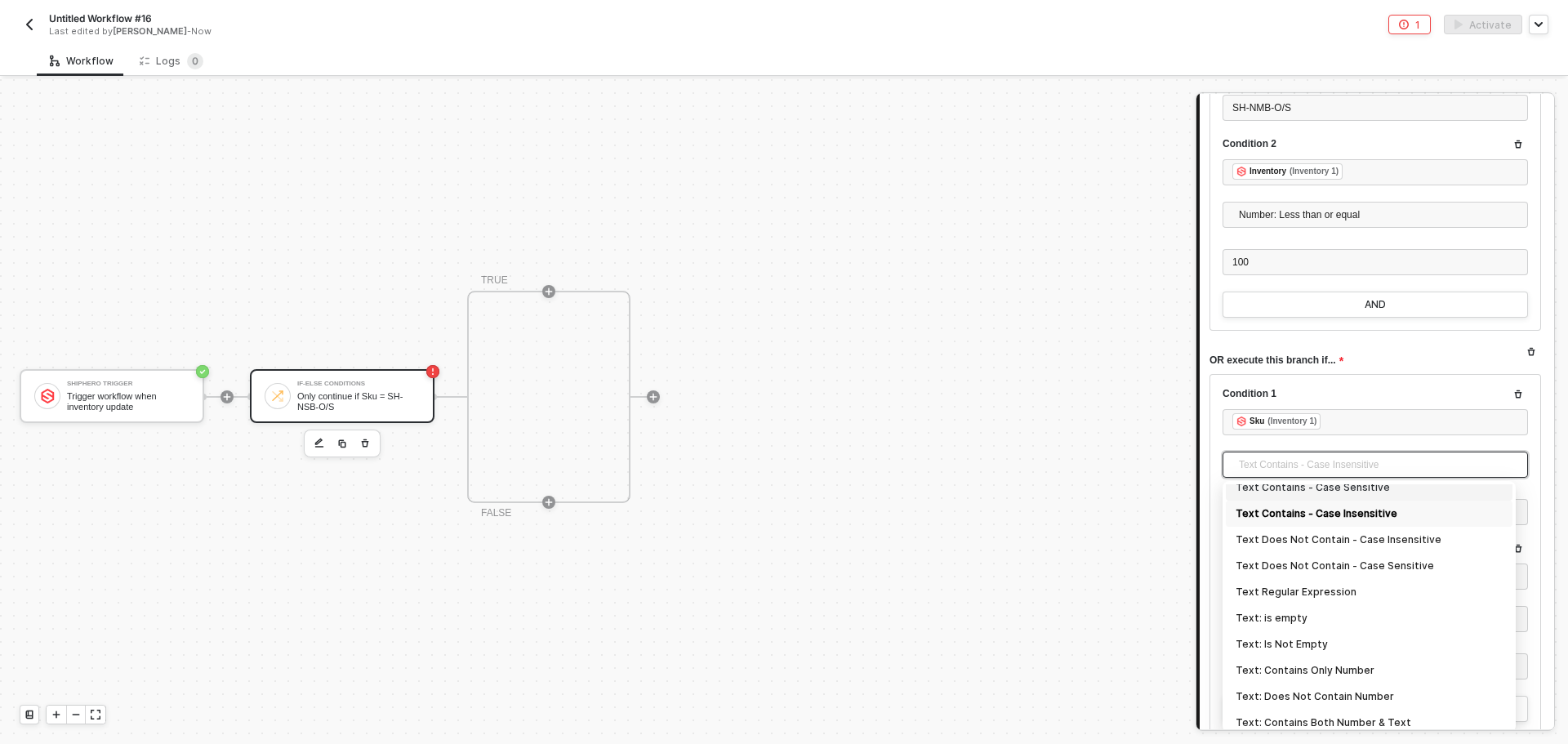
scroll to position [294, 0]
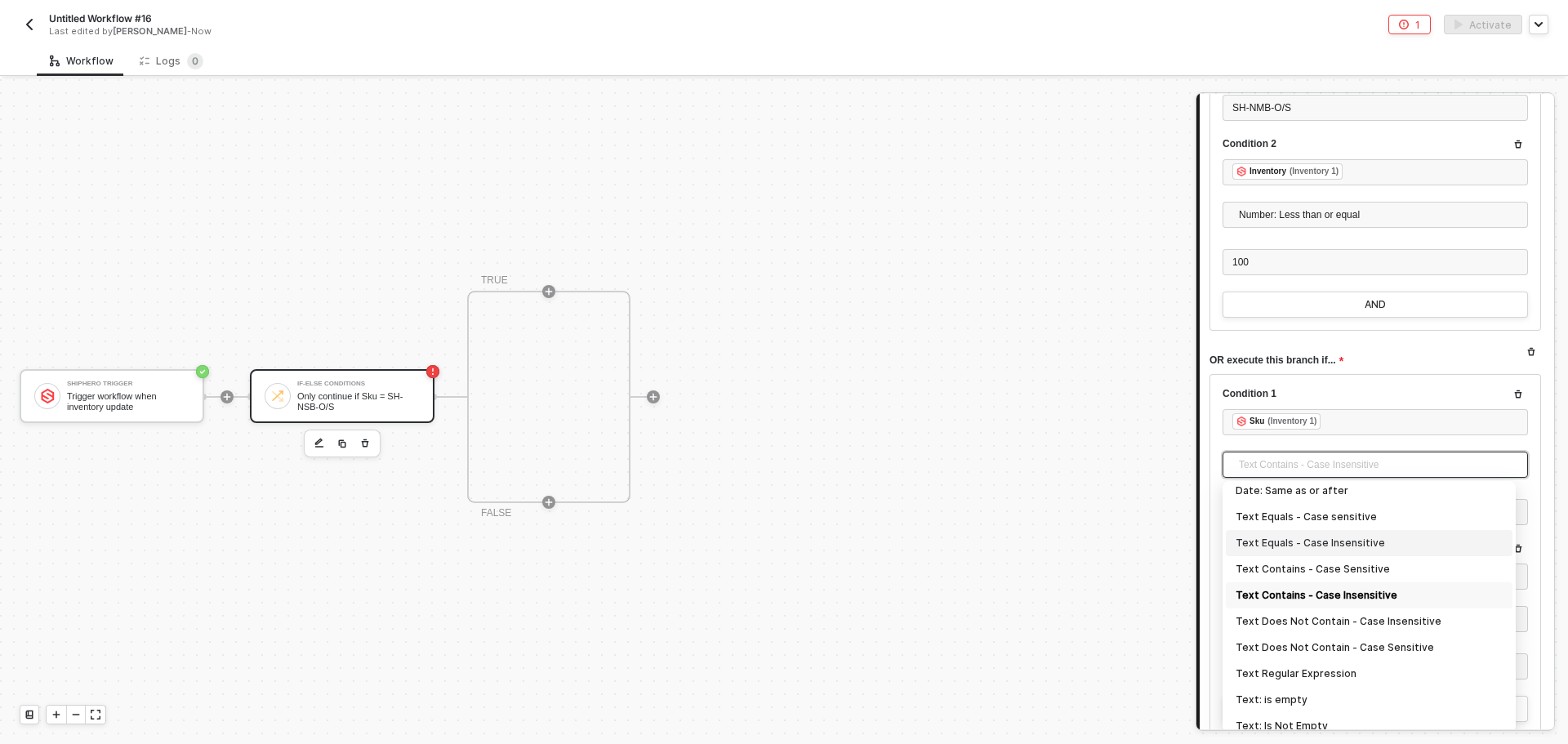
click at [1337, 533] on div "Text Equals - Case Insensitive" at bounding box center [1369, 543] width 287 height 27
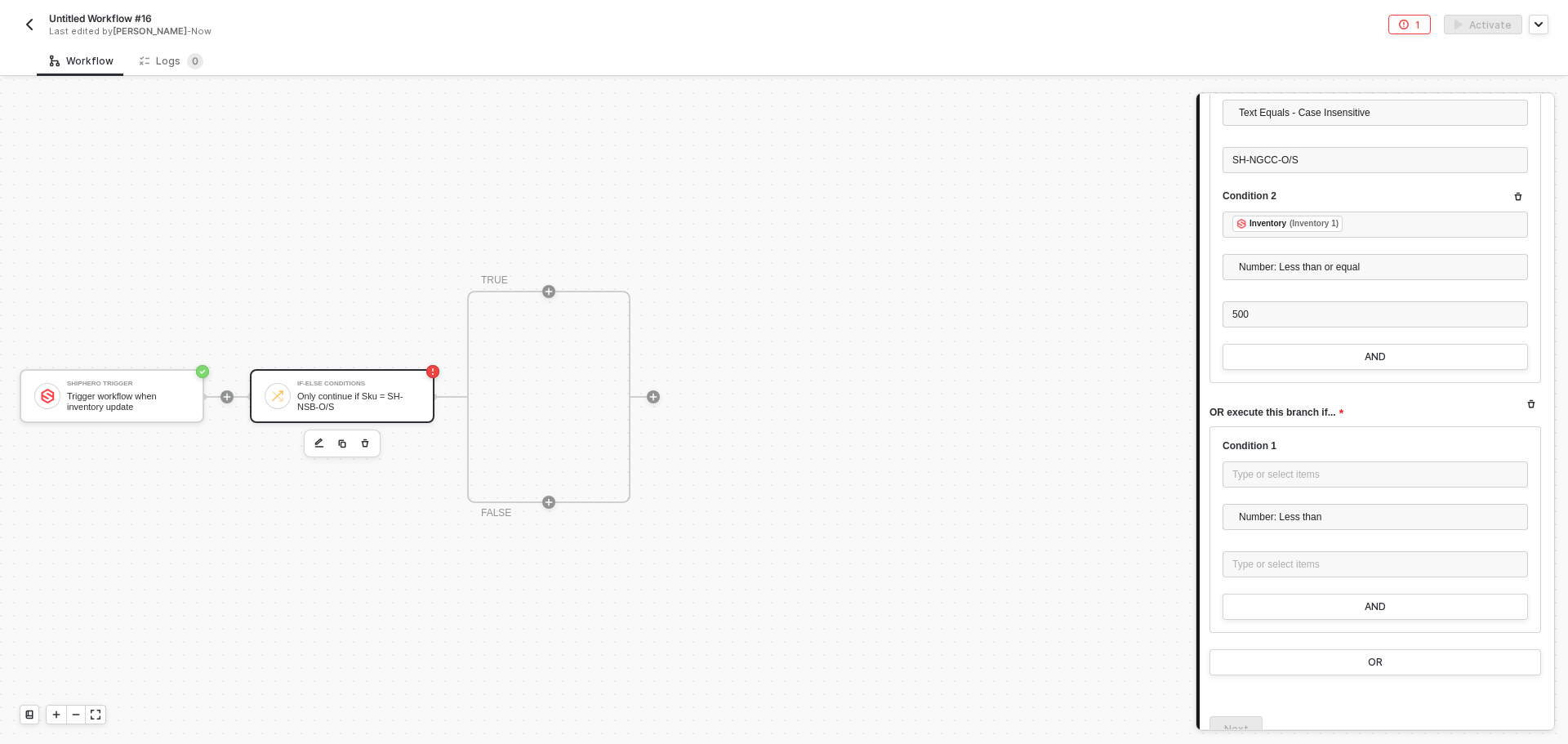
scroll to position [3166, 0]
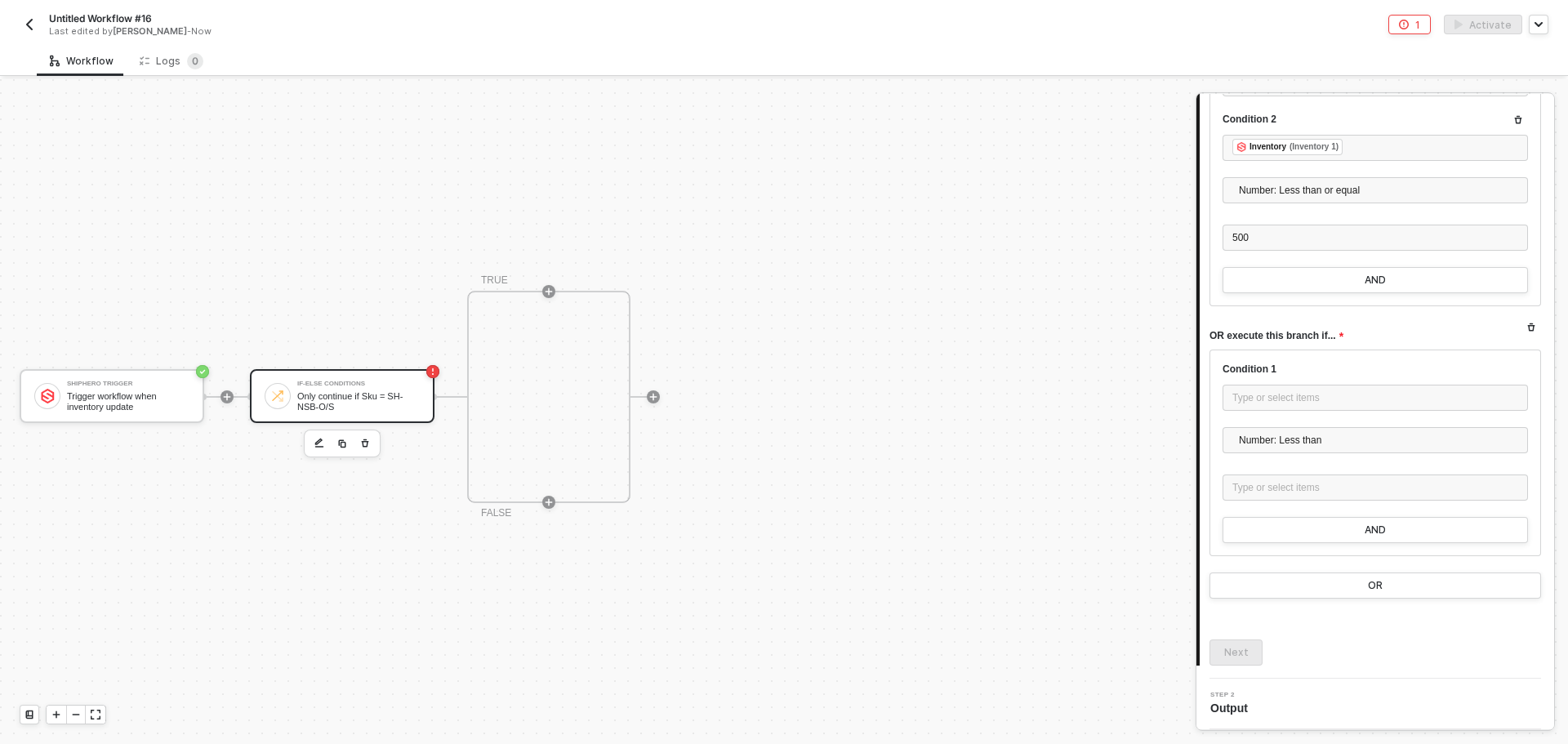
click at [1288, 383] on div "Condition 1 Type or select items ﻿ Number: Less than Type or select items ﻿" at bounding box center [1374, 439] width 306 height 154
click at [1285, 409] on div "Type or select items ﻿" at bounding box center [1374, 397] width 306 height 27
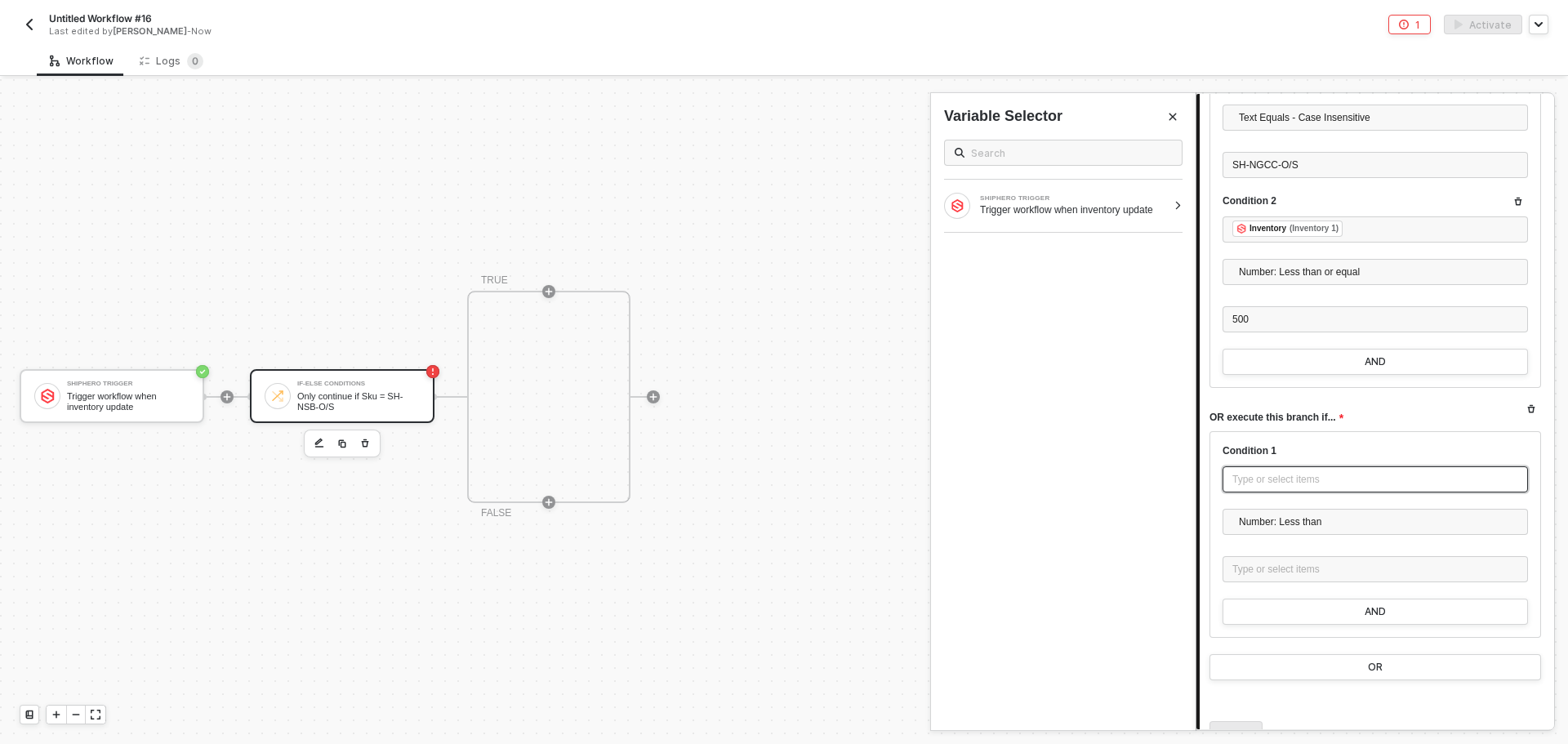
scroll to position [3003, 0]
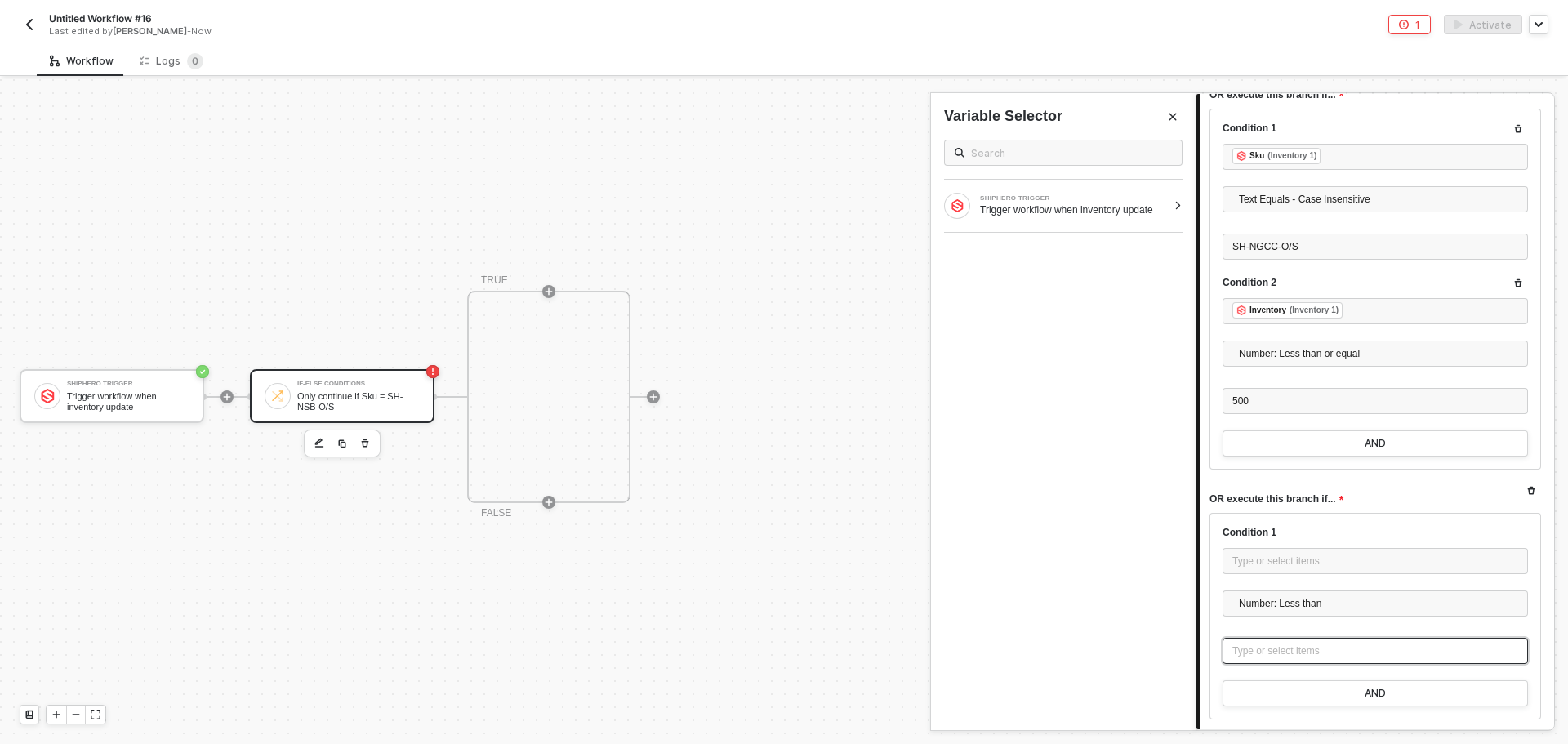
click at [1291, 652] on div "Type or select items ﻿" at bounding box center [1374, 652] width 286 height 16
click at [1302, 601] on span "Number: Less than" at bounding box center [1378, 603] width 279 height 25
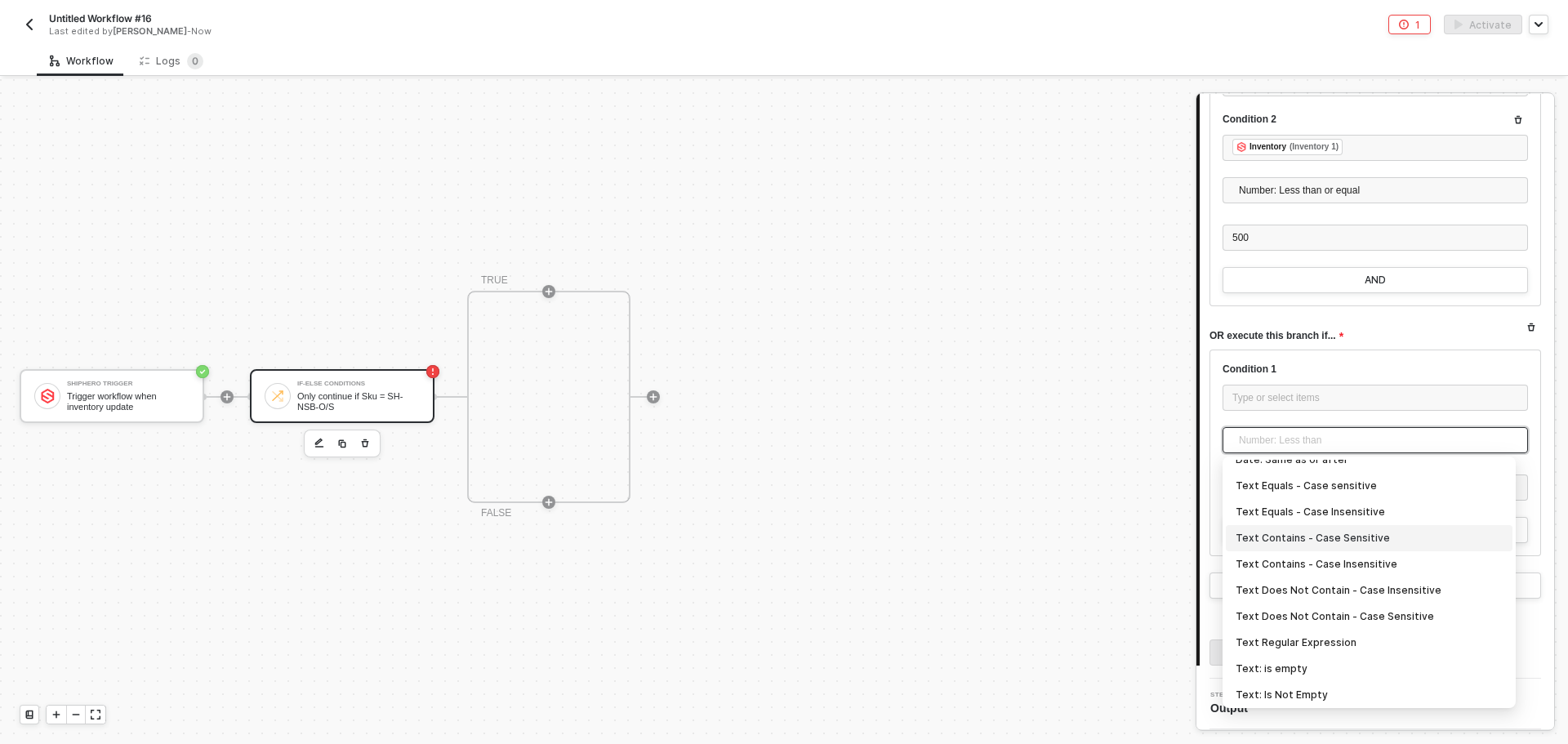
scroll to position [326, 0]
click at [1336, 492] on div "Text Equals - Case Insensitive" at bounding box center [1369, 486] width 267 height 18
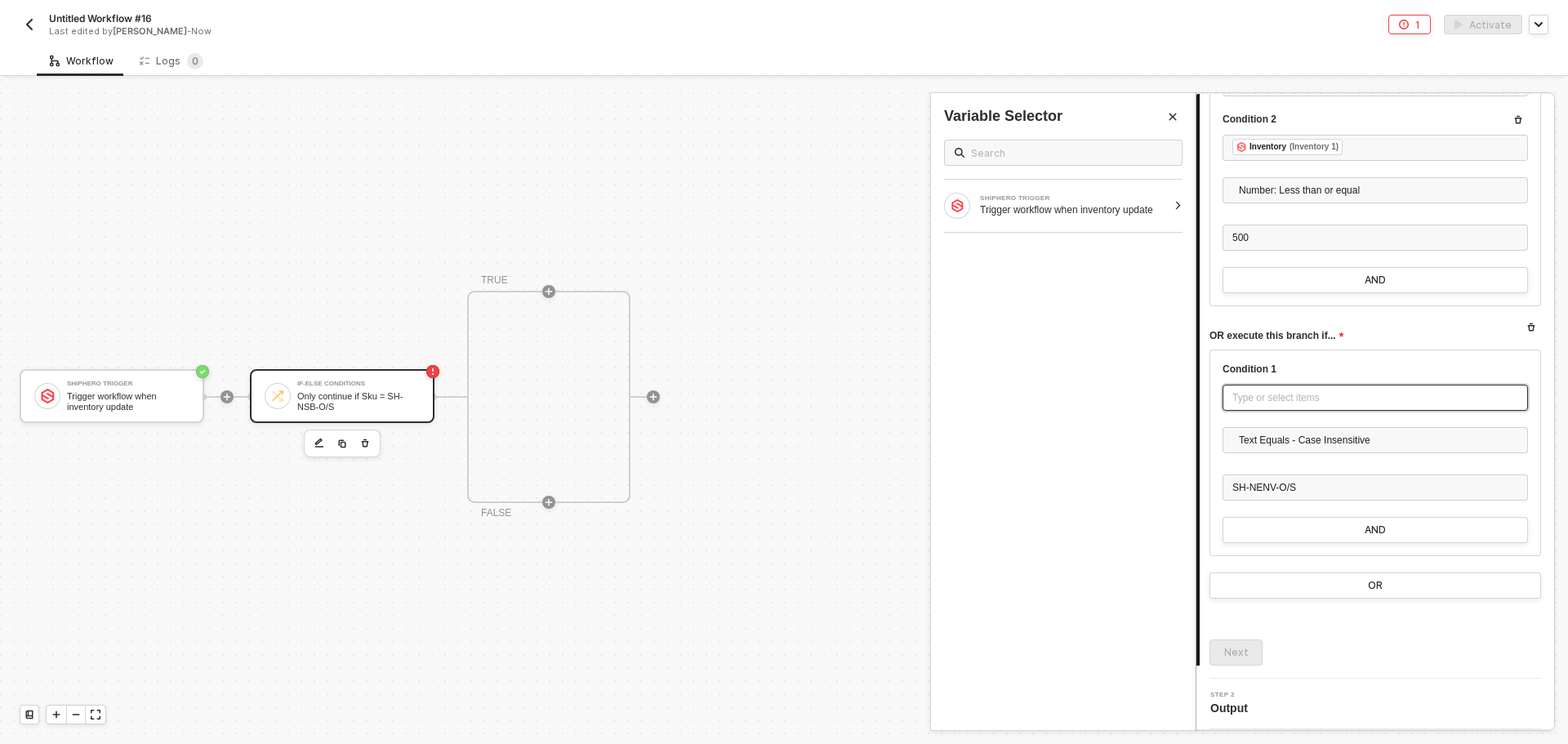
click at [1254, 402] on div "Type or select items ﻿" at bounding box center [1374, 398] width 286 height 16
click at [1177, 215] on div "SHIPHERO TRIGGER Trigger workflow when inventory update" at bounding box center [1062, 205] width 264 height 52
click at [907, 263] on div at bounding box center [900, 262] width 20 height 20
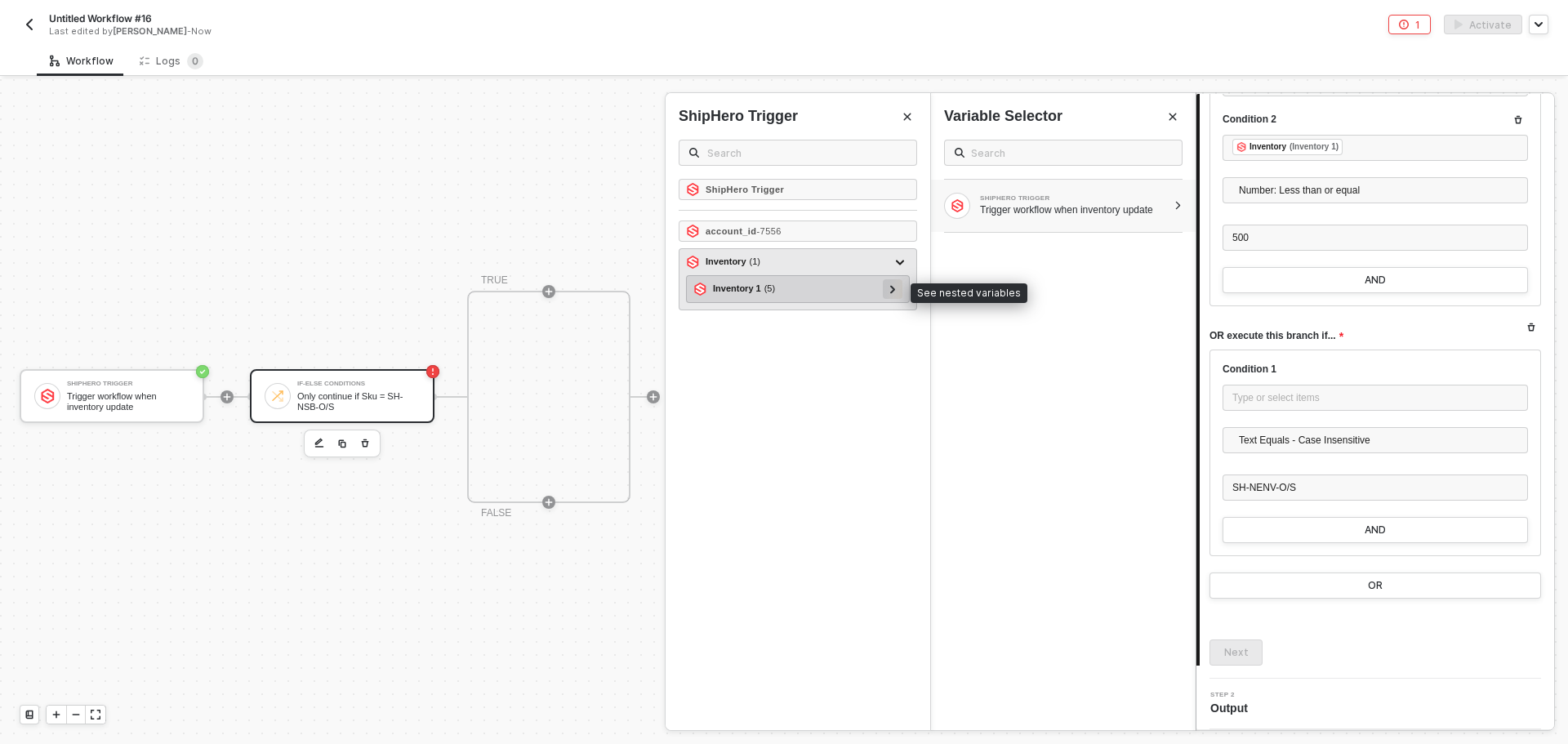
click at [894, 290] on icon at bounding box center [892, 289] width 5 height 8
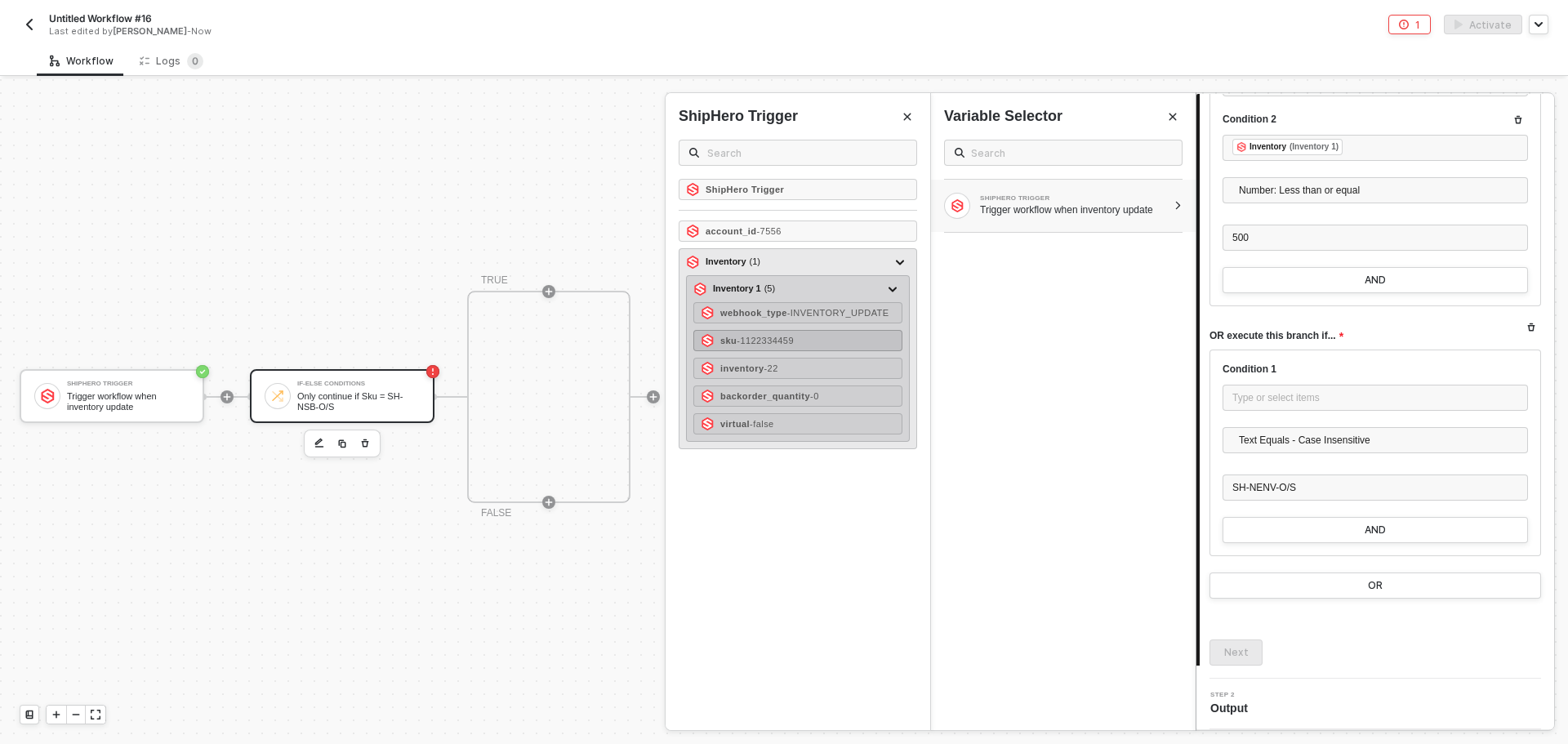
click at [812, 341] on div "sku - 1122334459" at bounding box center [798, 341] width 209 height 22
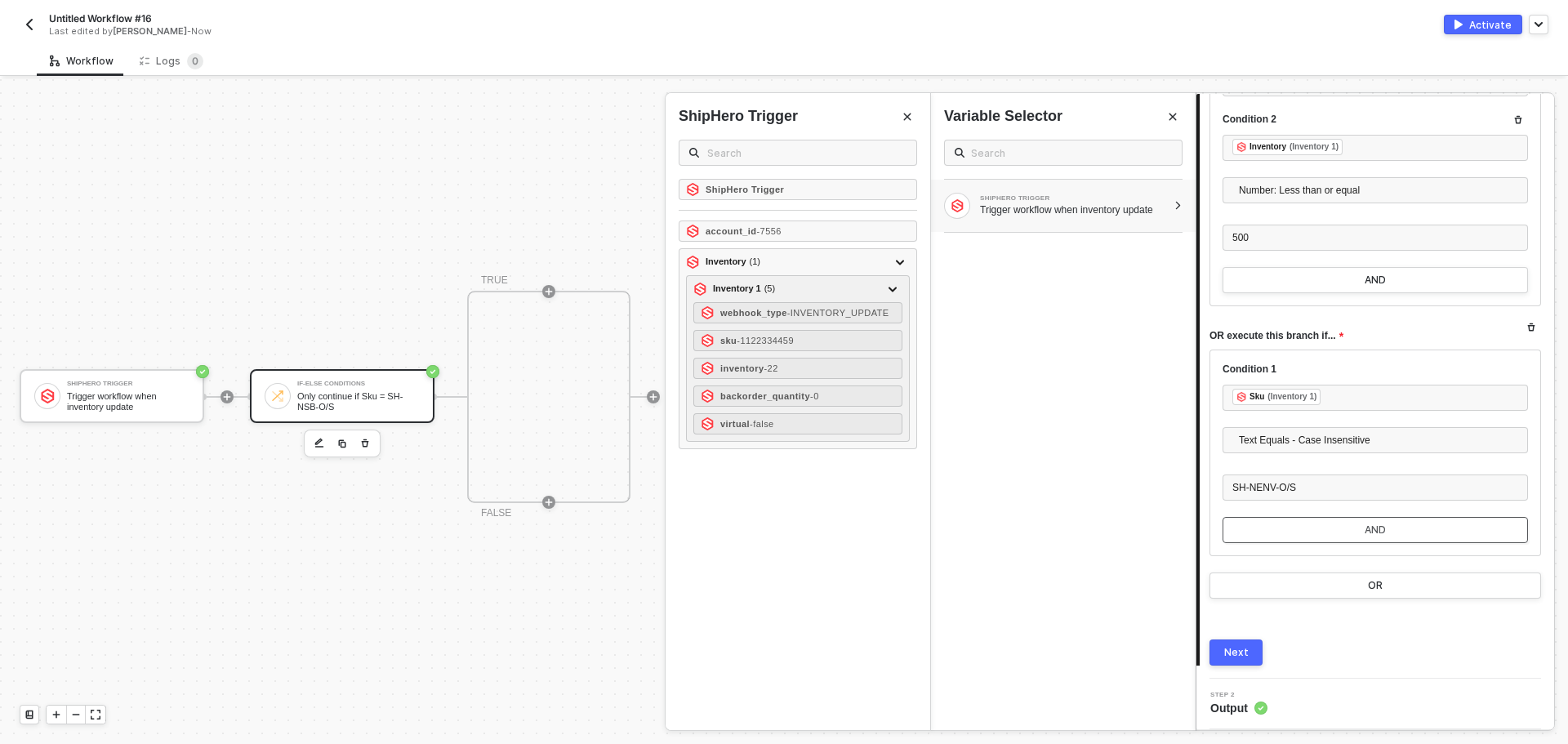
click at [1347, 541] on button "AND" at bounding box center [1374, 530] width 306 height 27
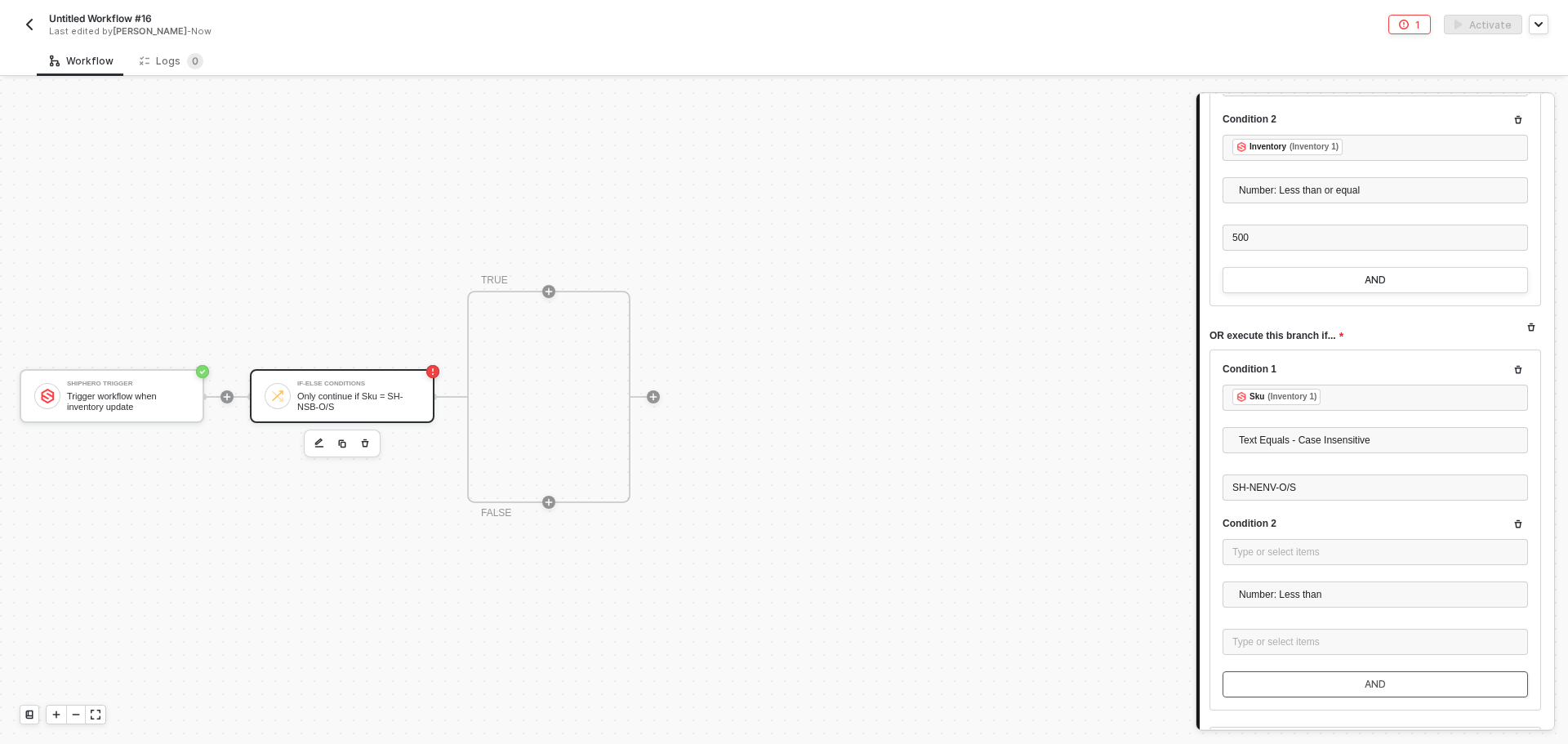
scroll to position [3320, 0]
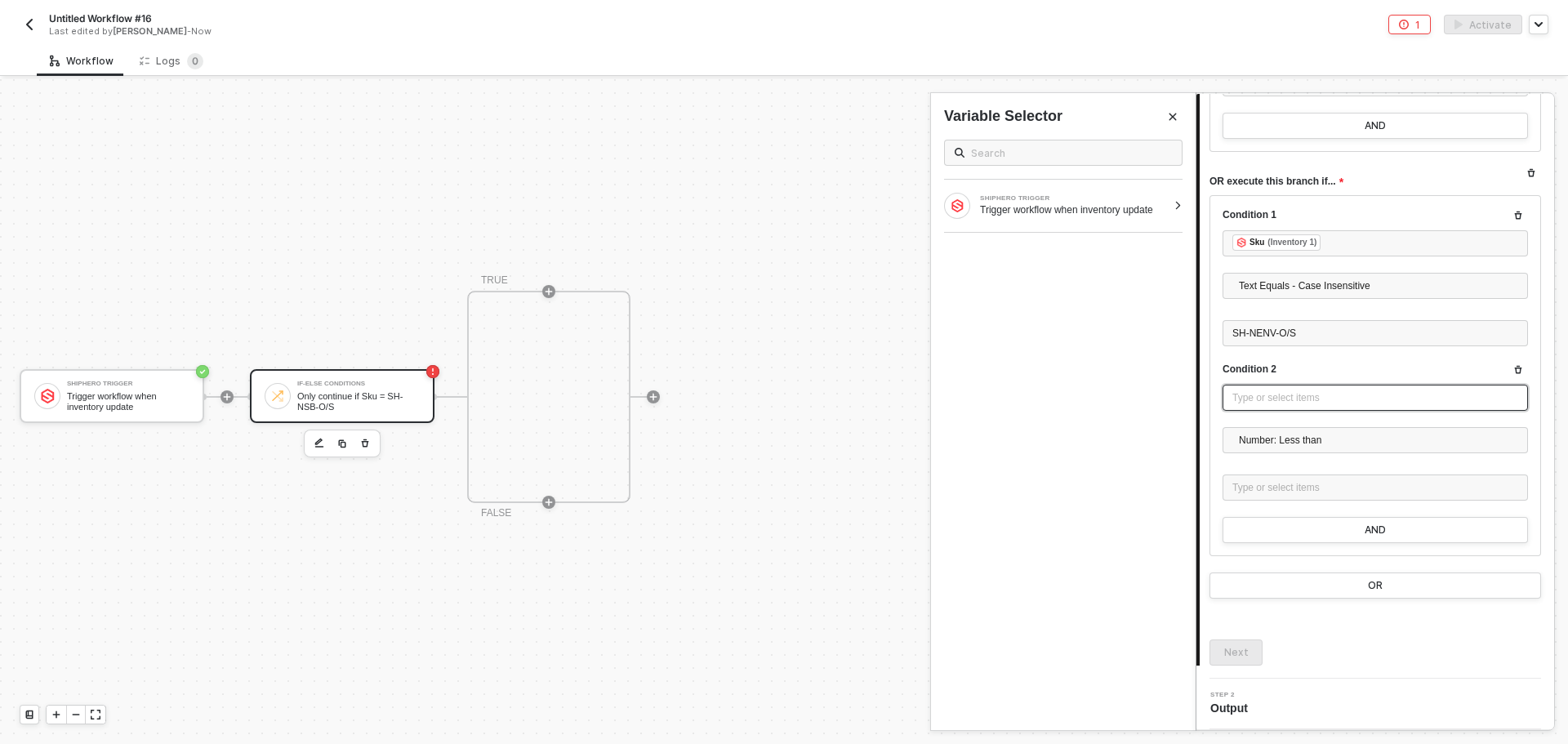
click at [1287, 392] on div "Type or select items ﻿" at bounding box center [1374, 398] width 286 height 16
click at [1177, 203] on div at bounding box center [1177, 205] width 9 height 10
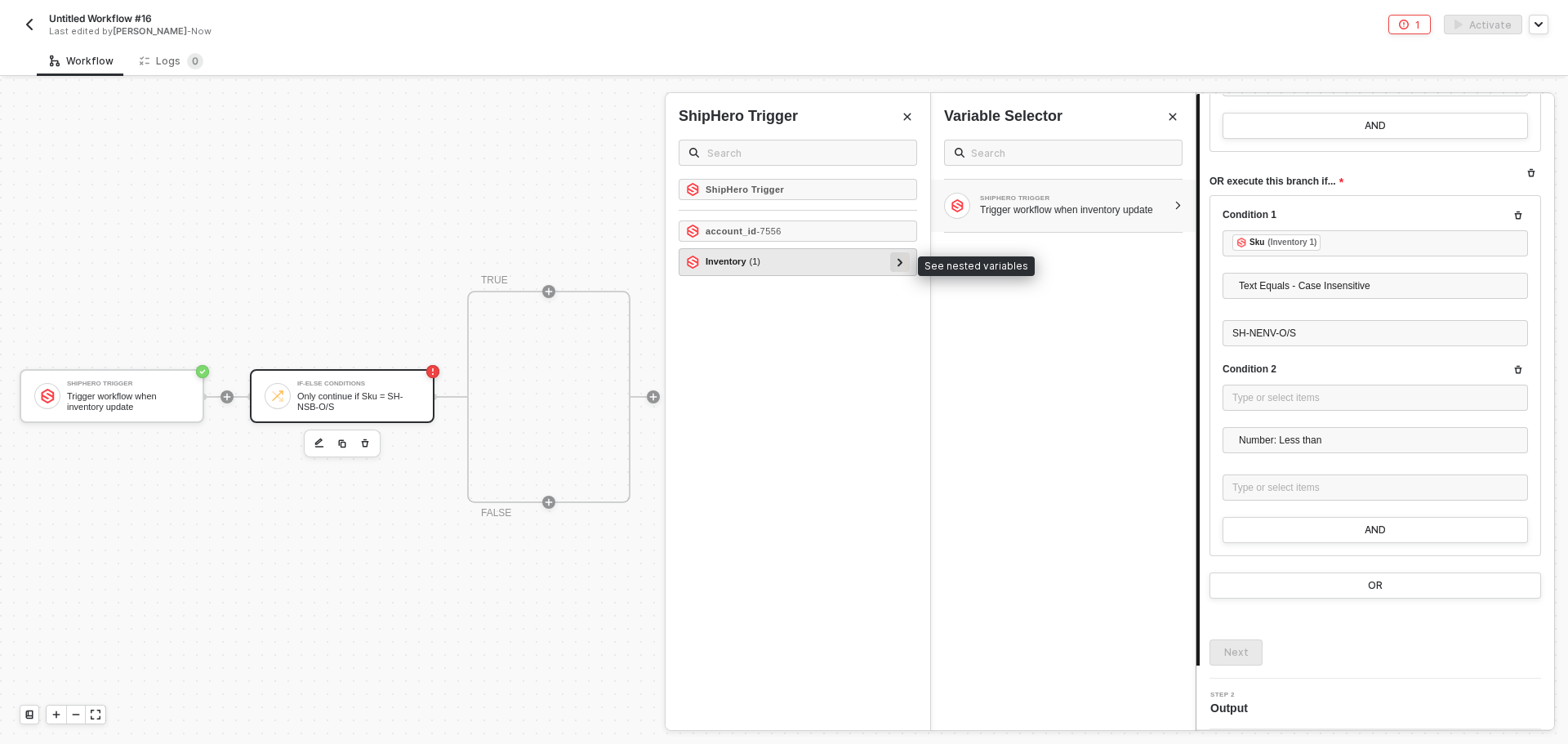
click at [900, 271] on div at bounding box center [900, 262] width 20 height 20
click at [896, 288] on div at bounding box center [892, 289] width 20 height 20
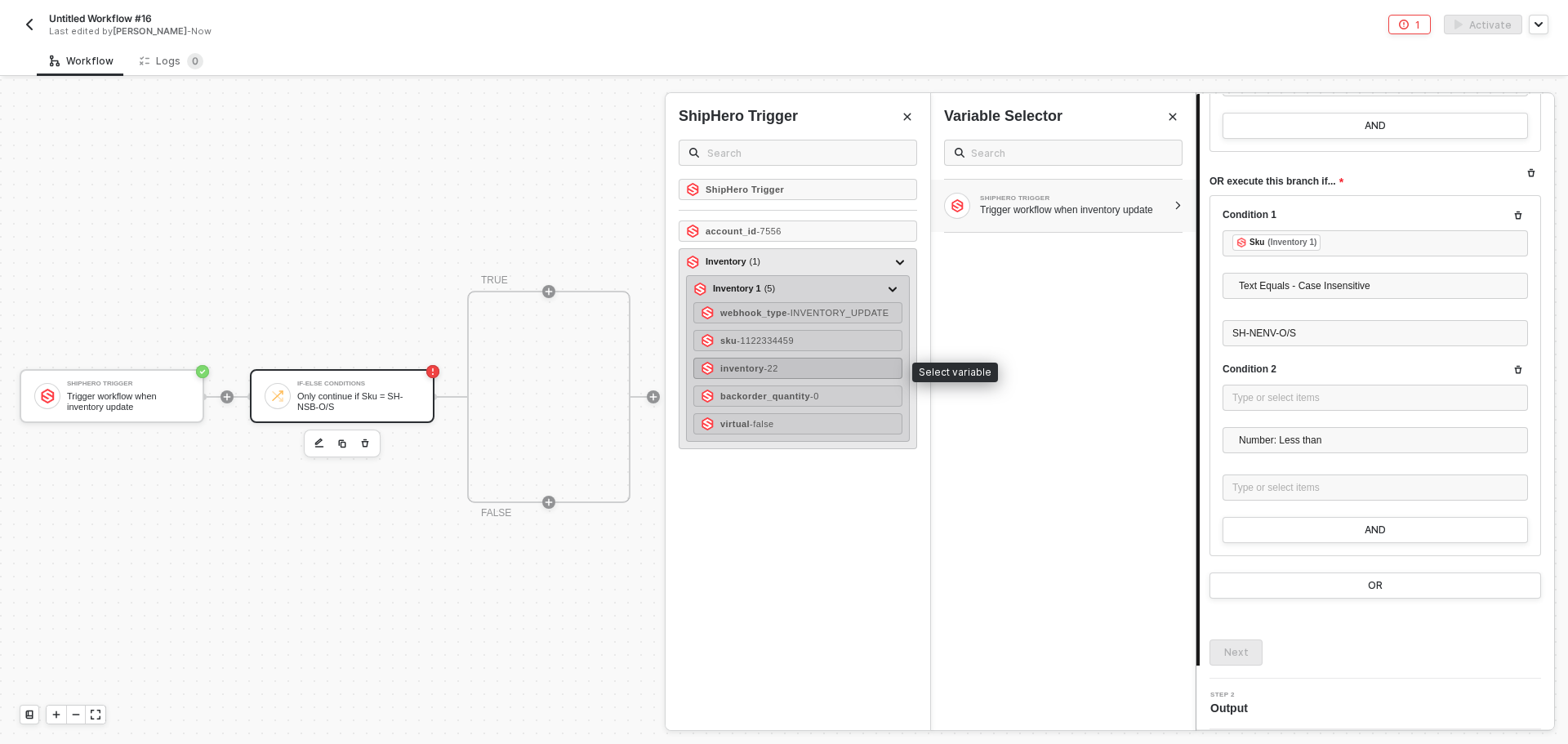
click at [833, 365] on div "inventory - 22" at bounding box center [798, 369] width 209 height 22
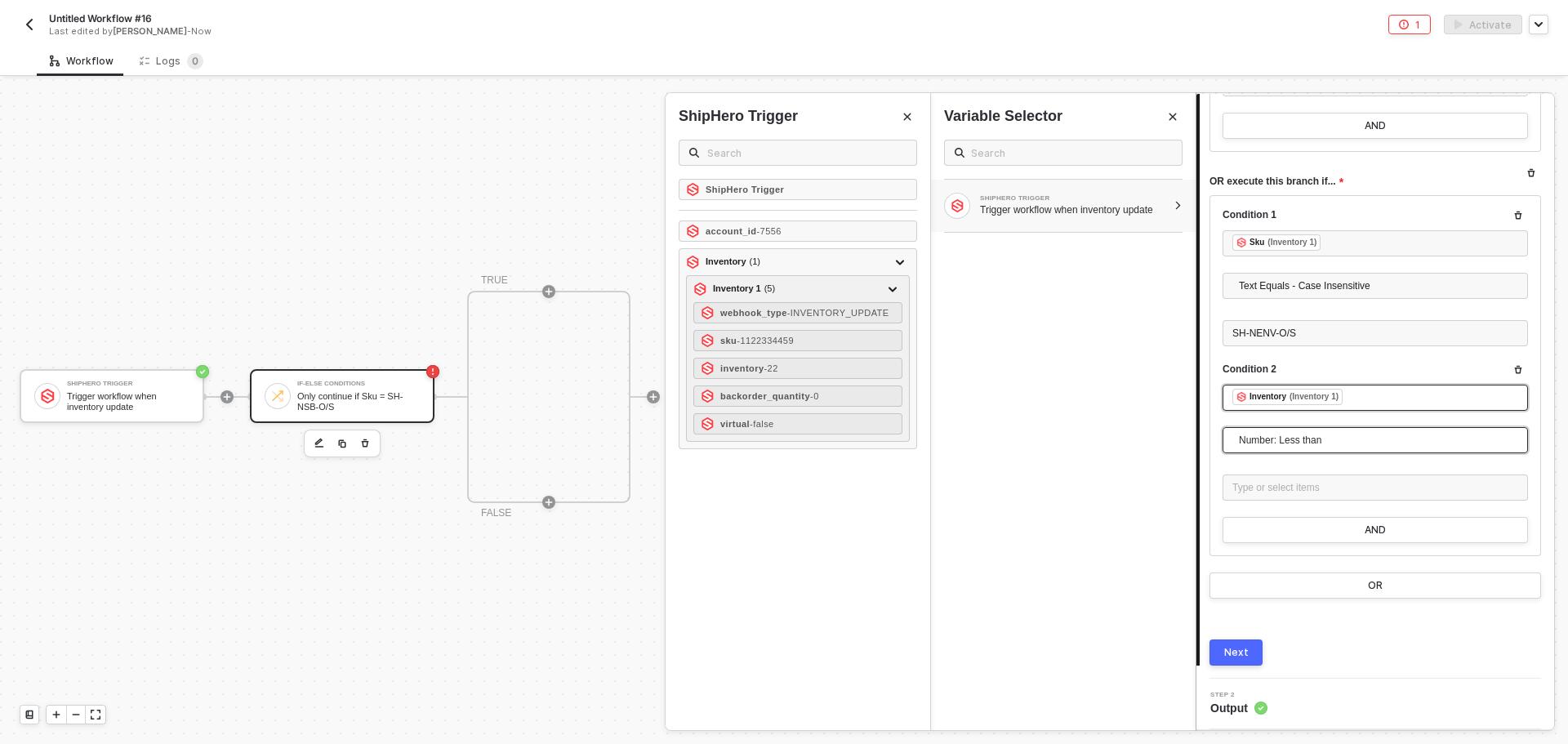
click at [1320, 441] on span "Number: Less than" at bounding box center [1378, 439] width 279 height 25
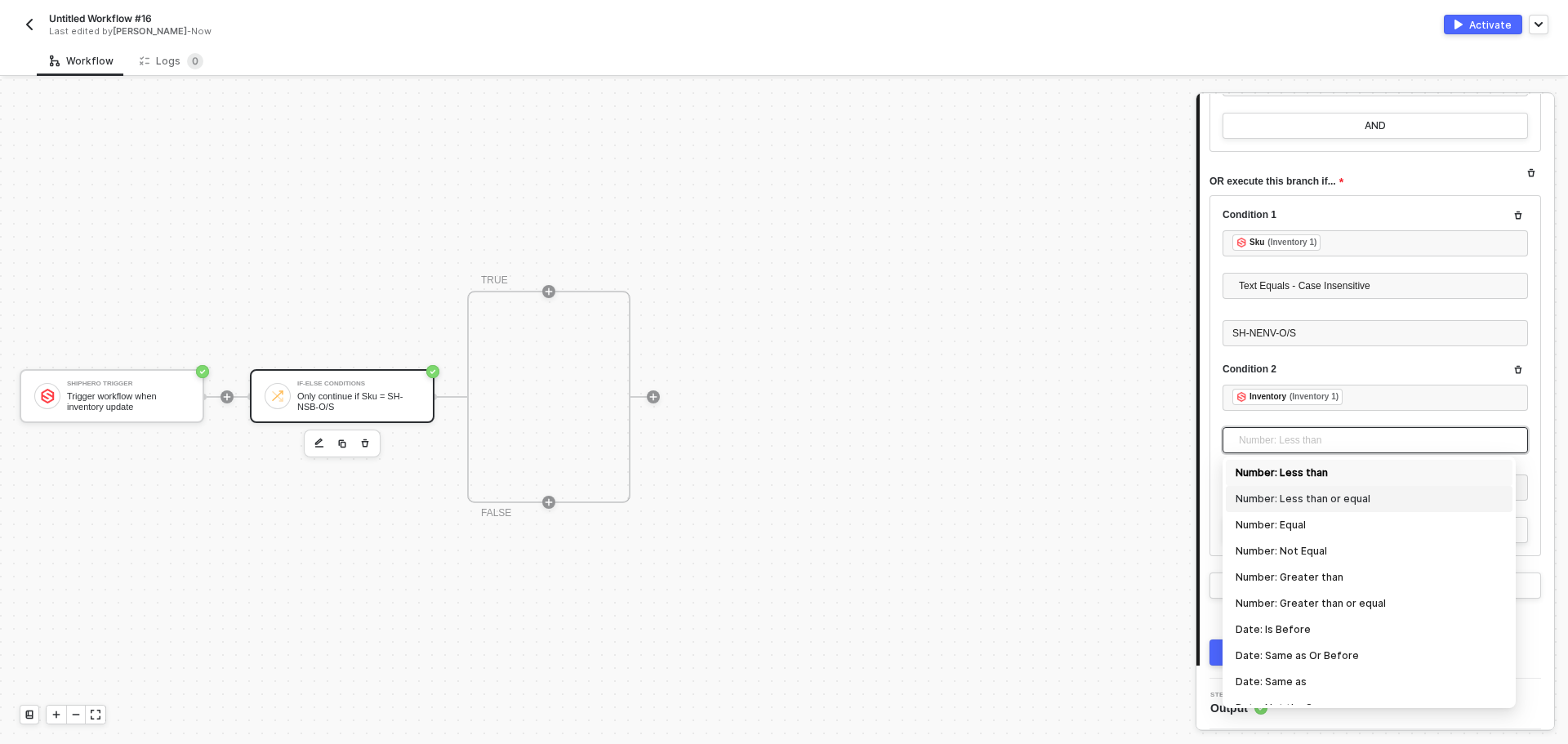
click at [1345, 493] on div "Number: Less than or equal" at bounding box center [1369, 499] width 267 height 18
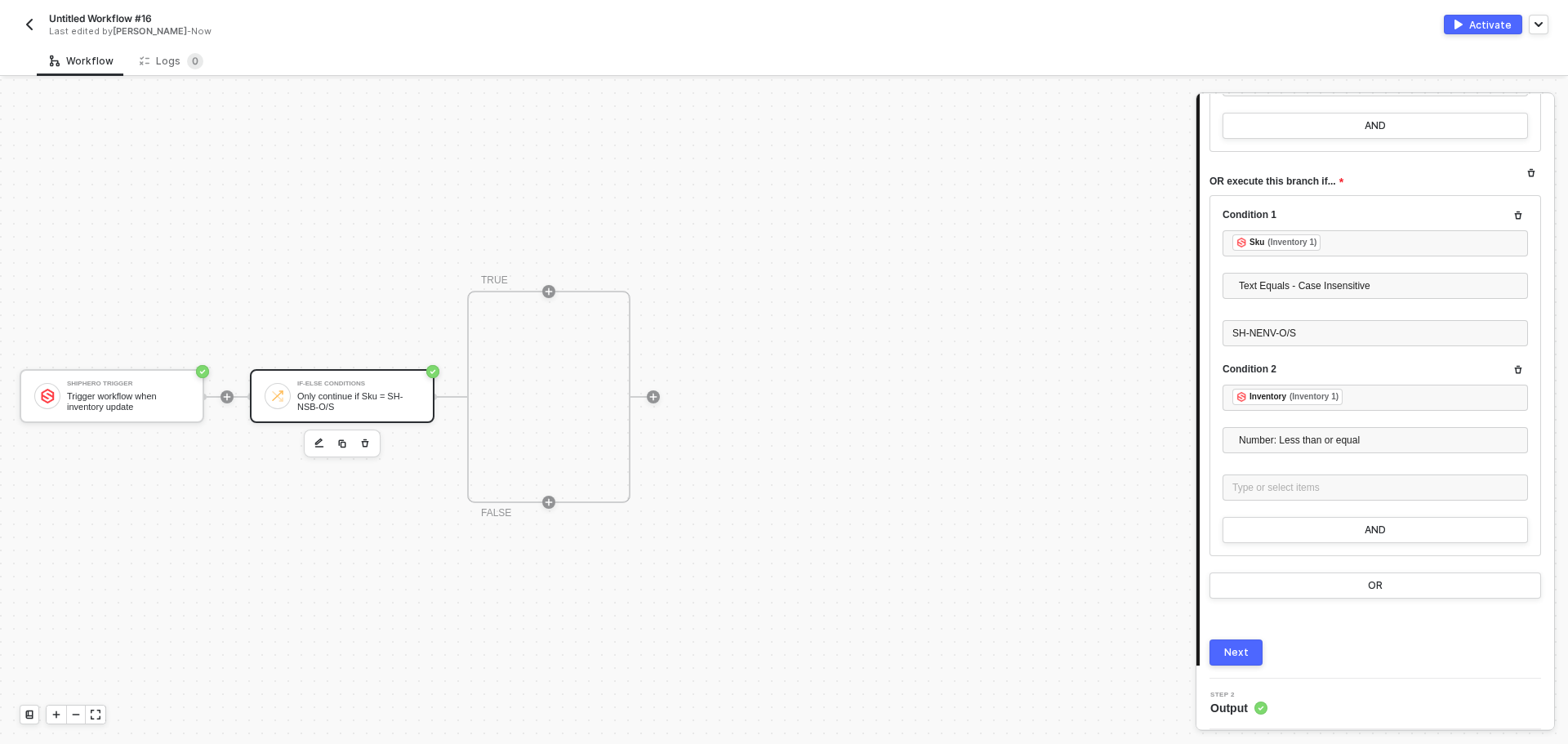
click at [1244, 505] on div at bounding box center [1374, 510] width 306 height 13
click at [1244, 487] on div "Type or select items ﻿" at bounding box center [1374, 488] width 286 height 16
click at [1378, 581] on button "OR" at bounding box center [1374, 586] width 331 height 27
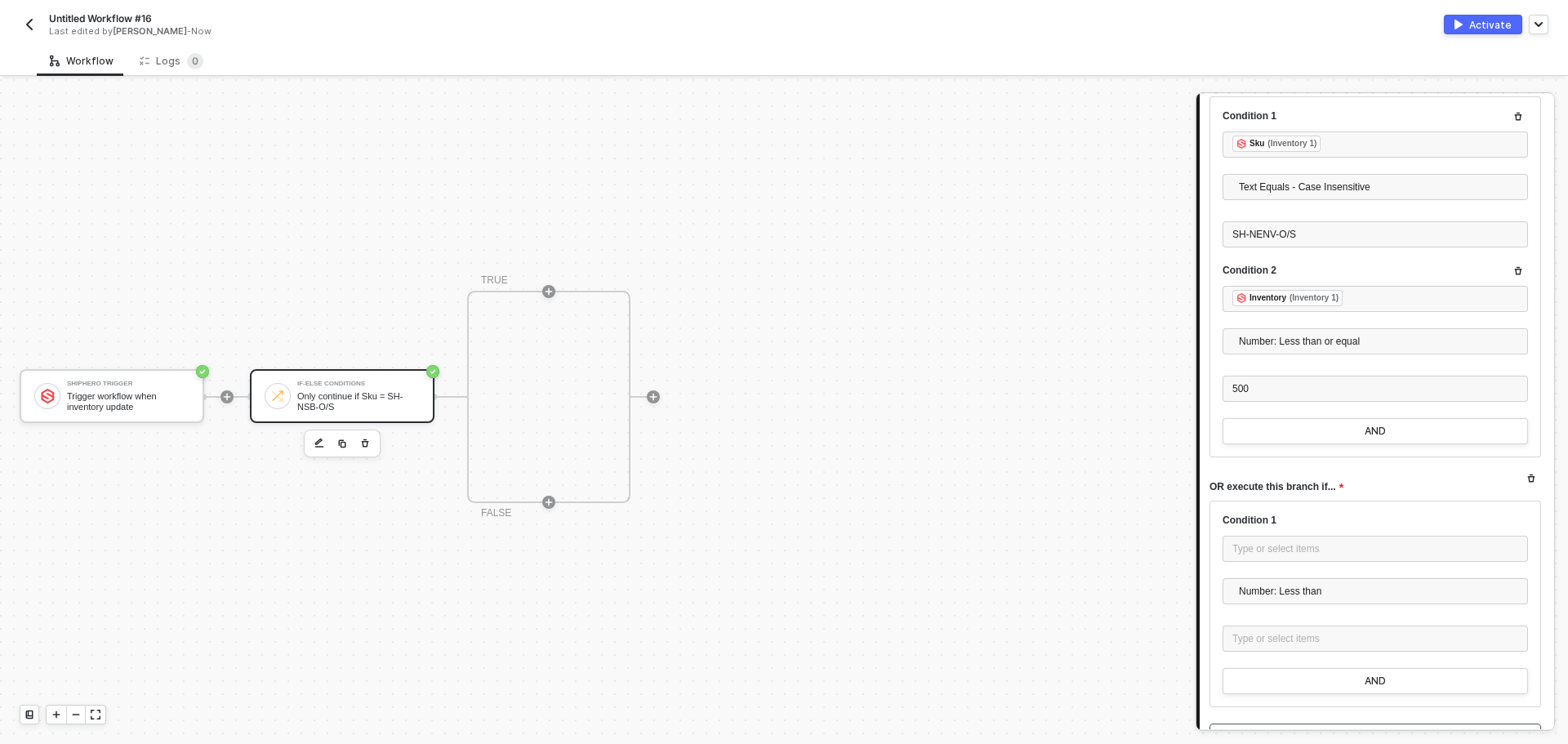
scroll to position [3406, 0]
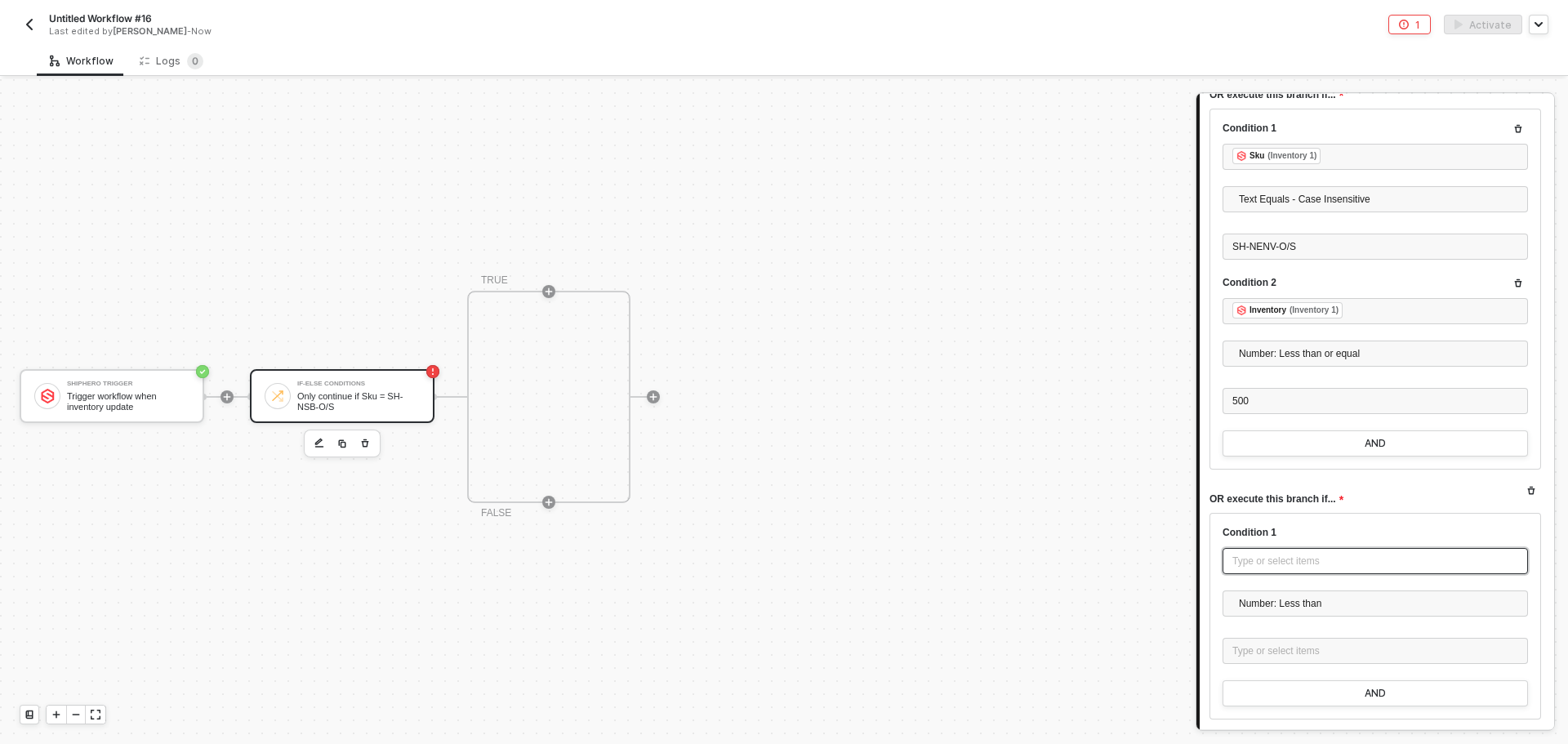
click at [1313, 563] on div "Type or select items ﻿" at bounding box center [1374, 561] width 286 height 16
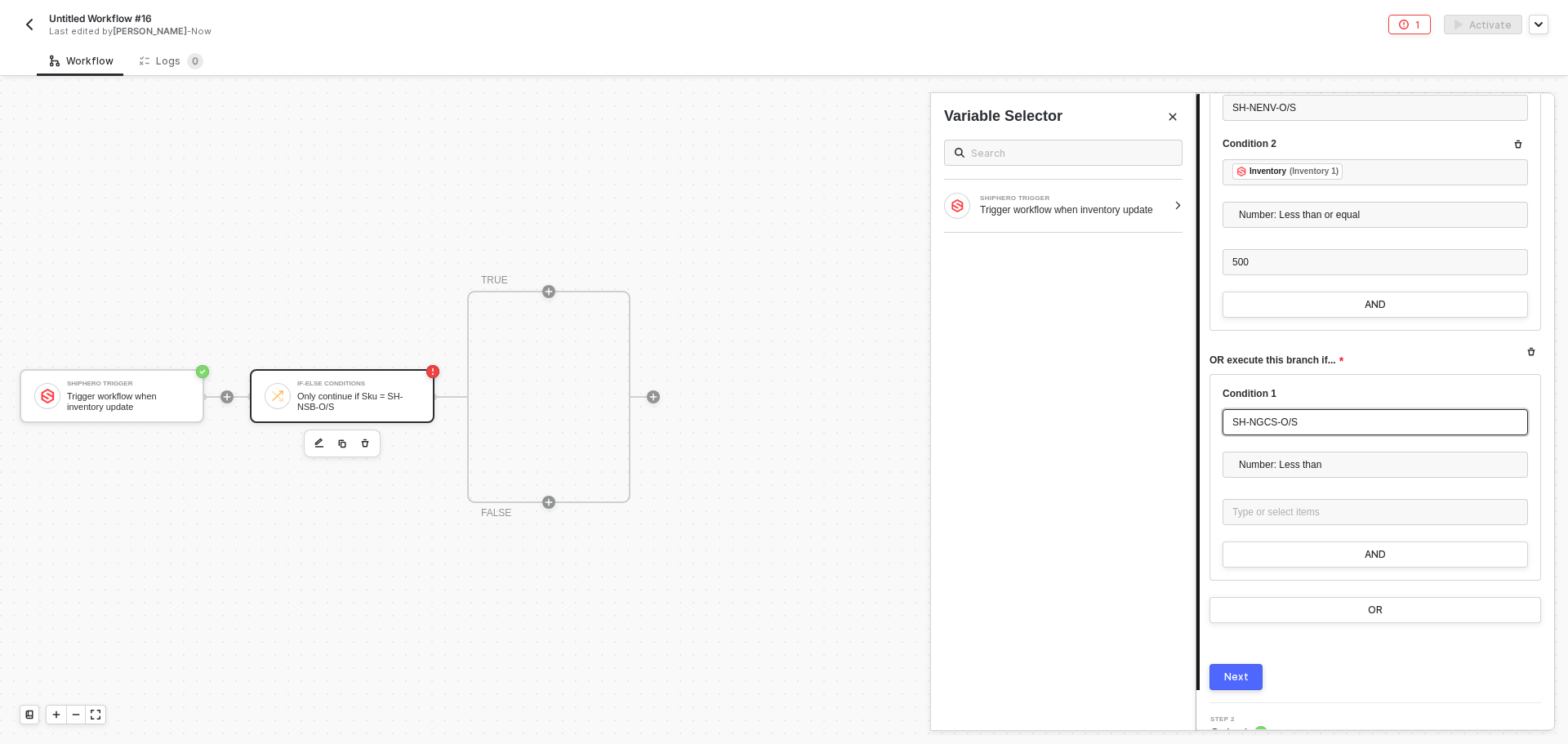
scroll to position [3570, 0]
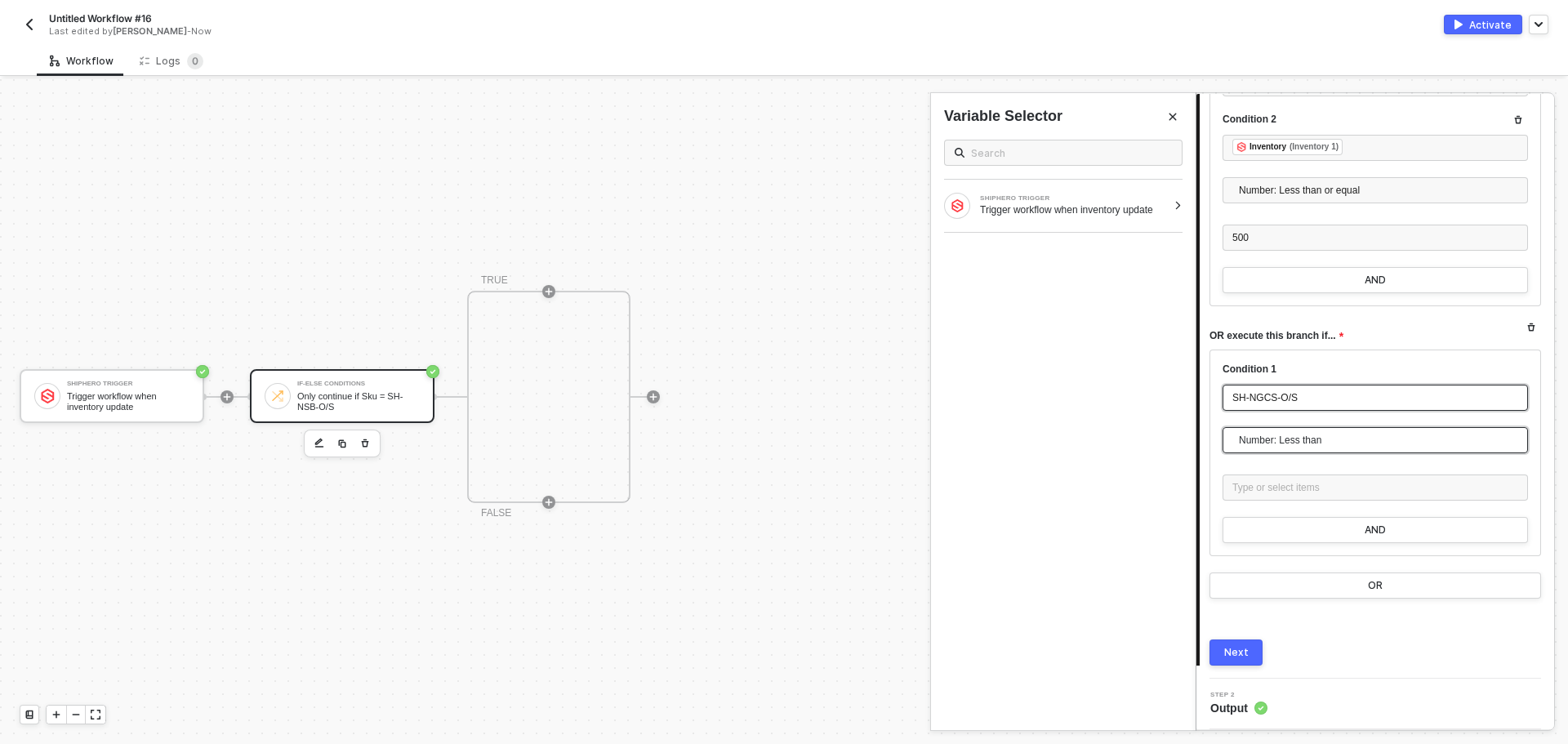
click at [1314, 452] on span "Number: Less than" at bounding box center [1378, 439] width 279 height 25
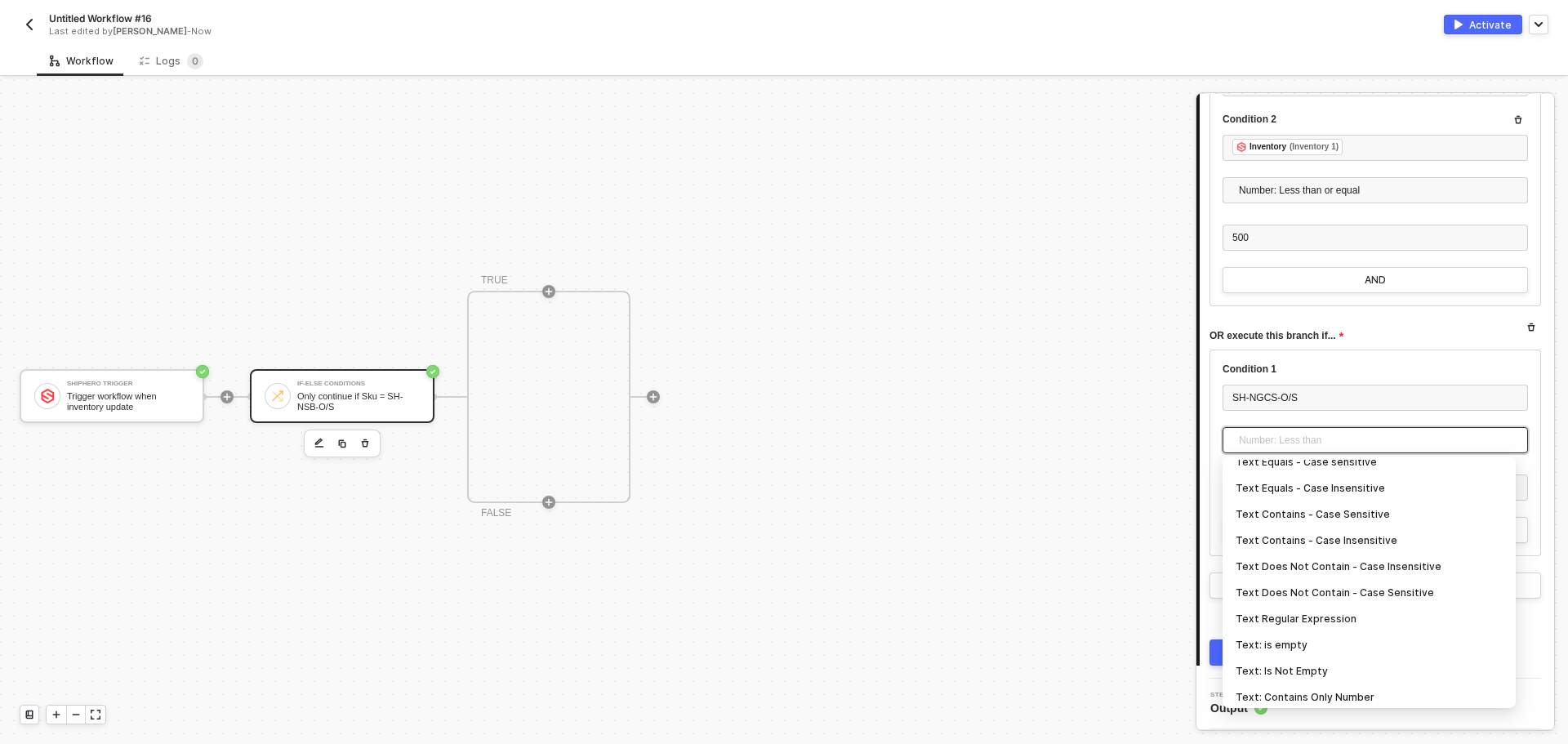
scroll to position [326, 0]
click at [1353, 536] on div "Text Contains - Case Insensitive" at bounding box center [1369, 539] width 267 height 18
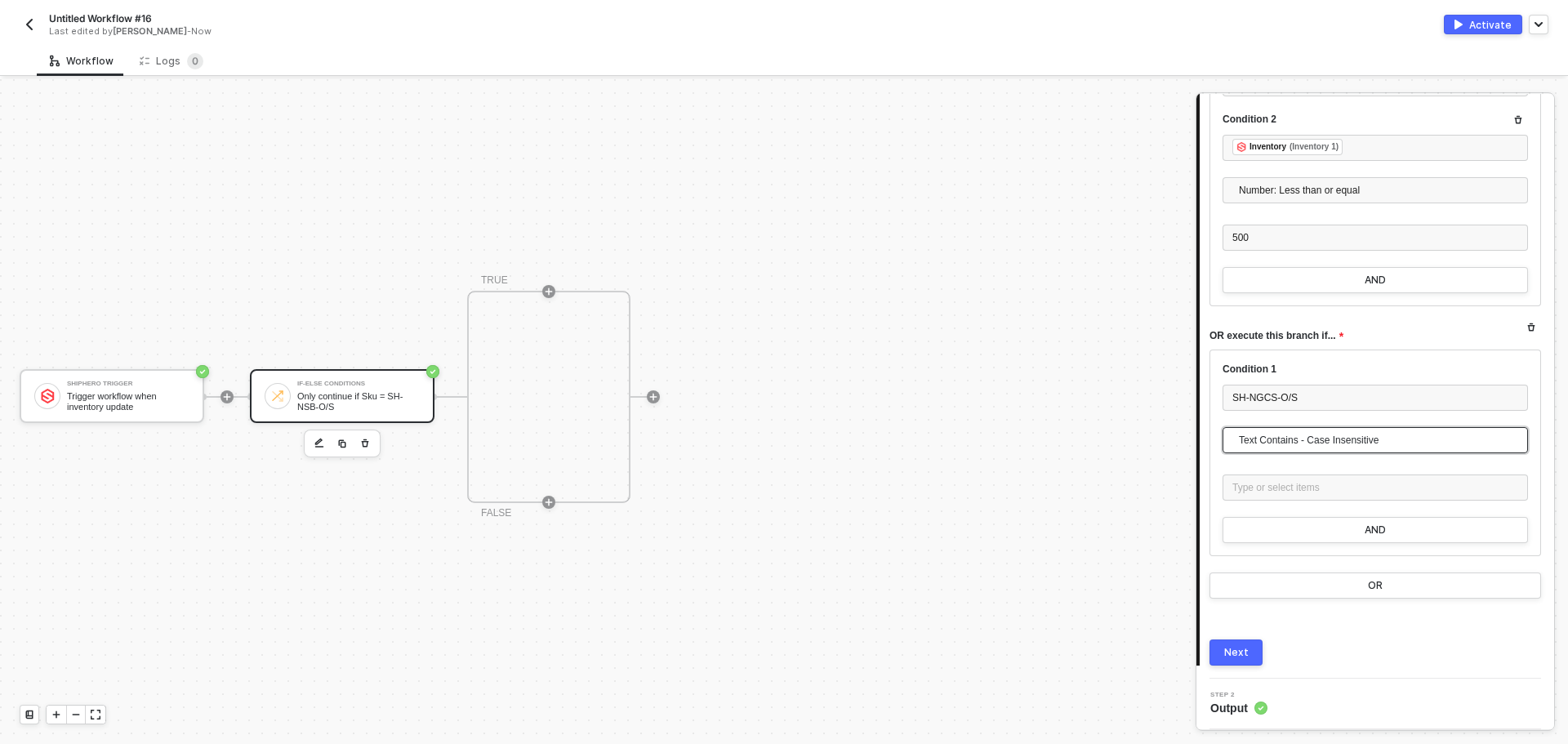
click at [1326, 442] on span "Text Contains - Case Insensitive" at bounding box center [1378, 439] width 279 height 25
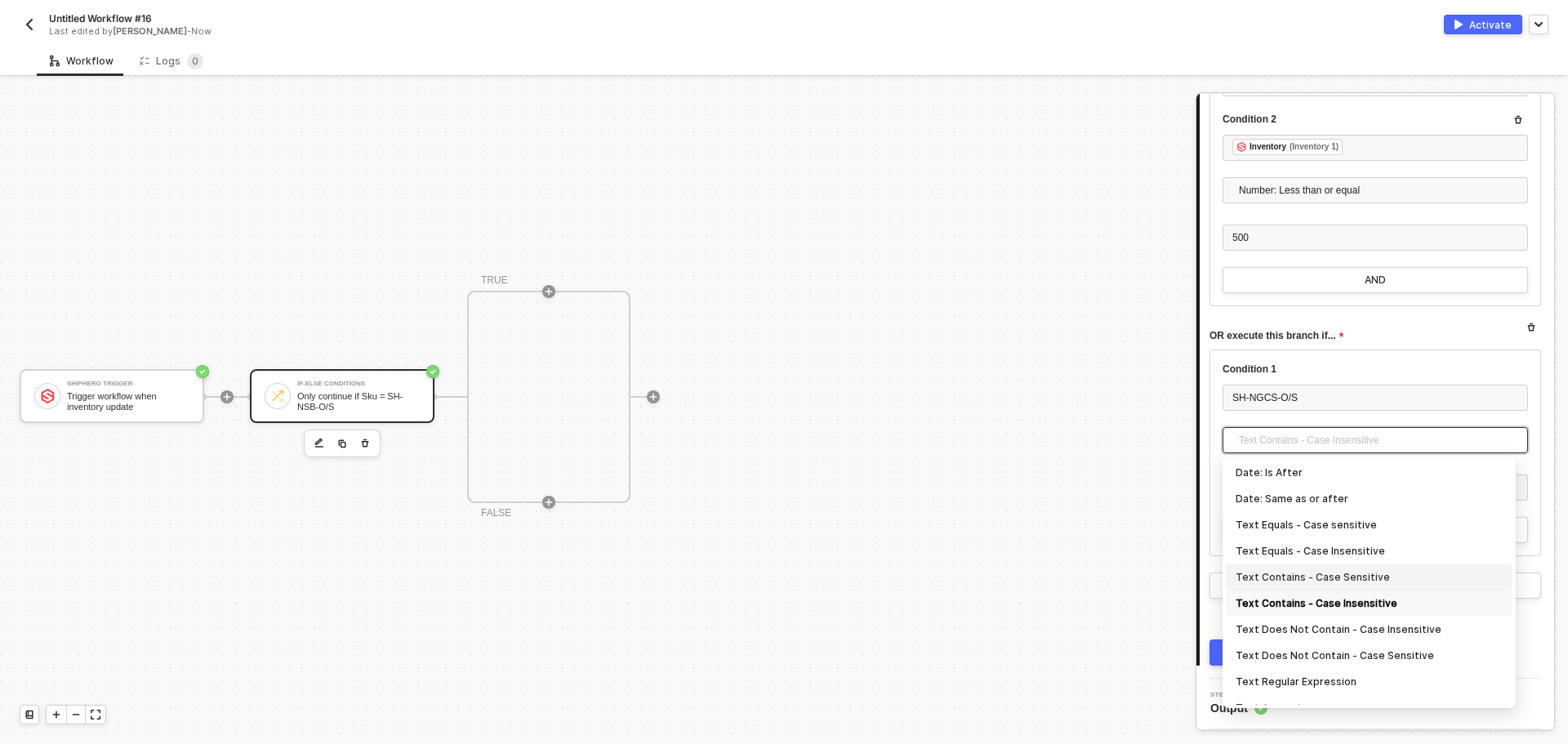
scroll to position [245, 0]
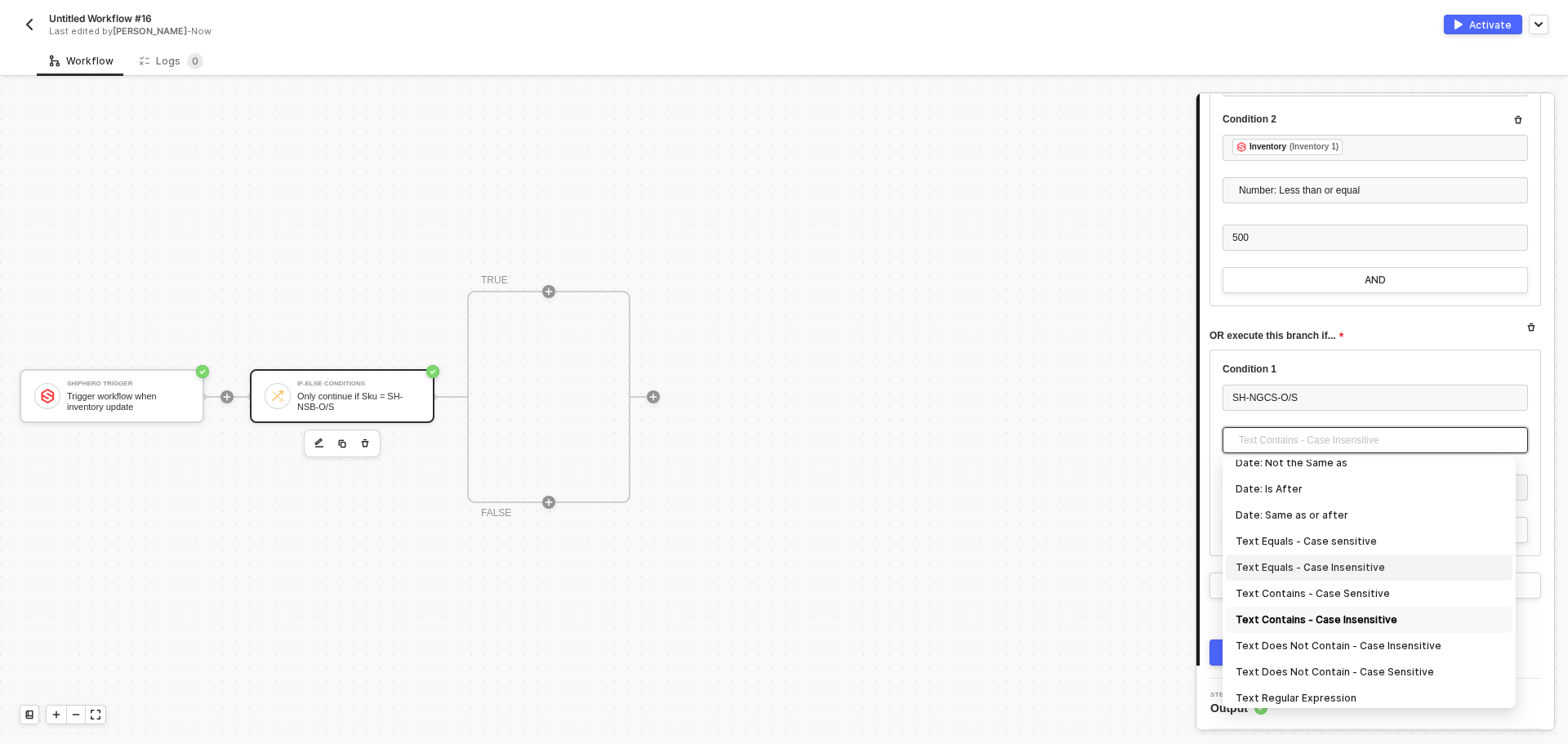
click at [1353, 568] on div "Text Equals - Case Insensitive" at bounding box center [1369, 567] width 267 height 18
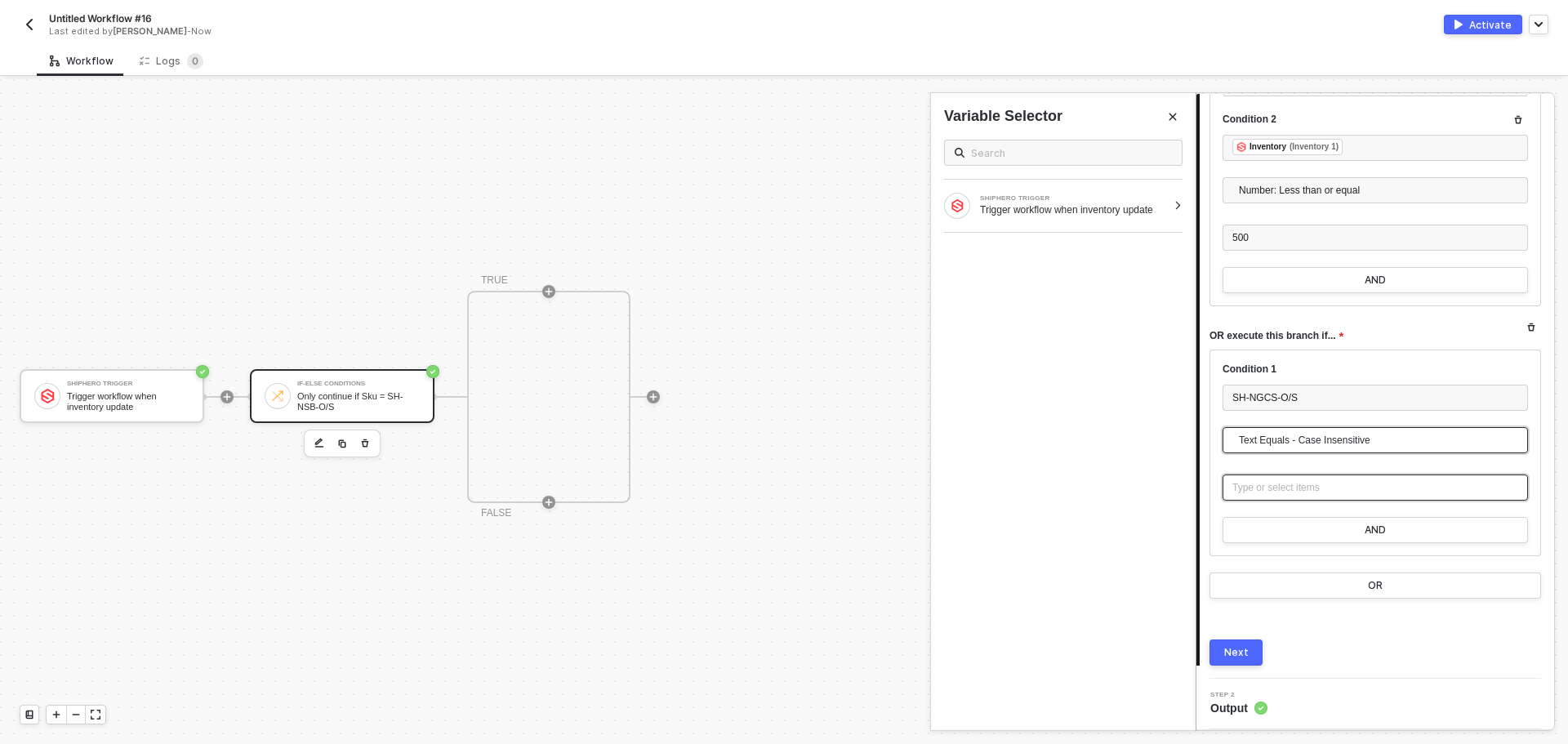
click at [1322, 492] on div "Type or select items ﻿" at bounding box center [1374, 488] width 286 height 16
click at [1173, 206] on div at bounding box center [1177, 205] width 9 height 10
click at [893, 265] on div at bounding box center [900, 262] width 20 height 20
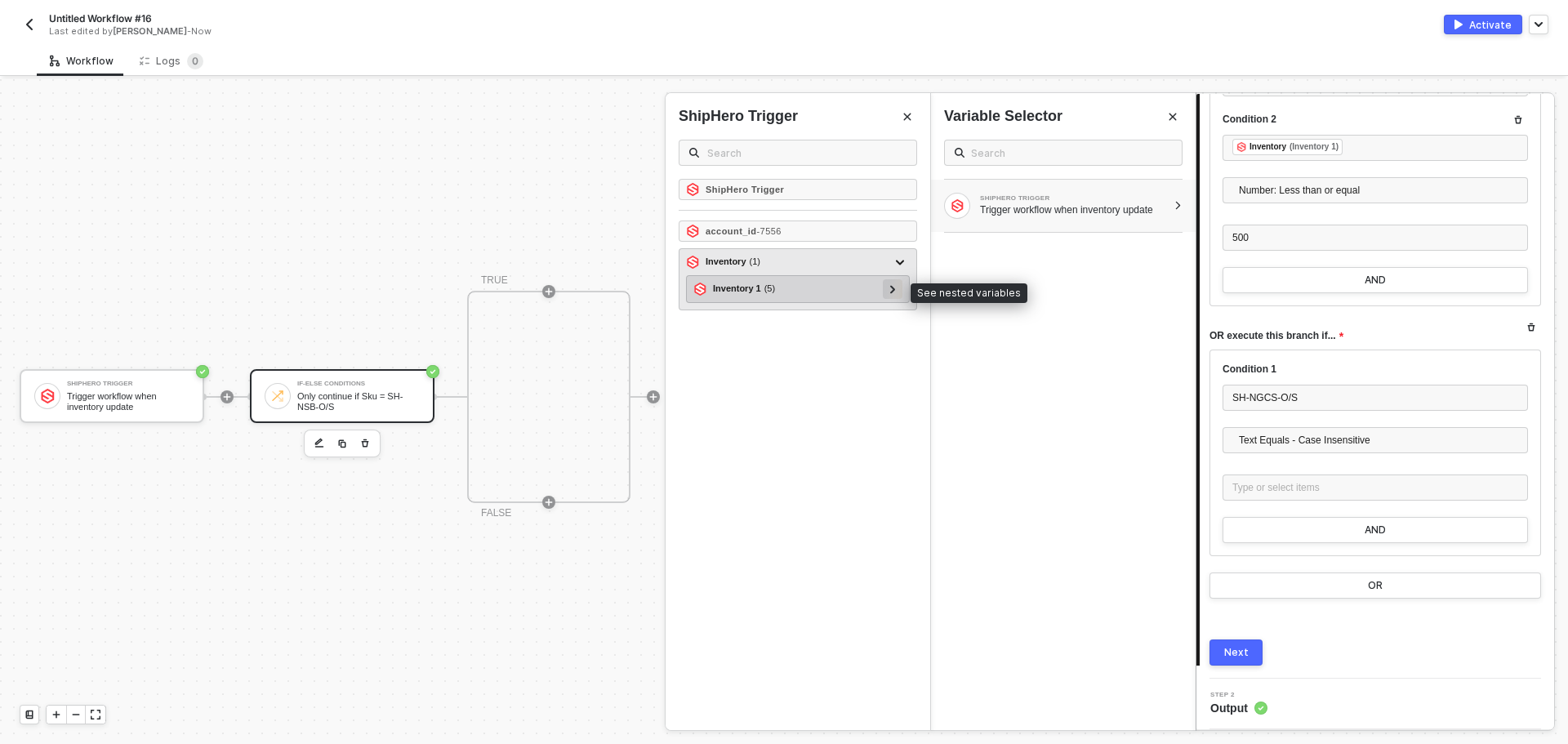
click at [891, 296] on div at bounding box center [892, 288] width 8 height 18
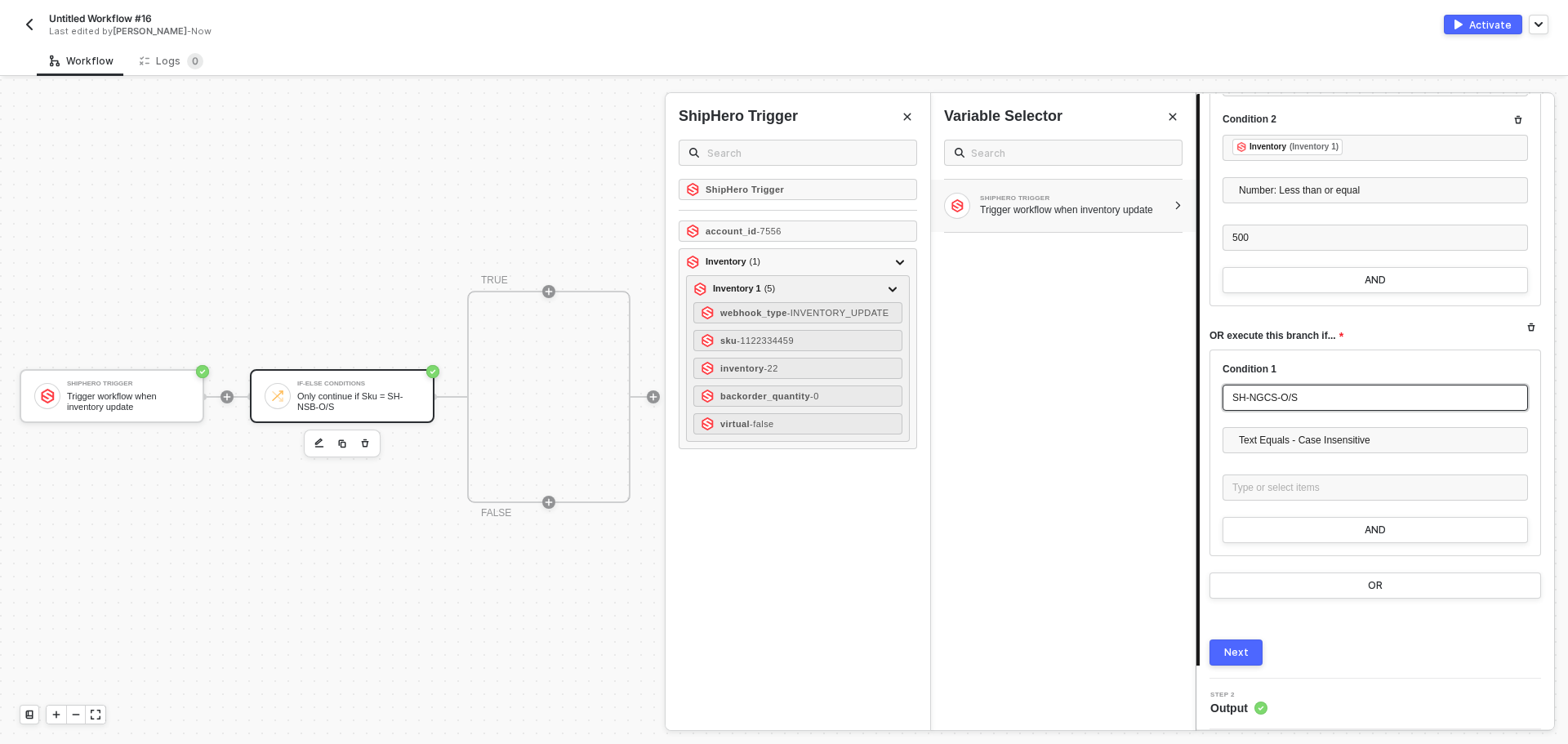
click at [1333, 401] on div "SH-NGCS-O/S" at bounding box center [1374, 398] width 286 height 16
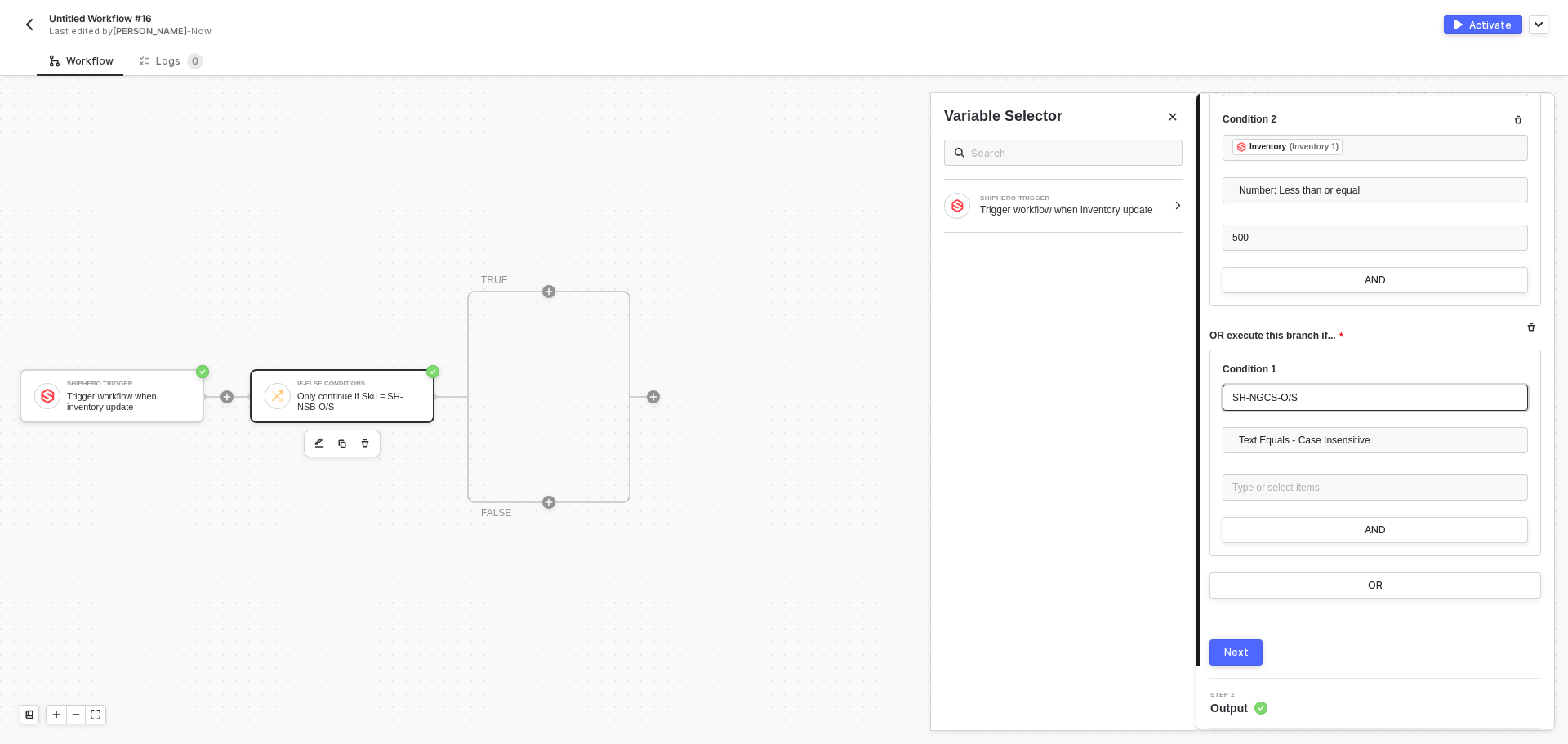
drag, startPoint x: 1333, startPoint y: 401, endPoint x: 1220, endPoint y: 400, distance: 113.0
click at [1220, 400] on div "Condition 1 SH-NGCS-O/S Text Equals - Case Insensitive Number: Less than Number…" at bounding box center [1374, 453] width 331 height 206
drag, startPoint x: 1316, startPoint y: 401, endPoint x: 1212, endPoint y: 383, distance: 105.5
click at [1212, 383] on div "Condition 1 SH-NGCS-O/S Text Equals - Case Insensitive Number: Less than Number…" at bounding box center [1374, 453] width 331 height 206
copy span "SH-NGCS-O/S"
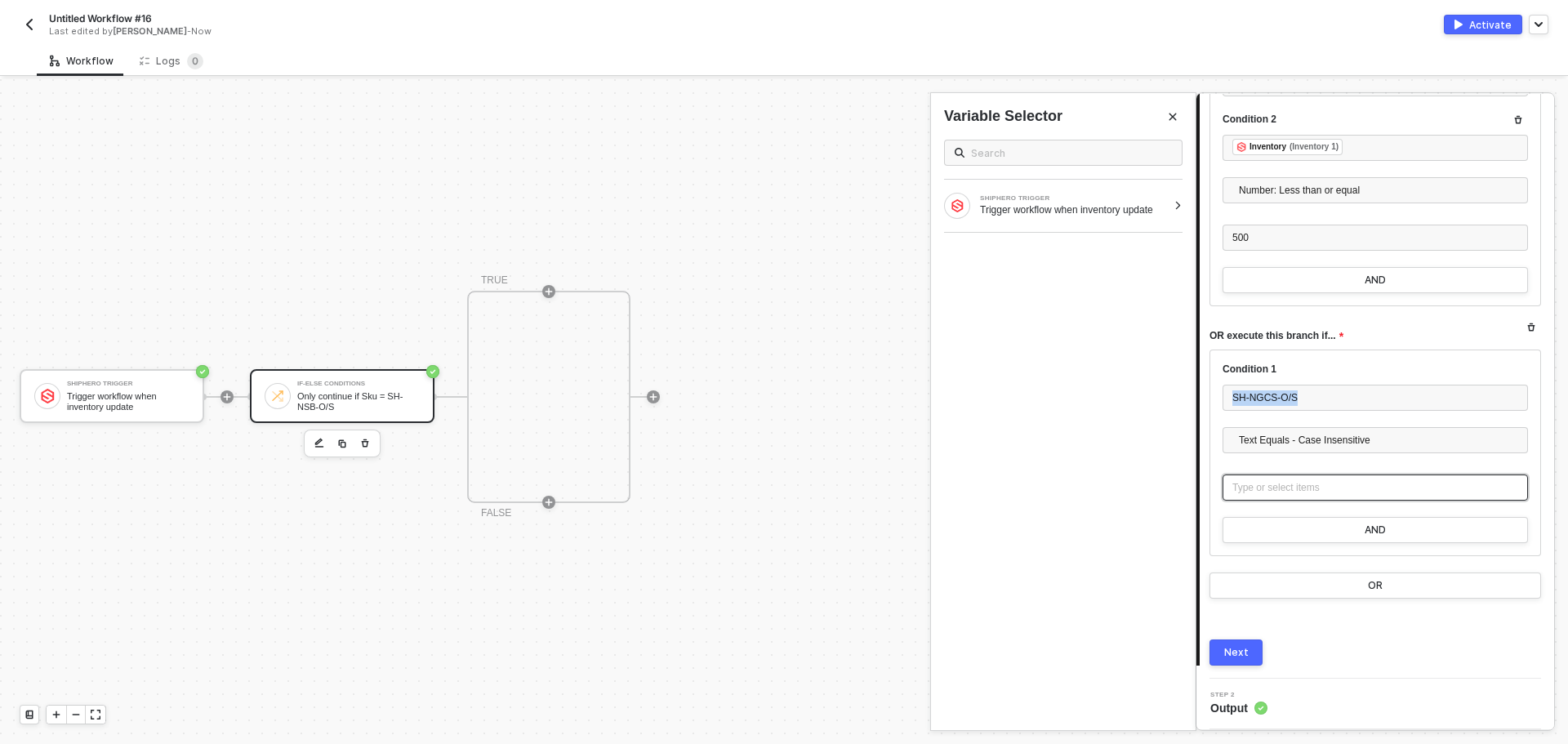
click at [1288, 491] on div "Type or select items ﻿" at bounding box center [1374, 488] width 286 height 16
drag, startPoint x: 1326, startPoint y: 392, endPoint x: 1228, endPoint y: 389, distance: 98.0
click at [1228, 389] on div "SH-NGCS-O/S" at bounding box center [1374, 397] width 306 height 27
drag, startPoint x: 1301, startPoint y: 401, endPoint x: 1196, endPoint y: 399, distance: 105.0
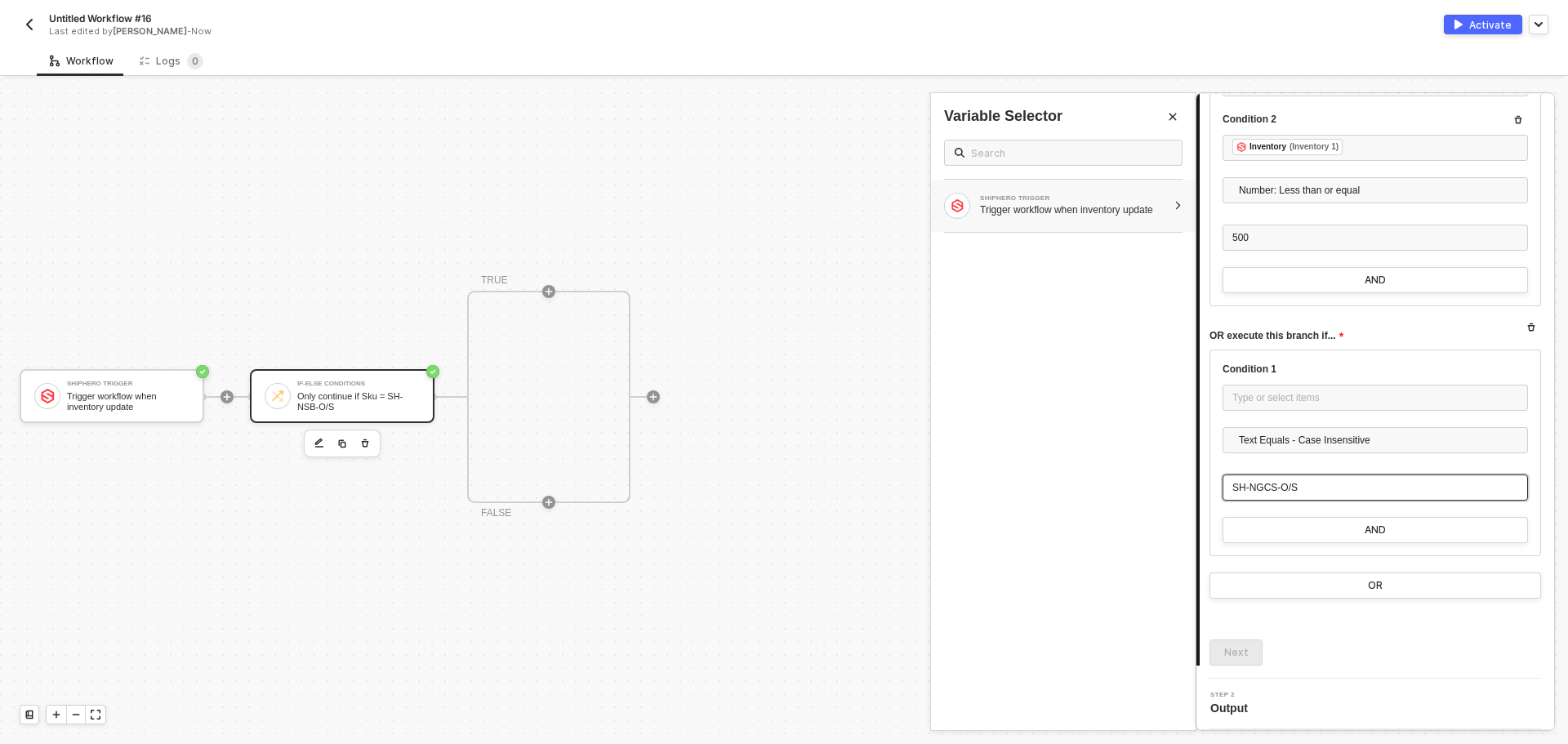
click at [1074, 200] on div "SHIPHERO TRIGGER" at bounding box center [1073, 199] width 187 height 7
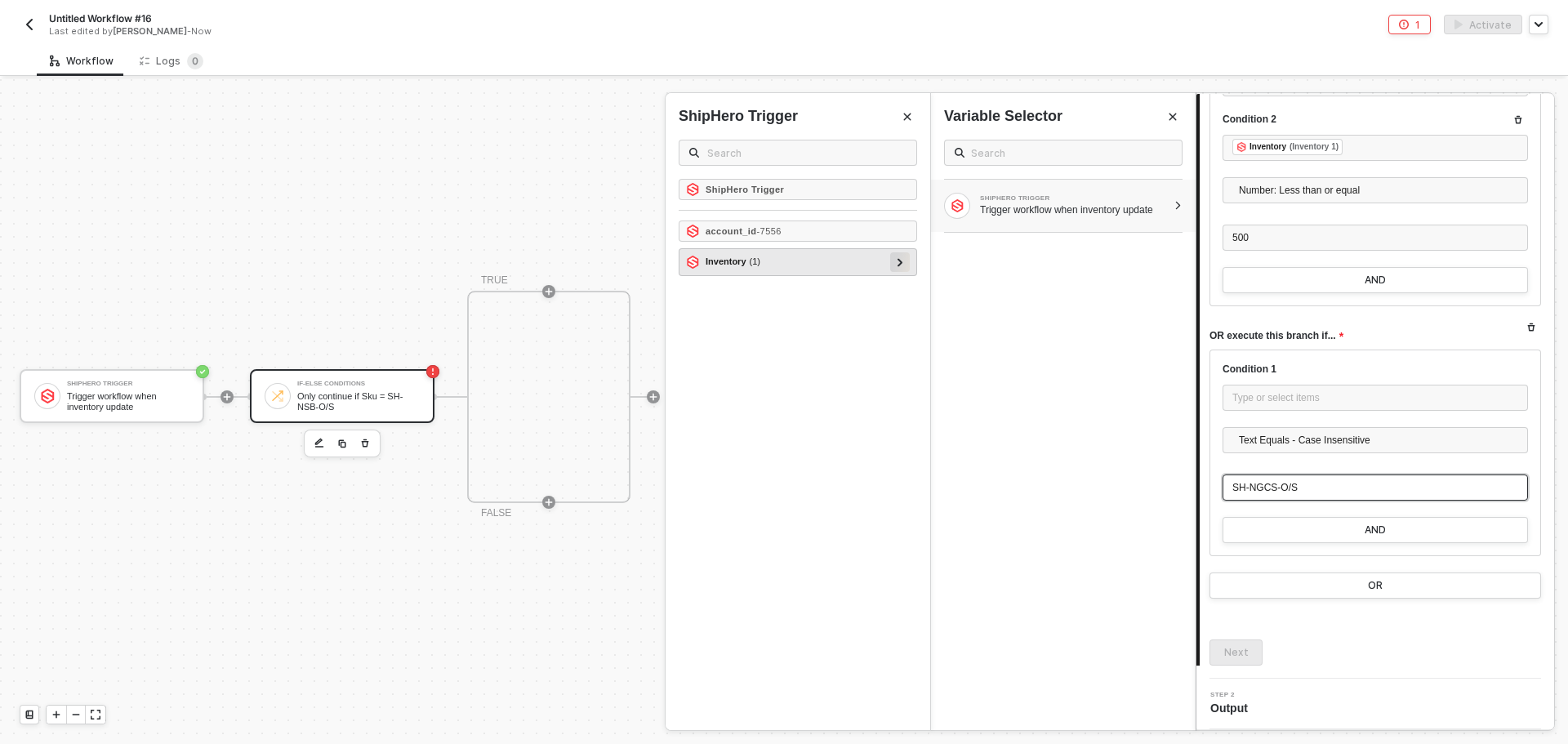
click at [905, 258] on div at bounding box center [900, 262] width 20 height 20
click at [891, 295] on div at bounding box center [892, 288] width 8 height 18
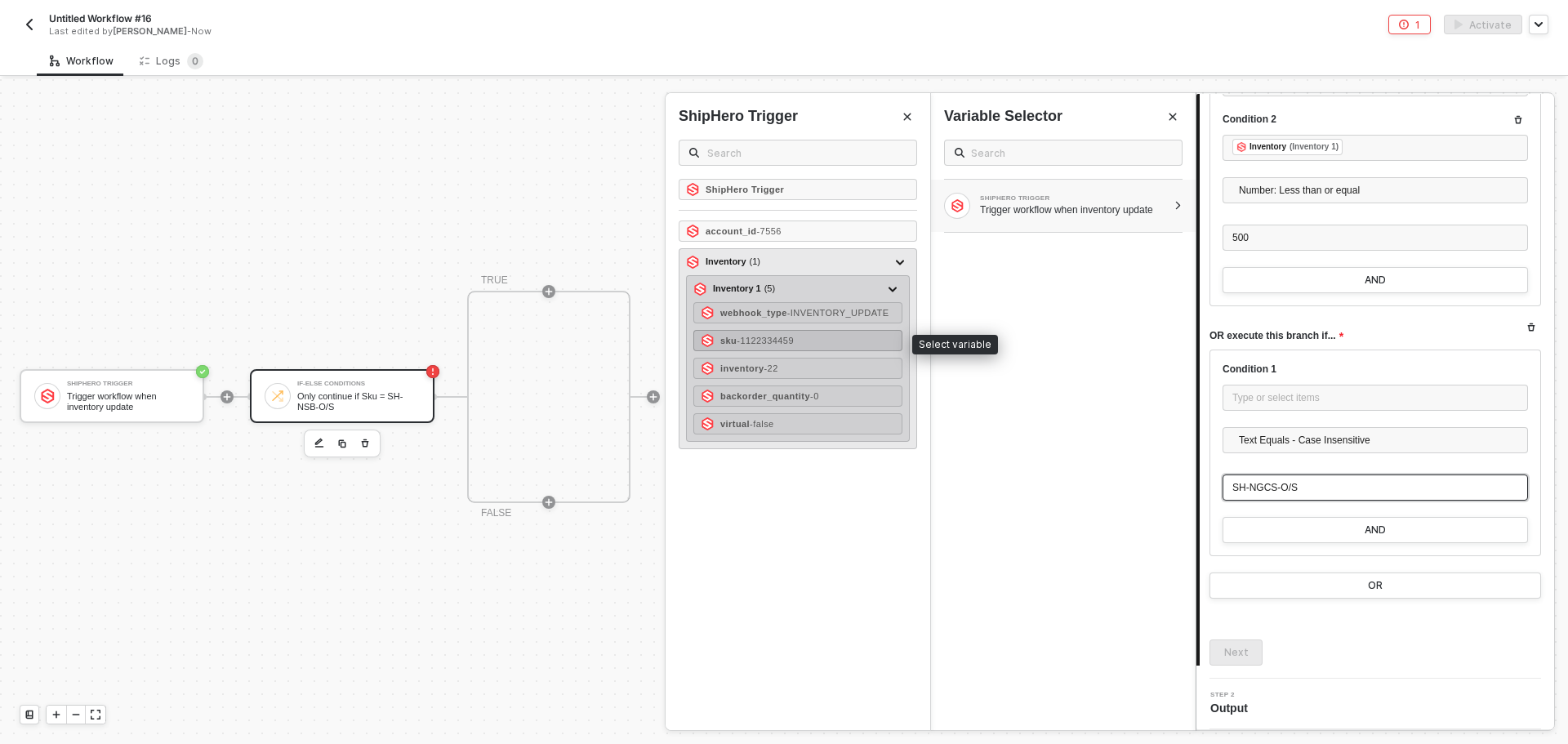
click at [831, 345] on div "sku - 1122334459" at bounding box center [798, 341] width 209 height 22
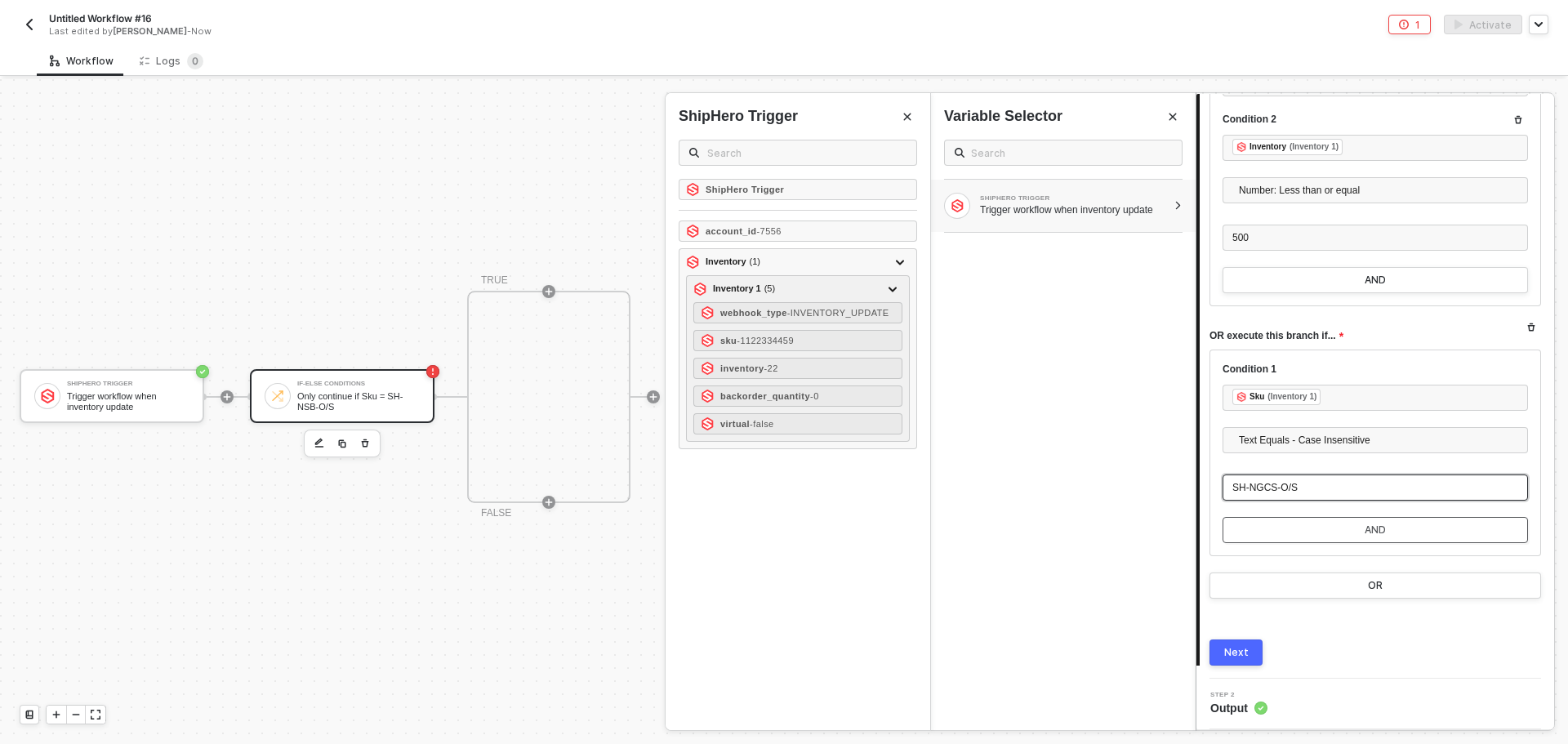
click at [1320, 531] on button "AND" at bounding box center [1374, 530] width 306 height 27
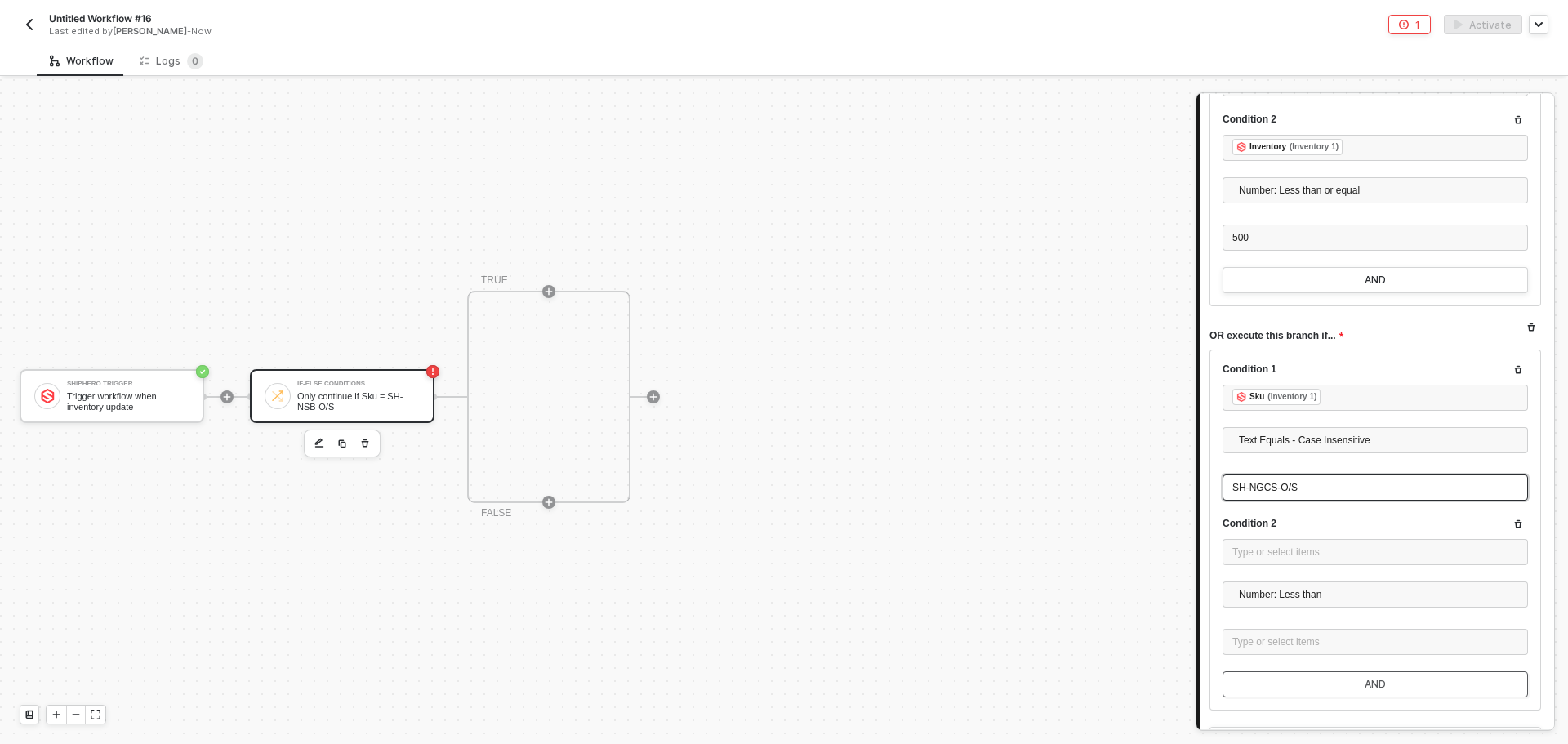
scroll to position [3724, 0]
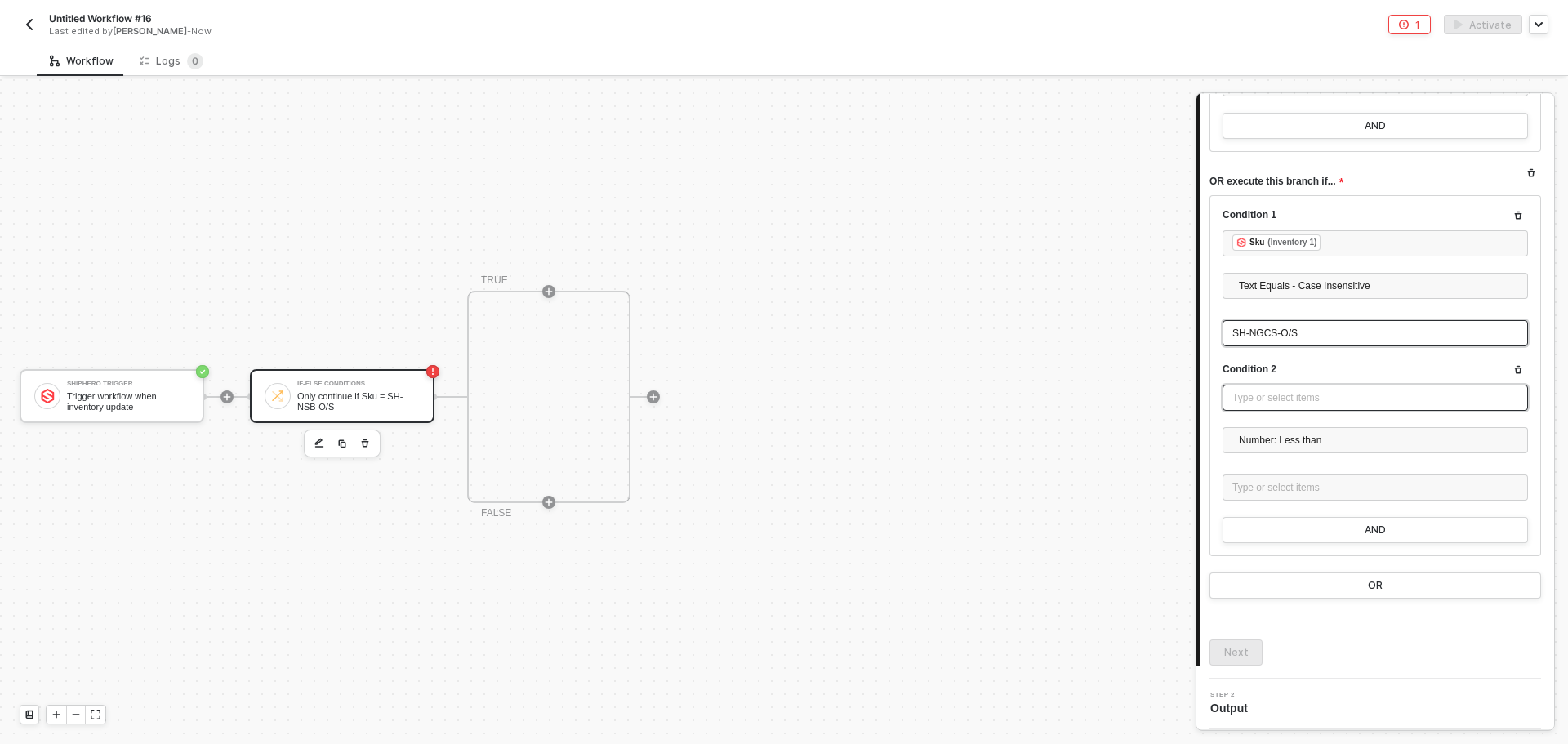
click at [1293, 403] on div "Type or select items ﻿" at bounding box center [1374, 398] width 286 height 16
click at [1179, 208] on div at bounding box center [1177, 205] width 9 height 10
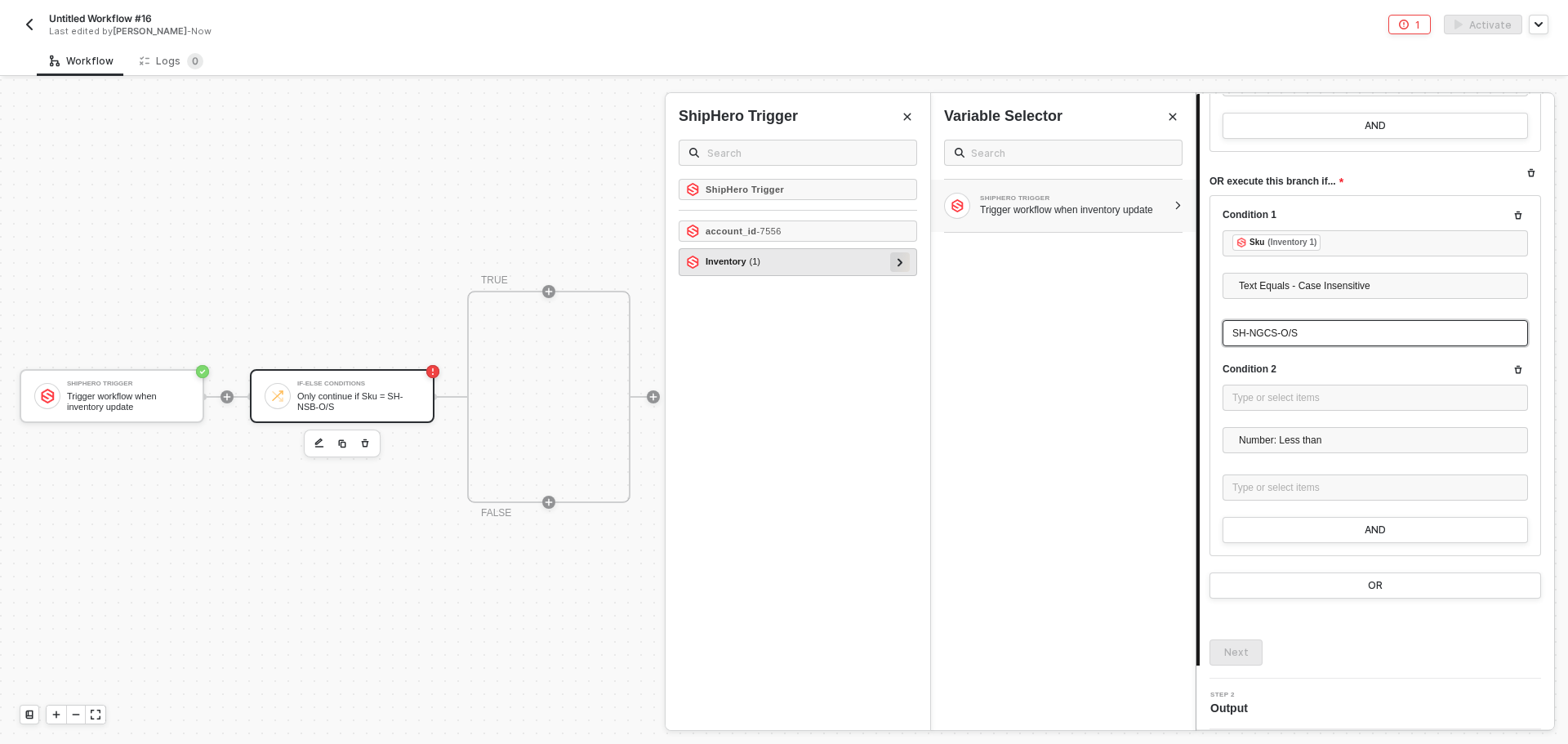
click at [906, 260] on div at bounding box center [900, 262] width 20 height 20
click at [896, 298] on div at bounding box center [892, 289] width 20 height 20
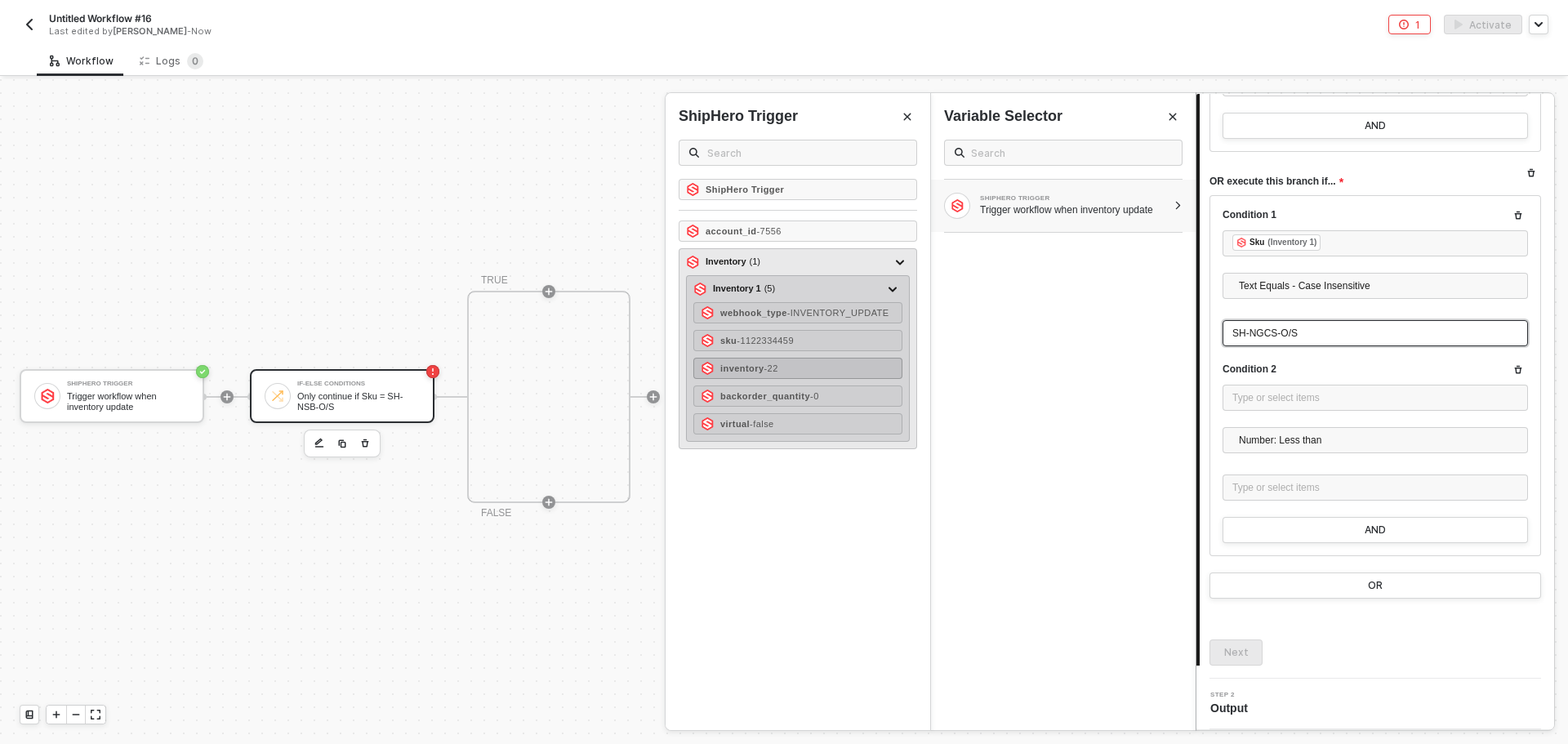
click at [862, 365] on div "inventory - 22" at bounding box center [798, 369] width 209 height 22
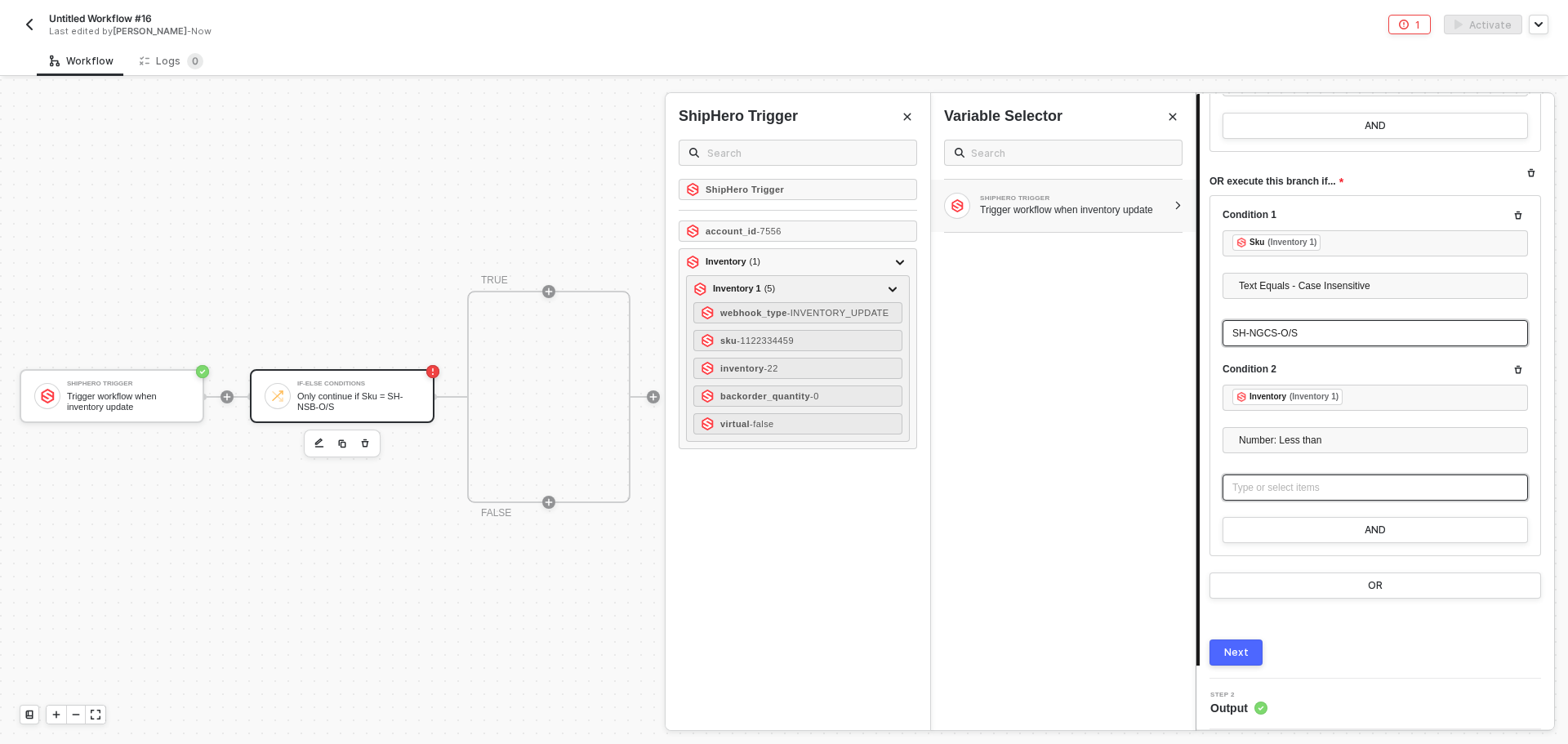
click at [1286, 478] on div "Type or select items ﻿" at bounding box center [1374, 487] width 306 height 27
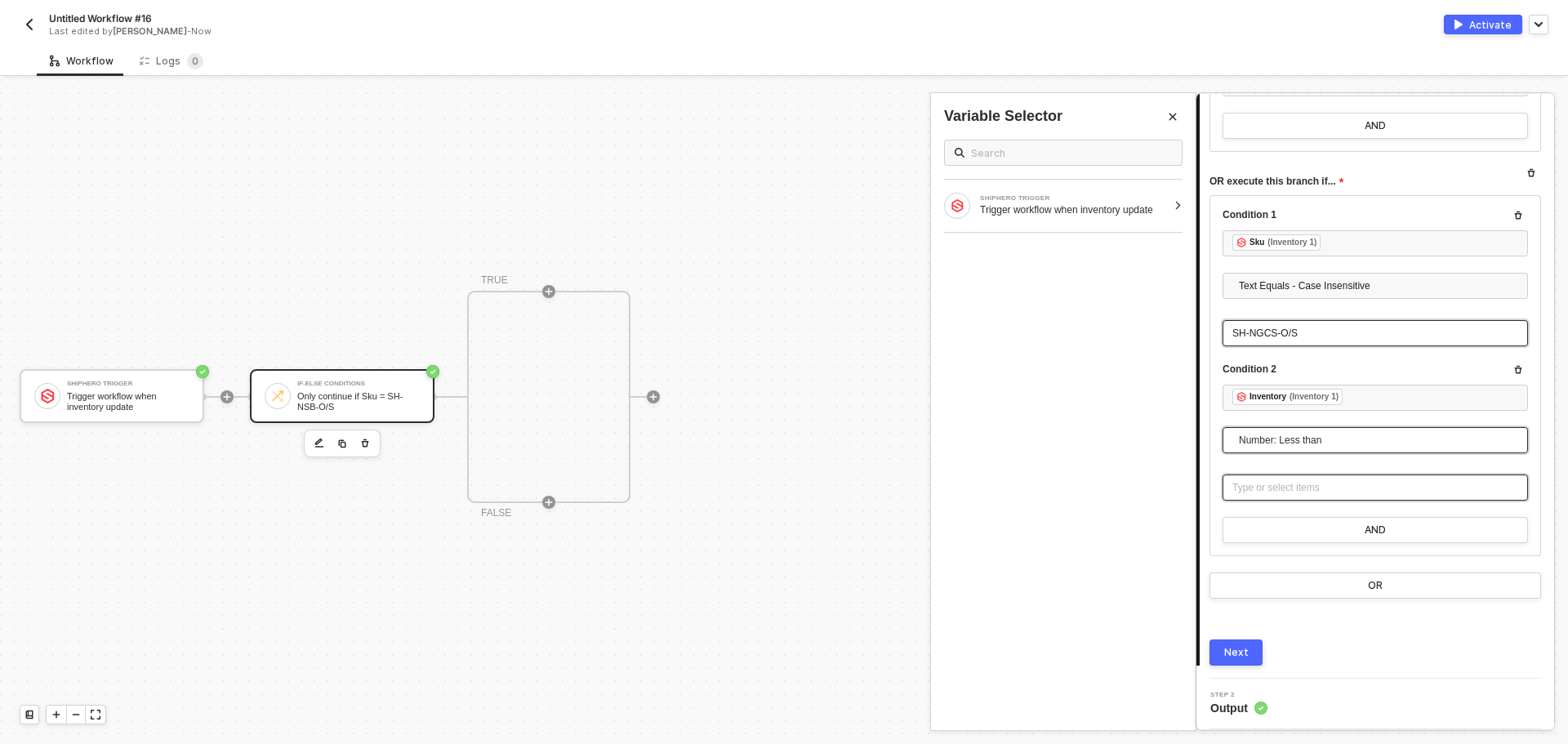
click at [1312, 430] on span "Number: Less than" at bounding box center [1378, 439] width 279 height 25
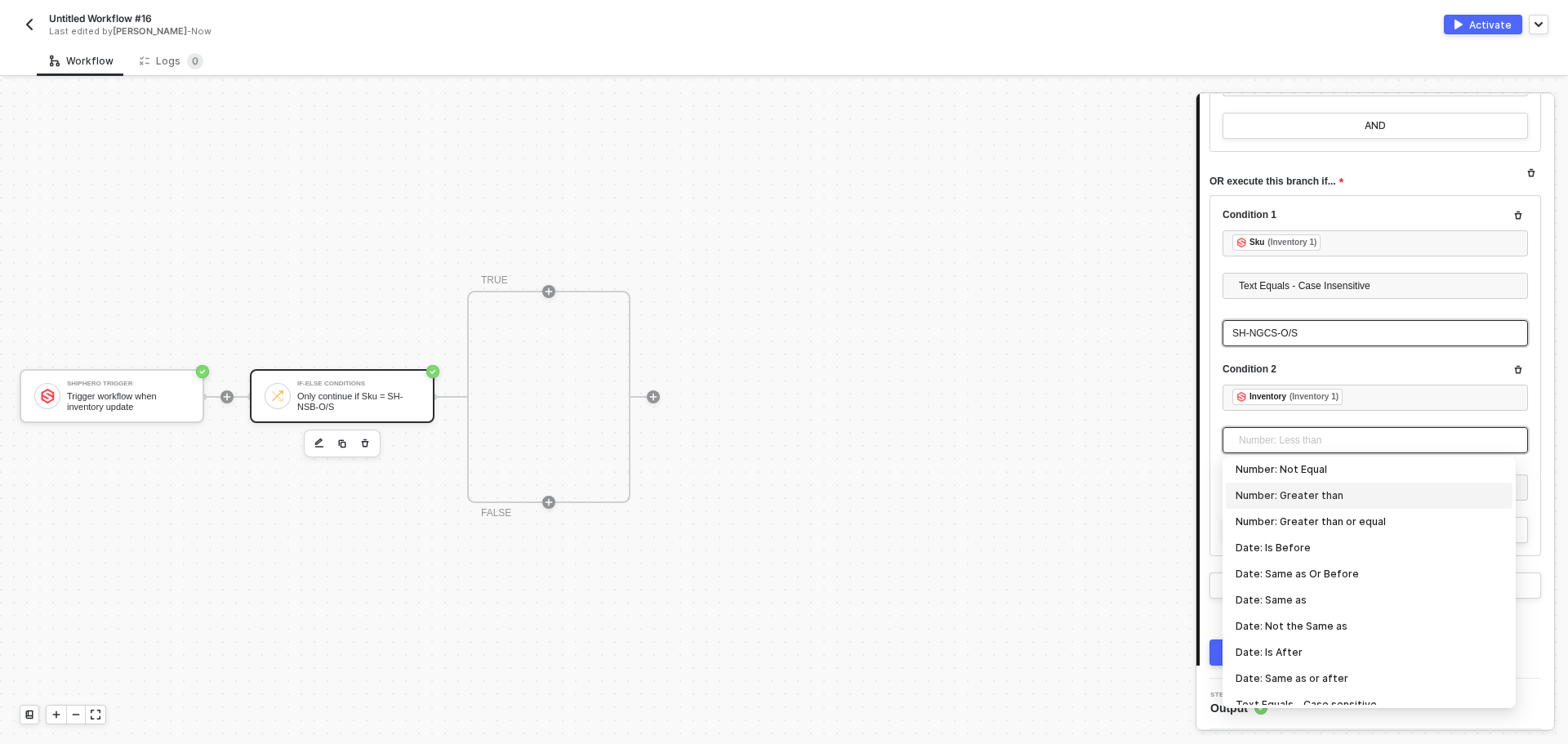
scroll to position [245, 0]
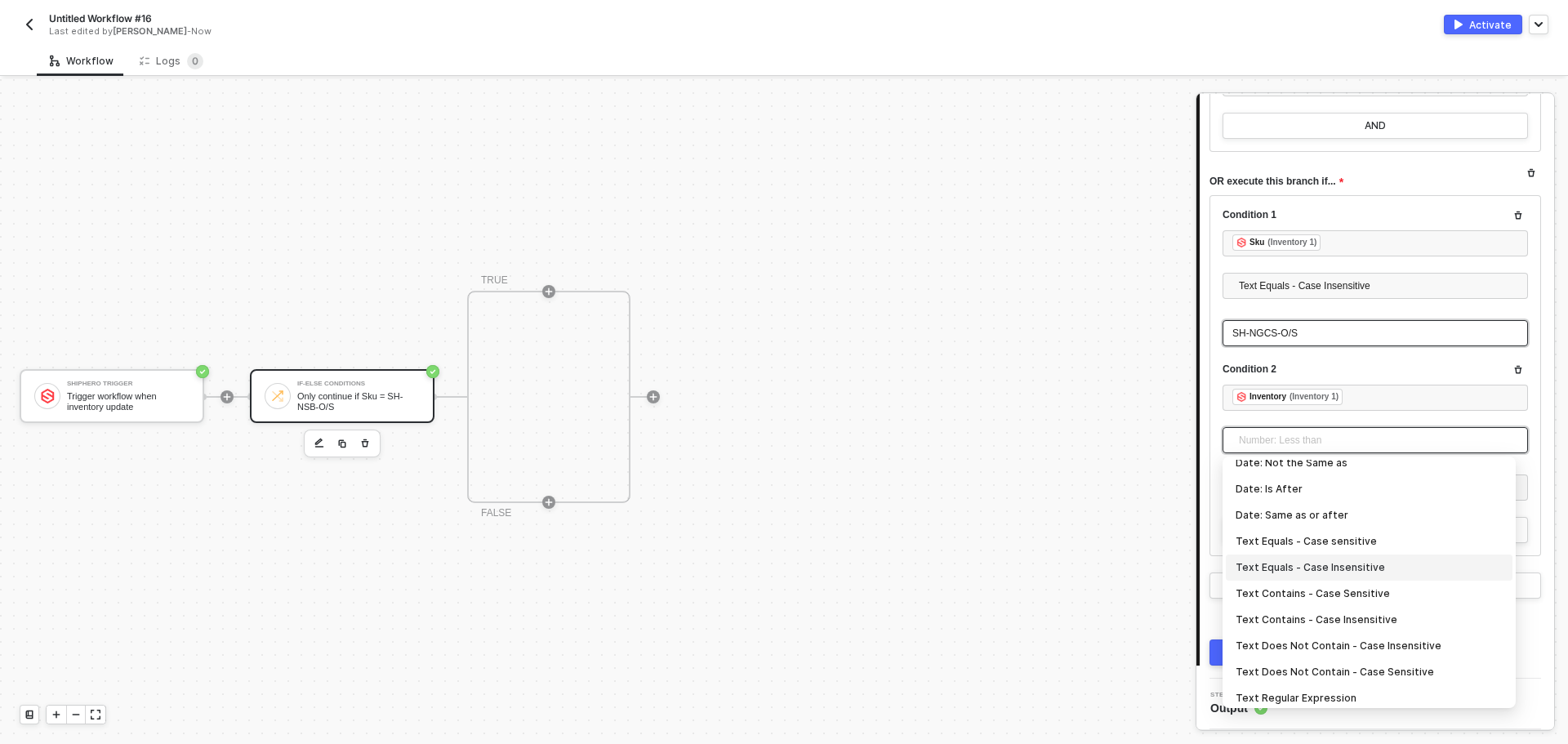
click at [1358, 563] on div "Text Equals - Case Insensitive" at bounding box center [1369, 567] width 267 height 18
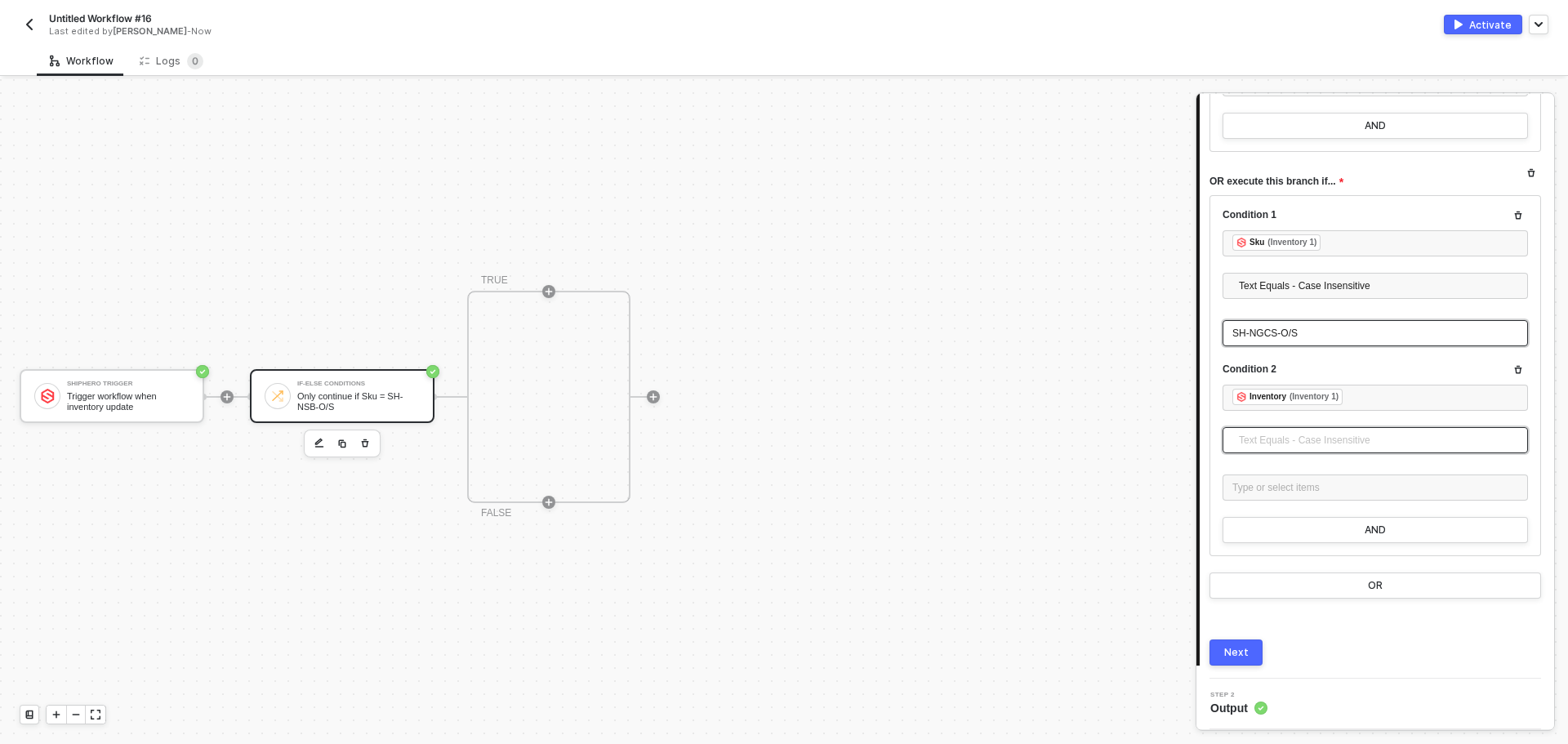
click at [1321, 448] on span "Text Equals - Case Insensitive" at bounding box center [1378, 439] width 279 height 25
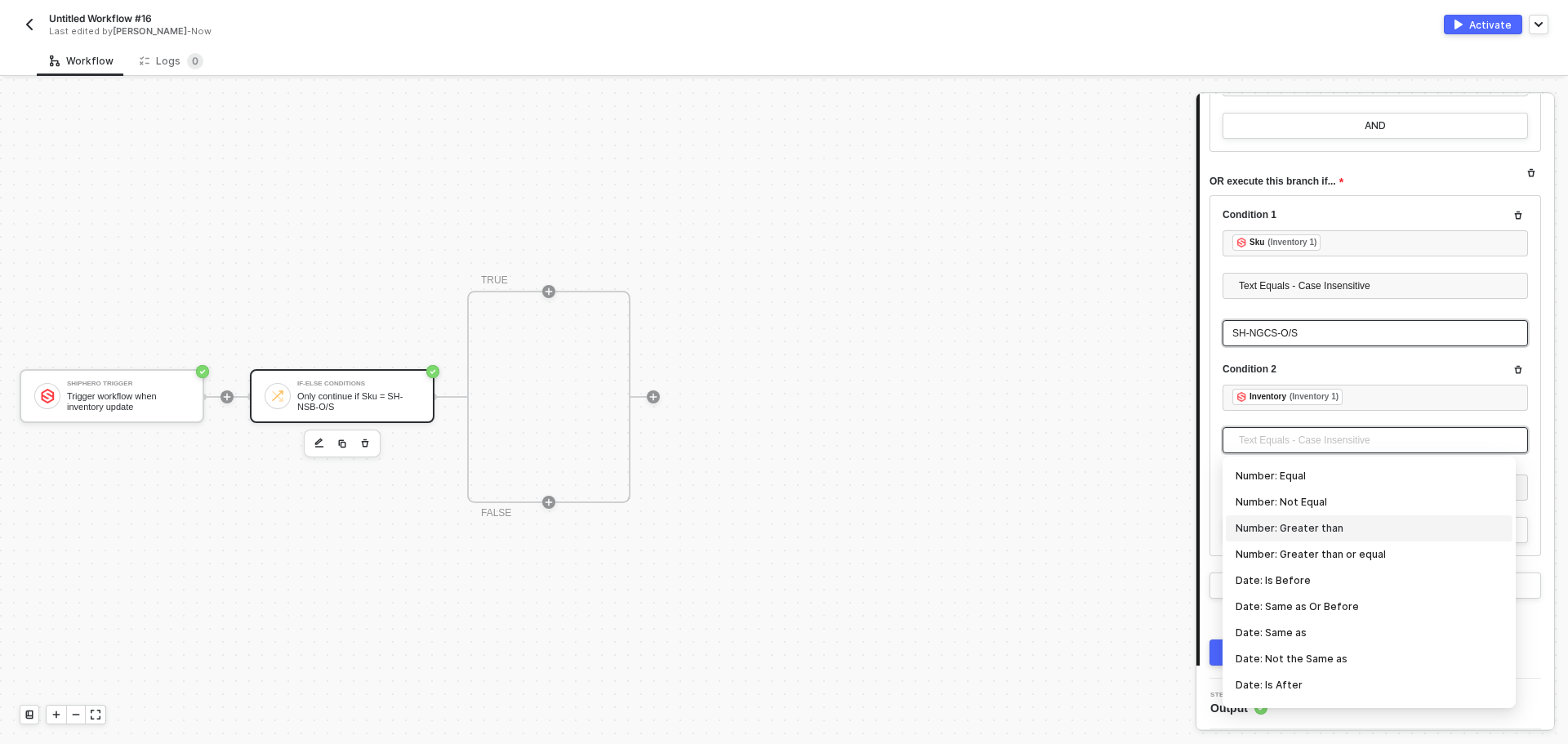
scroll to position [0, 0]
click at [1356, 502] on div "Number: Less than or equal" at bounding box center [1369, 499] width 267 height 18
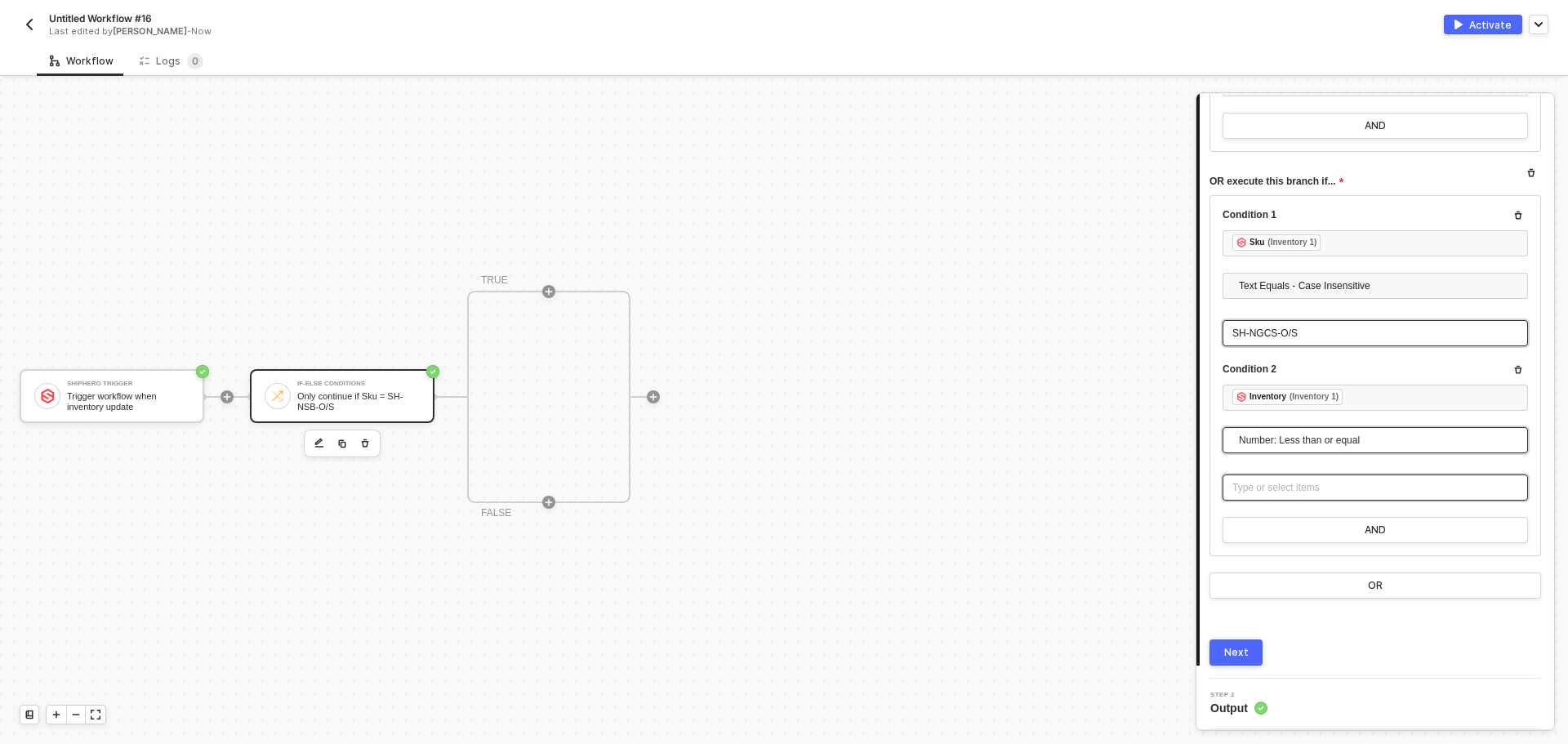
click at [1326, 487] on div "Type or select items ﻿" at bounding box center [1374, 488] width 286 height 16
click at [1182, 210] on div "SHIPHERO TRIGGER Trigger workflow when inventory update" at bounding box center [1062, 205] width 264 height 52
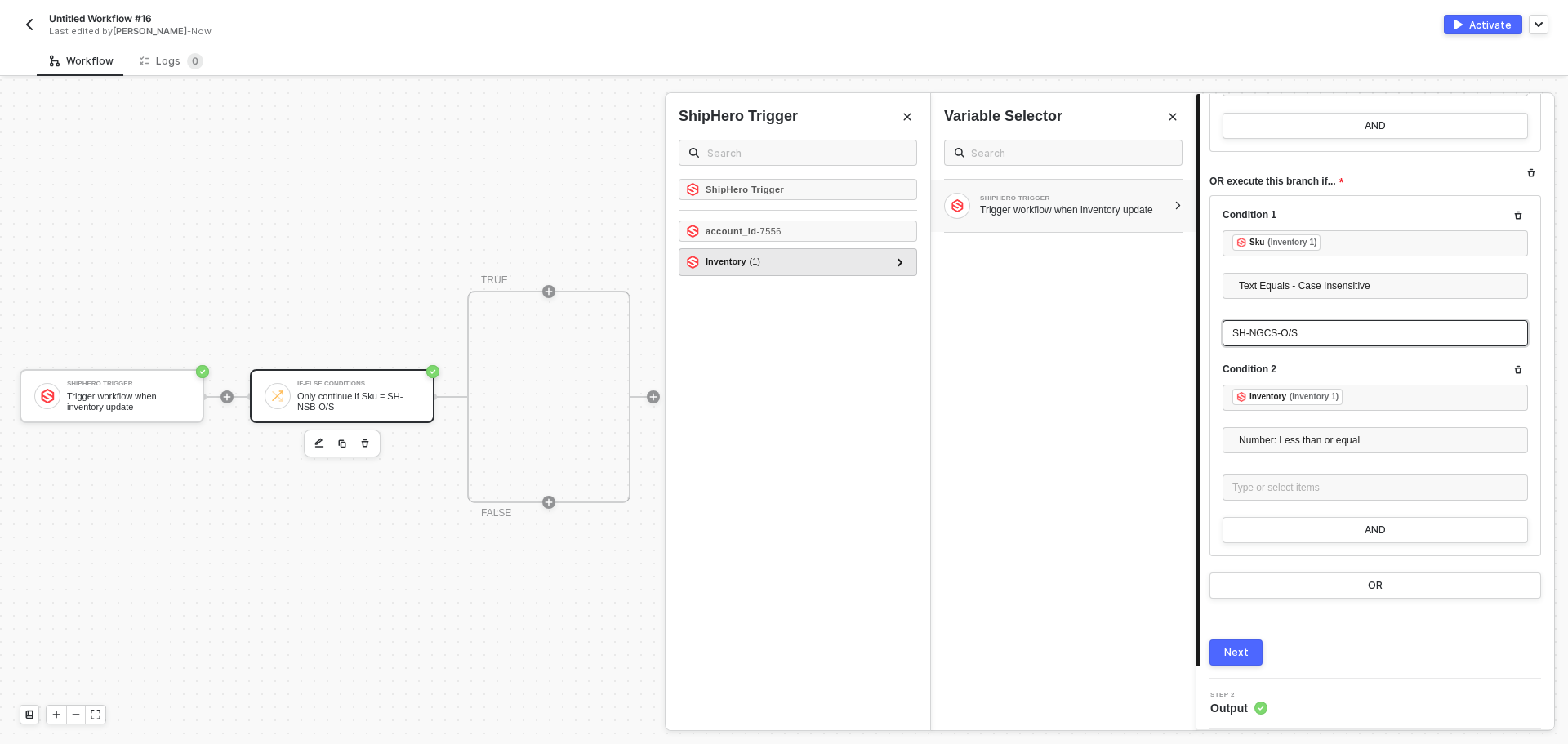
click at [912, 257] on div "Inventory ( 1 ) Inventory 1 ( 5 ) webhook_type - INVENTORY_UPDATE sku - 1122334…" at bounding box center [798, 262] width 239 height 28
click at [907, 258] on div at bounding box center [900, 262] width 20 height 20
click at [891, 297] on div at bounding box center [892, 288] width 8 height 18
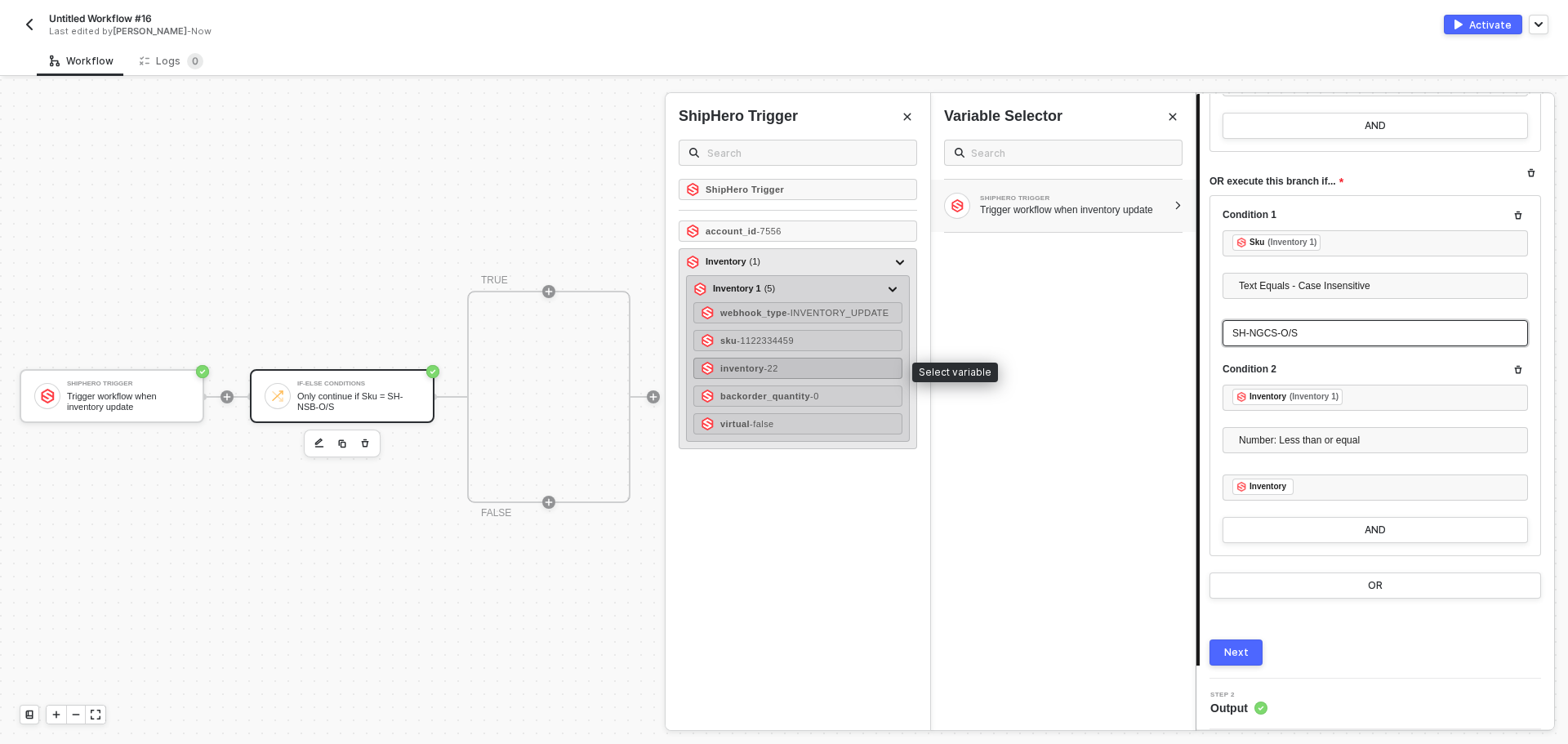
click at [809, 363] on div "inventory - 22" at bounding box center [798, 369] width 209 height 22
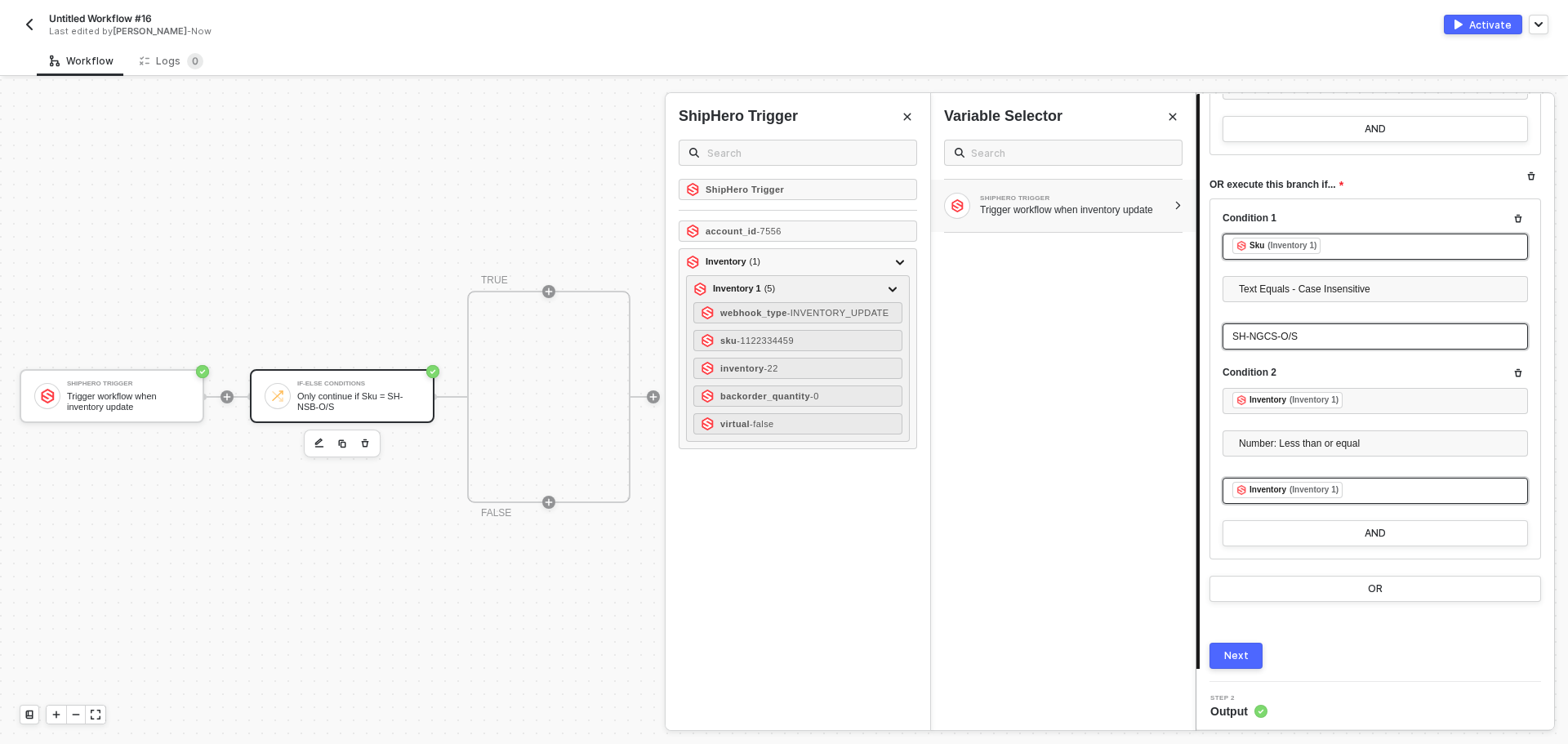
scroll to position [3724, 0]
click at [1260, 645] on button "Next" at bounding box center [1236, 653] width 53 height 27
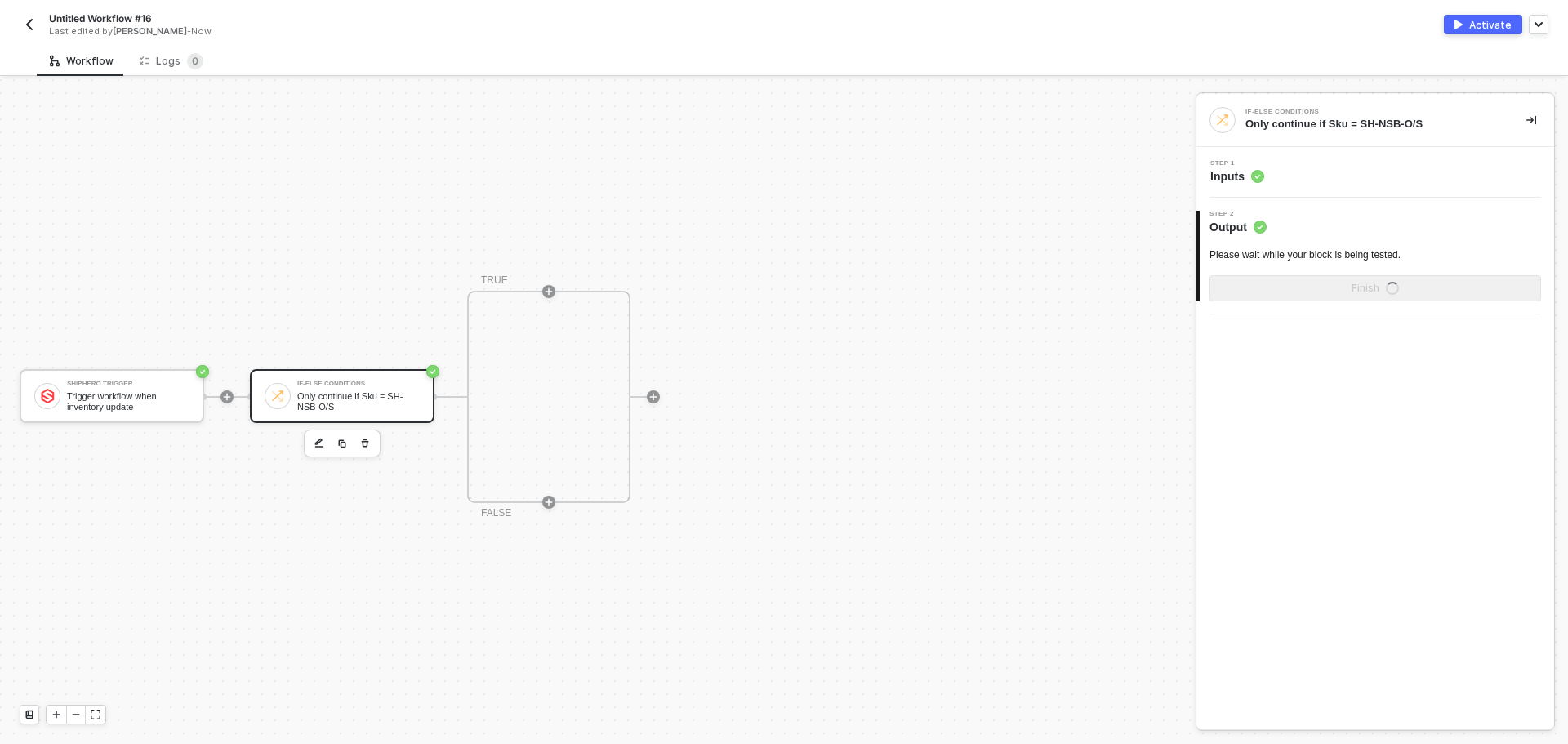
scroll to position [0, 0]
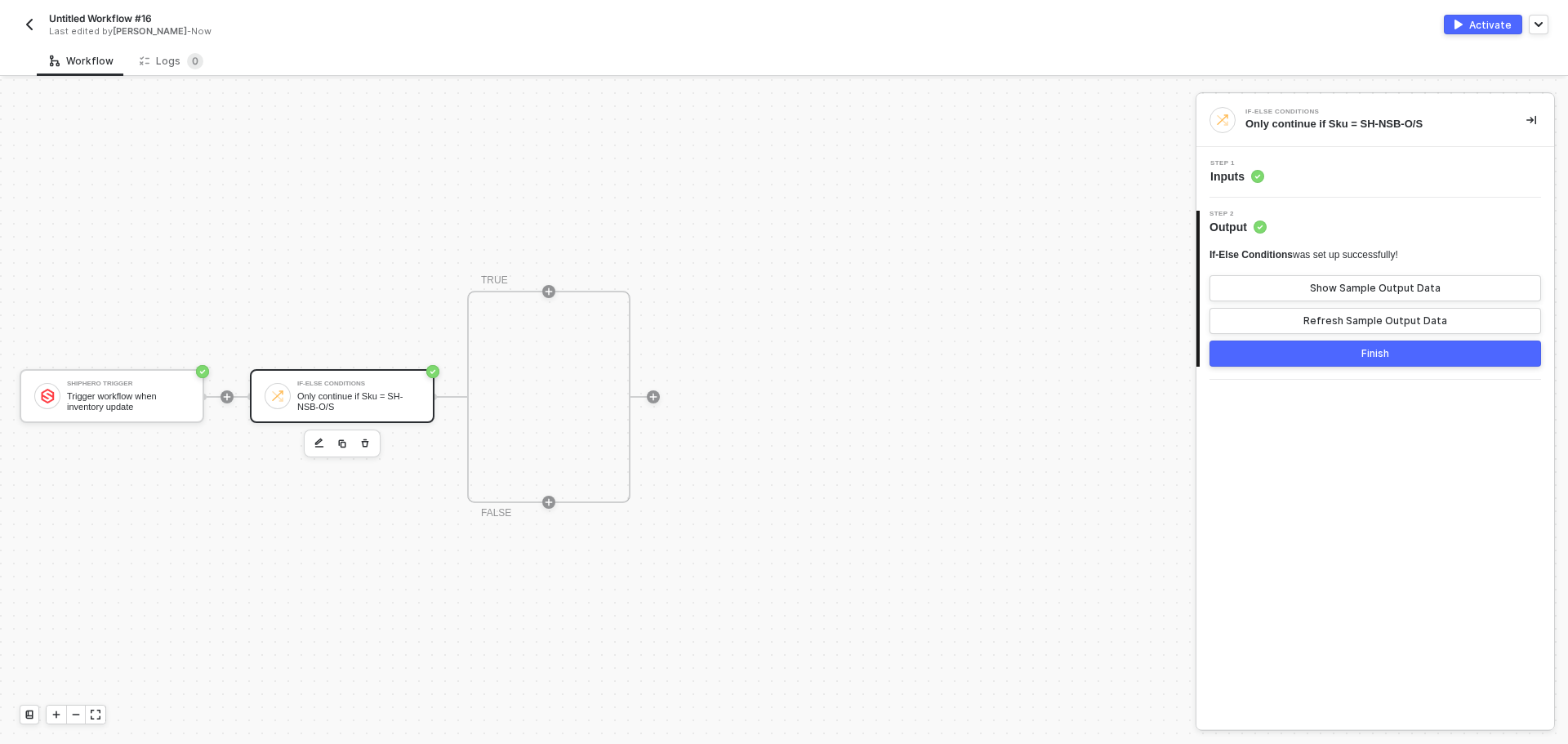
drag, startPoint x: 1359, startPoint y: 352, endPoint x: 610, endPoint y: 291, distance: 751.5
click at [610, 291] on div "ShipHero Trigger Trigger workflow when inventory update If-Else Conditions Only…" at bounding box center [784, 412] width 1568 height 664
click at [557, 289] on div at bounding box center [548, 292] width 217 height 128
click at [551, 290] on icon "icon-play" at bounding box center [548, 292] width 10 height 10
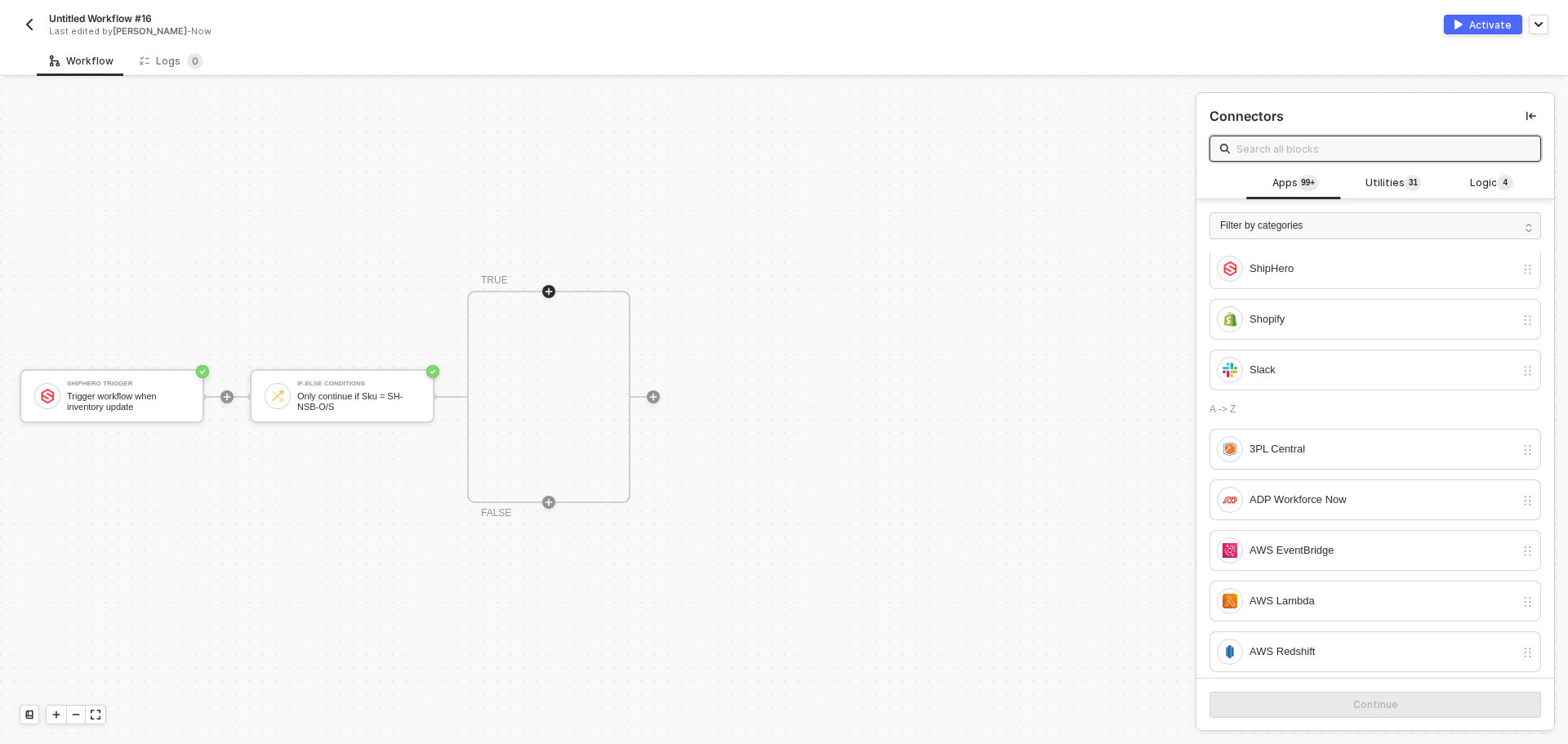
scroll to position [245, 0]
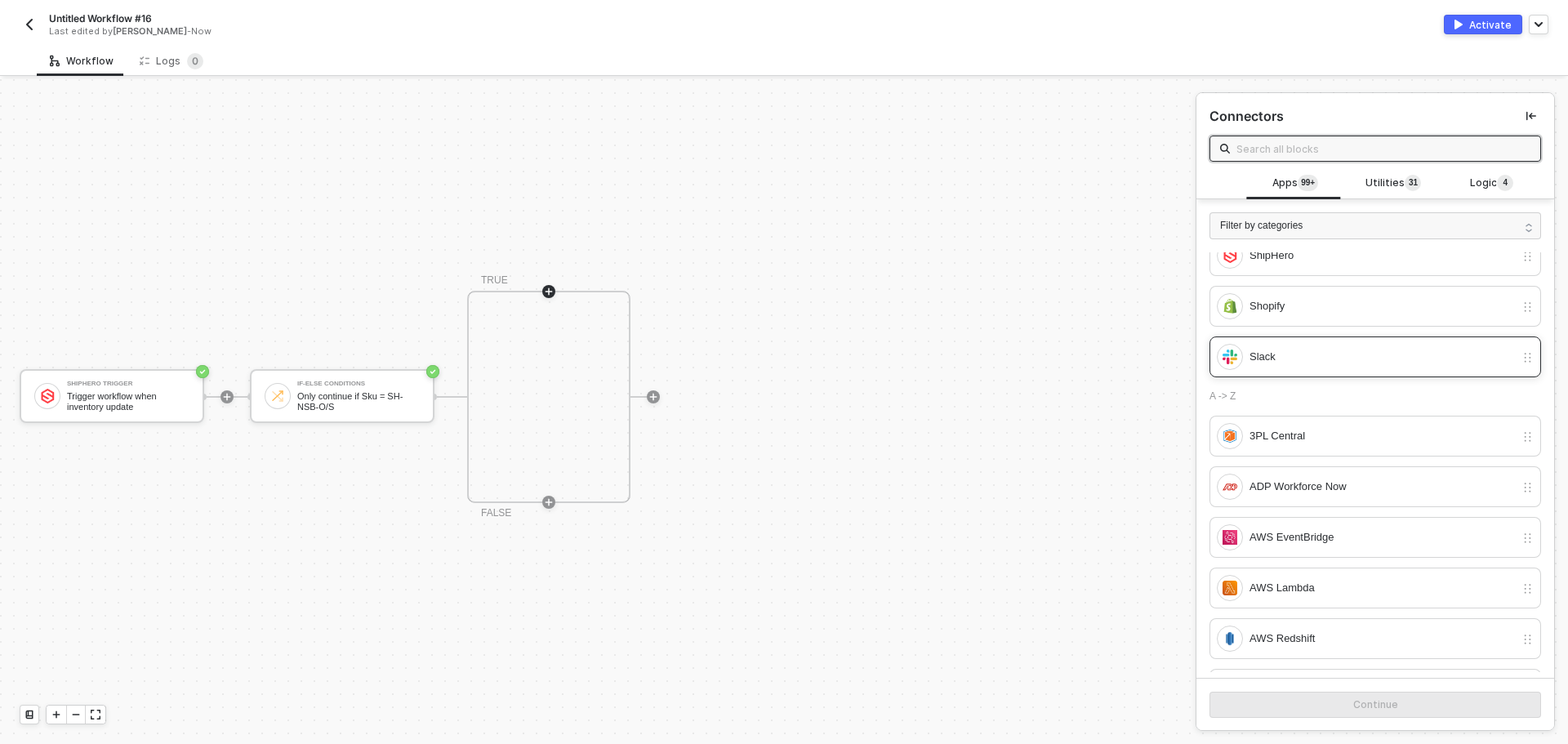
click at [1286, 352] on div "Slack" at bounding box center [1381, 357] width 265 height 18
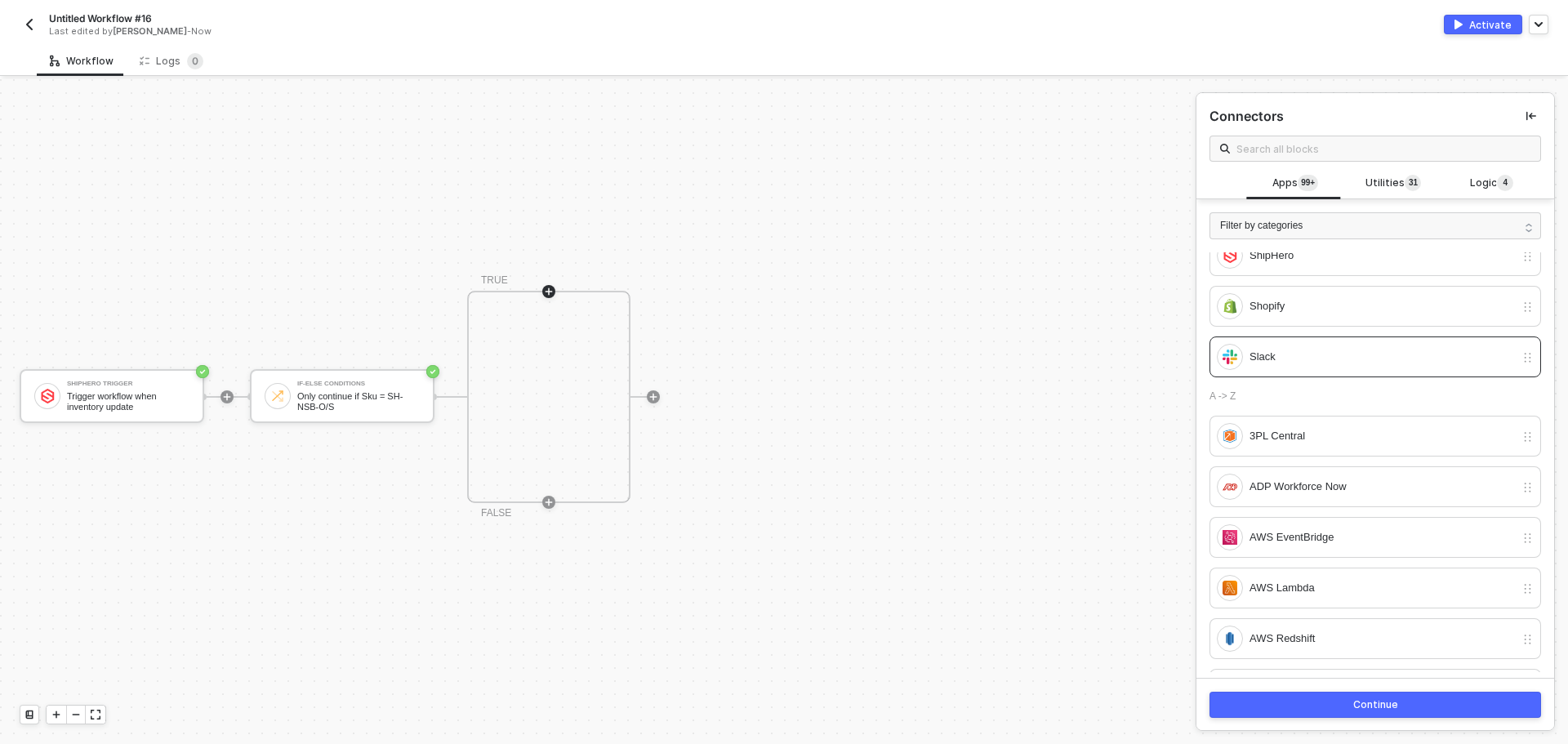
click at [1336, 702] on button "Continue" at bounding box center [1374, 705] width 331 height 27
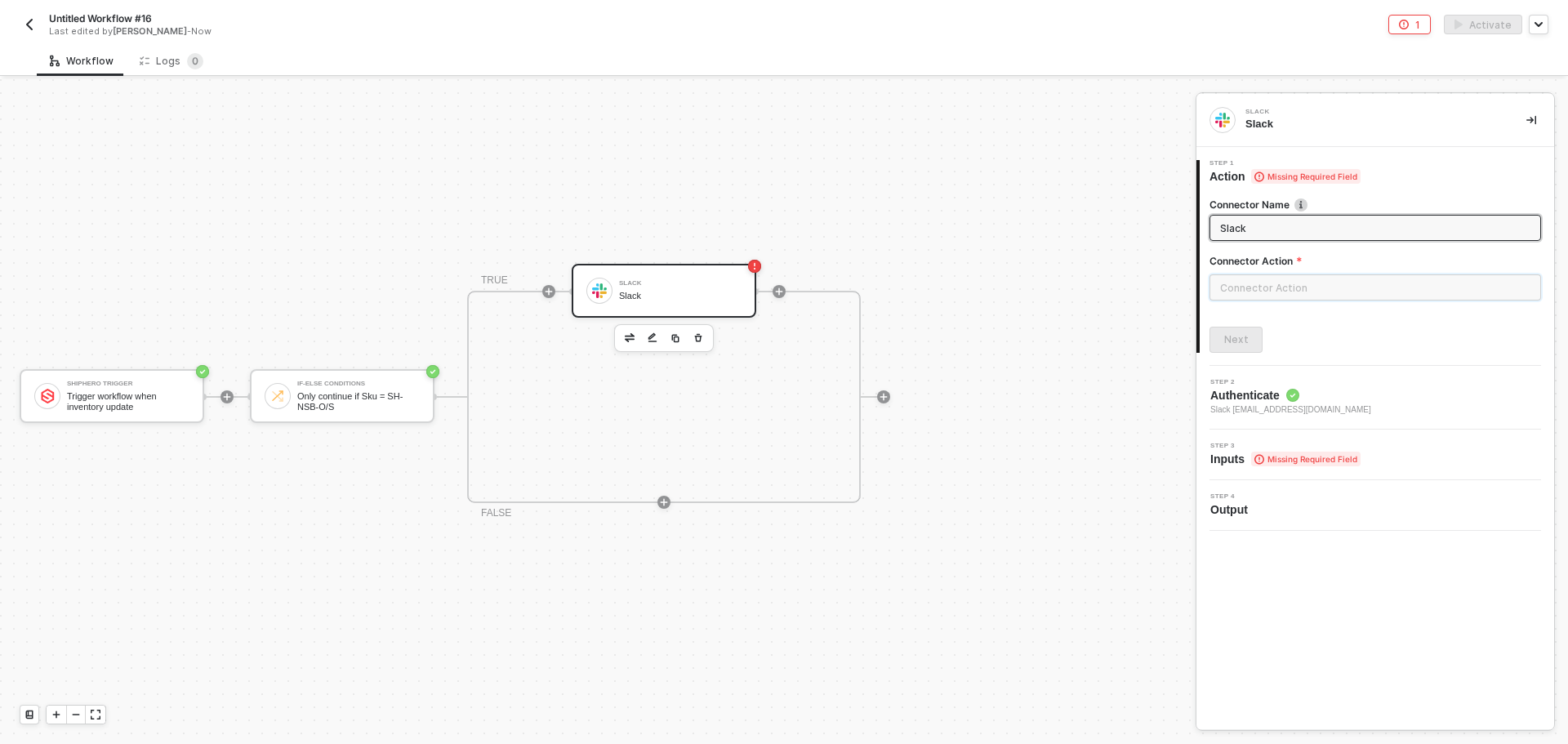
click at [1285, 279] on input "text" at bounding box center [1374, 287] width 331 height 27
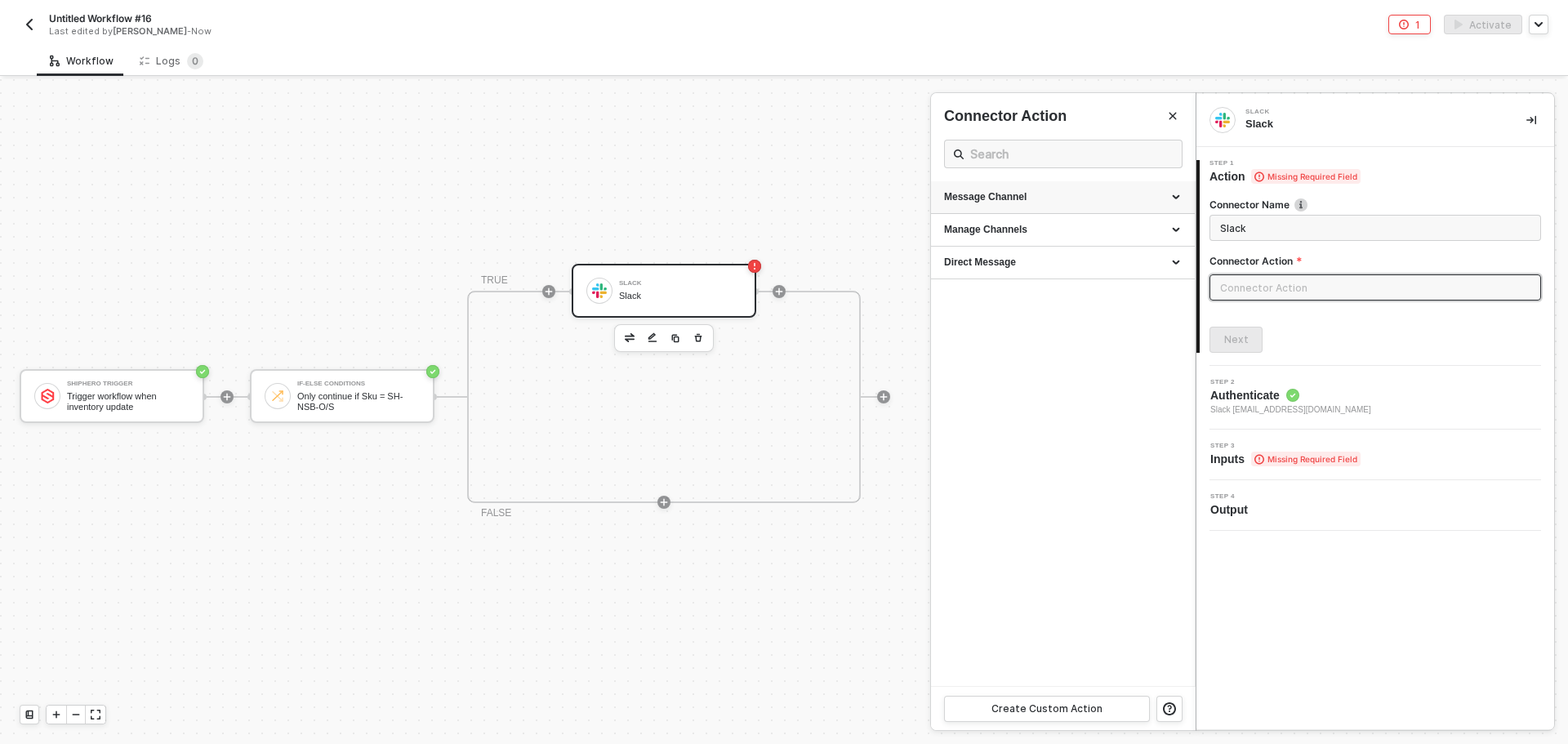
click at [1014, 190] on div "Message Channel" at bounding box center [1062, 197] width 263 height 32
click at [996, 220] on li "Post Post a message into a channel" at bounding box center [1062, 235] width 263 height 41
type input "Post a message into a channel"
type input "Message Channel - Post"
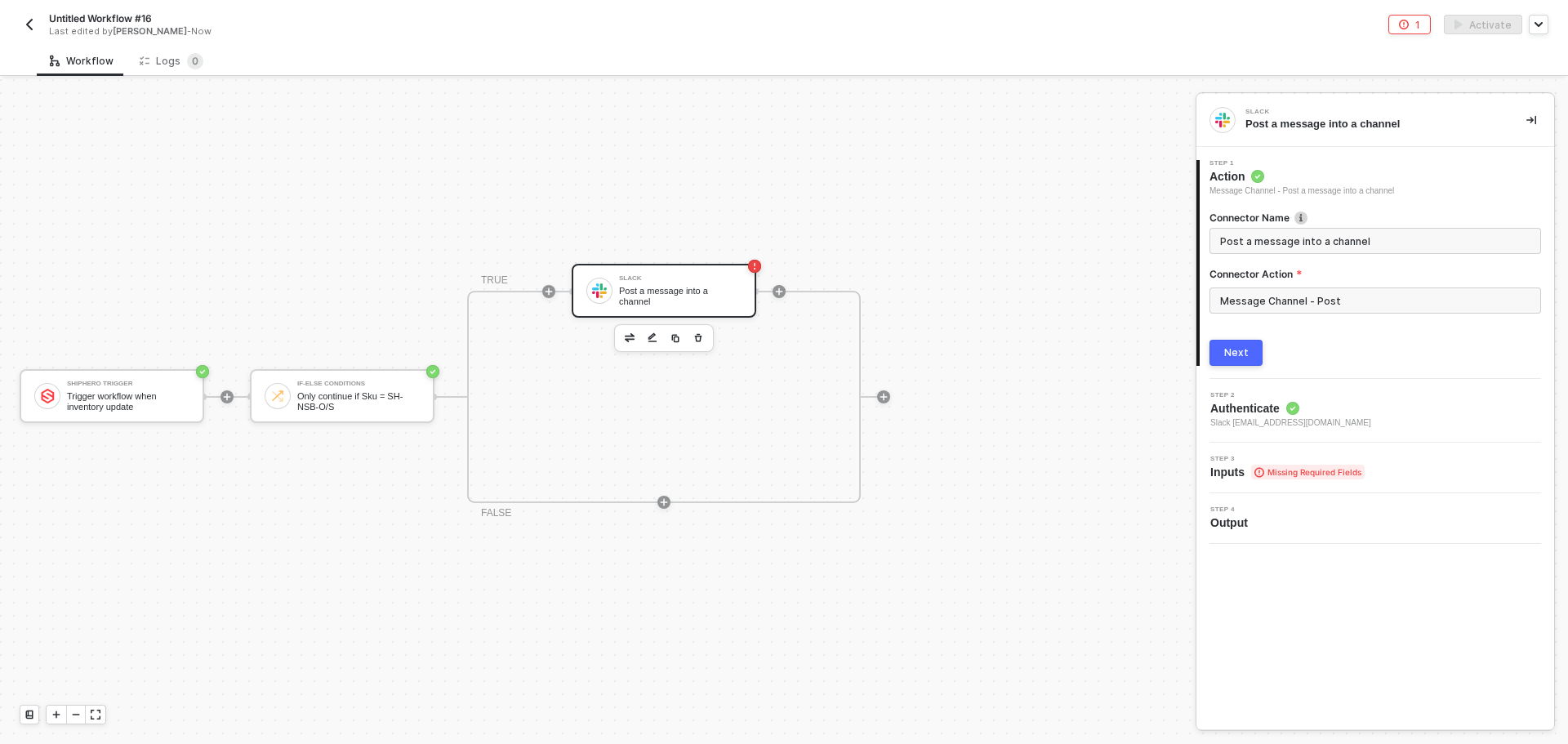
click at [1228, 346] on div "Next" at bounding box center [1236, 352] width 25 height 13
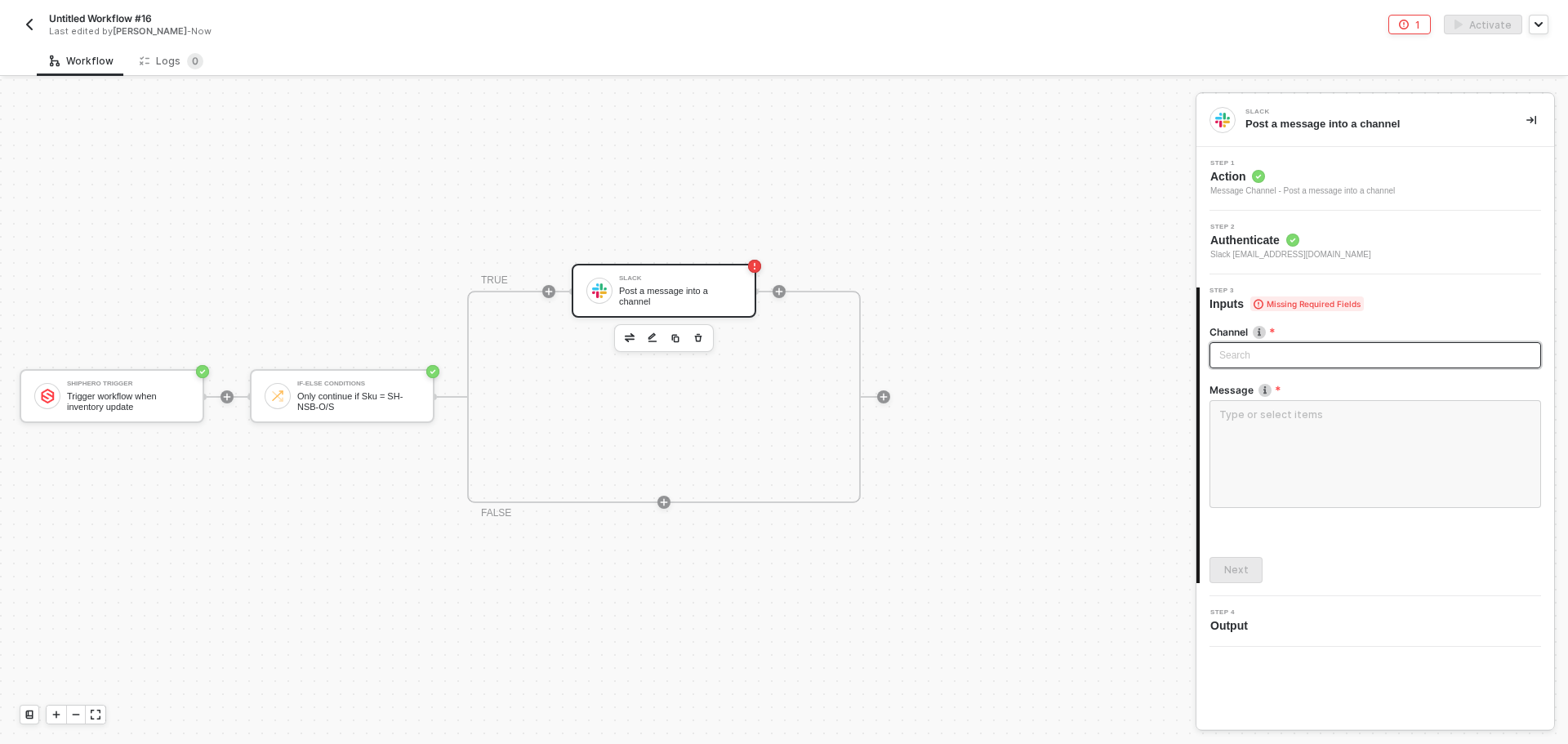
click at [1260, 355] on div "Search" at bounding box center [1374, 355] width 331 height 27
type input "allo"
click at [1273, 382] on div "alloytest" at bounding box center [1374, 388] width 306 height 18
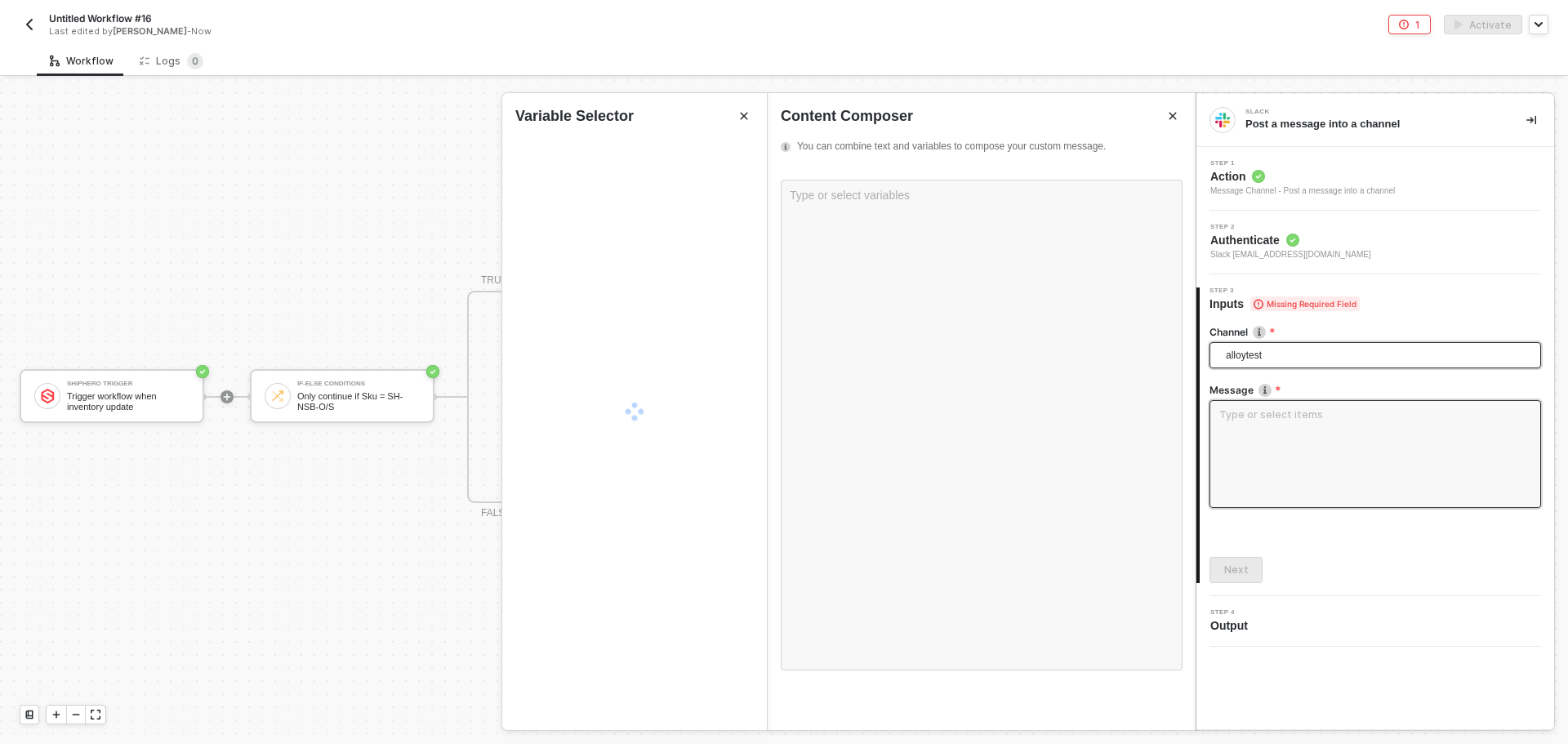
click at [1265, 424] on textarea at bounding box center [1374, 454] width 331 height 108
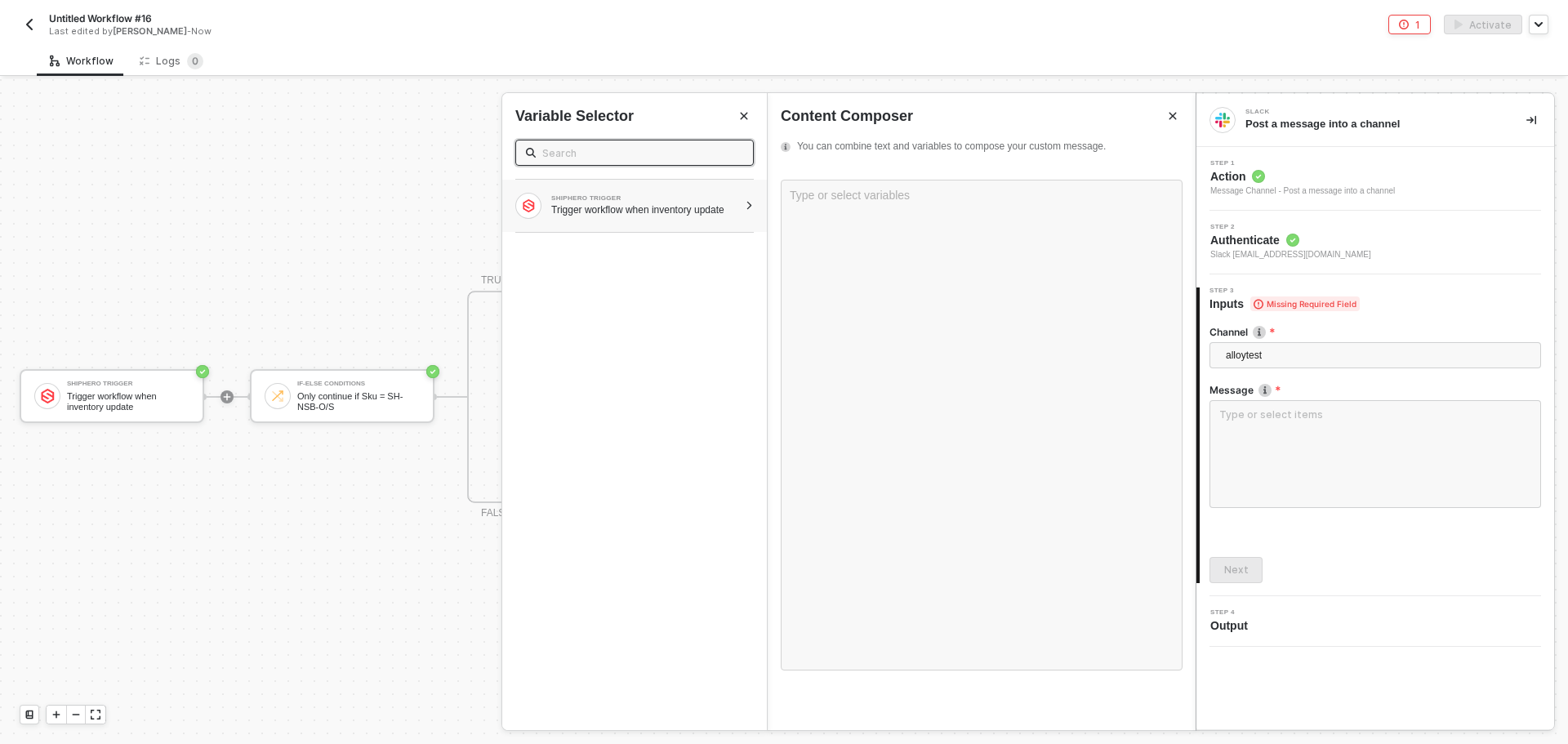
click at [691, 203] on div "Trigger workflow when inventory update" at bounding box center [644, 209] width 187 height 13
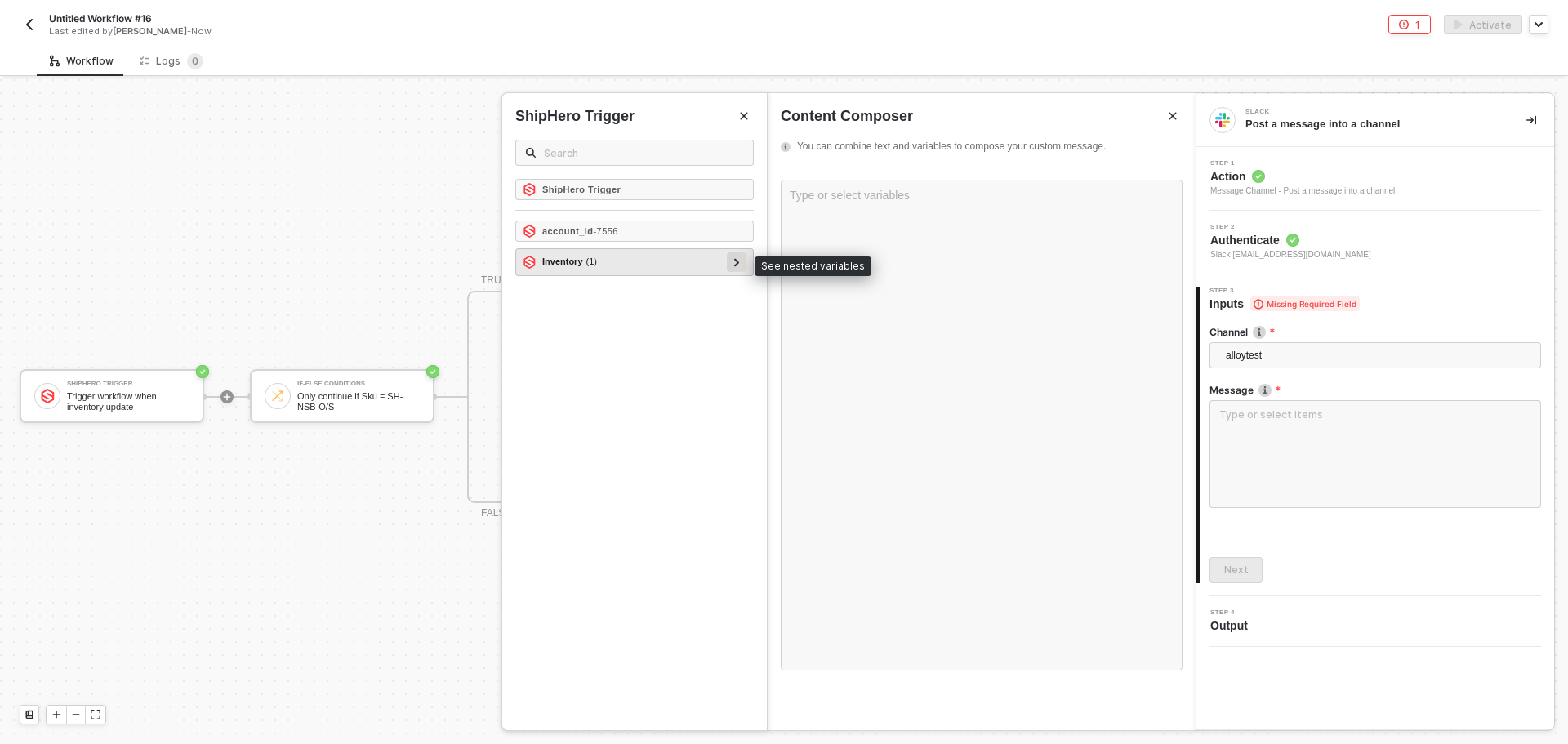
click at [732, 263] on div at bounding box center [736, 261] width 8 height 18
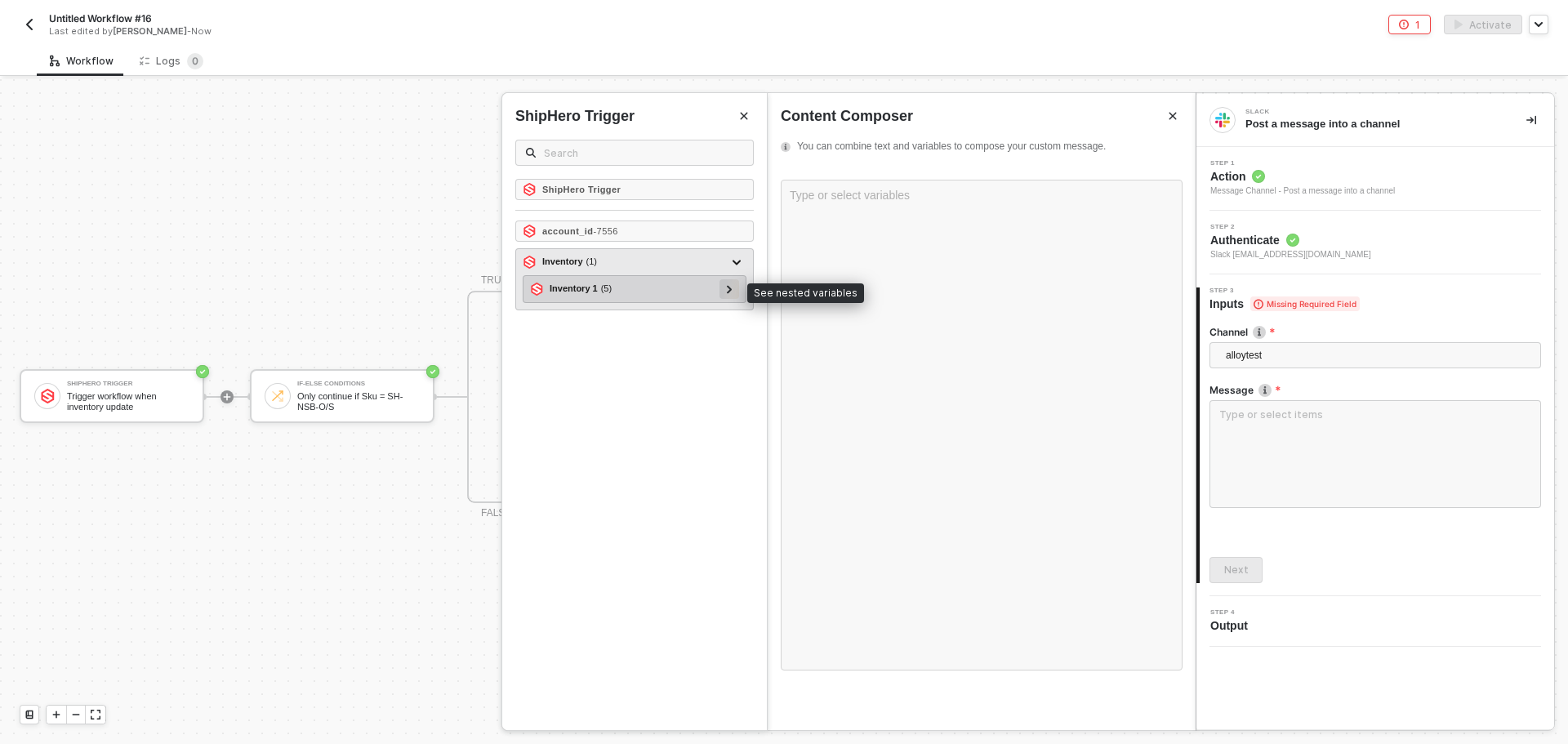
click at [737, 287] on div at bounding box center [729, 289] width 20 height 20
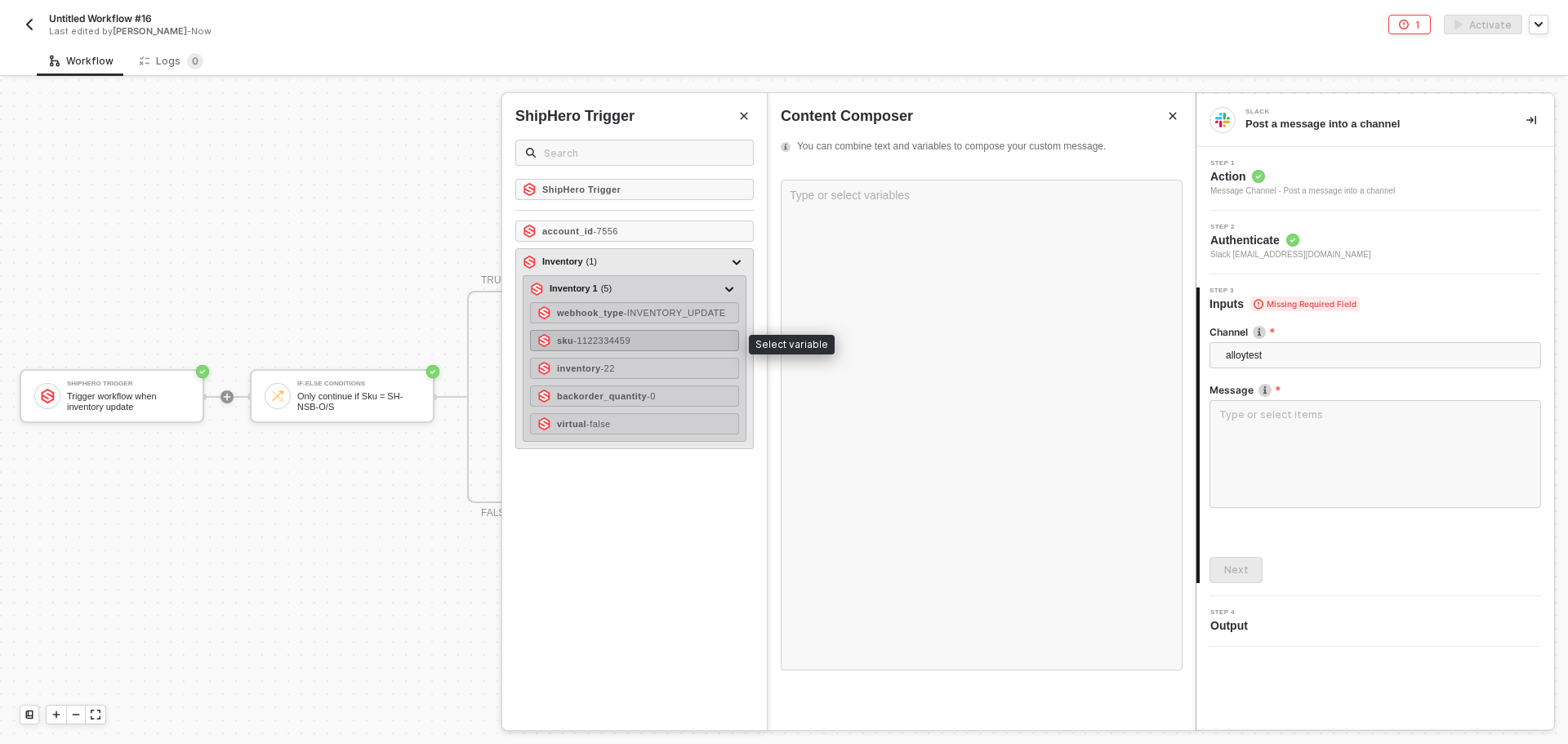
click at [675, 341] on div "sku - 1122334459" at bounding box center [634, 341] width 209 height 22
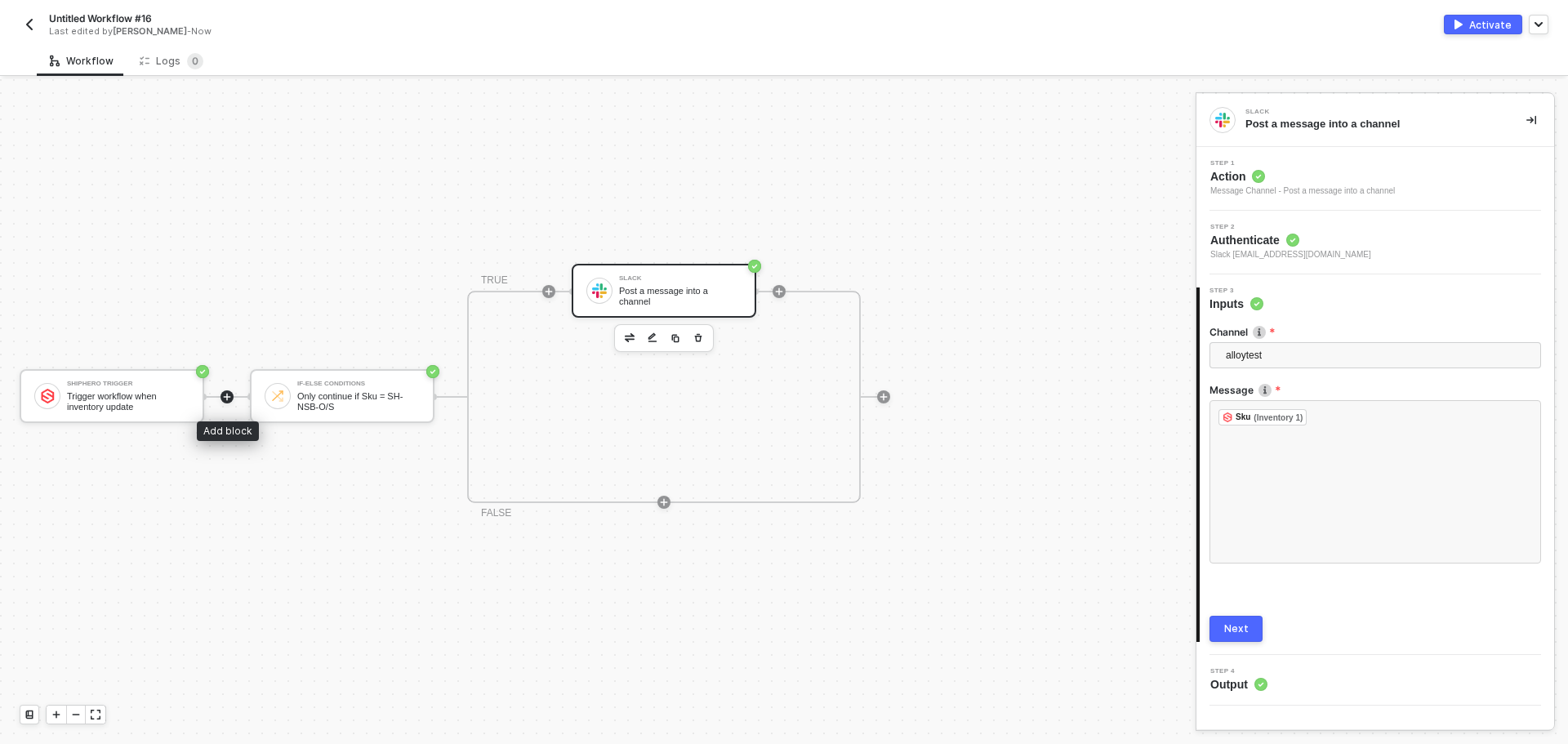
click at [231, 395] on icon "icon-play" at bounding box center [227, 397] width 10 height 10
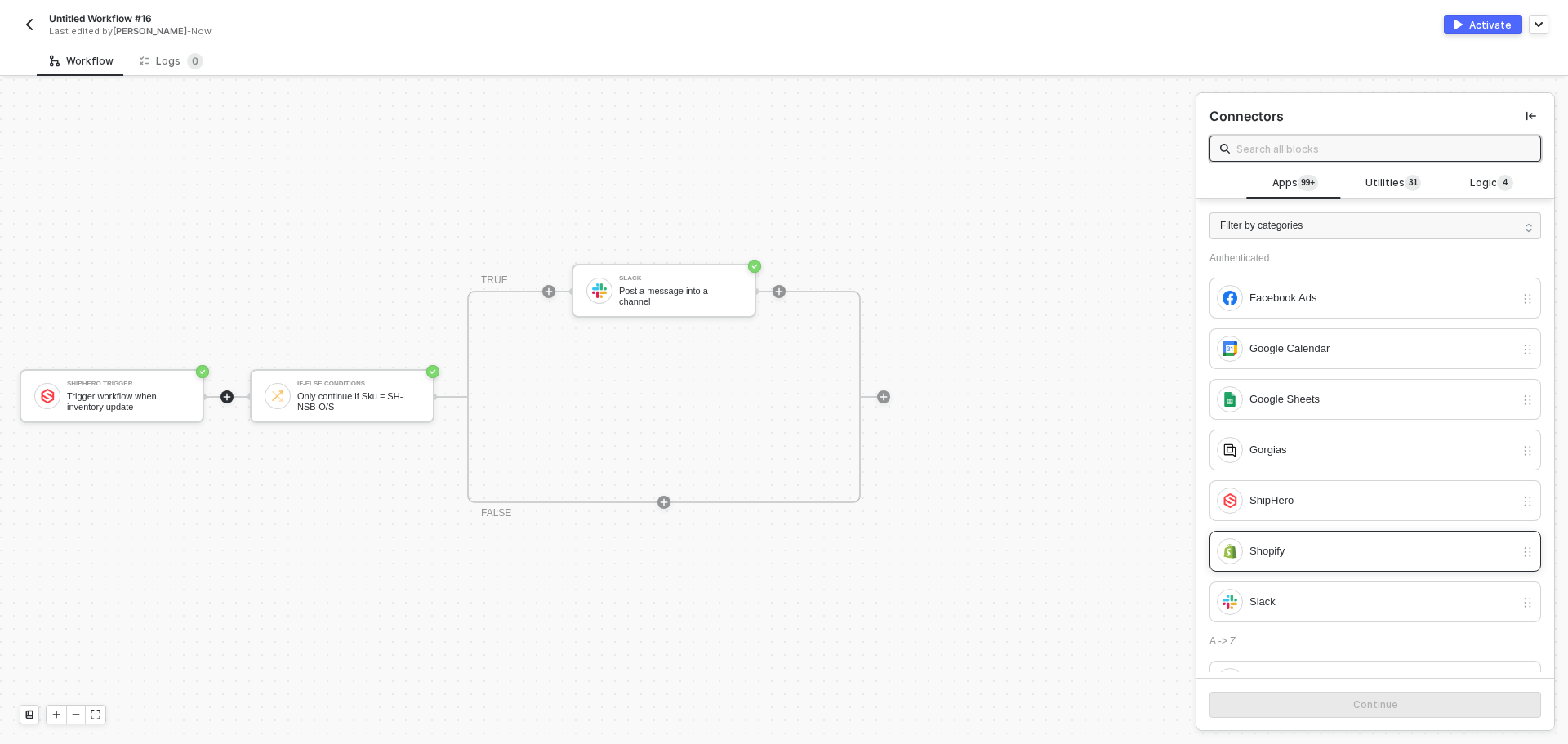
click at [1329, 557] on div "Shopify" at bounding box center [1381, 551] width 265 height 18
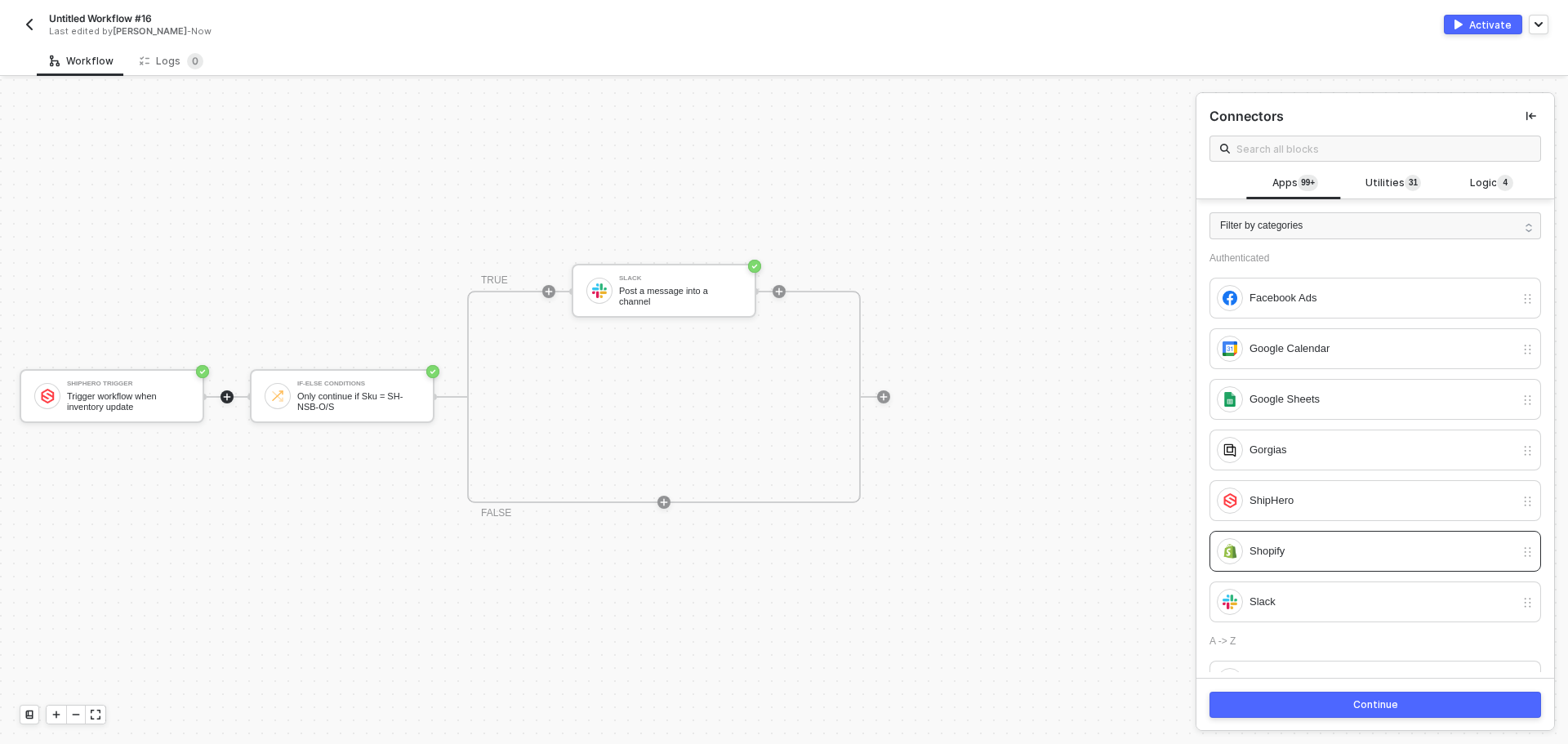
click at [1353, 709] on div "Continue" at bounding box center [1375, 705] width 45 height 13
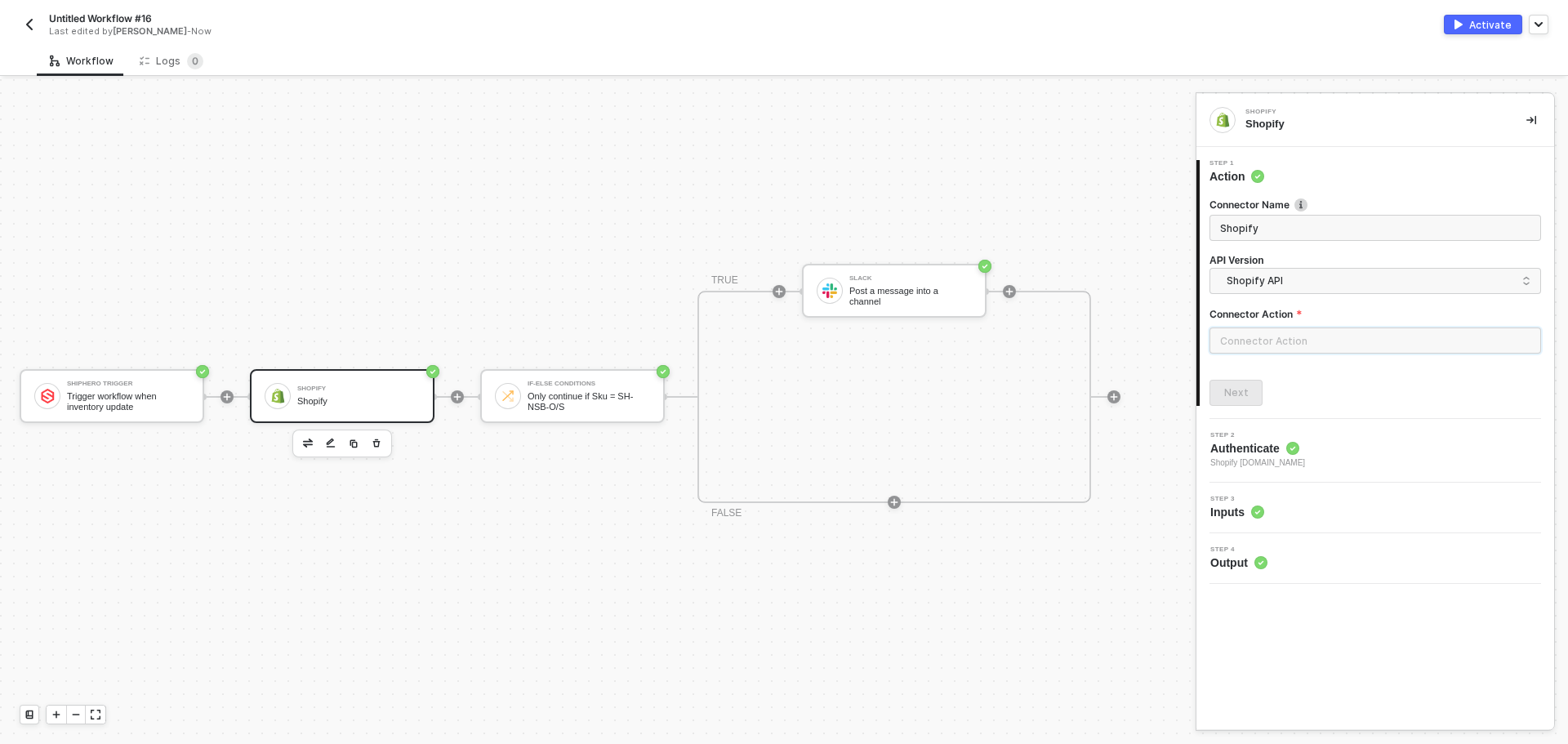
click at [1280, 347] on input "text" at bounding box center [1374, 340] width 331 height 27
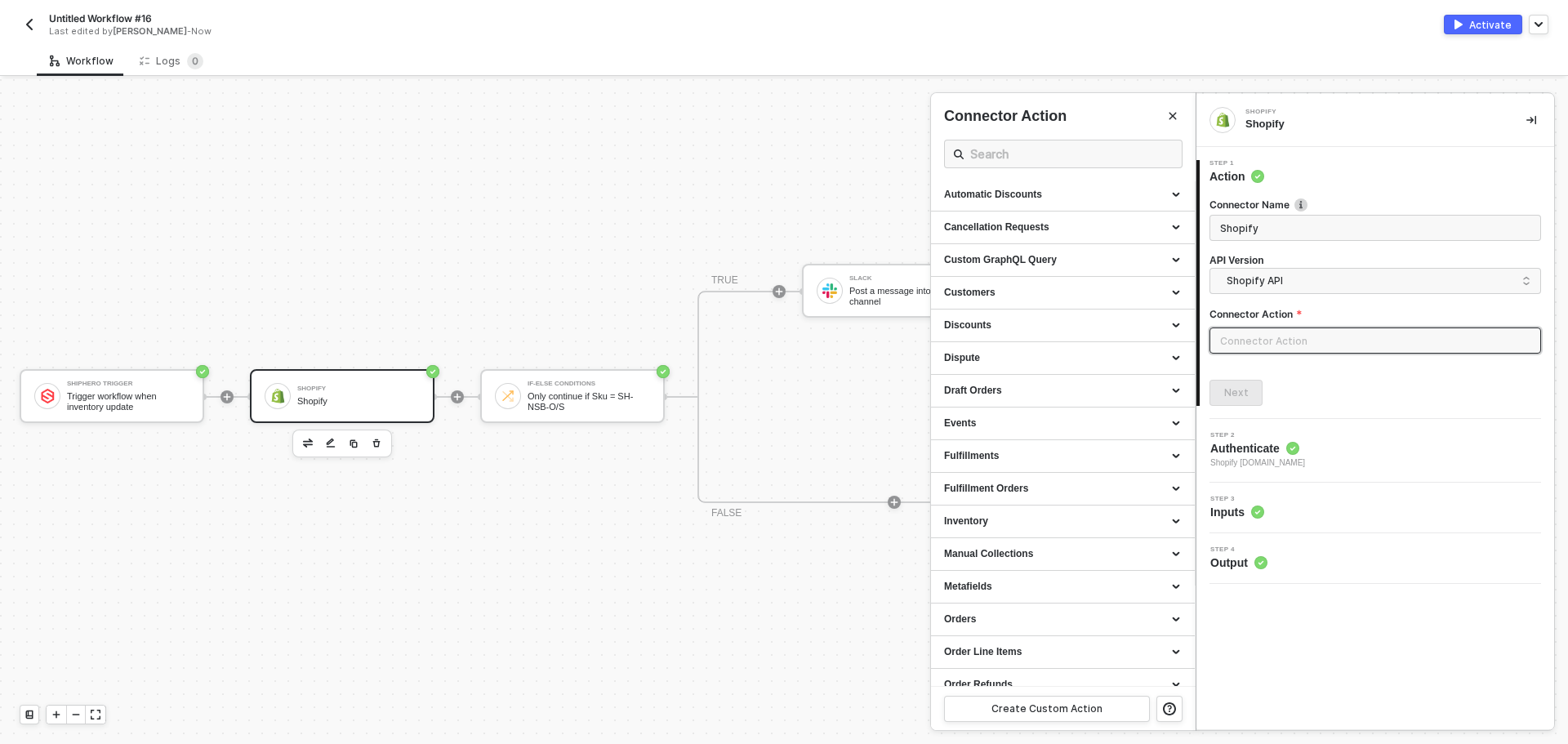
scroll to position [0, 0]
click at [1057, 197] on div "Custom Actions" at bounding box center [1063, 198] width 238 height 14
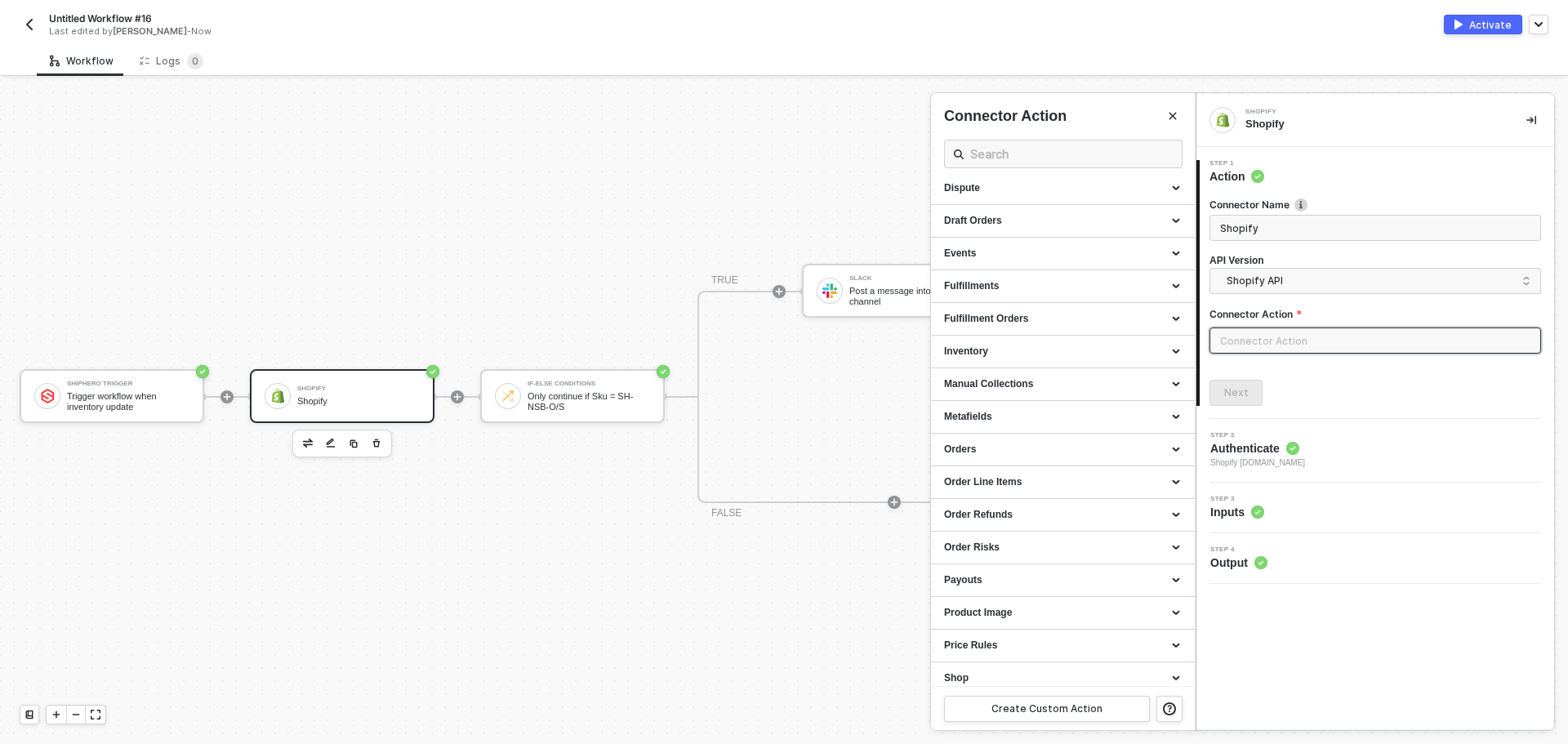
scroll to position [1142, 0]
click at [1032, 157] on input "text" at bounding box center [1062, 153] width 186 height 21
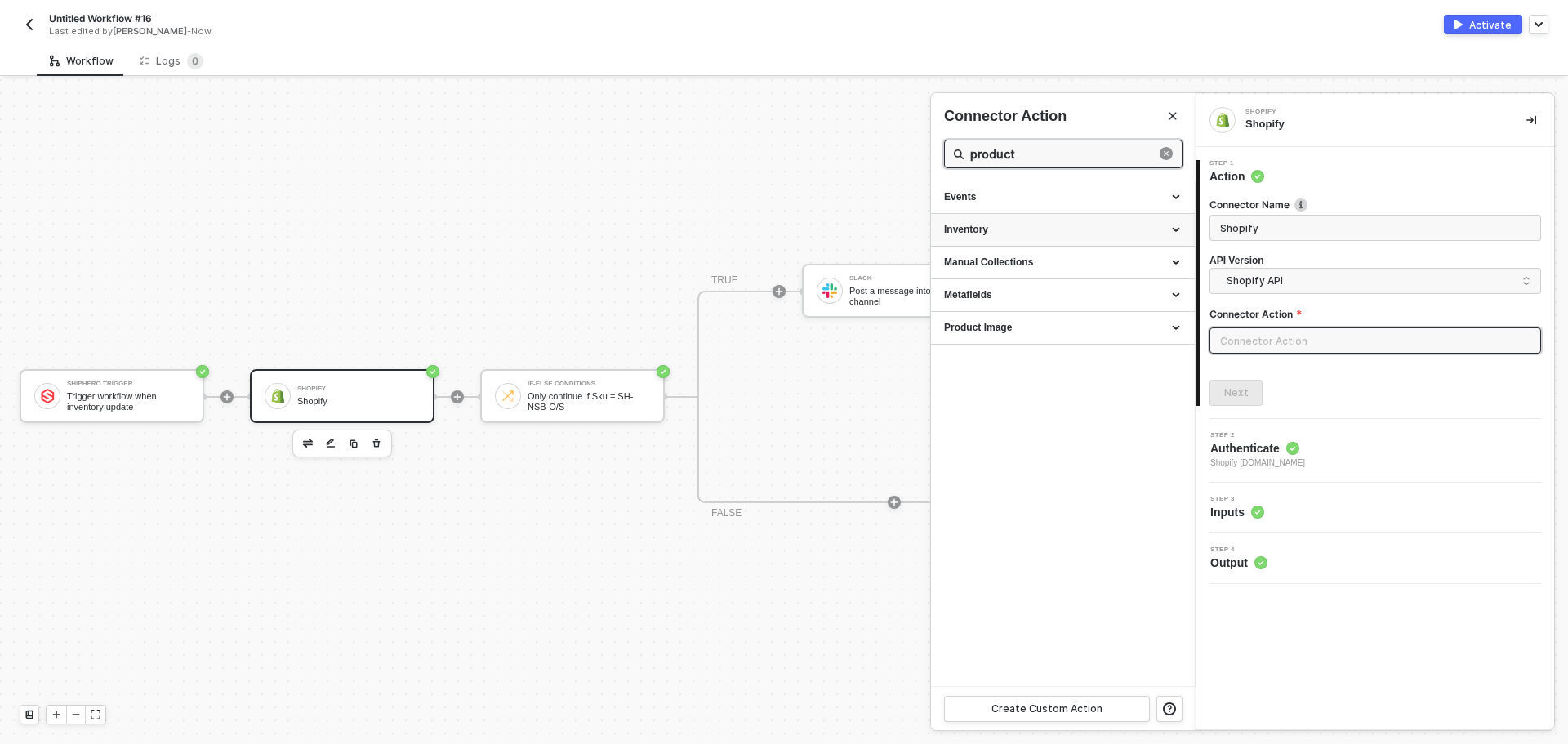
type input "product"
click at [1053, 235] on div "Inventory" at bounding box center [1063, 230] width 238 height 14
click at [1051, 256] on div "Get a Product Variant by Inventory ID" at bounding box center [1063, 260] width 238 height 14
type input "Retrieves a specific Product Variant by Inventory Id"
type input "Inventory - Get a Product Variant by Inventory ID"
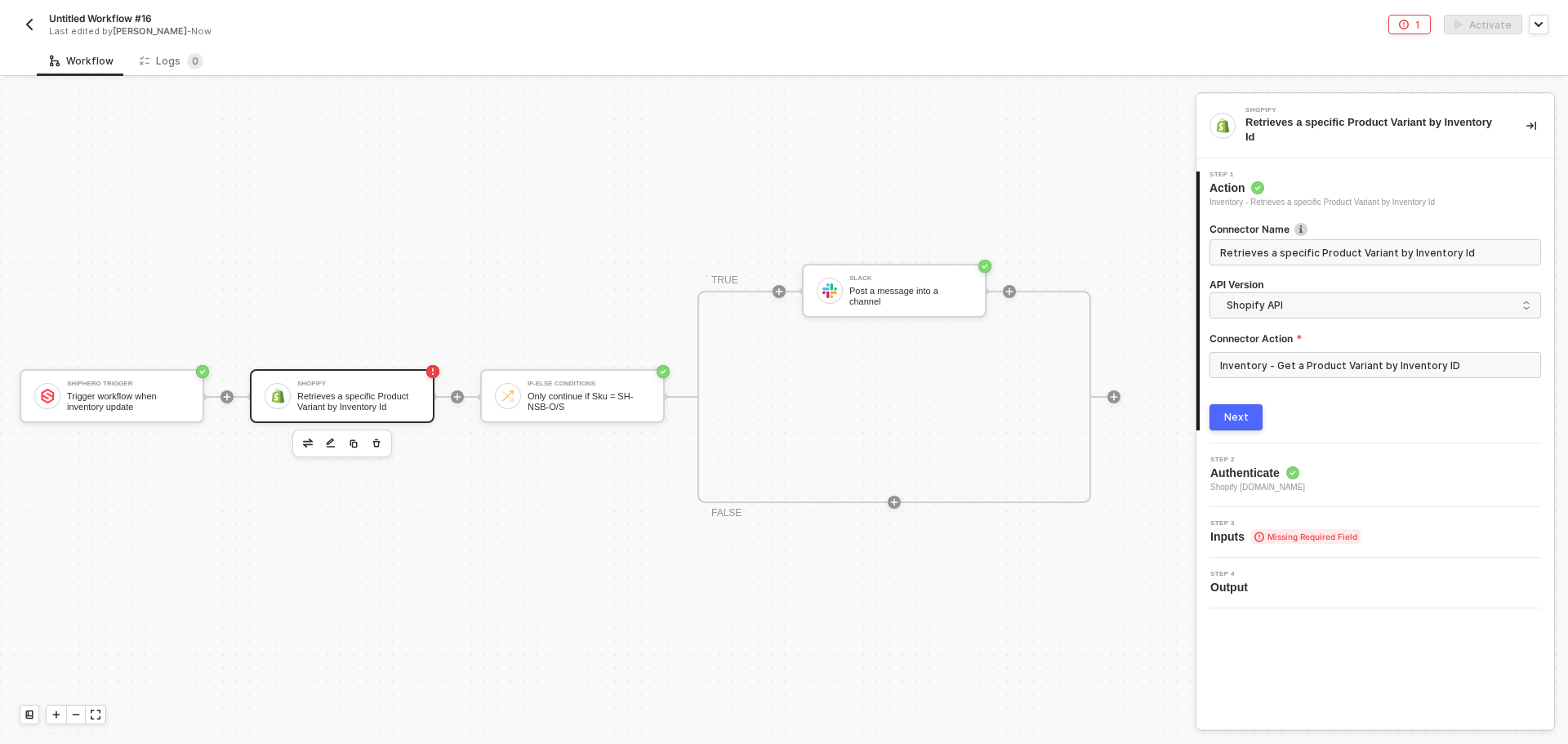
click at [1253, 405] on button "Next" at bounding box center [1236, 417] width 53 height 27
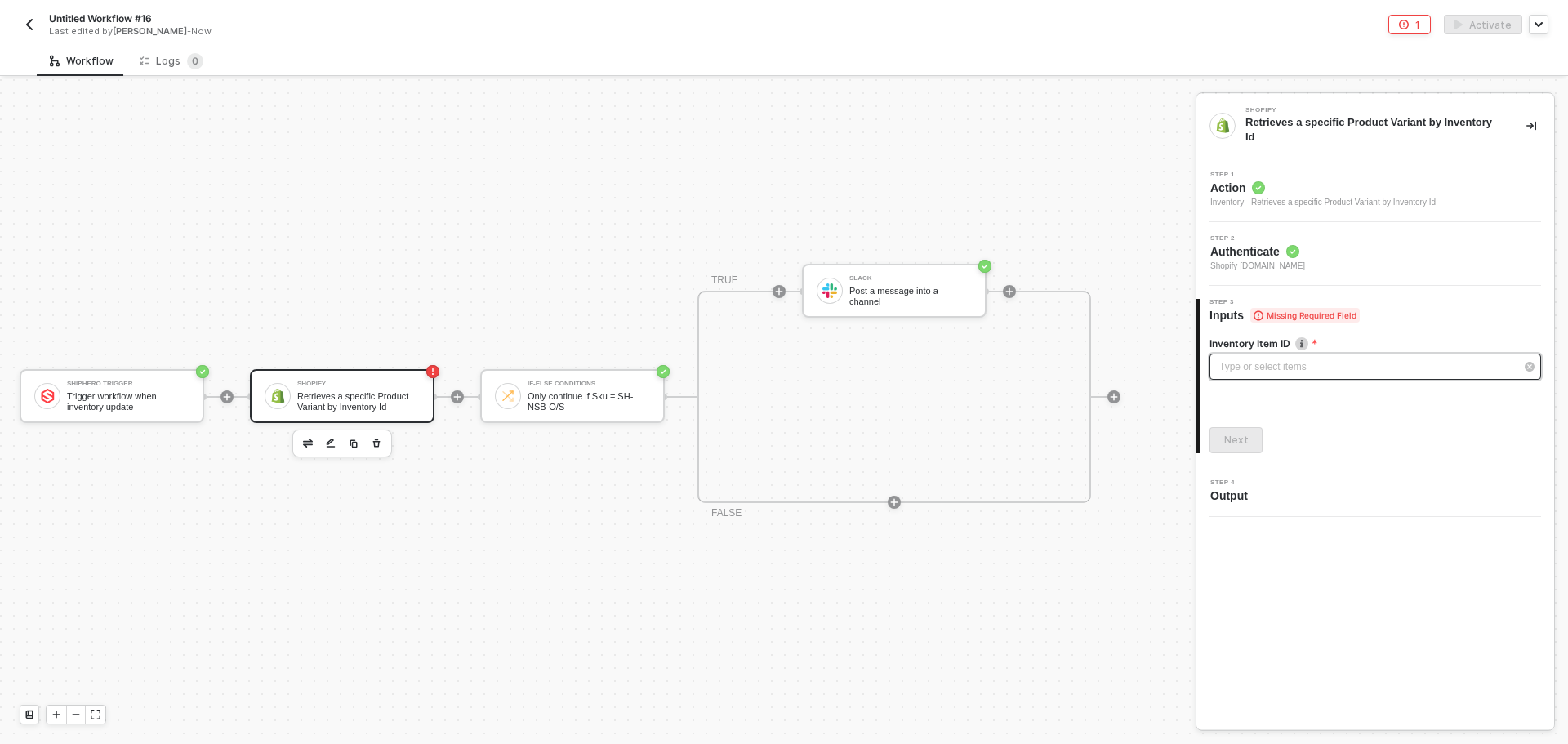
click at [1260, 367] on div "Type or select items ﻿" at bounding box center [1374, 367] width 331 height 27
click at [458, 395] on icon "icon-play" at bounding box center [457, 397] width 10 height 10
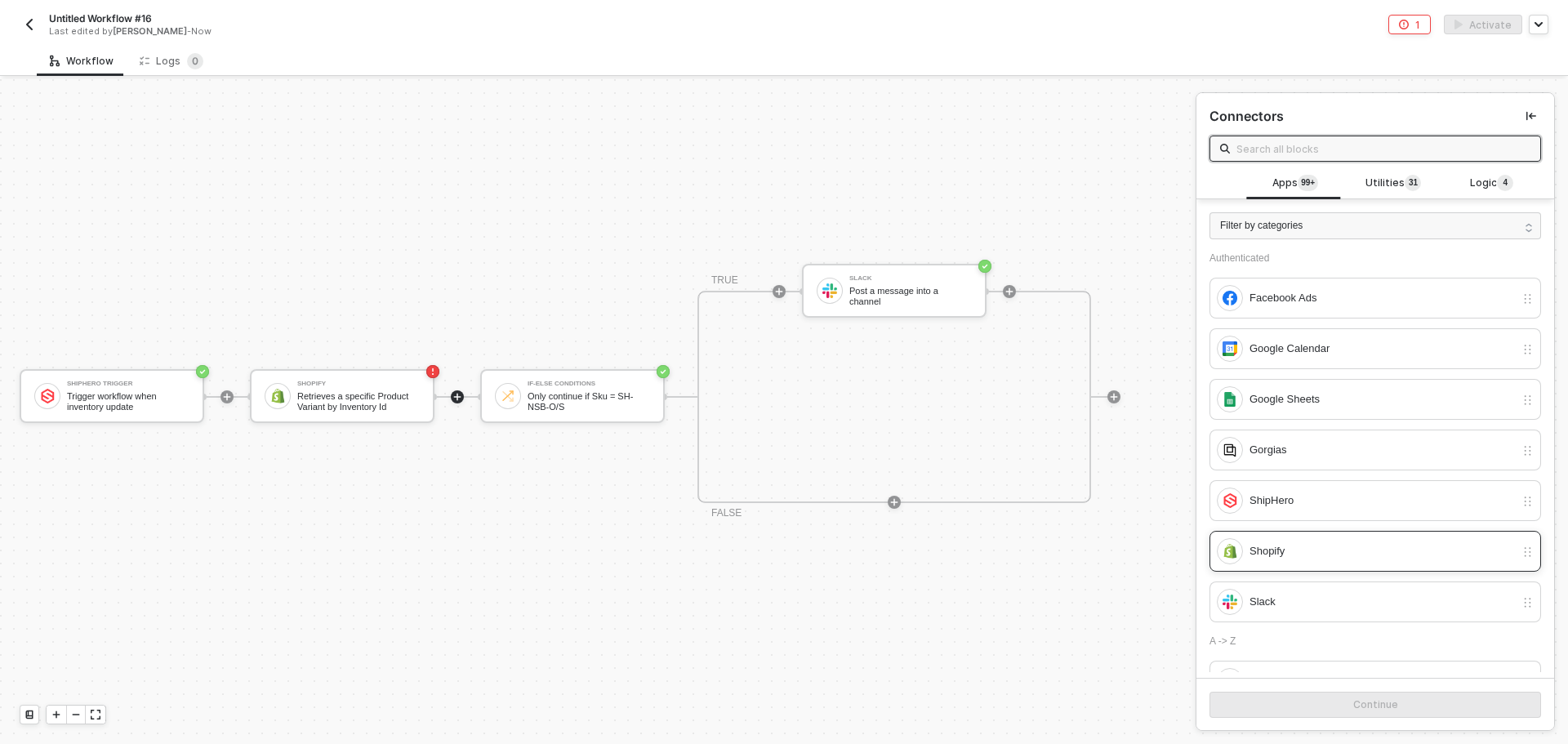
click at [1274, 551] on div "Shopify" at bounding box center [1381, 551] width 265 height 18
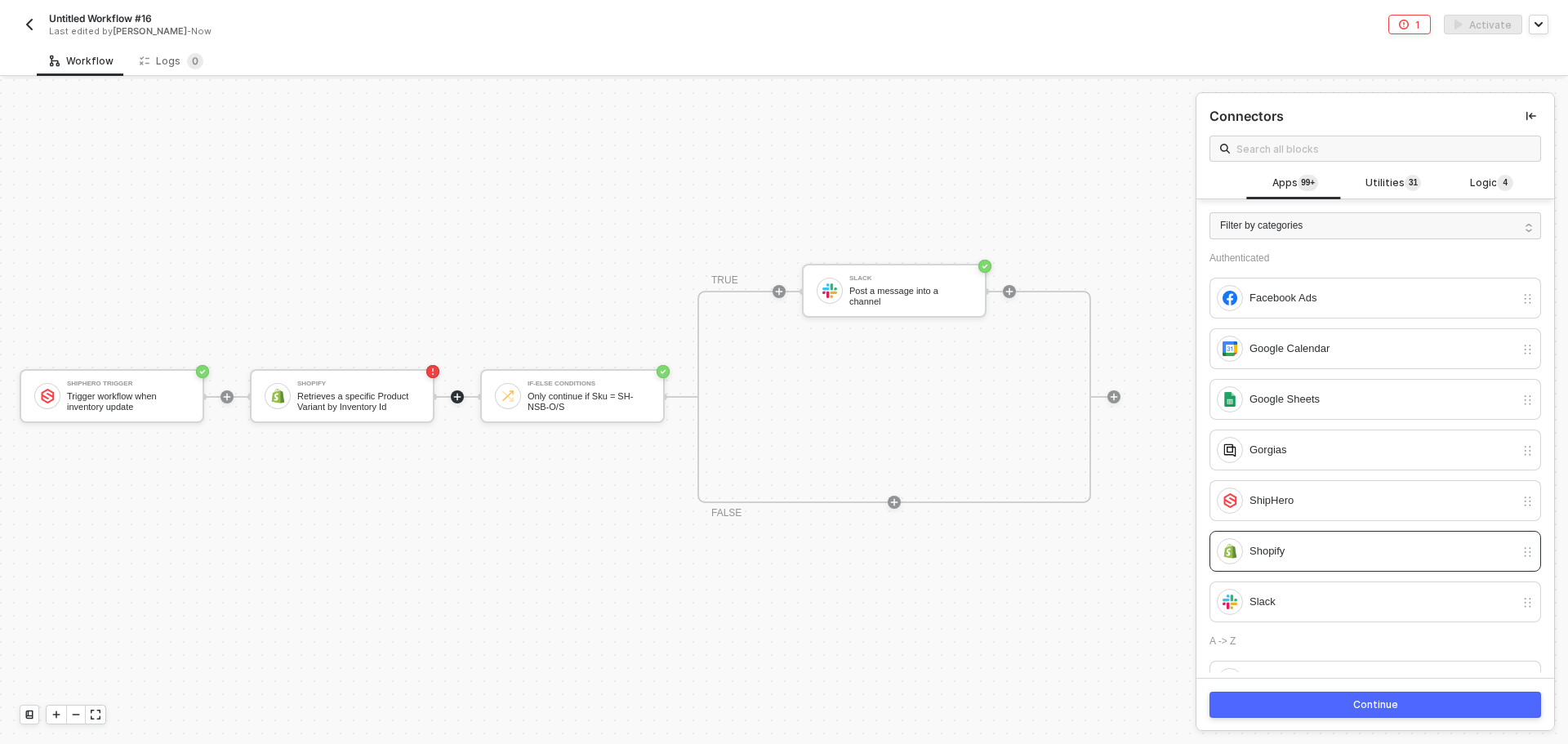
click at [1384, 713] on button "Continue" at bounding box center [1374, 705] width 331 height 27
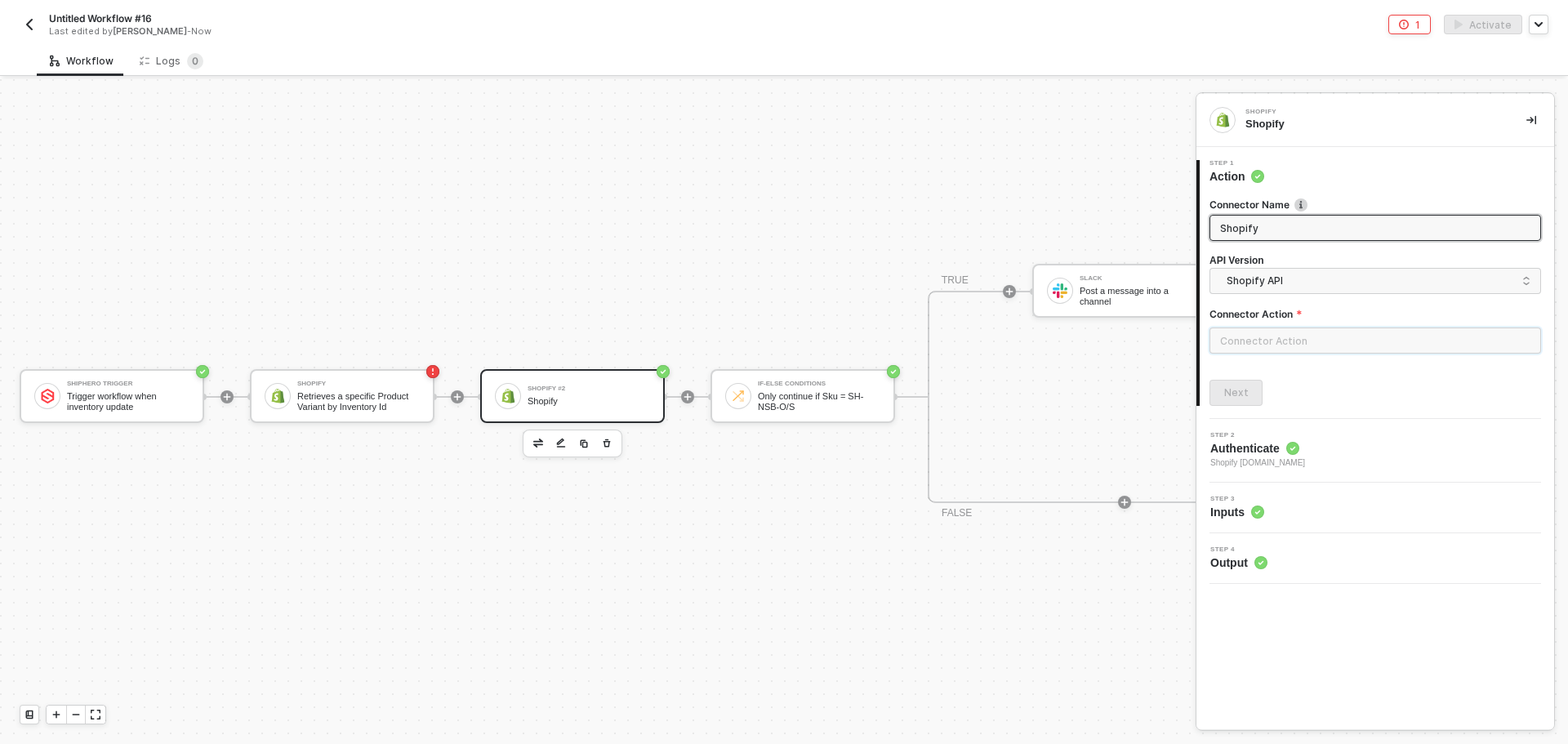
click at [1286, 341] on input "text" at bounding box center [1374, 340] width 331 height 27
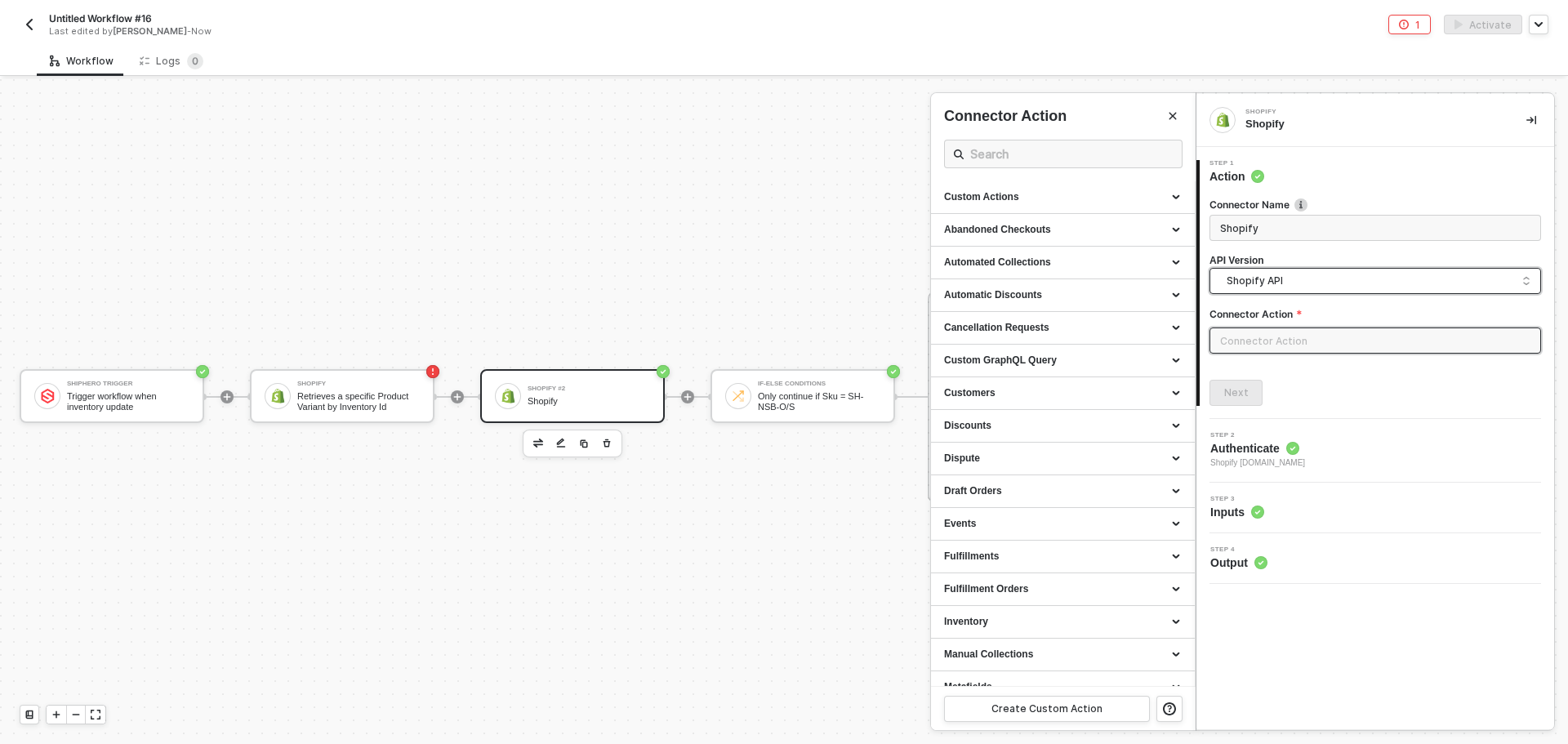
click at [1289, 277] on span "Shopify API" at bounding box center [1377, 281] width 304 height 18
click at [1302, 345] on div "Shopify GraphQL API" at bounding box center [1374, 351] width 304 height 16
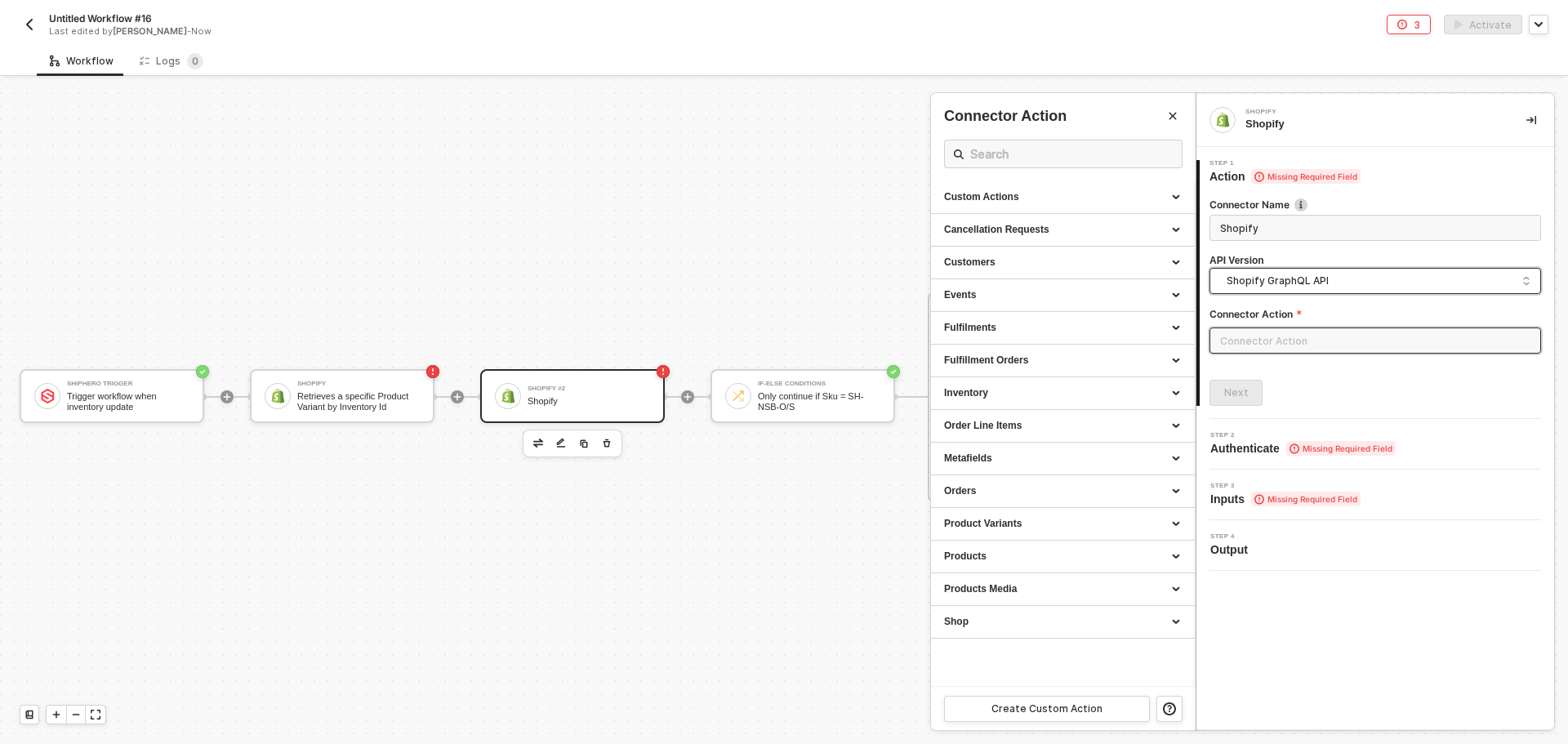
click at [1299, 278] on span "Shopify GraphQL API" at bounding box center [1377, 281] width 304 height 18
click at [1301, 315] on div "Shopify API" at bounding box center [1374, 318] width 304 height 16
click at [1035, 138] on div "Connector Action" at bounding box center [1063, 143] width 239 height 75
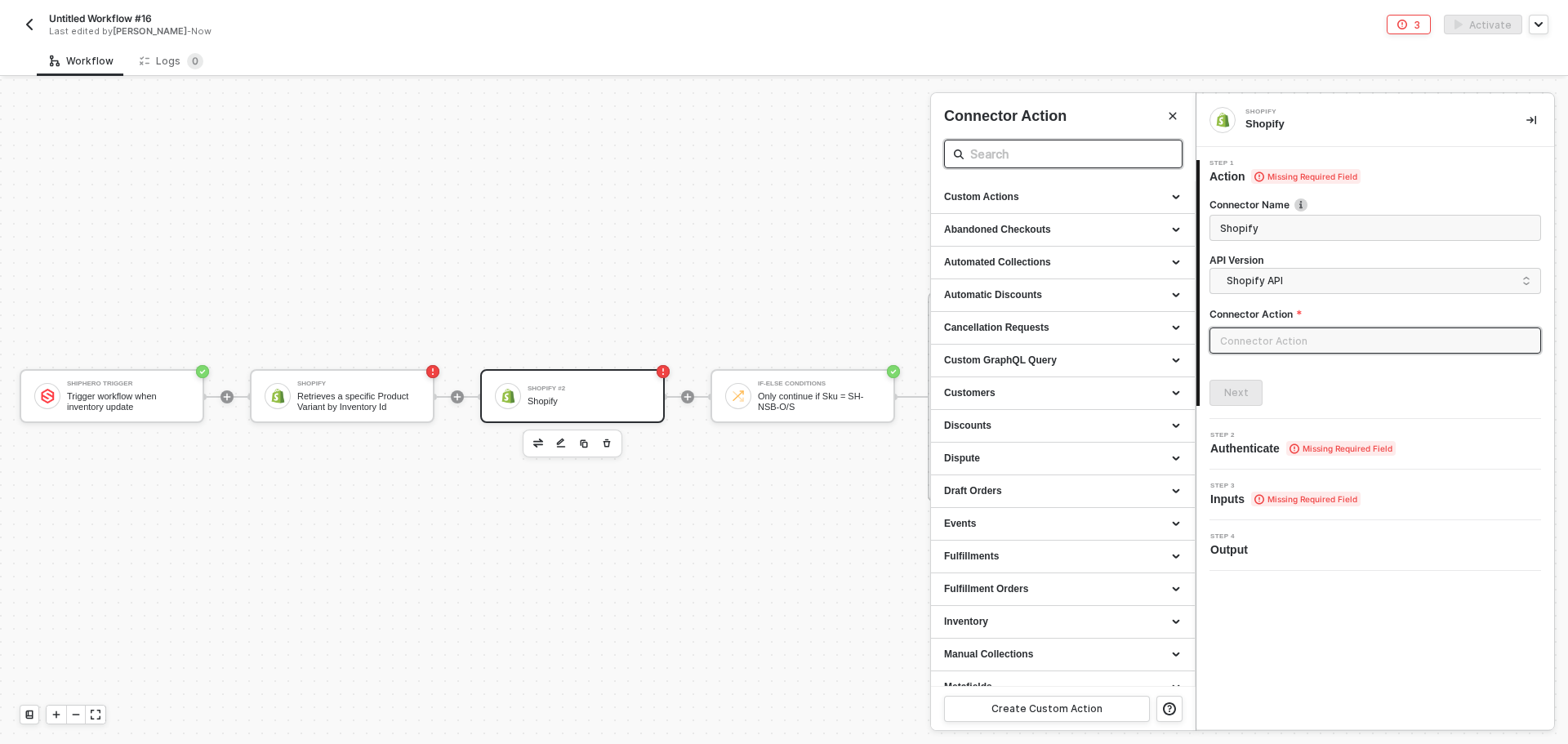
click at [1029, 147] on input "text" at bounding box center [1062, 153] width 186 height 21
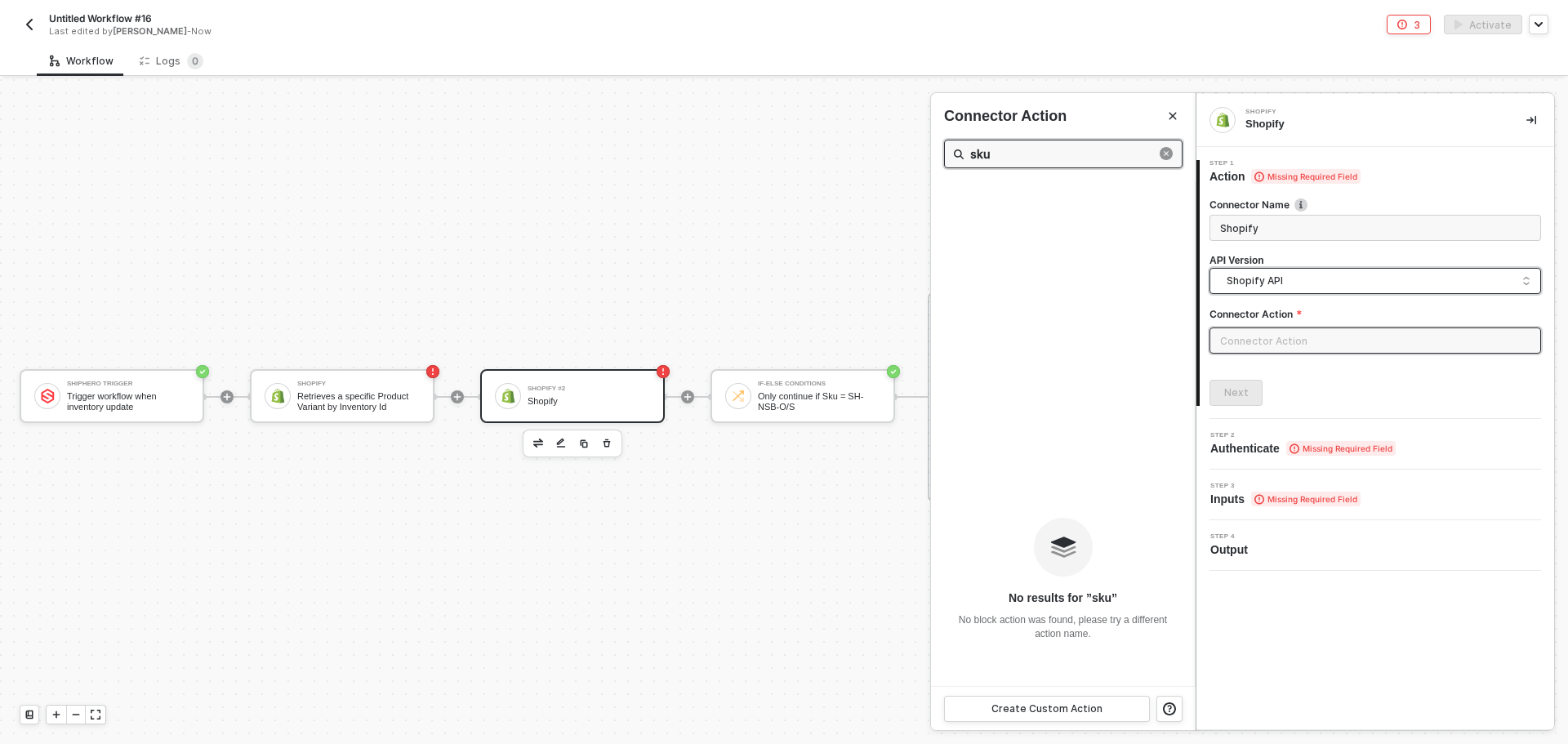
click at [1284, 273] on span "Shopify API" at bounding box center [1377, 281] width 304 height 18
click at [1291, 346] on div "Shopify GraphQL API" at bounding box center [1374, 351] width 304 height 16
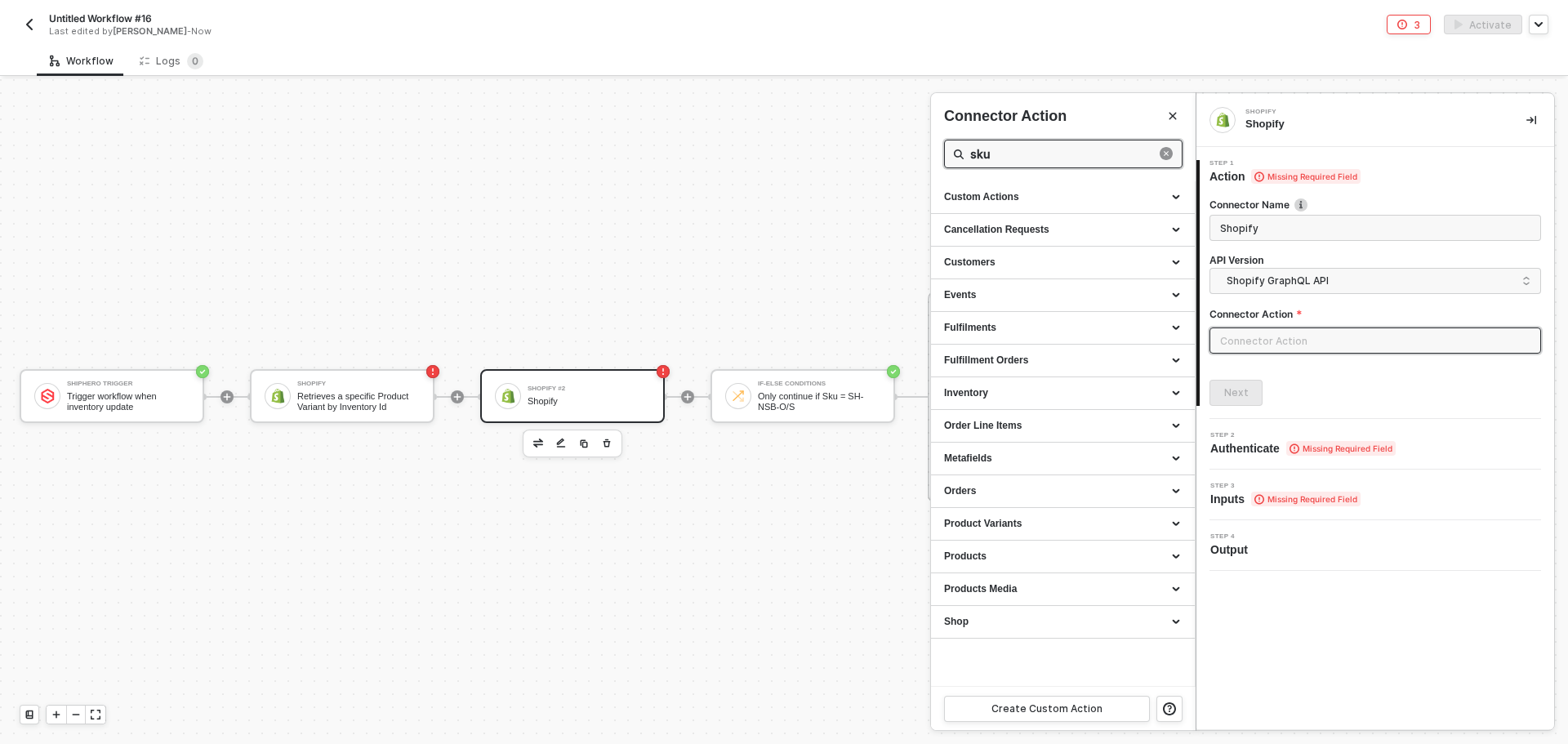
drag, startPoint x: 1002, startPoint y: 156, endPoint x: 925, endPoint y: 151, distance: 77.2
click at [1196, 743] on div "Connector Action sku Custom Actions Cancellation Requests Customers Events Fulf…" at bounding box center [1196, 757] width 0 height 0
type input "sku"
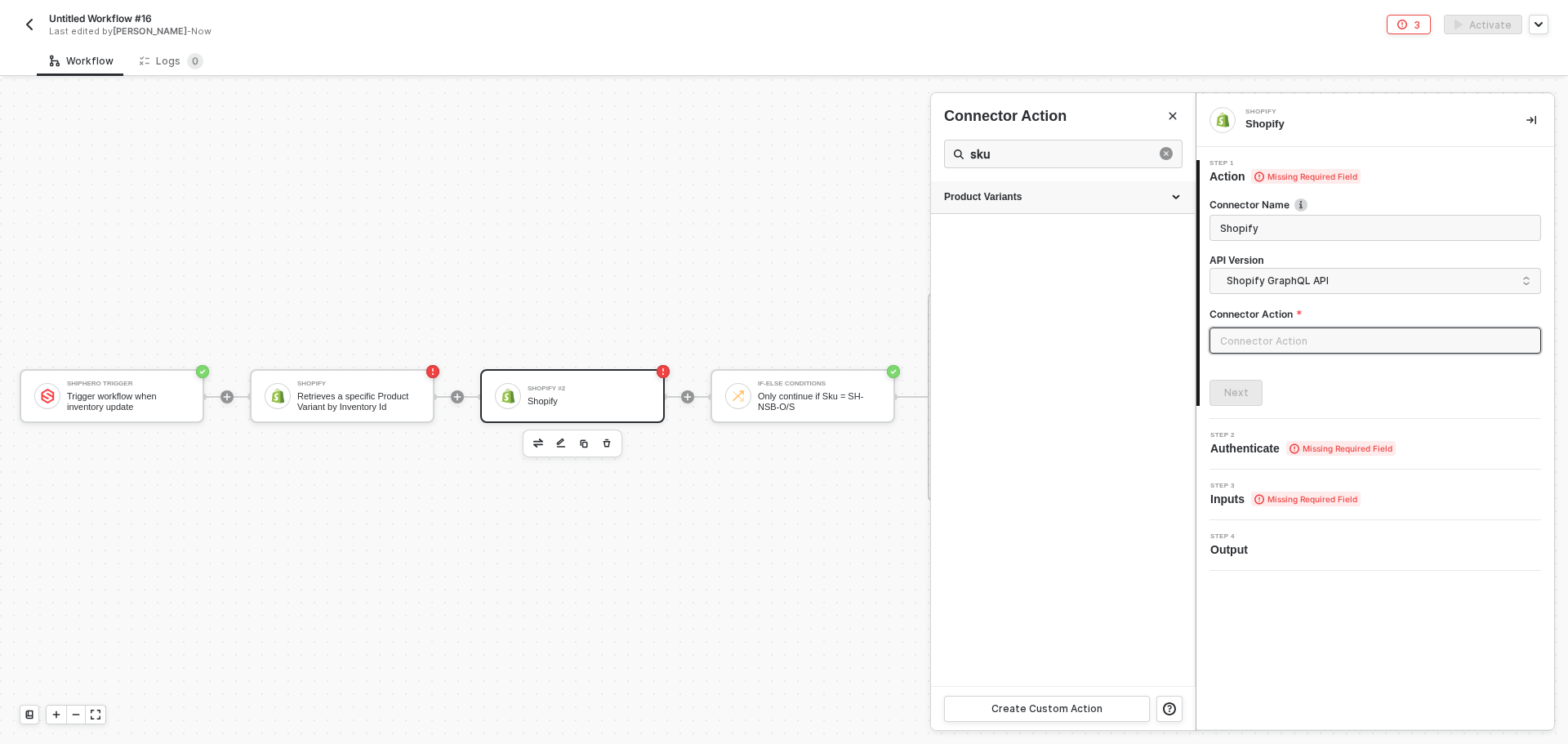
click at [1053, 189] on div "Product Variants" at bounding box center [1062, 197] width 263 height 32
click at [1068, 234] on div "Find a Product Variant by SKU" at bounding box center [1063, 228] width 238 height 14
type input "Product Variants - Find a Product Variant by SKU"
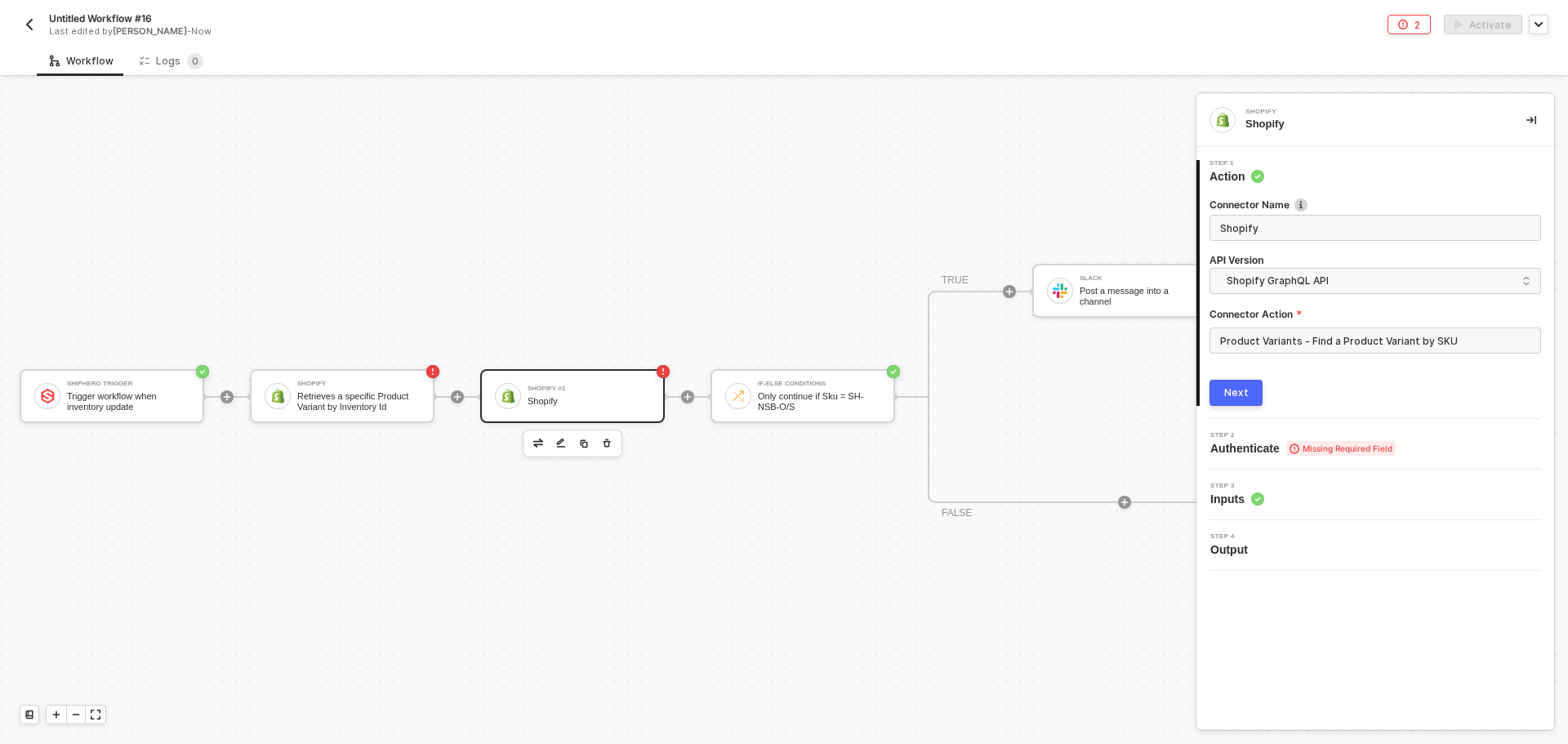
click at [1245, 402] on button "Next" at bounding box center [1236, 392] width 53 height 27
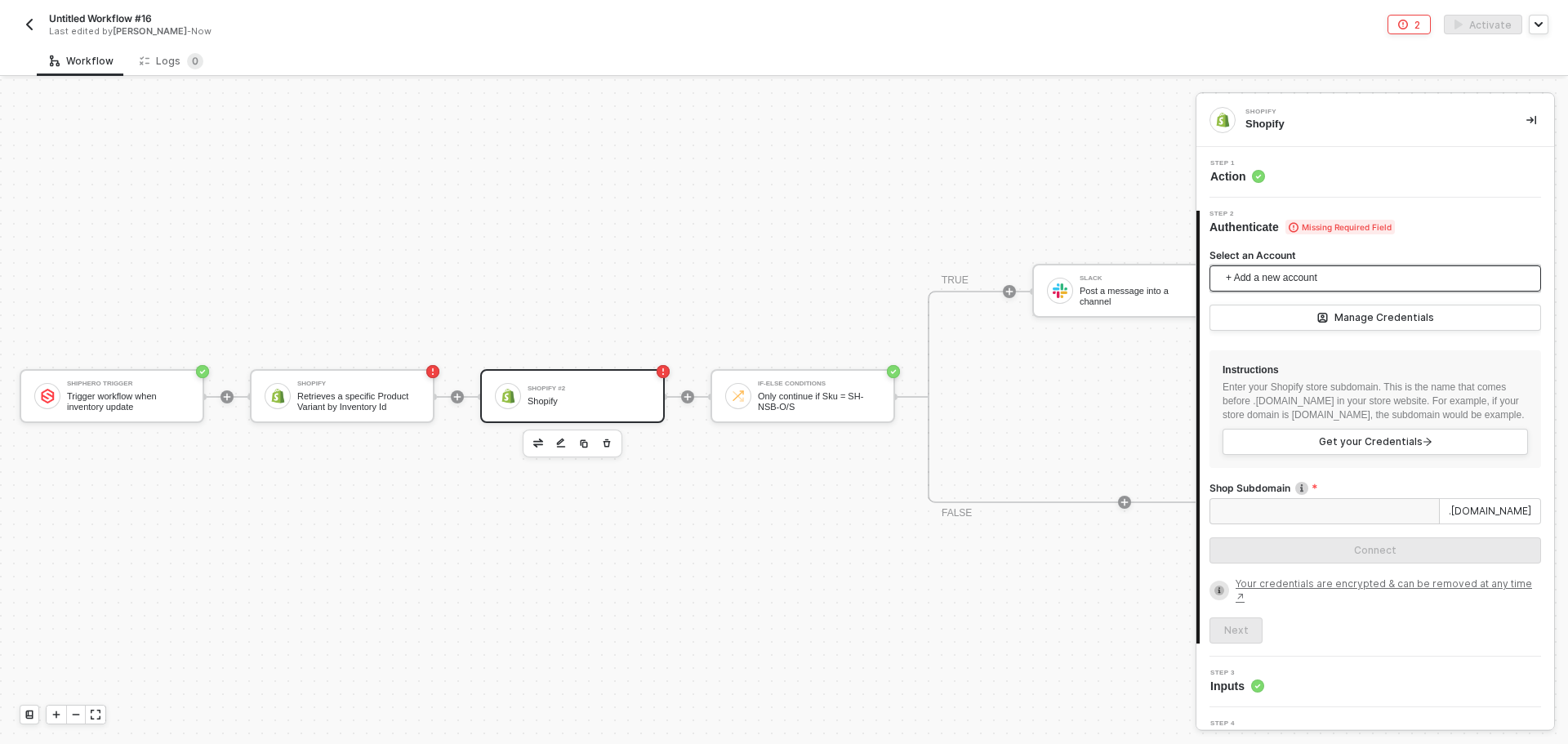
click at [1314, 280] on span "+ Add a new account" at bounding box center [1377, 278] width 306 height 27
click at [1312, 323] on span "Shopify madhappy1.myshopify.com" at bounding box center [1302, 315] width 159 height 18
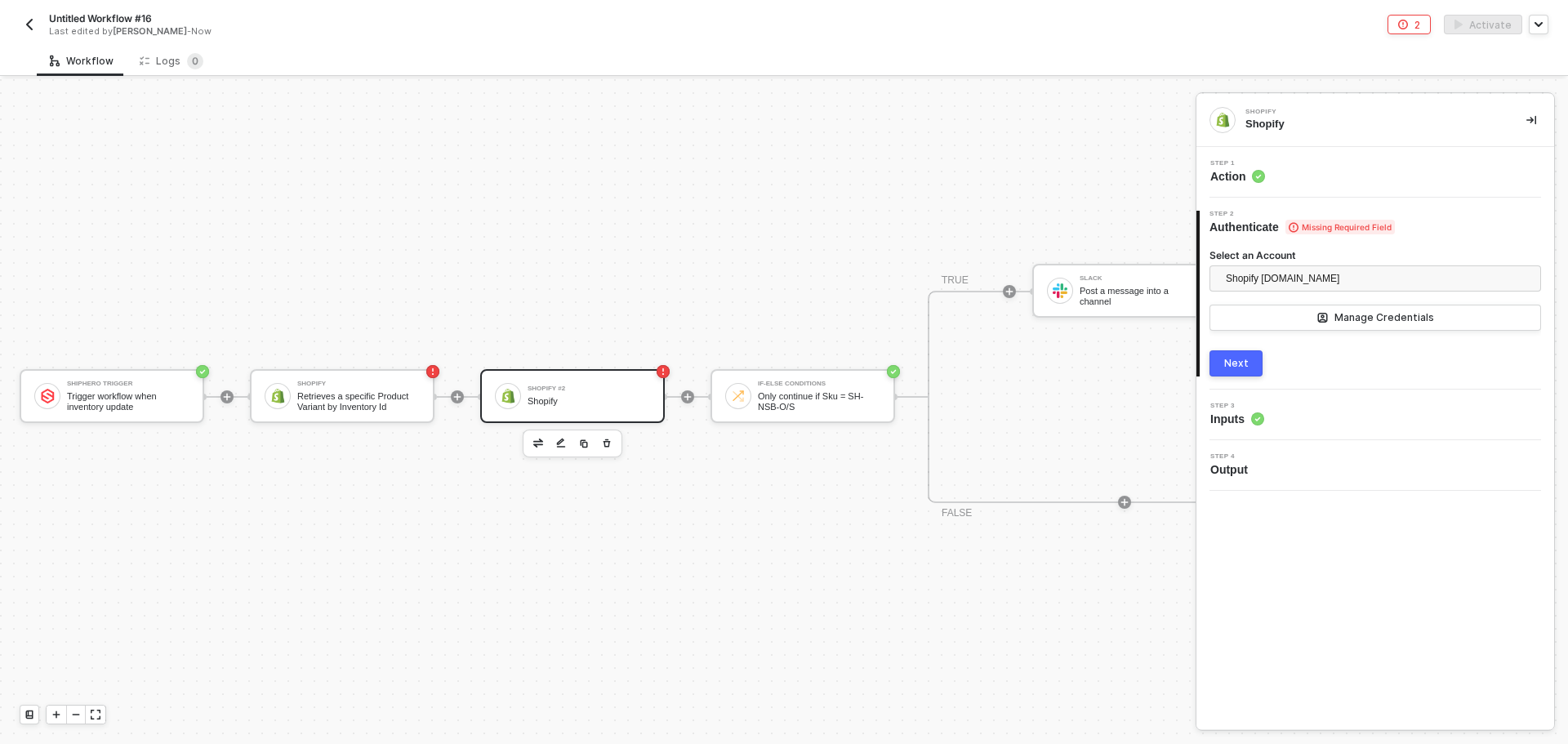
click at [1244, 372] on button "Next" at bounding box center [1236, 364] width 53 height 27
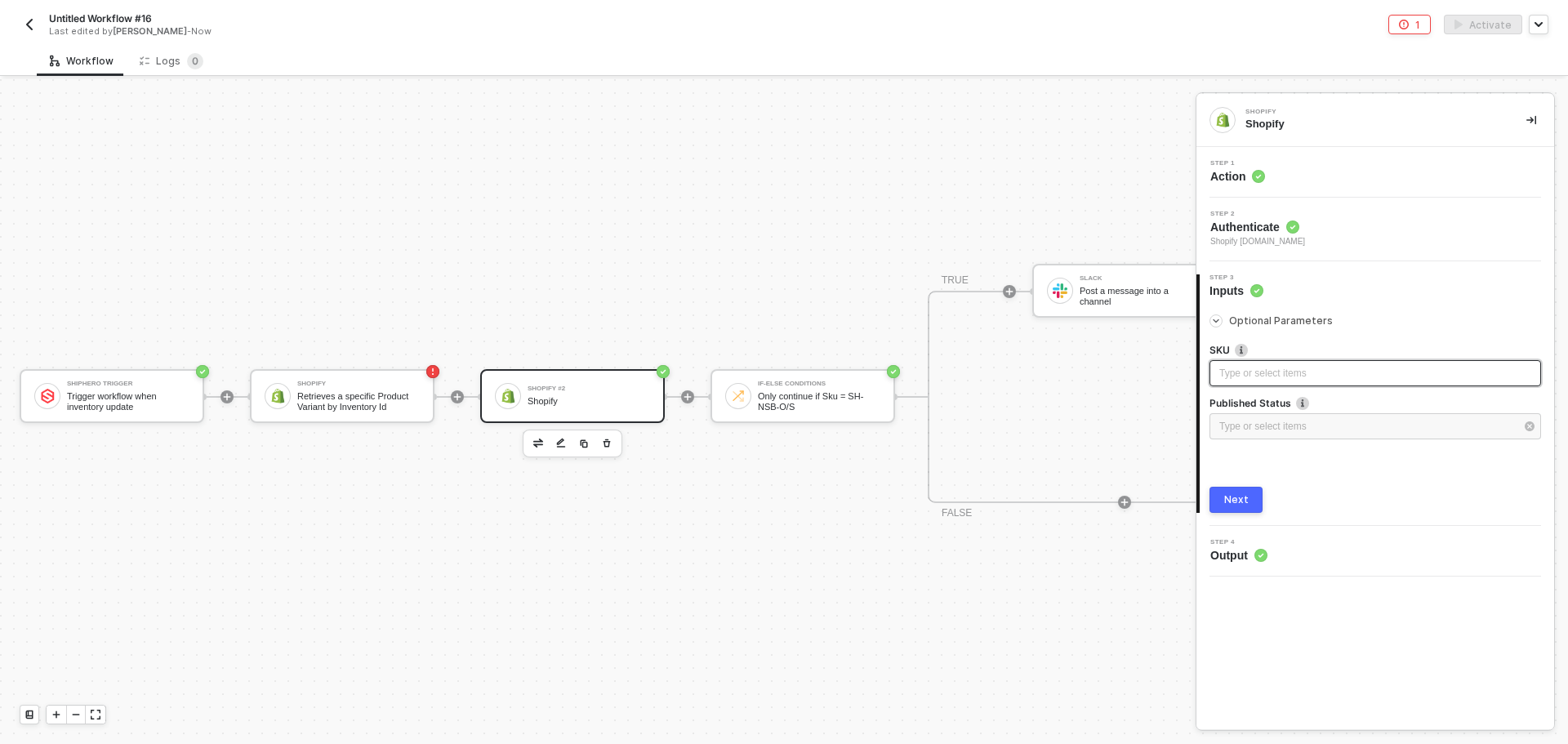
click at [1259, 374] on div "Type or select items ﻿" at bounding box center [1374, 373] width 311 height 16
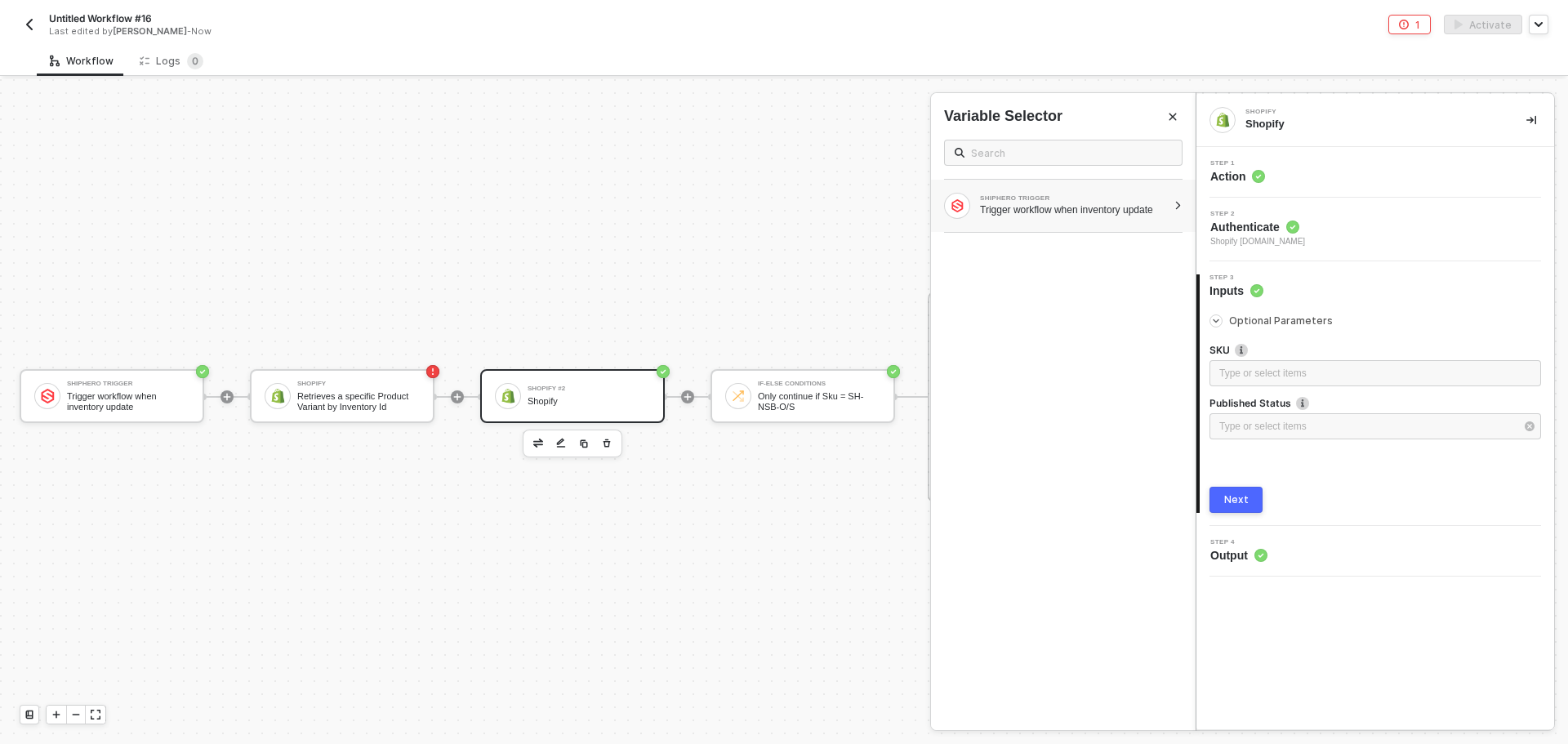
click at [1080, 218] on div "SHIPHERO TRIGGER Trigger workflow when inventory update" at bounding box center [1055, 205] width 223 height 27
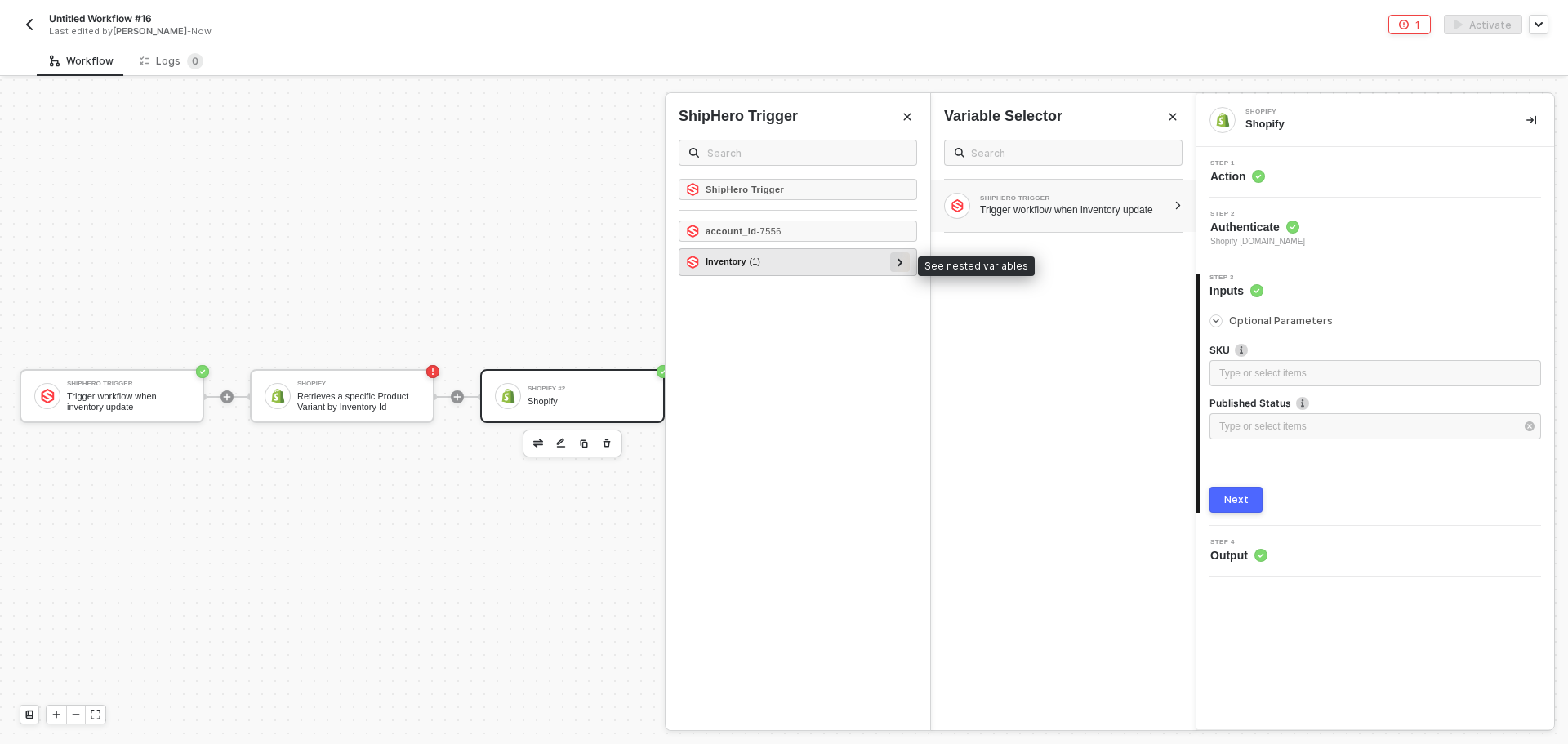
click at [901, 259] on icon at bounding box center [900, 262] width 6 height 8
click at [891, 293] on icon at bounding box center [892, 289] width 5 height 8
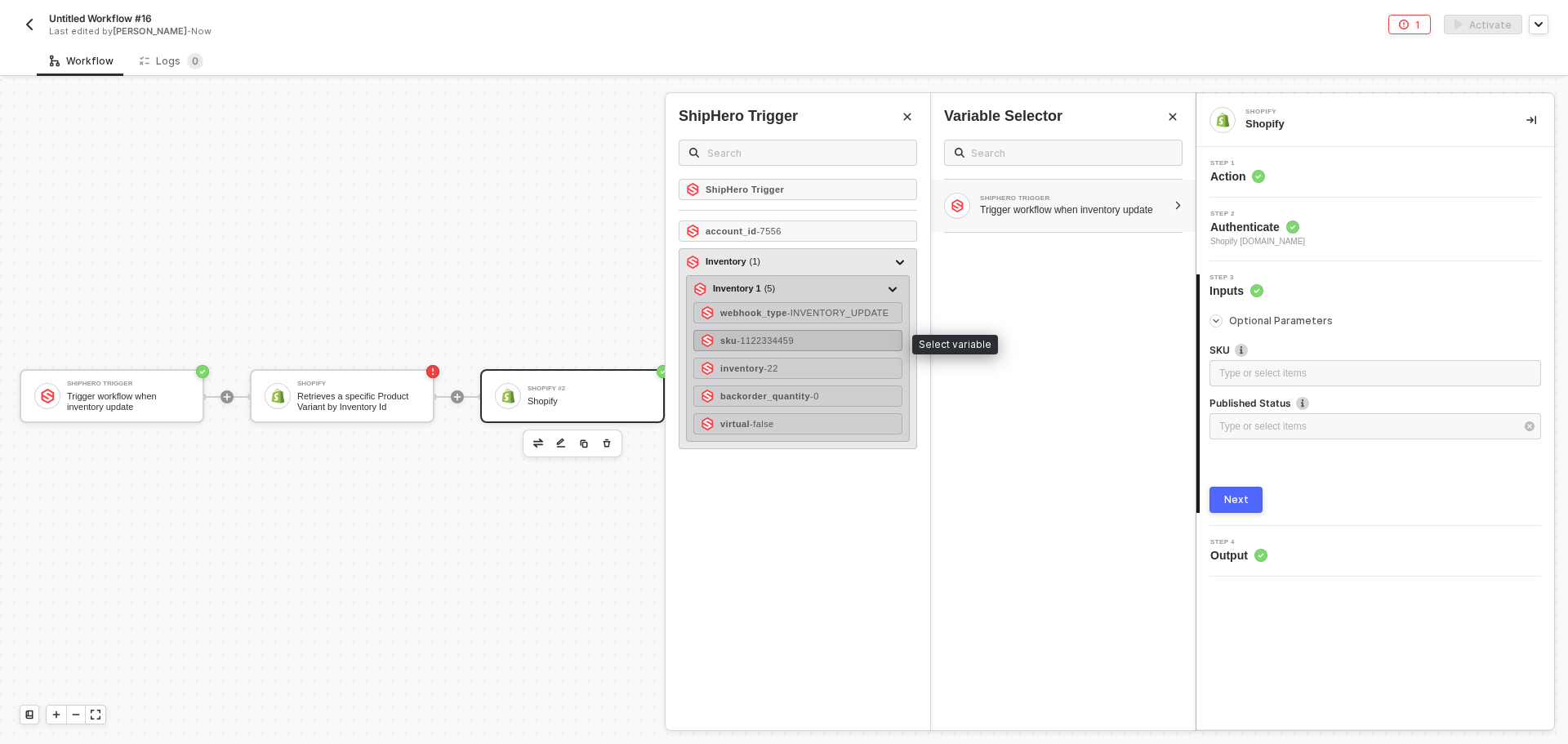
click at [833, 338] on div "sku - 1122334459" at bounding box center [798, 341] width 209 height 22
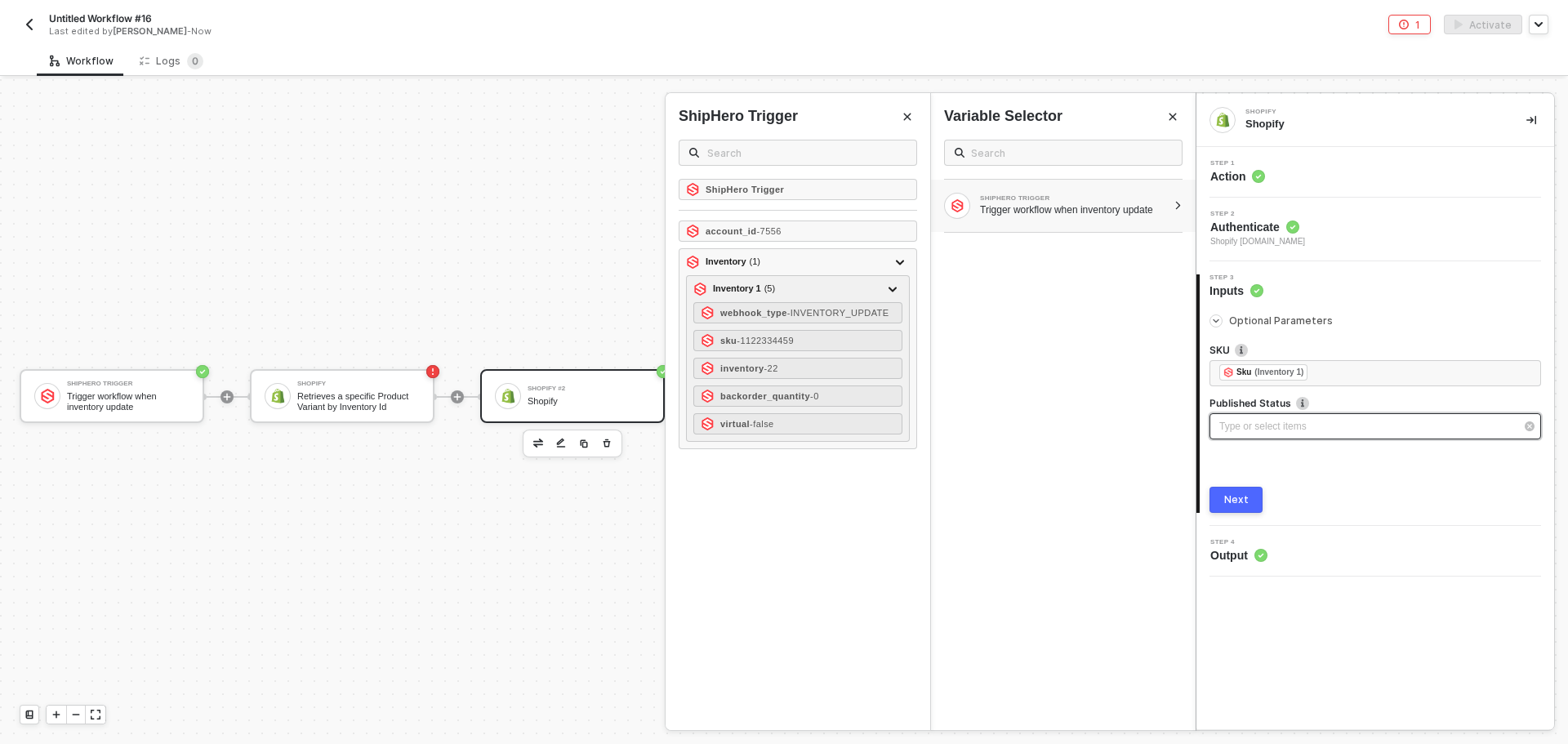
click at [1259, 420] on div "Type or select items ﻿" at bounding box center [1367, 427] width 296 height 16
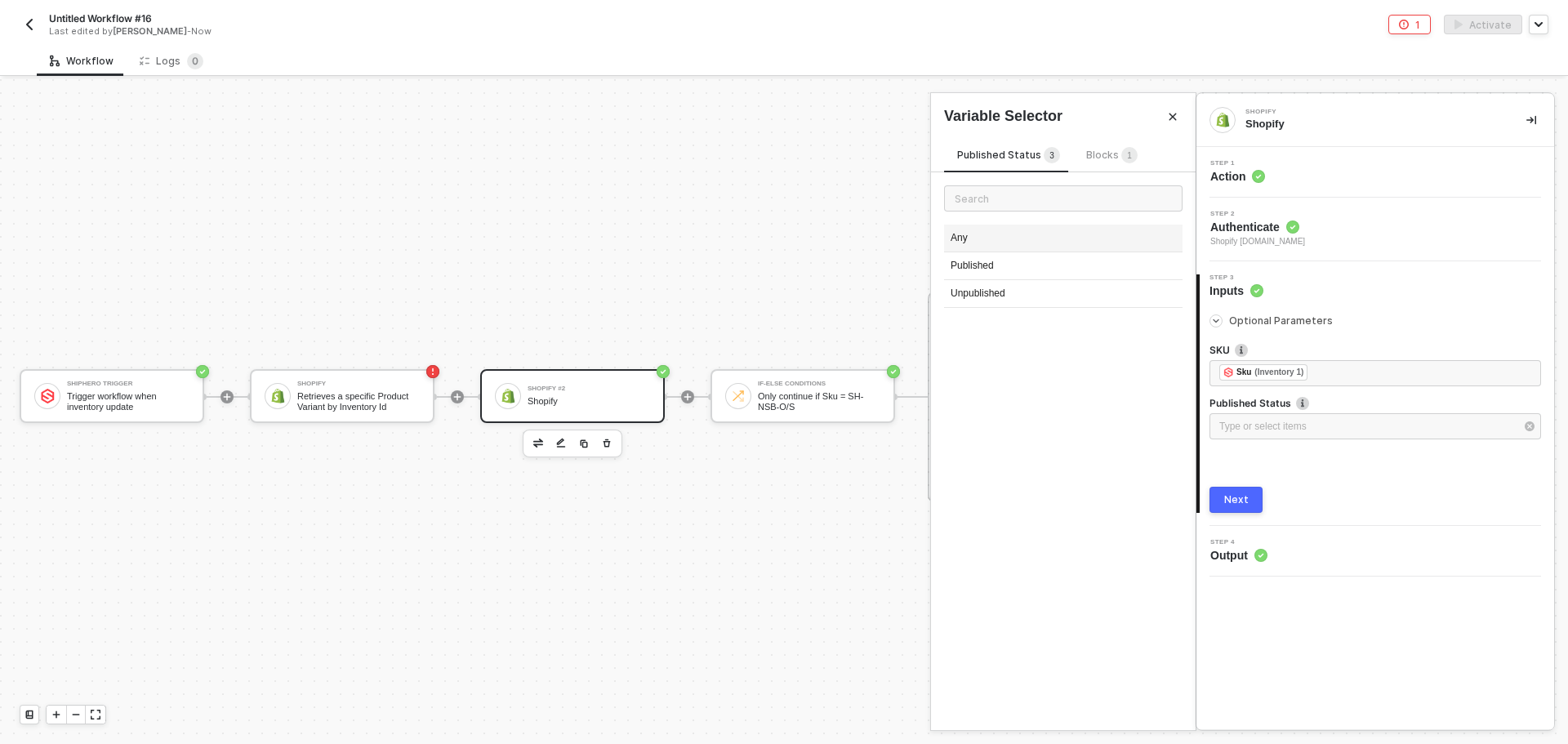
click at [1011, 227] on div "Any" at bounding box center [1063, 239] width 239 height 28
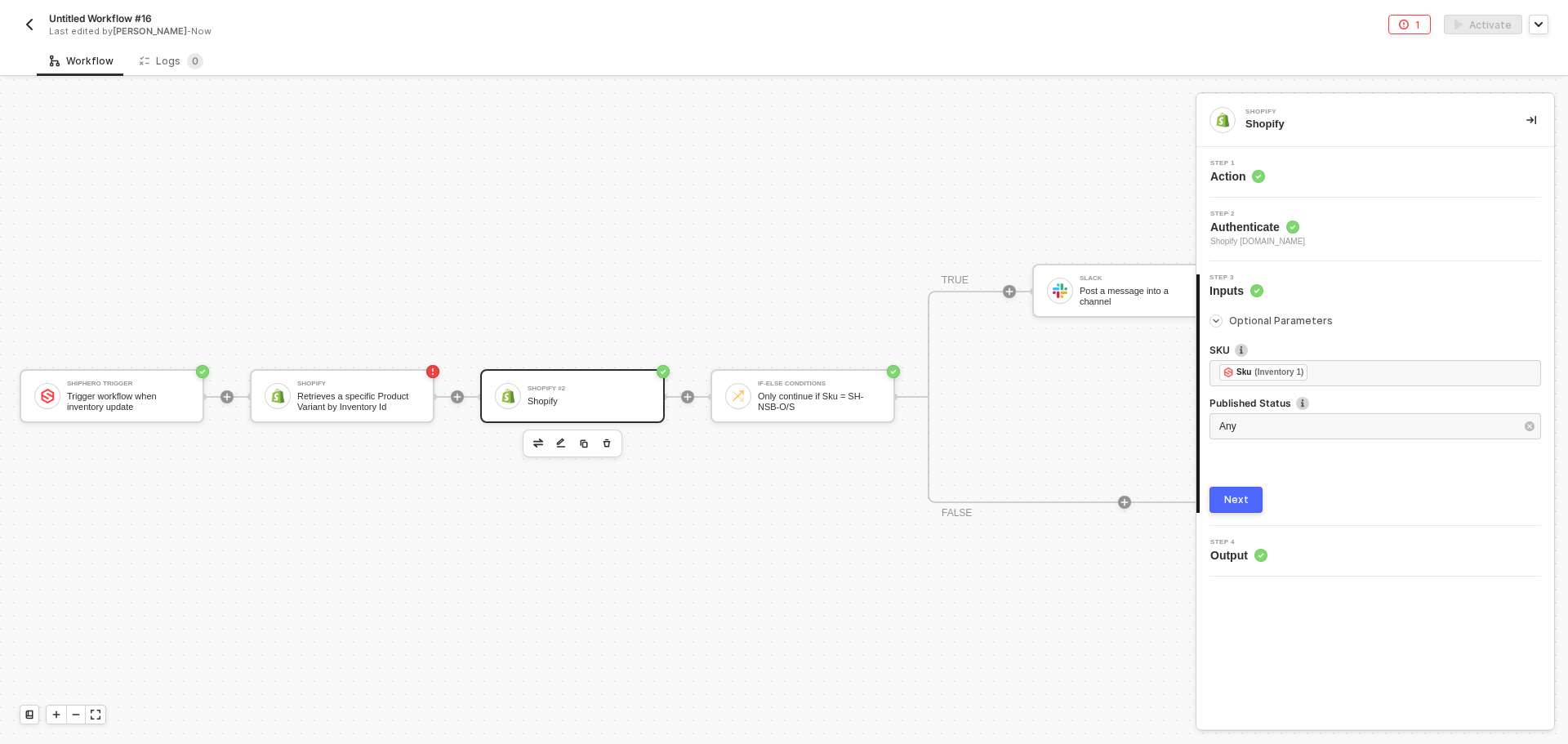
click at [1238, 492] on button "Next" at bounding box center [1236, 499] width 53 height 27
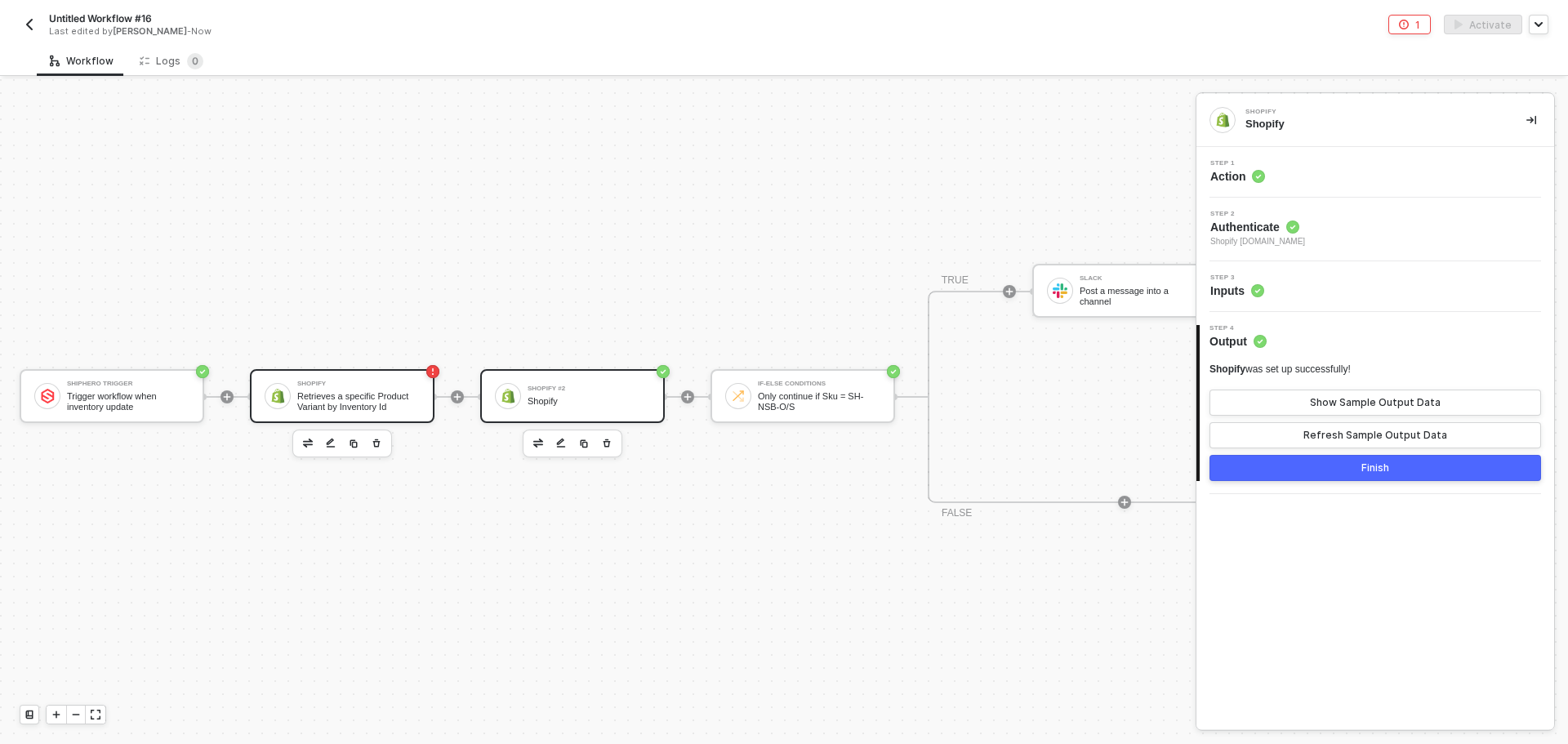
click at [400, 387] on div "Shopify Retrieves a specific Product Variant by Inventory Id" at bounding box center [358, 396] width 123 height 31
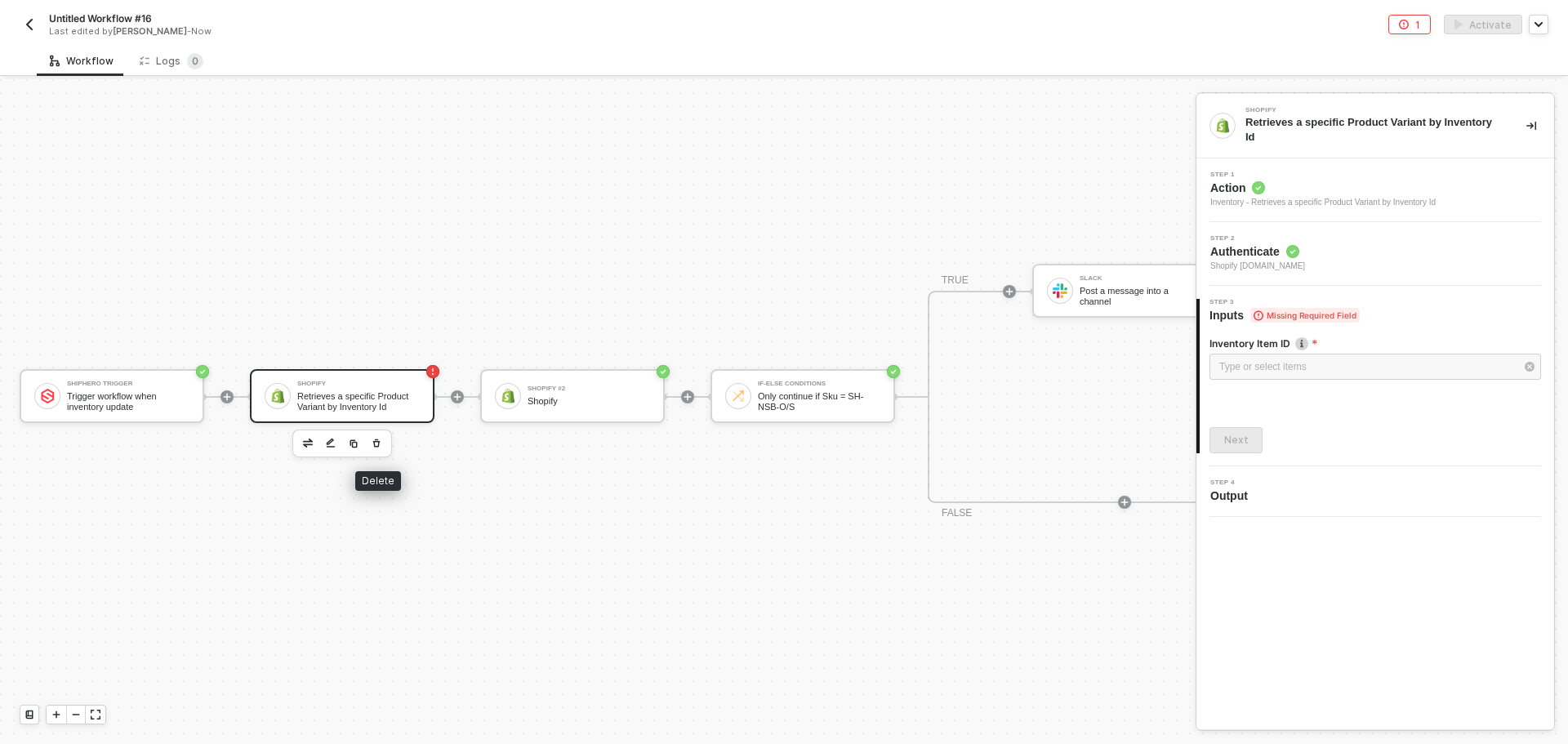
click at [379, 442] on icon "button" at bounding box center [376, 442] width 7 height 8
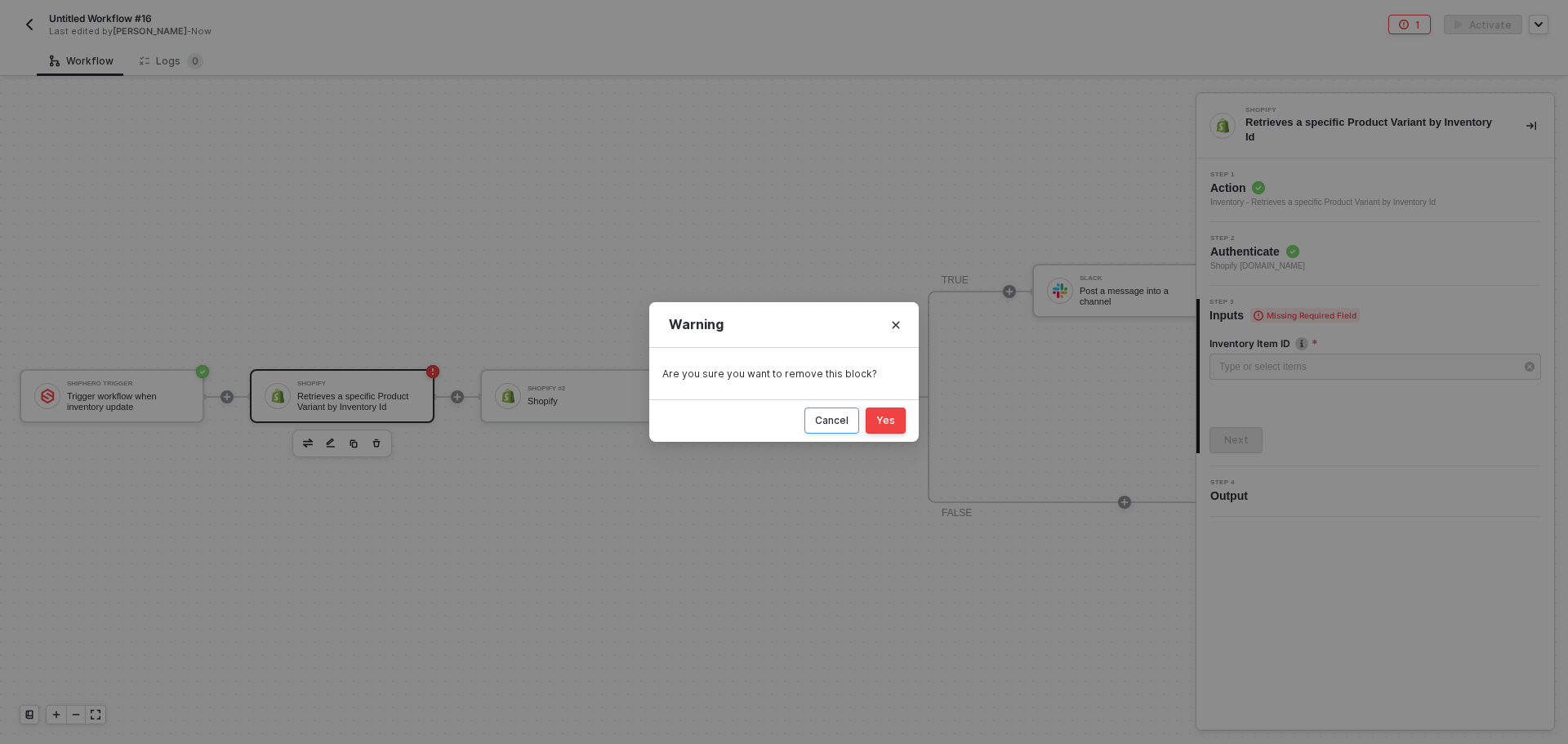
click at [822, 420] on div "Cancel" at bounding box center [831, 420] width 33 height 13
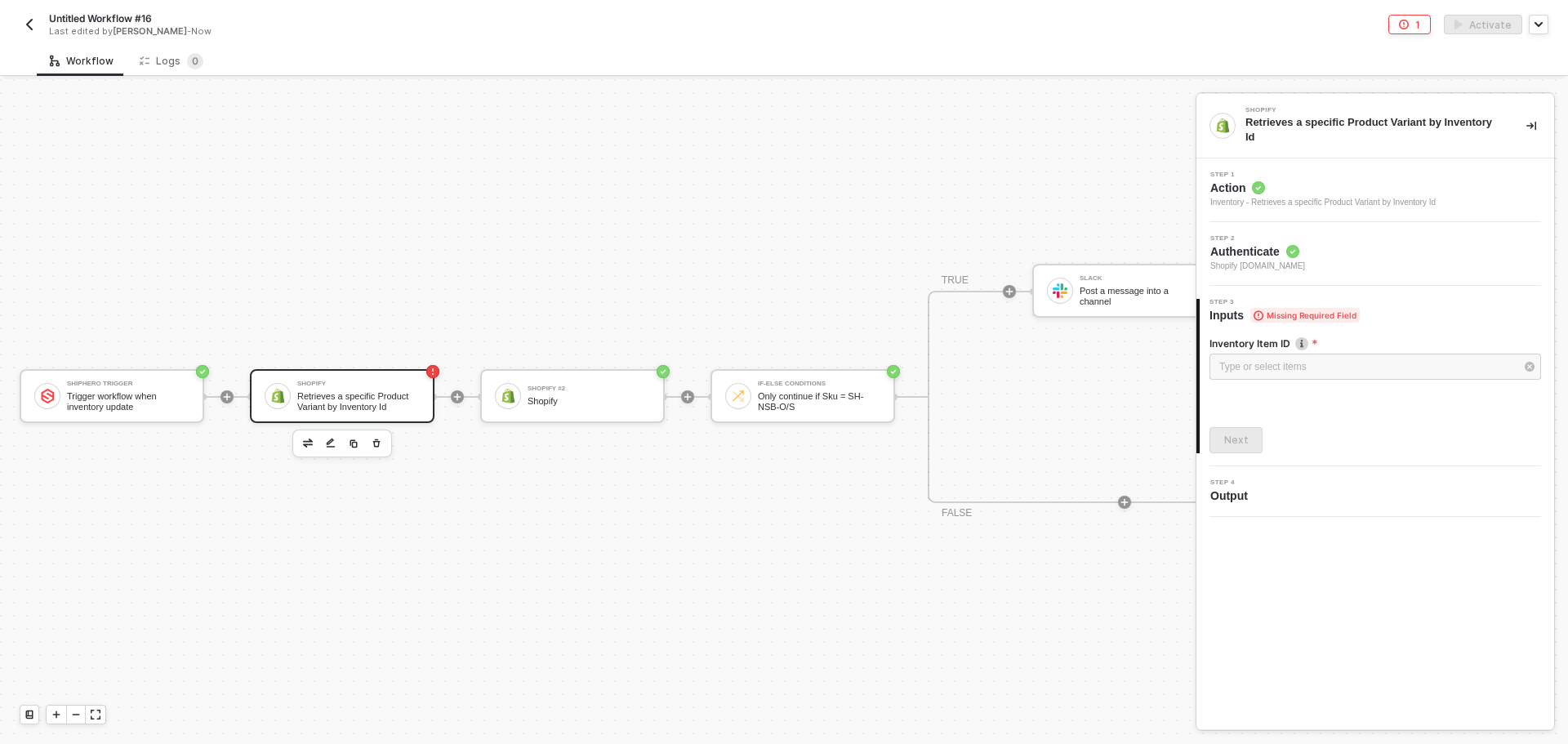
click at [326, 399] on div "Retrieves a specific Product Variant by Inventory Id" at bounding box center [358, 401] width 123 height 21
click at [379, 437] on icon "button" at bounding box center [376, 443] width 10 height 13
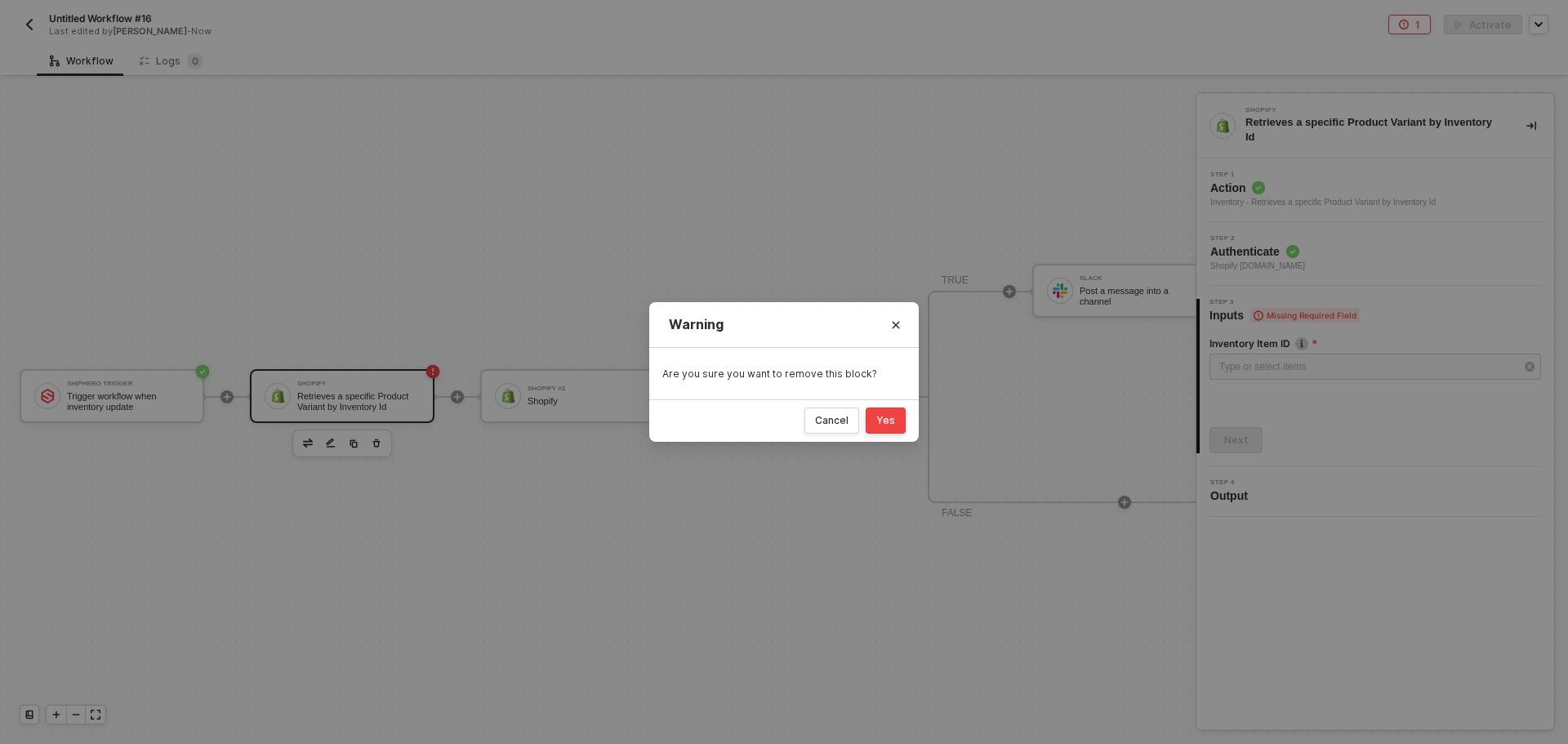
click at [897, 423] on button "Yes" at bounding box center [885, 421] width 40 height 27
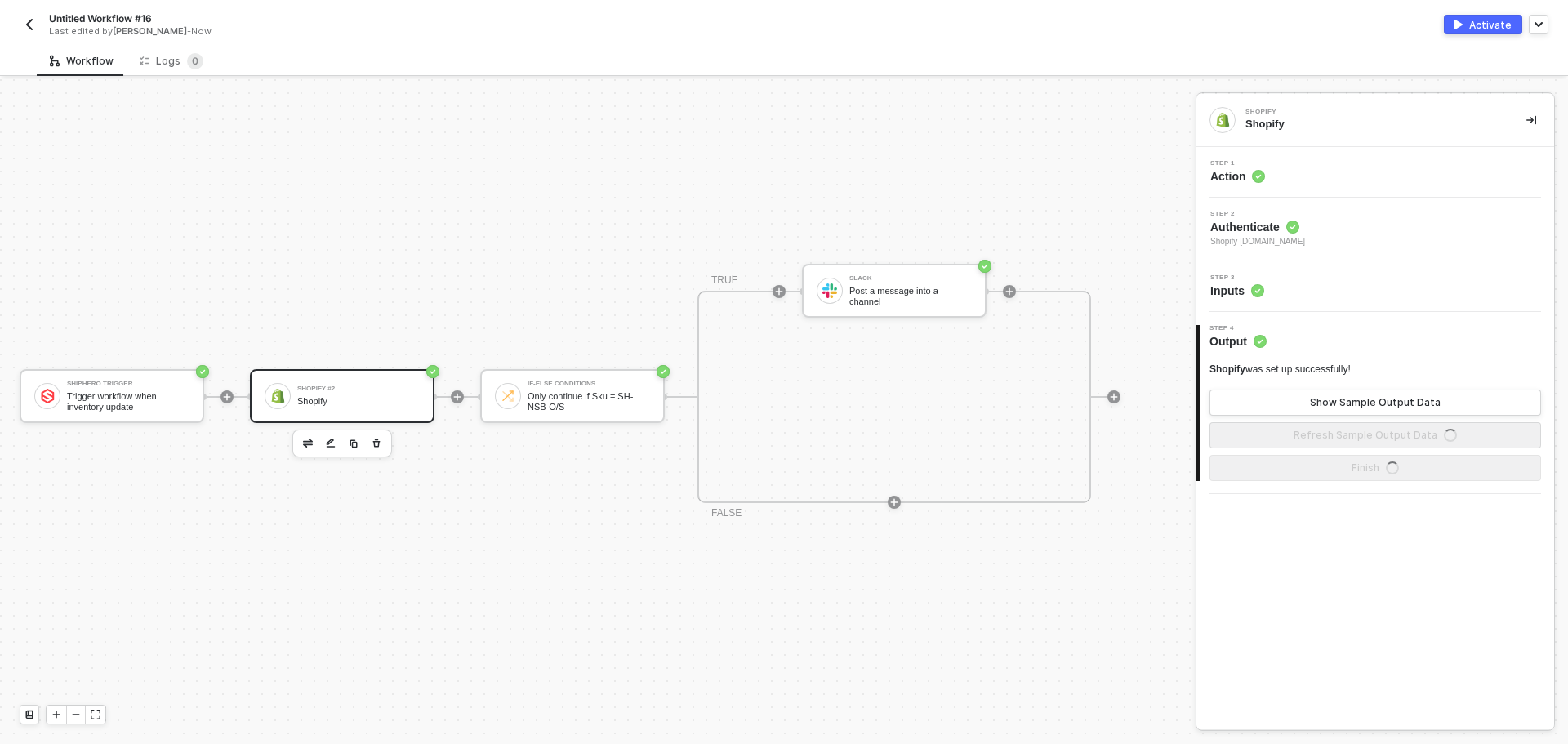
click at [314, 396] on div "Shopify" at bounding box center [358, 401] width 123 height 11
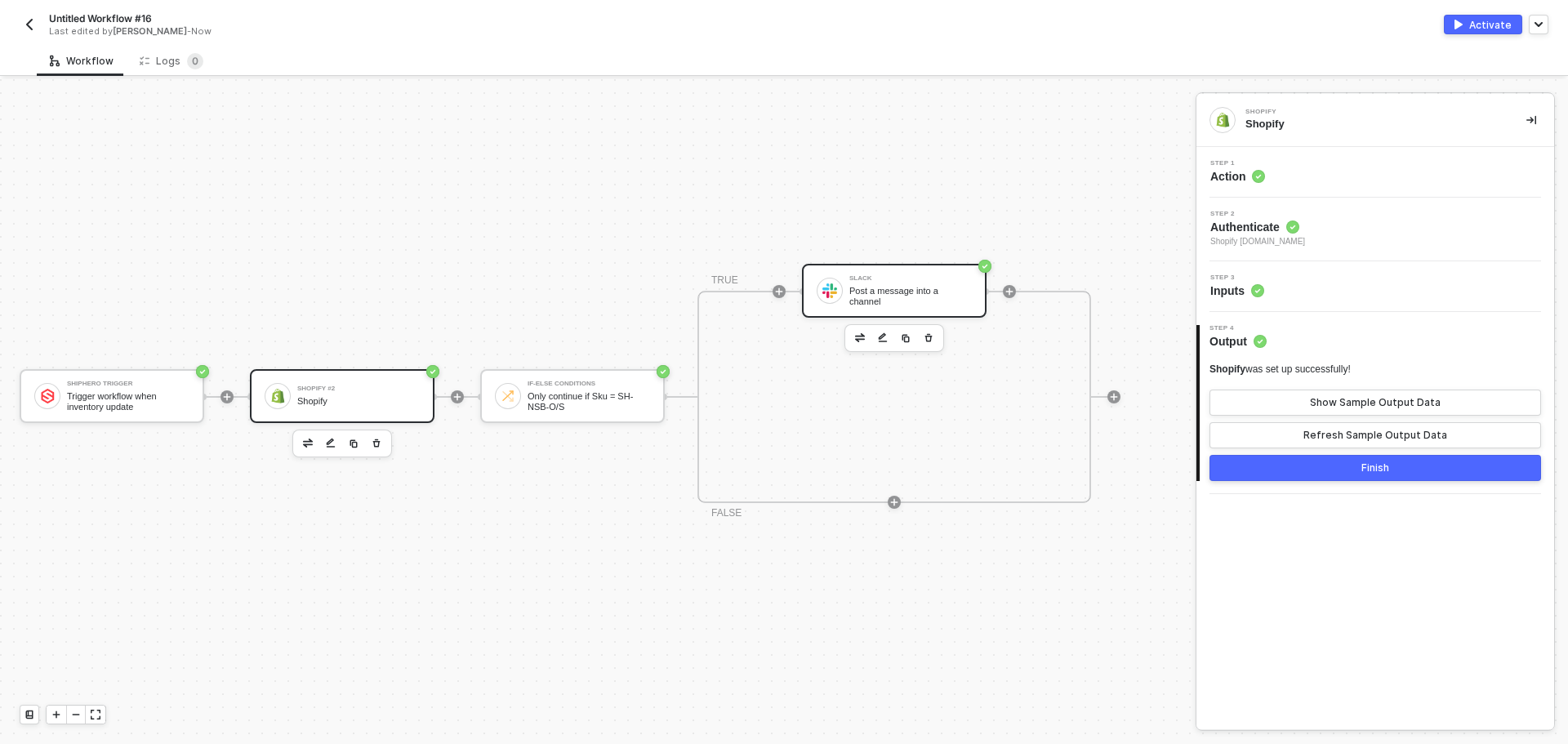
click at [872, 279] on div "Slack" at bounding box center [910, 278] width 123 height 7
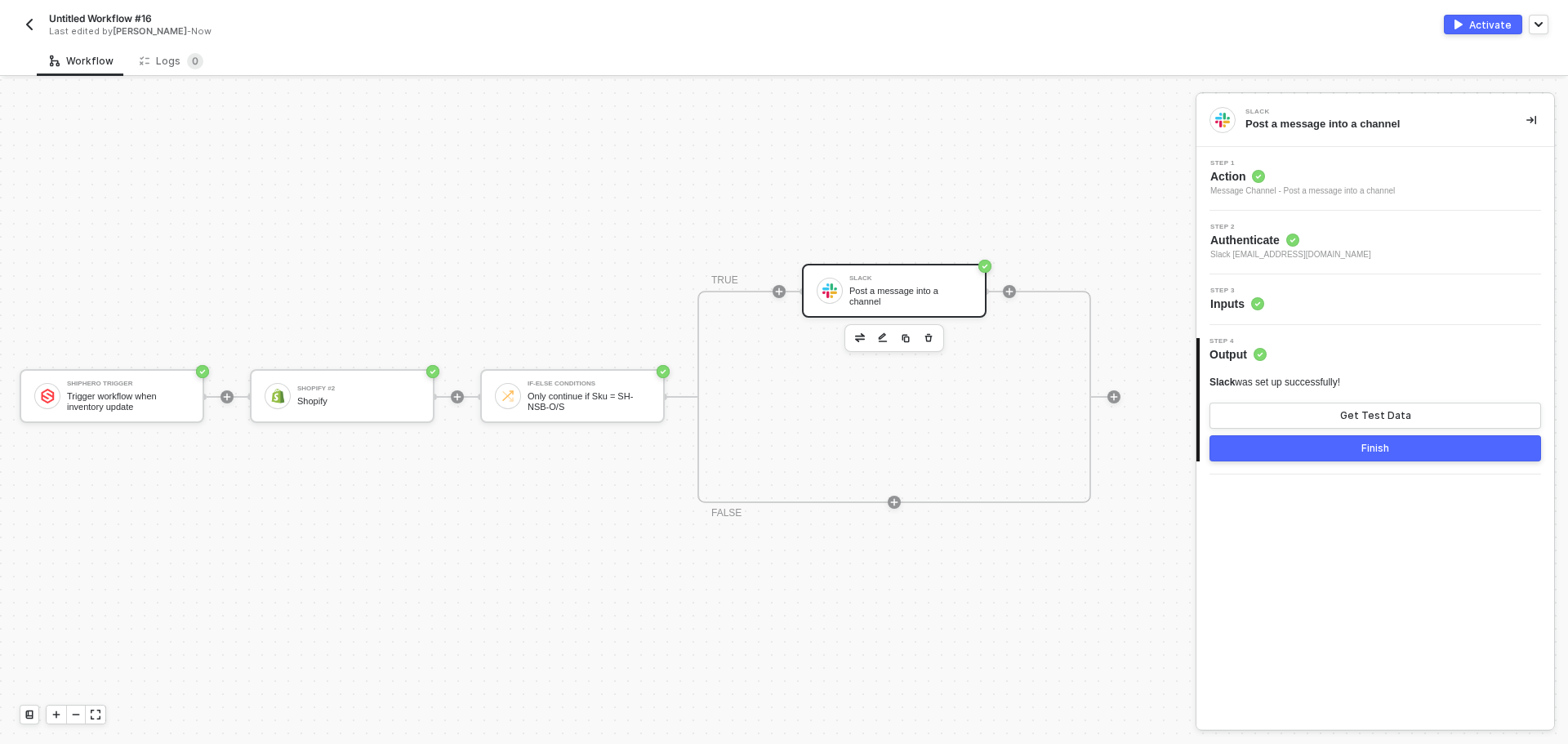
drag, startPoint x: 1302, startPoint y: 449, endPoint x: 1292, endPoint y: 289, distance: 160.3
click at [1292, 289] on div "Step 1 Action Message Channel - Post a message into a channel Step 2 Authentica…" at bounding box center [1374, 311] width 358 height 327
click at [1292, 289] on div "Step 3 Inputs" at bounding box center [1377, 300] width 354 height 25
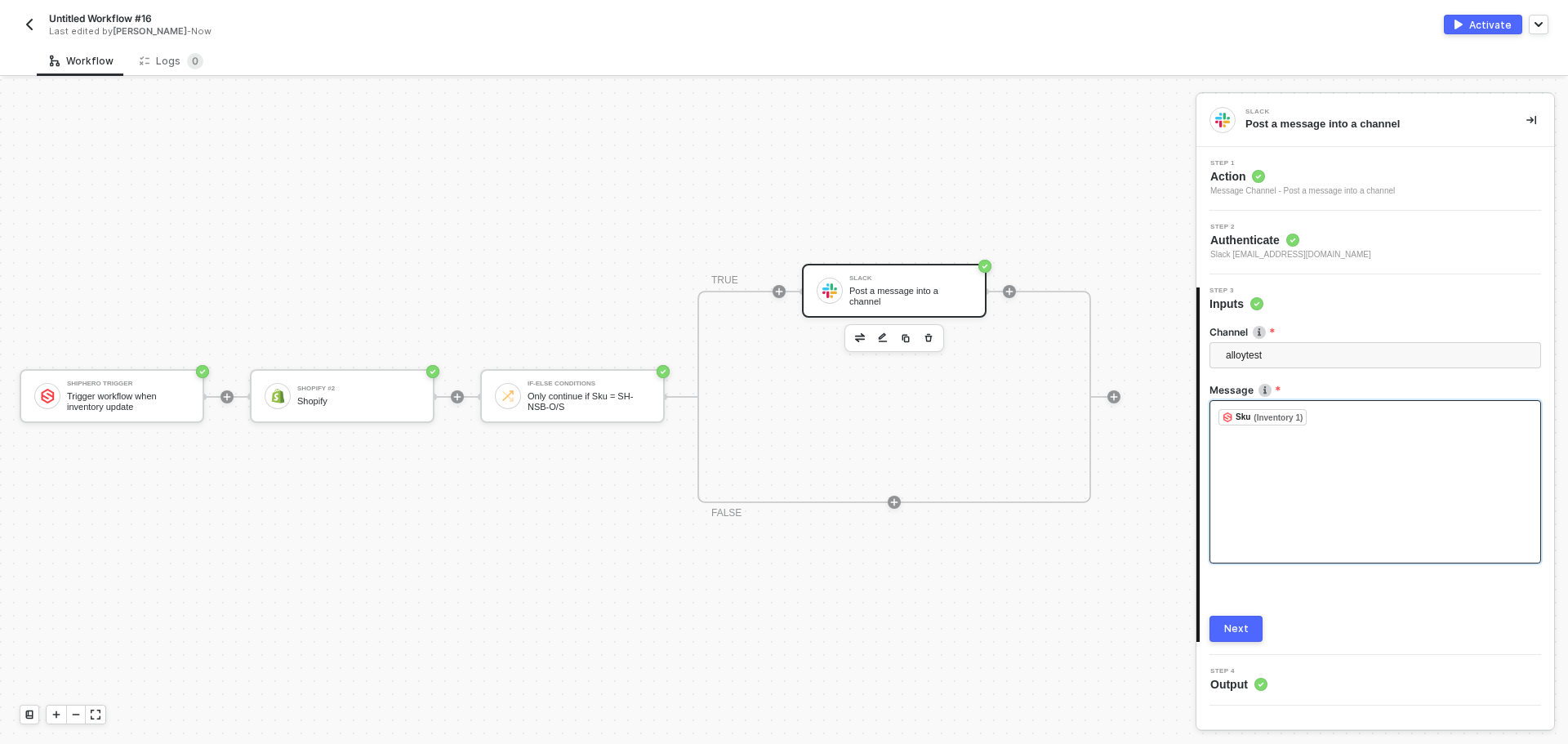
click at [1324, 437] on div "﻿ Sku (Inventory 1) ﻿ ﻿" at bounding box center [1374, 482] width 331 height 163
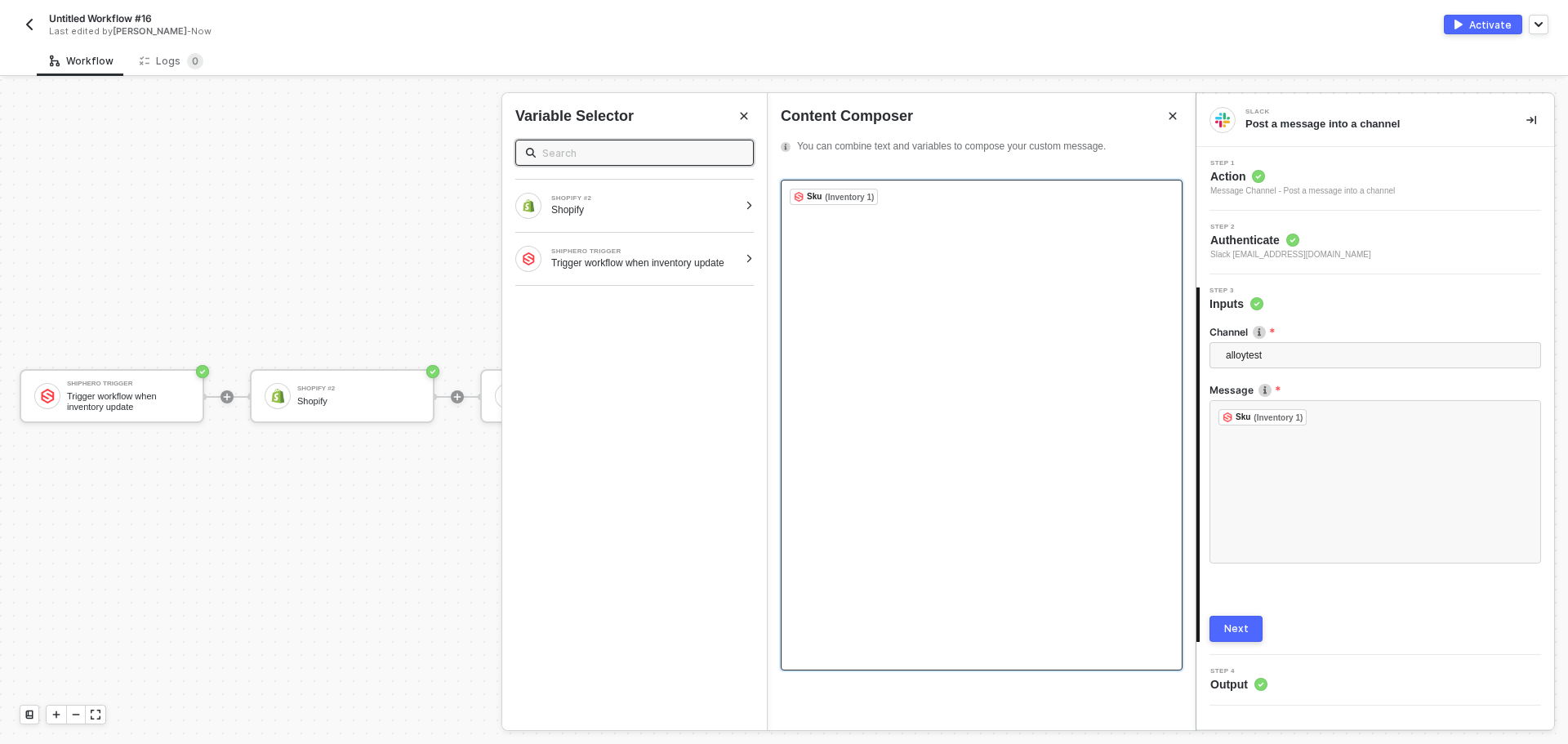
click at [894, 231] on div "﻿ Sku (Inventory 1) ﻿ ﻿" at bounding box center [980, 425] width 402 height 490
click at [597, 212] on div "Shopify" at bounding box center [644, 209] width 187 height 13
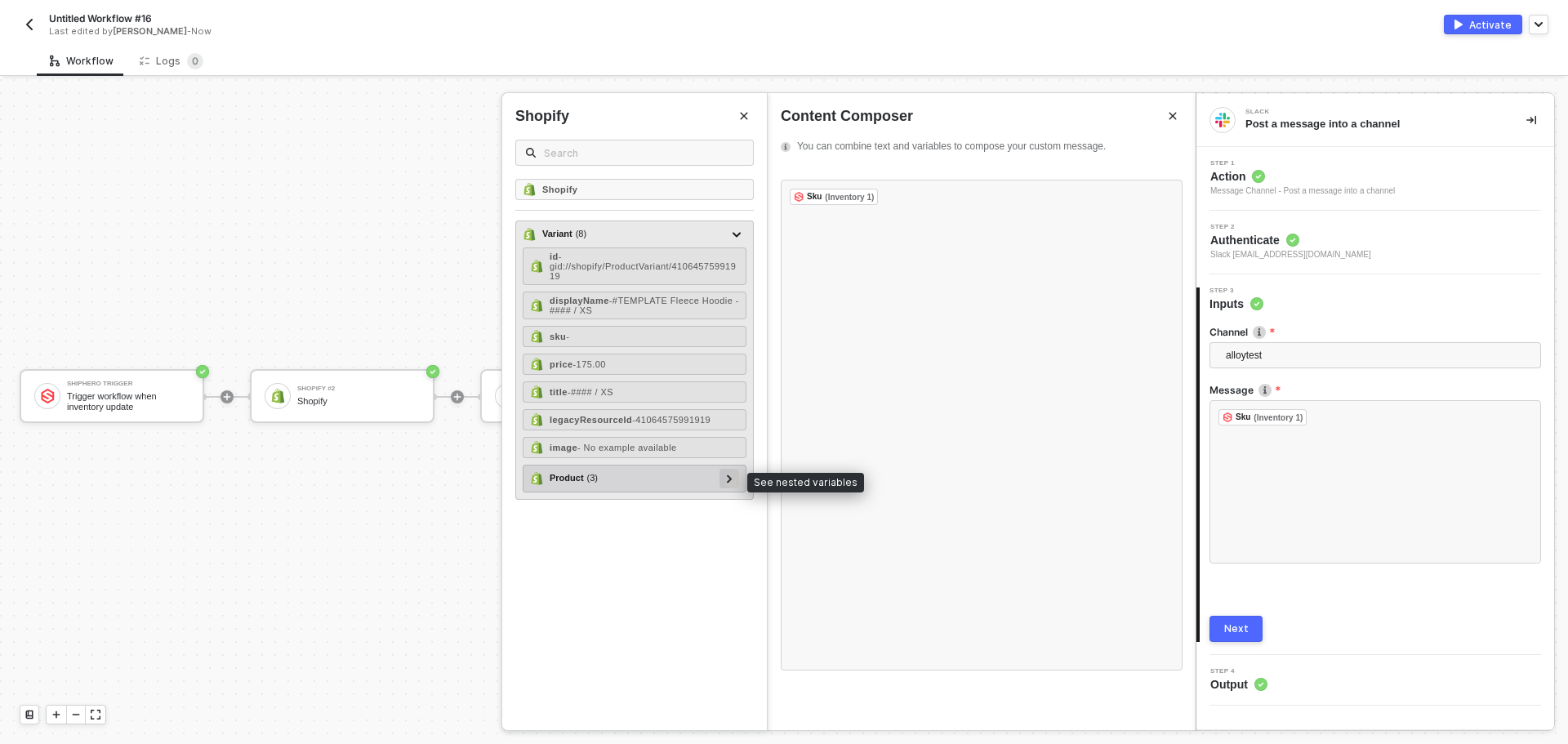
click at [727, 475] on icon at bounding box center [730, 479] width 6 height 8
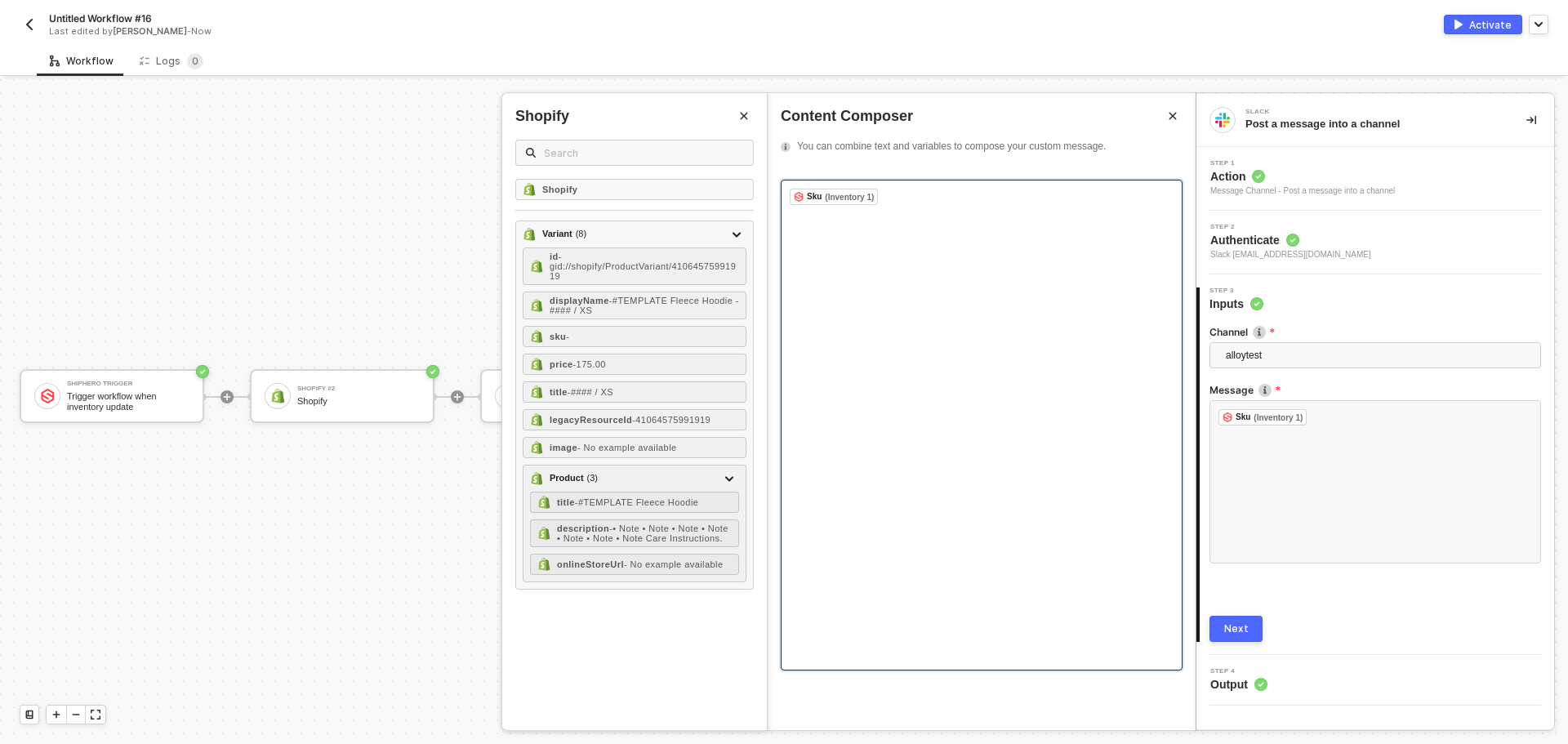
click at [862, 270] on div "﻿ Sku (Inventory 1) ﻿ ﻿" at bounding box center [980, 425] width 402 height 490
drag, startPoint x: 937, startPoint y: 342, endPoint x: 771, endPoint y: 186, distance: 227.8
click at [771, 186] on div "SH-NGCS-O/S" at bounding box center [980, 448] width 427 height 563
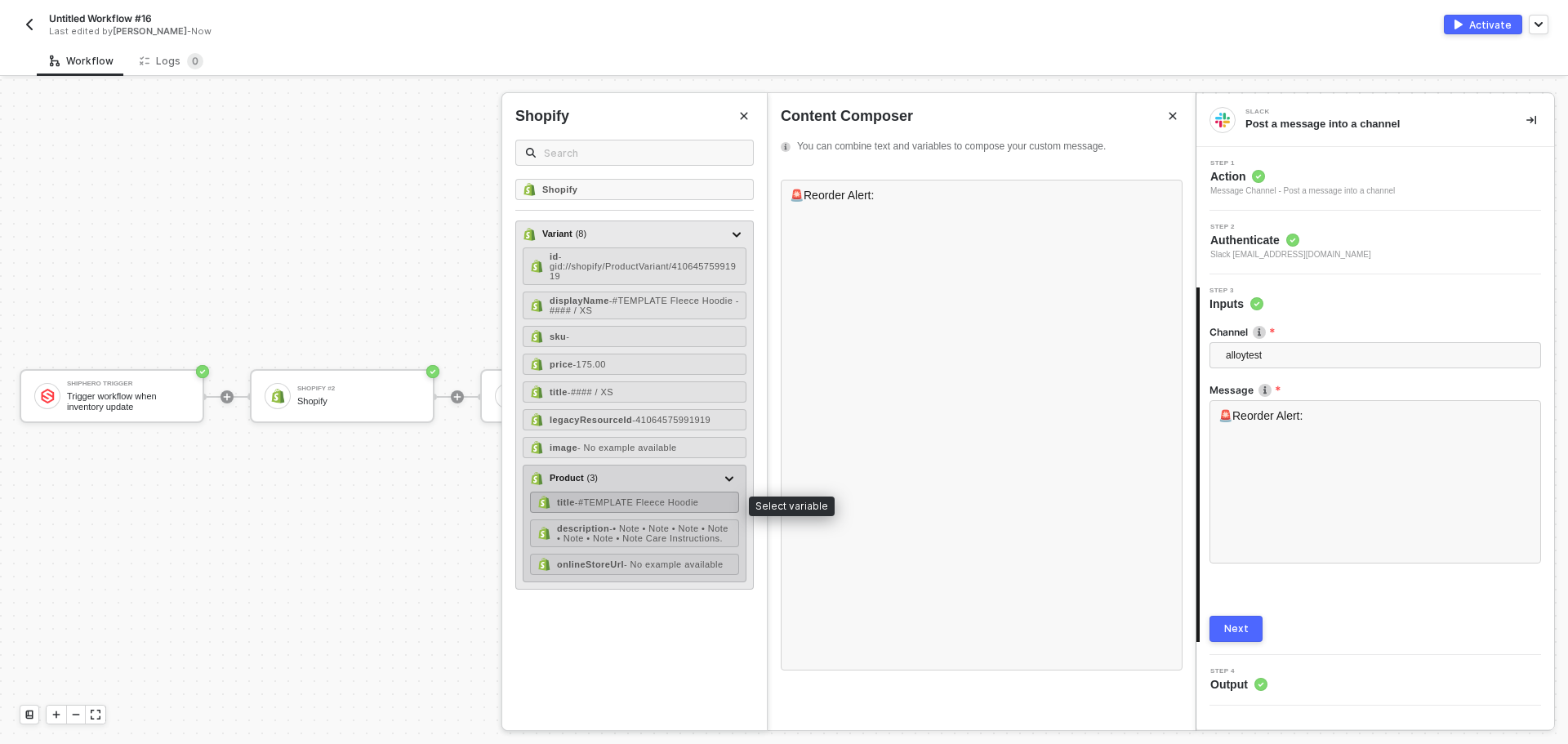
click at [679, 506] on span "- #TEMPLATE Fleece Hoodie" at bounding box center [637, 502] width 124 height 10
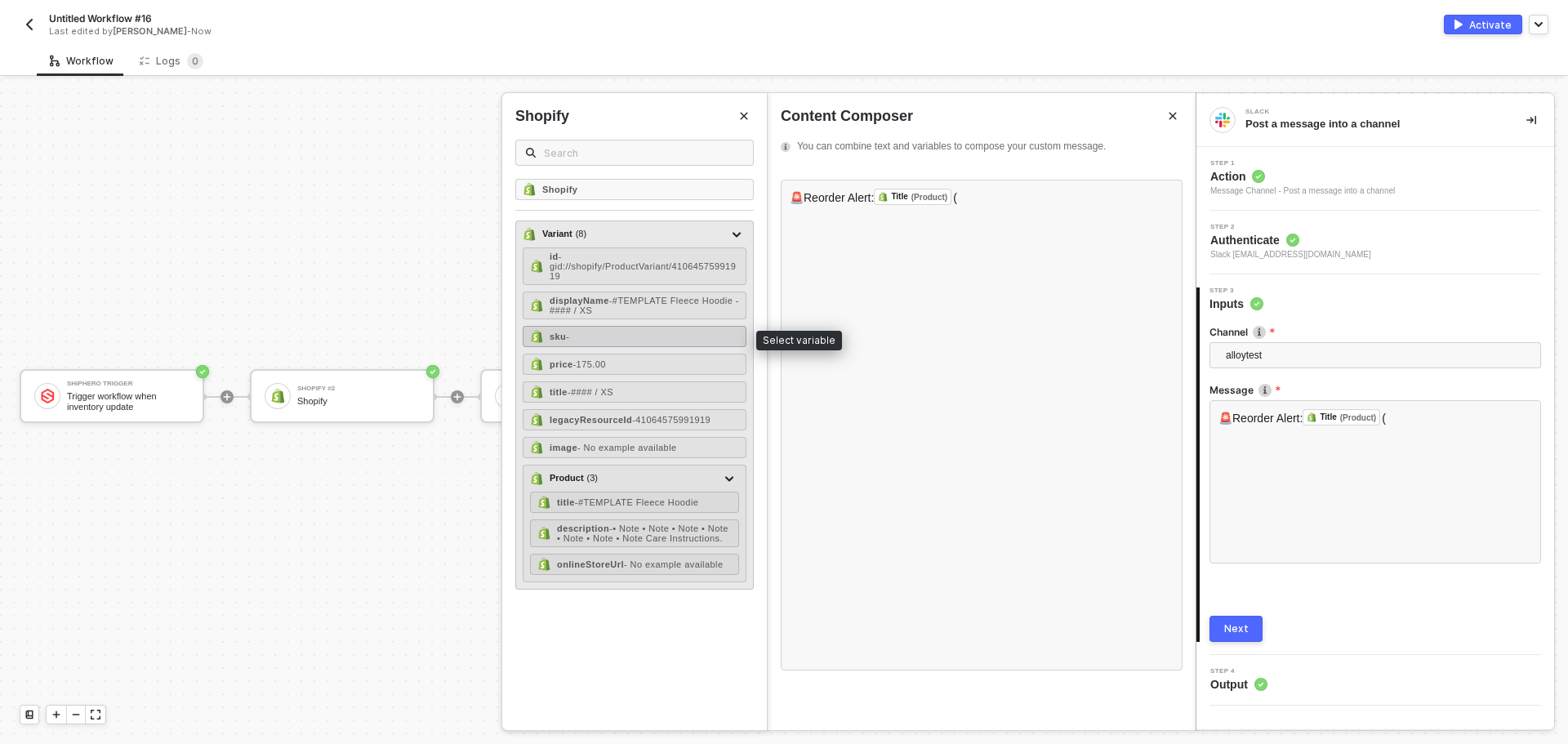
click at [606, 345] on div "sku -" at bounding box center [635, 337] width 224 height 22
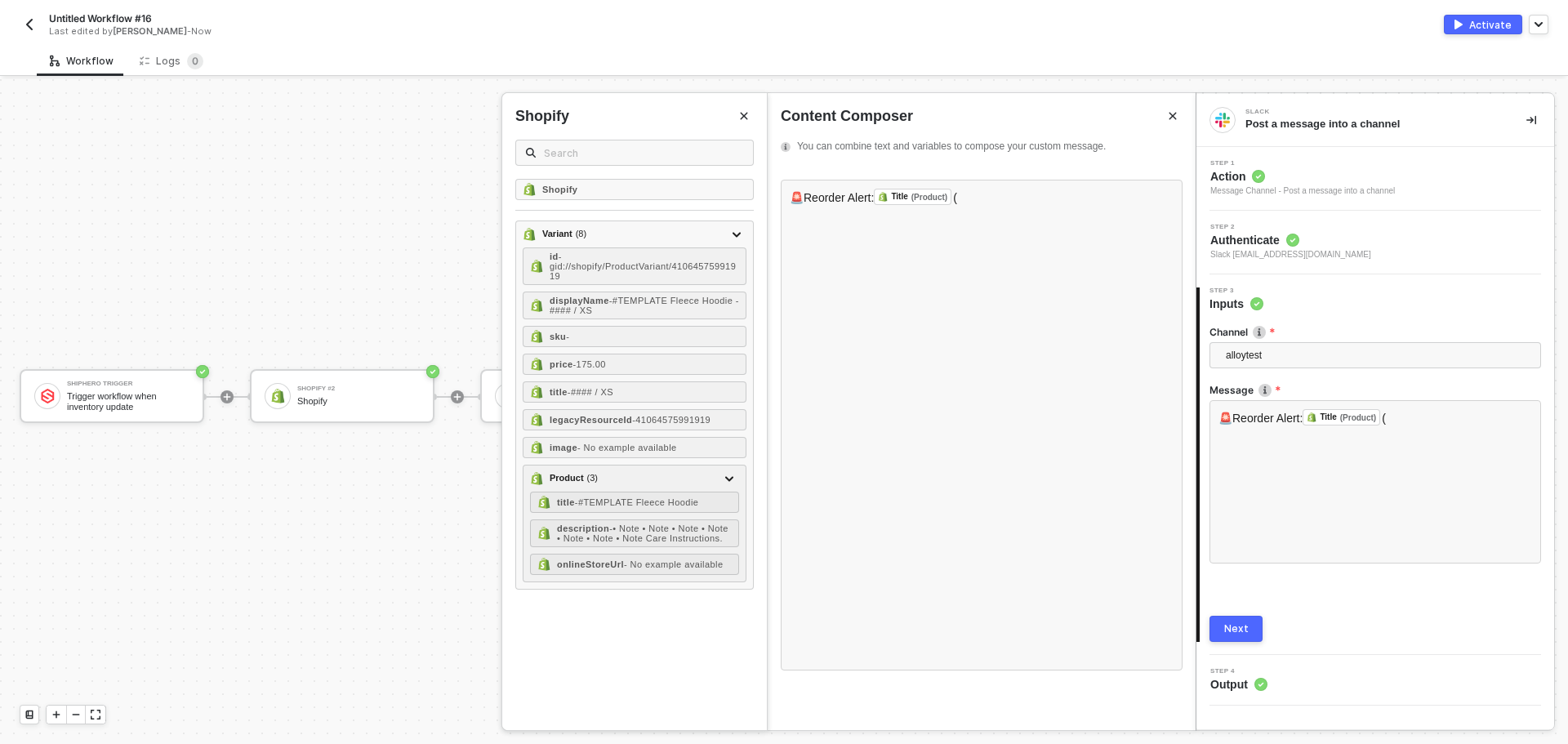
click at [747, 118] on icon "Close" at bounding box center [744, 116] width 7 height 7
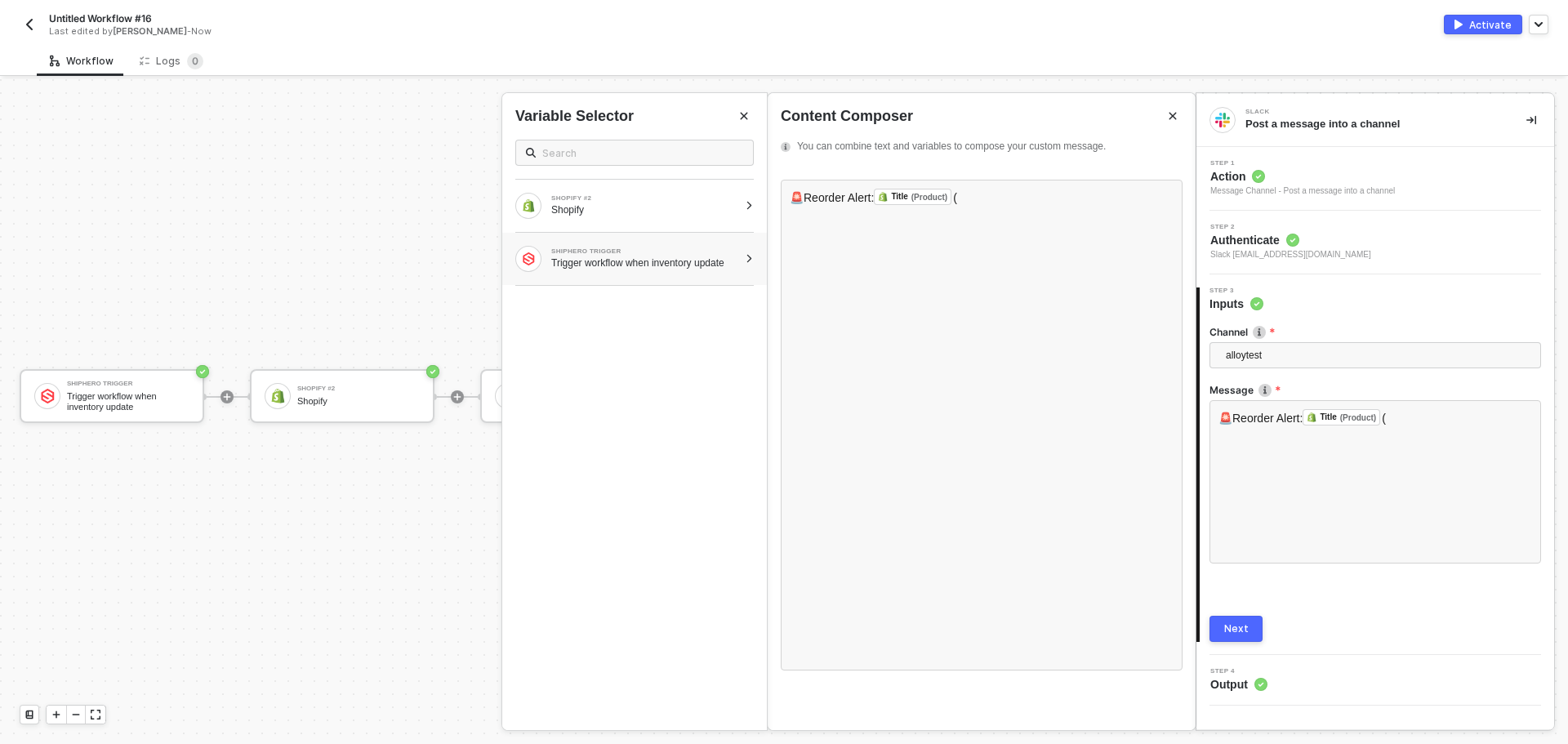
click at [752, 260] on div at bounding box center [749, 258] width 9 height 10
click at [737, 267] on div at bounding box center [736, 261] width 8 height 18
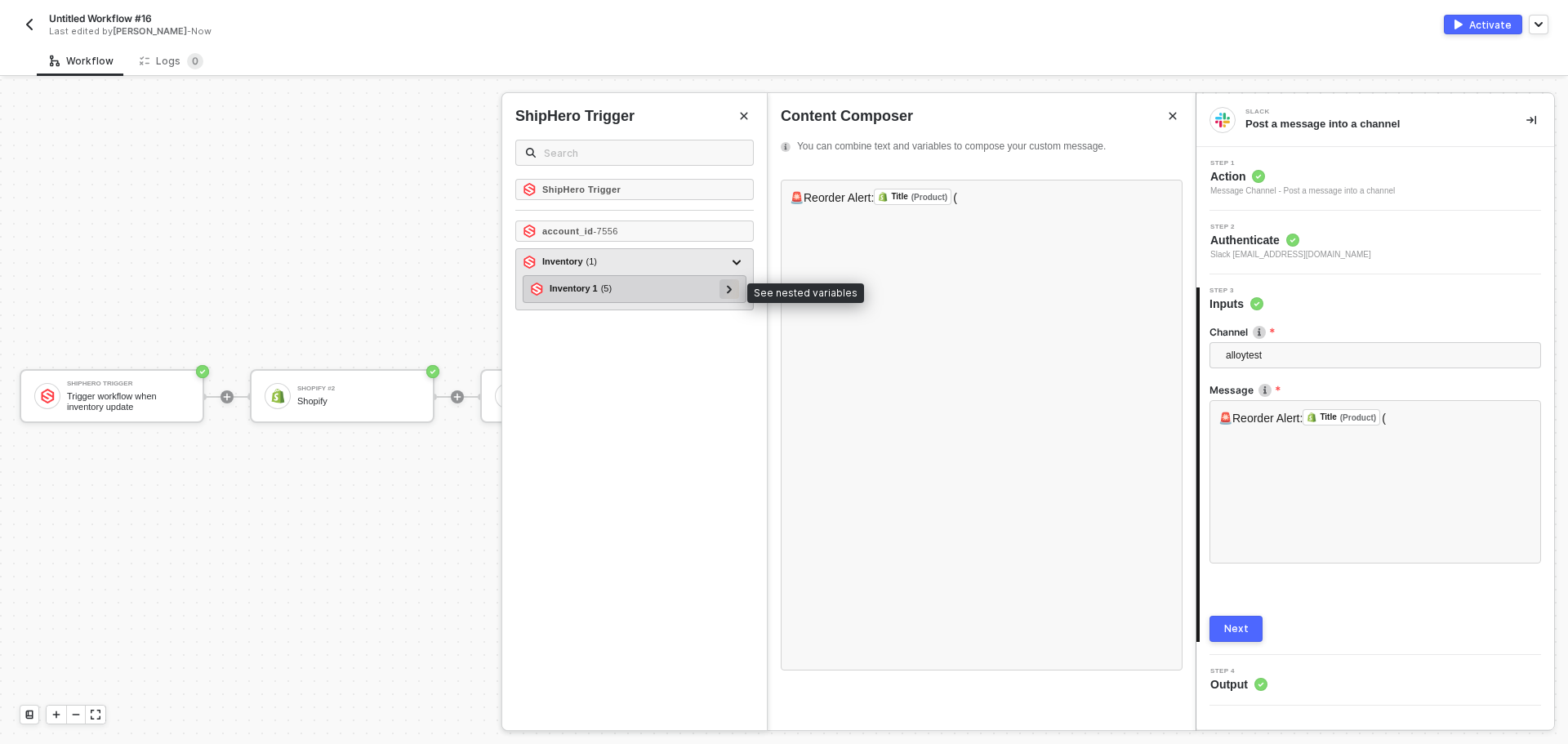
click at [729, 293] on icon at bounding box center [730, 289] width 6 height 8
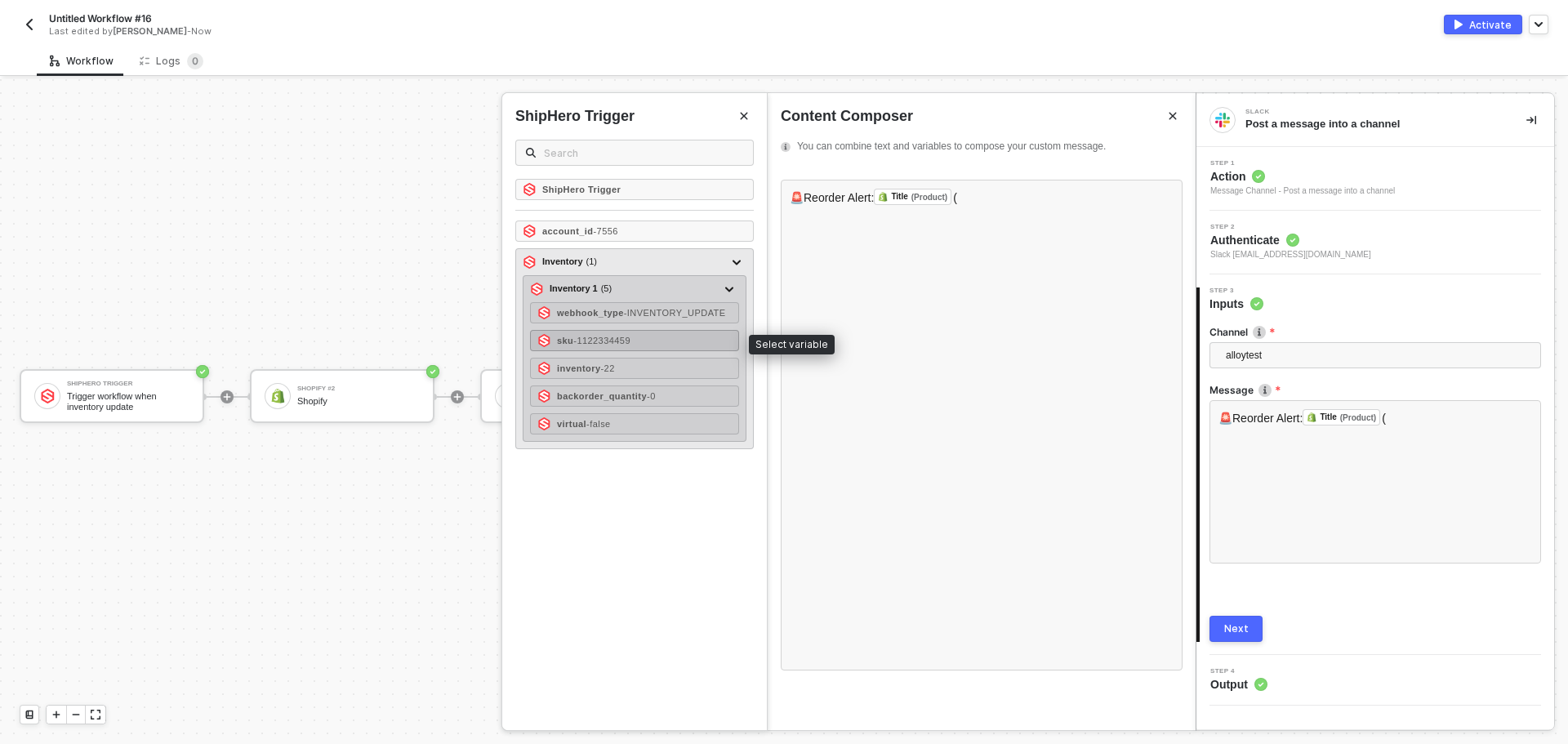
click at [685, 340] on div "sku - 1122334459" at bounding box center [634, 341] width 209 height 22
click at [657, 373] on div "inventory - 22" at bounding box center [634, 369] width 209 height 22
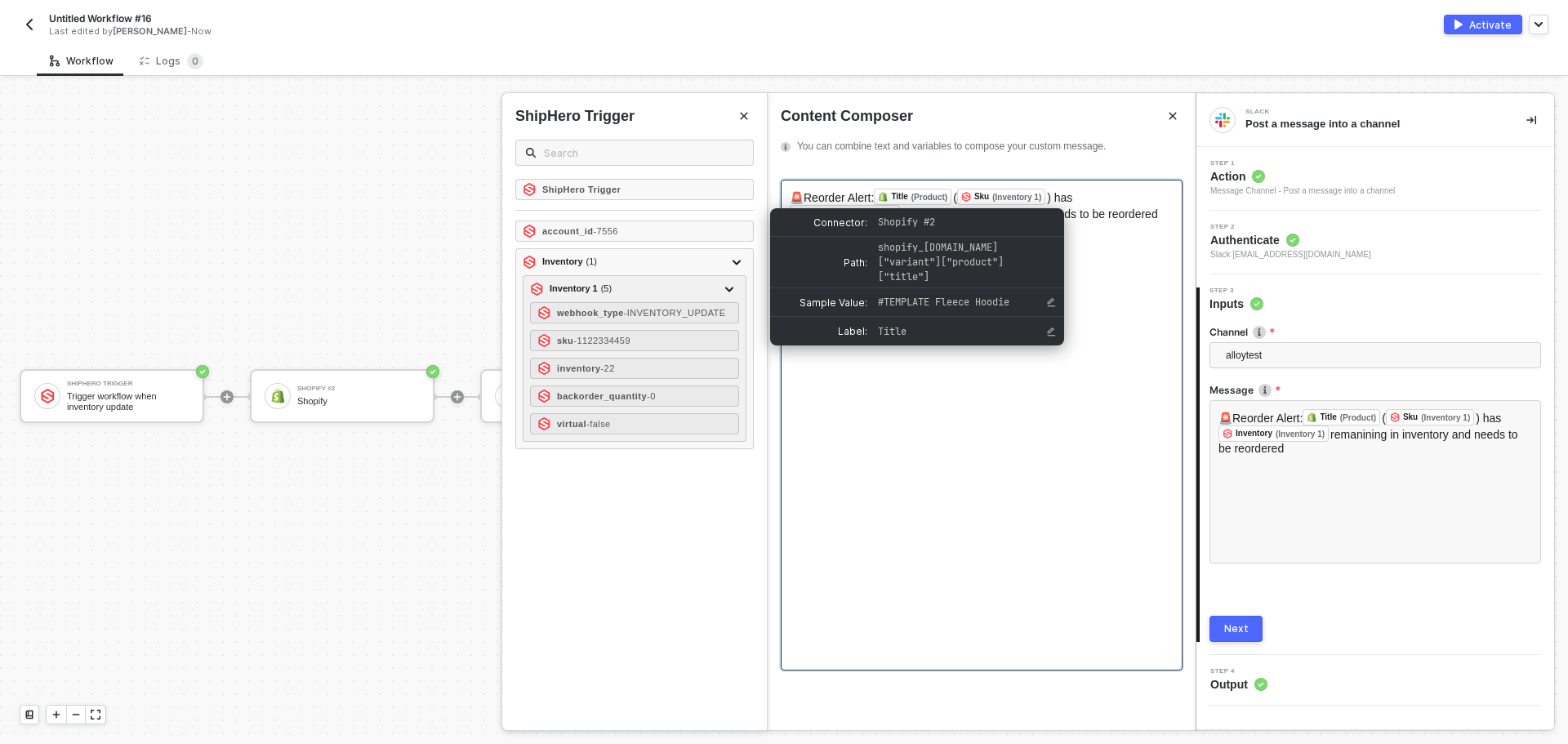
click at [951, 198] on div "Title (Product)" at bounding box center [912, 197] width 78 height 17
click at [942, 196] on div "(Product)" at bounding box center [928, 197] width 36 height 9
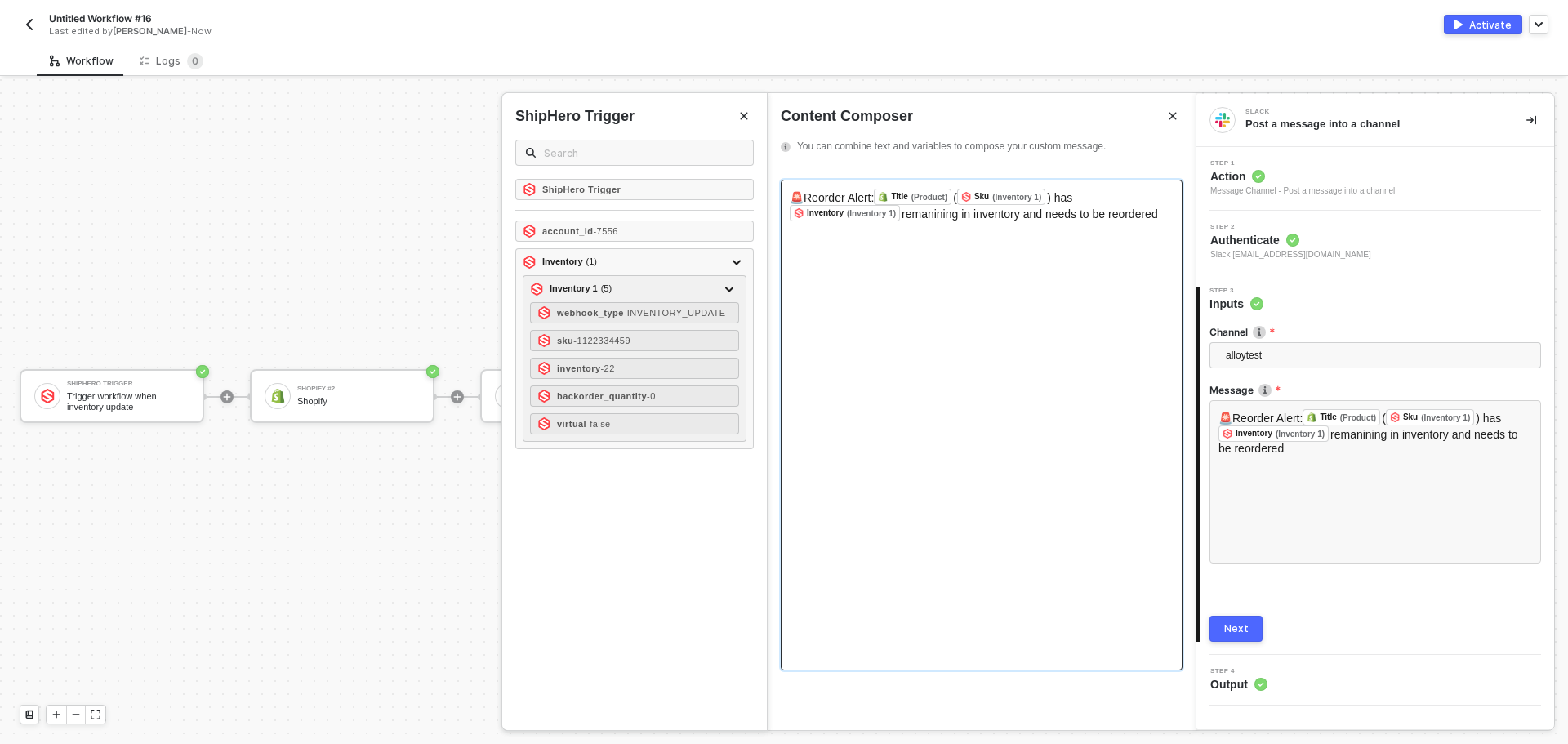
click at [1062, 480] on div "🚨Reorder Alert: Title (Product) ﻿ ( Sku (Inventory 1) ﻿ ) has Inventory (Invent…" at bounding box center [980, 425] width 402 height 490
click at [1162, 215] on div "🚨Reorder Alert: Title (Product) ﻿ ( Sku (Inventory 1) ﻿ ) has Inventory (Invent…" at bounding box center [981, 204] width 384 height 32
click at [741, 112] on icon "Close" at bounding box center [744, 116] width 10 height 10
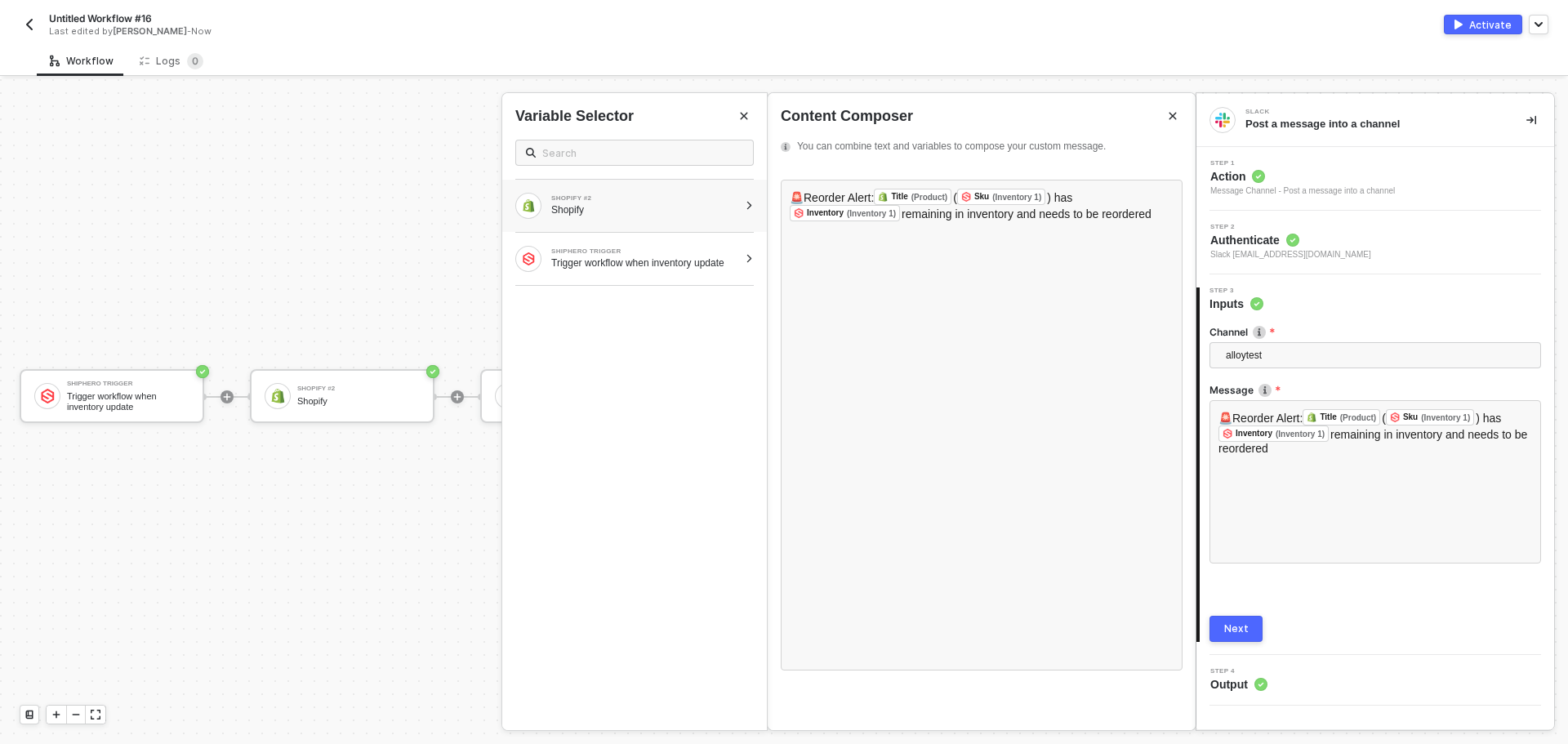
click at [700, 192] on div "SHOPIFY #2 Shopify" at bounding box center [634, 205] width 264 height 52
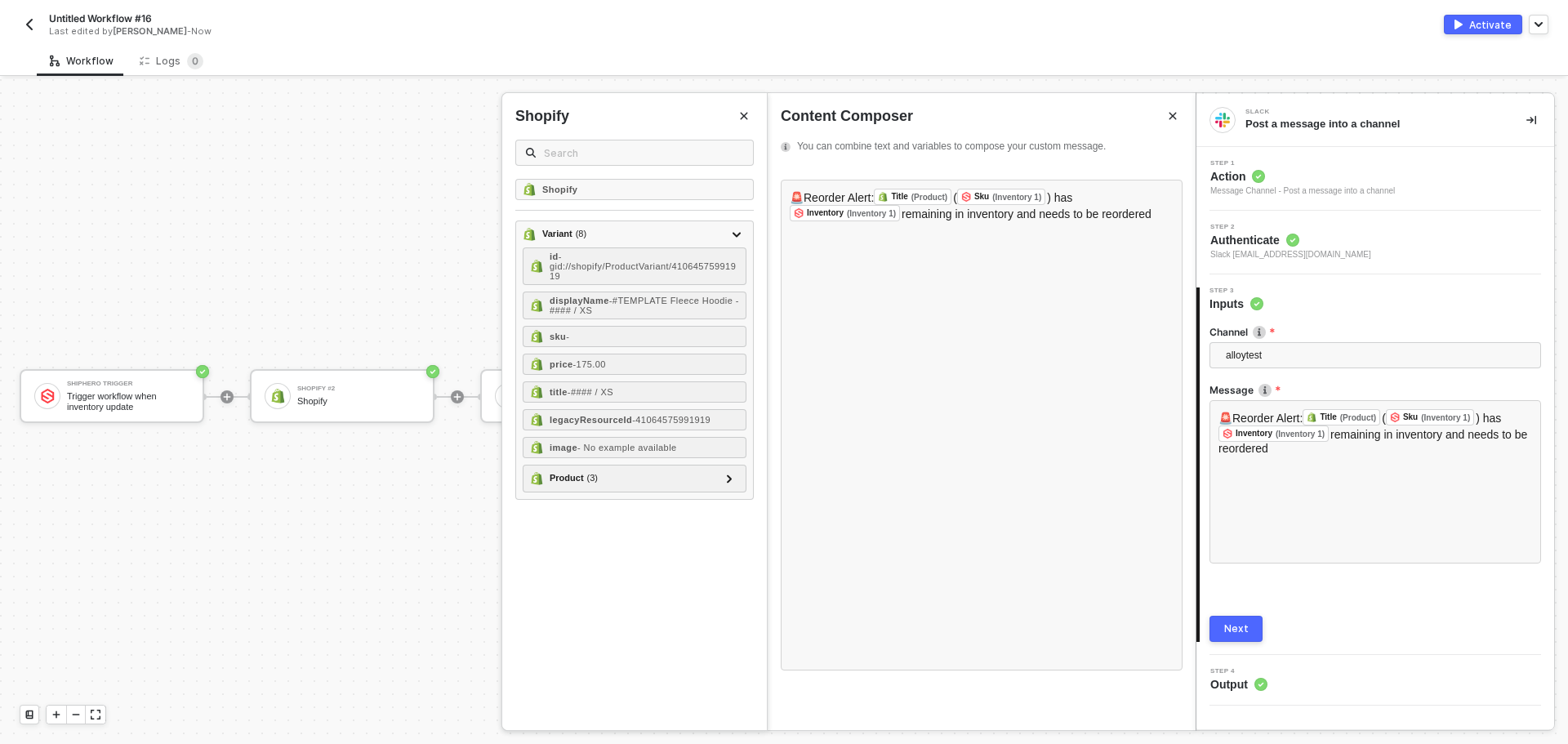
click at [743, 118] on icon "Close" at bounding box center [744, 116] width 10 height 10
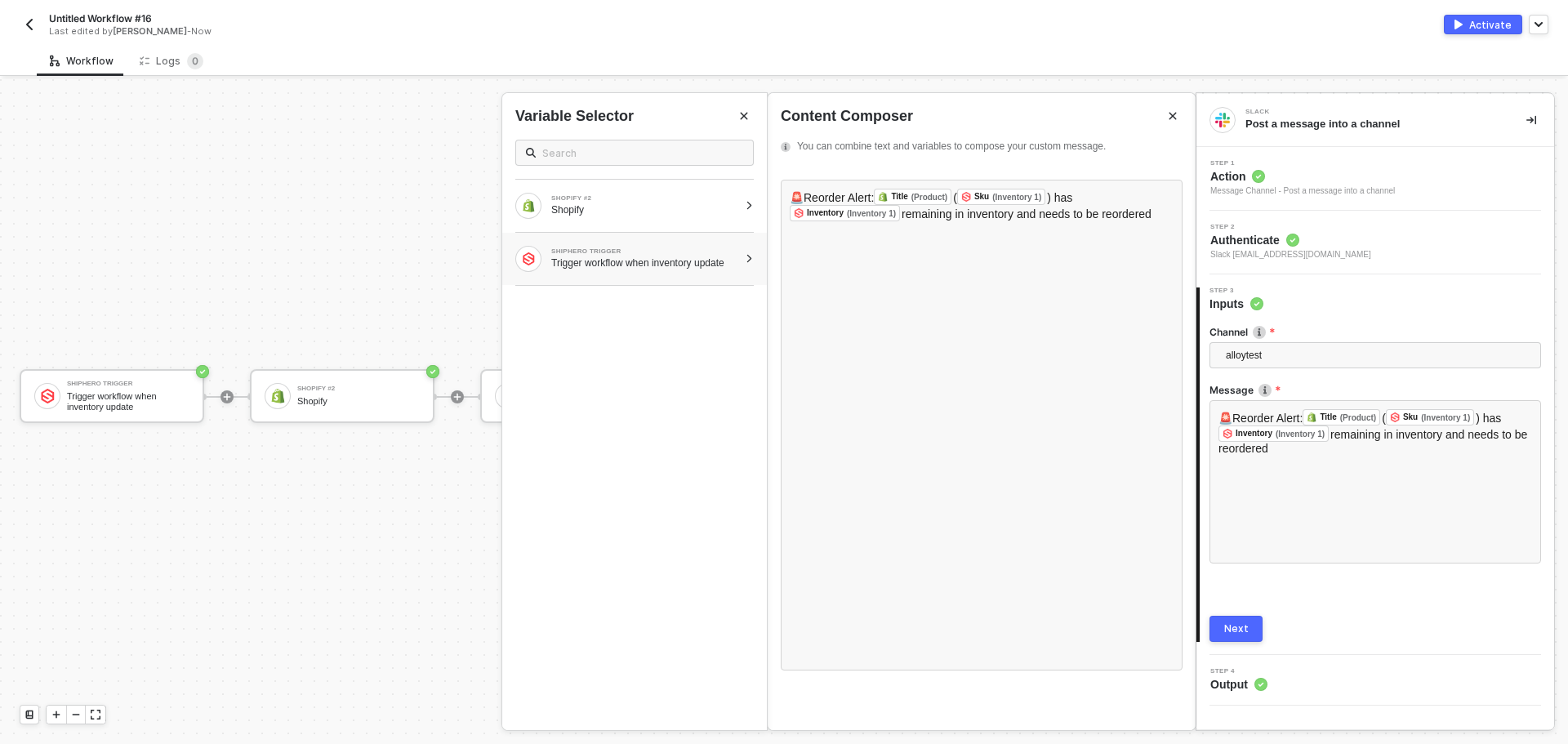
click at [681, 264] on div "Trigger workflow when inventory update" at bounding box center [644, 262] width 187 height 13
click at [734, 265] on icon at bounding box center [737, 262] width 6 height 8
click at [727, 291] on icon at bounding box center [730, 289] width 6 height 8
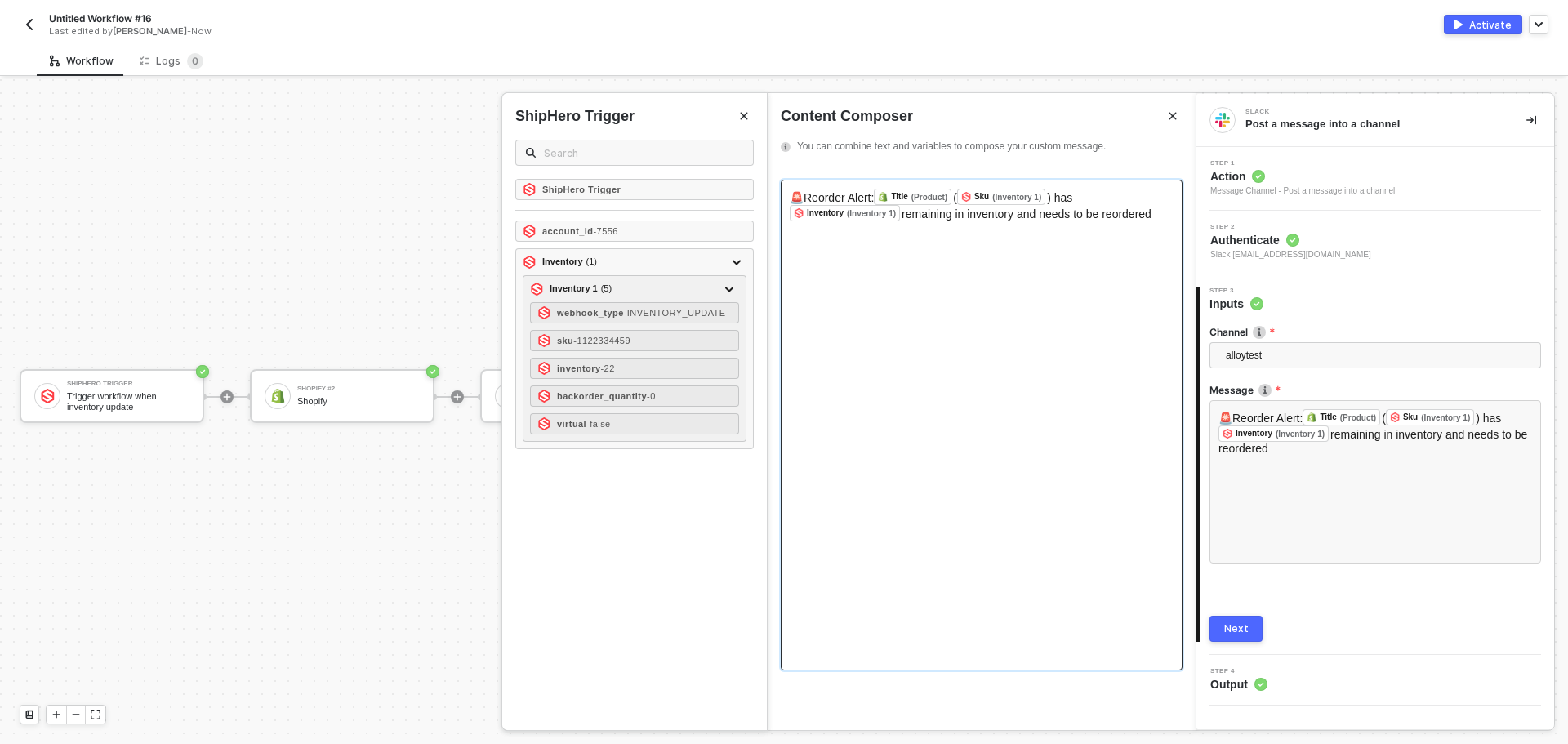
click at [886, 316] on div "🚨Reorder Alert: Title (Product) ﻿ ( Sku (Inventory 1) ﻿ ) has Inventory (Invent…" at bounding box center [980, 425] width 402 height 490
click at [957, 201] on span "(" at bounding box center [955, 197] width 4 height 13
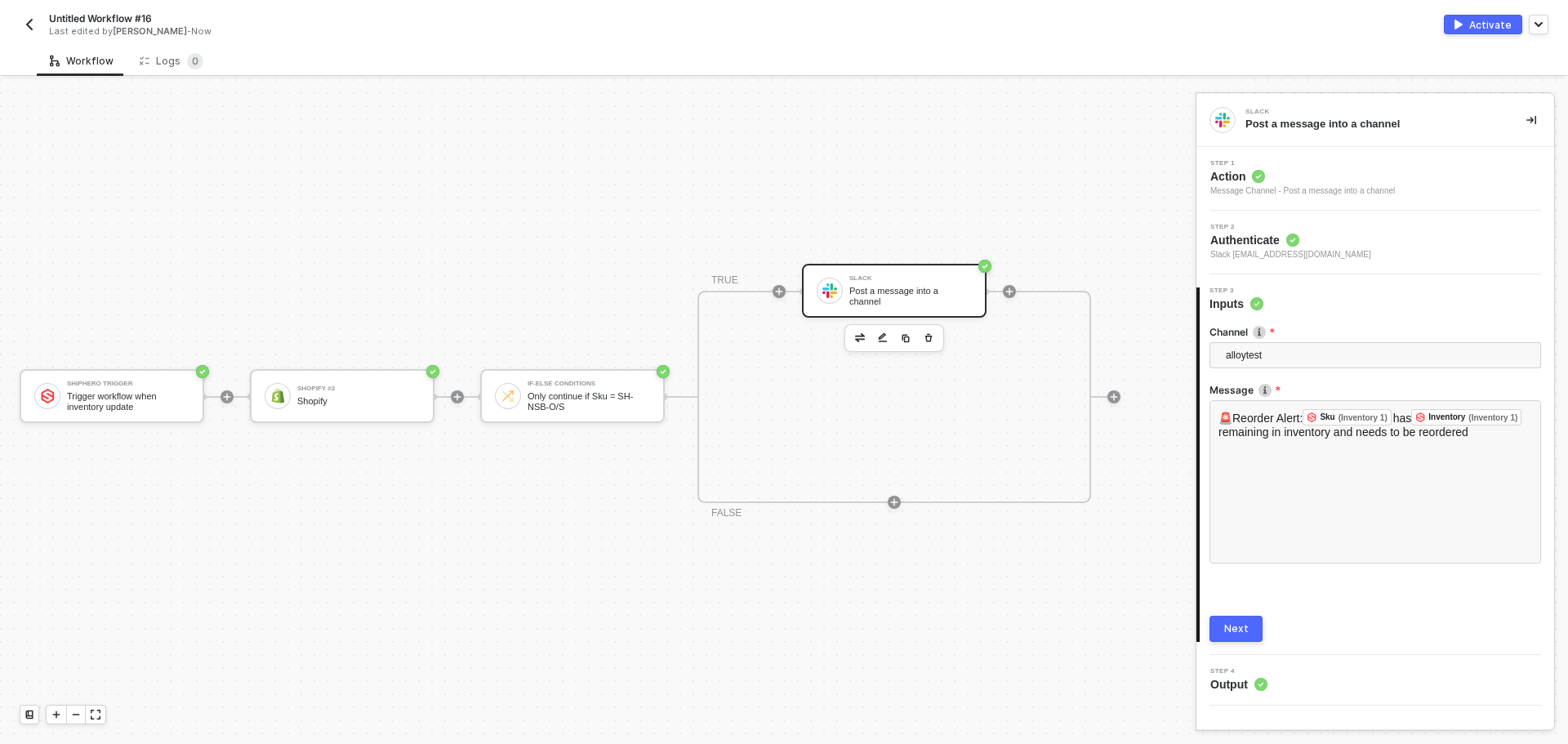
click at [1221, 631] on button "Next" at bounding box center [1236, 629] width 53 height 27
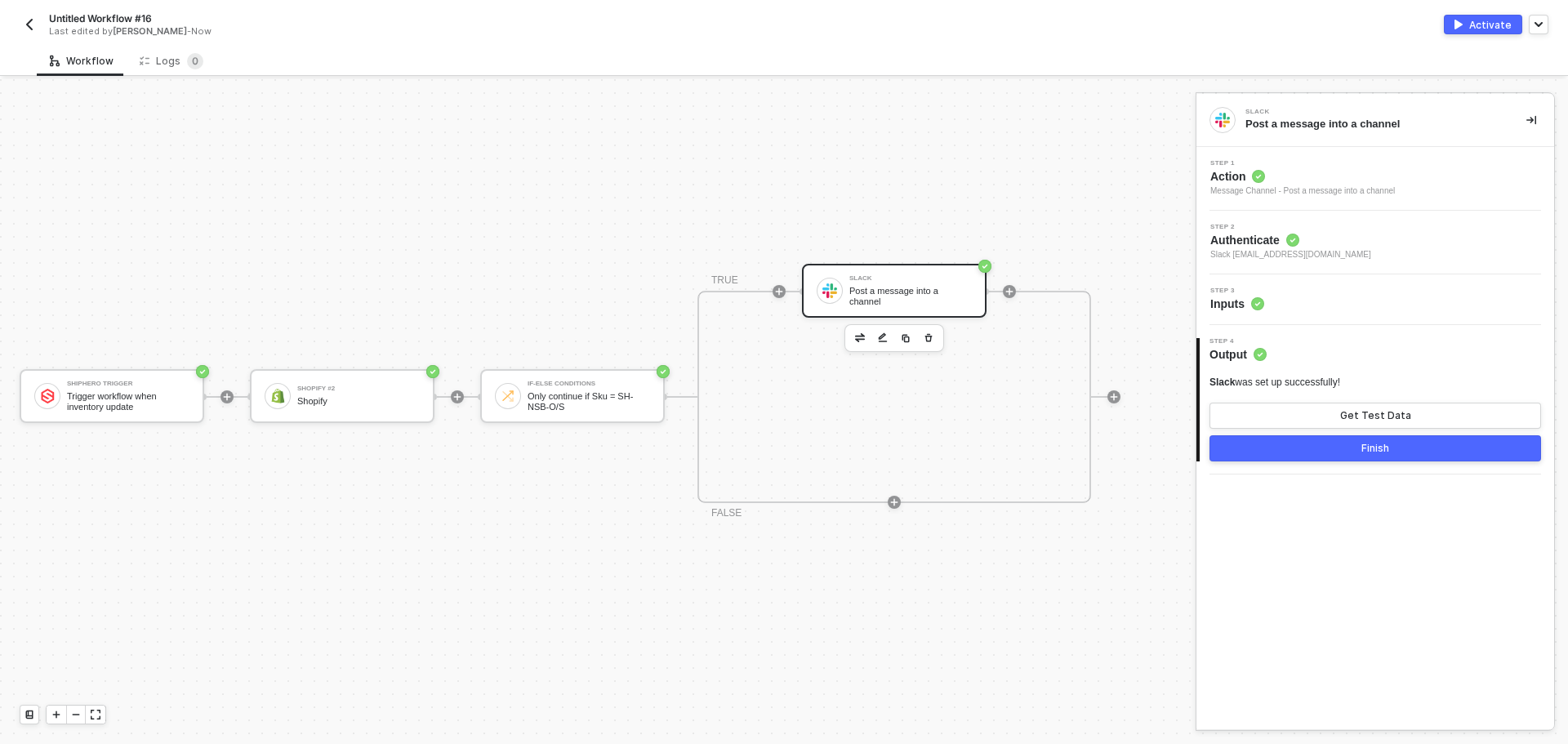
click at [1293, 450] on button "Finish" at bounding box center [1374, 448] width 331 height 27
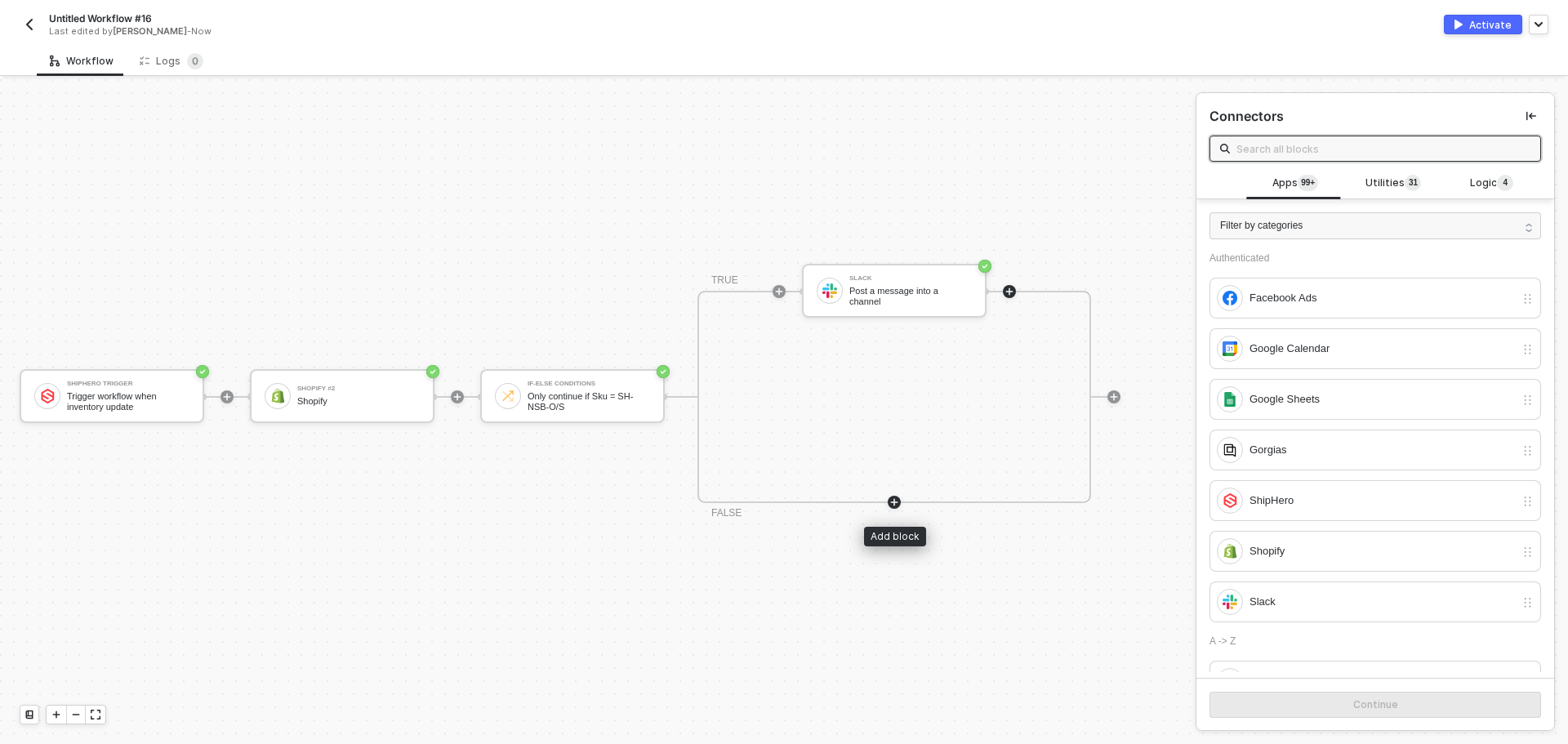
click at [895, 504] on icon "icon-play" at bounding box center [894, 502] width 10 height 10
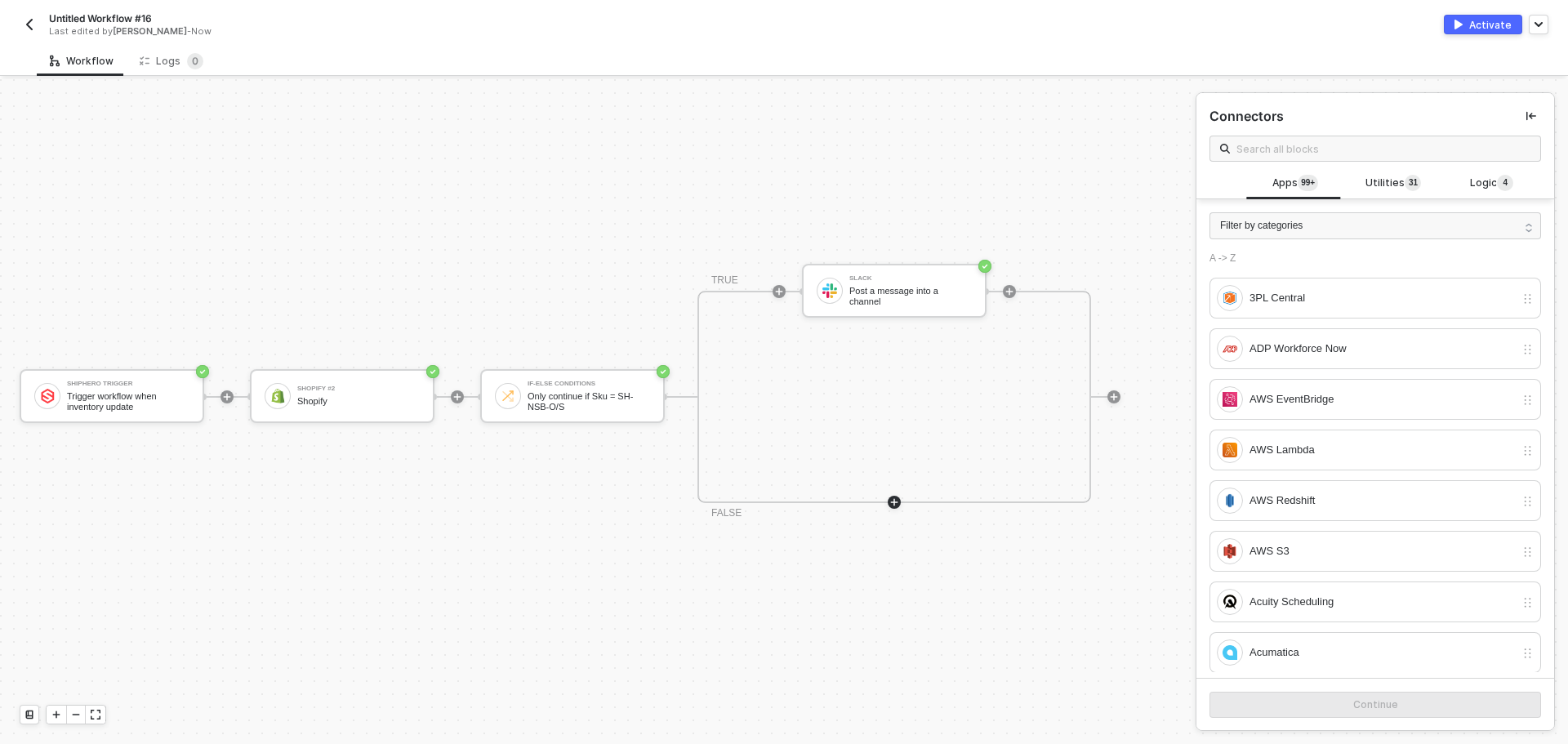
click at [1459, 31] on button "Activate" at bounding box center [1483, 25] width 79 height 20
click at [60, 19] on span "Untitled Workflow #16" at bounding box center [100, 19] width 103 height 14
drag, startPoint x: 242, startPoint y: 18, endPoint x: 37, endPoint y: -2, distance: 206.0
click at [37, 0] on html "Alloy Untitled Workflow #16 Save Cancel Last edited by Todd Baxter - Now Deacti…" at bounding box center [784, 372] width 1568 height 744
type input "Supplies Reorder Alerts via Slack from ShipHero"
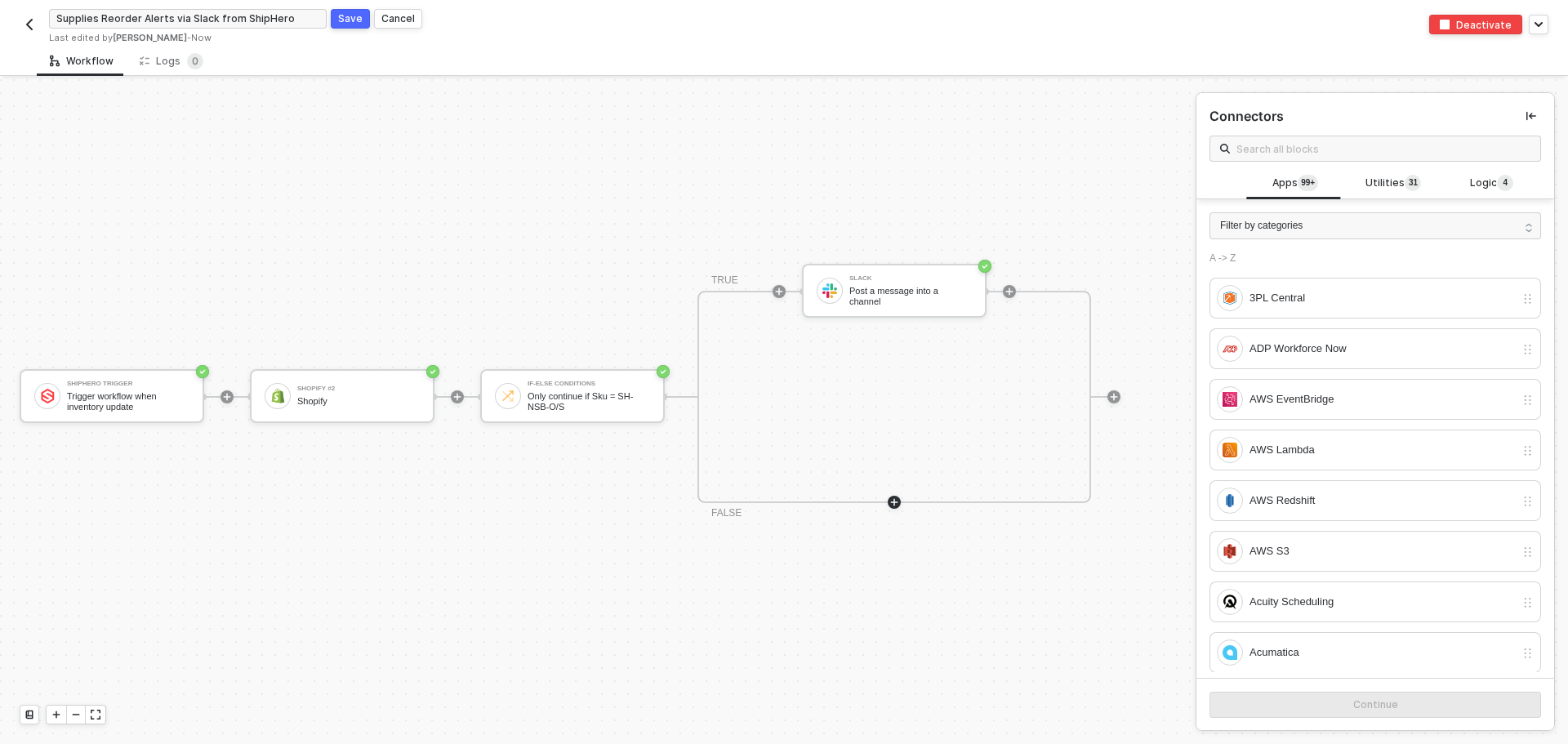
click at [333, 18] on button "Save" at bounding box center [351, 19] width 39 height 20
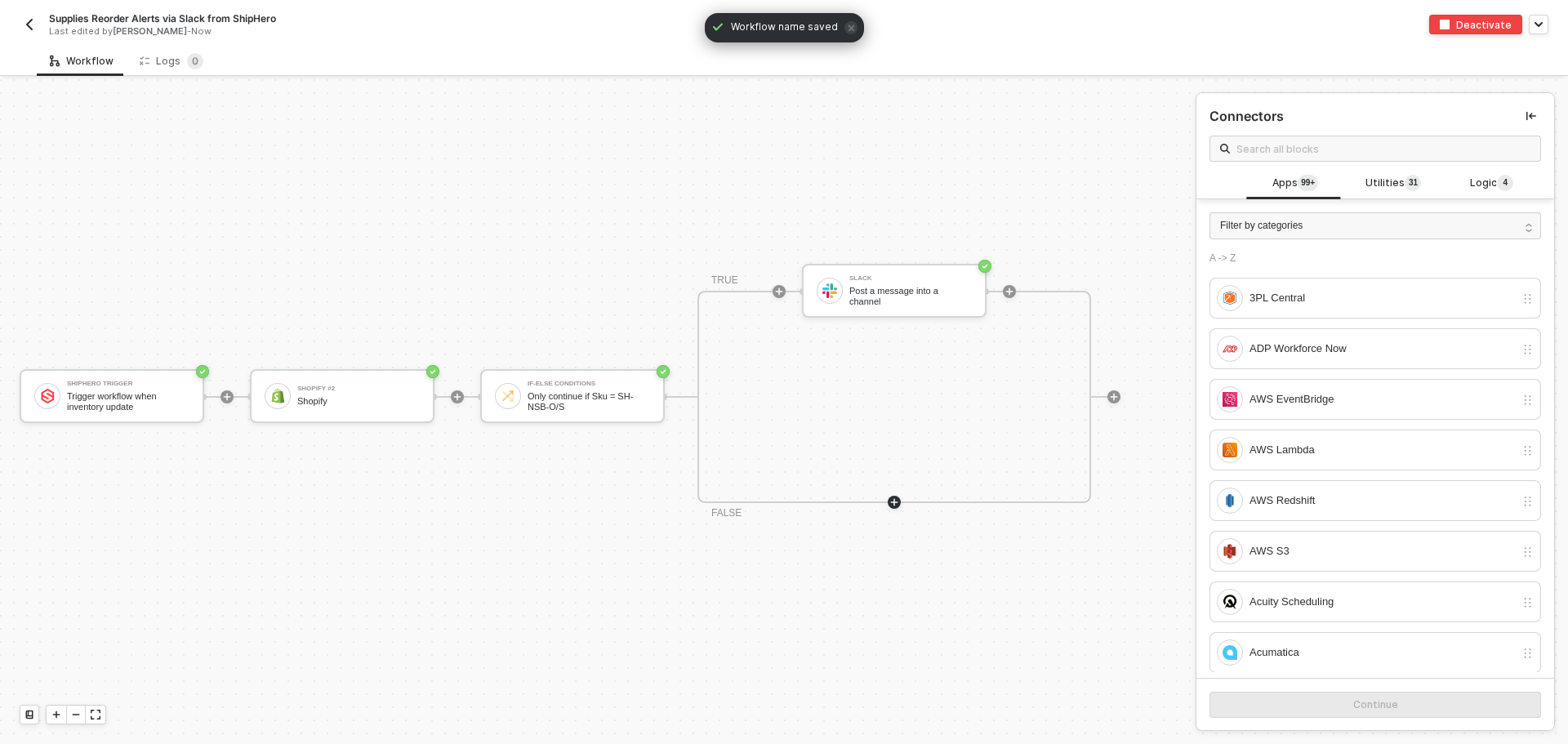
click at [28, 20] on img "button" at bounding box center [28, 24] width 13 height 13
